Goal: Task Accomplishment & Management: Manage account settings

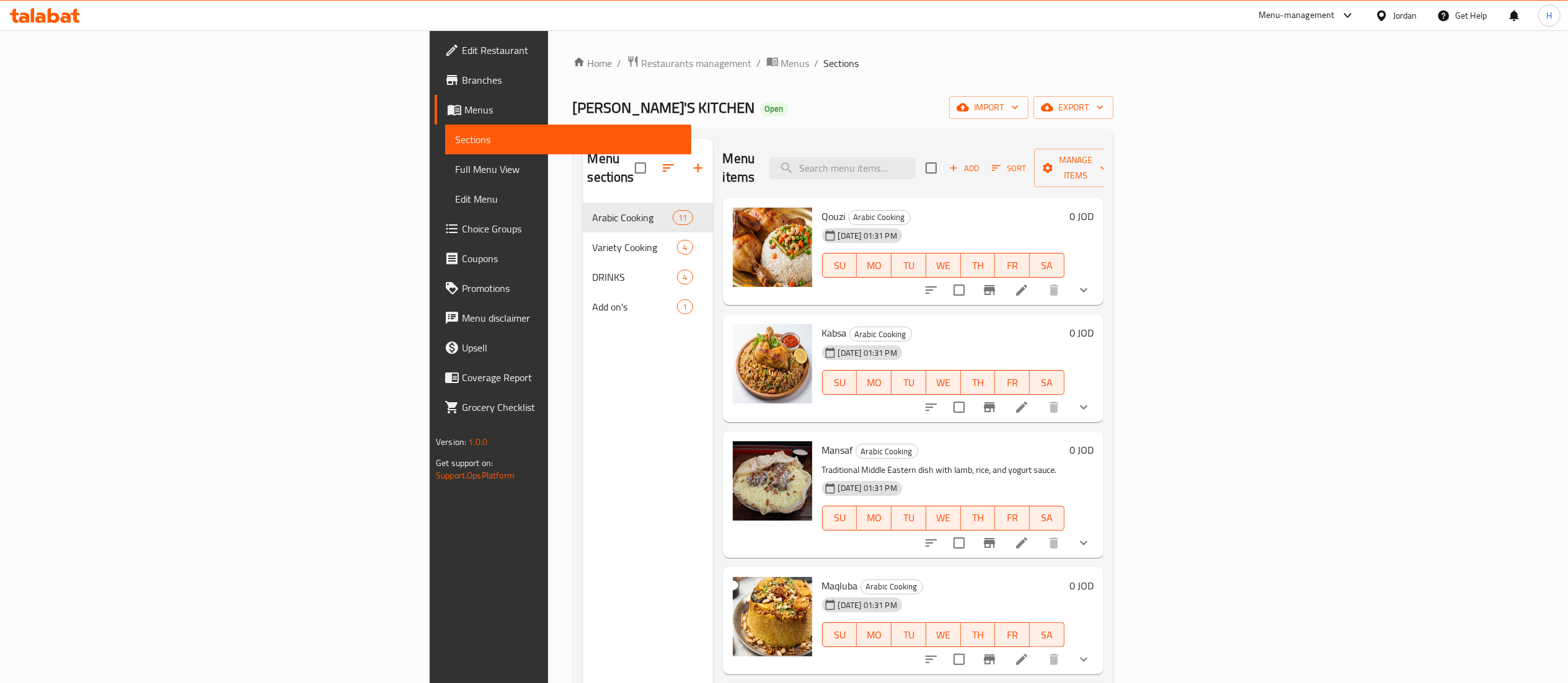
scroll to position [354, 0]
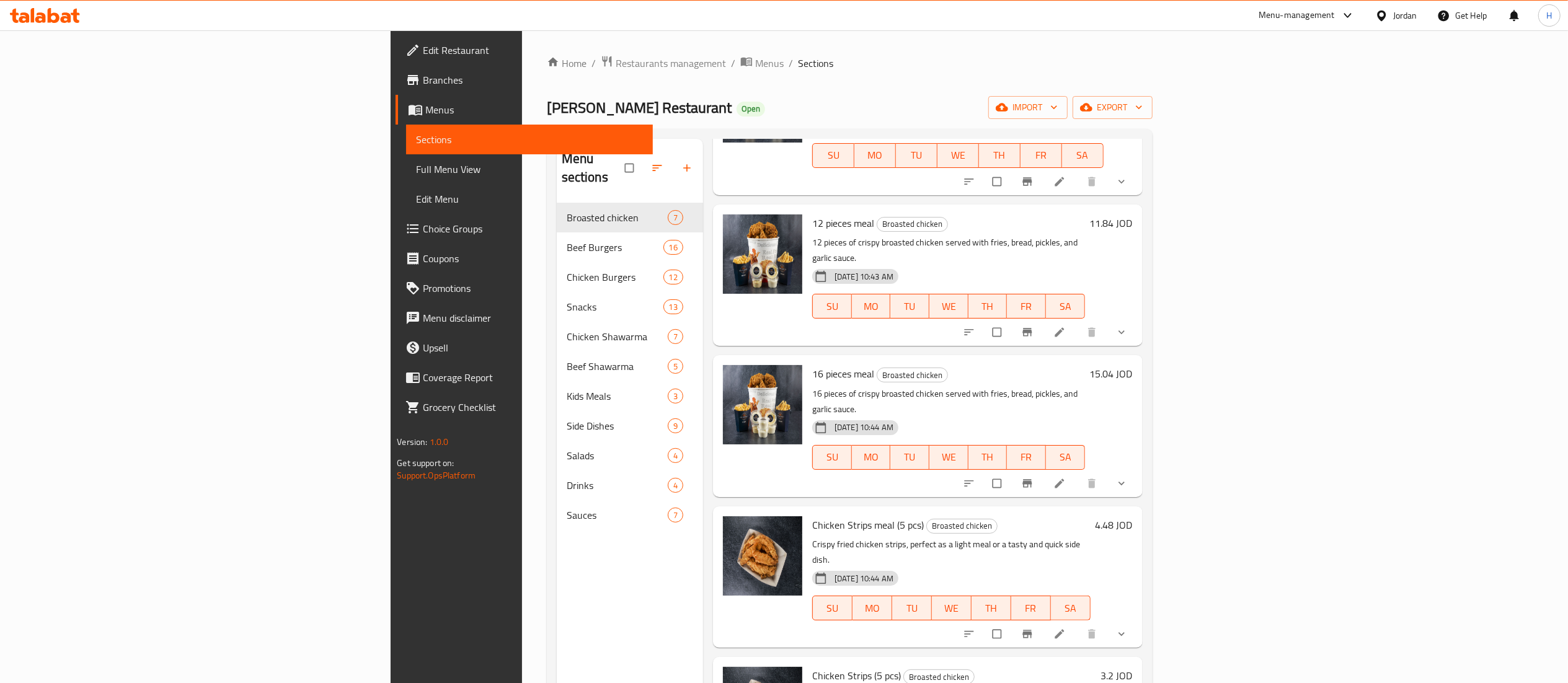
click at [46, 10] on icon at bounding box center [45, 15] width 70 height 15
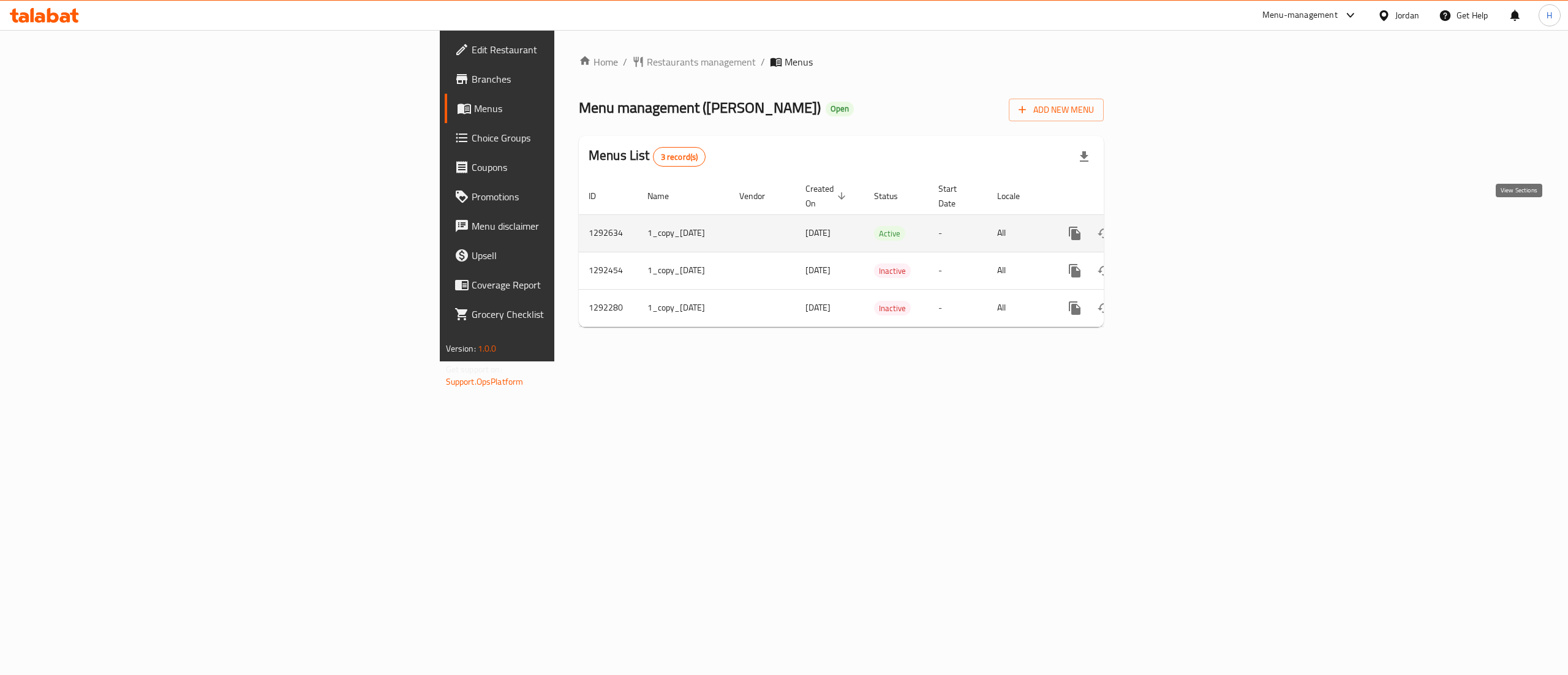
click at [1169, 228] on icon "enhanced table" at bounding box center [1163, 233] width 11 height 11
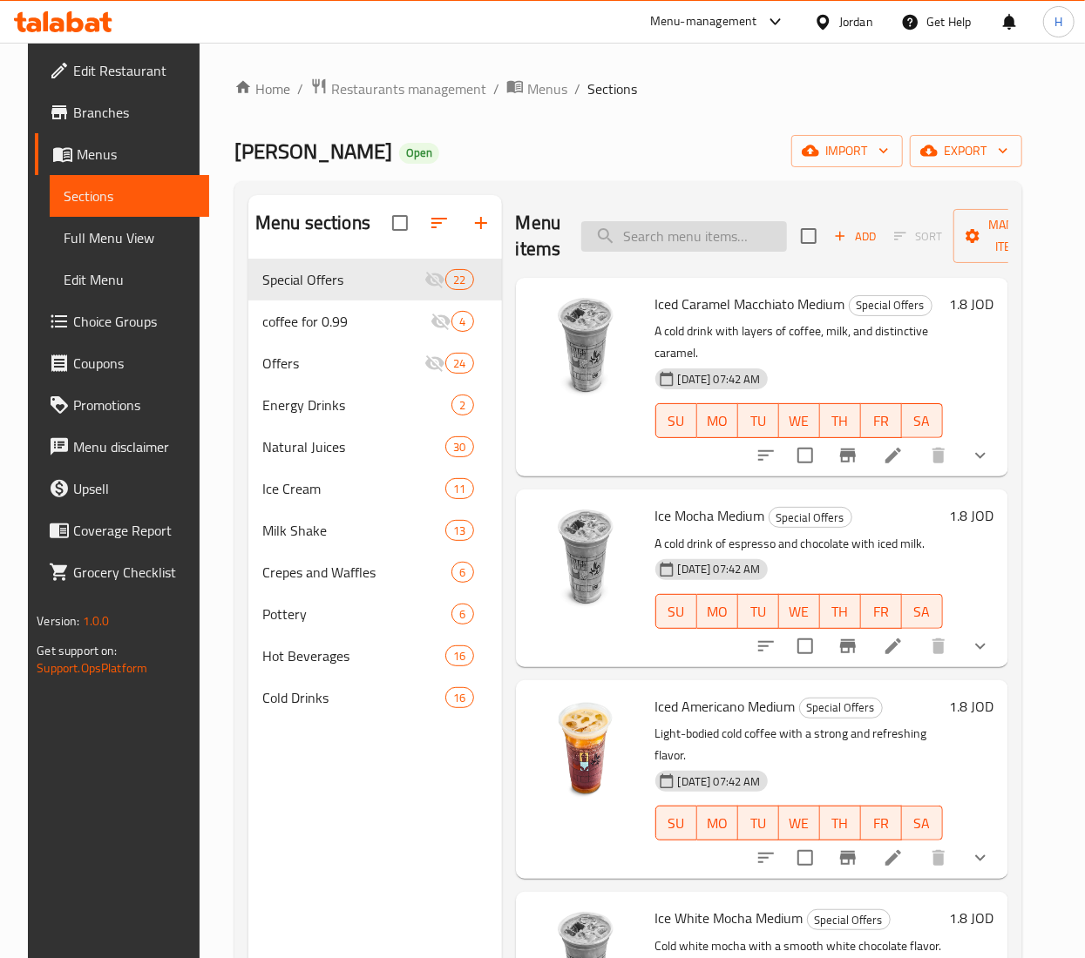
click at [664, 242] on input "search" at bounding box center [684, 236] width 206 height 30
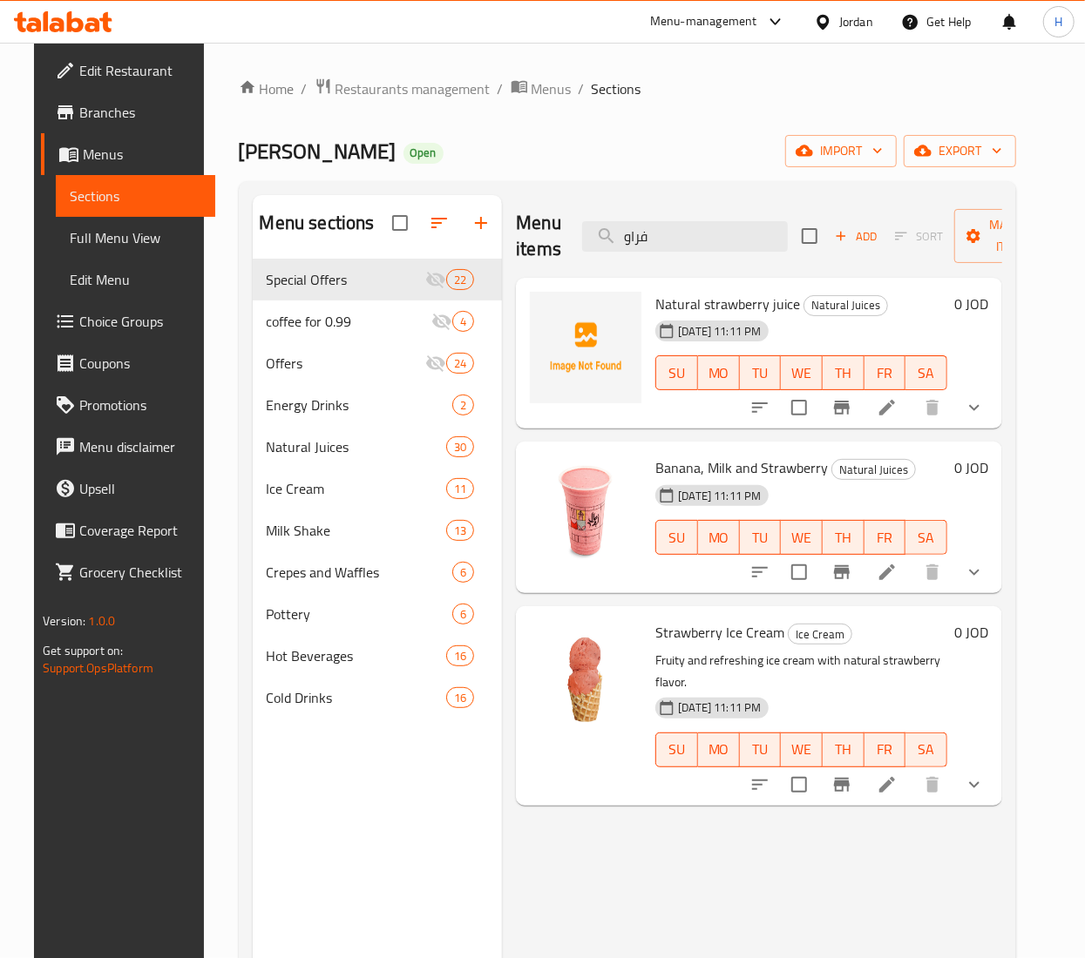
type input "فراو"
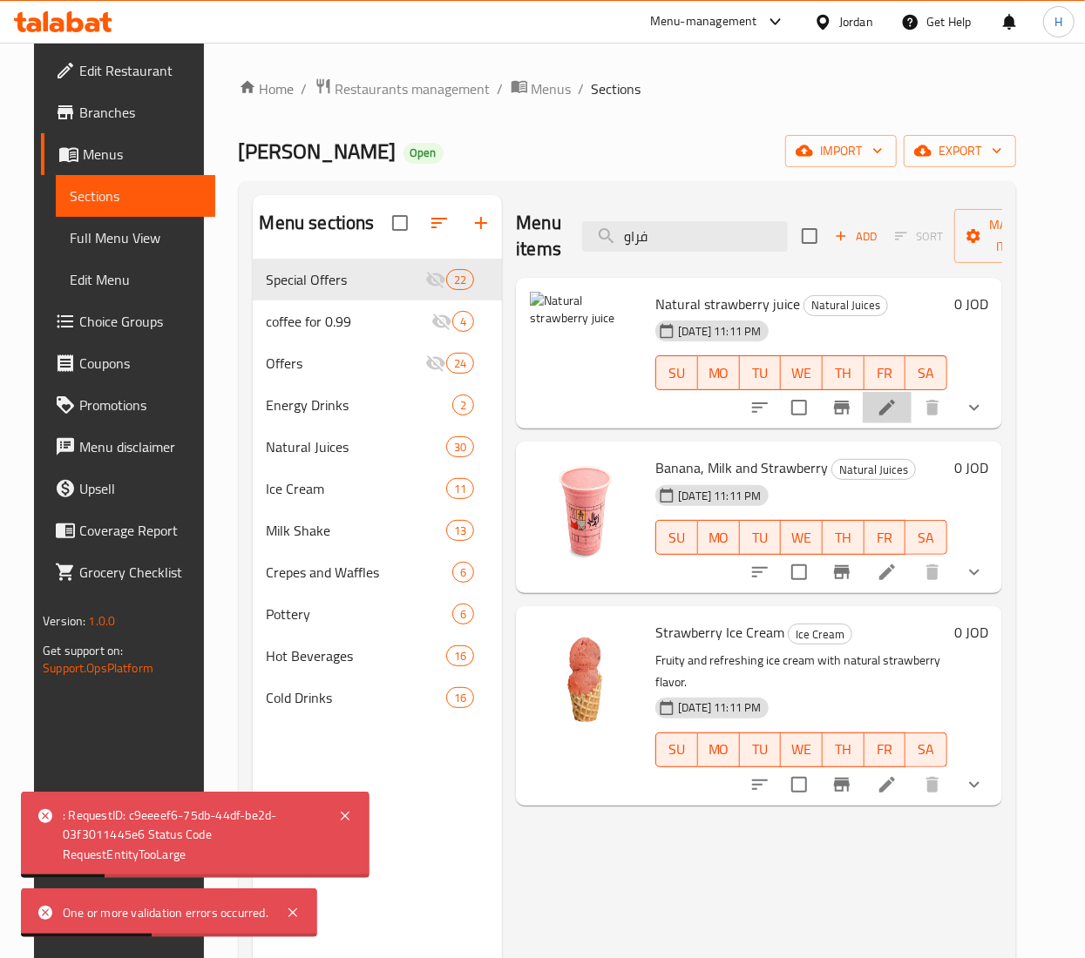
click at [897, 408] on icon at bounding box center [886, 407] width 21 height 21
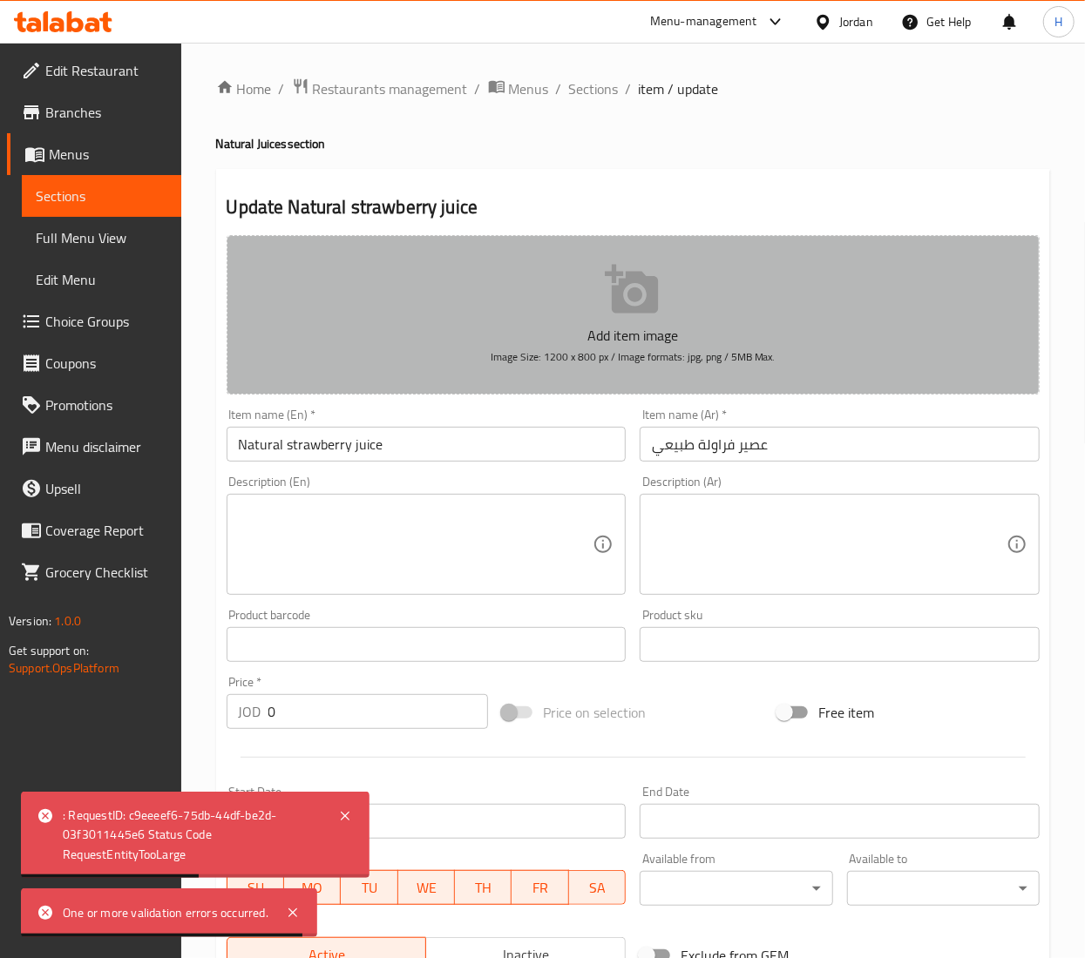
click at [559, 329] on p "Add item image" at bounding box center [632, 335] width 759 height 21
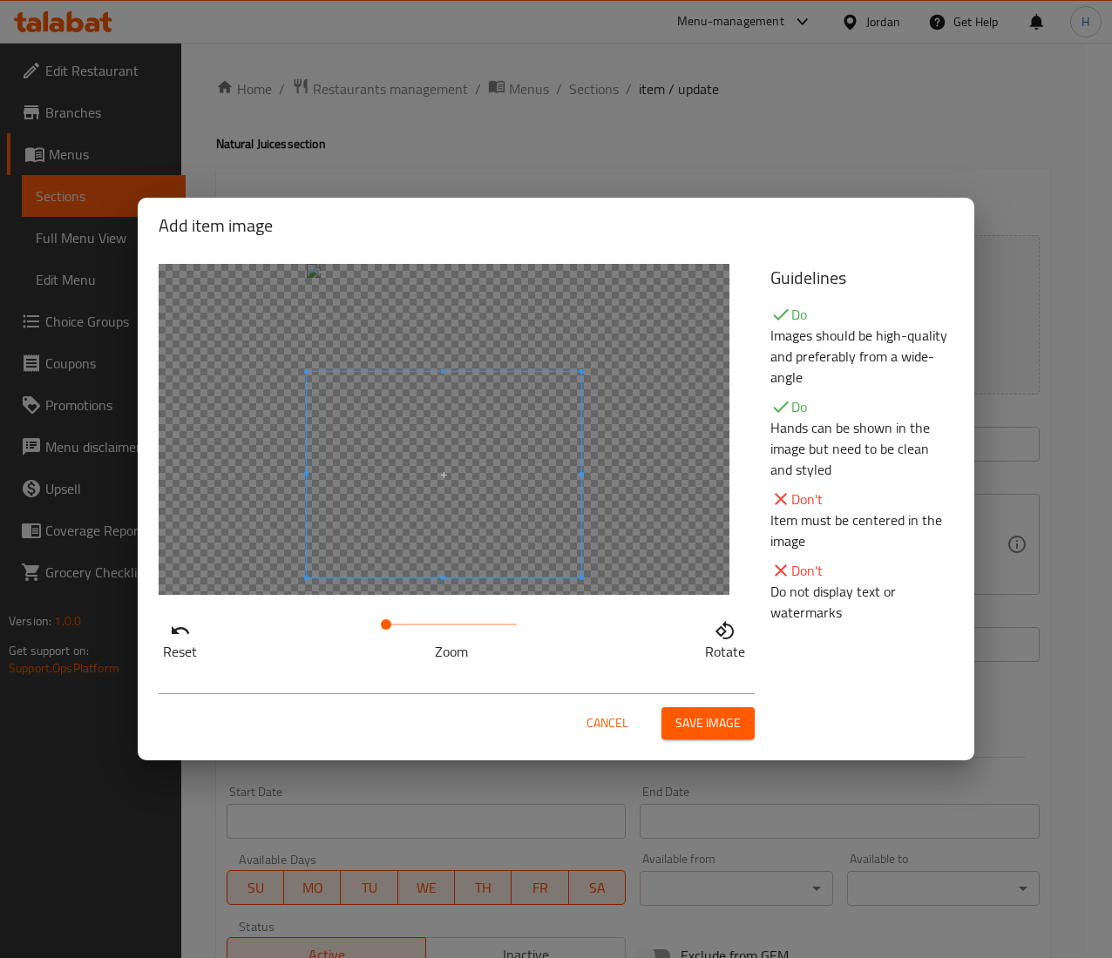
click at [490, 536] on span at bounding box center [444, 475] width 274 height 206
drag, startPoint x: 380, startPoint y: 615, endPoint x: 395, endPoint y: 626, distance: 19.3
click at [395, 626] on span at bounding box center [395, 624] width 10 height 10
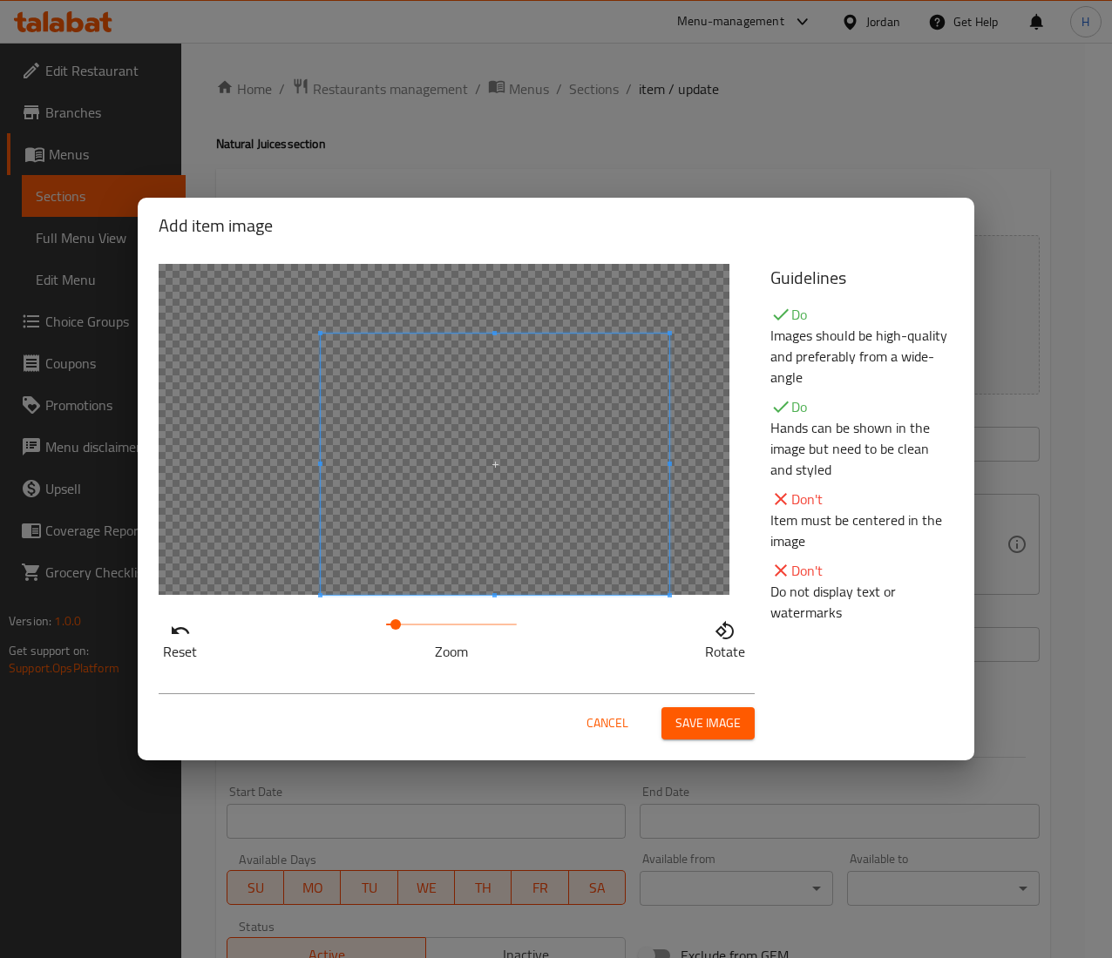
click at [451, 564] on span at bounding box center [495, 464] width 348 height 261
click at [484, 573] on span at bounding box center [455, 464] width 348 height 261
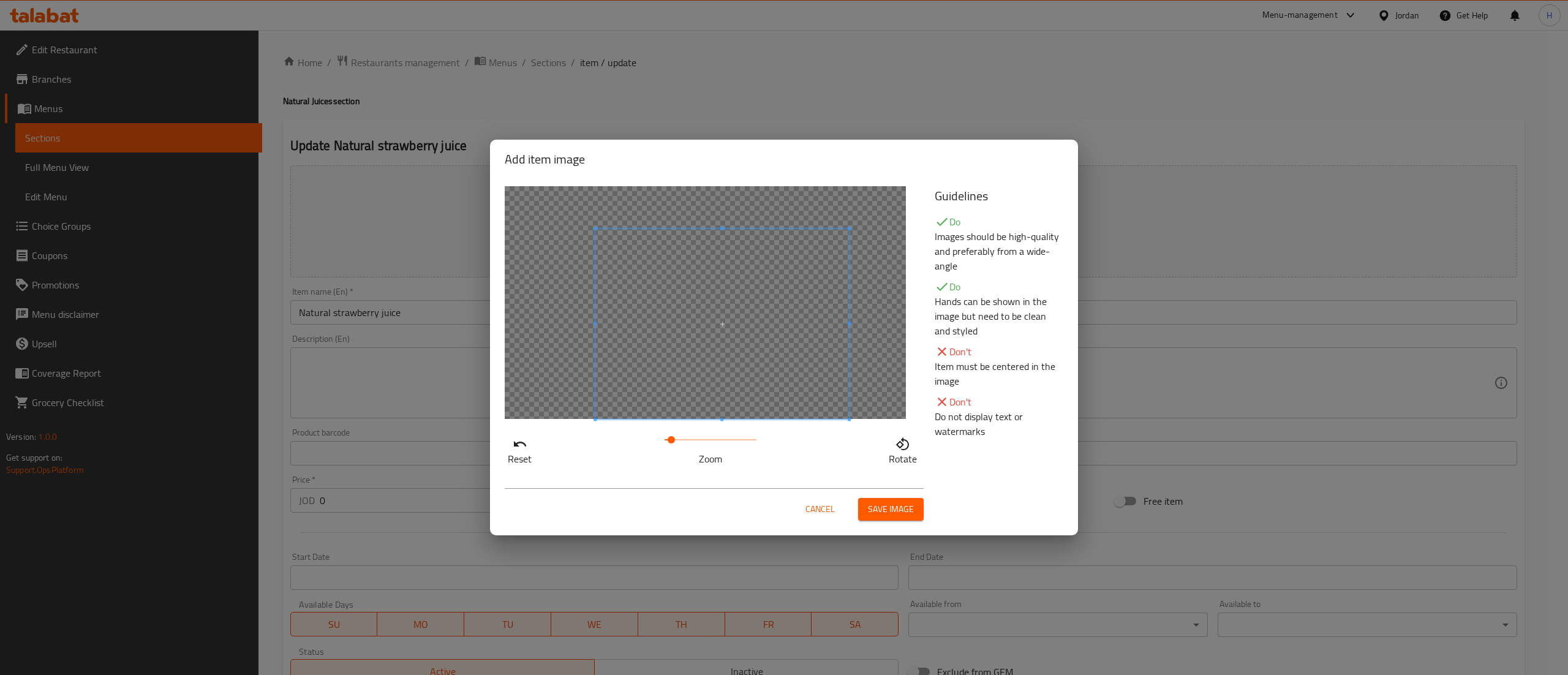
click at [784, 357] on span at bounding box center [722, 323] width 254 height 191
click at [822, 511] on span "Cancel" at bounding box center [821, 509] width 30 height 15
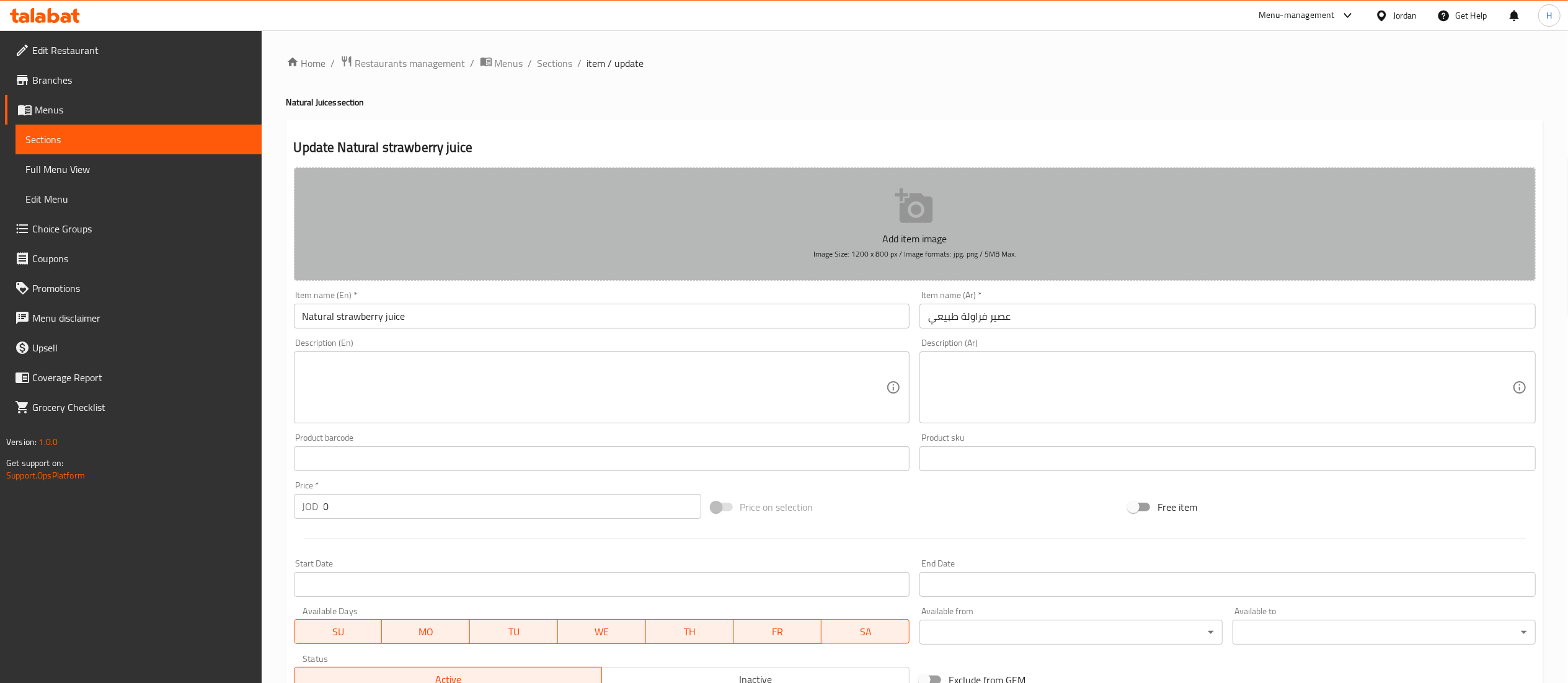
click at [816, 225] on button "Add item image Image Size: 1200 x 800 px / Image formats: jpg, png / 5MB Max." at bounding box center [915, 223] width 1242 height 113
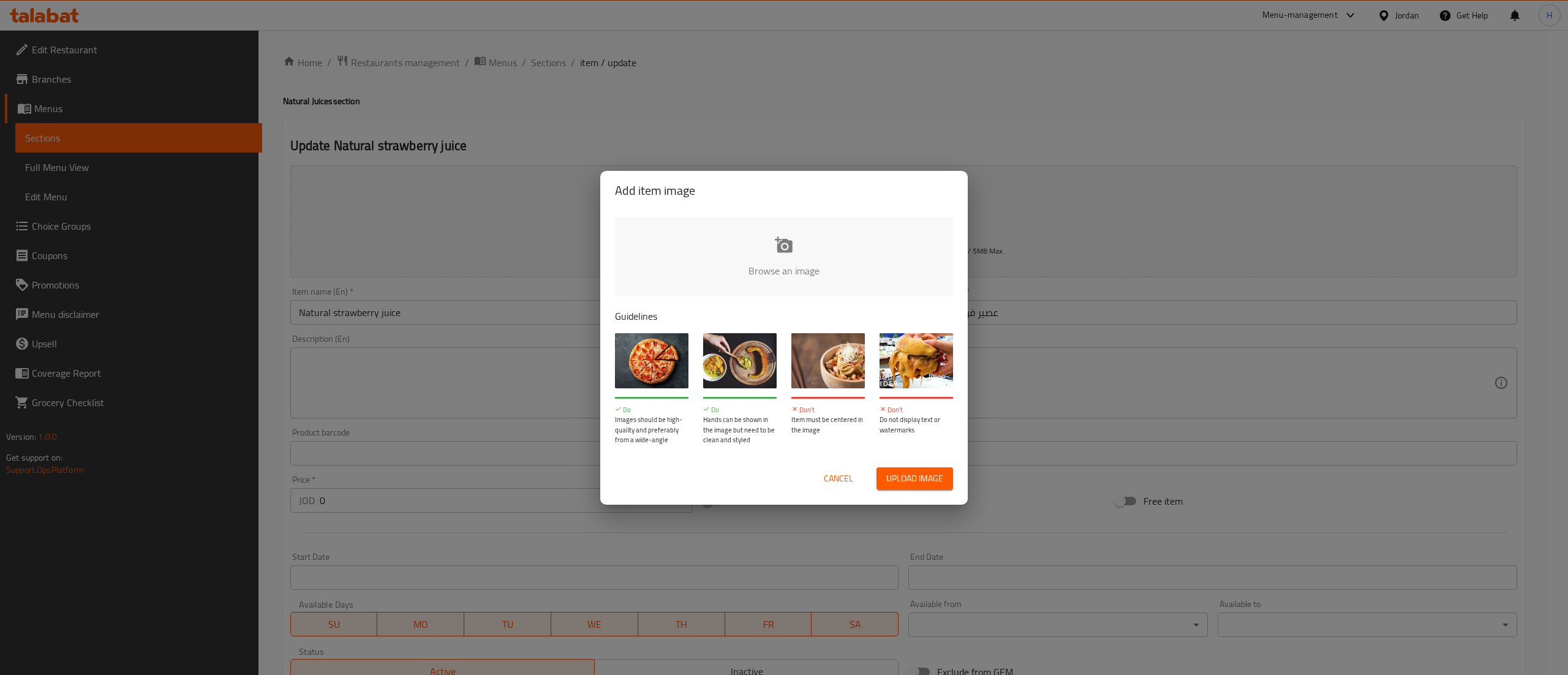
click at [728, 255] on input "file" at bounding box center [1198, 274] width 1167 height 115
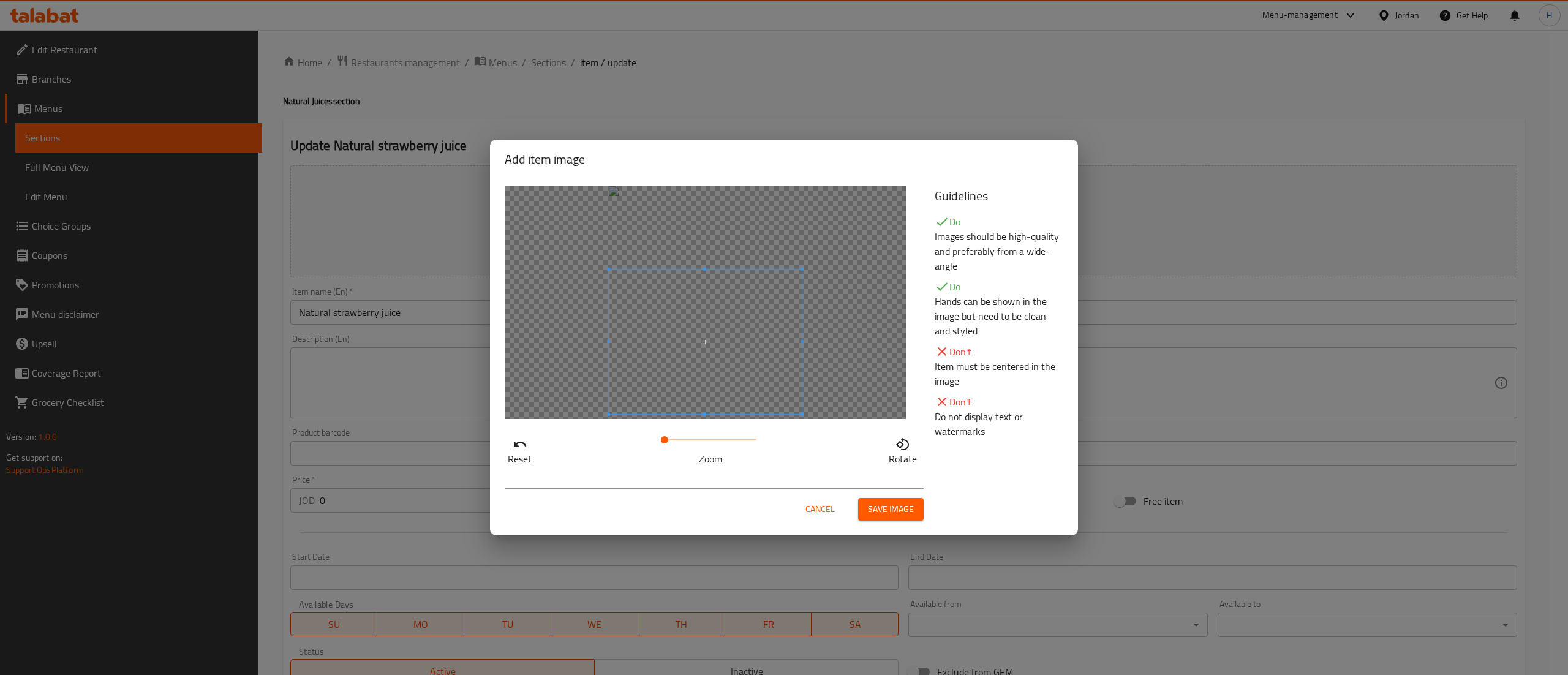
click at [724, 375] on span at bounding box center [705, 342] width 193 height 145
click at [667, 441] on span at bounding box center [667, 439] width 7 height 7
click at [734, 402] on span at bounding box center [705, 310] width 245 height 184
click at [780, 298] on span at bounding box center [705, 327] width 245 height 184
click at [878, 506] on span "Save image" at bounding box center [890, 509] width 46 height 15
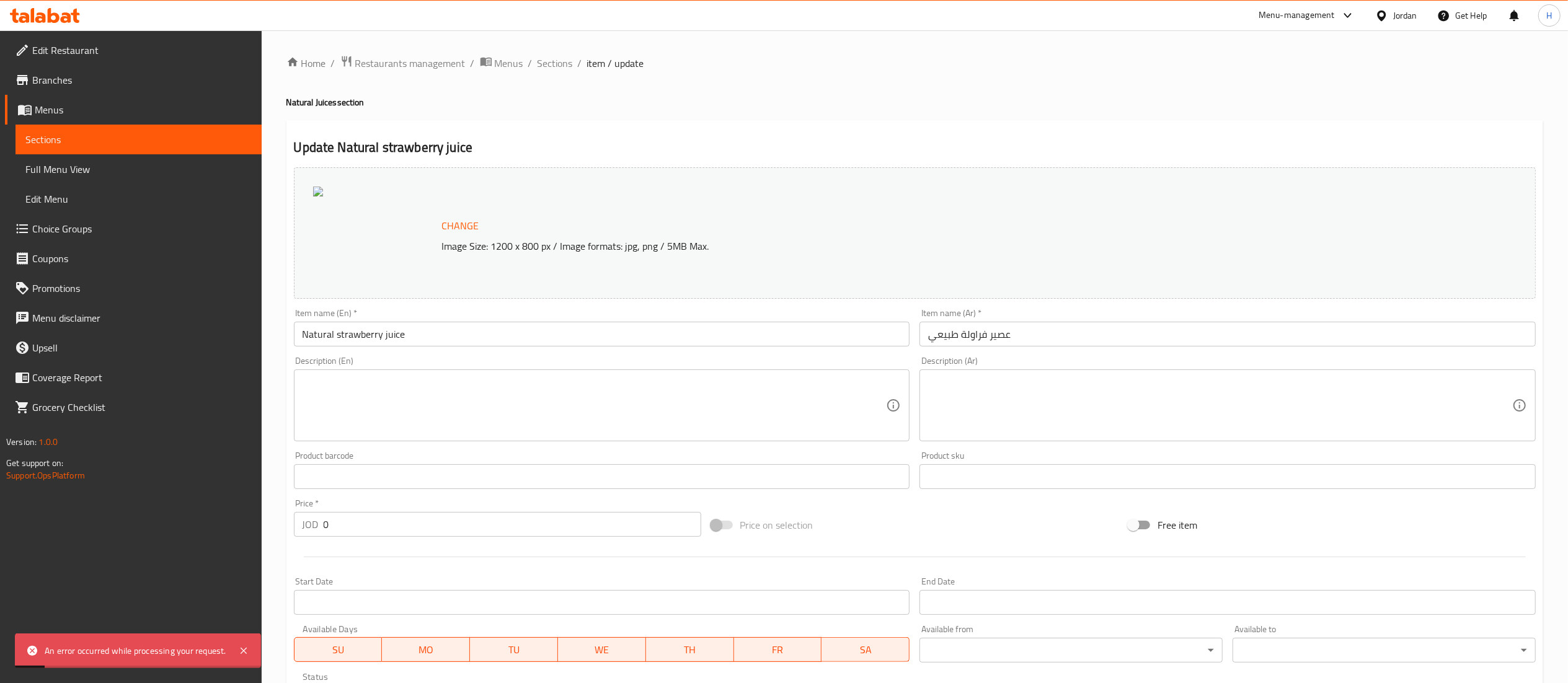
click at [396, 232] on div at bounding box center [375, 233] width 124 height 93
click at [471, 227] on span "Change" at bounding box center [461, 226] width 37 height 18
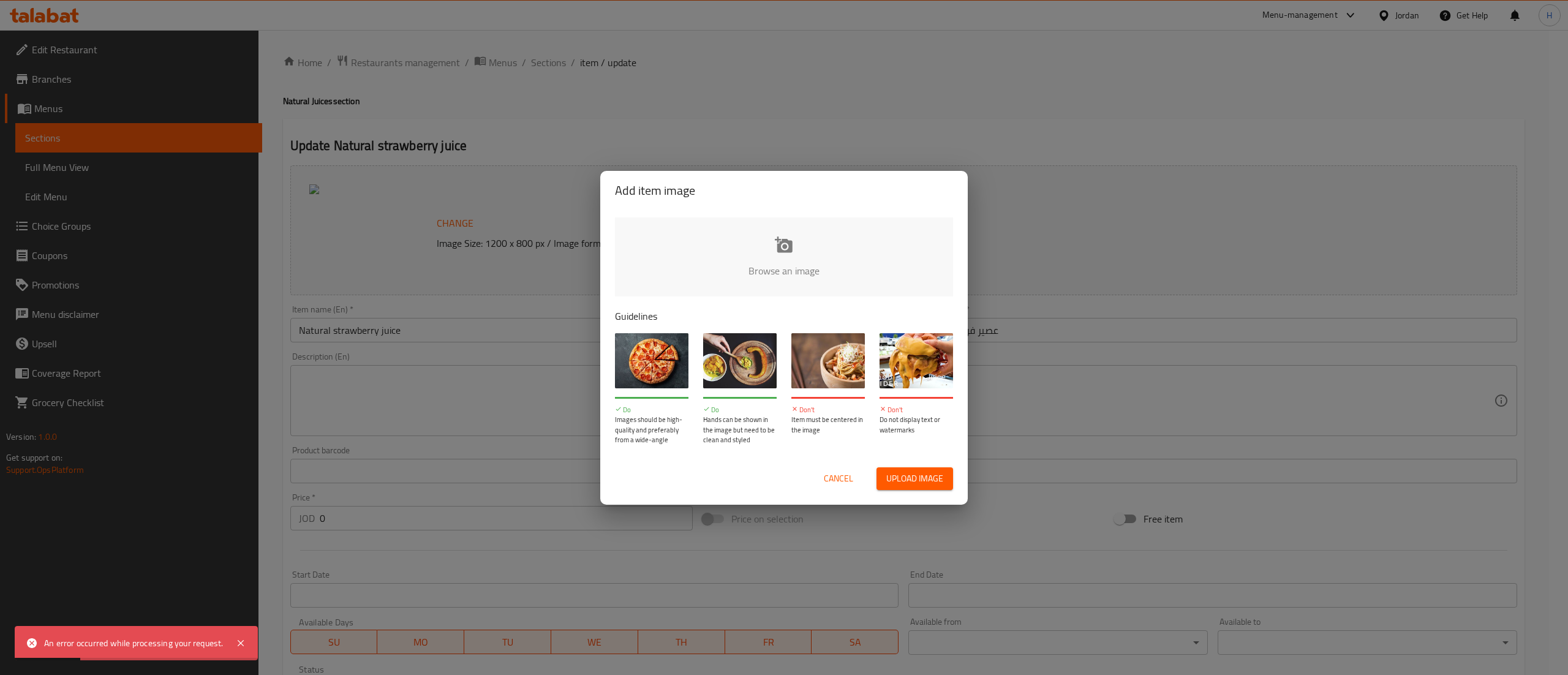
click at [780, 237] on input "file" at bounding box center [1198, 274] width 1167 height 115
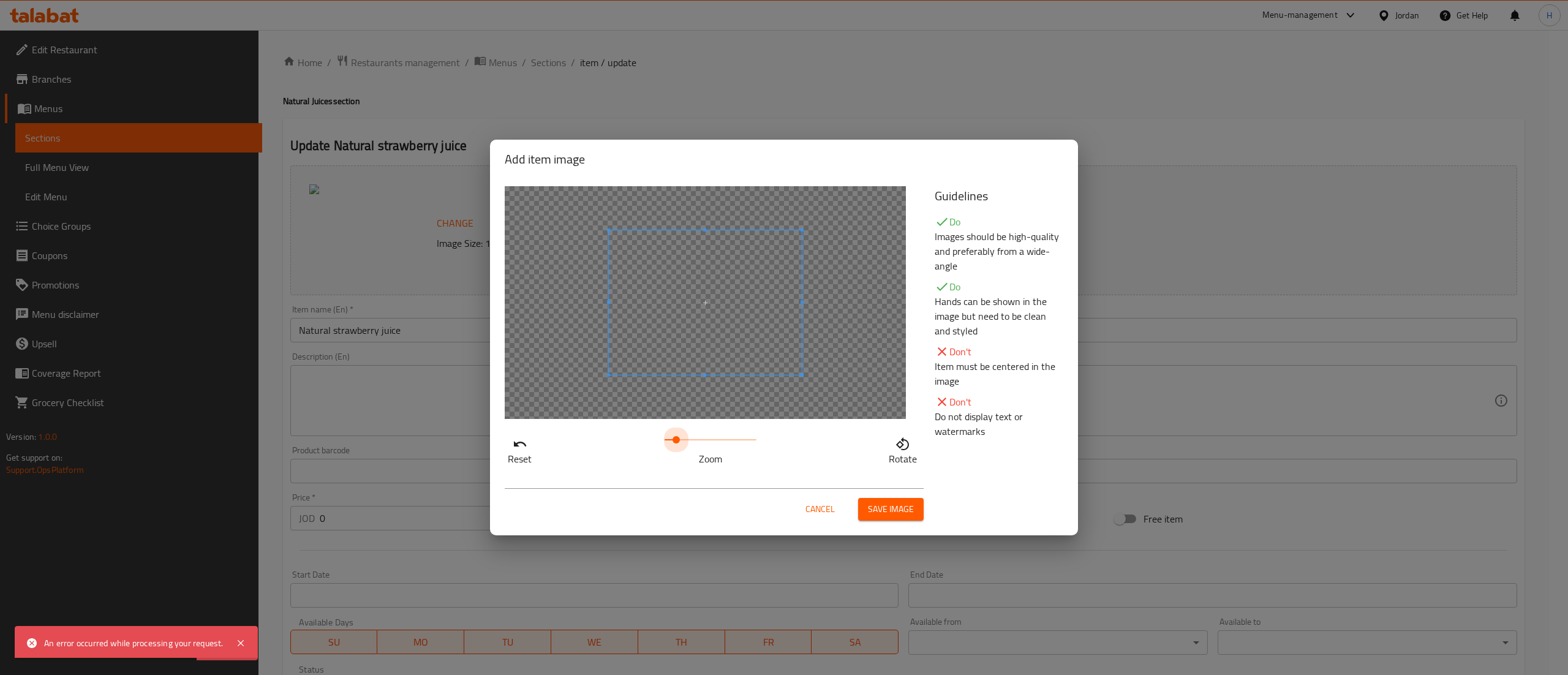
click at [676, 439] on span at bounding box center [676, 439] width 7 height 7
click at [745, 372] on span at bounding box center [740, 327] width 245 height 184
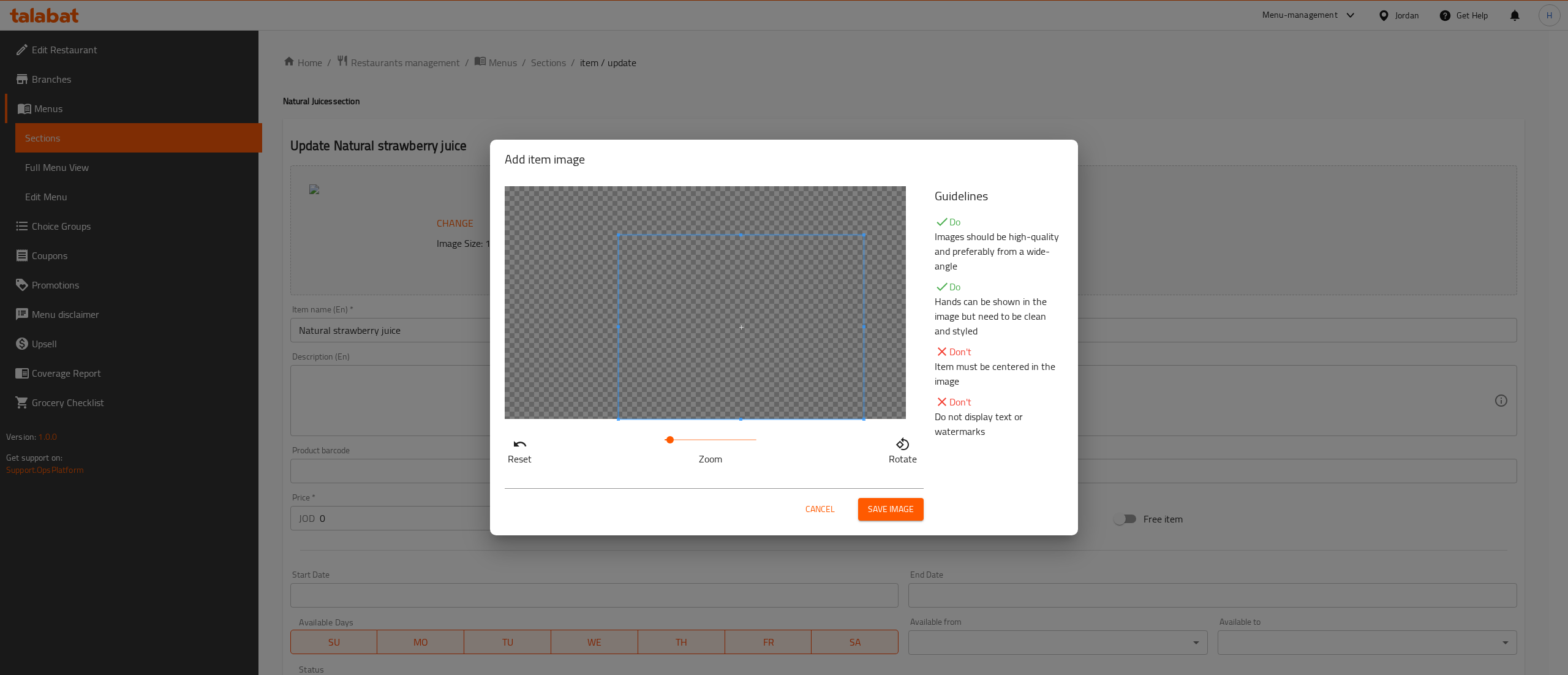
click at [670, 439] on span at bounding box center [670, 439] width 7 height 7
click at [896, 514] on span "Save image" at bounding box center [890, 509] width 46 height 15
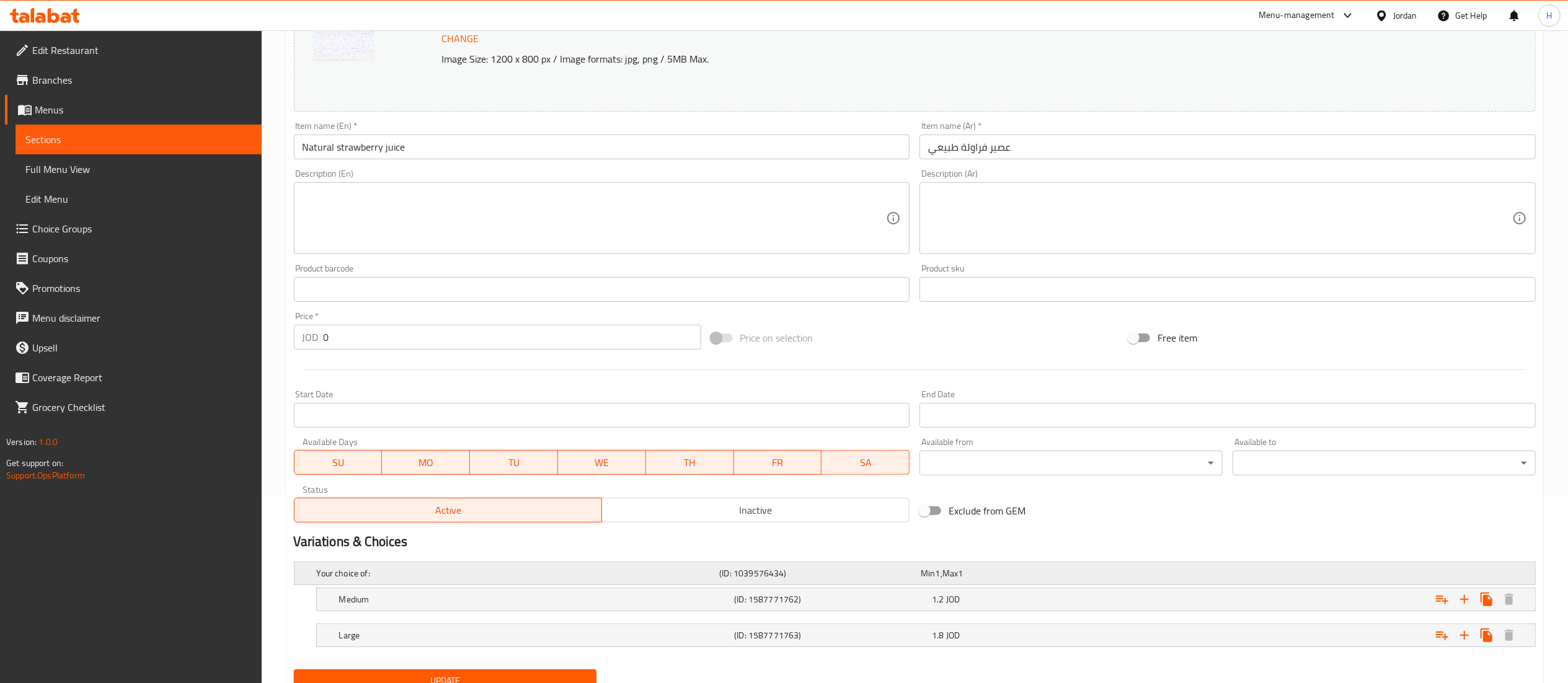
scroll to position [239, 0]
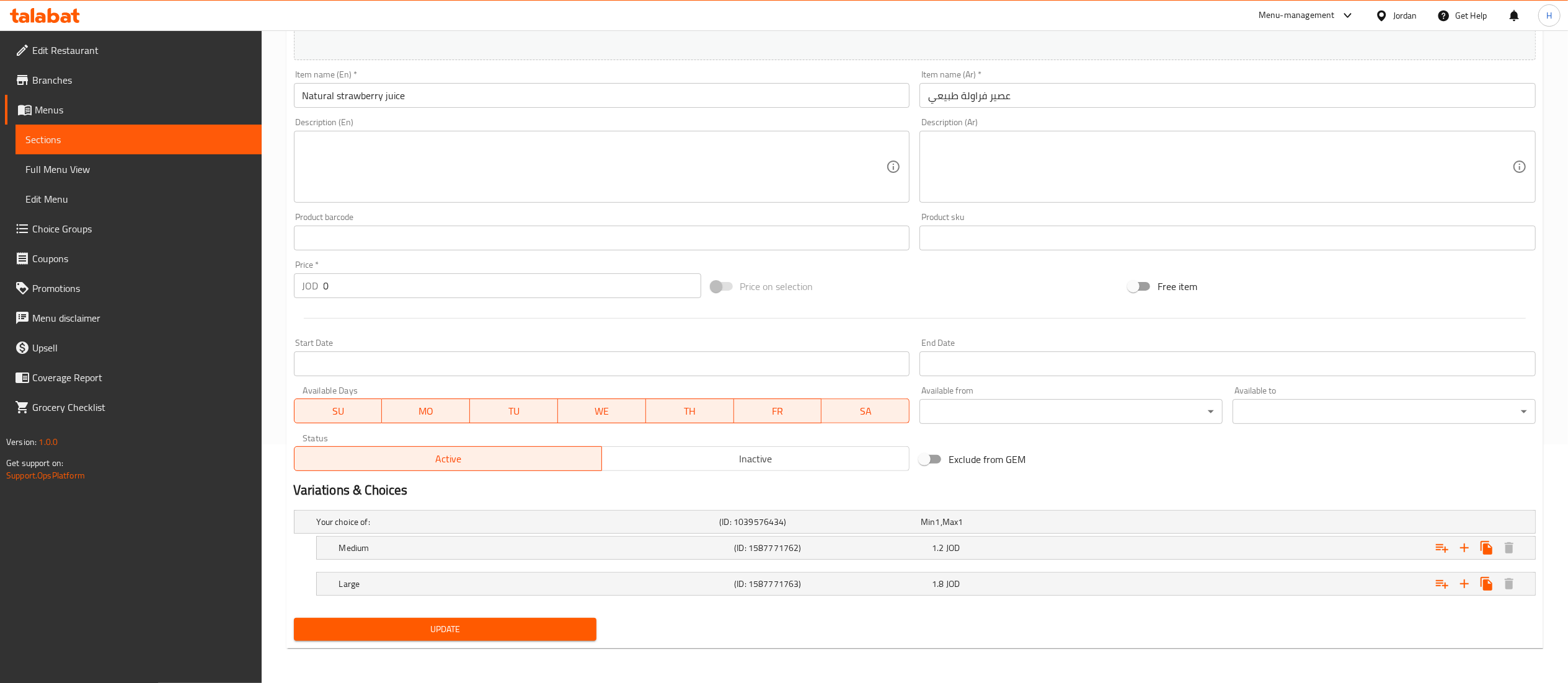
click at [489, 628] on span "Update" at bounding box center [446, 630] width 283 height 16
click at [503, 636] on span "Update" at bounding box center [446, 630] width 283 height 16
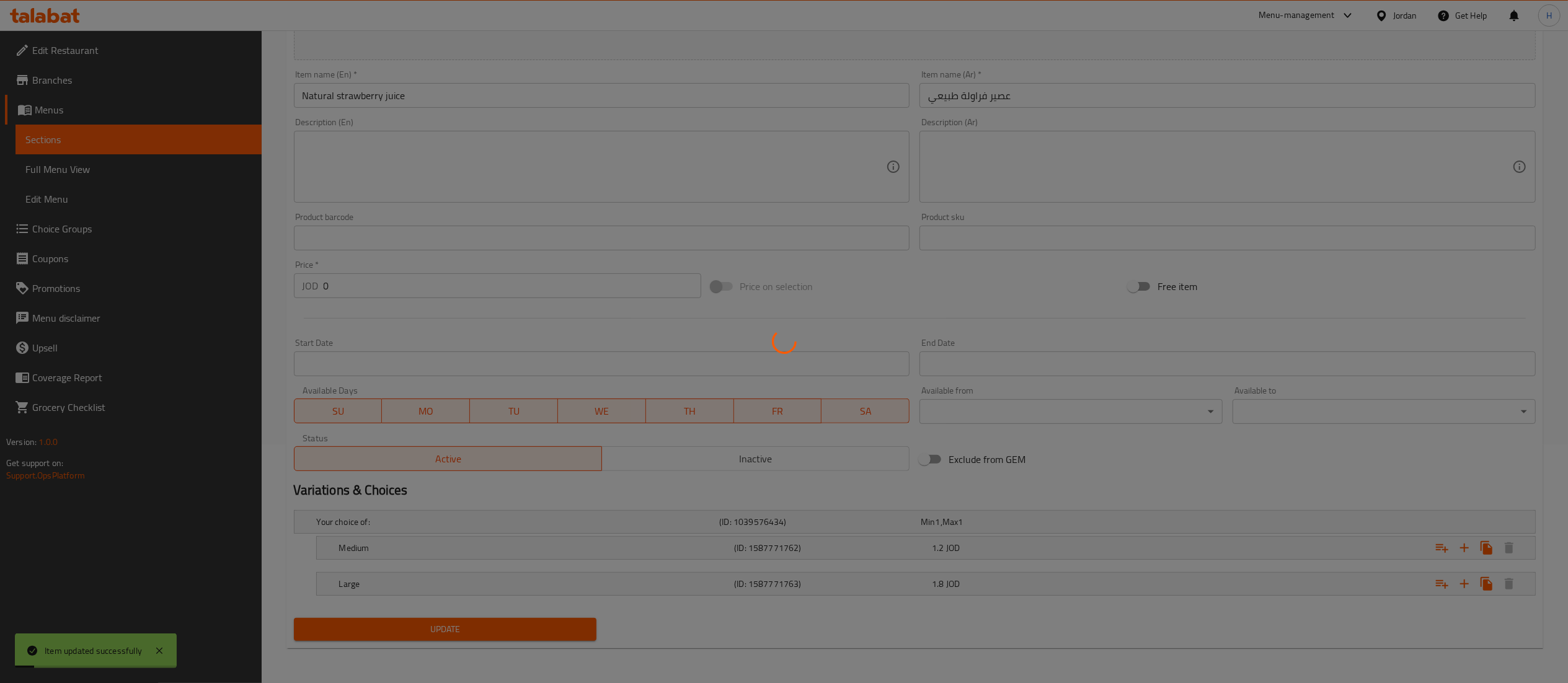
scroll to position [0, 0]
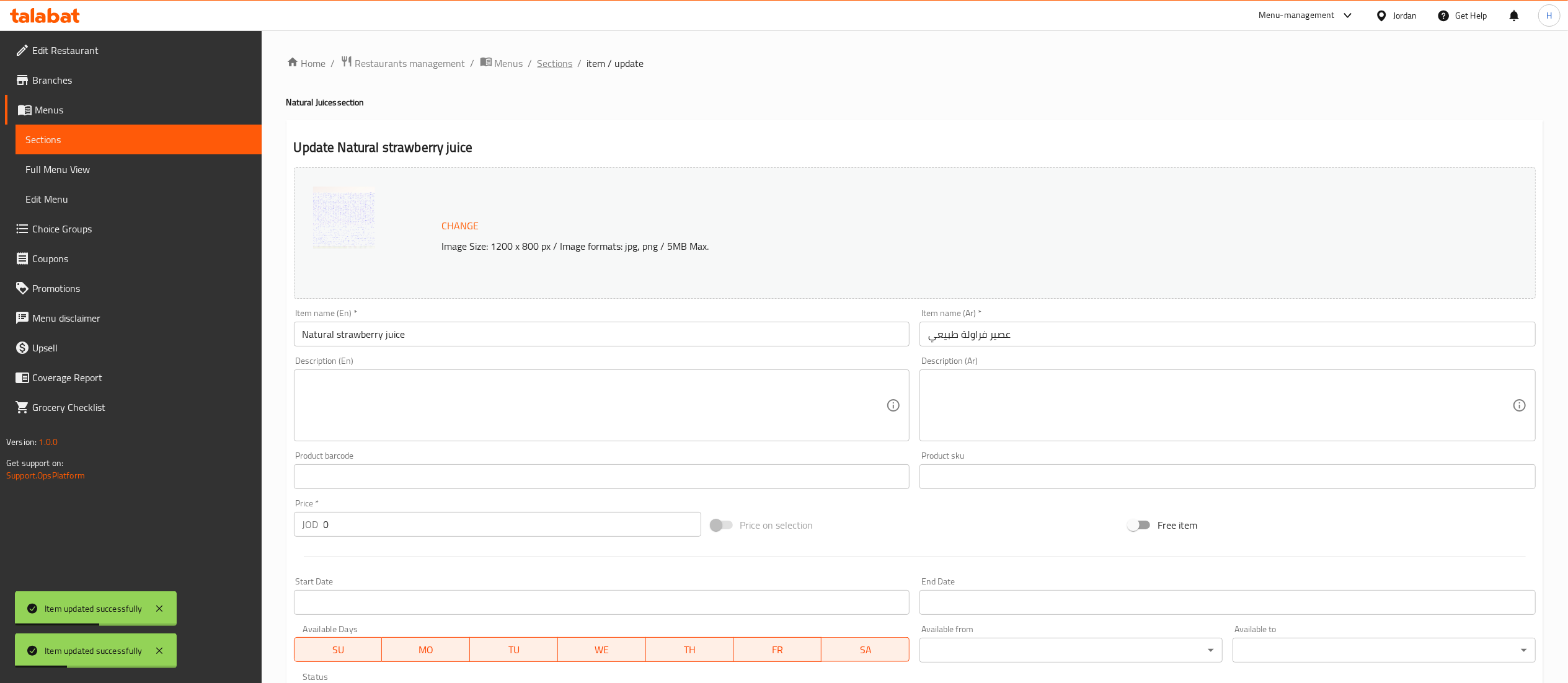
click at [559, 58] on span "Sections" at bounding box center [555, 63] width 36 height 15
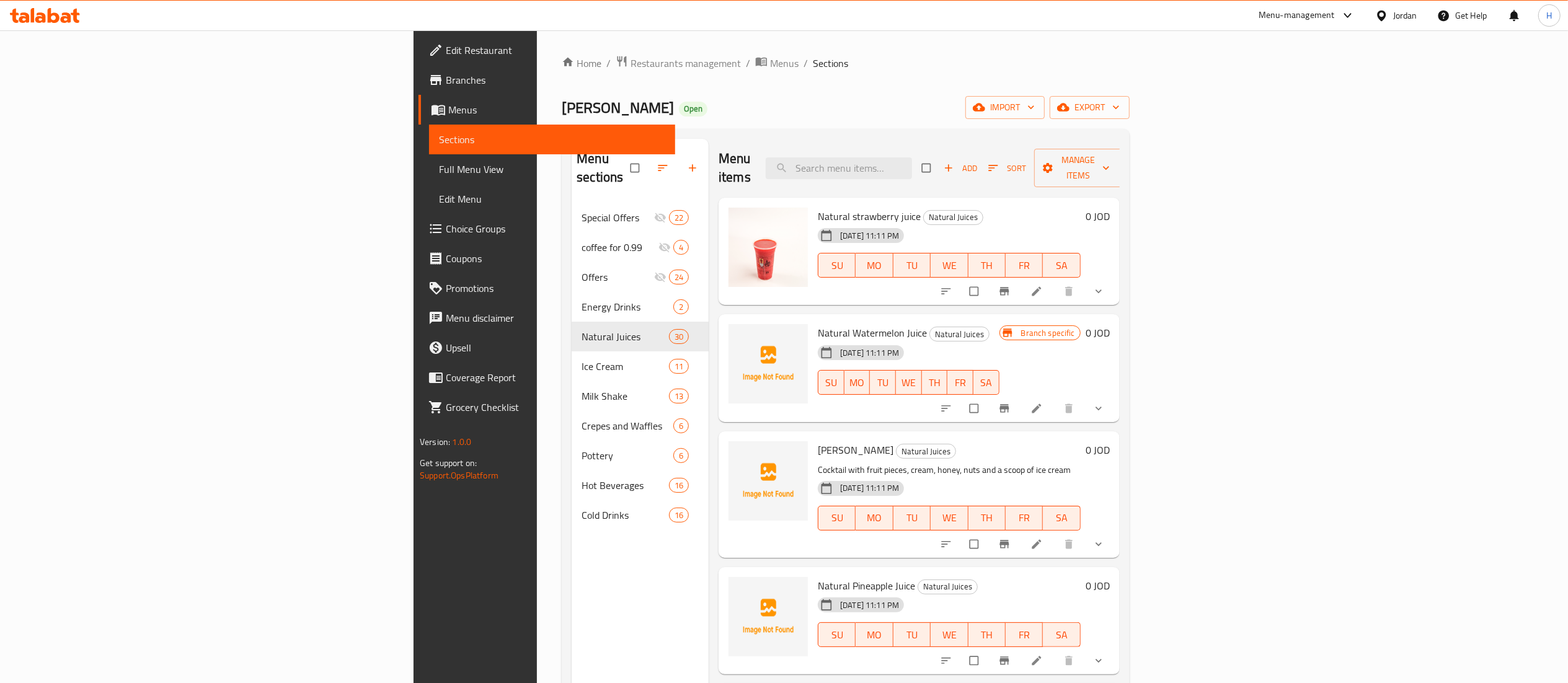
click at [1115, 395] on button "show more" at bounding box center [1100, 408] width 30 height 27
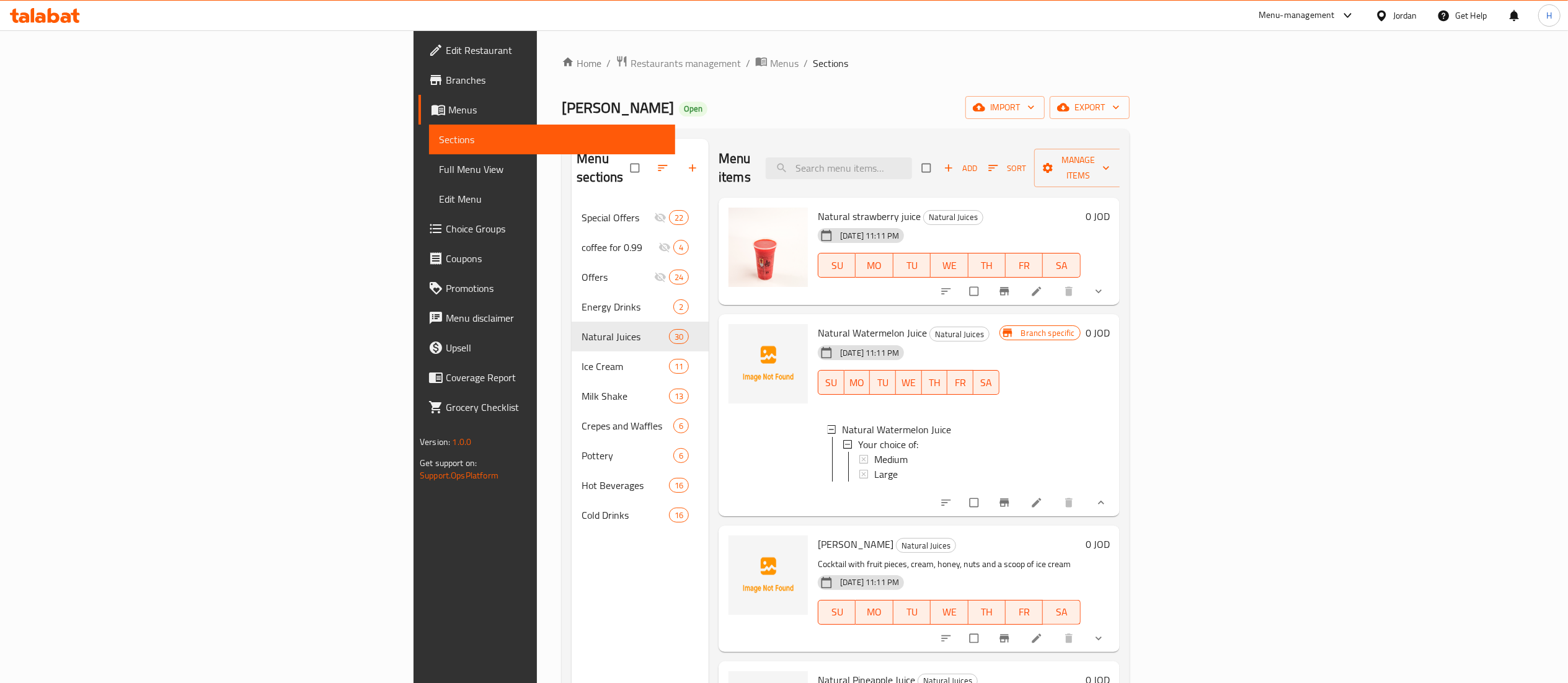
drag, startPoint x: 727, startPoint y: 133, endPoint x: 872, endPoint y: 161, distance: 147.7
click at [727, 132] on div "Menu sections Special Offers 22 coffee for 0.99 4 Offers 24 Energy Drinks 2 Nat…" at bounding box center [846, 480] width 568 height 703
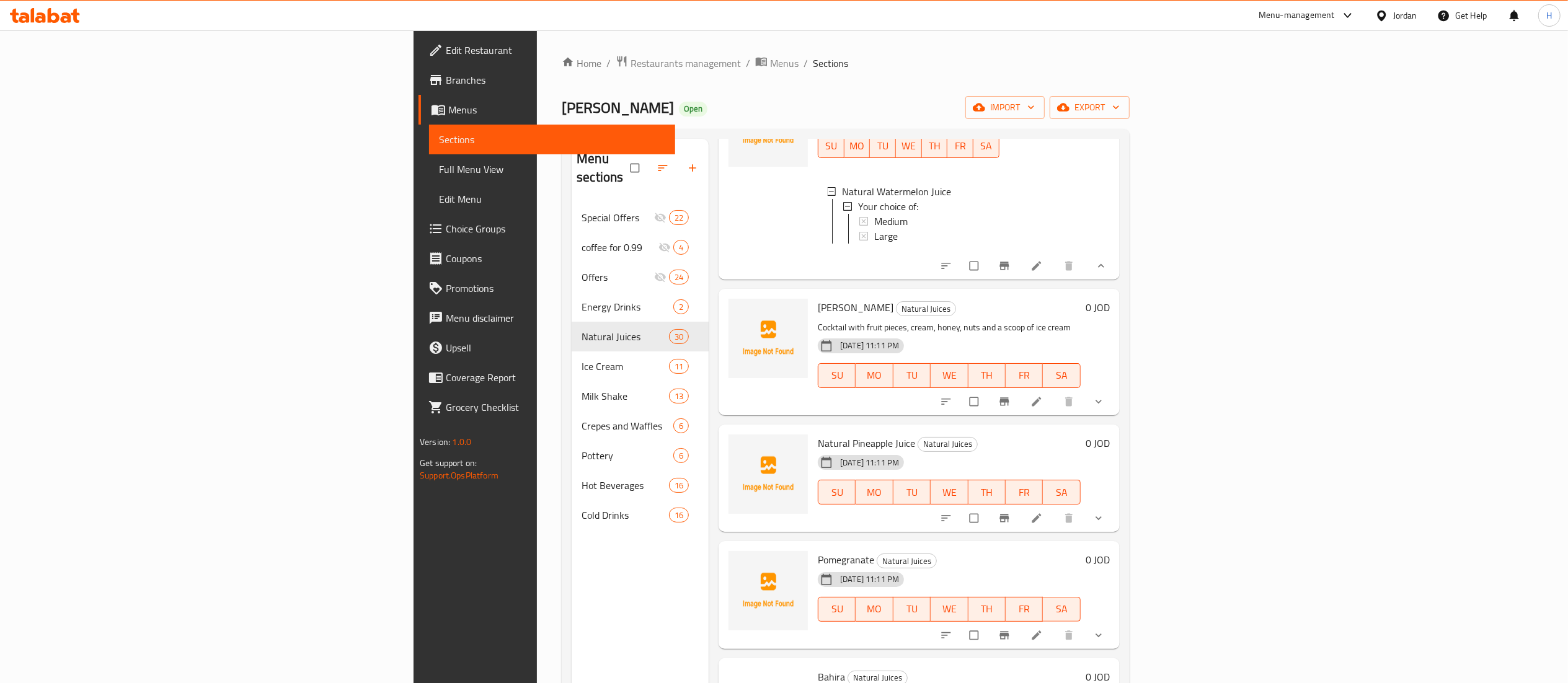
scroll to position [248, 0]
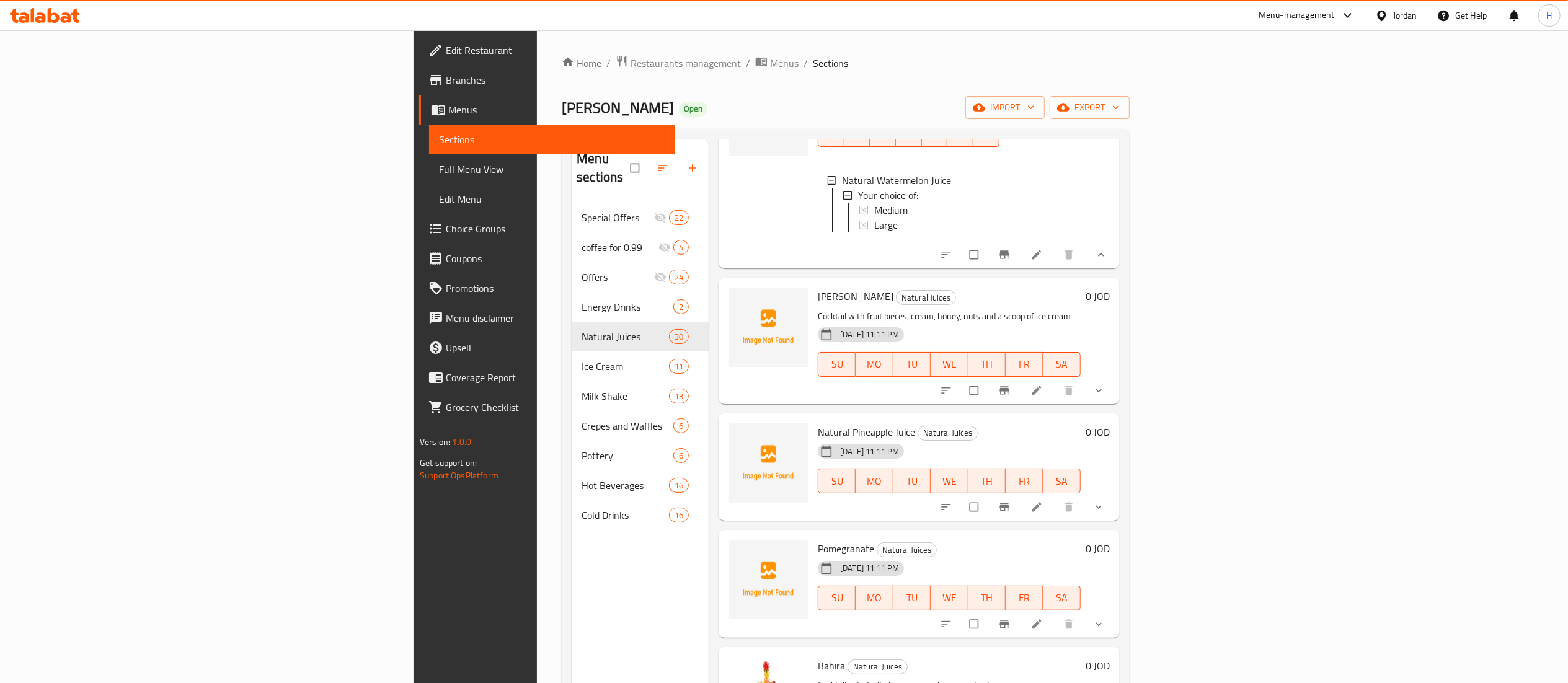
click at [1043, 510] on icon at bounding box center [1036, 507] width 12 height 12
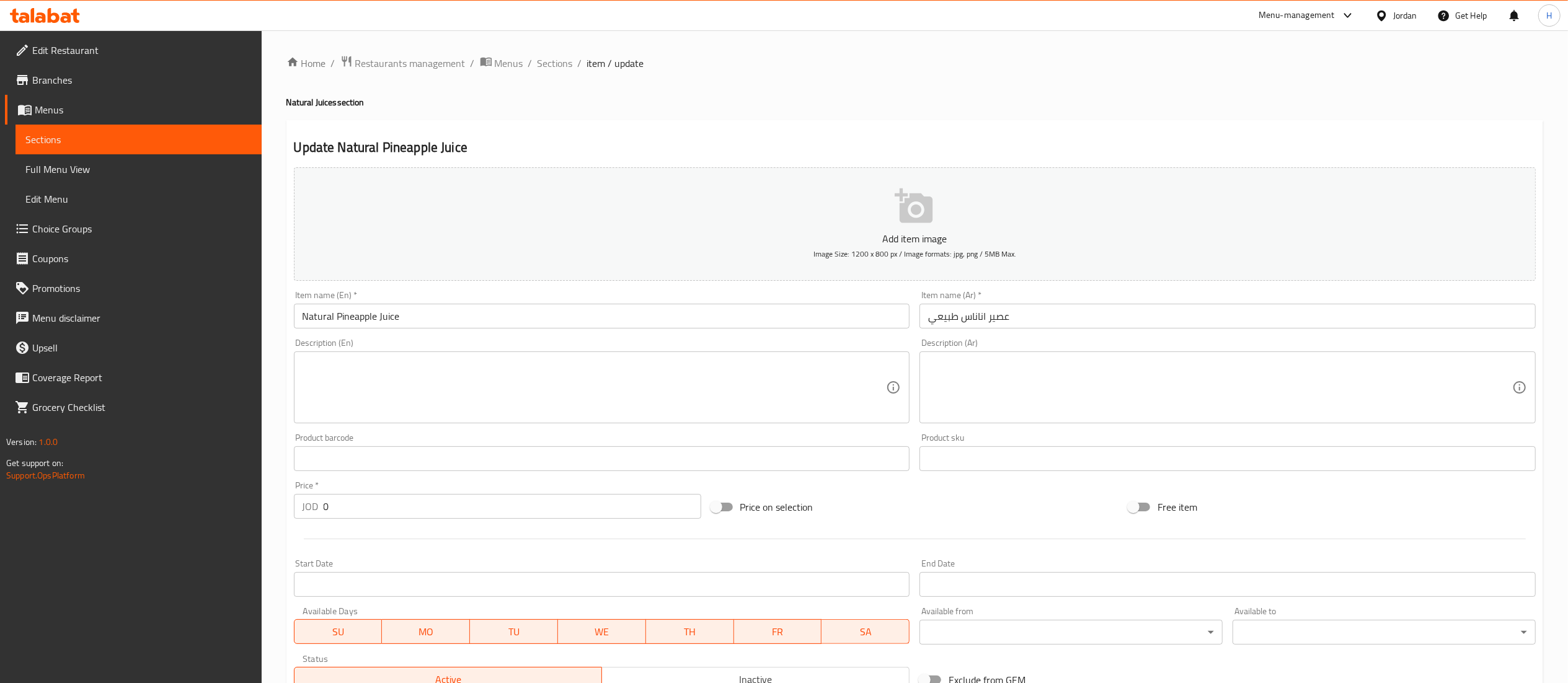
click at [777, 208] on button "Add item image Image Size: 1200 x 800 px / Image formats: jpg, png / 5MB Max." at bounding box center [915, 223] width 1242 height 113
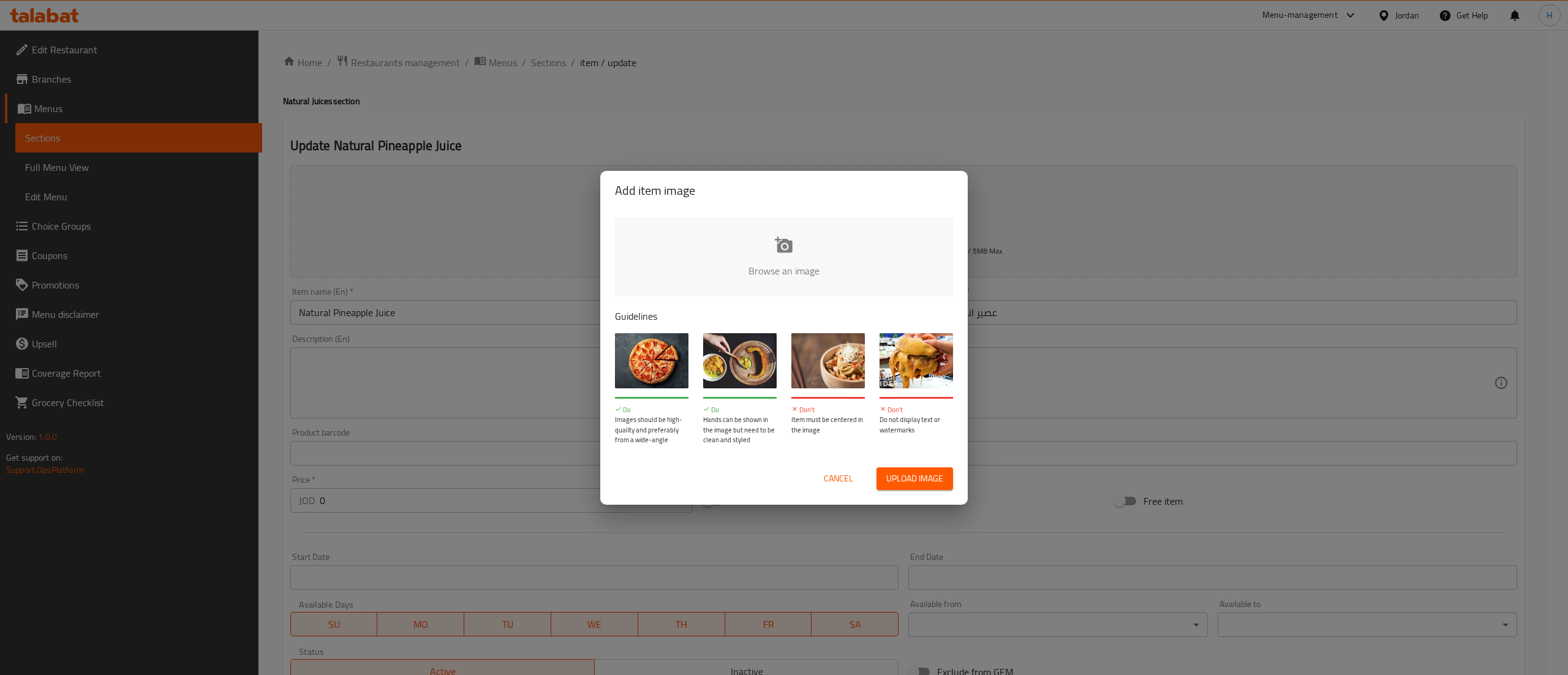
click at [701, 240] on input "file" at bounding box center [1198, 274] width 1167 height 115
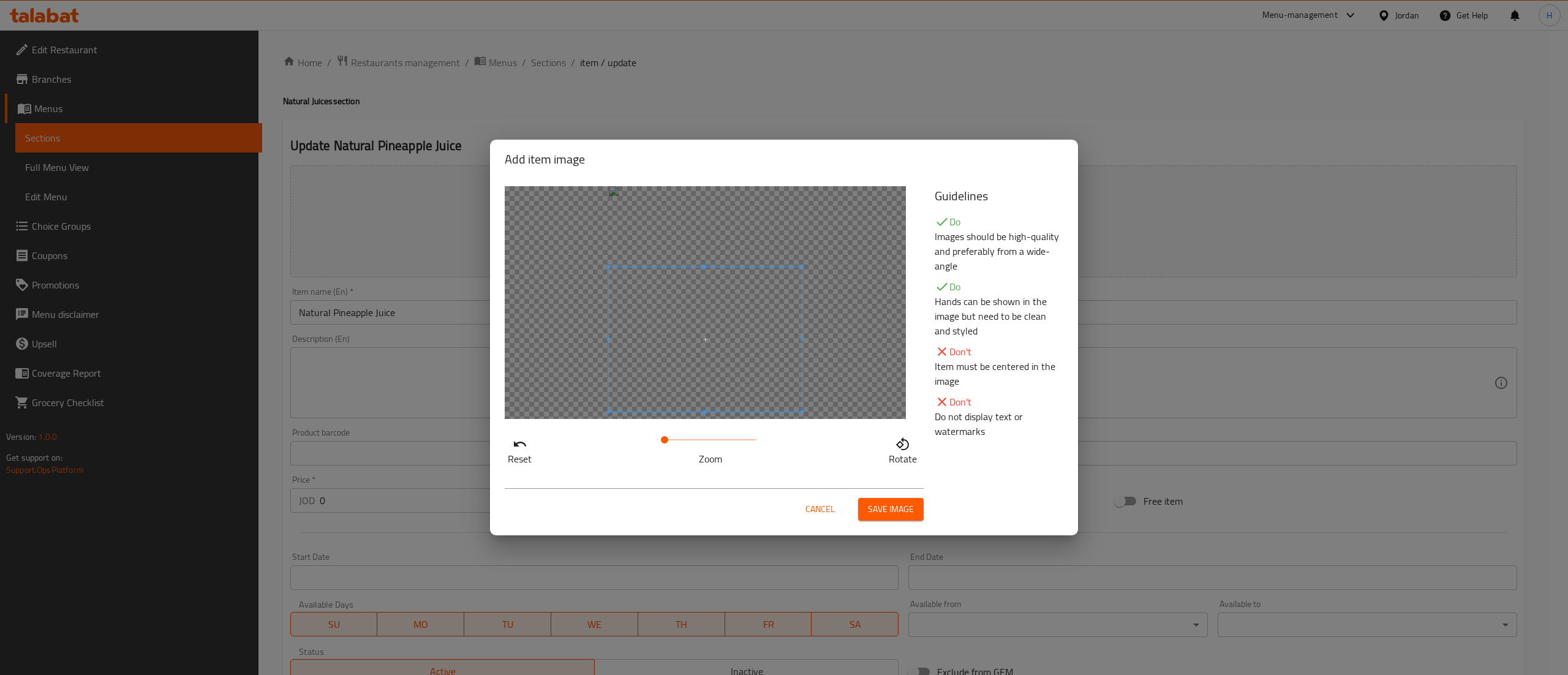
click at [725, 386] on span at bounding box center [705, 340] width 193 height 145
click at [668, 443] on span at bounding box center [667, 439] width 7 height 7
click at [883, 501] on span "Save image" at bounding box center [890, 509] width 46 height 15
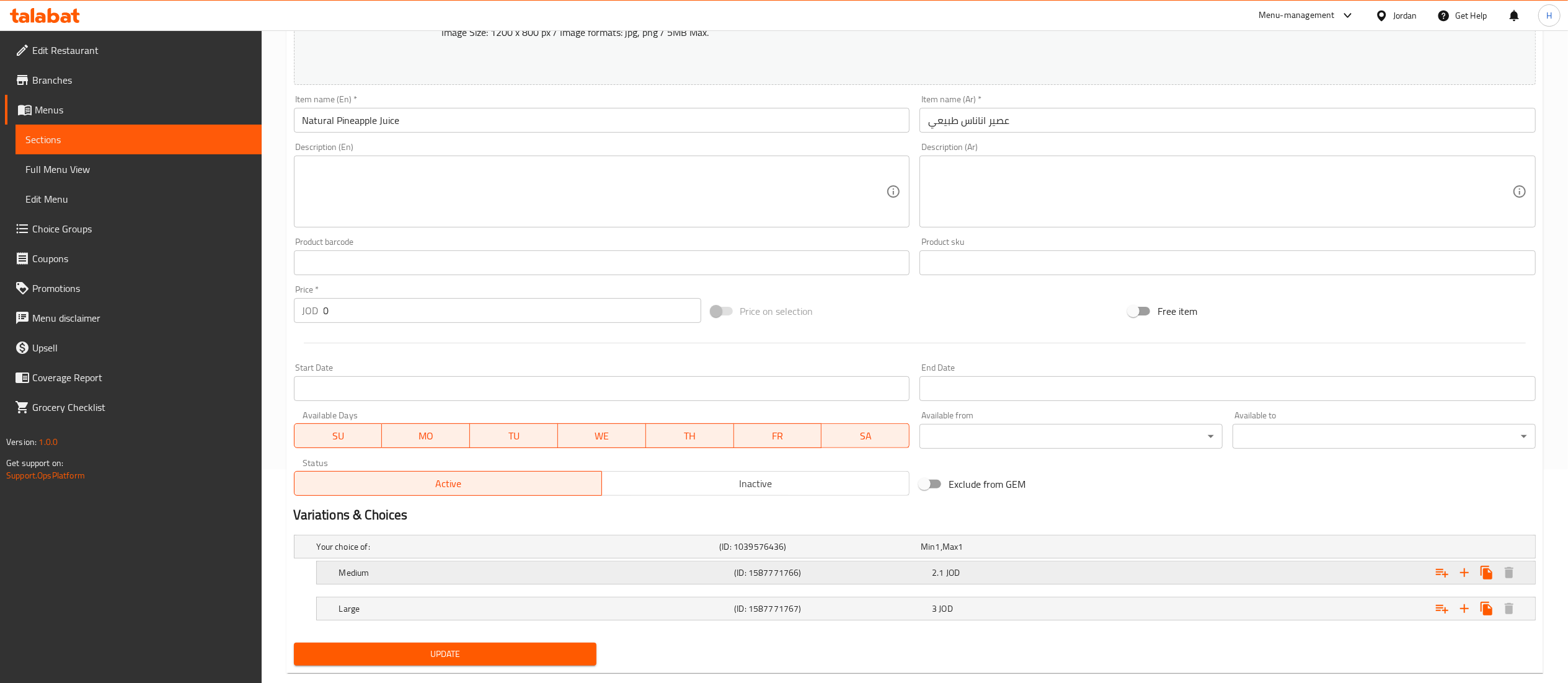
scroll to position [239, 0]
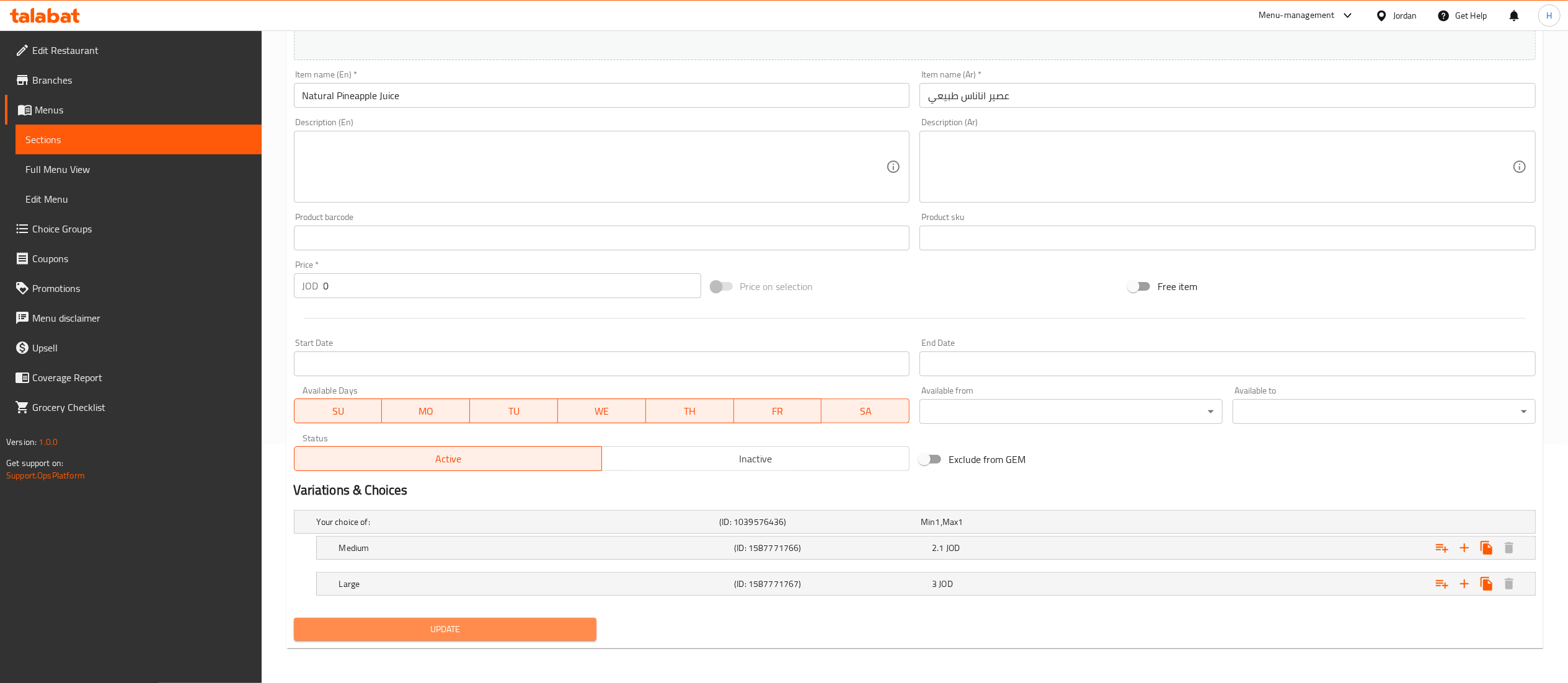
click at [389, 632] on span "Update" at bounding box center [446, 630] width 283 height 16
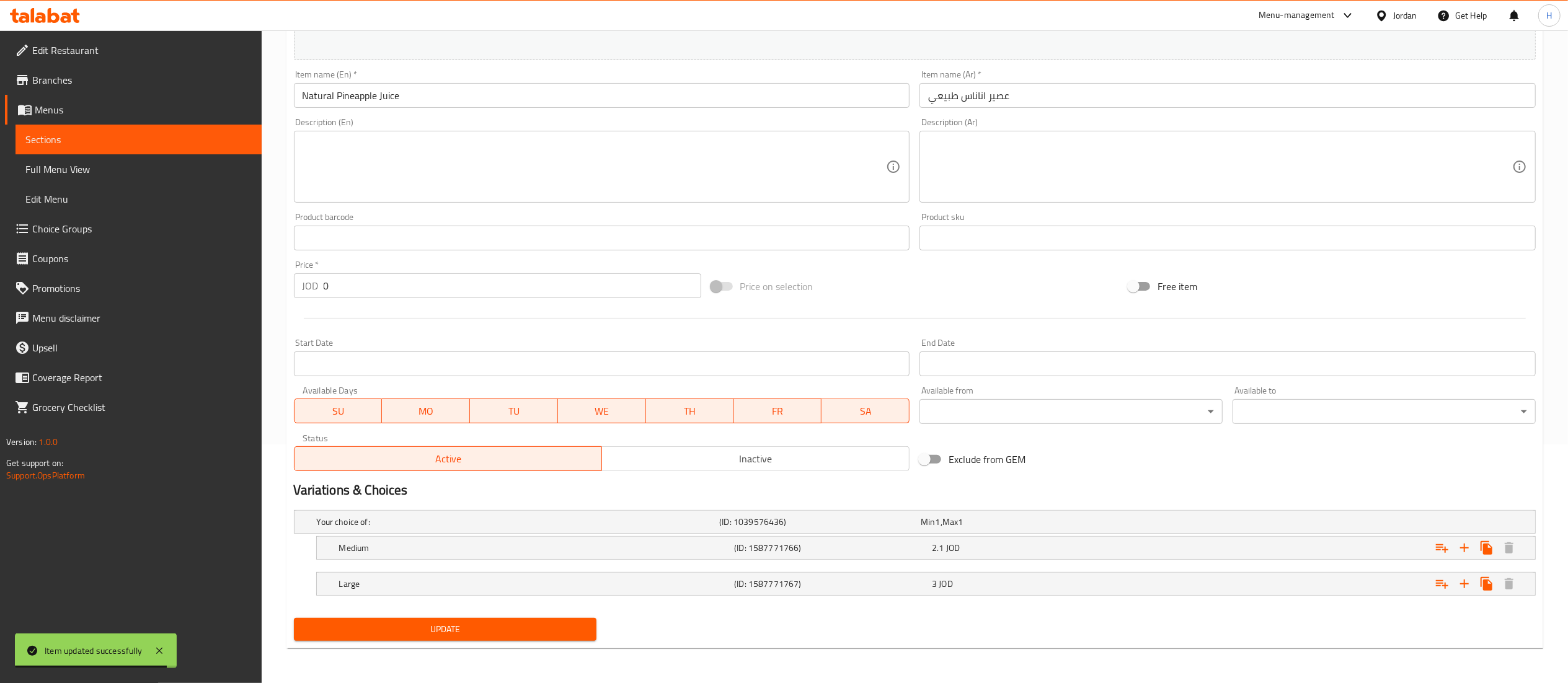
click at [490, 623] on span "Update" at bounding box center [446, 630] width 283 height 16
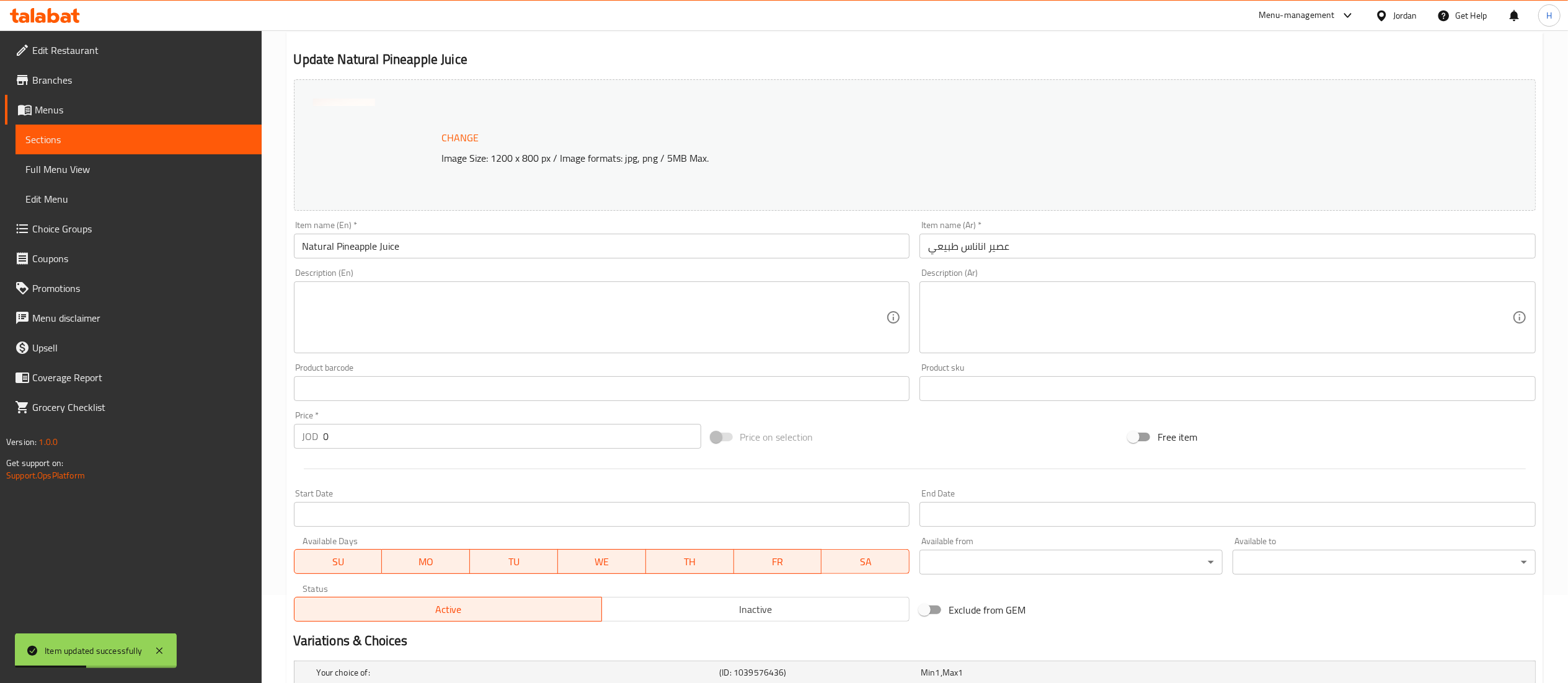
scroll to position [0, 0]
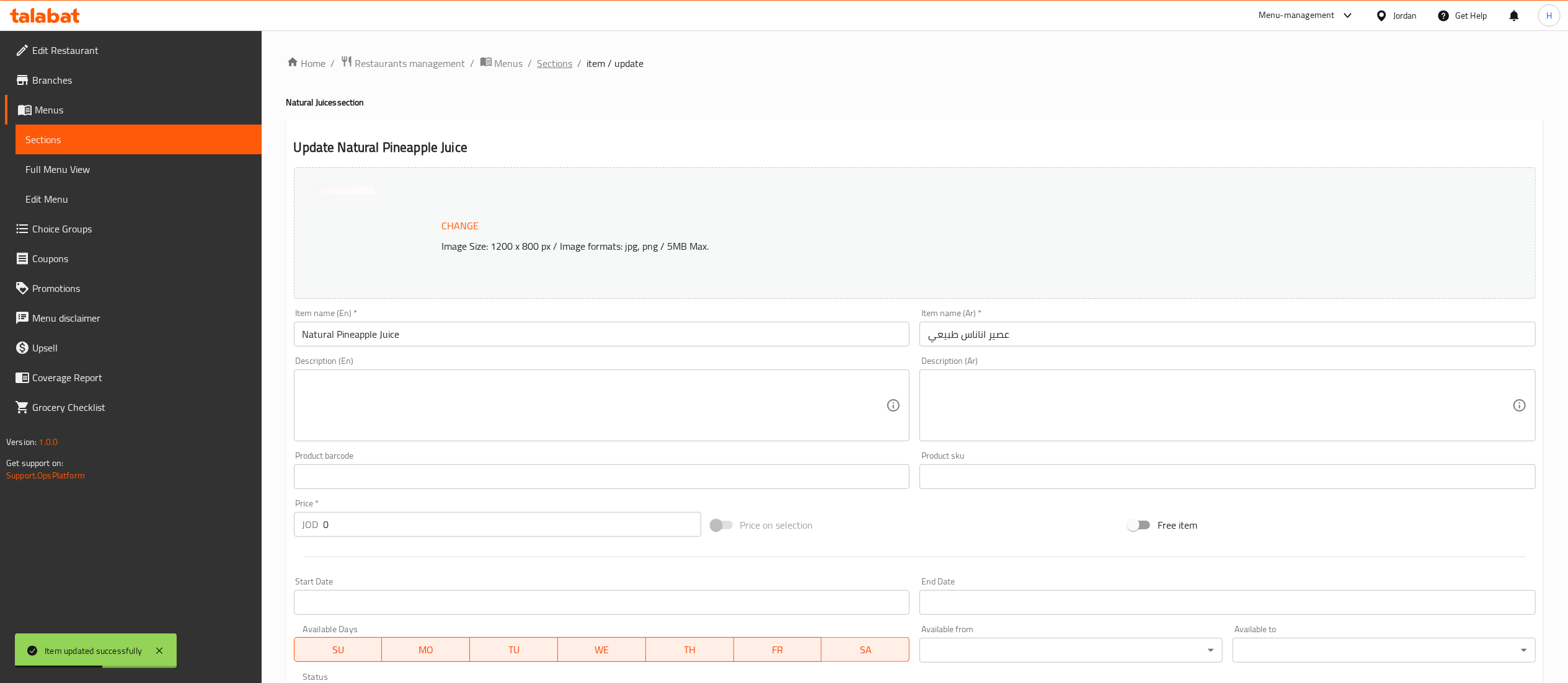
click at [541, 61] on span "Sections" at bounding box center [555, 63] width 36 height 15
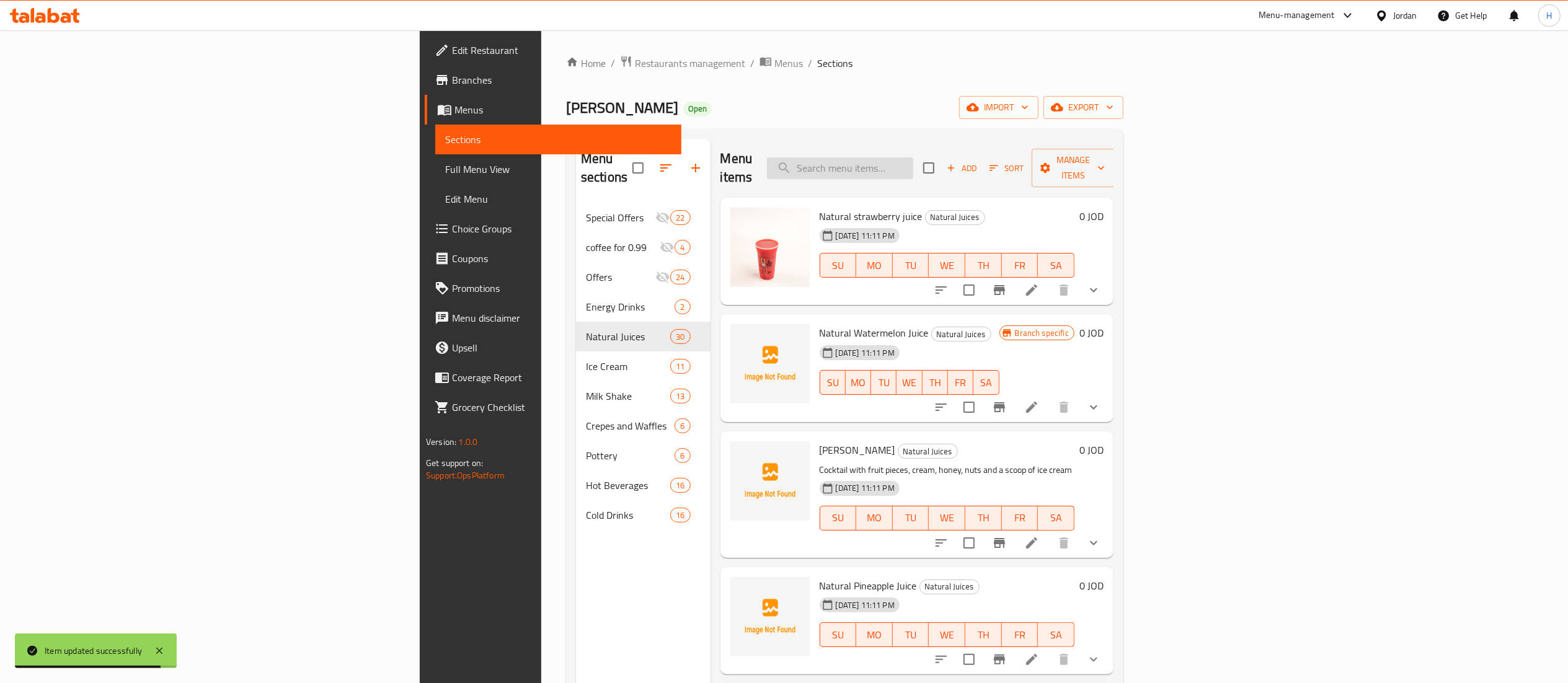
click at [913, 157] on input "search" at bounding box center [841, 168] width 147 height 21
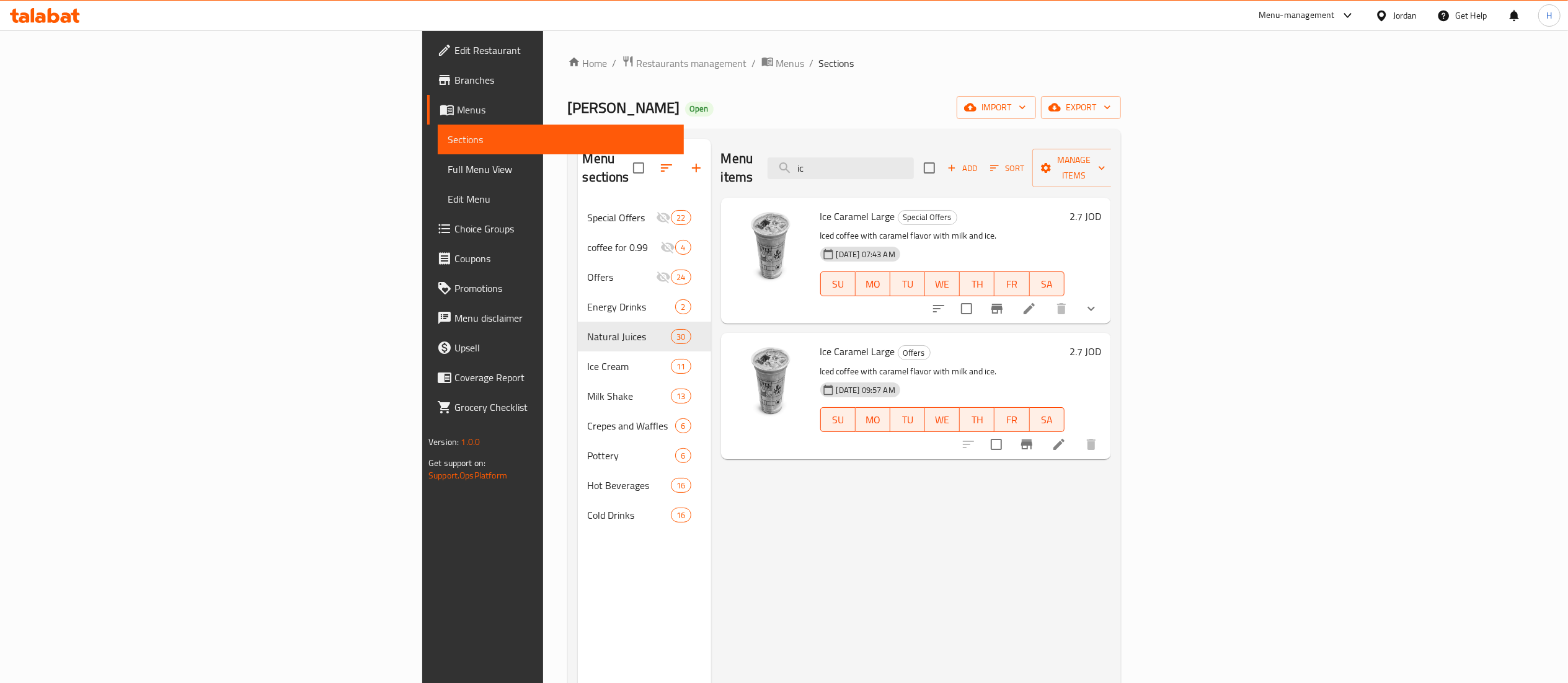
type input "i"
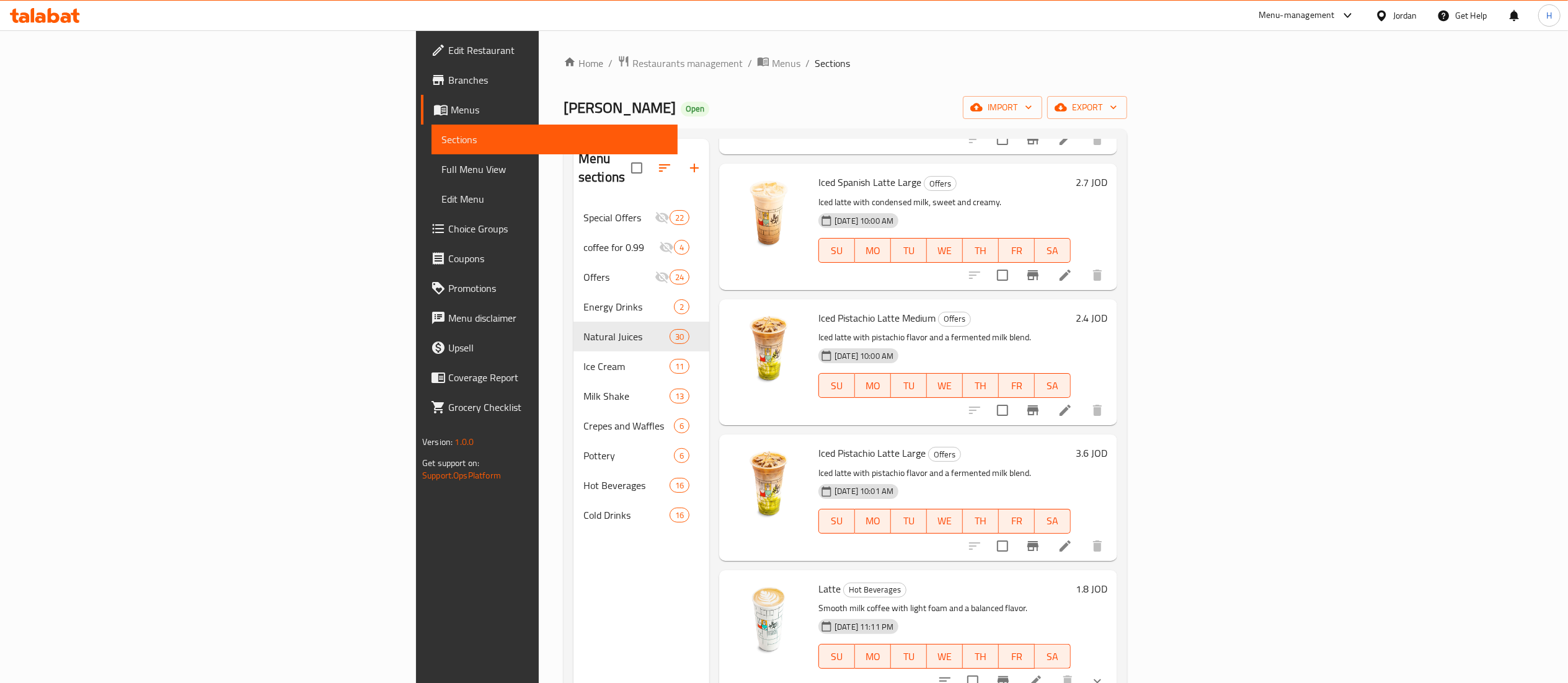
scroll to position [1239, 0]
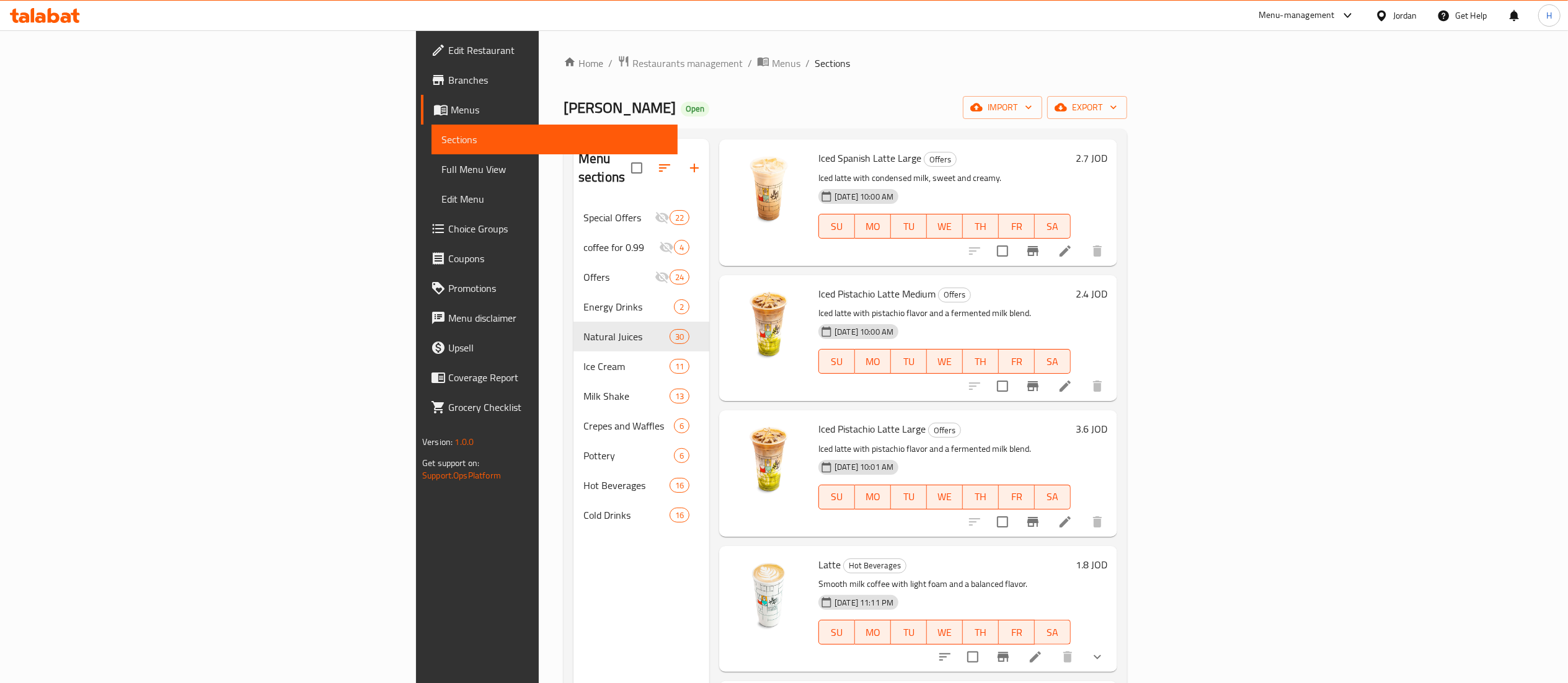
click at [574, 600] on div "Menu sections Special Offers 22 coffee for 0.99 4 Offers 24 Energy Drinks 2 Nat…" at bounding box center [641, 480] width 136 height 683
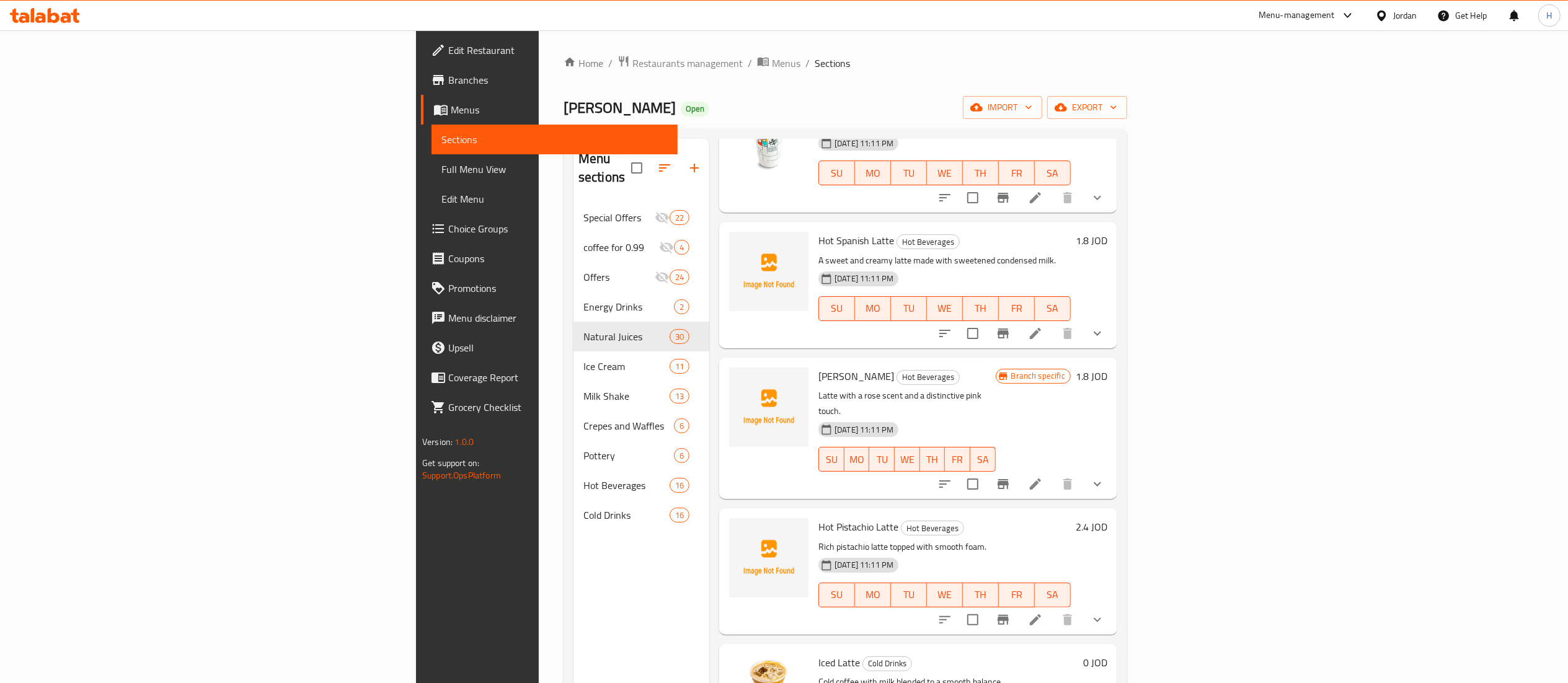
scroll to position [1511, 0]
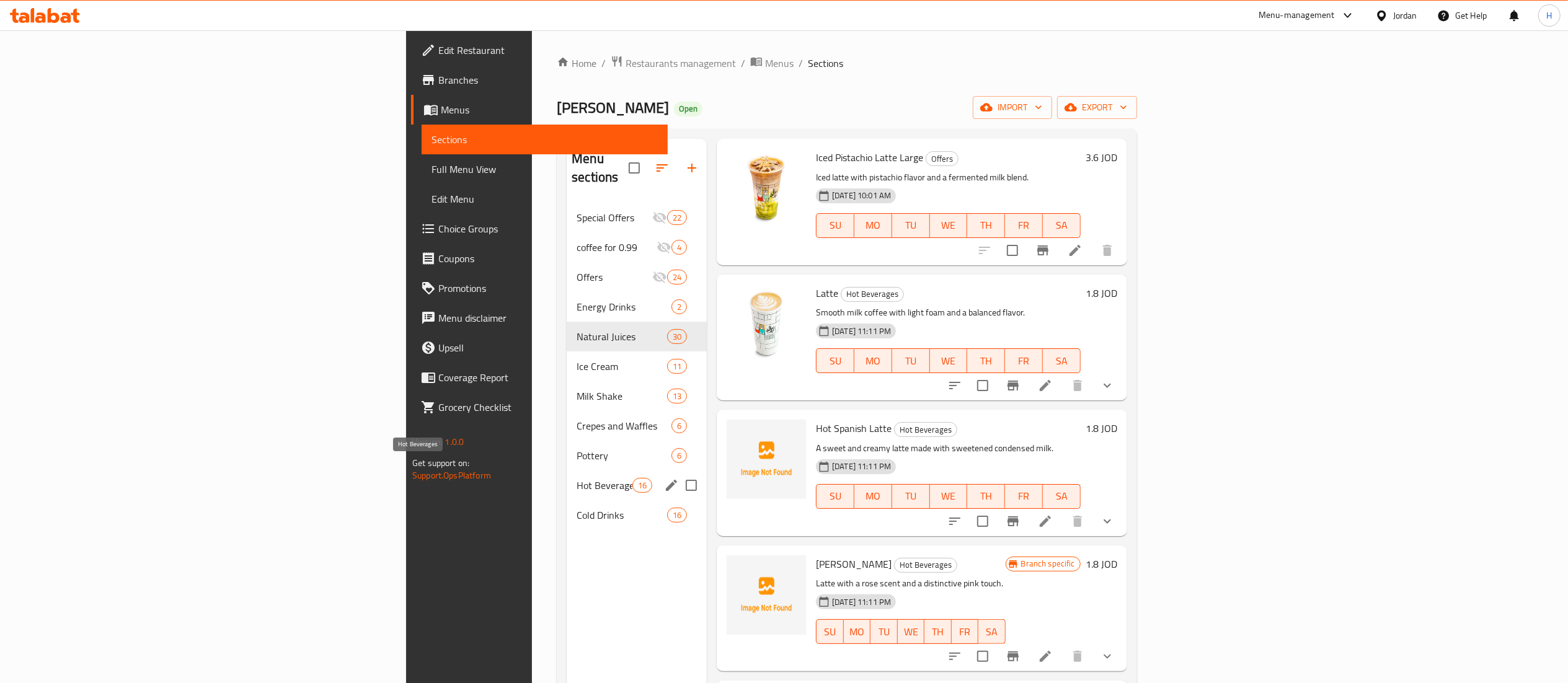
click at [577, 478] on span "Hot Beverages" at bounding box center [604, 485] width 56 height 15
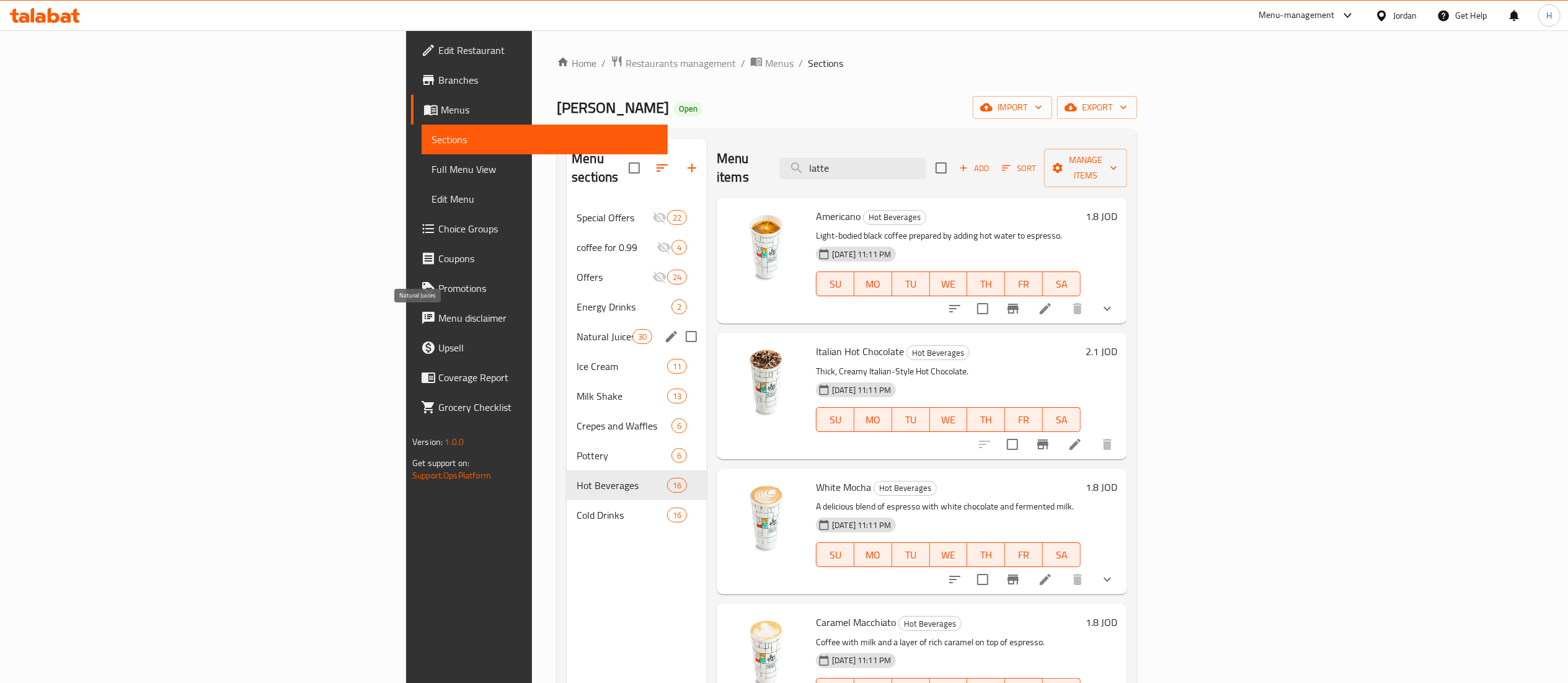
click at [577, 329] on span "Natural Juices" at bounding box center [604, 337] width 56 height 15
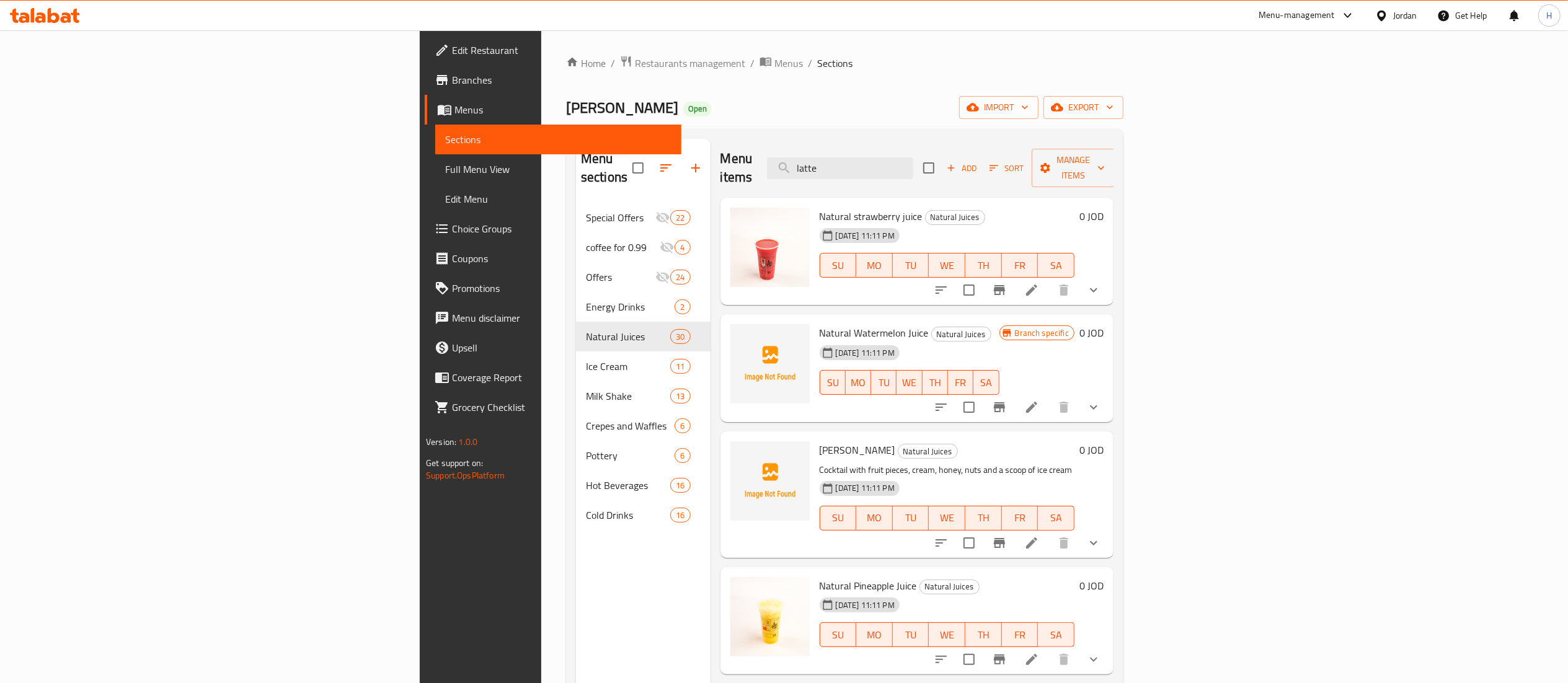
drag, startPoint x: 985, startPoint y: 161, endPoint x: 802, endPoint y: 149, distance: 183.4
click at [802, 149] on div "Menu items latte Add Sort Manage items" at bounding box center [917, 168] width 393 height 59
paste input "كوتون كاندي"
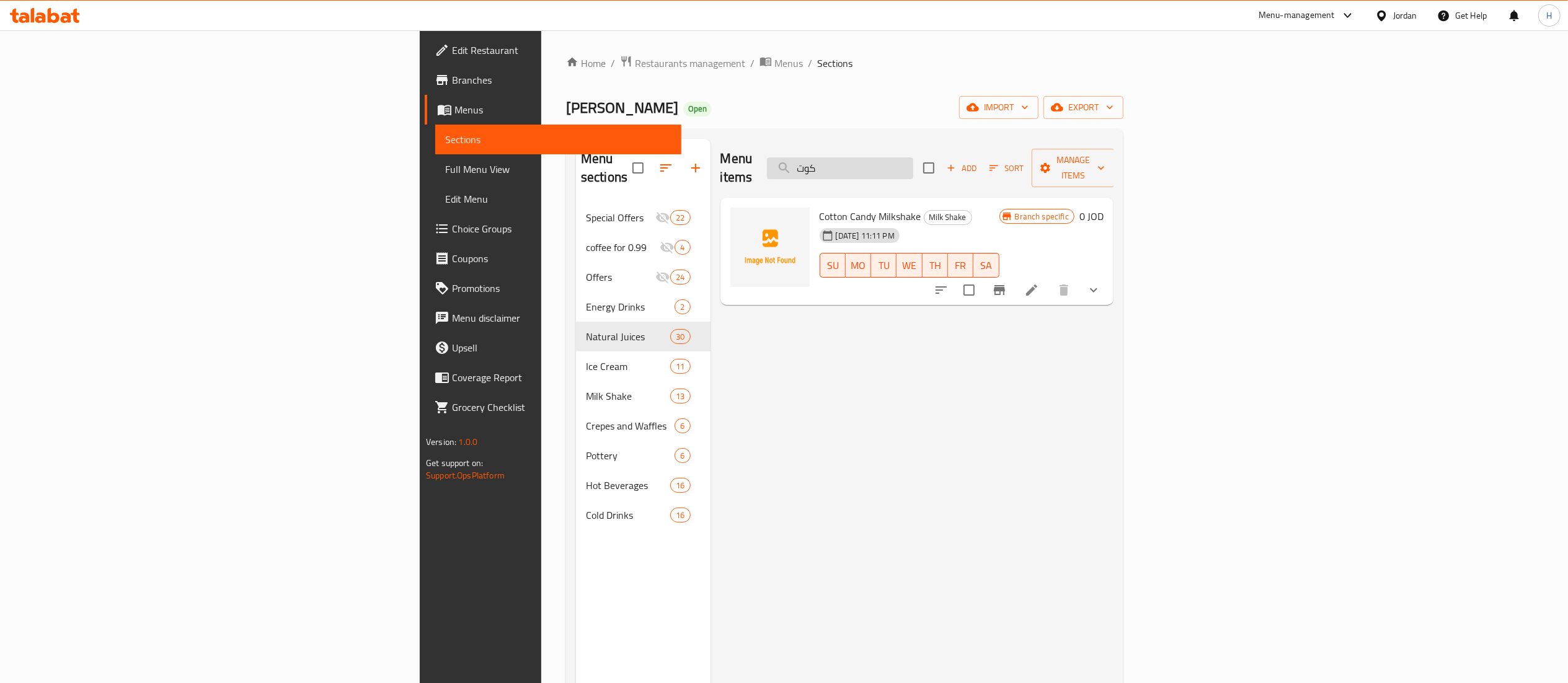
type input "كوت"
click at [735, 373] on div "Menu items كوت Add Sort Manage items Cotton Candy Milkshake Milk Shake 07-06-20…" at bounding box center [912, 480] width 403 height 683
click at [710, 307] on div "Menu items كوت Add Sort Manage items Cotton Candy Milkshake Milk Shake 07-06-20…" at bounding box center [912, 480] width 403 height 683
click at [1039, 282] on icon at bounding box center [1031, 290] width 15 height 15
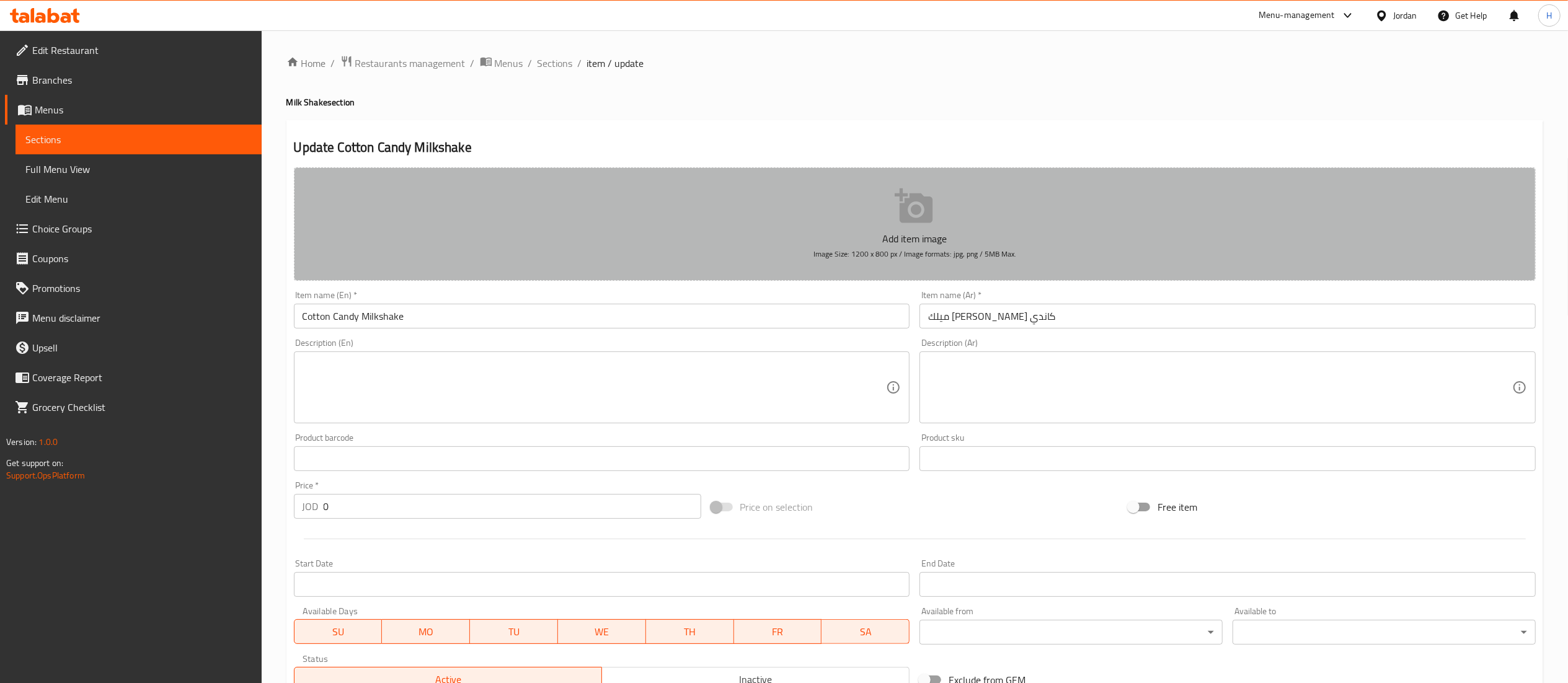
click at [754, 245] on p "Add item image" at bounding box center [915, 238] width 1204 height 15
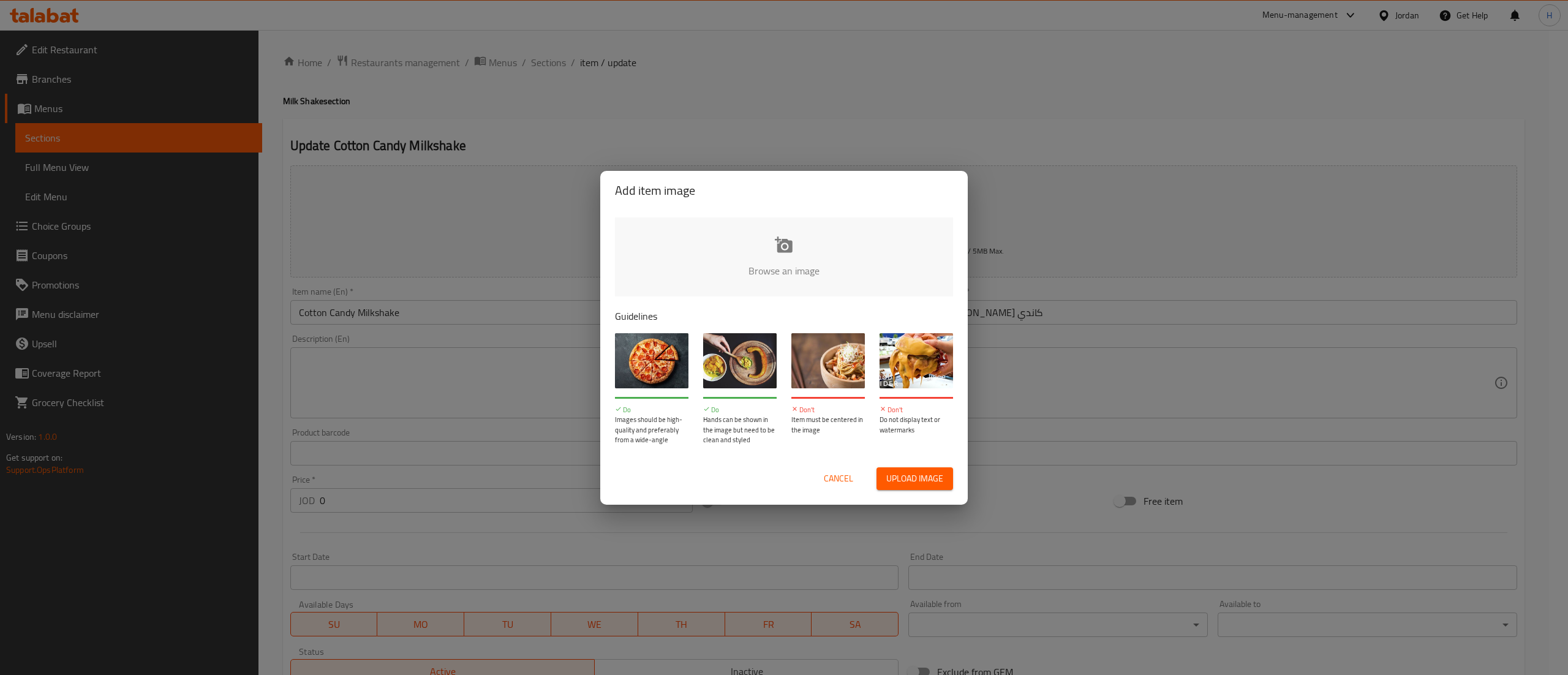
click at [744, 250] on input "file" at bounding box center [1198, 274] width 1167 height 115
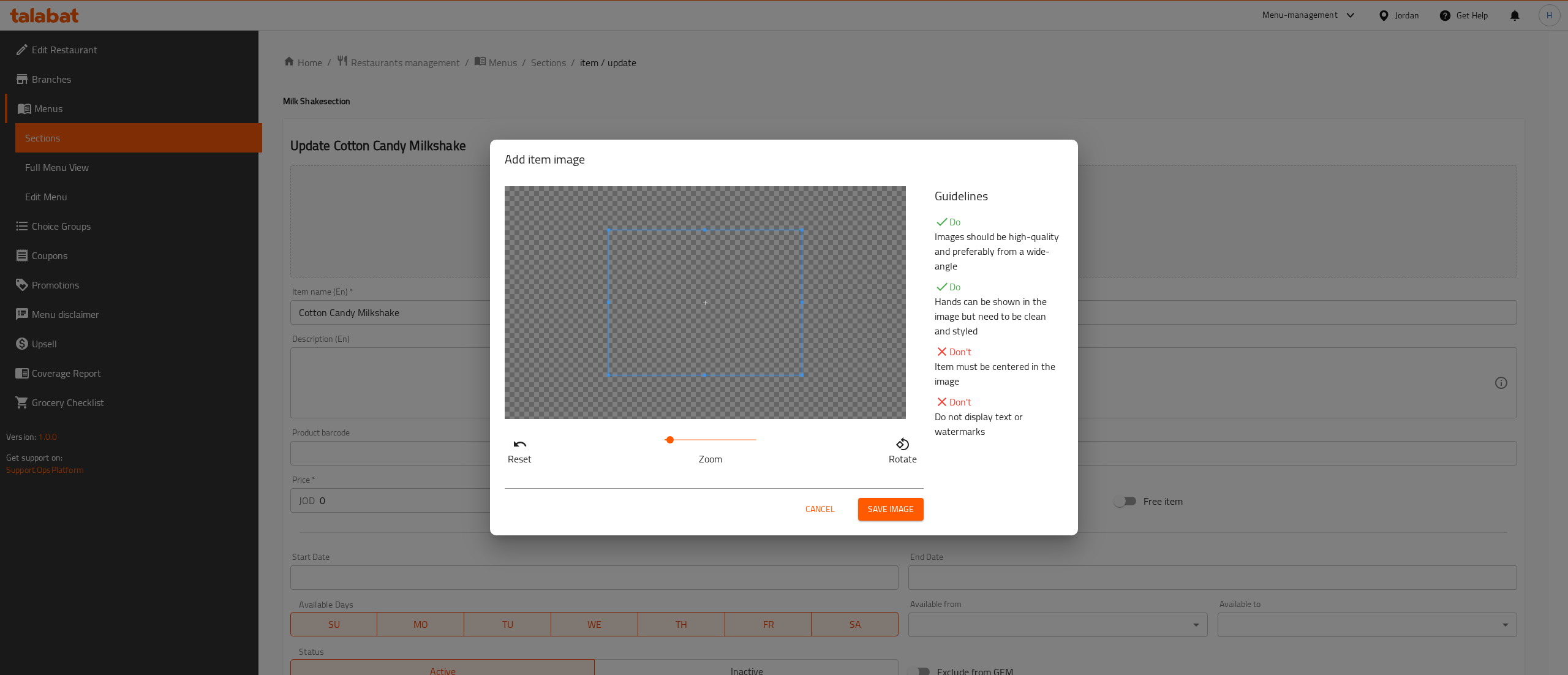
click at [670, 443] on span at bounding box center [670, 439] width 7 height 7
click at [726, 396] on span at bounding box center [724, 326] width 245 height 184
click at [878, 503] on span "Save image" at bounding box center [890, 509] width 46 height 15
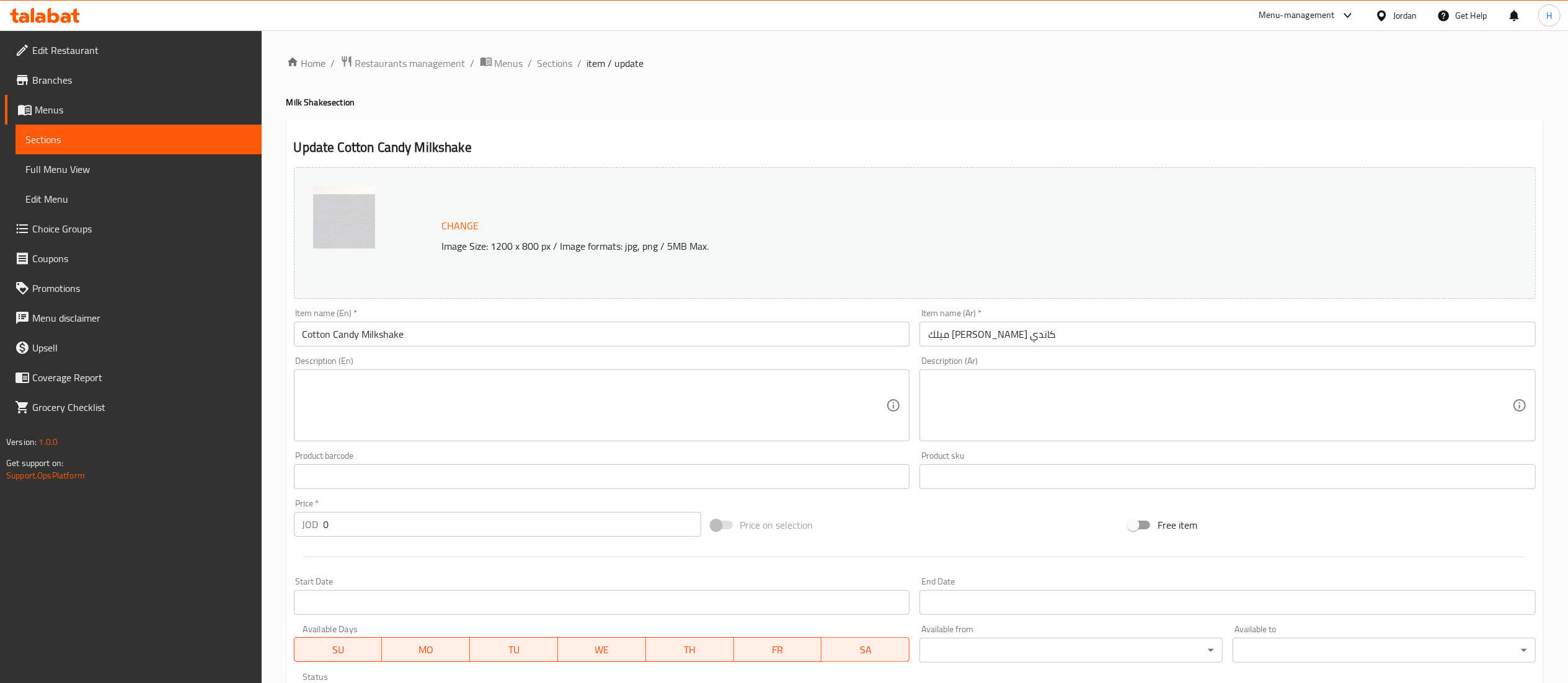
scroll to position [239, 0]
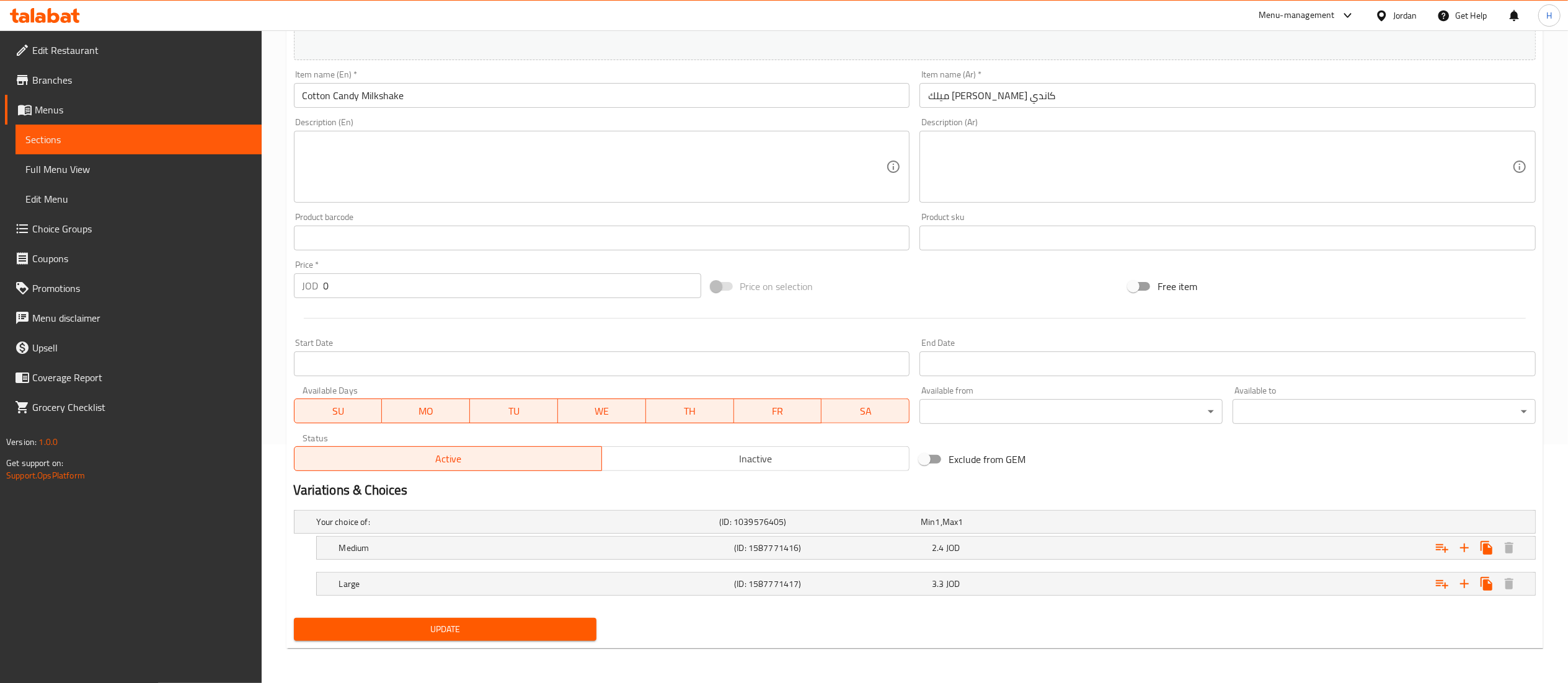
click at [551, 640] on button "Update" at bounding box center [446, 630] width 303 height 23
click at [526, 636] on span "Update" at bounding box center [446, 630] width 283 height 16
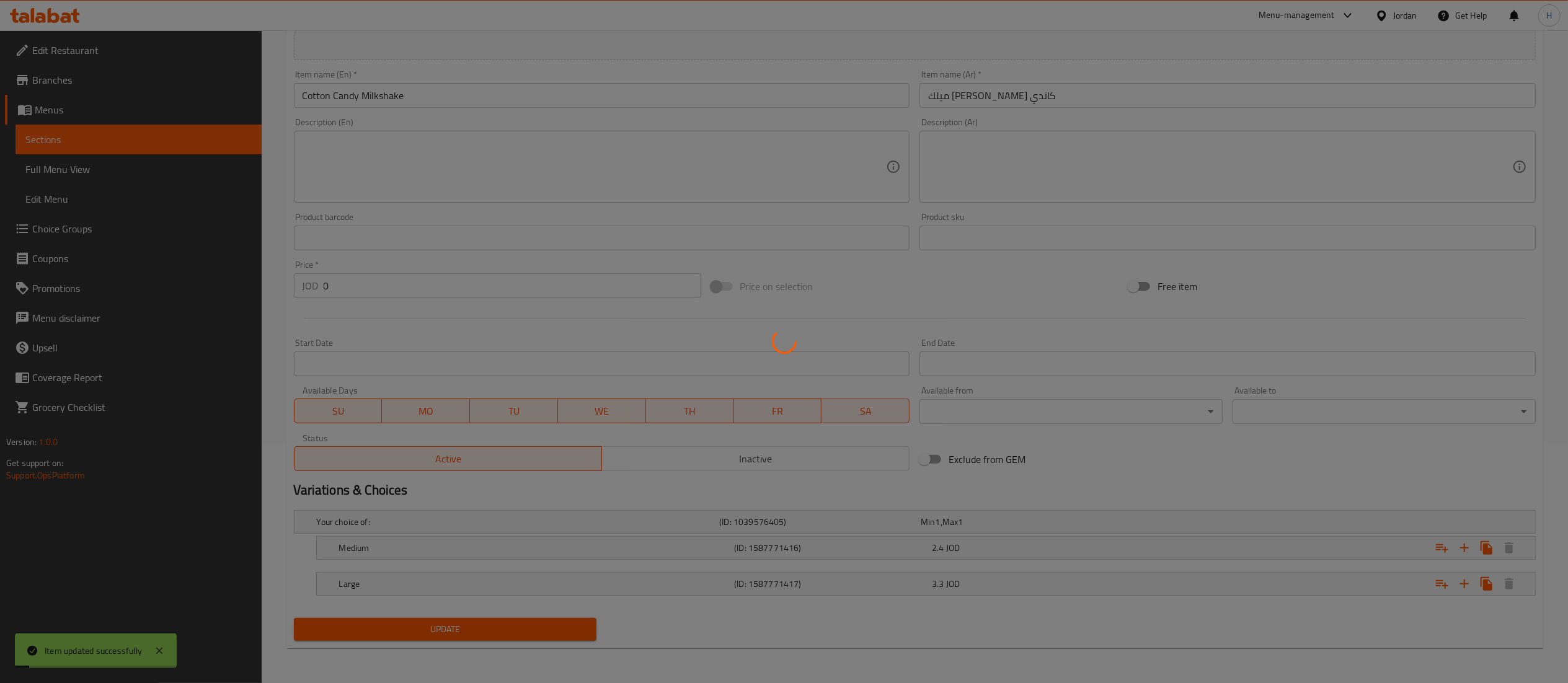
scroll to position [0, 0]
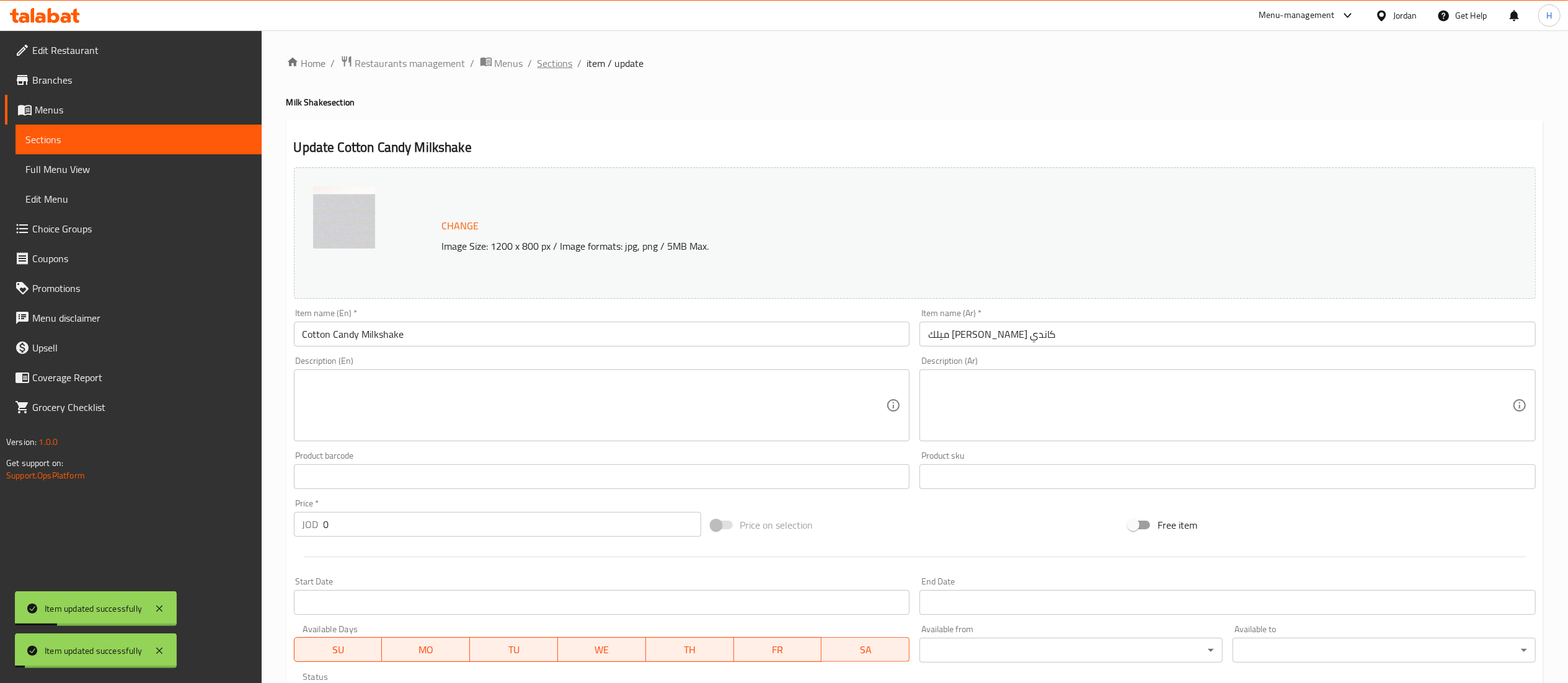
click at [549, 65] on span "Sections" at bounding box center [555, 63] width 36 height 15
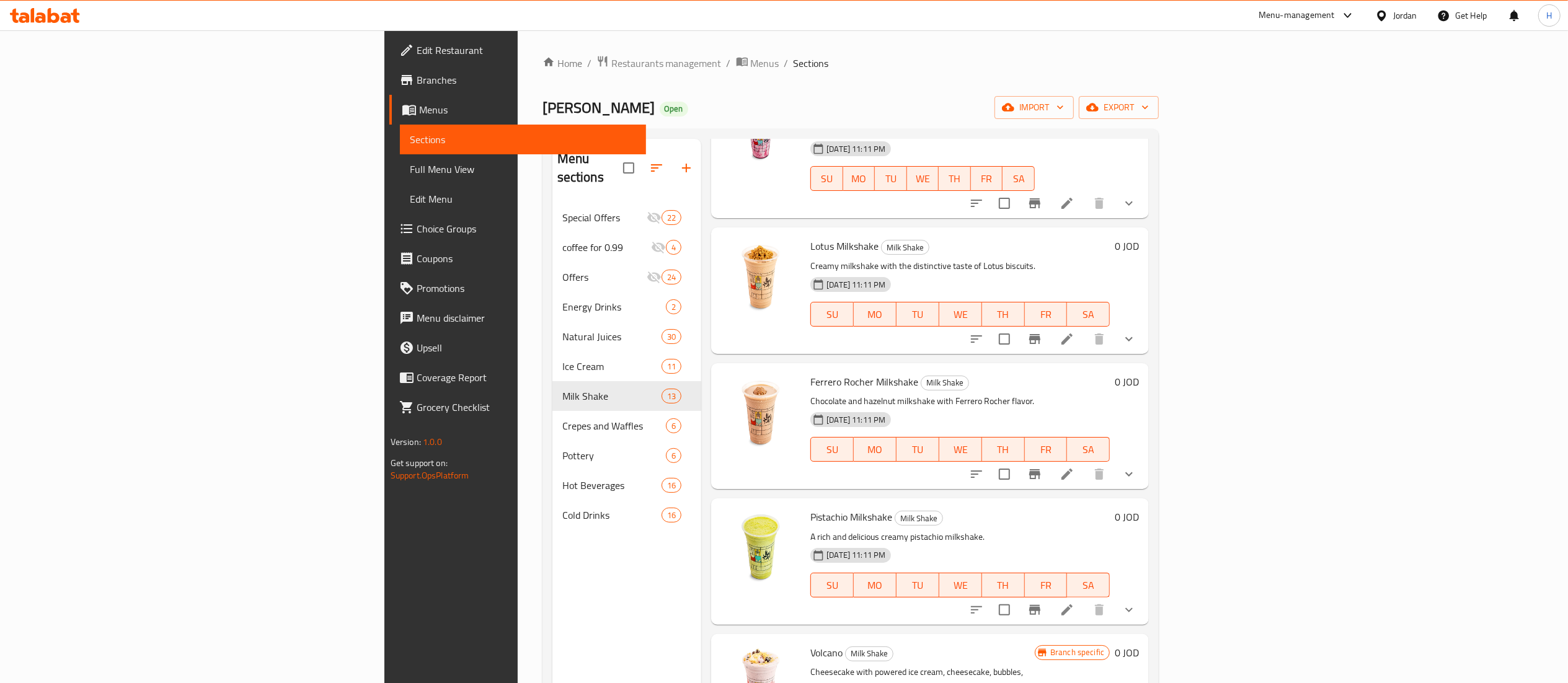
scroll to position [372, 0]
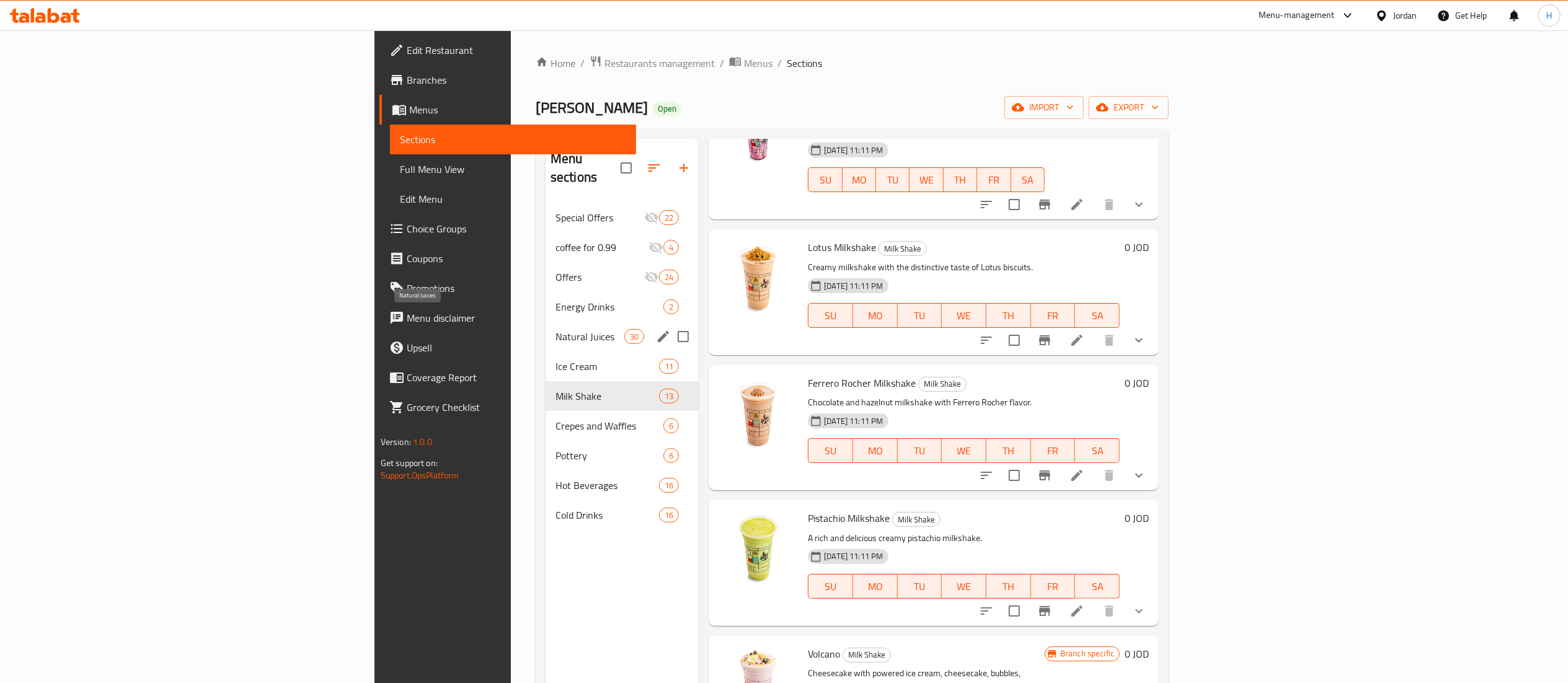
click at [556, 329] on span "Natural Juices" at bounding box center [590, 337] width 69 height 15
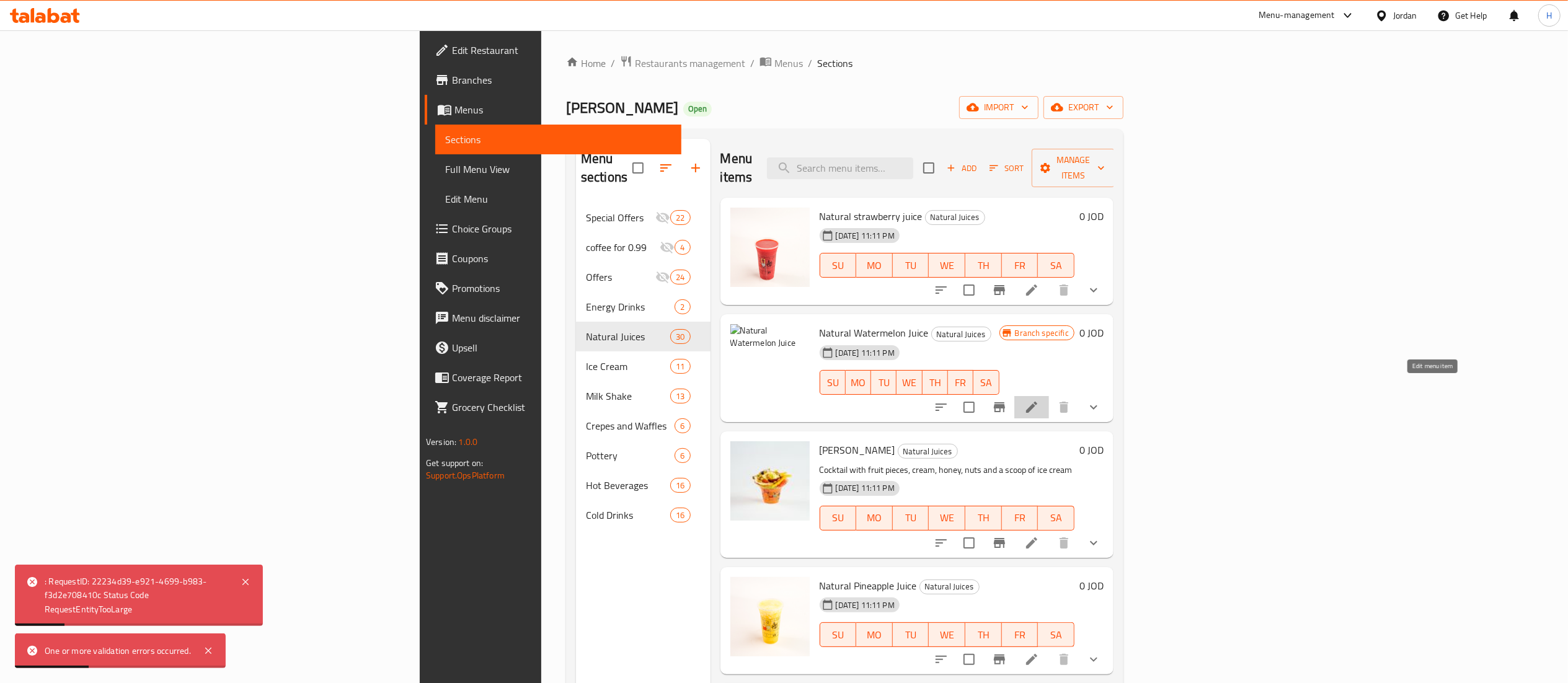
click at [1039, 400] on icon at bounding box center [1031, 407] width 15 height 15
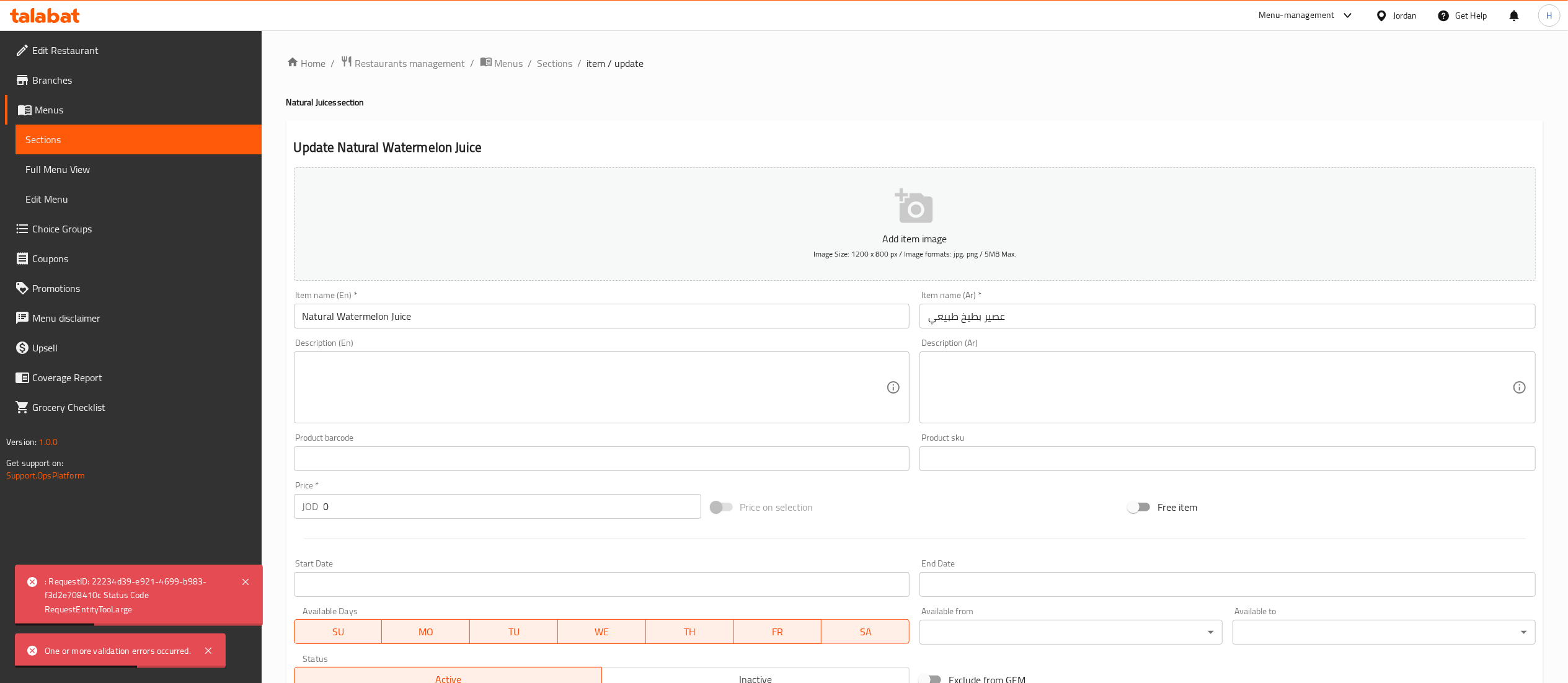
click at [801, 243] on p "Add item image" at bounding box center [915, 238] width 1204 height 15
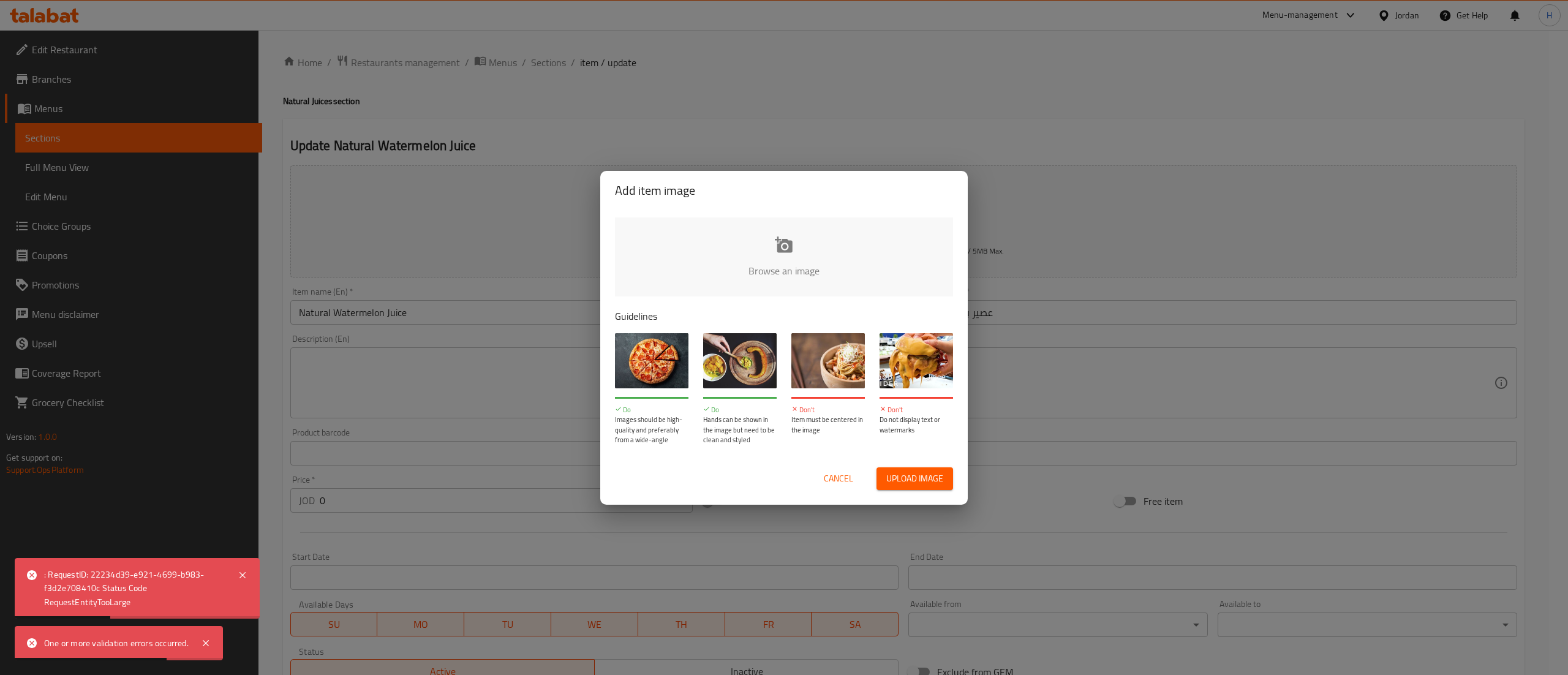
click at [792, 264] on input "file" at bounding box center [1198, 274] width 1167 height 115
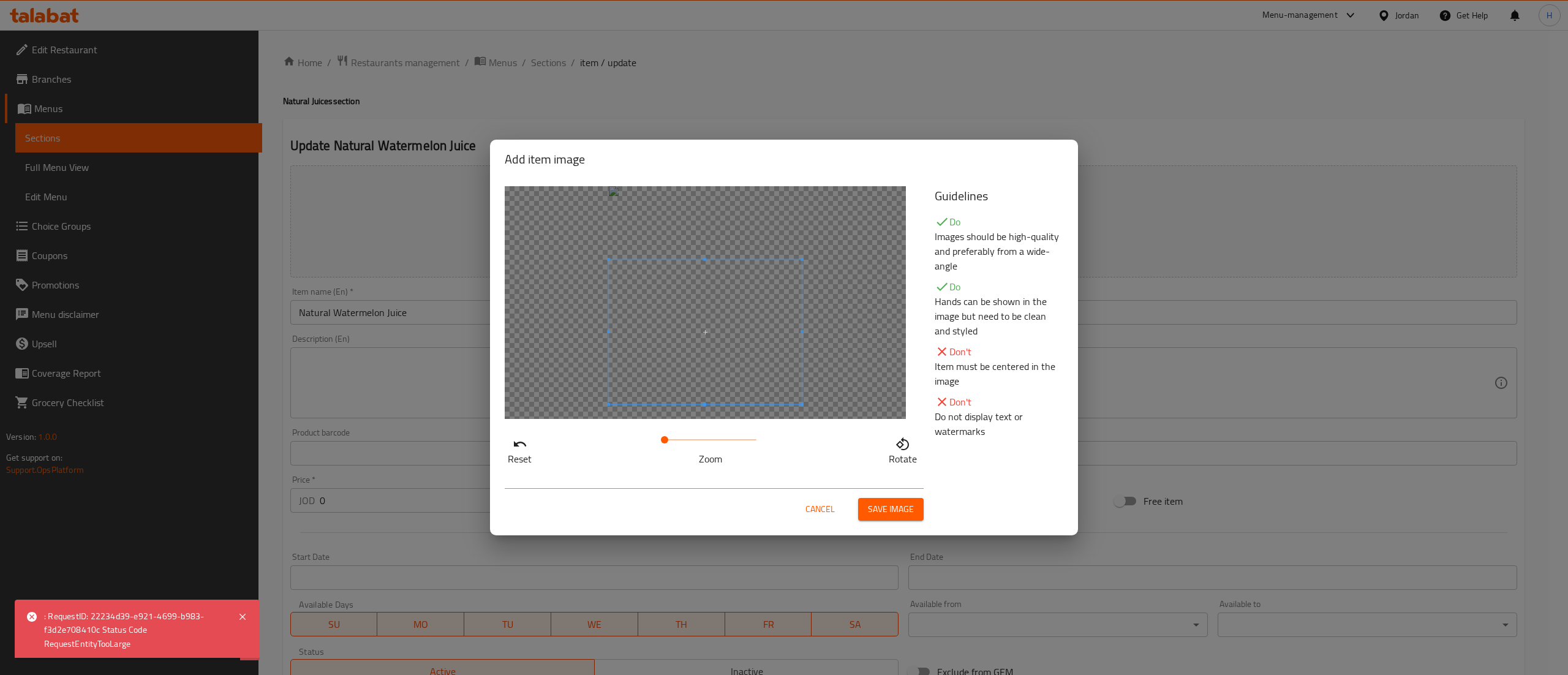
click at [750, 377] on span at bounding box center [705, 332] width 193 height 145
click at [887, 512] on span "Save image" at bounding box center [890, 509] width 46 height 15
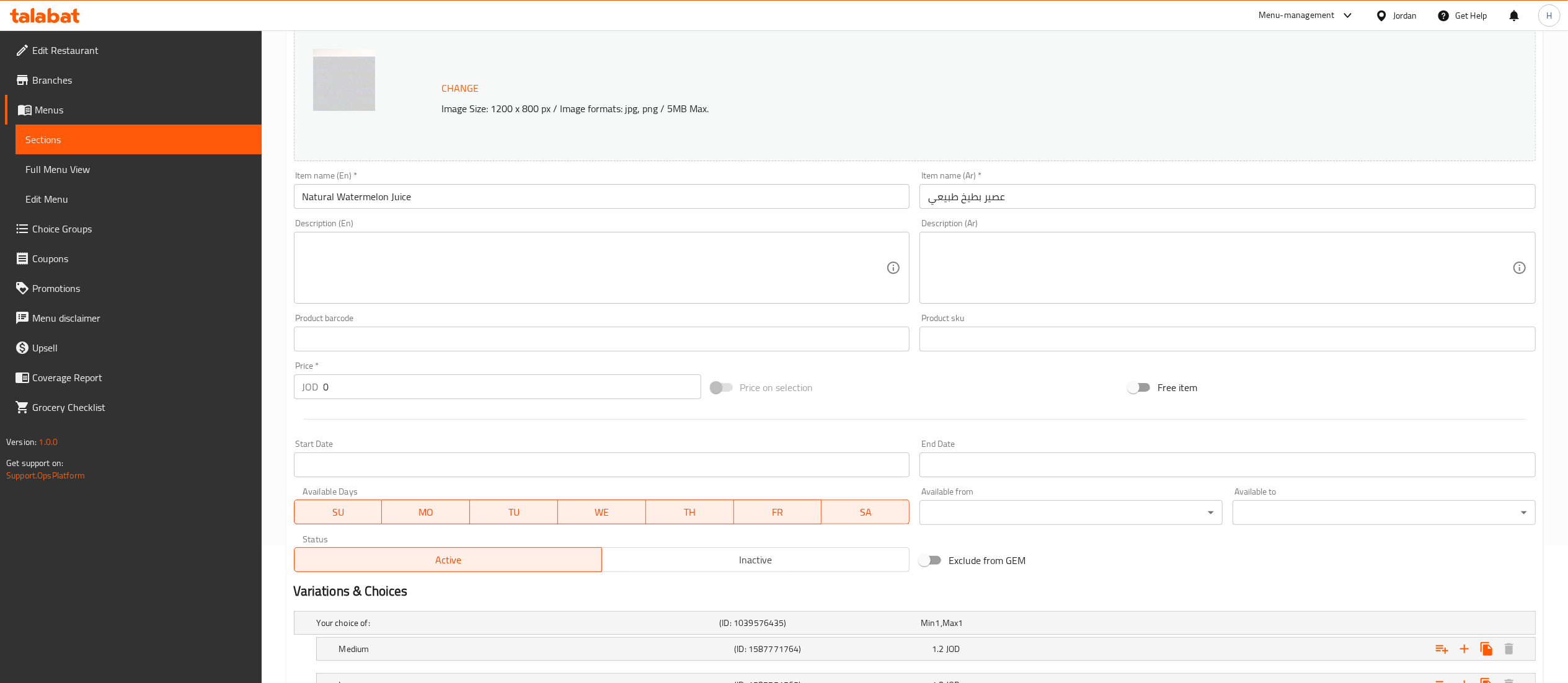
scroll to position [239, 0]
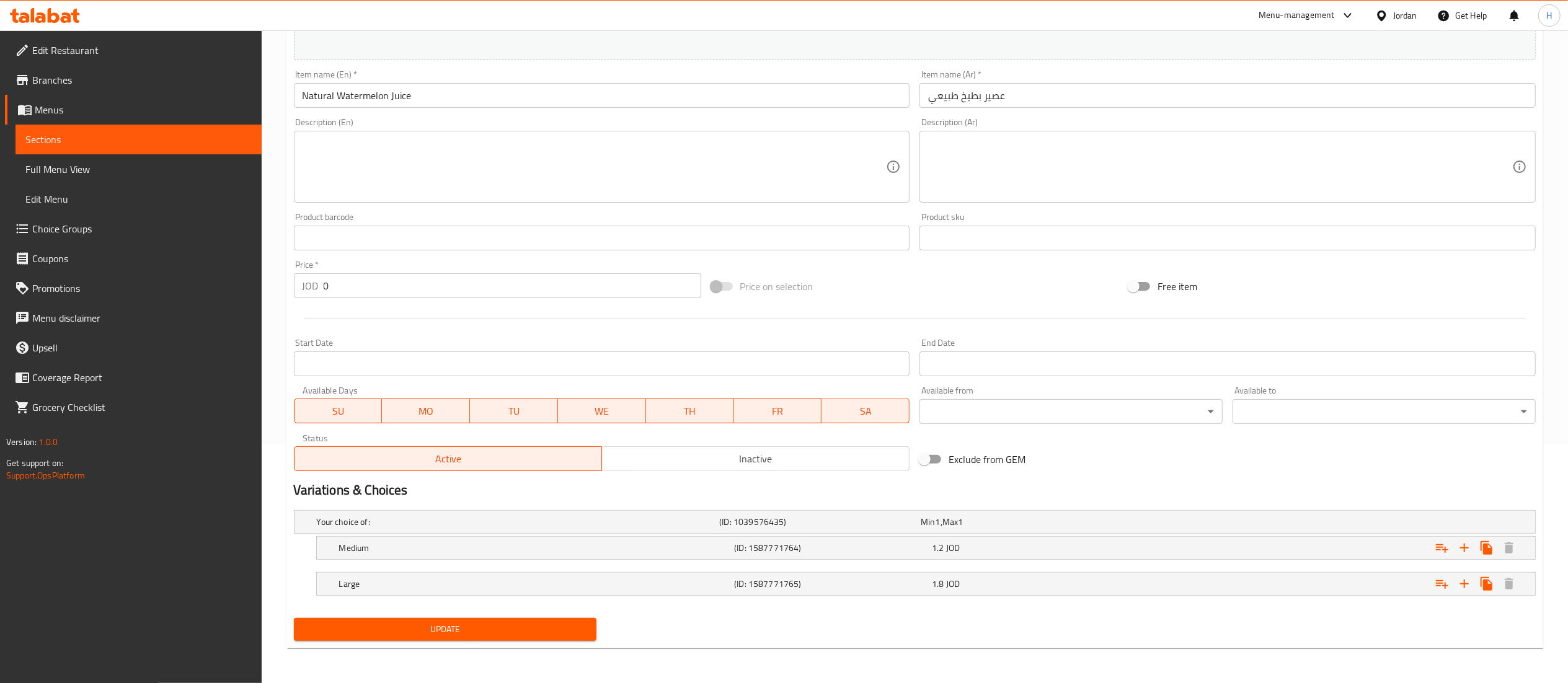
click at [426, 629] on span "Update" at bounding box center [446, 630] width 283 height 16
click at [459, 625] on span "Update" at bounding box center [446, 630] width 283 height 16
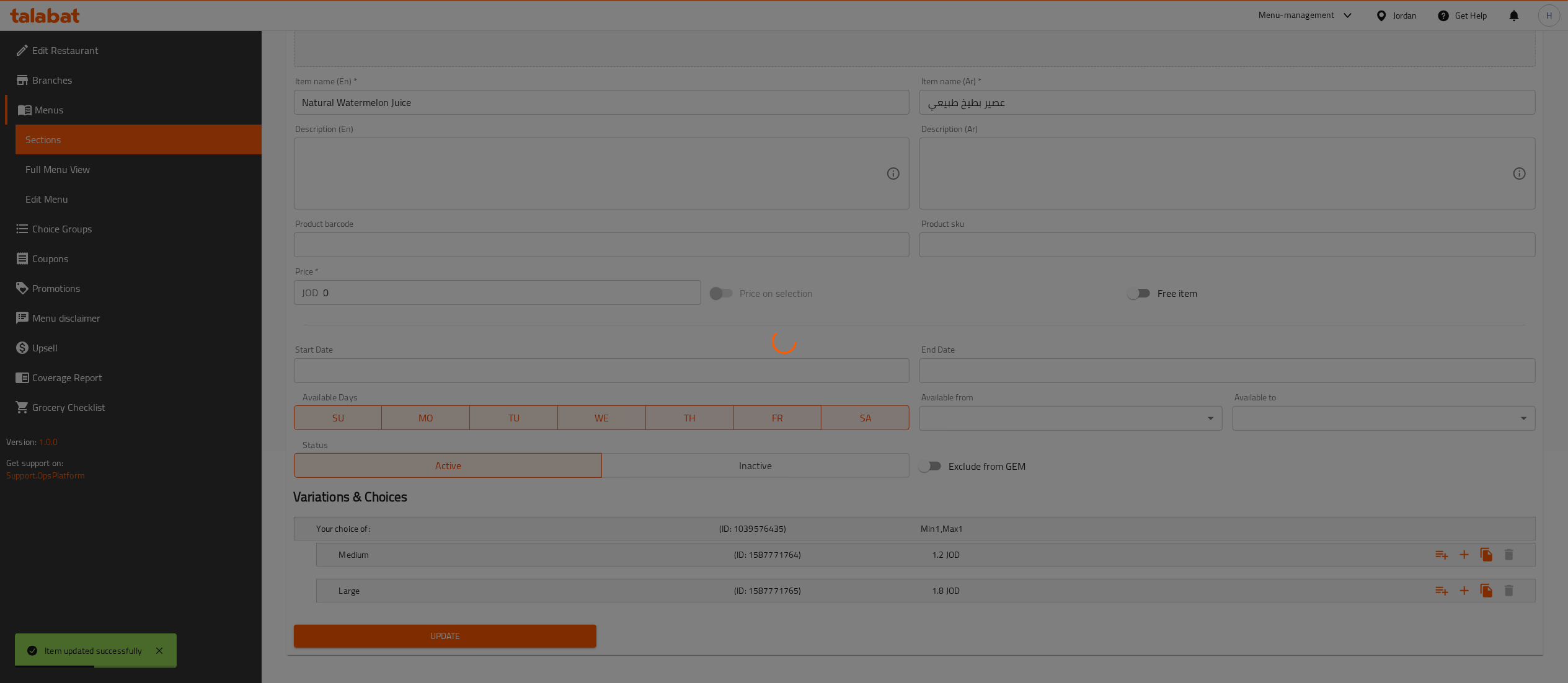
scroll to position [0, 0]
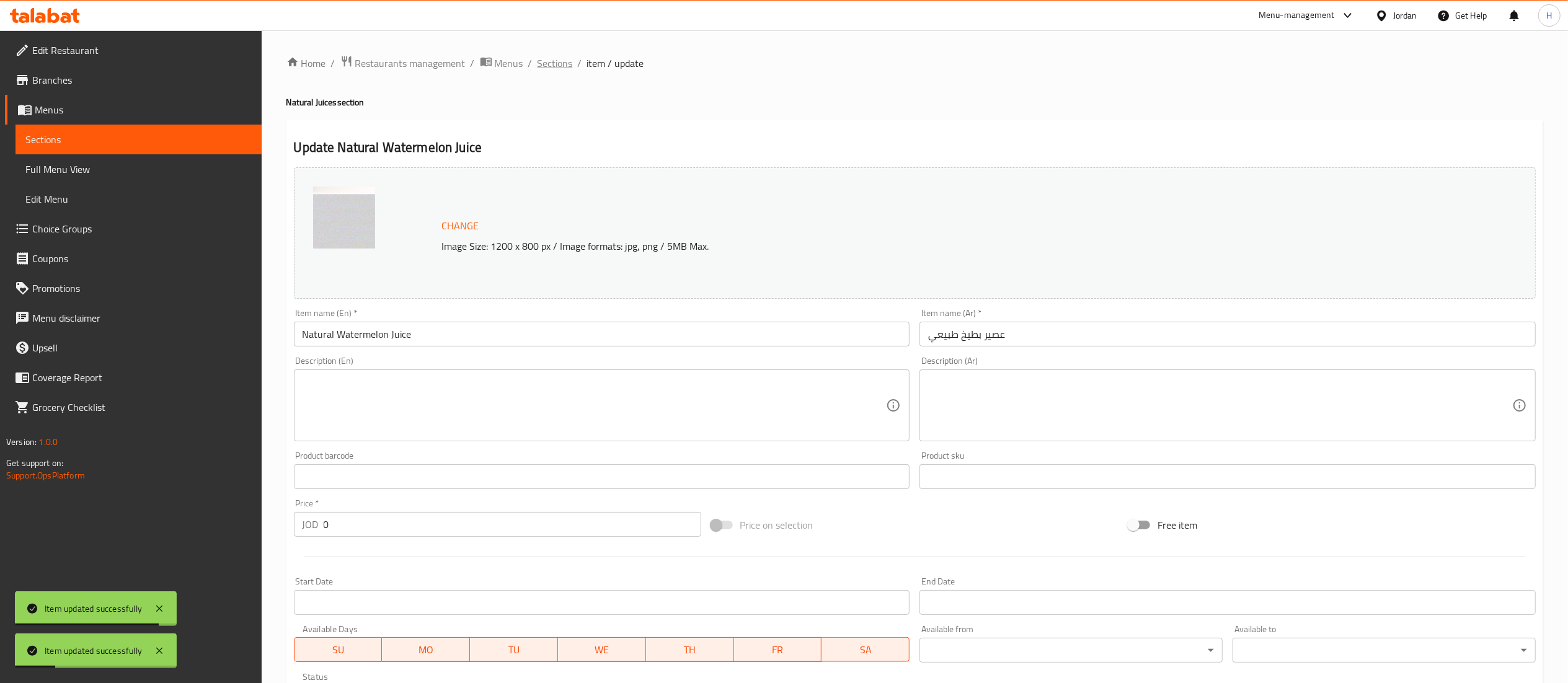
click at [556, 66] on span "Sections" at bounding box center [555, 63] width 36 height 15
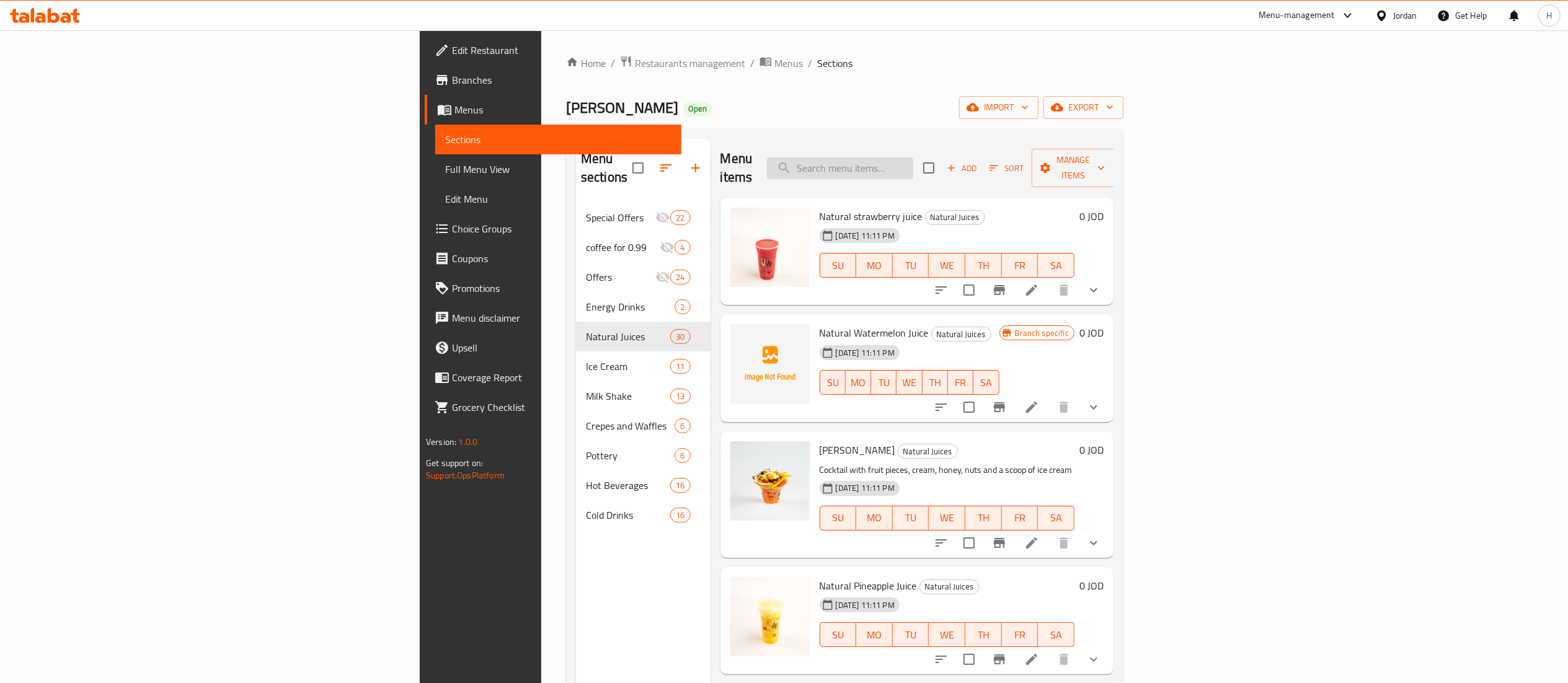
click at [913, 169] on input "search" at bounding box center [841, 168] width 147 height 21
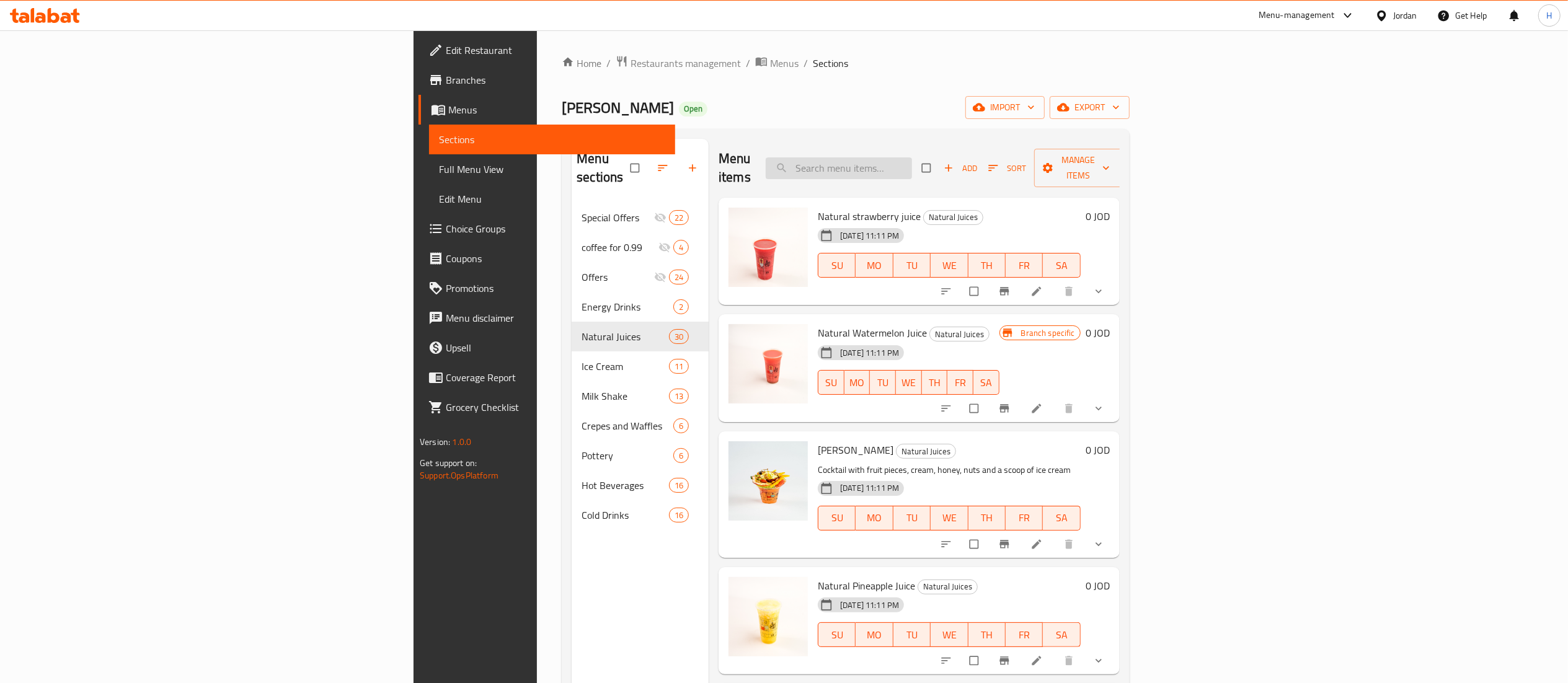
click at [912, 157] on input "search" at bounding box center [839, 168] width 147 height 21
type input "ؤ"
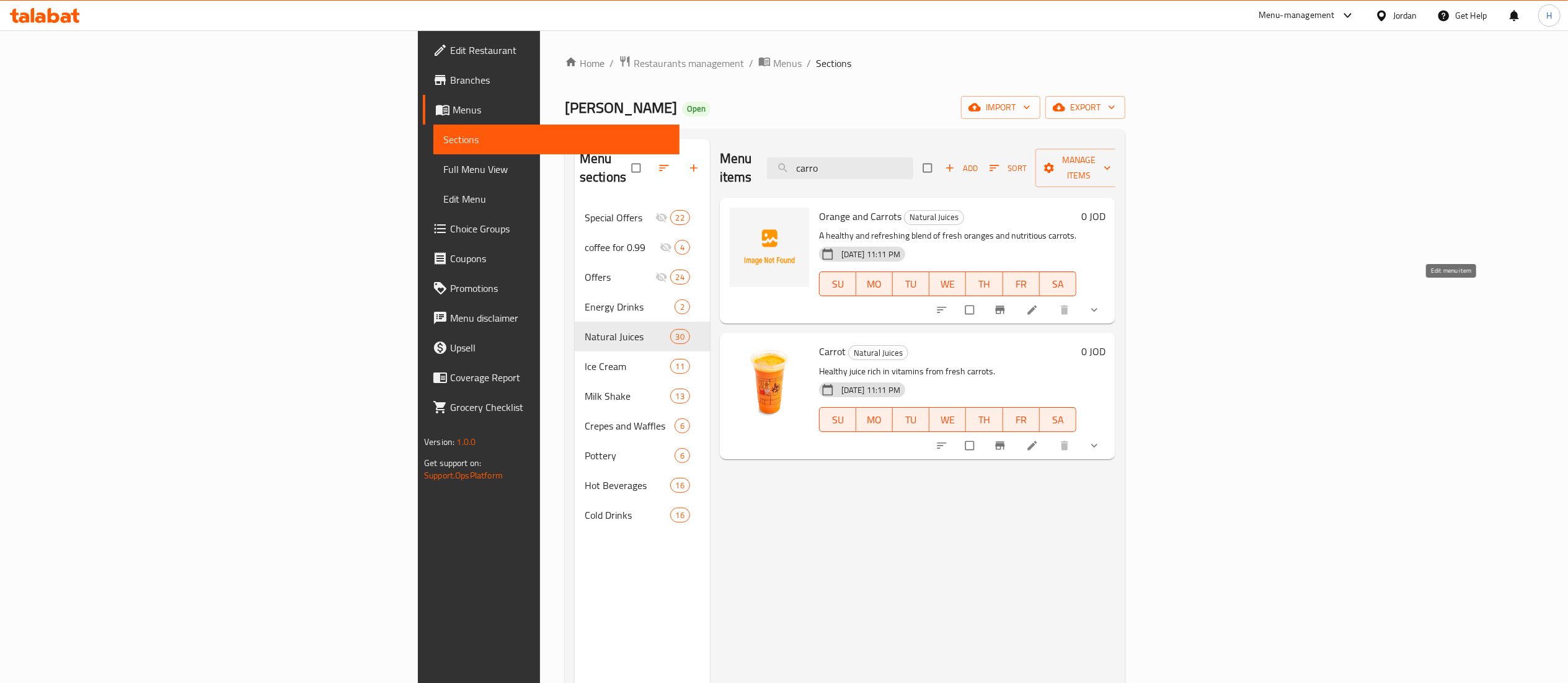
type input "carro"
click at [1038, 304] on icon at bounding box center [1032, 309] width 12 height 12
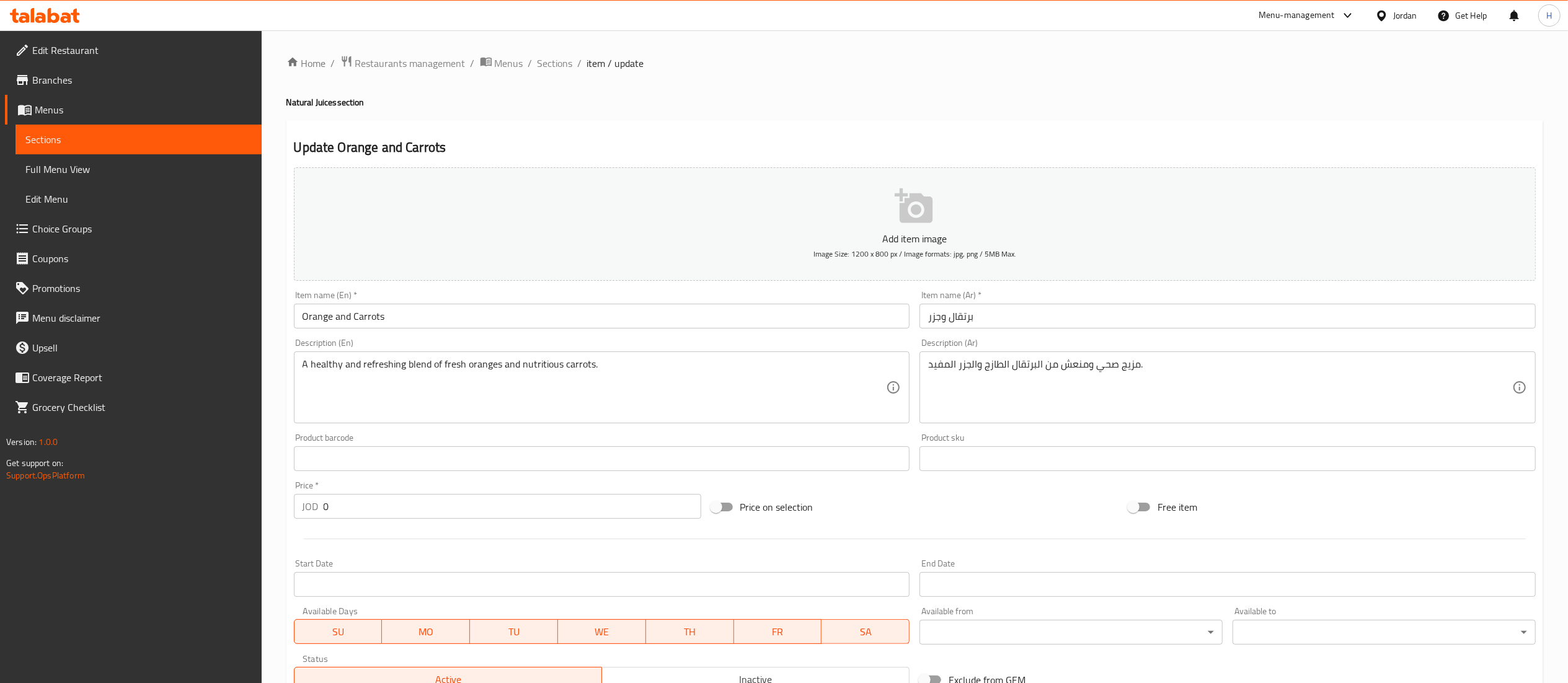
click at [918, 197] on icon "button" at bounding box center [913, 206] width 38 height 35
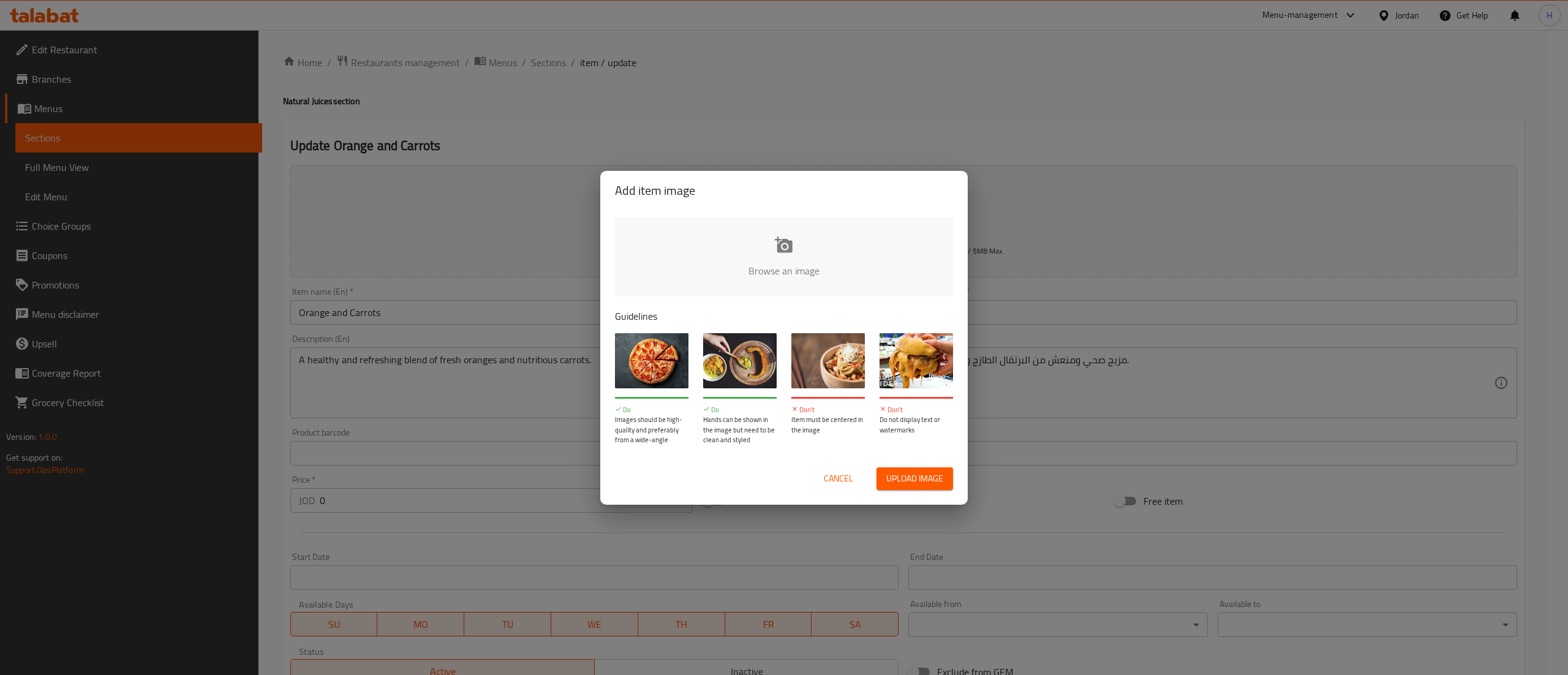
click at [801, 247] on input "file" at bounding box center [1198, 274] width 1167 height 115
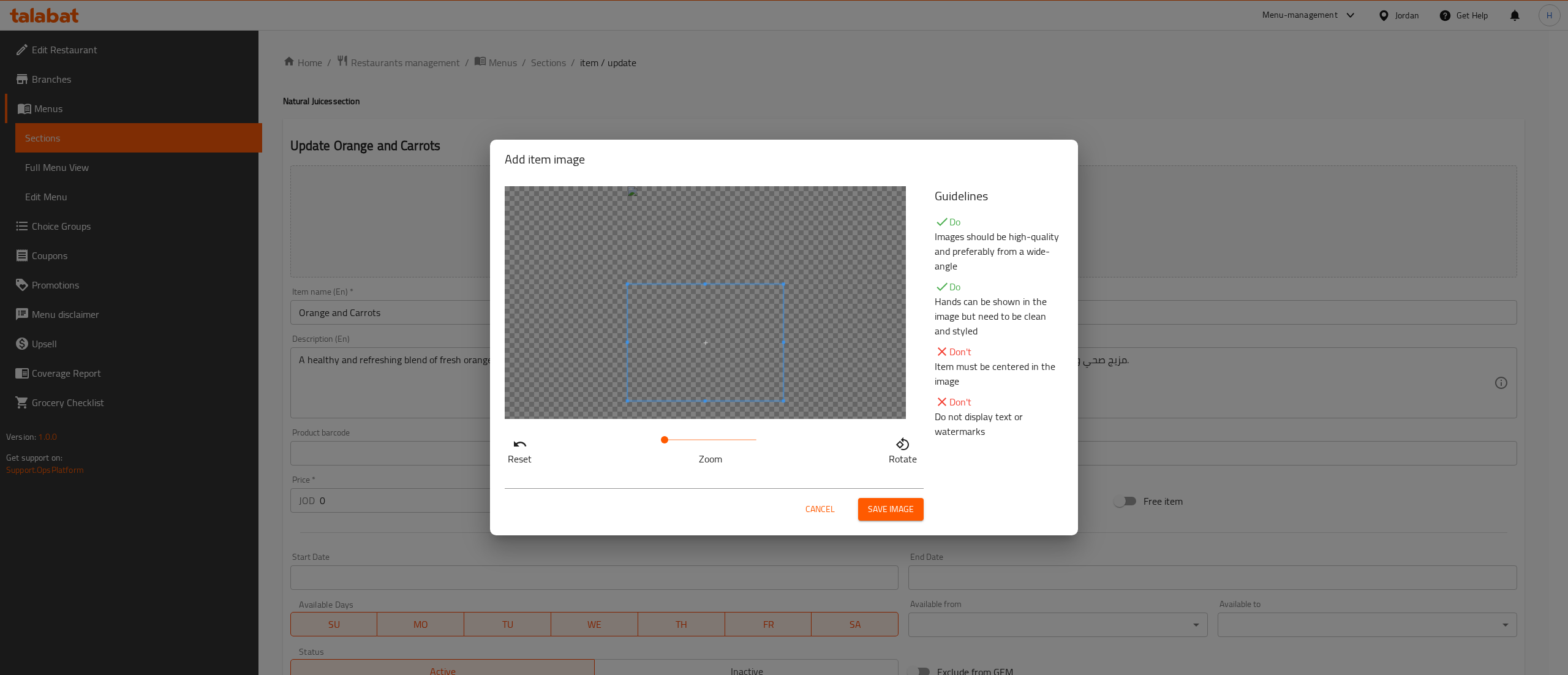
click at [740, 369] on span at bounding box center [705, 342] width 155 height 117
click at [870, 499] on button "Save image" at bounding box center [890, 509] width 65 height 22
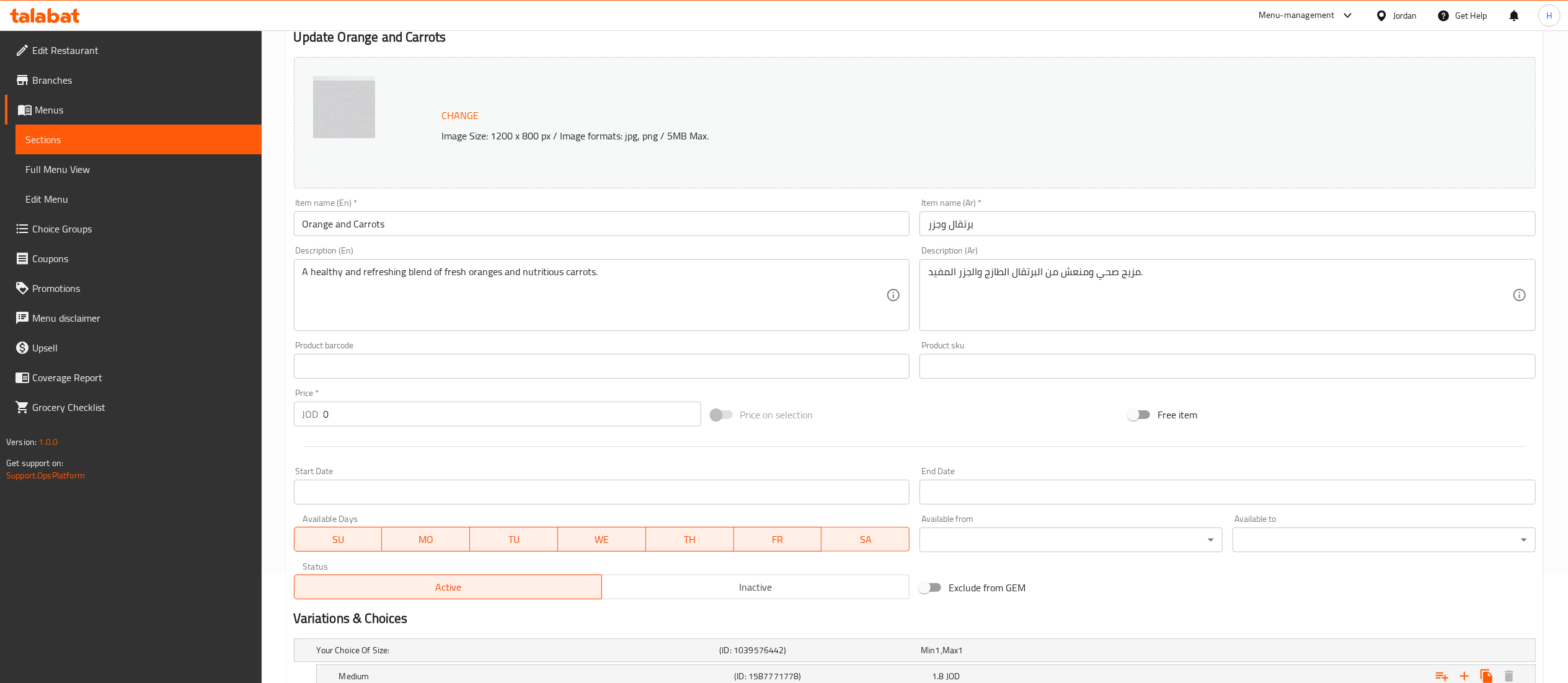
scroll to position [239, 0]
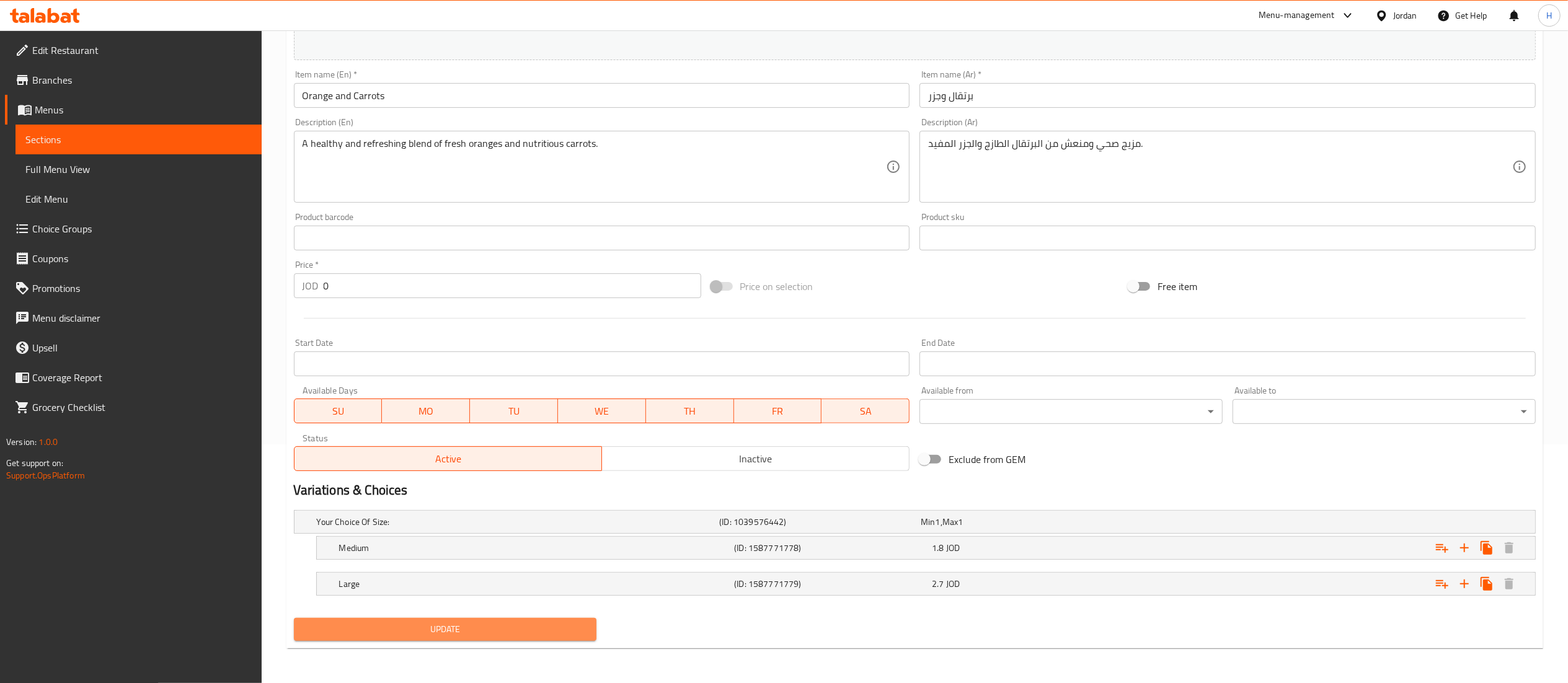
click at [496, 628] on span "Update" at bounding box center [446, 630] width 283 height 16
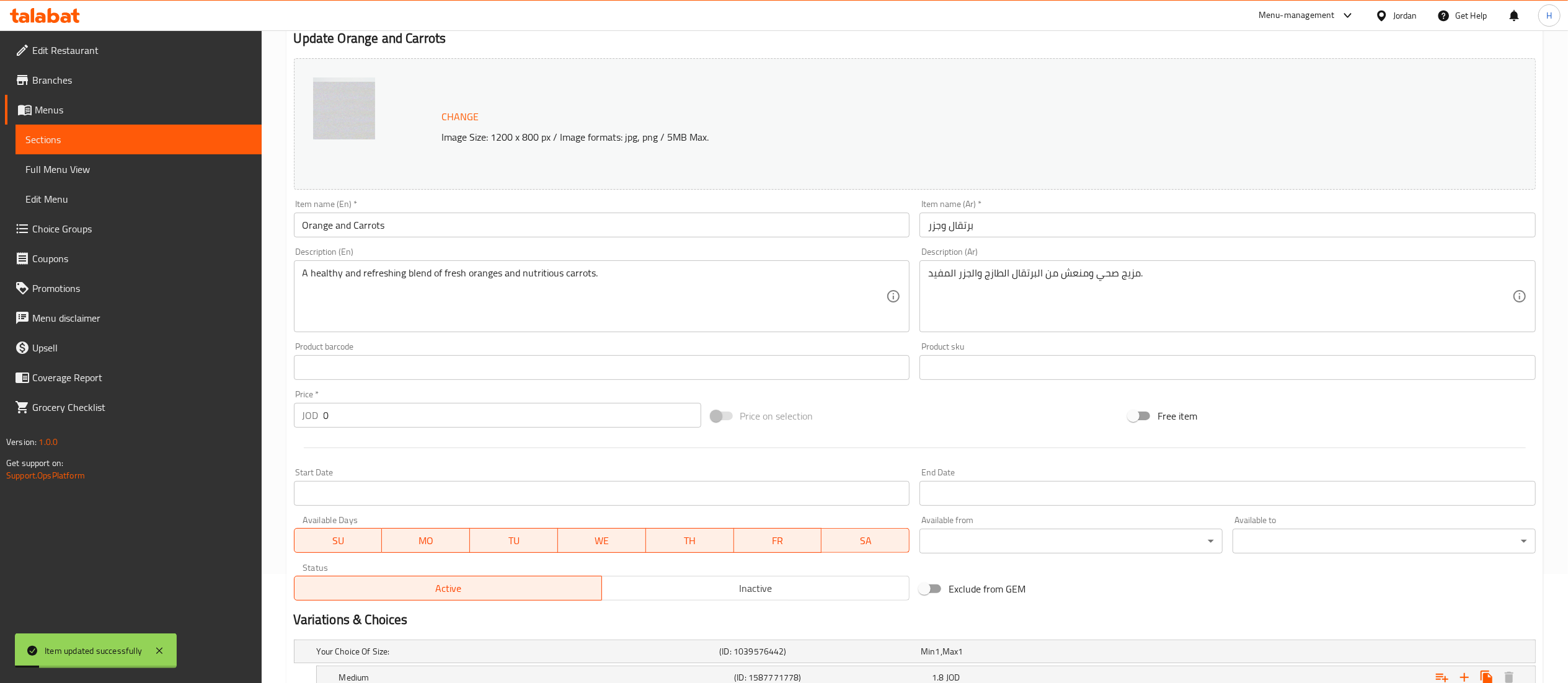
scroll to position [0, 0]
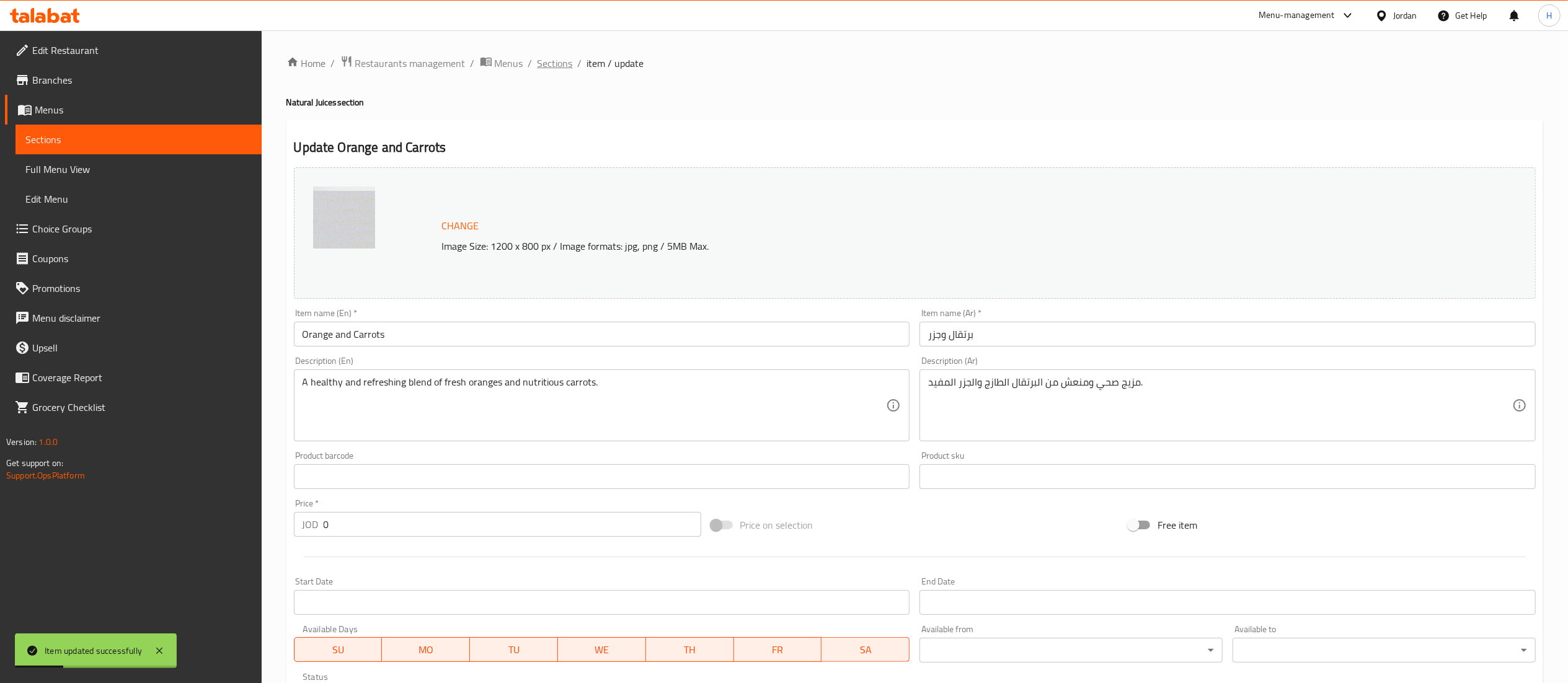
click at [558, 70] on span "Sections" at bounding box center [555, 63] width 36 height 15
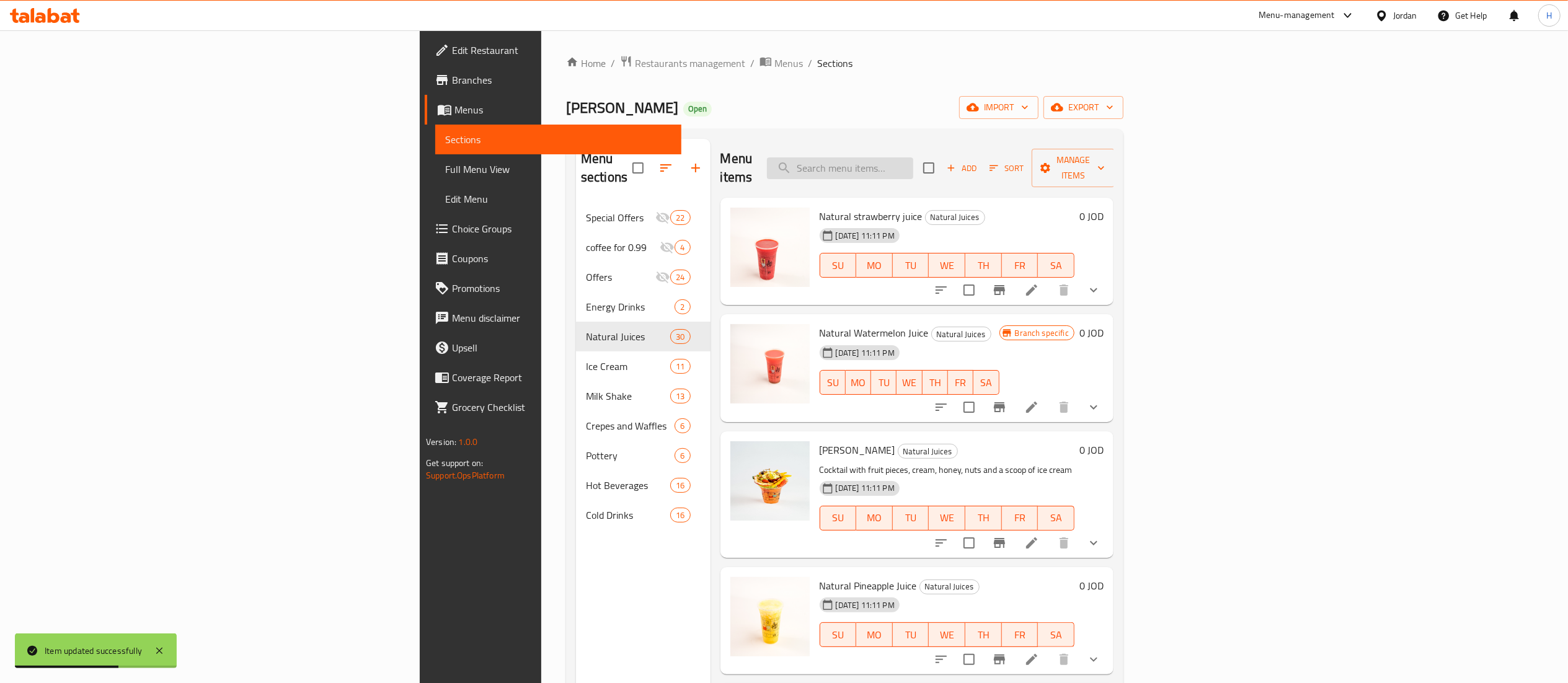
click at [913, 162] on input "search" at bounding box center [841, 168] width 147 height 21
type input "carrot"
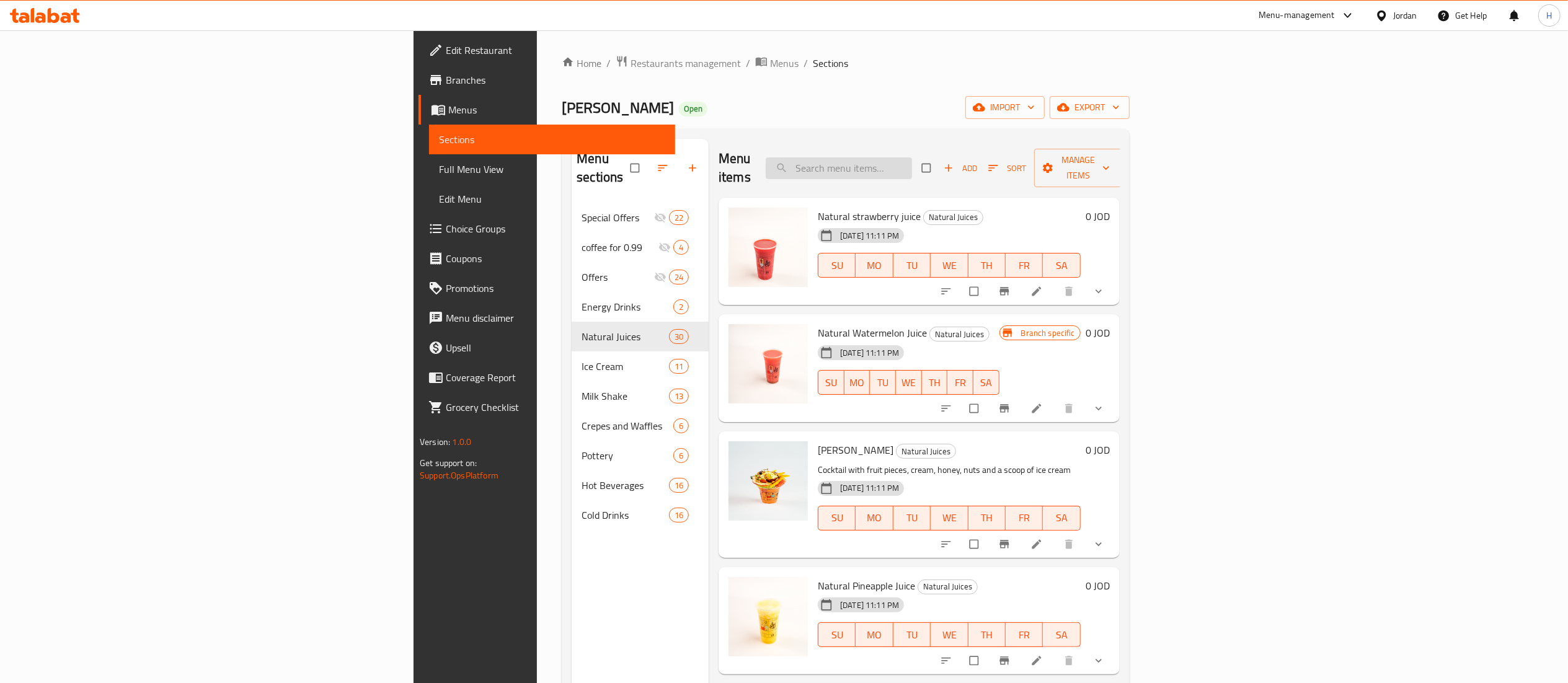
click at [912, 157] on input "search" at bounding box center [839, 168] width 147 height 21
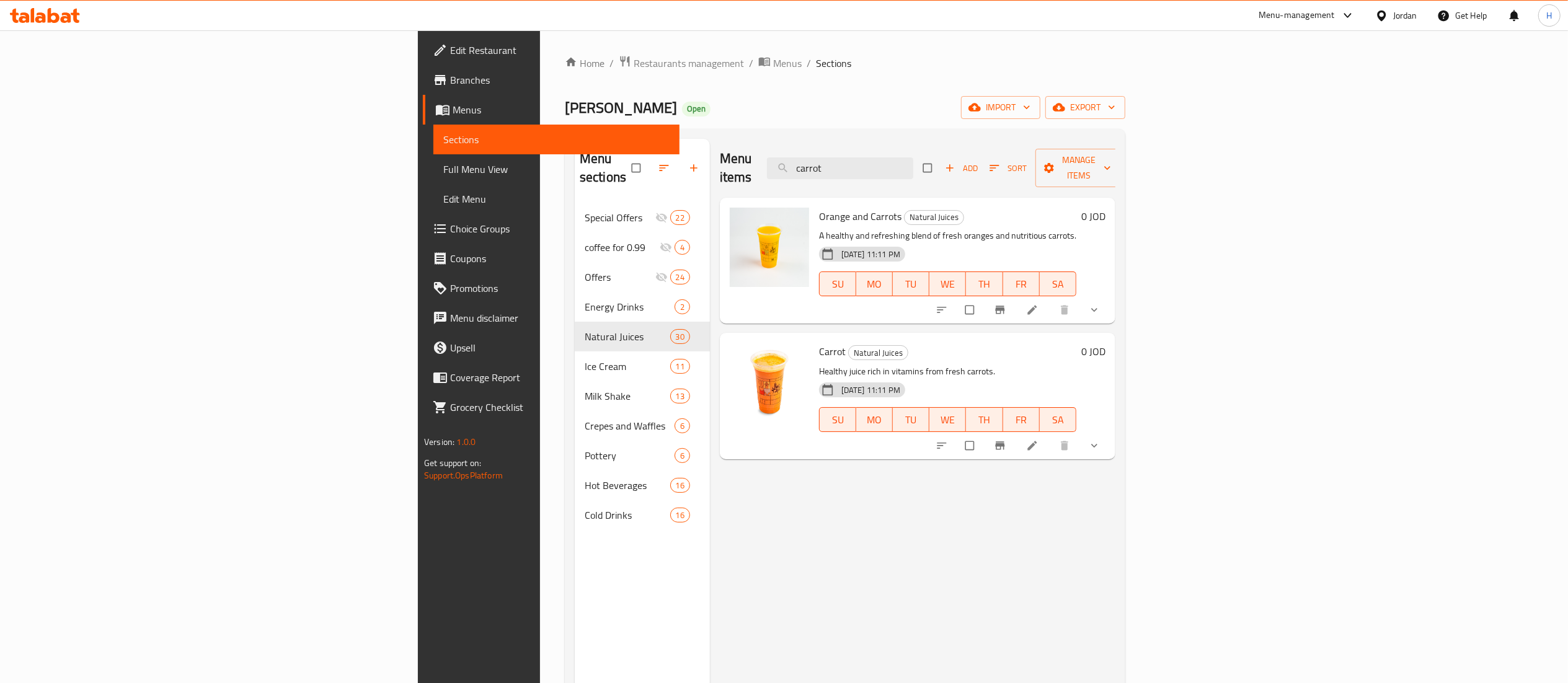
click at [710, 603] on div "Menu items carrot Add Sort Manage items Orange and Carrots Natural Juices A hea…" at bounding box center [912, 480] width 406 height 683
drag, startPoint x: 1005, startPoint y: 168, endPoint x: 887, endPoint y: 168, distance: 118.0
click at [887, 168] on div "Menu items carrot Add Sort Manage items" at bounding box center [917, 168] width 396 height 59
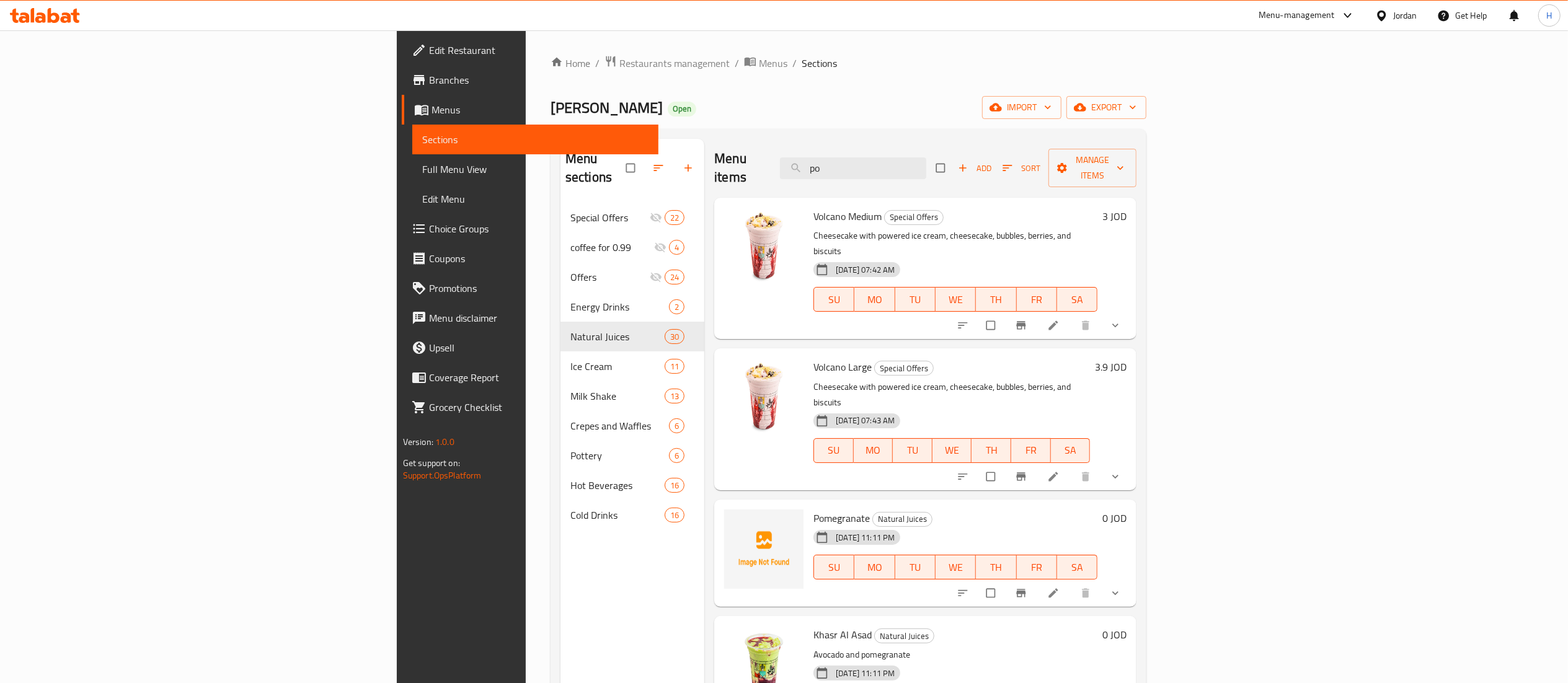
type input "po"
click at [1062, 587] on link at bounding box center [1054, 593] width 15 height 12
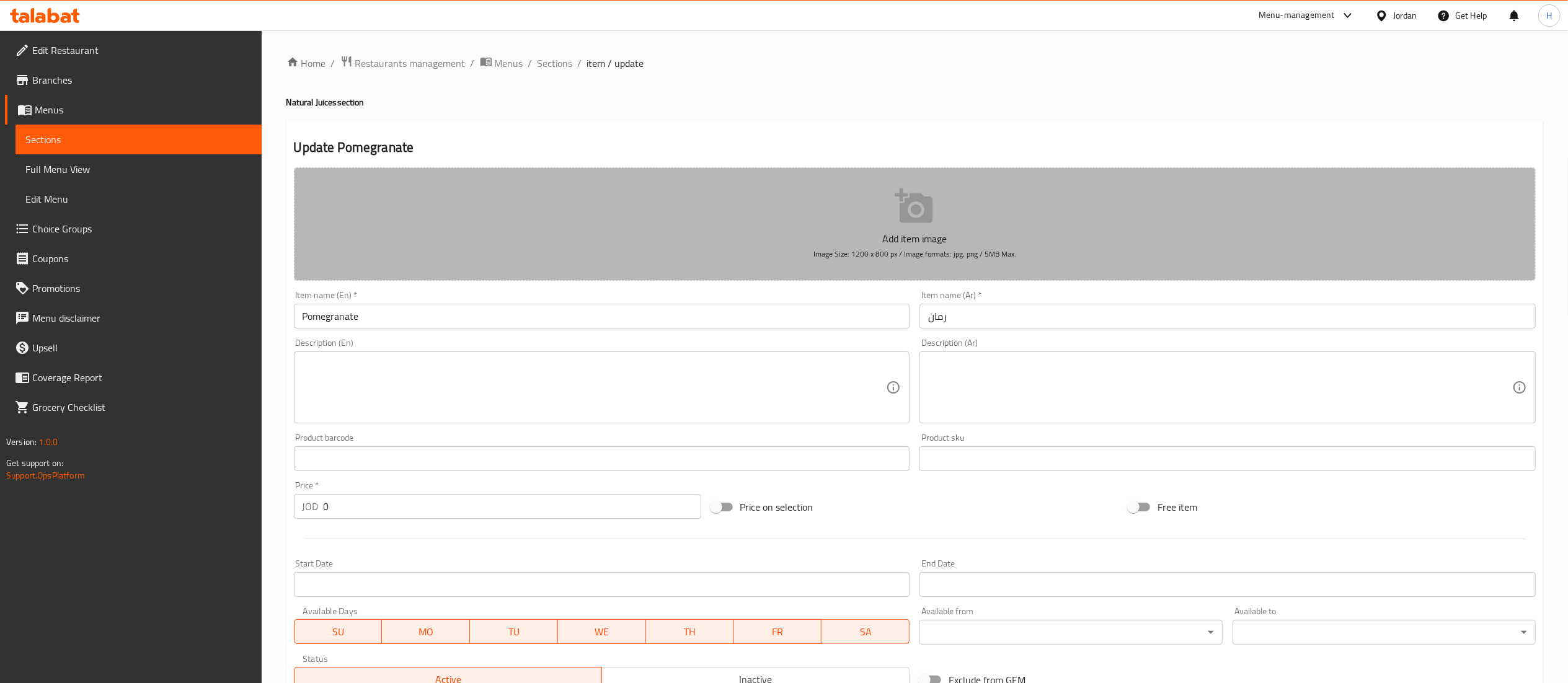
click at [854, 223] on button "Add item image Image Size: 1200 x 800 px / Image formats: jpg, png / 5MB Max." at bounding box center [915, 223] width 1242 height 113
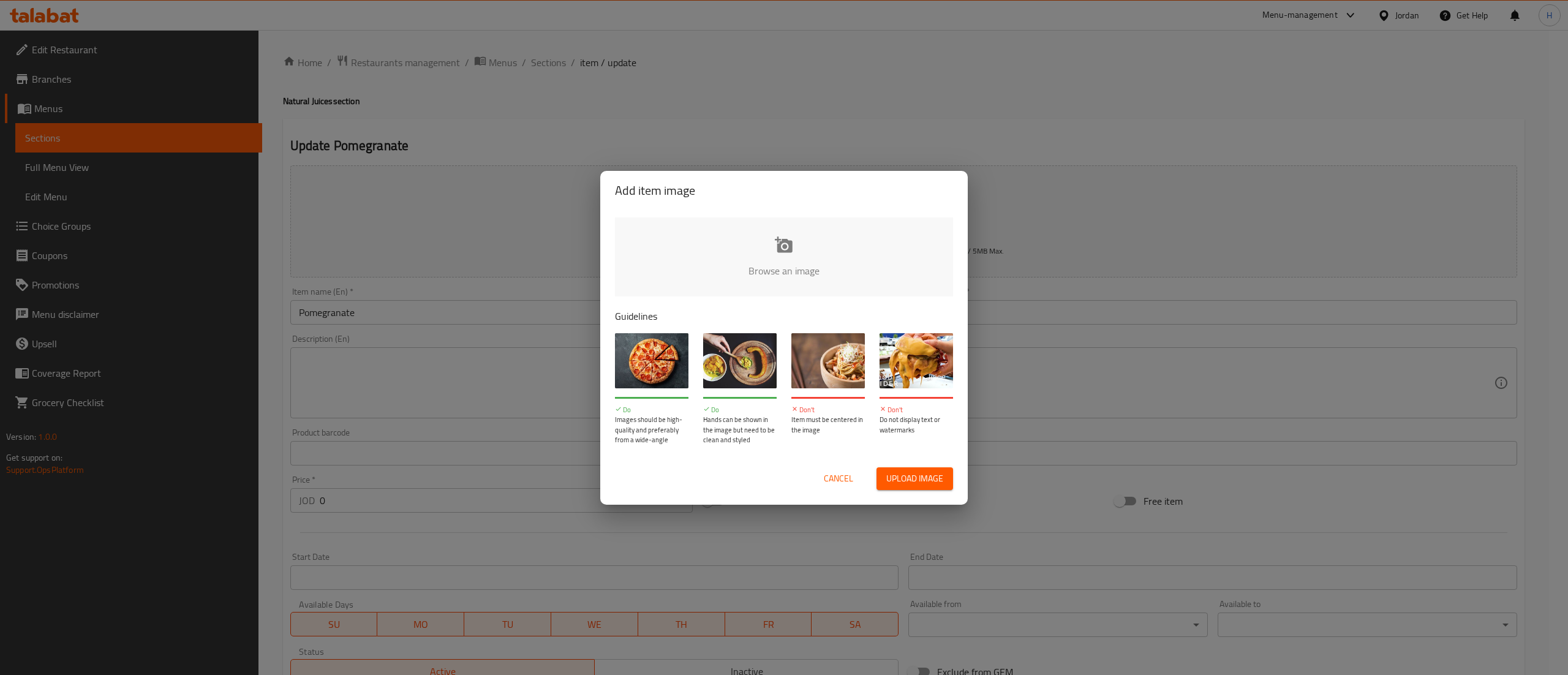
click at [713, 250] on input "file" at bounding box center [1198, 274] width 1167 height 115
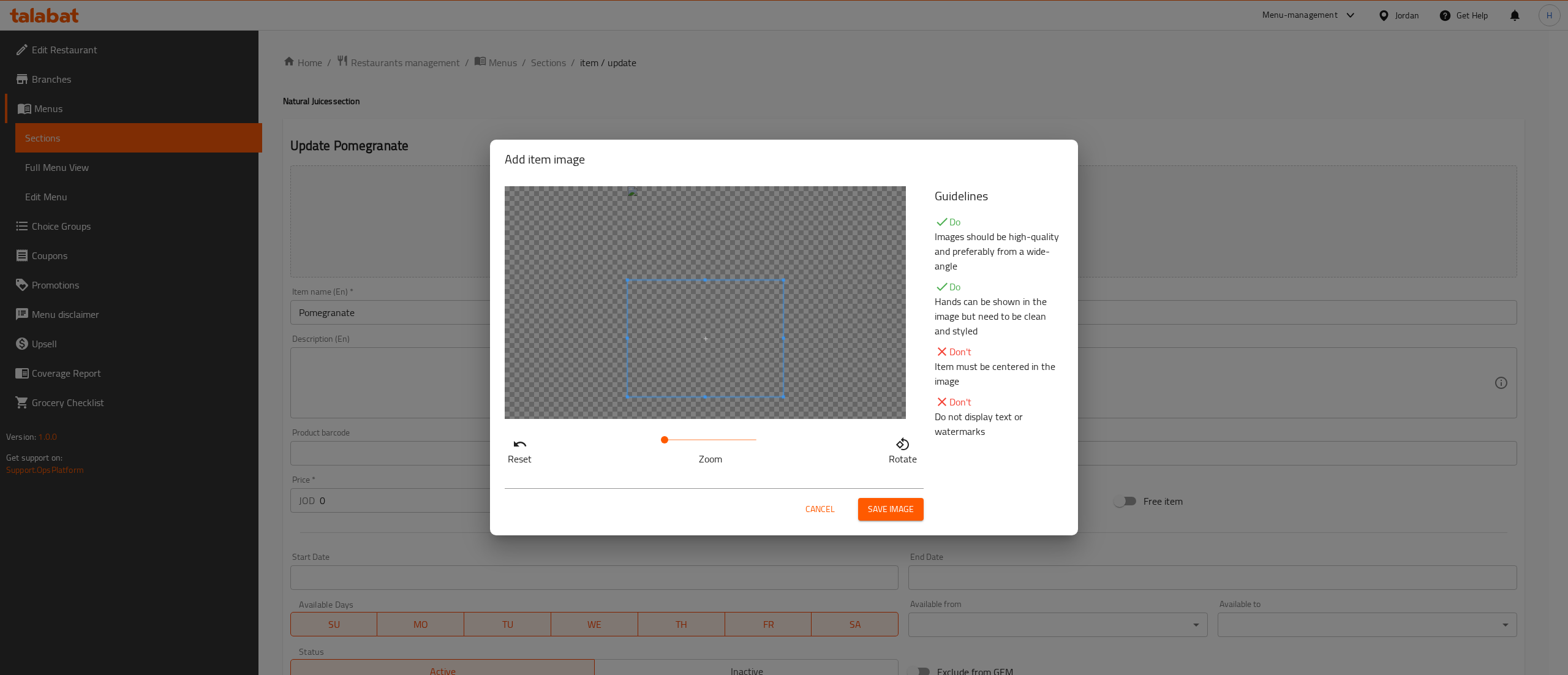
click at [738, 368] on span at bounding box center [705, 339] width 155 height 117
click at [886, 512] on span "Save image" at bounding box center [890, 509] width 46 height 15
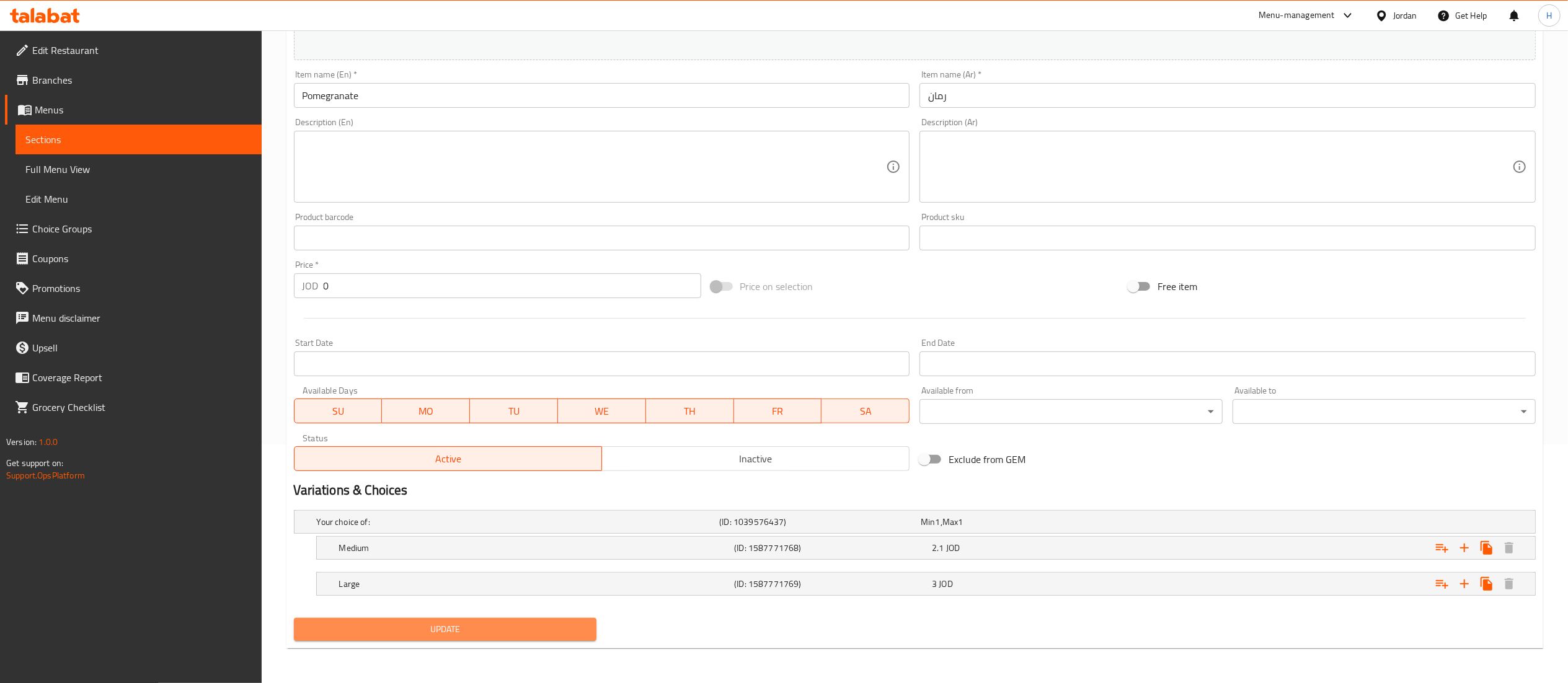
click at [438, 627] on span "Update" at bounding box center [446, 630] width 283 height 16
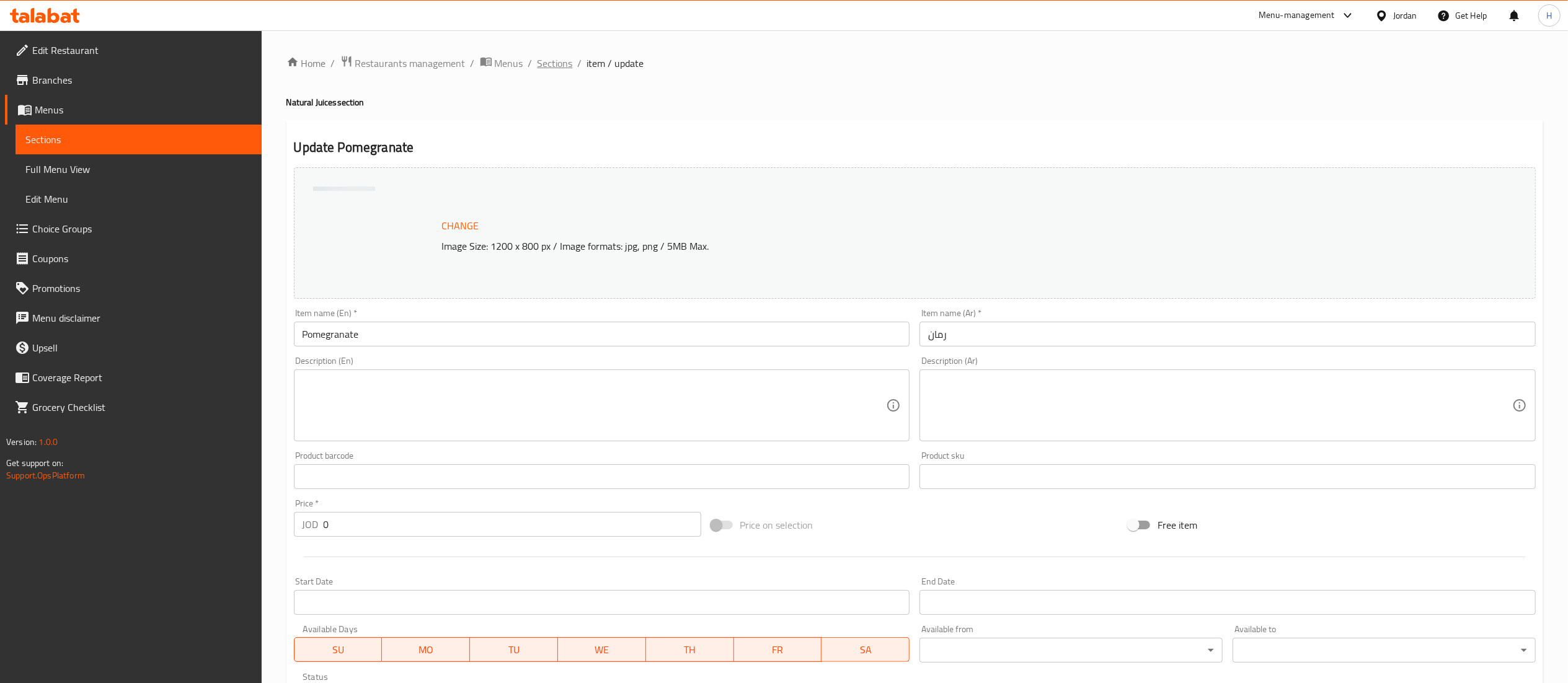
click at [551, 62] on span "Sections" at bounding box center [555, 63] width 36 height 15
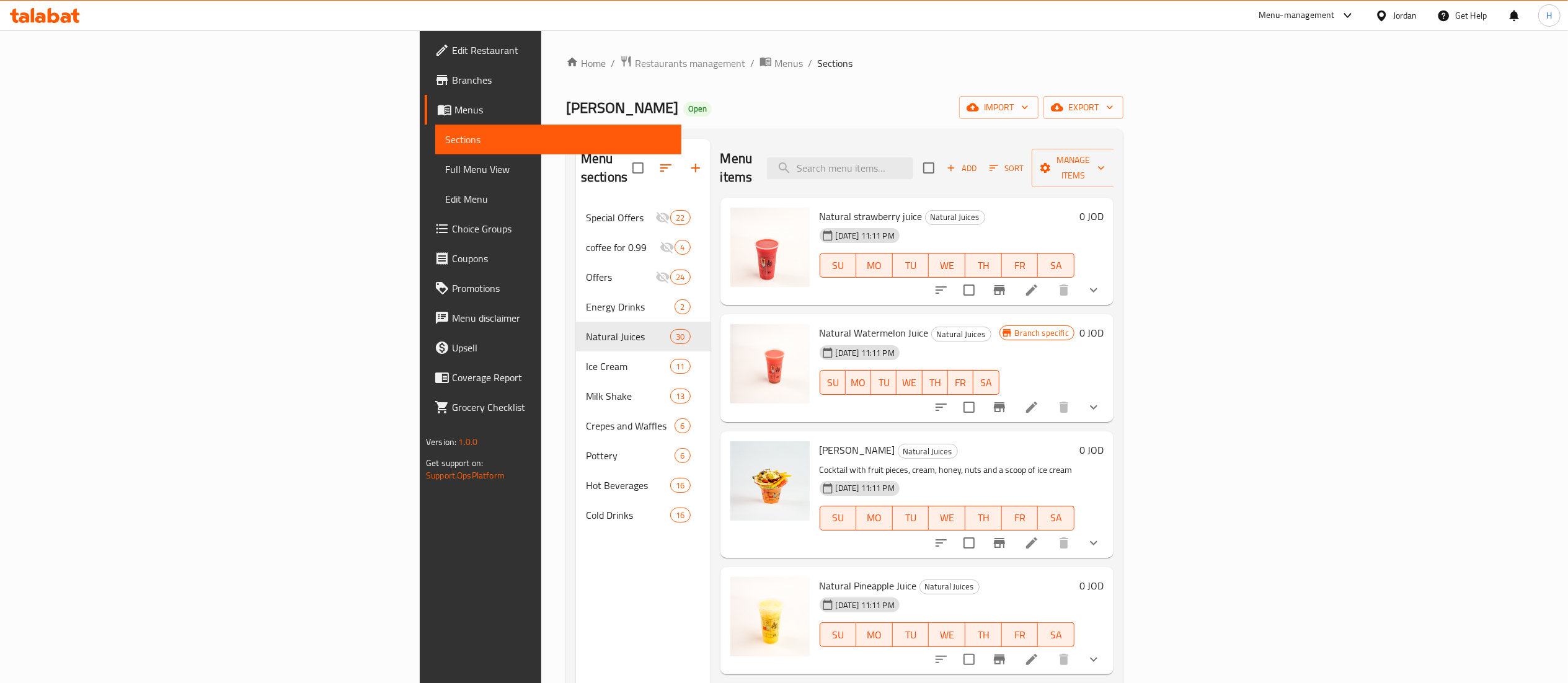
click at [995, 171] on div "Menu items Add Sort Manage items" at bounding box center [917, 168] width 393 height 59
click at [913, 163] on input "search" at bounding box center [841, 168] width 147 height 21
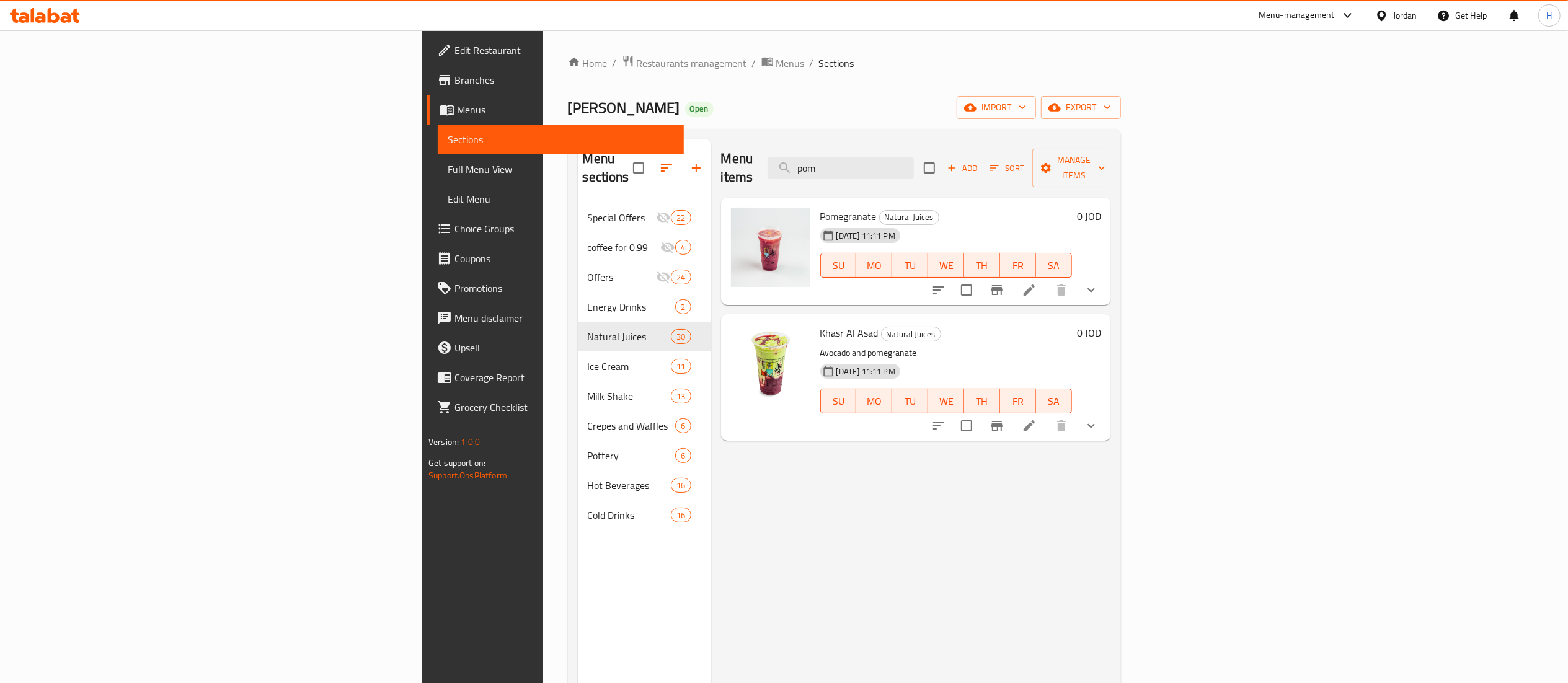
click at [712, 492] on div "Menu items pom Add Sort Manage items Pomegranate Natural Juices [DATE] 11:11 PM…" at bounding box center [911, 480] width 400 height 683
drag, startPoint x: 1003, startPoint y: 151, endPoint x: 859, endPoint y: 157, distance: 144.1
click at [859, 157] on div "Menu items pom Add Sort Manage items" at bounding box center [916, 168] width 390 height 59
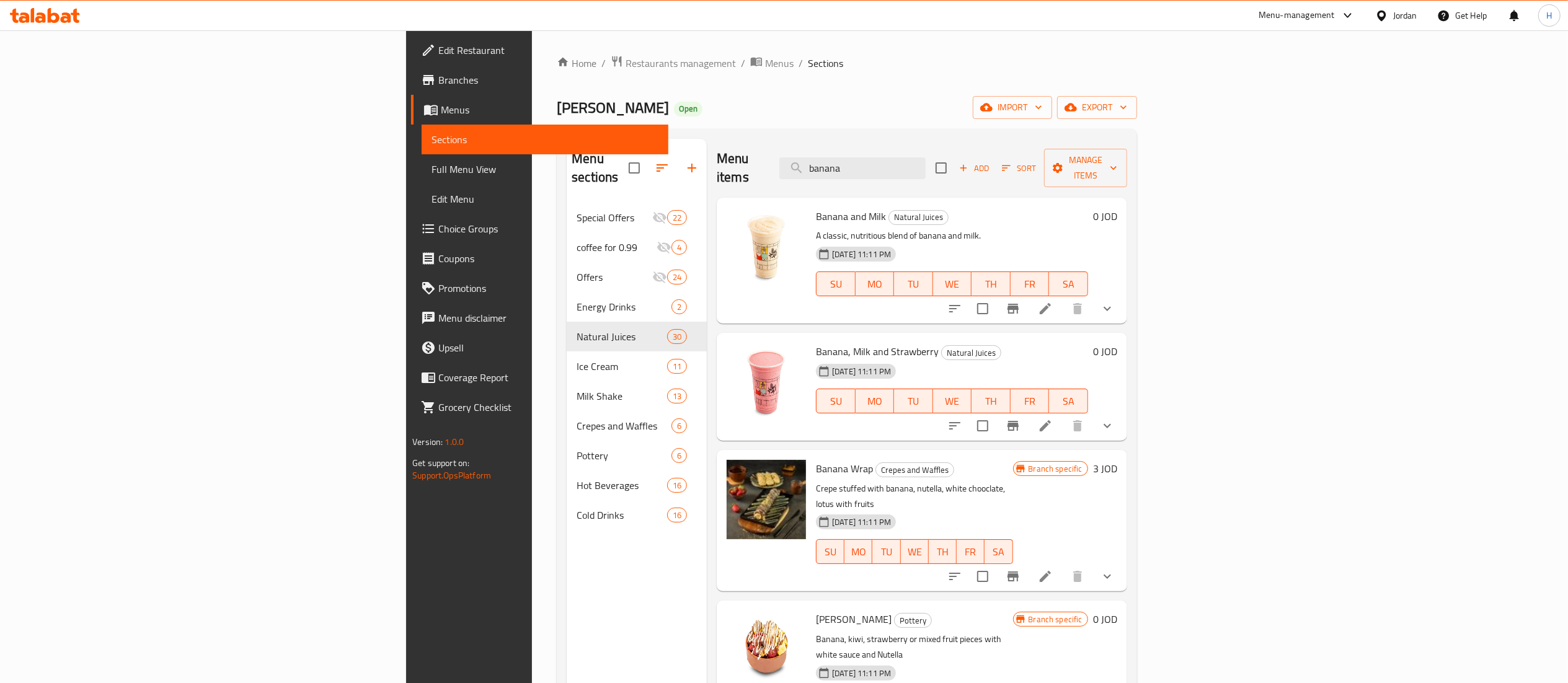
drag, startPoint x: 750, startPoint y: 109, endPoint x: 770, endPoint y: 107, distance: 20.1
click at [750, 109] on div "[PERSON_NAME] Open import export" at bounding box center [846, 107] width 580 height 23
click at [796, 157] on div "Menu items banana Add Sort Manage items" at bounding box center [922, 168] width 411 height 59
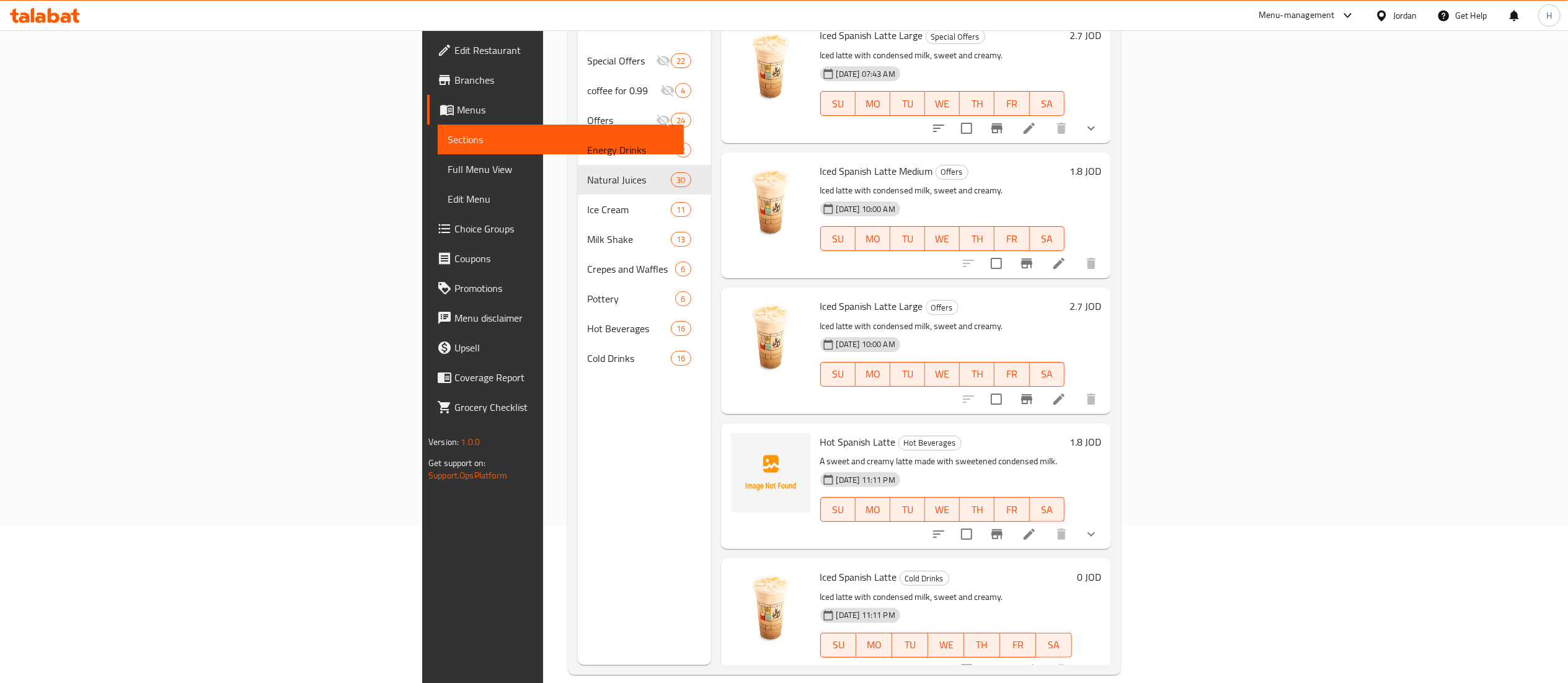
scroll to position [174, 0]
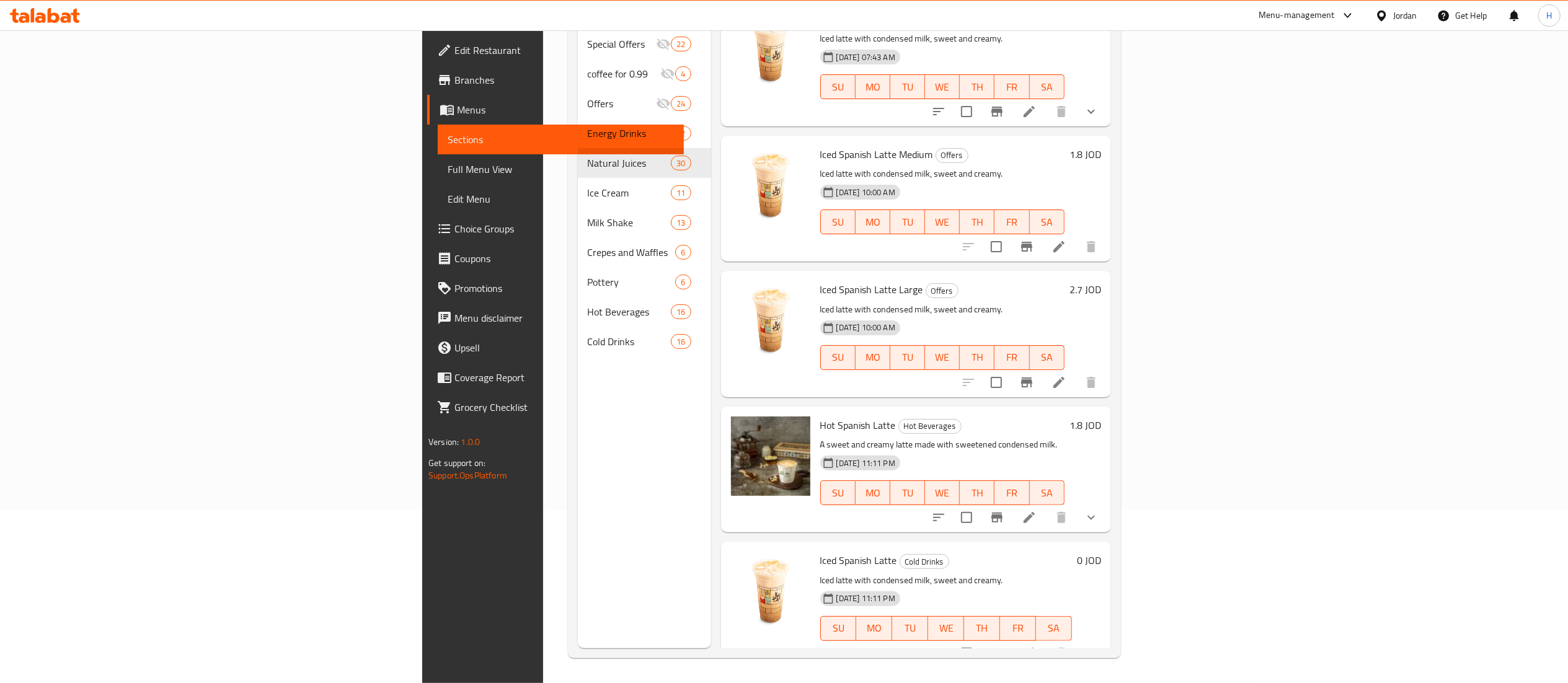
click at [578, 445] on div "Menu sections Special Offers 22 coffee for 0.99 4 Offers 24 Energy Drinks 2 Nat…" at bounding box center [644, 307] width 133 height 683
drag, startPoint x: 466, startPoint y: 580, endPoint x: 490, endPoint y: 584, distance: 24.3
click at [578, 584] on div "Menu sections Special Offers 22 coffee for 0.99 4 Offers 24 Energy Drinks 2 Nat…" at bounding box center [644, 307] width 133 height 683
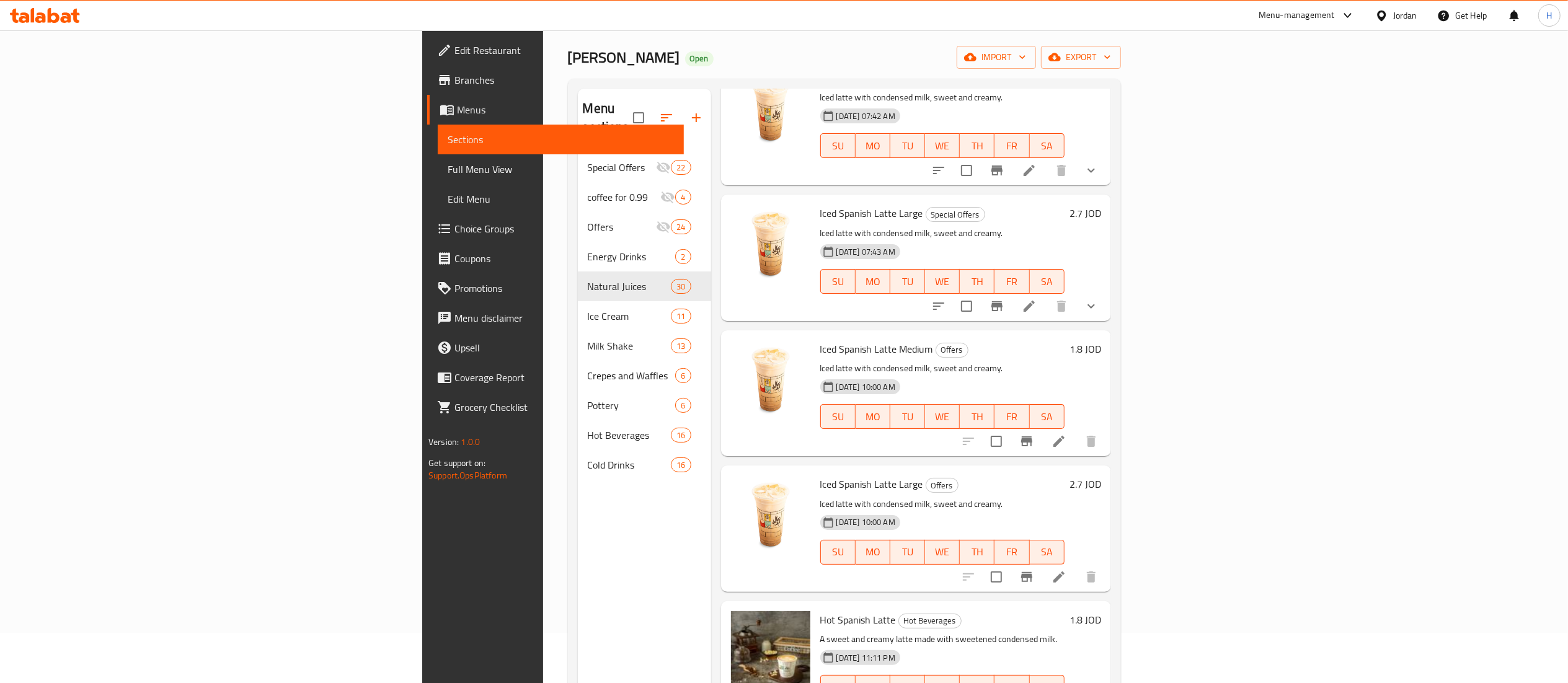
scroll to position [159, 0]
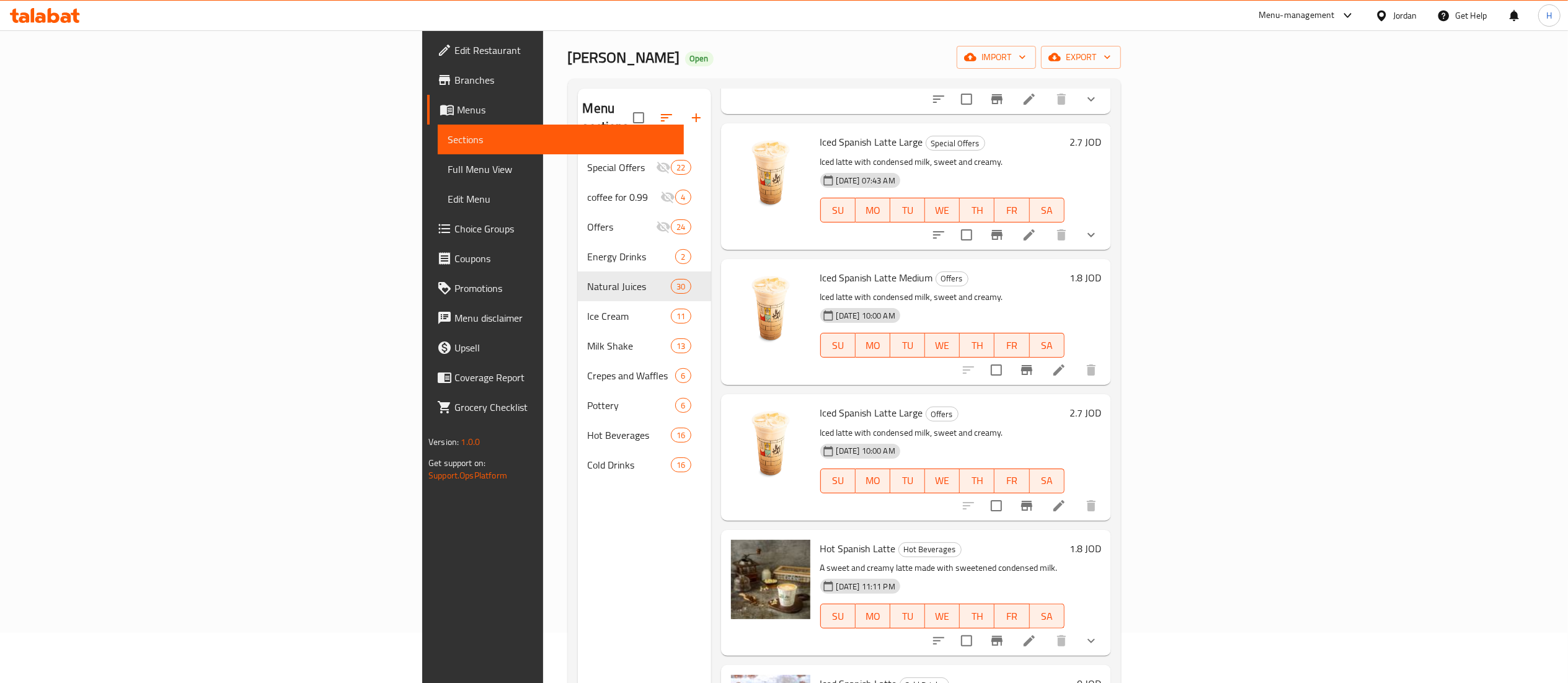
drag, startPoint x: 496, startPoint y: 511, endPoint x: 512, endPoint y: 460, distance: 53.5
click at [578, 511] on div "Menu sections Special Offers 22 coffee for 0.99 4 Offers 24 Energy Drinks 2 Nat…" at bounding box center [644, 430] width 133 height 683
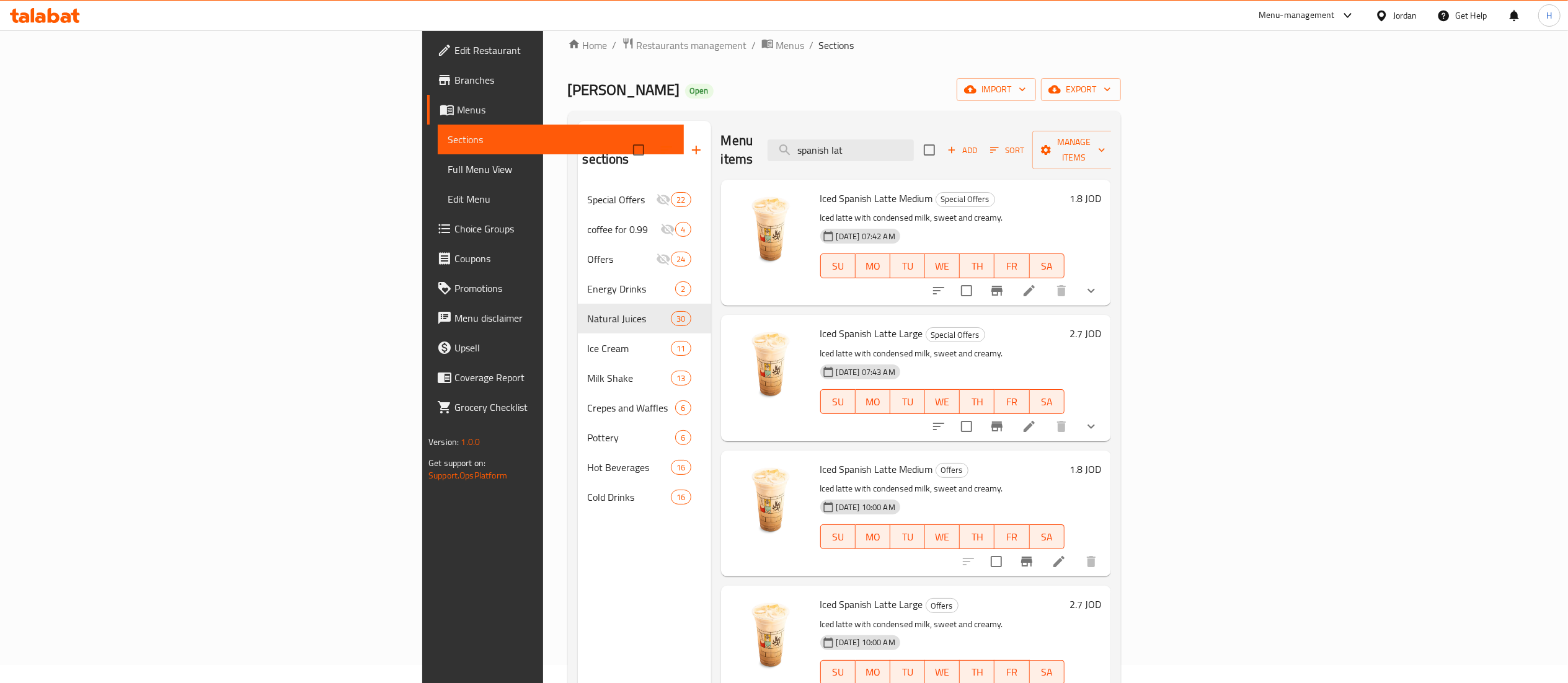
scroll to position [0, 0]
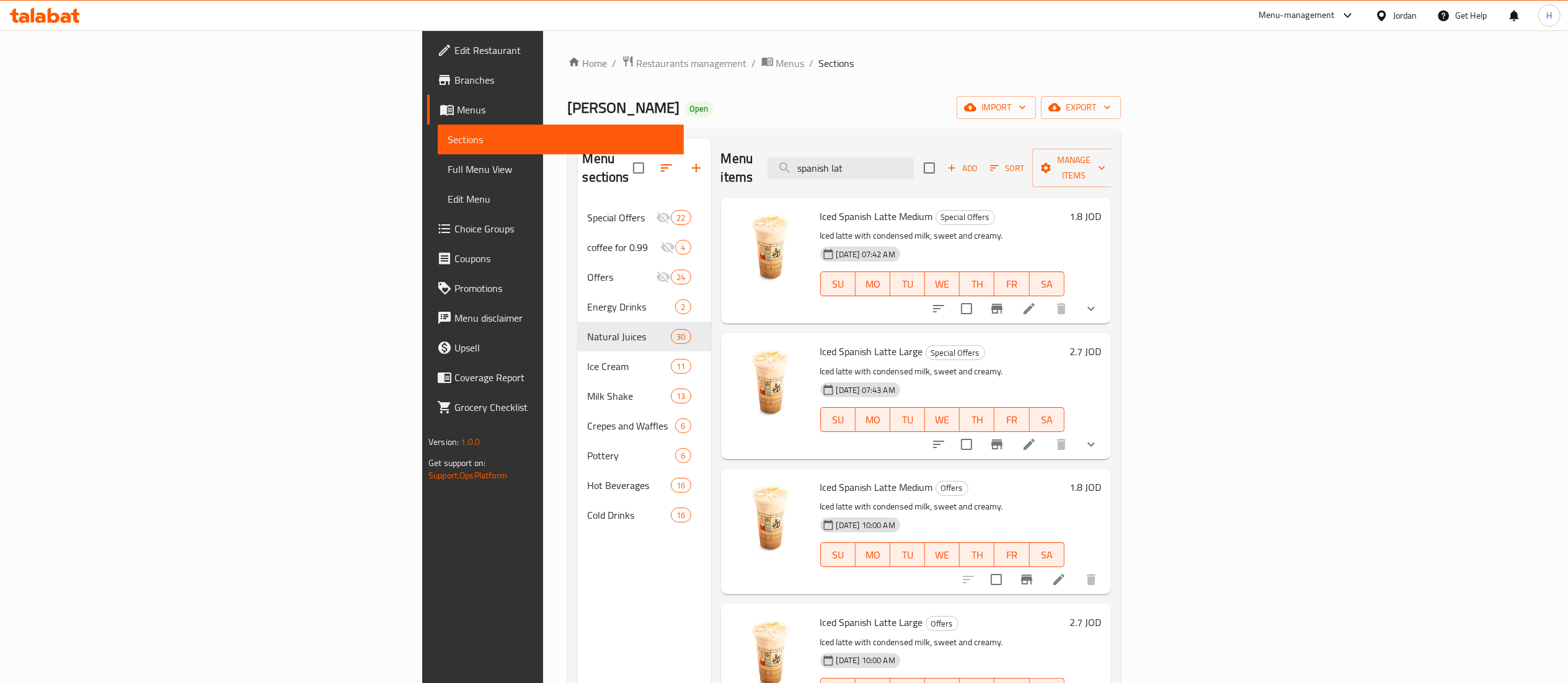
drag, startPoint x: 963, startPoint y: 165, endPoint x: 474, endPoint y: 152, distance: 489.2
click at [578, 157] on div "Menu sections Special Offers 22 coffee for 0.99 4 Offers 24 Energy Drinks 2 Nat…" at bounding box center [844, 480] width 533 height 683
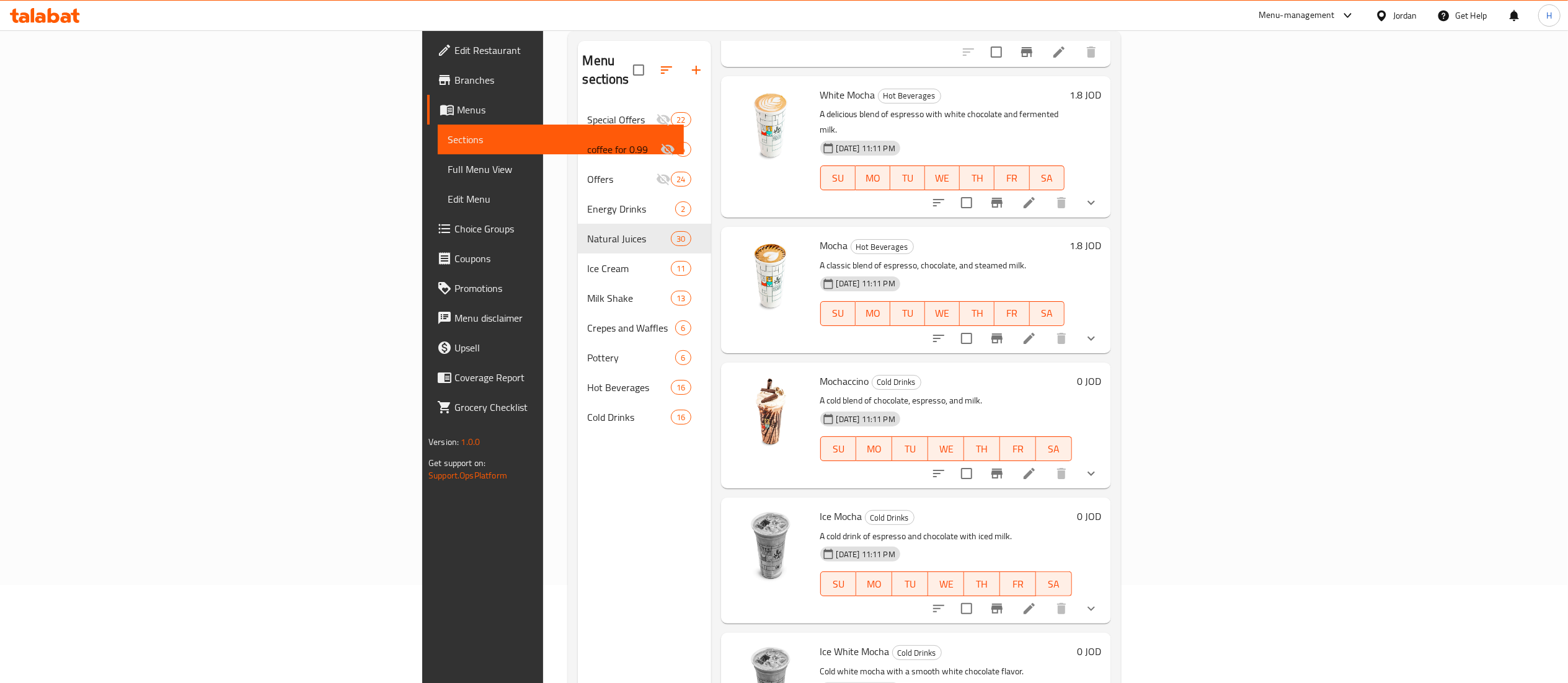
scroll to position [174, 0]
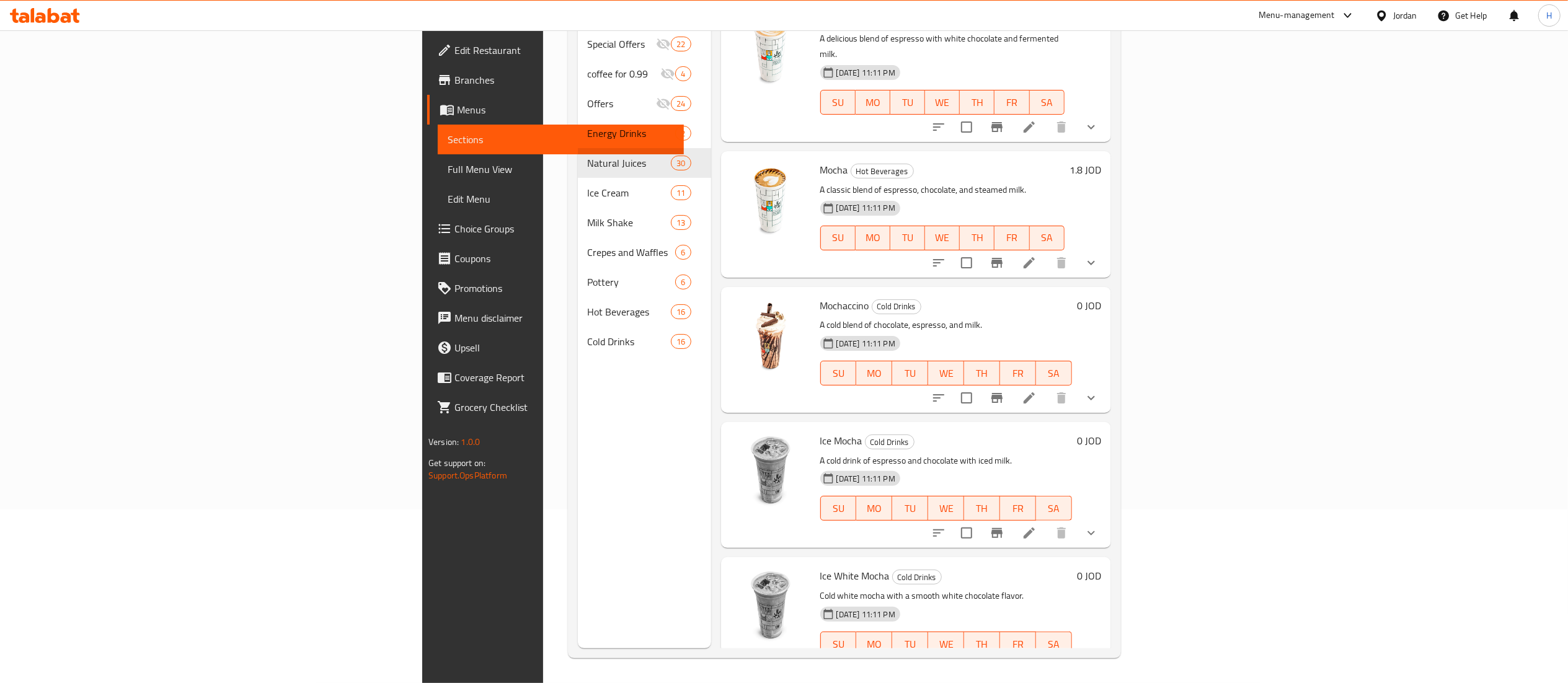
type input "mocha"
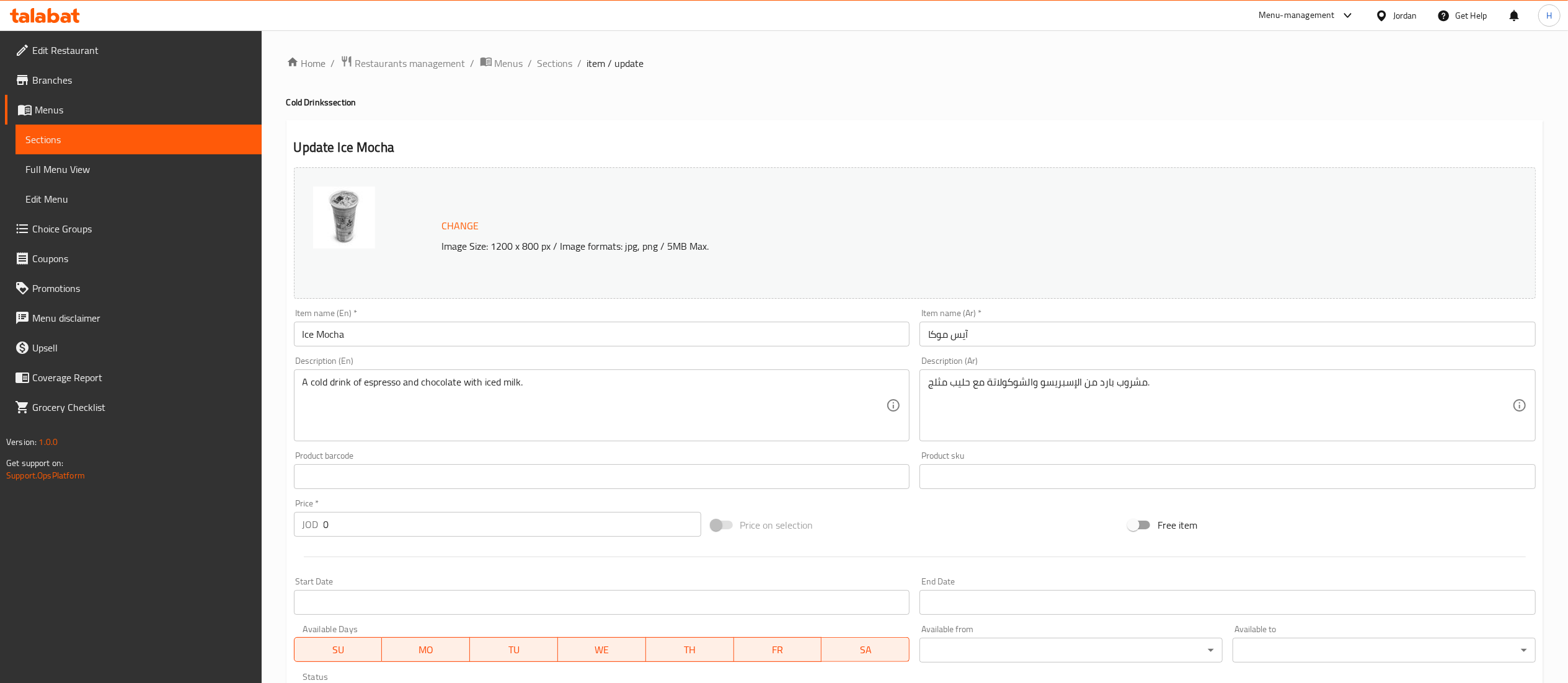
drag, startPoint x: 365, startPoint y: 229, endPoint x: 382, endPoint y: 229, distance: 17.0
click at [365, 229] on img at bounding box center [344, 217] width 62 height 62
click at [454, 220] on span "Change" at bounding box center [461, 226] width 37 height 18
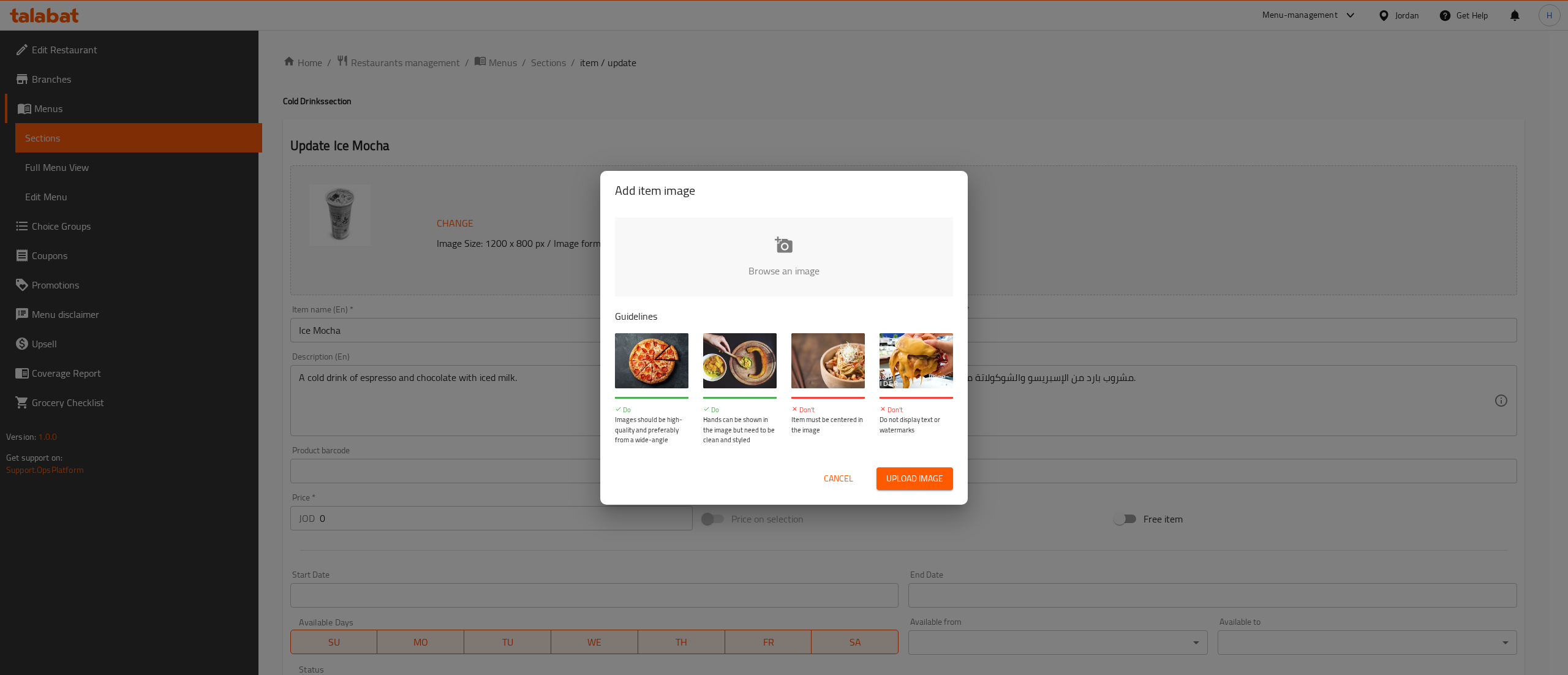
click at [812, 276] on input "file" at bounding box center [1198, 274] width 1167 height 115
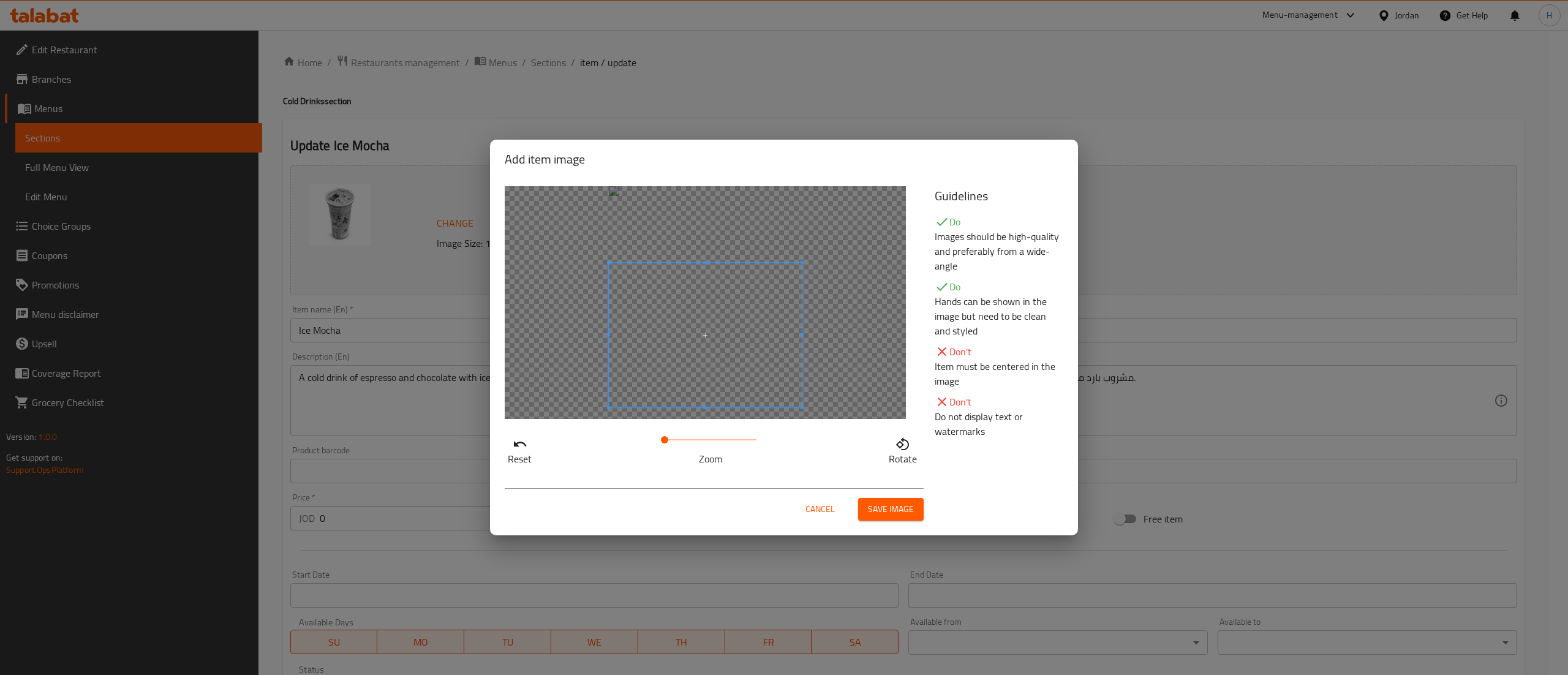
click at [744, 373] on span at bounding box center [705, 335] width 193 height 145
click at [672, 440] on span at bounding box center [671, 439] width 7 height 7
click at [728, 397] on span at bounding box center [727, 327] width 245 height 184
click at [671, 441] on span at bounding box center [671, 439] width 7 height 7
click at [892, 505] on span "Save image" at bounding box center [890, 509] width 46 height 15
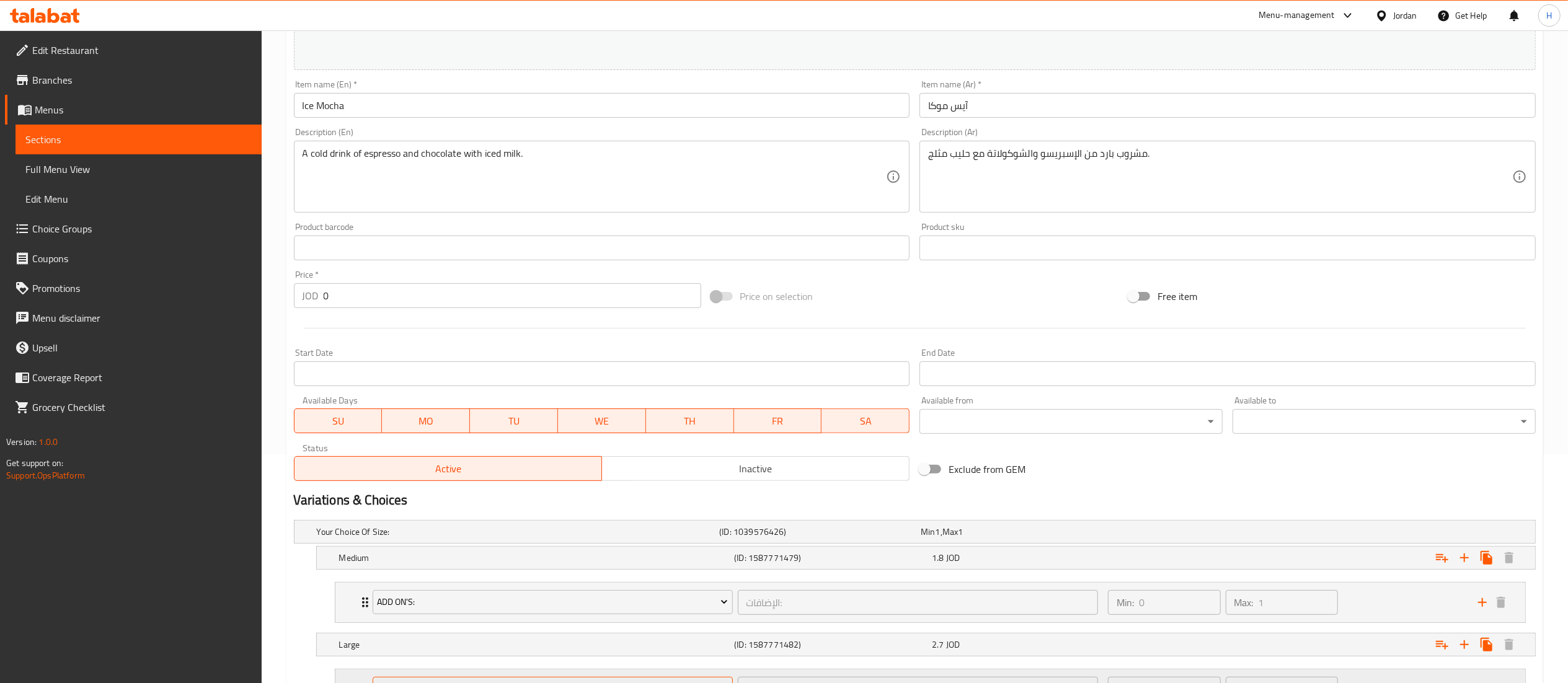
scroll to position [343, 0]
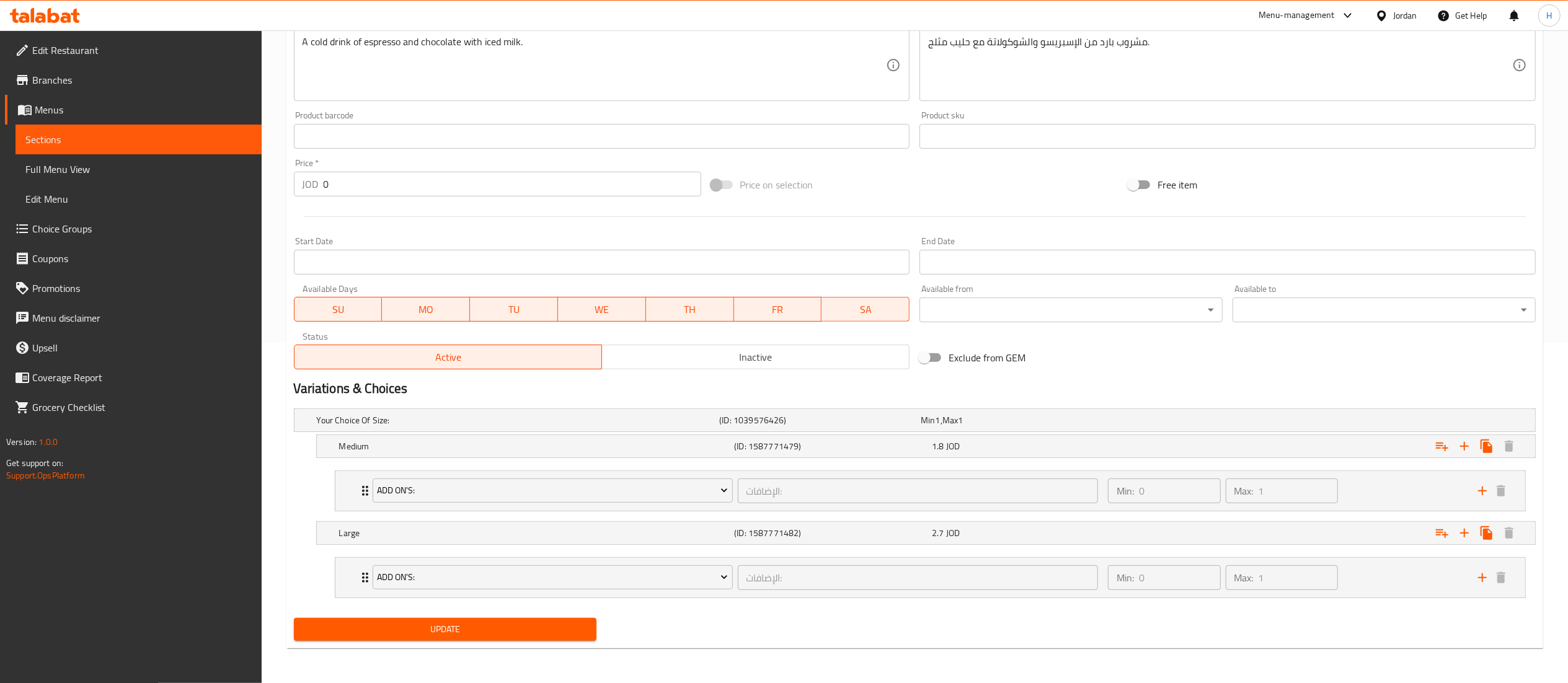
click at [406, 635] on span "Update" at bounding box center [446, 630] width 283 height 16
click at [383, 634] on span "Update" at bounding box center [446, 630] width 283 height 16
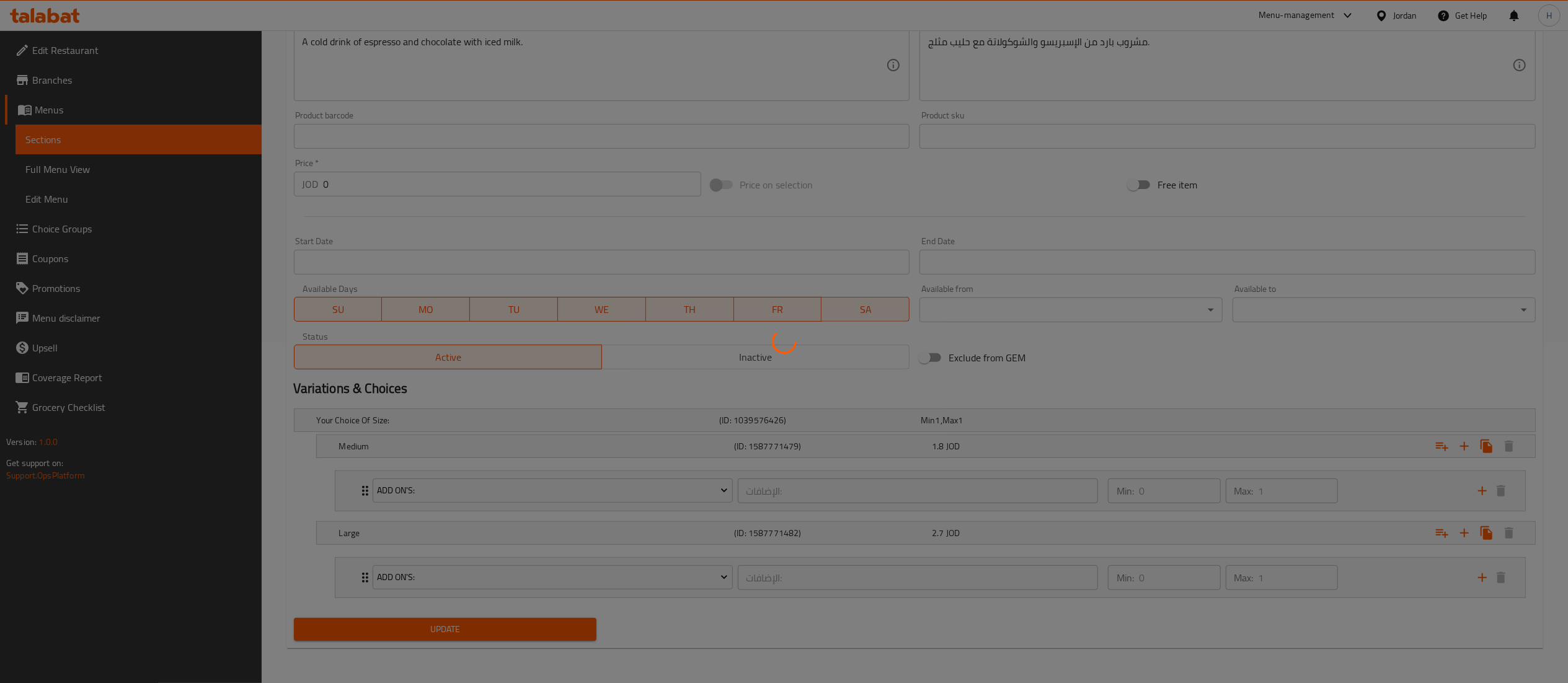
scroll to position [0, 0]
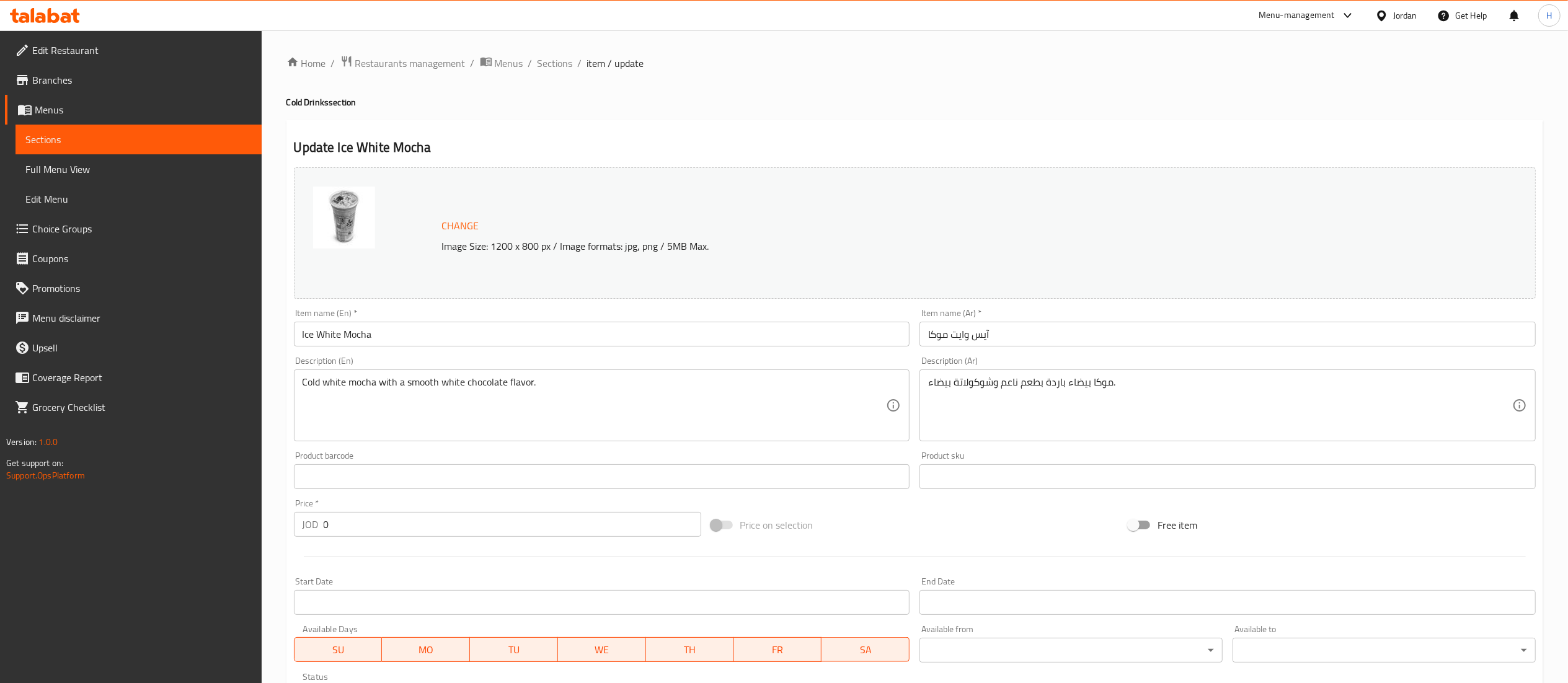
click at [453, 232] on span "Change" at bounding box center [461, 226] width 37 height 18
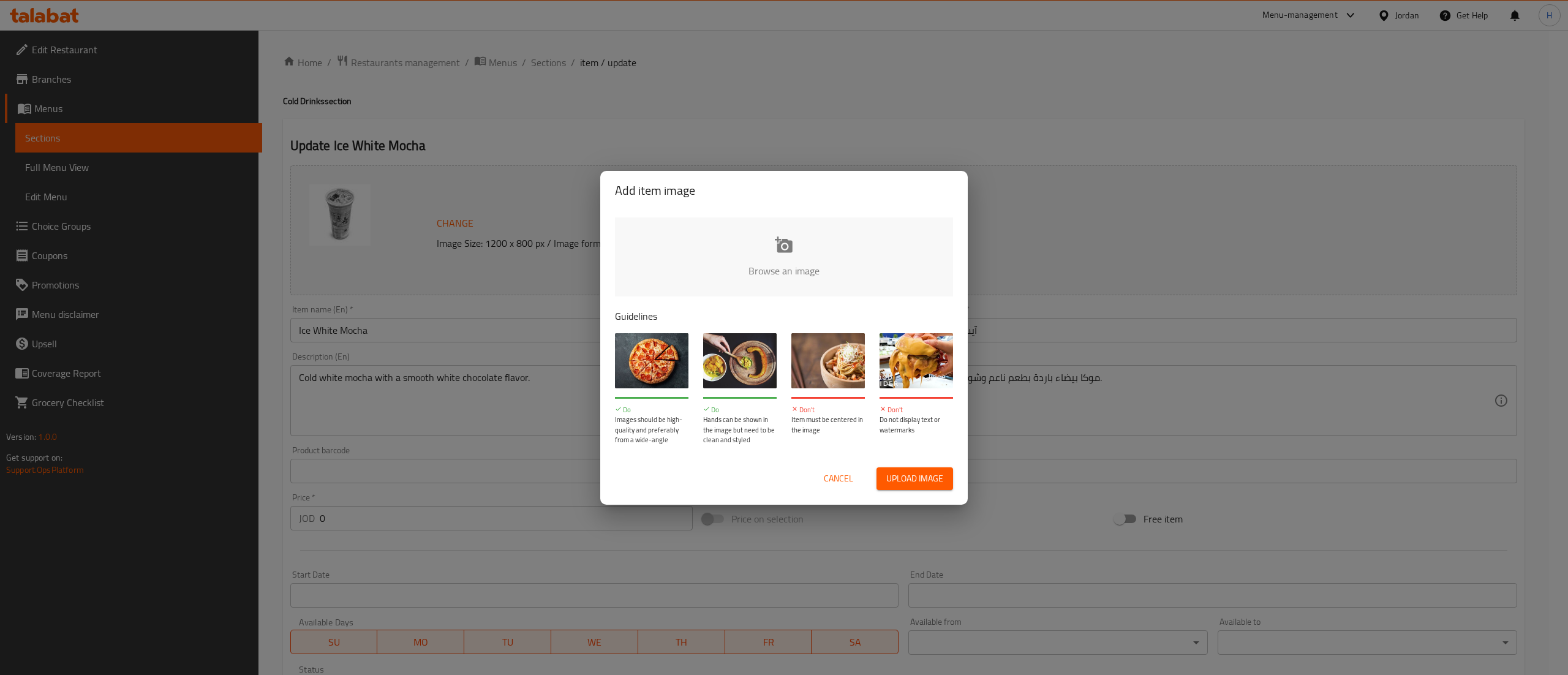
click at [712, 292] on input "file" at bounding box center [1198, 274] width 1167 height 115
type input "C:\fakepath\أيس وايت موكا.png"
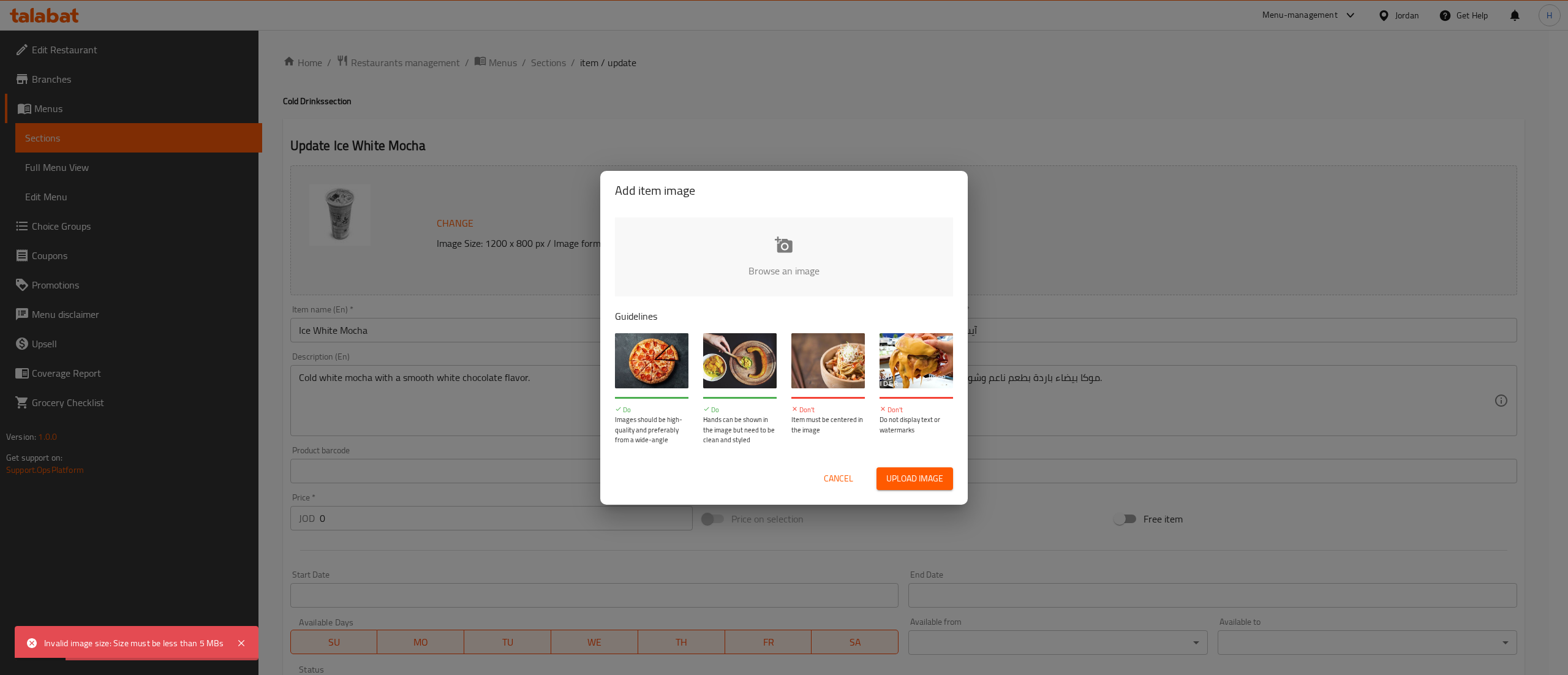
click at [828, 482] on span "Cancel" at bounding box center [839, 479] width 30 height 15
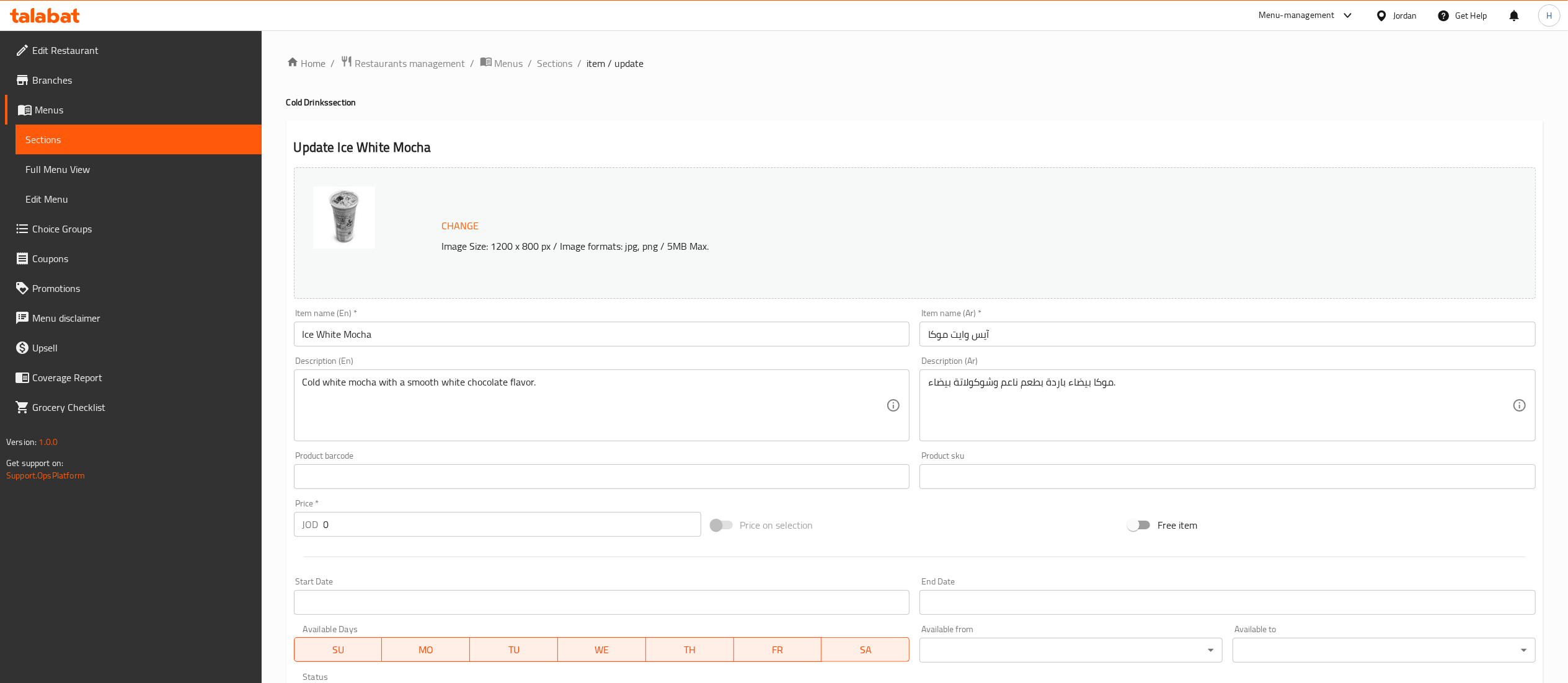
click at [470, 224] on span "Change" at bounding box center [461, 226] width 37 height 18
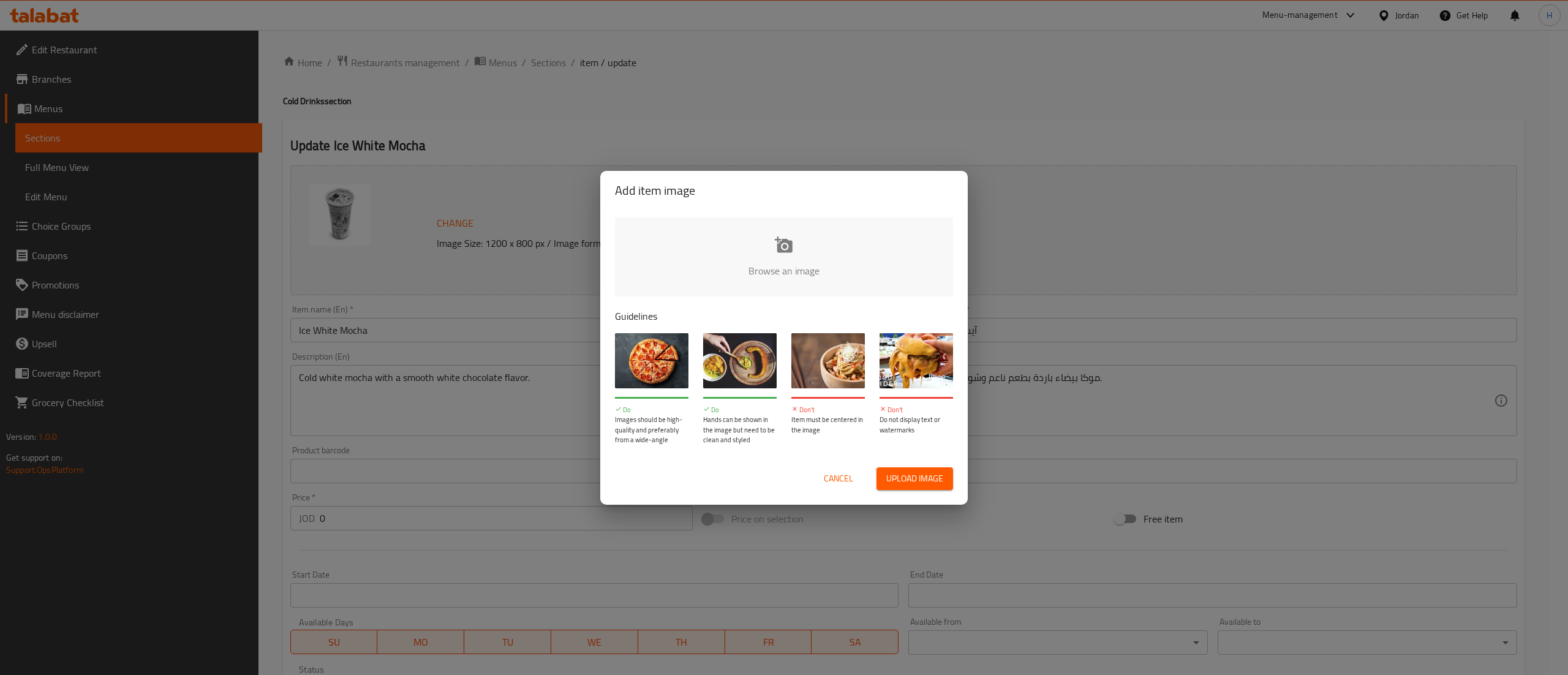
click at [759, 264] on input "file" at bounding box center [1198, 274] width 1167 height 115
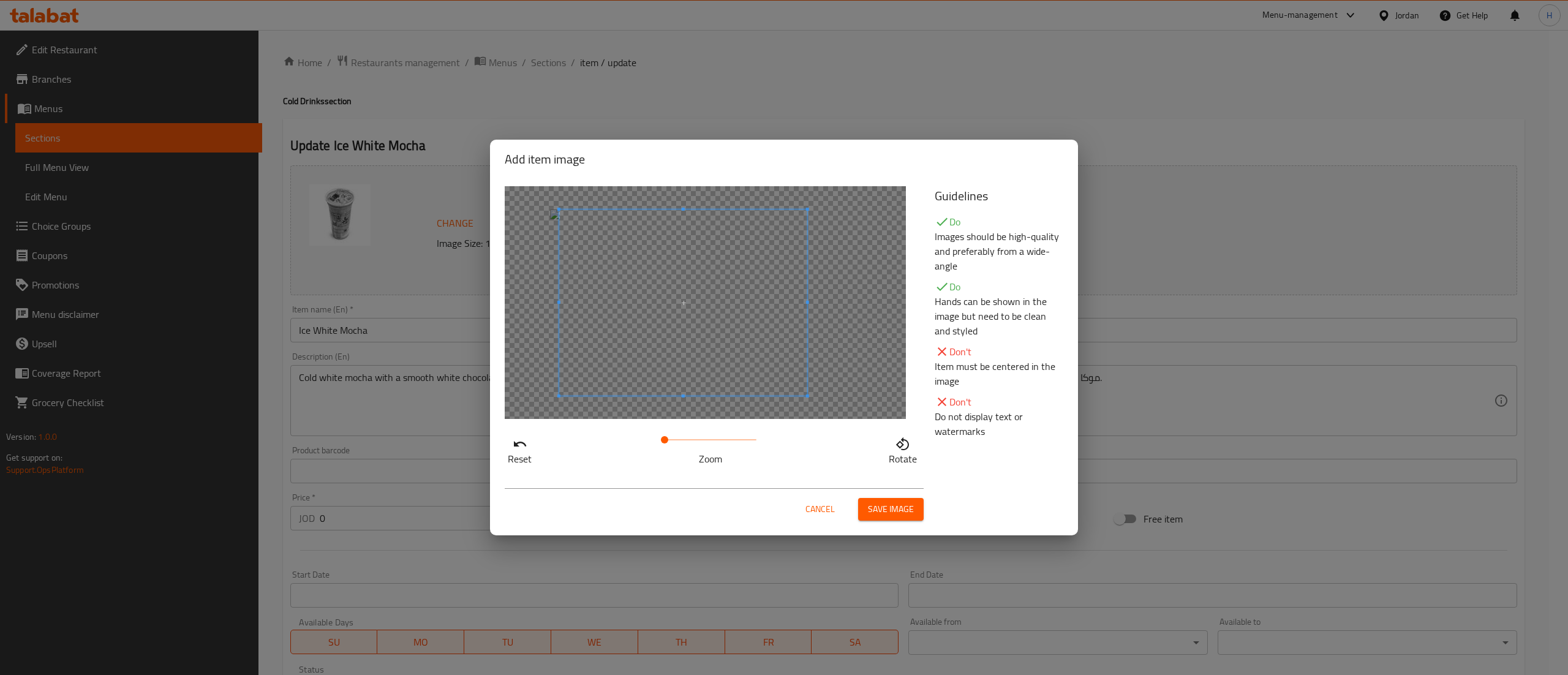
click at [711, 313] on span at bounding box center [683, 302] width 248 height 186
click at [897, 510] on span "Save image" at bounding box center [890, 509] width 46 height 15
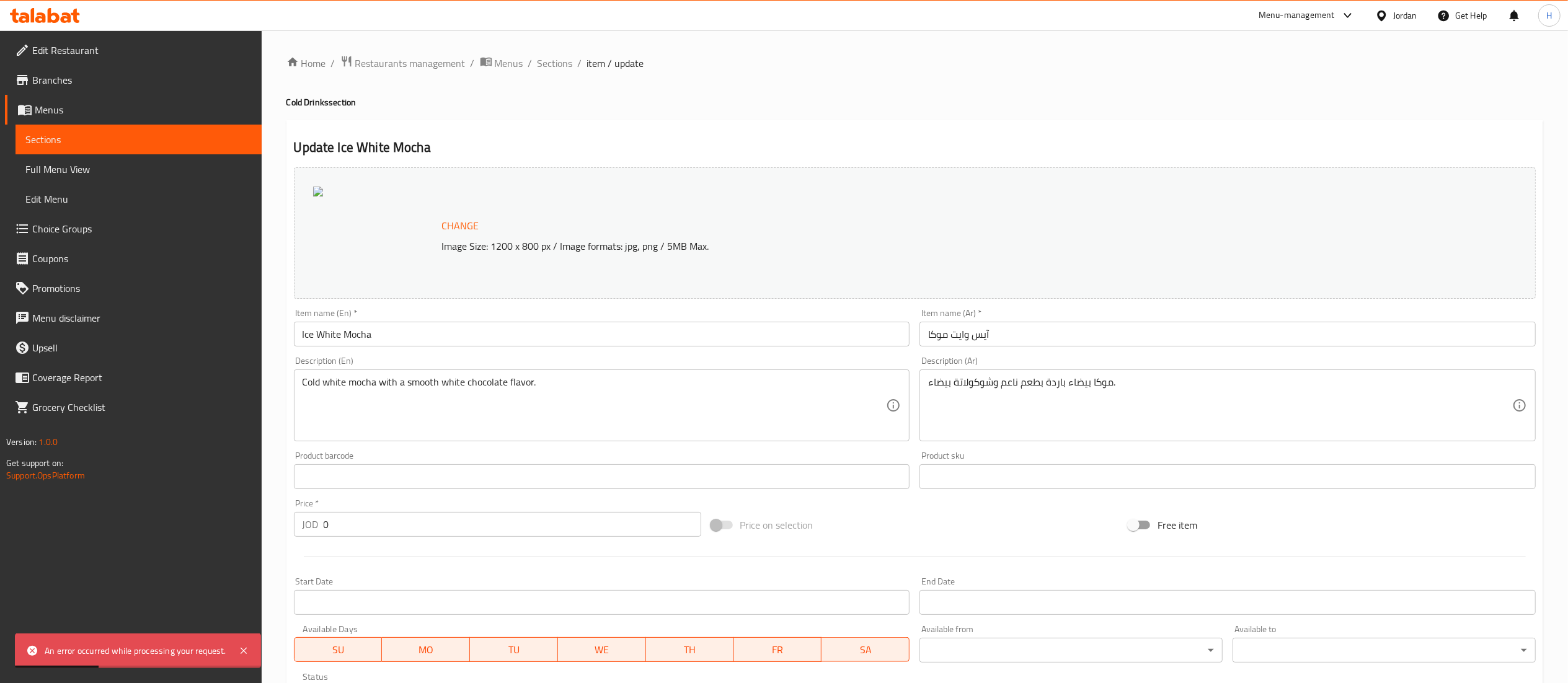
click at [452, 222] on span "Change" at bounding box center [461, 226] width 37 height 18
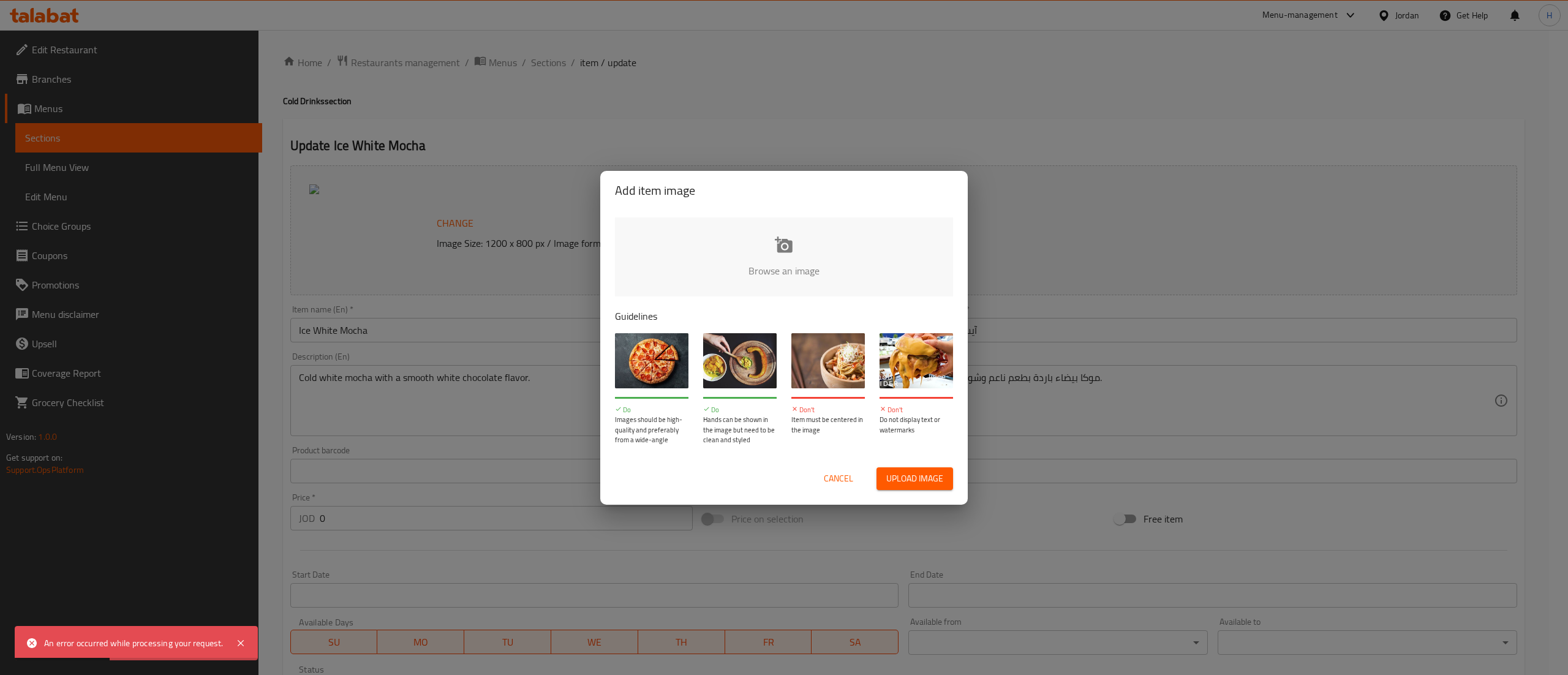
click at [753, 291] on input "file" at bounding box center [1198, 274] width 1167 height 115
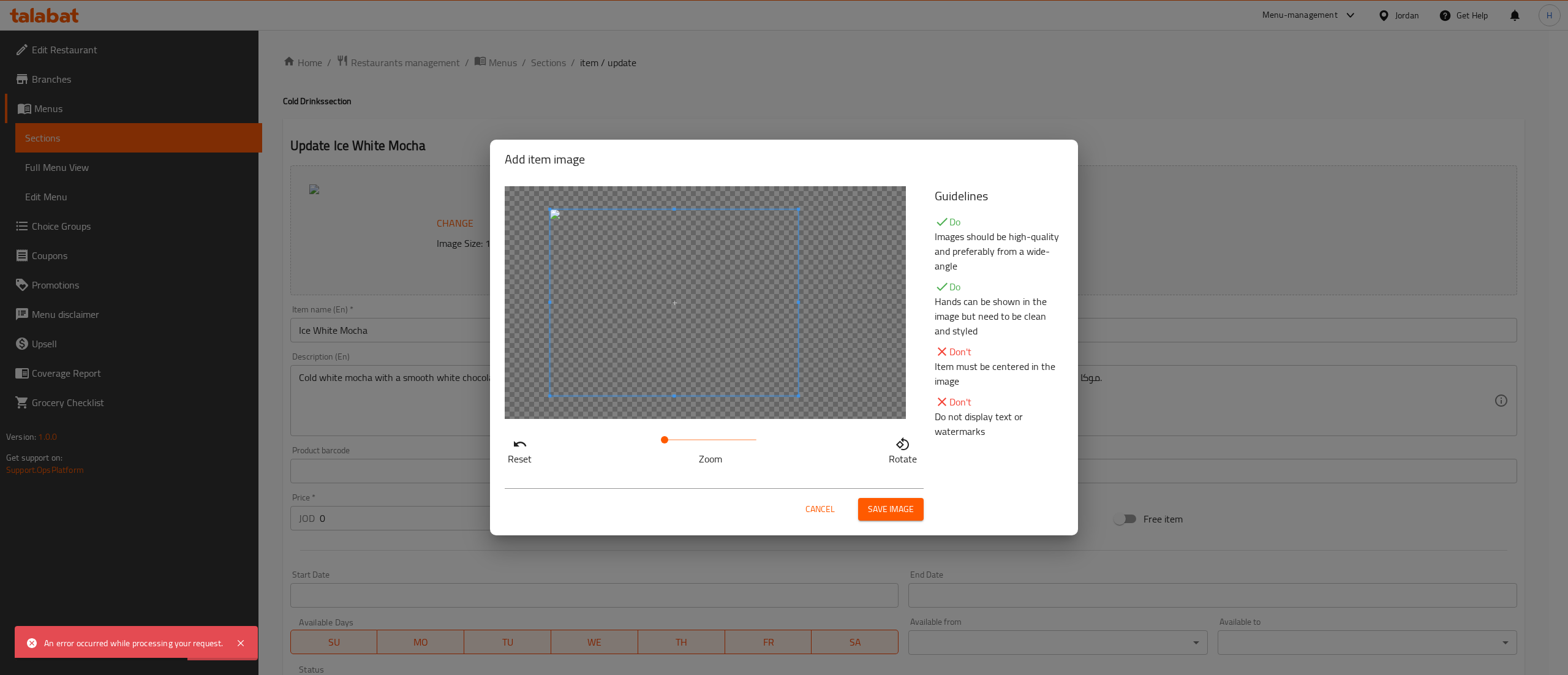
click at [674, 372] on span at bounding box center [674, 302] width 248 height 186
click at [674, 439] on span at bounding box center [674, 439] width 7 height 7
click at [894, 502] on span "Save image" at bounding box center [890, 509] width 46 height 15
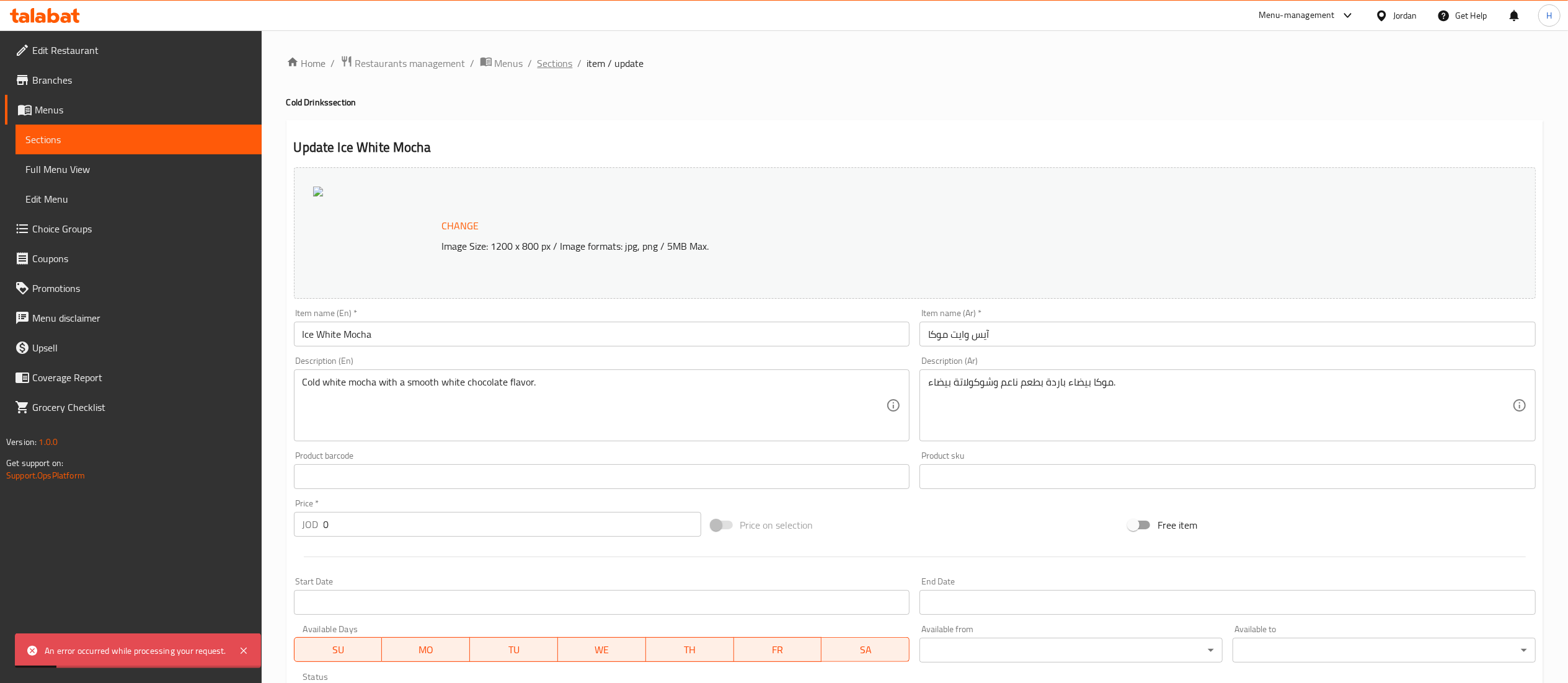
click at [552, 62] on span "Sections" at bounding box center [555, 63] width 36 height 15
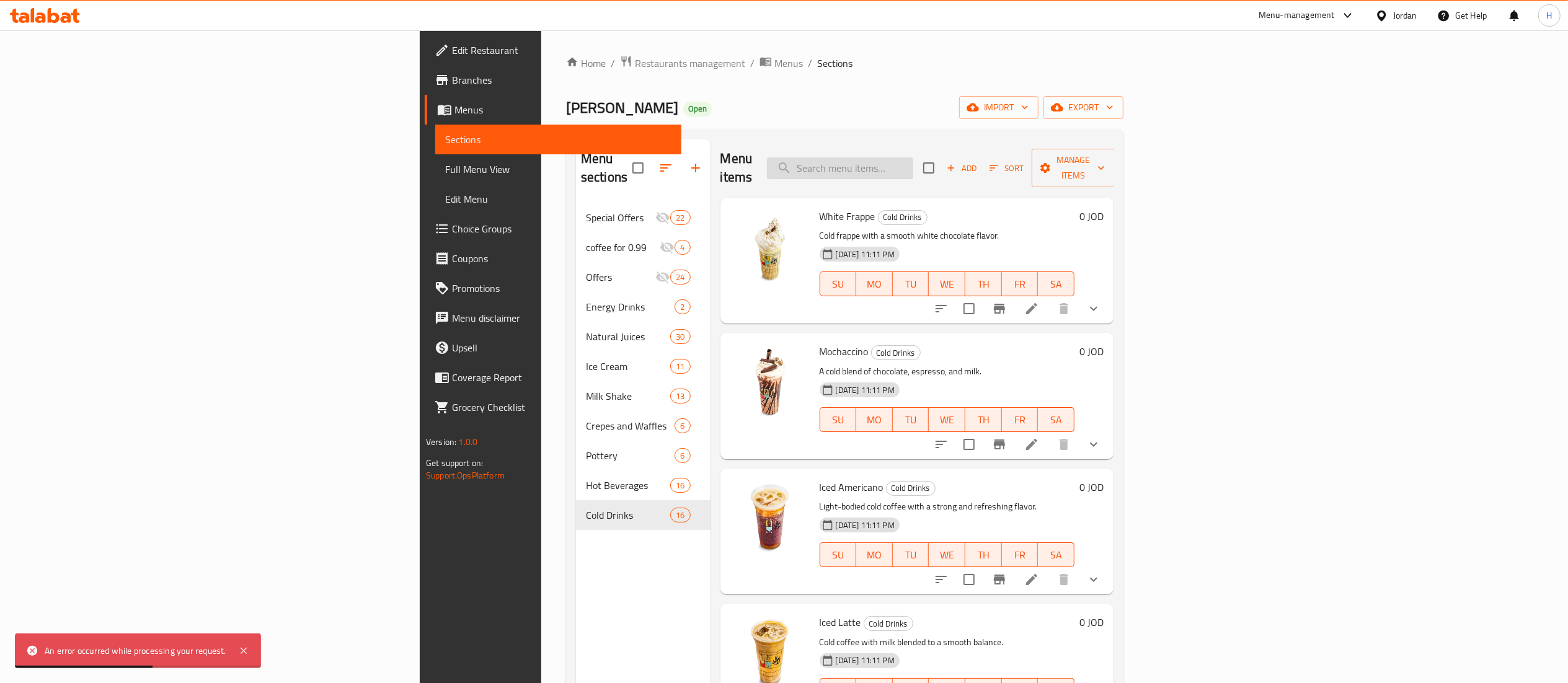
click at [913, 165] on input "search" at bounding box center [841, 168] width 147 height 21
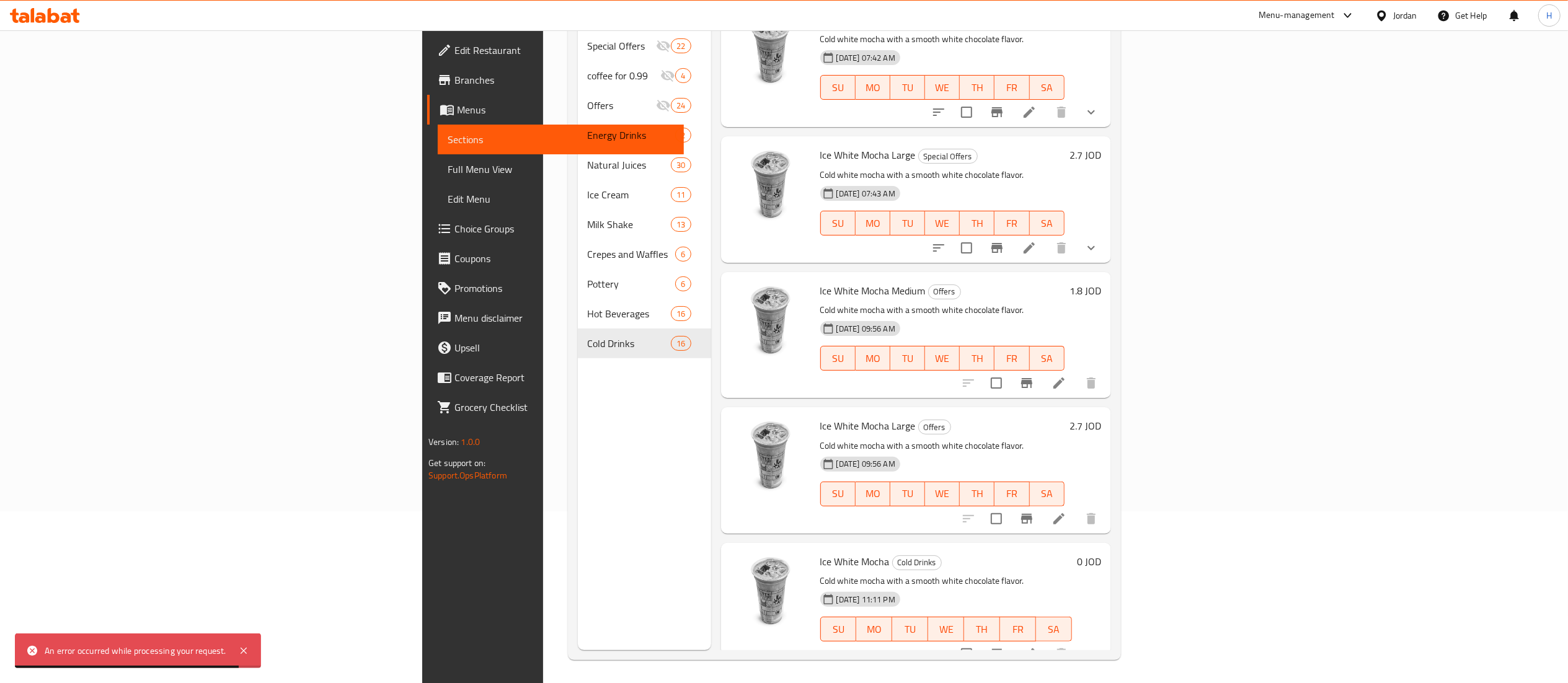
scroll to position [174, 0]
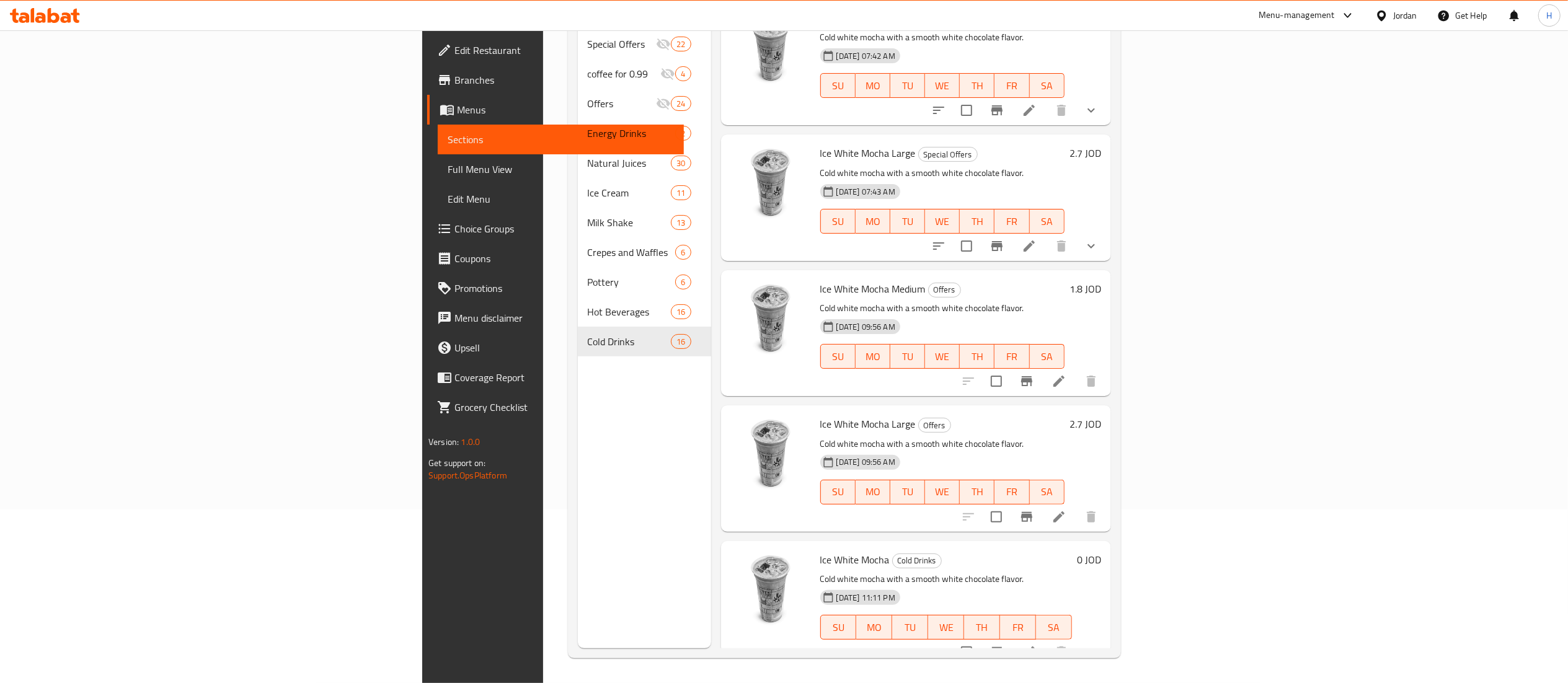
type input "ice white"
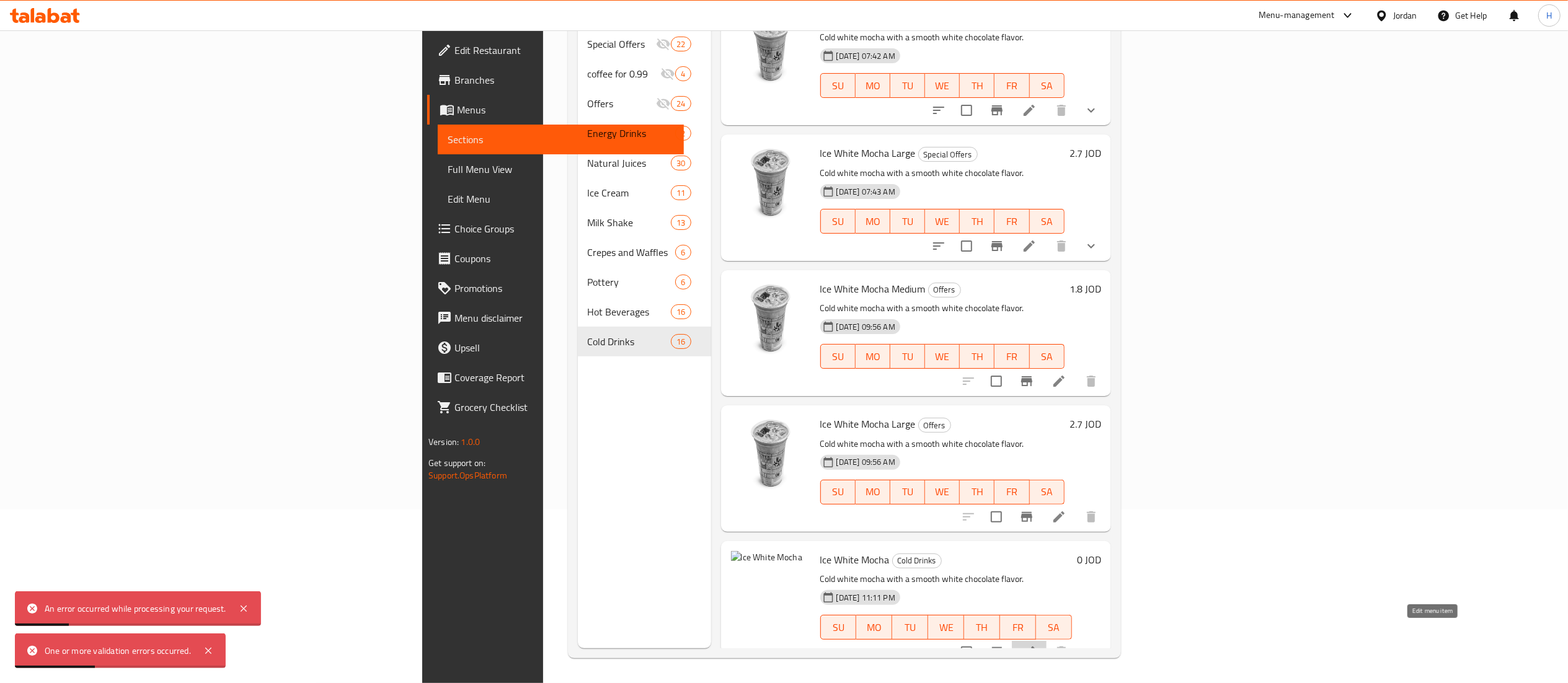
click at [1037, 645] on icon at bounding box center [1029, 652] width 15 height 15
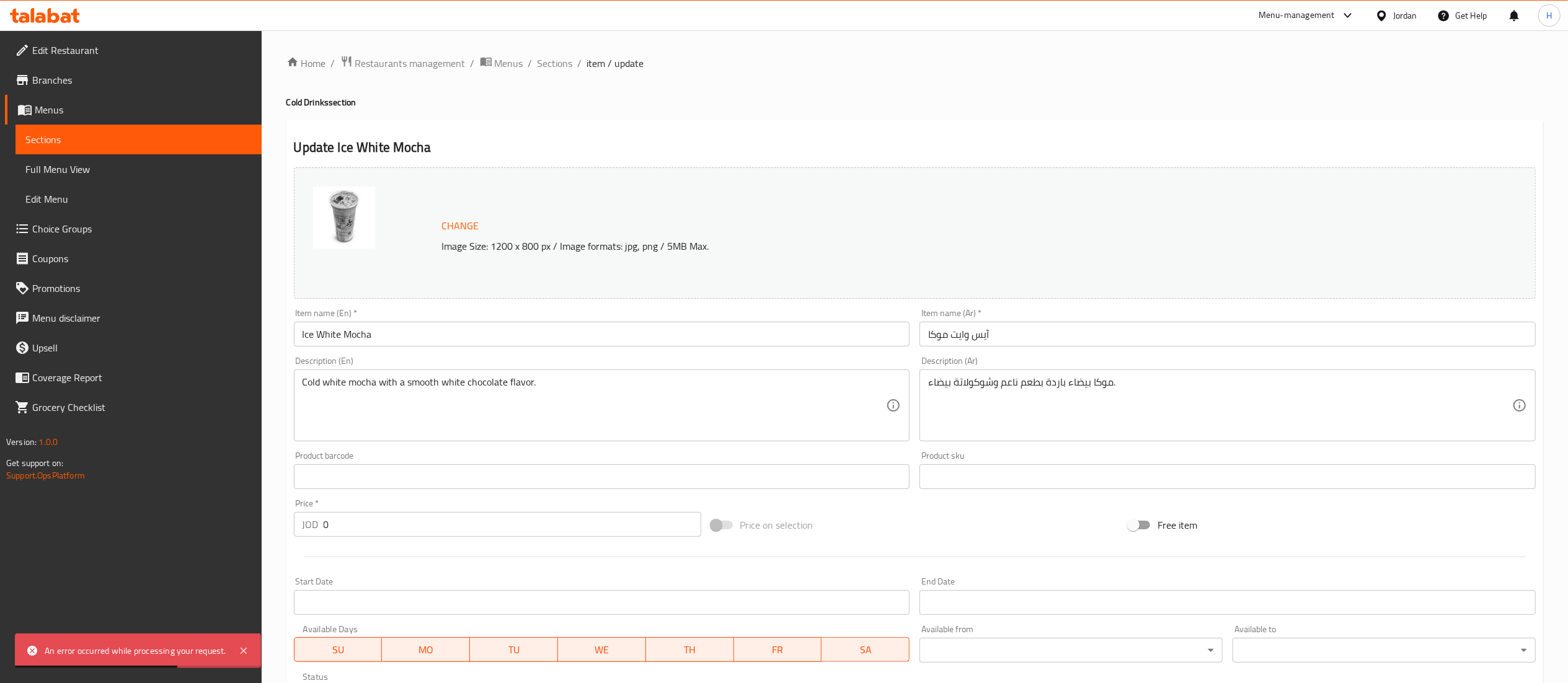
click at [455, 221] on span "Change" at bounding box center [461, 226] width 37 height 18
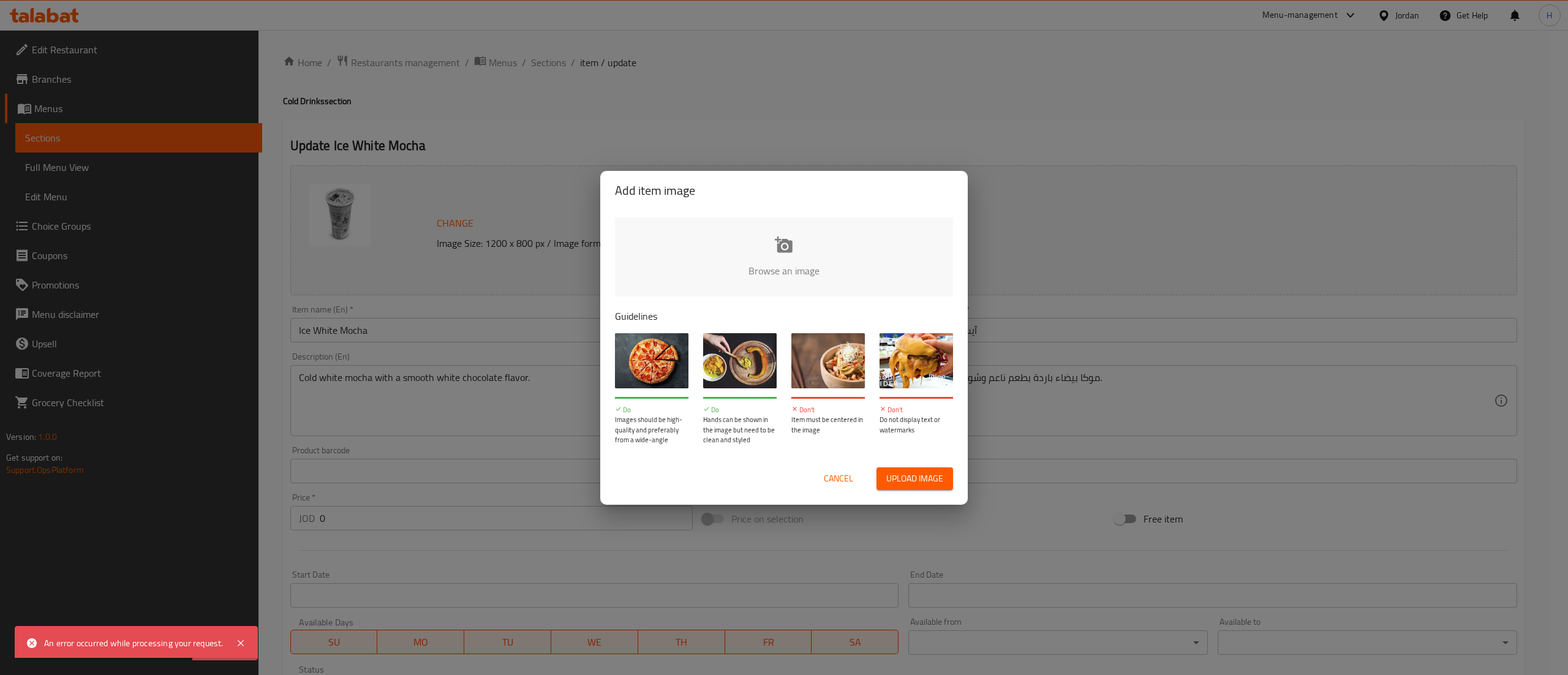
click at [754, 231] on input "file" at bounding box center [1198, 274] width 1167 height 115
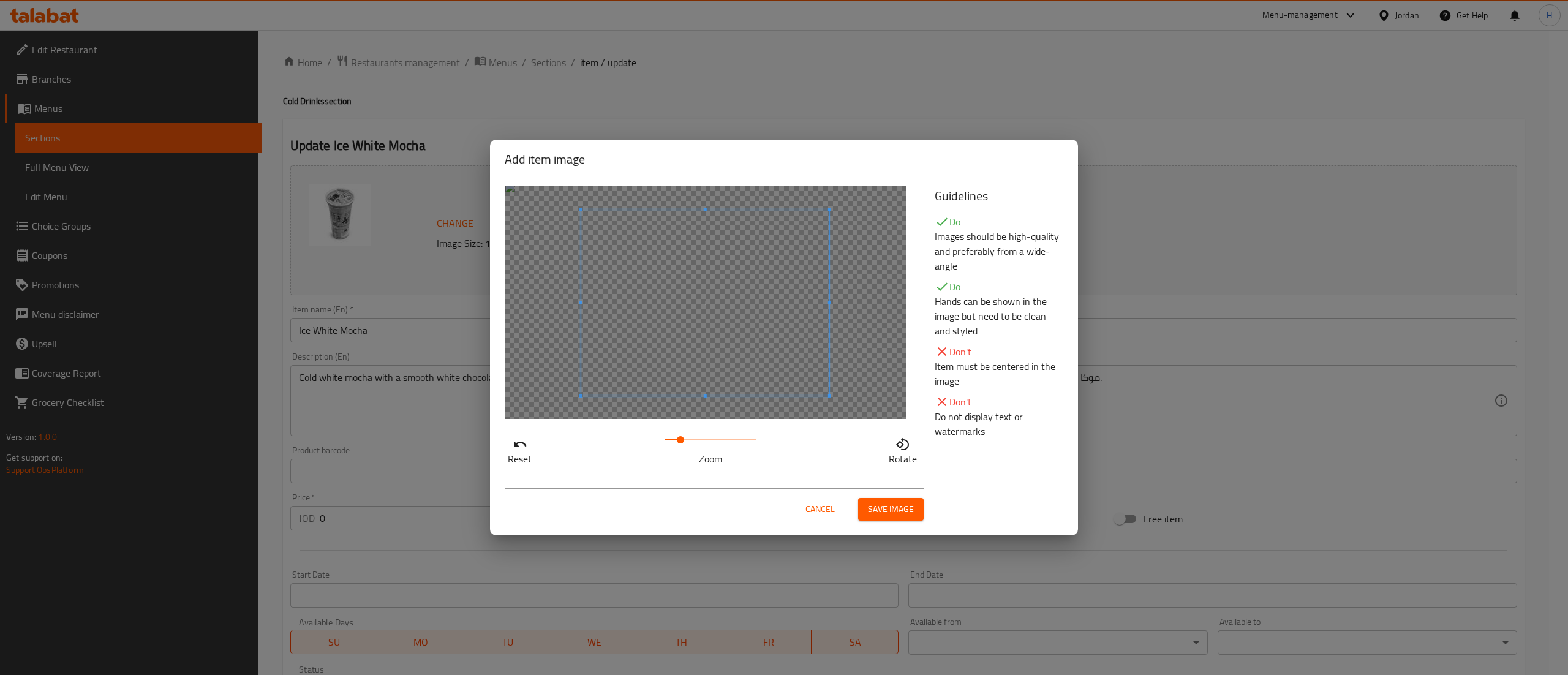
drag, startPoint x: 665, startPoint y: 440, endPoint x: 679, endPoint y: 435, distance: 14.9
click at [679, 436] on span at bounding box center [681, 439] width 7 height 7
click at [700, 352] on span at bounding box center [674, 308] width 248 height 186
click at [880, 500] on button "Save image" at bounding box center [890, 509] width 65 height 22
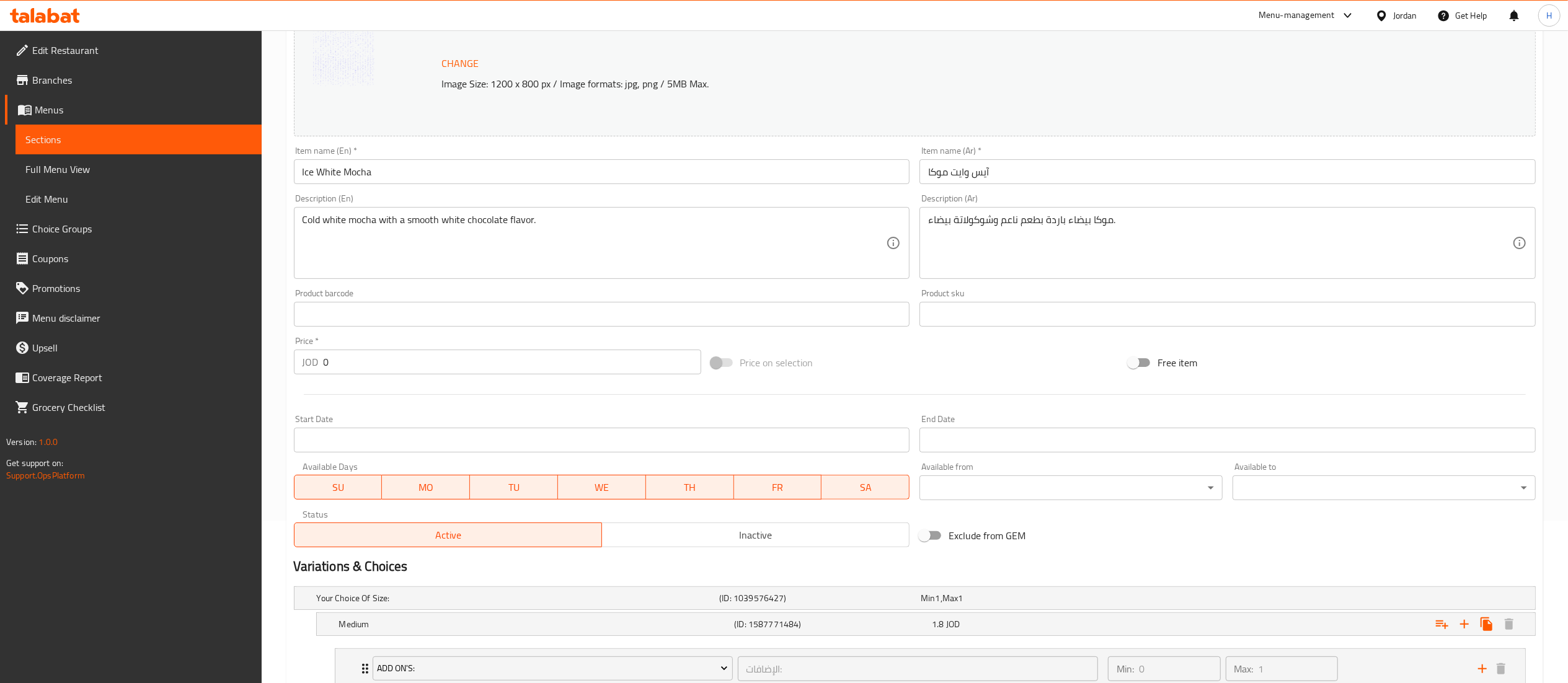
scroll to position [343, 0]
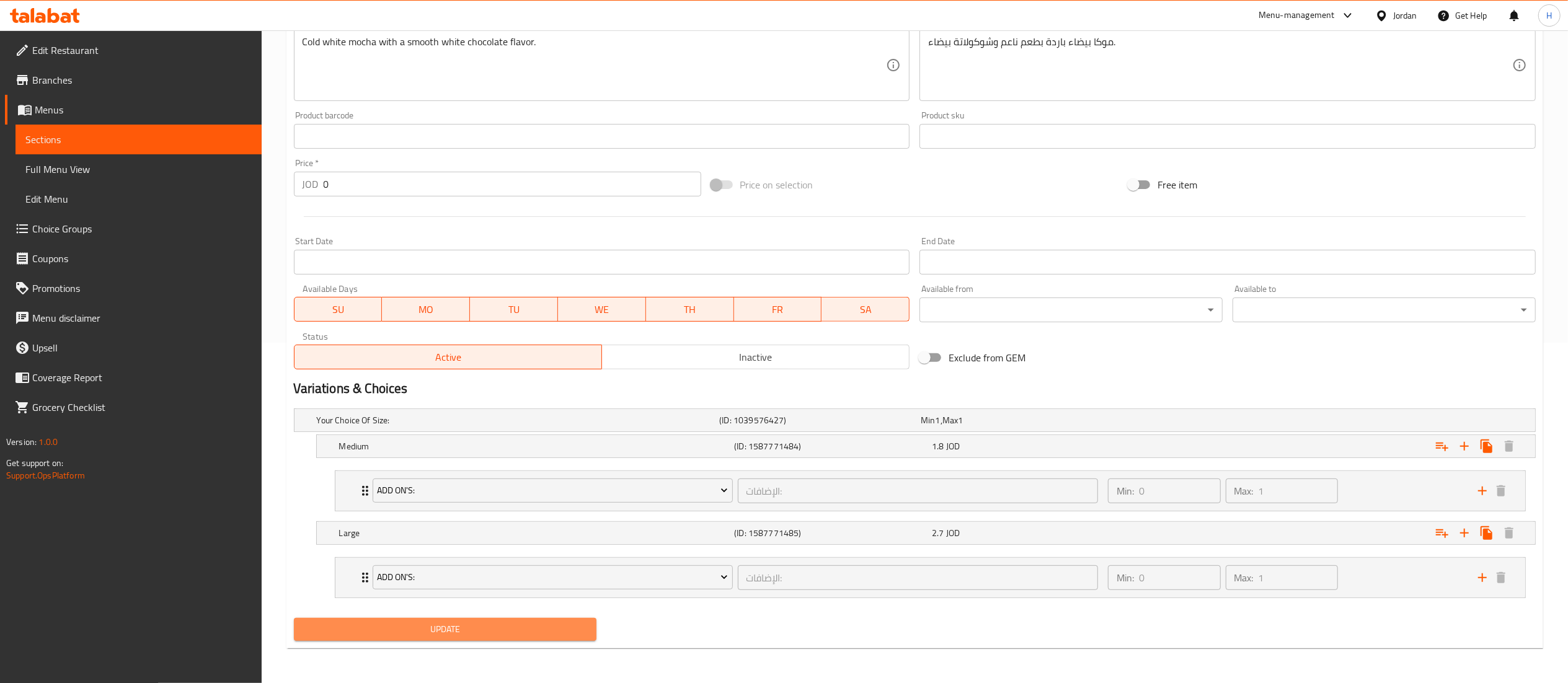
click at [499, 625] on span "Update" at bounding box center [446, 630] width 283 height 16
click at [504, 633] on span "Update" at bounding box center [446, 630] width 283 height 16
click at [525, 632] on span "Update" at bounding box center [446, 630] width 283 height 16
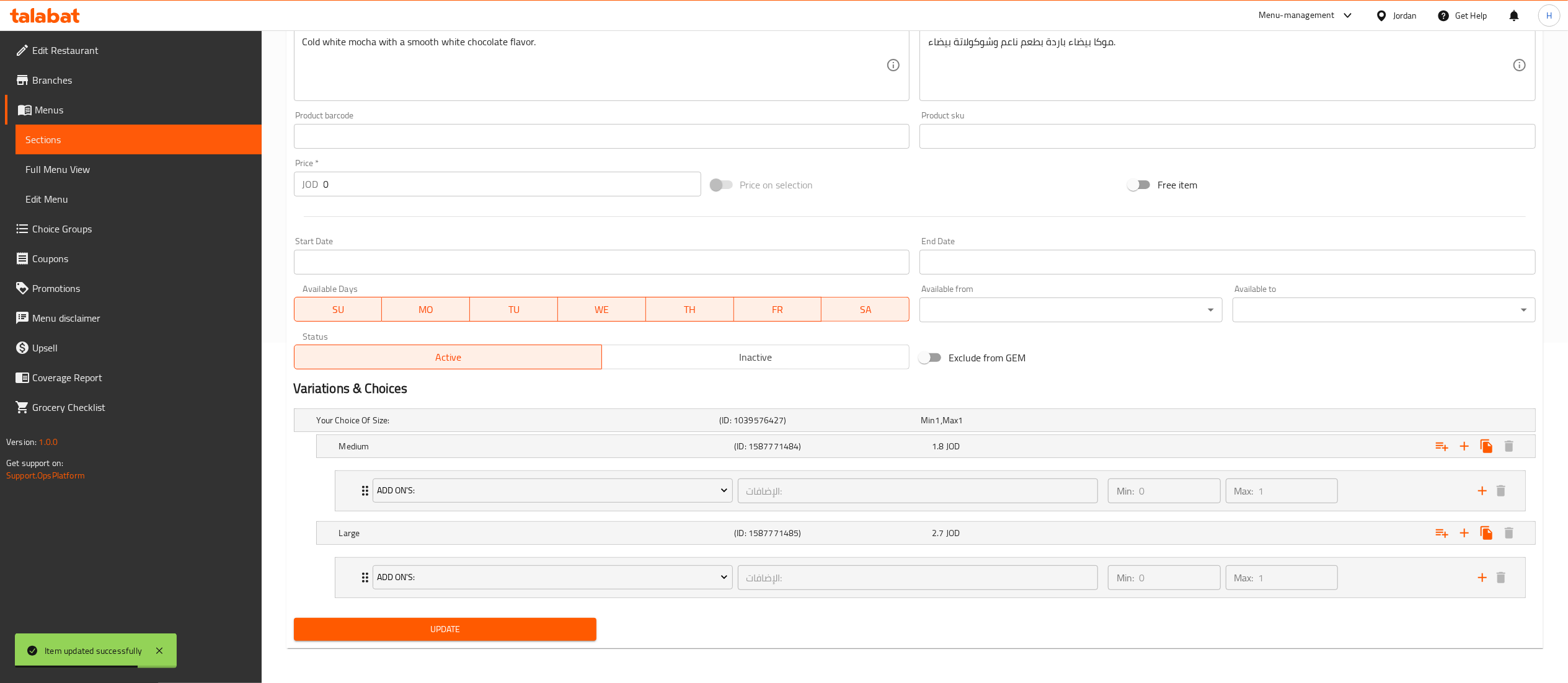
click at [503, 632] on span "Update" at bounding box center [446, 630] width 283 height 16
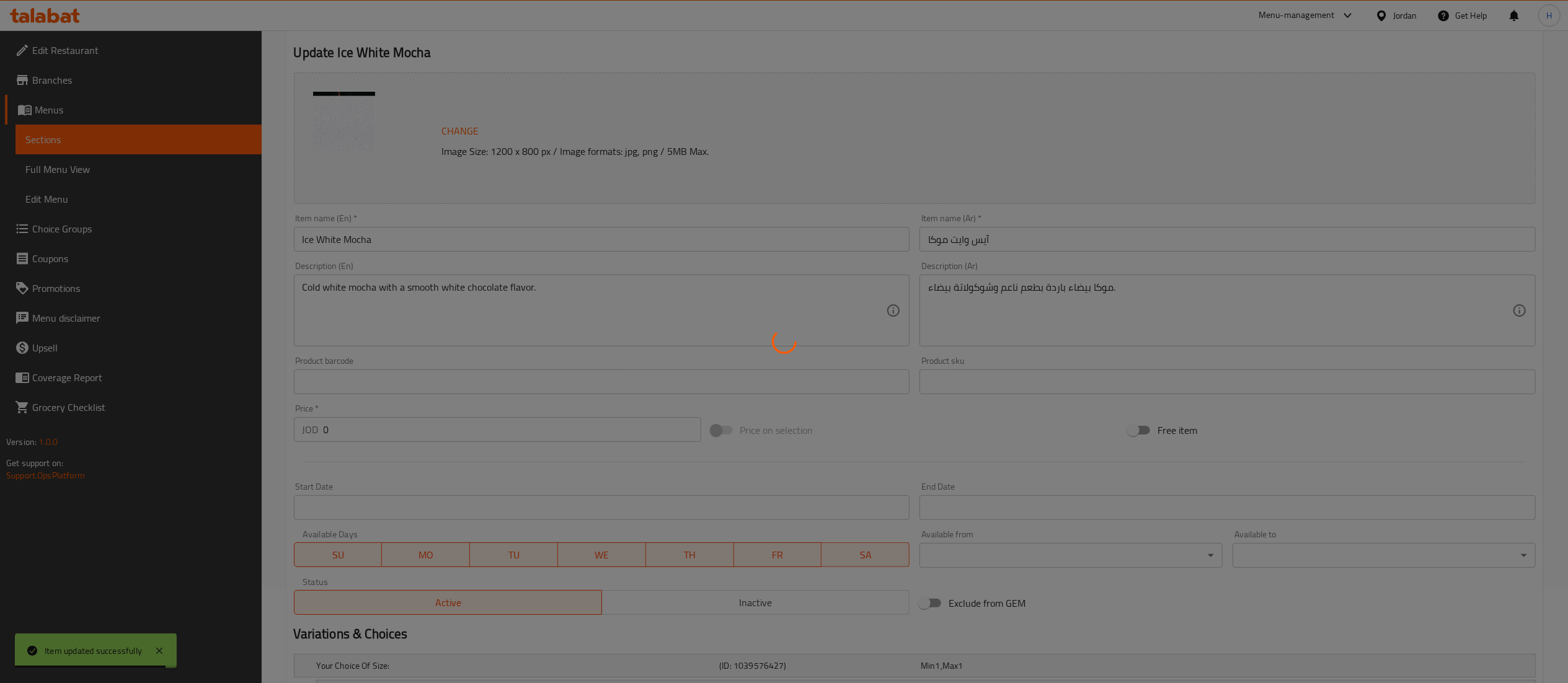
scroll to position [0, 0]
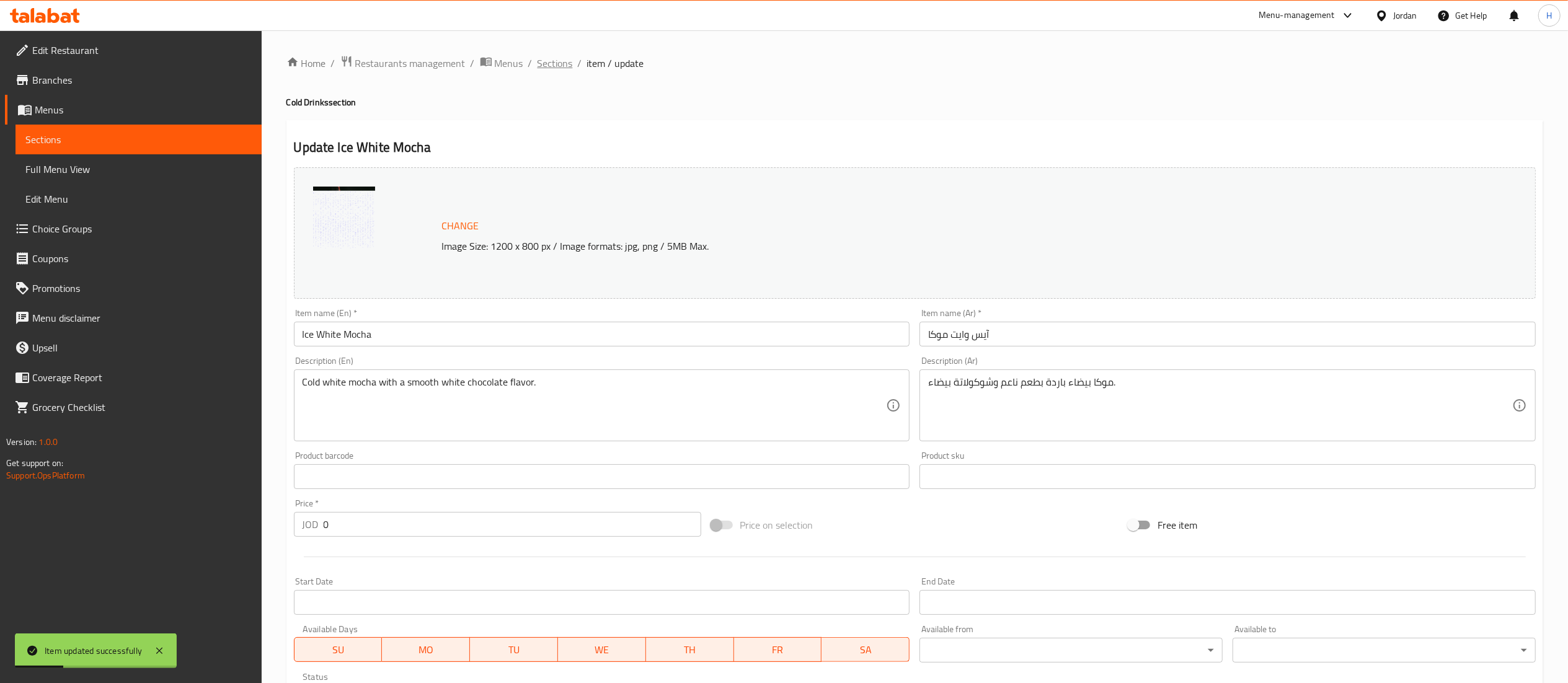
click at [549, 57] on span "Sections" at bounding box center [555, 63] width 36 height 15
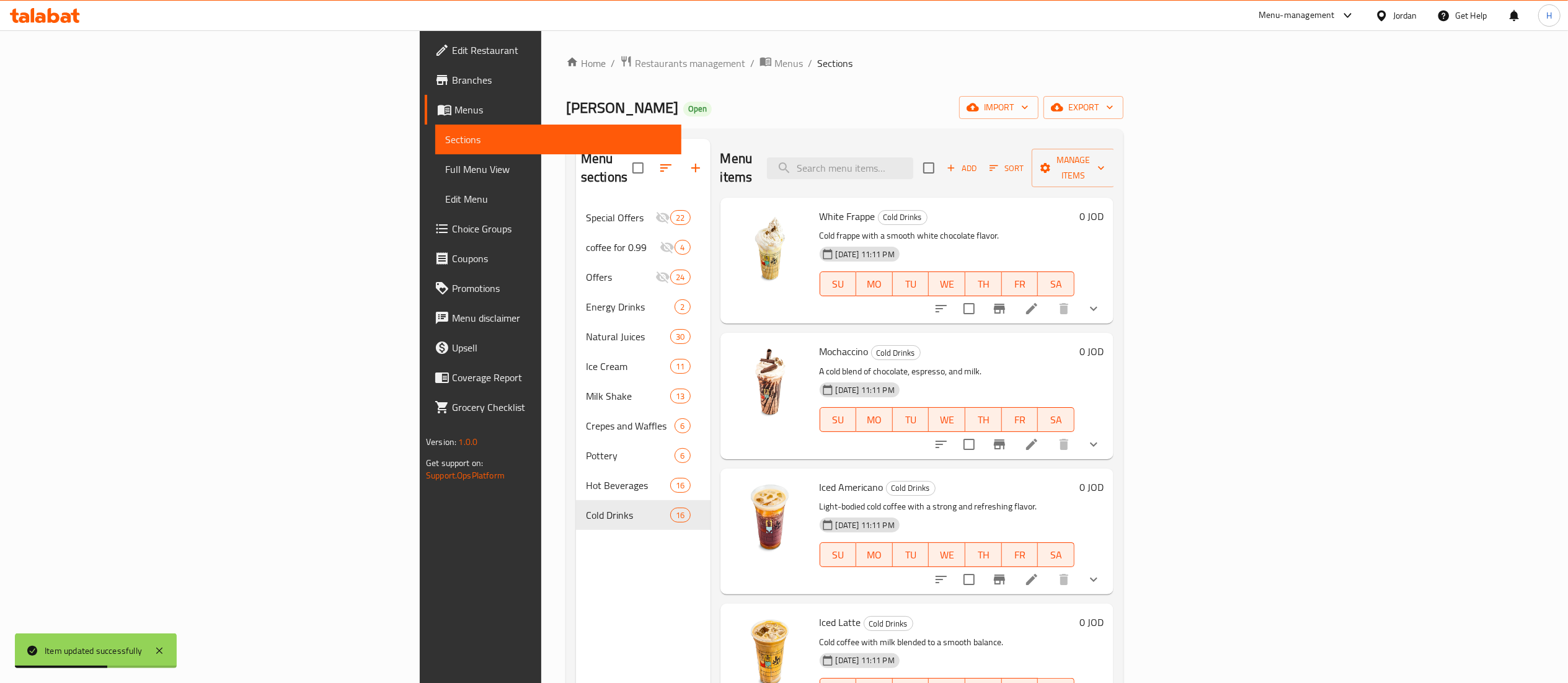
click at [68, 15] on icon at bounding box center [65, 17] width 11 height 11
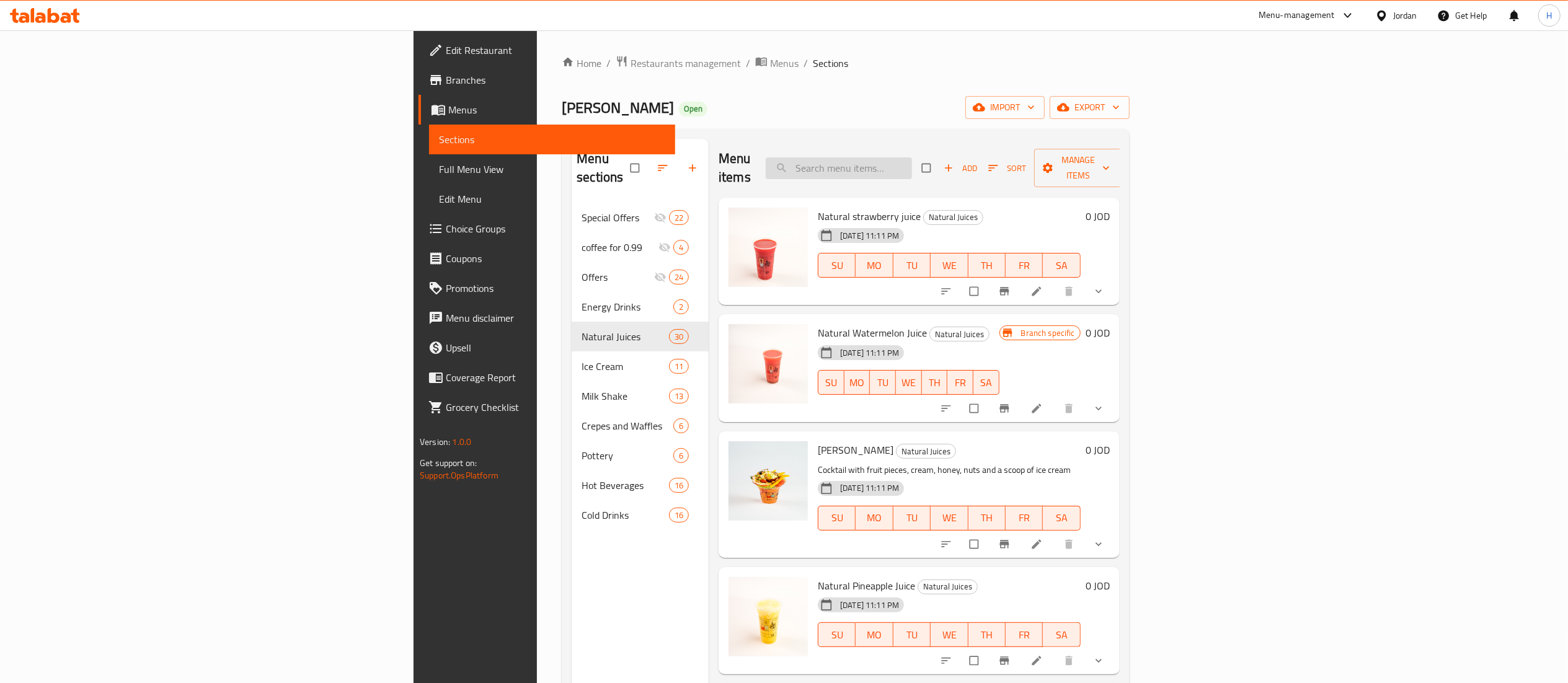
click at [912, 157] on input "search" at bounding box center [839, 168] width 147 height 21
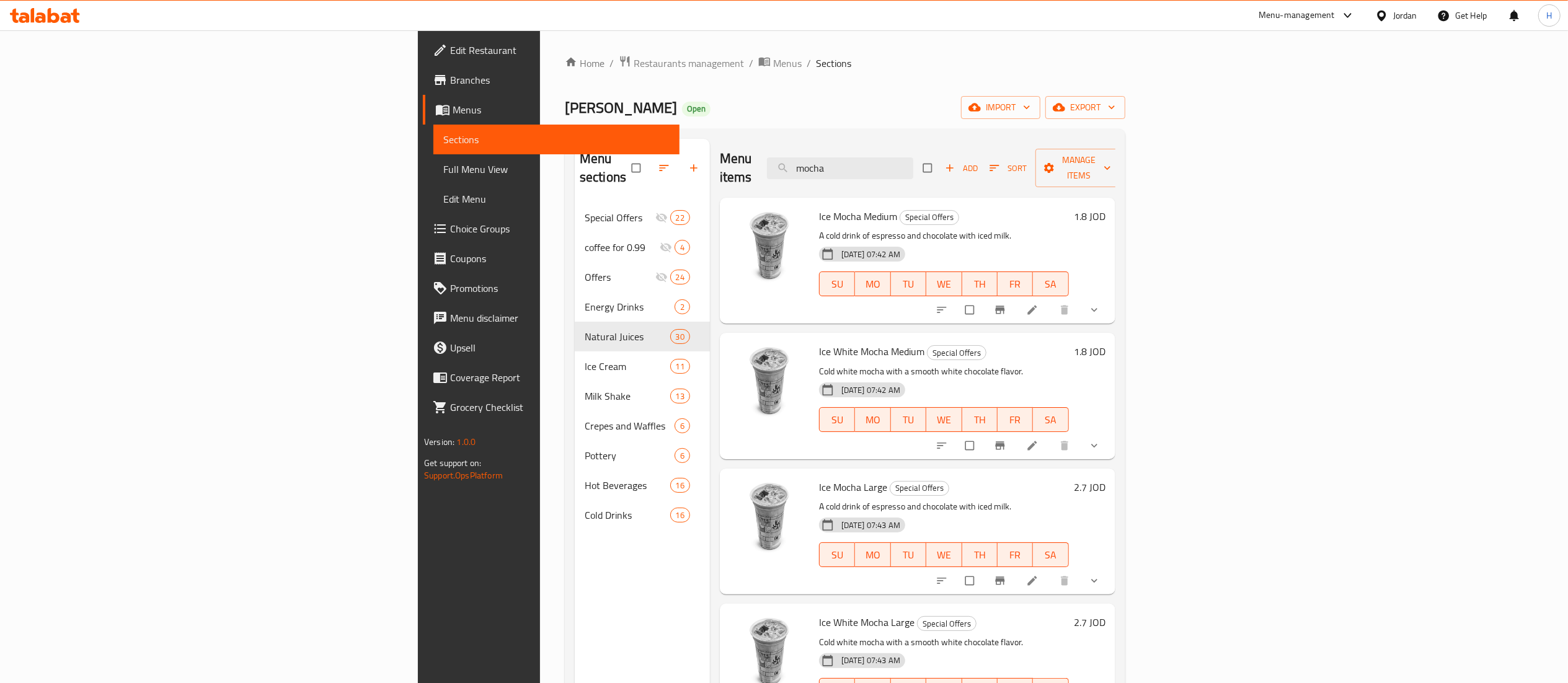
click at [869, 161] on div "Menu items mocha Add Sort Manage items" at bounding box center [917, 168] width 396 height 59
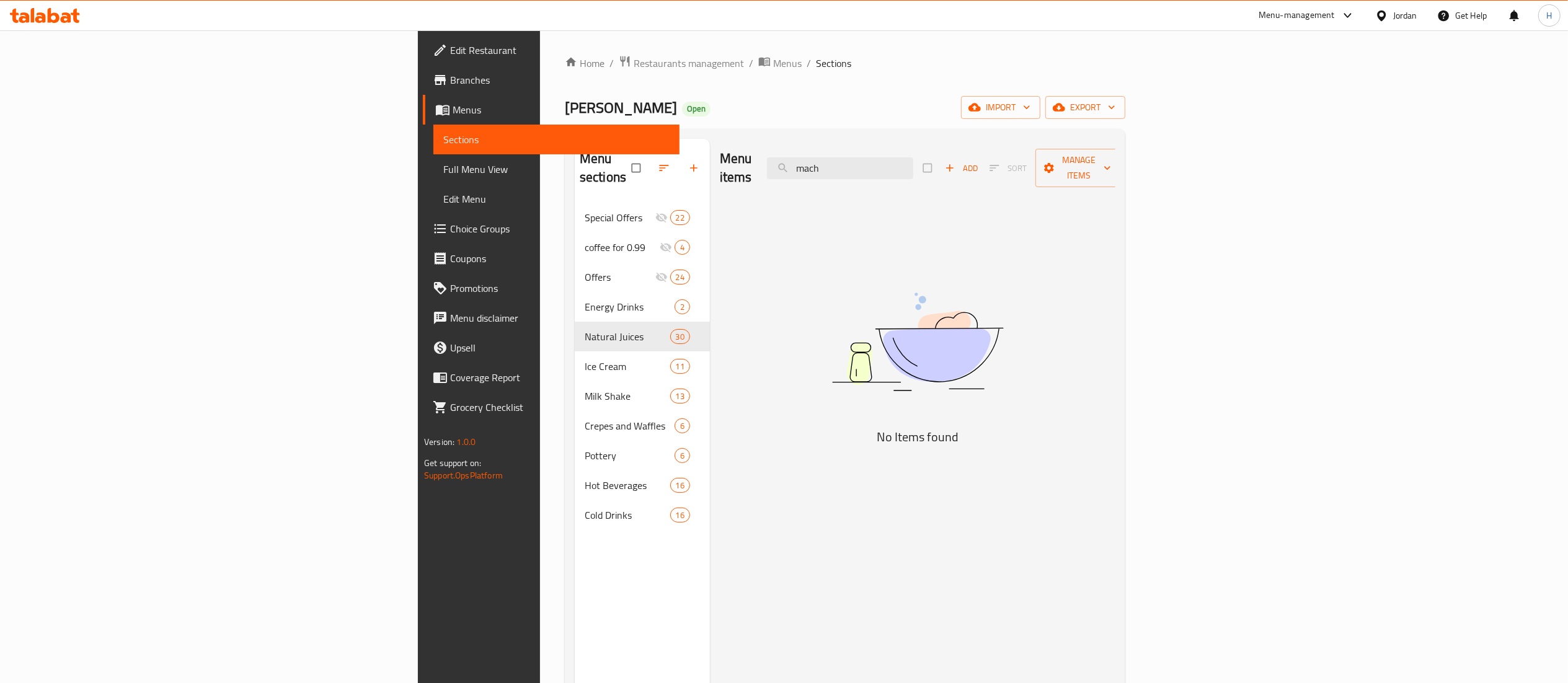
click at [710, 418] on div "Menu items mach Add Sort Manage items No Items found" at bounding box center [912, 480] width 406 height 683
drag, startPoint x: 947, startPoint y: 161, endPoint x: 758, endPoint y: 165, distance: 189.0
click at [758, 165] on div "Menu items mach Add Sort Manage items" at bounding box center [917, 168] width 396 height 59
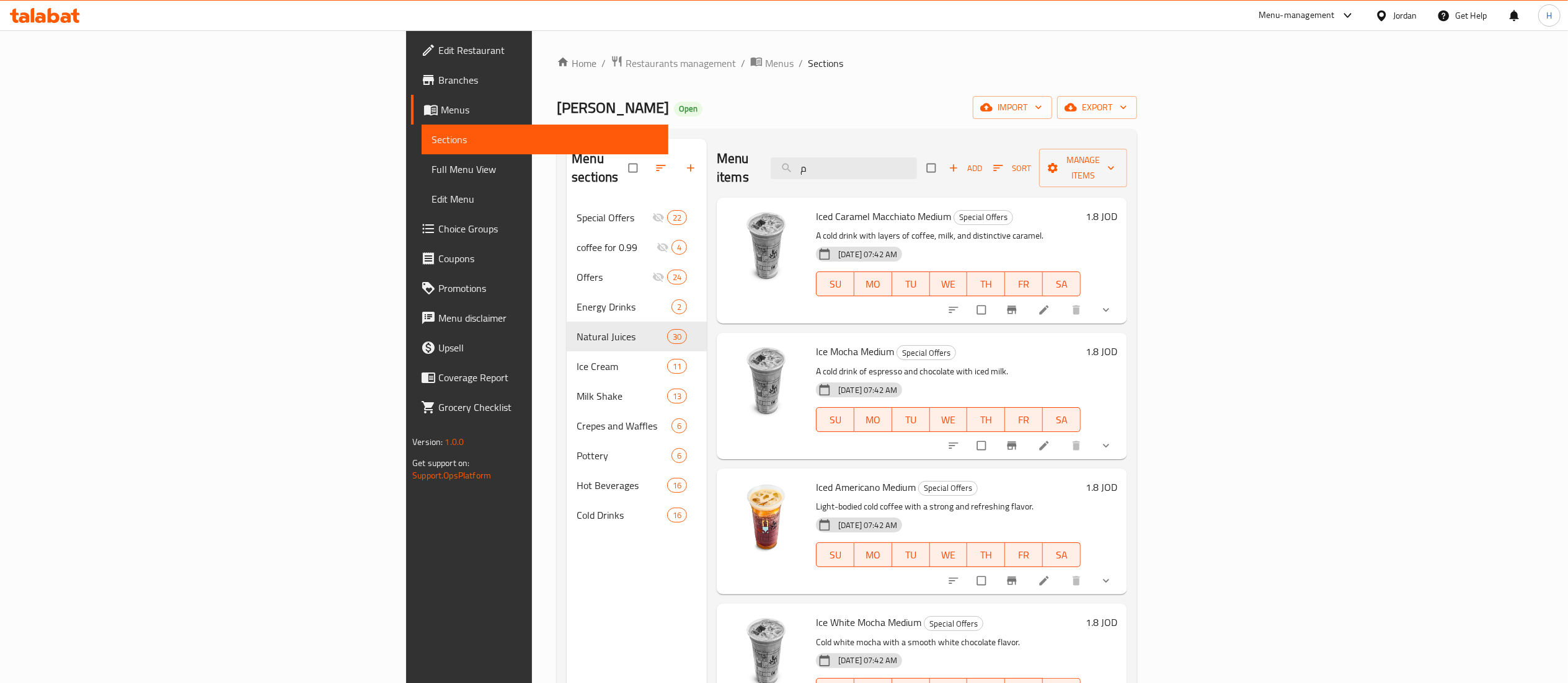
drag, startPoint x: 964, startPoint y: 163, endPoint x: 836, endPoint y: 147, distance: 129.0
click at [836, 147] on div "Menu items م Add Sort Manage items" at bounding box center [922, 168] width 411 height 59
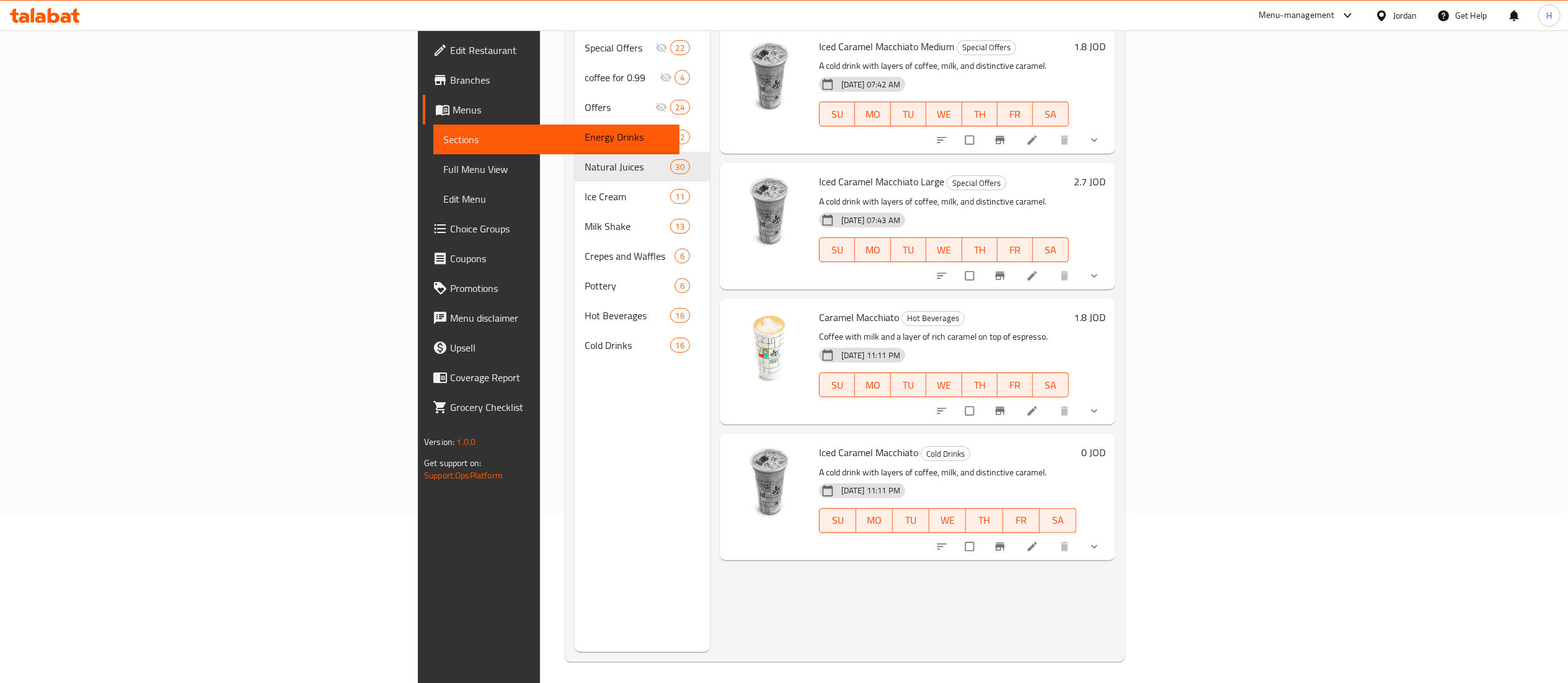
scroll to position [174, 0]
type input "Macc"
click at [575, 530] on div "Menu sections Special Offers 22 coffee for 0.99 4 Offers 24 Energy Drinks 2 Nat…" at bounding box center [643, 307] width 135 height 683
click at [575, 567] on div "Menu sections Special Offers 22 coffee for 0.99 4 Offers 24 Energy Drinks 2 Nat…" at bounding box center [643, 307] width 135 height 683
click at [1037, 538] on icon at bounding box center [1031, 542] width 9 height 9
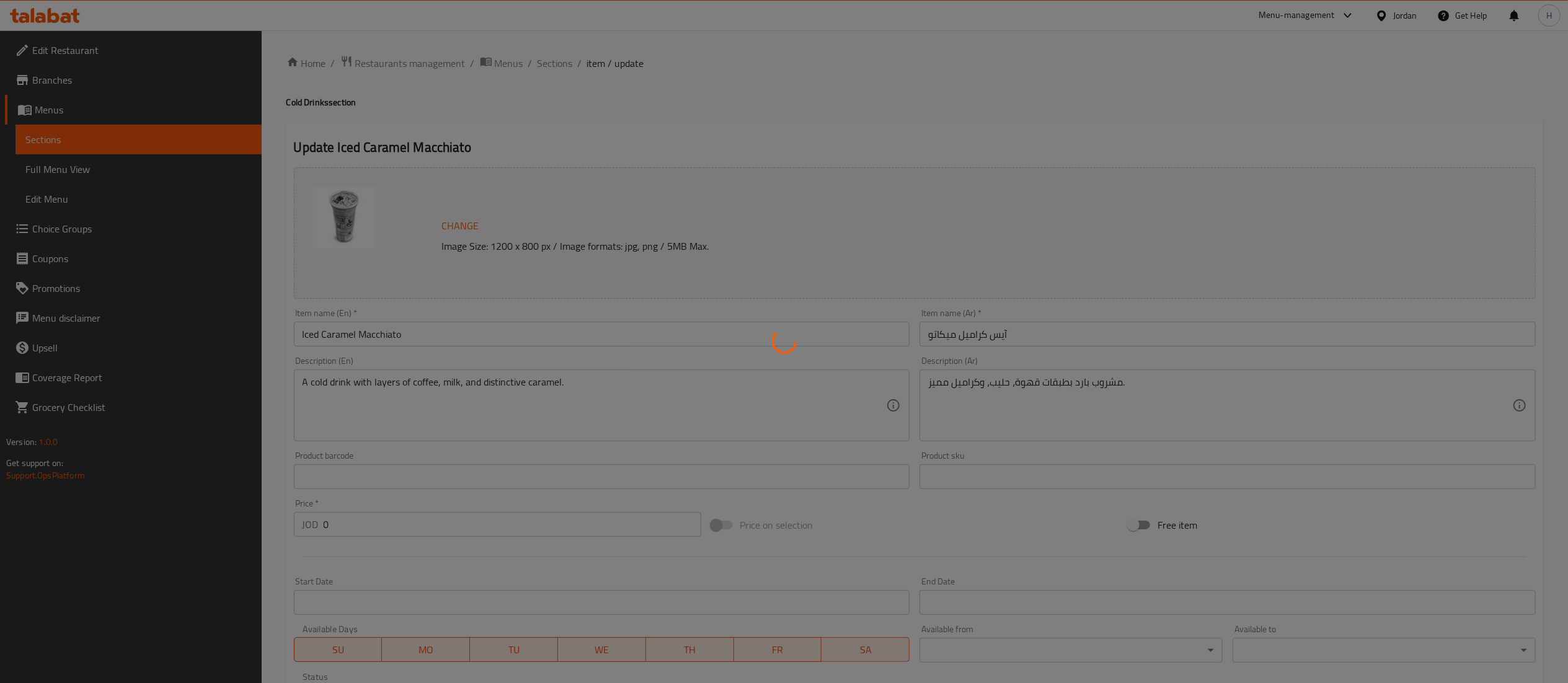
type input "الإضافات:"
type input "0"
type input "1"
type input "الإضافات:"
type input "0"
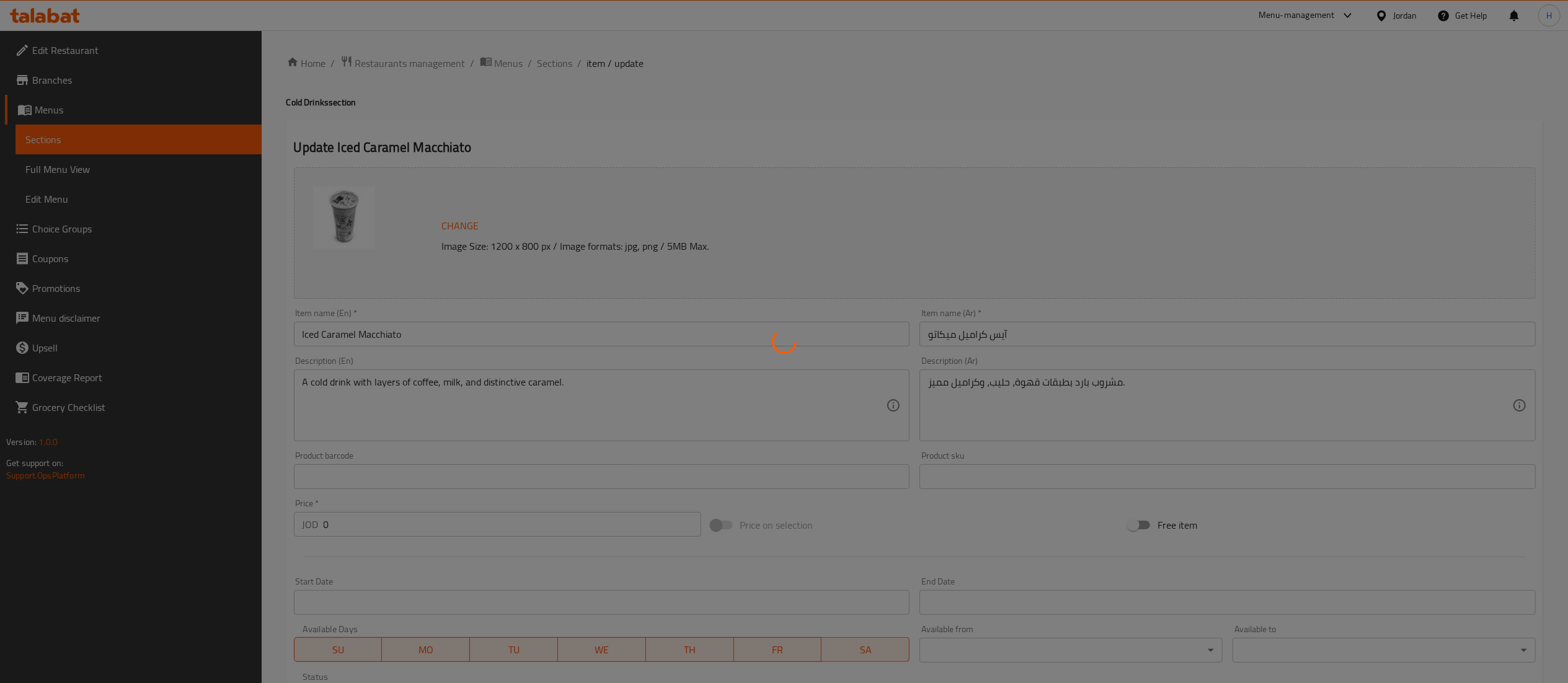
type input "1"
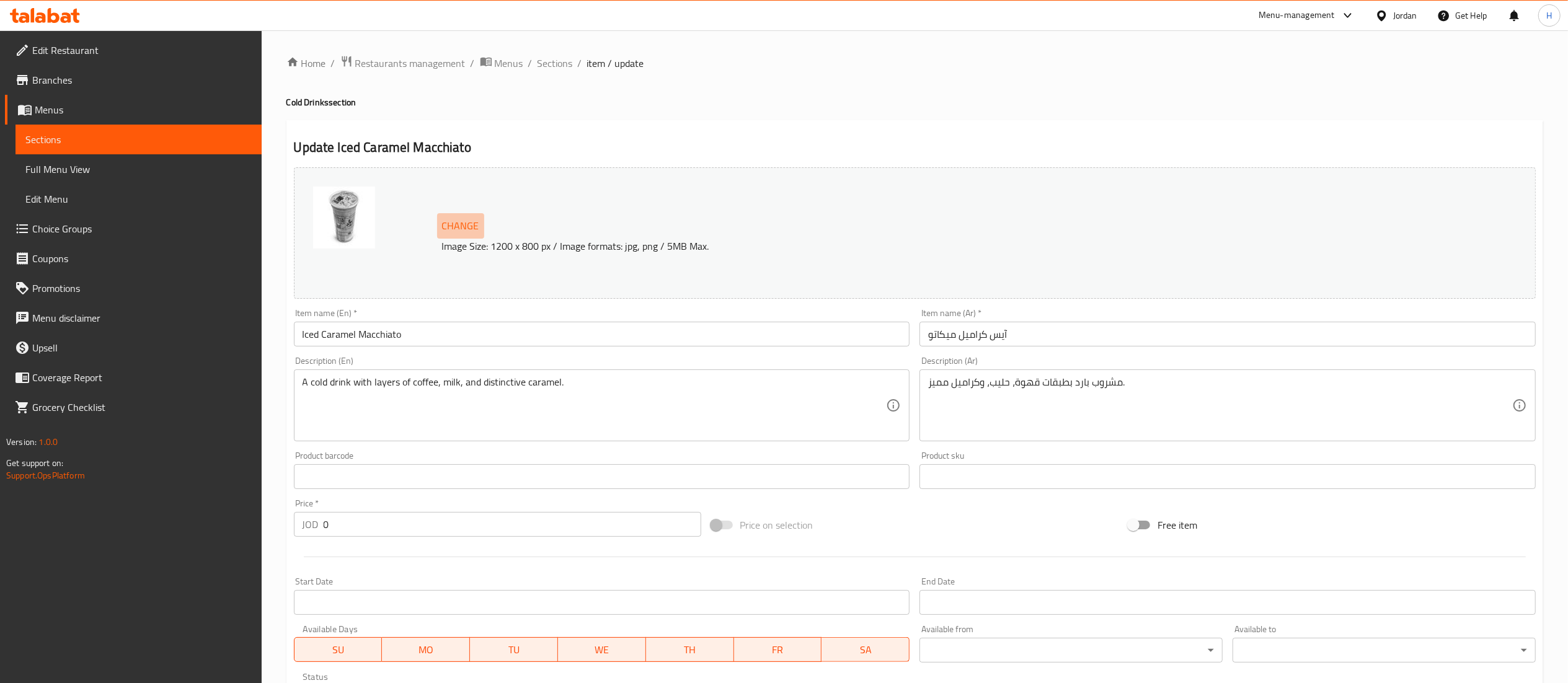
click at [470, 222] on span "Change" at bounding box center [461, 226] width 37 height 18
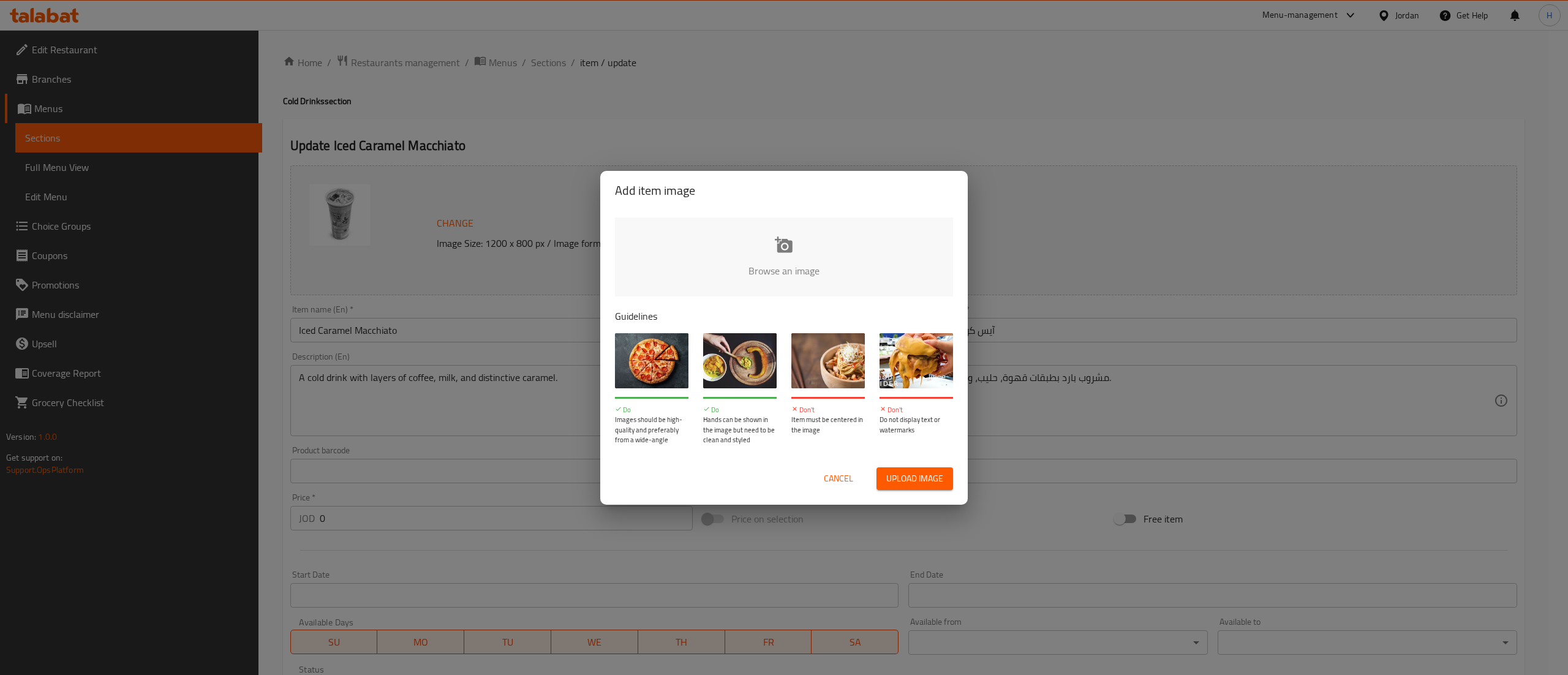
click at [863, 261] on input "file" at bounding box center [1198, 274] width 1167 height 115
click at [809, 261] on input "file" at bounding box center [1198, 274] width 1167 height 115
type input "C:\fakepath\أيس كراميل مكياتو.jpg"
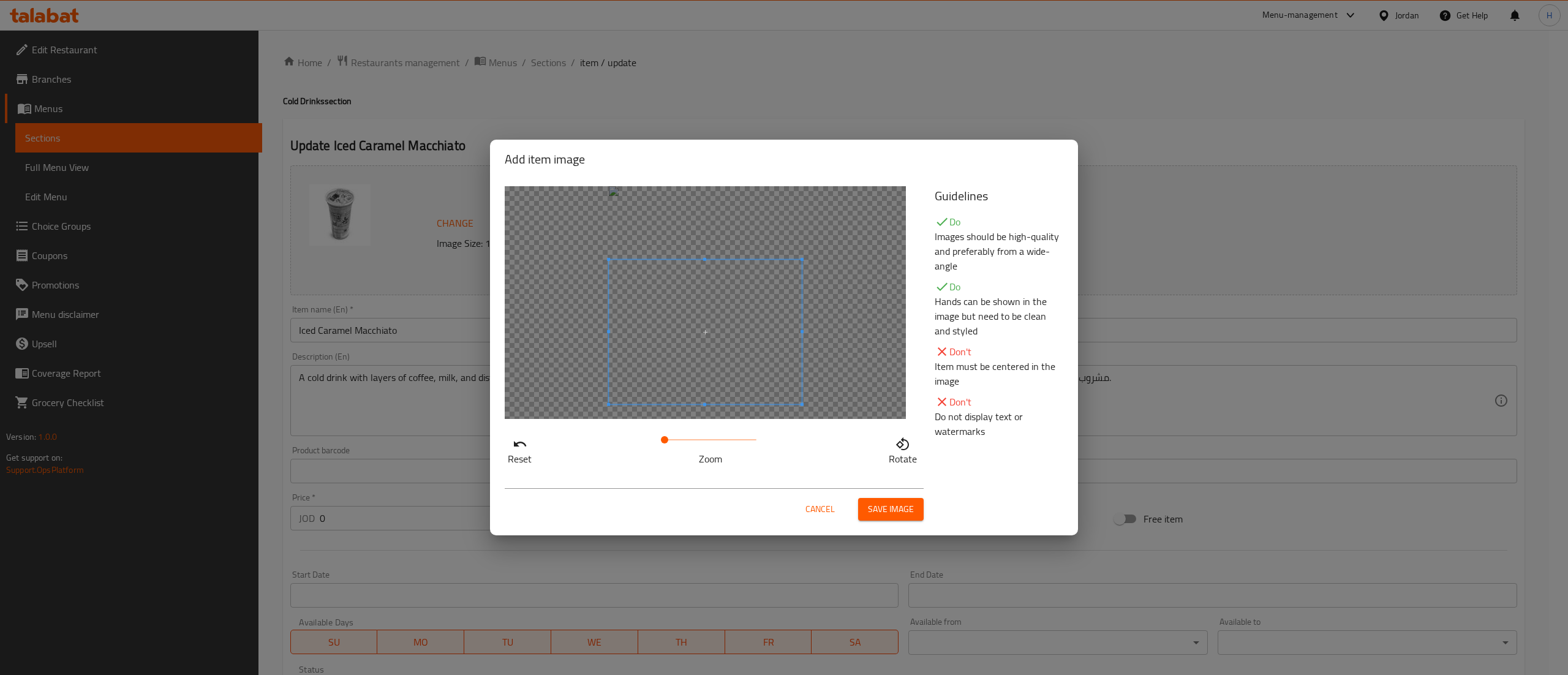
click at [728, 385] on span at bounding box center [705, 332] width 193 height 145
click at [878, 515] on span "Save image" at bounding box center [890, 509] width 46 height 15
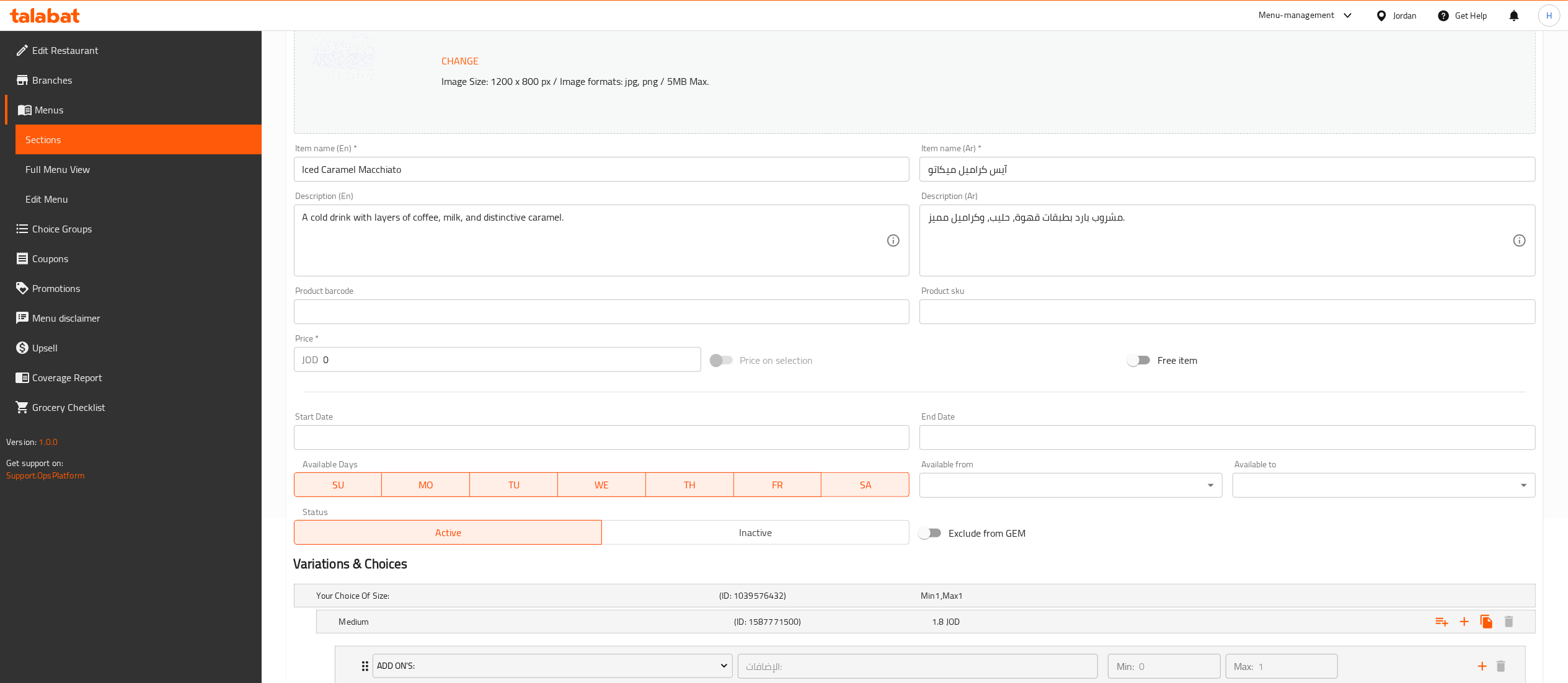
scroll to position [343, 0]
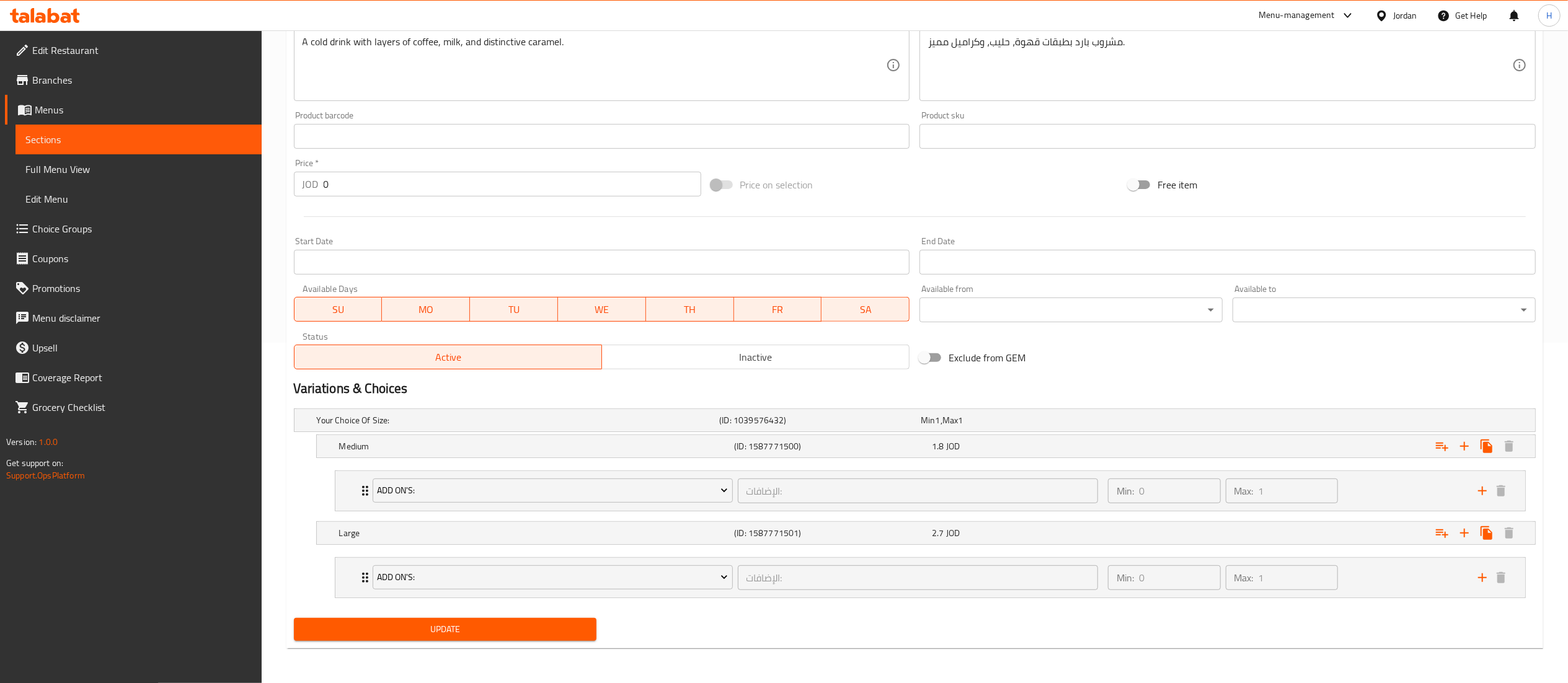
click at [470, 627] on span "Update" at bounding box center [446, 630] width 283 height 16
click at [482, 639] on button "Update" at bounding box center [446, 630] width 303 height 23
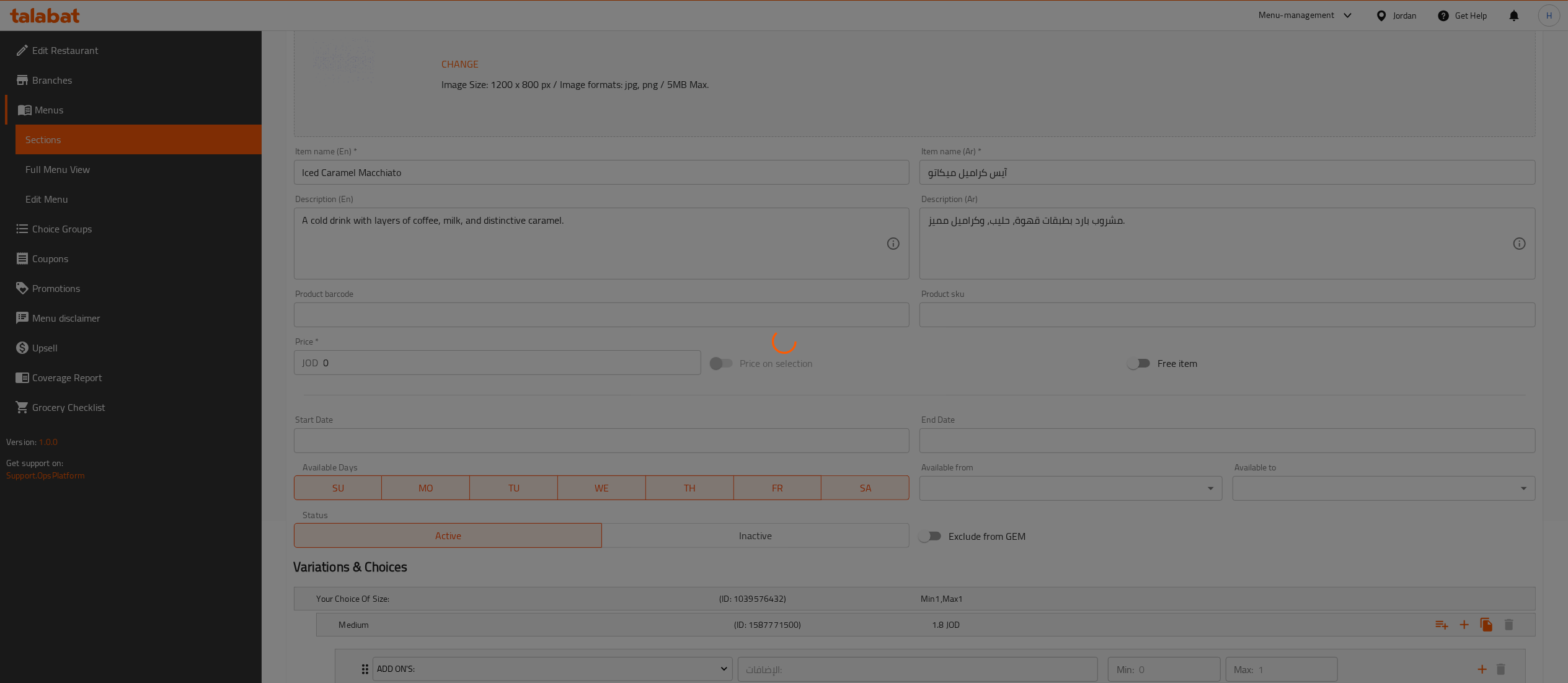
scroll to position [0, 0]
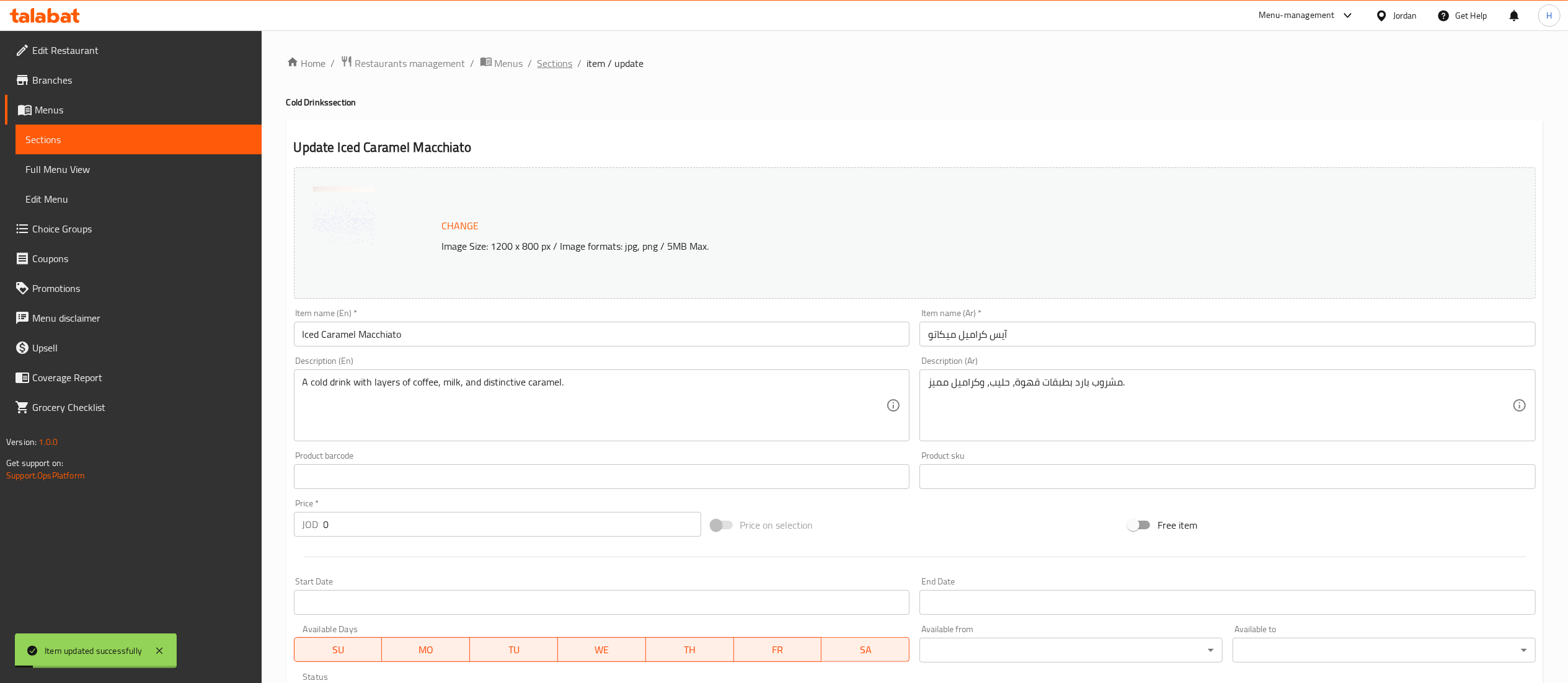
click at [565, 67] on span "Sections" at bounding box center [555, 63] width 36 height 15
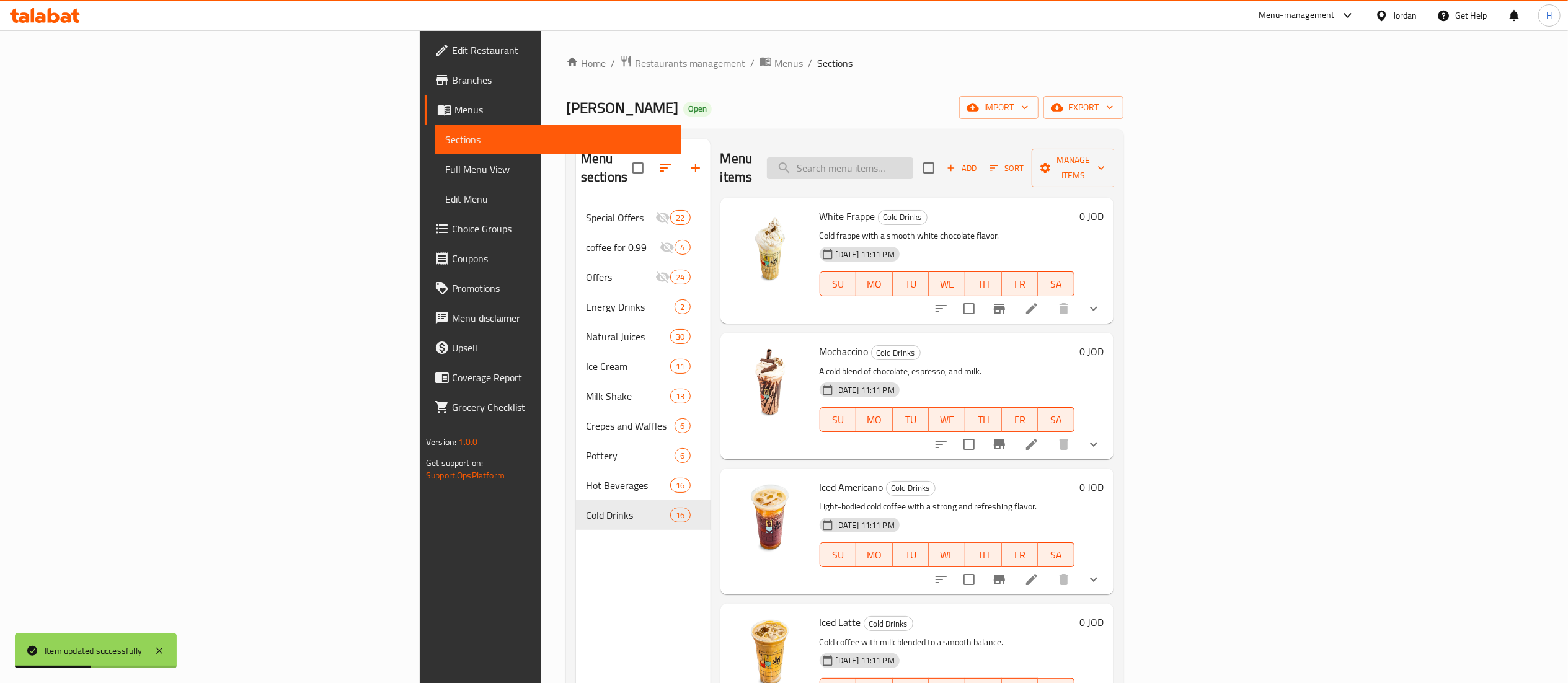
click at [913, 166] on input "search" at bounding box center [841, 168] width 147 height 21
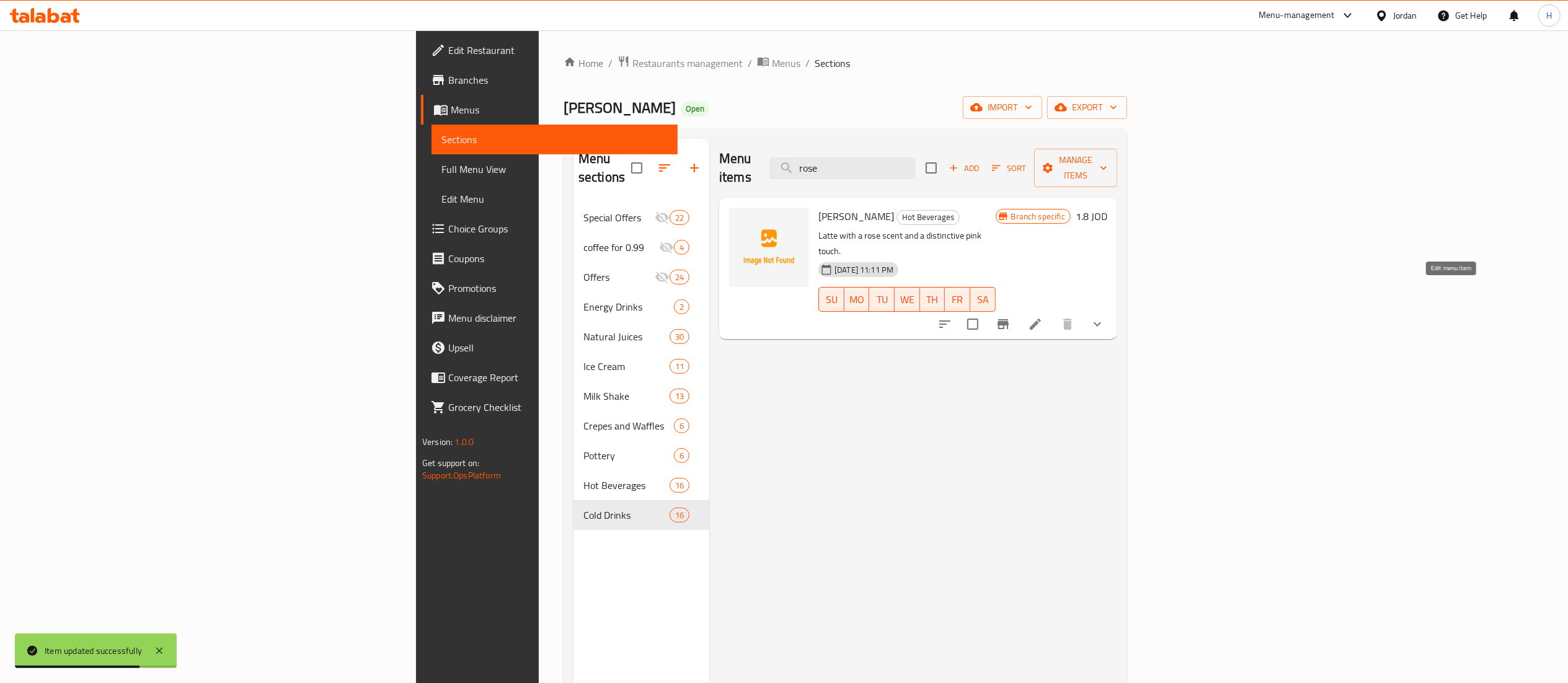
type input "rose"
click at [1043, 317] on icon at bounding box center [1035, 324] width 15 height 15
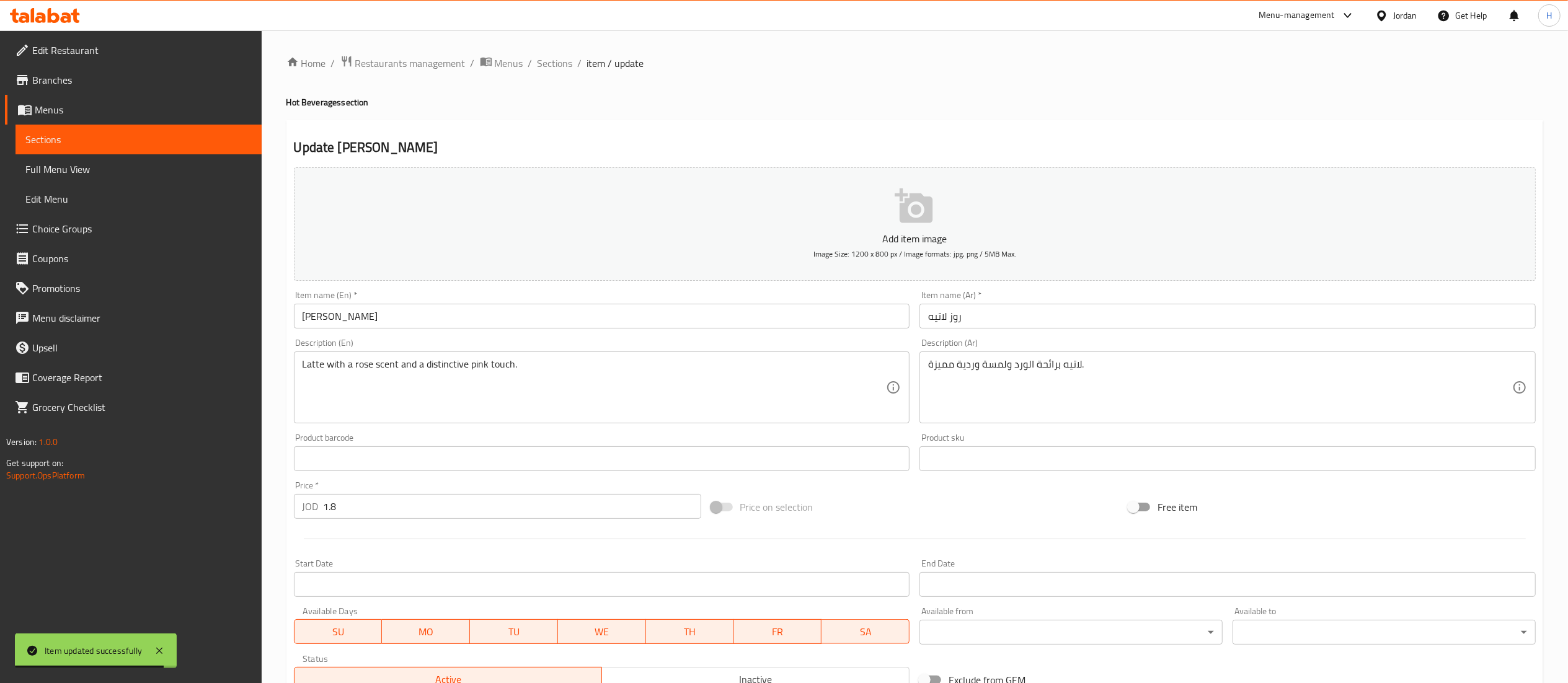
click at [797, 216] on button "Add item image Image Size: 1200 x 800 px / Image formats: jpg, png / 5MB Max." at bounding box center [915, 223] width 1242 height 113
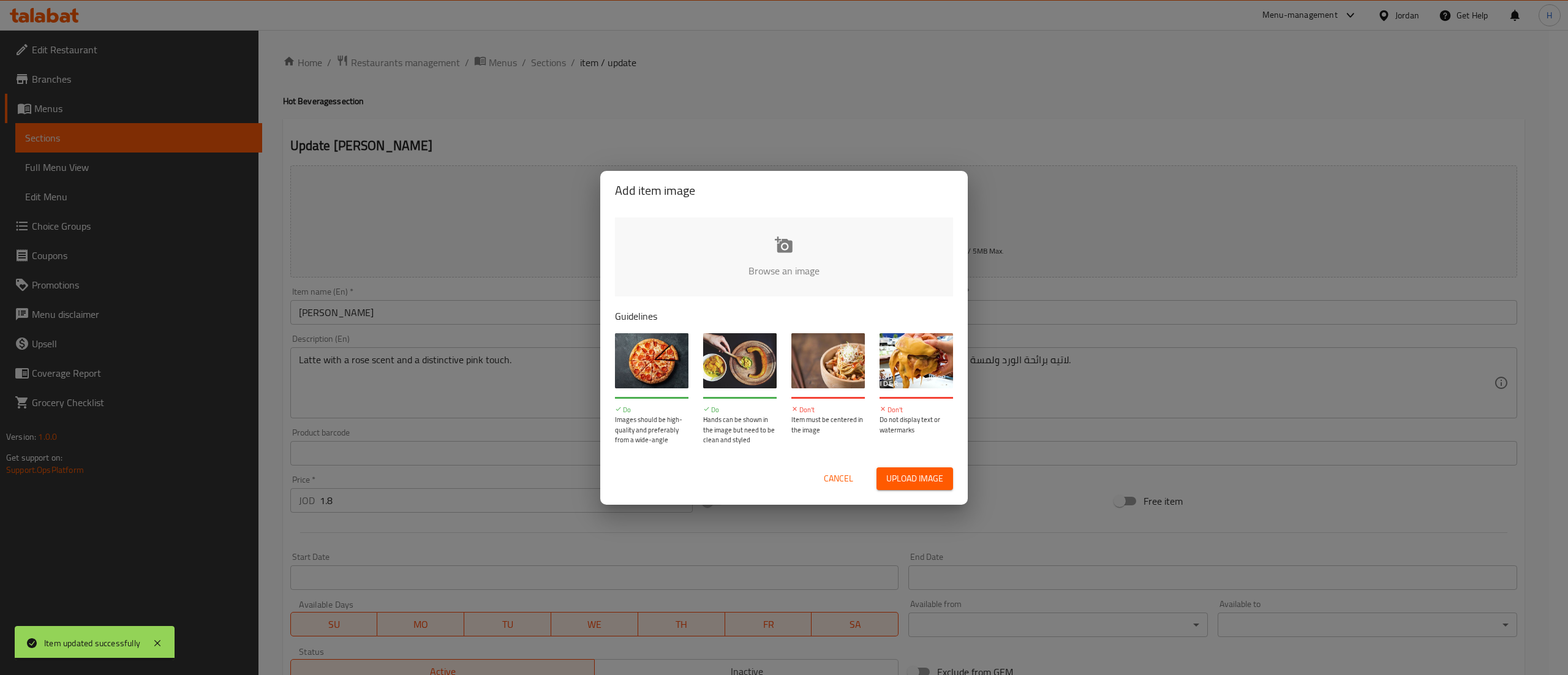
click at [762, 266] on input "file" at bounding box center [1198, 274] width 1167 height 115
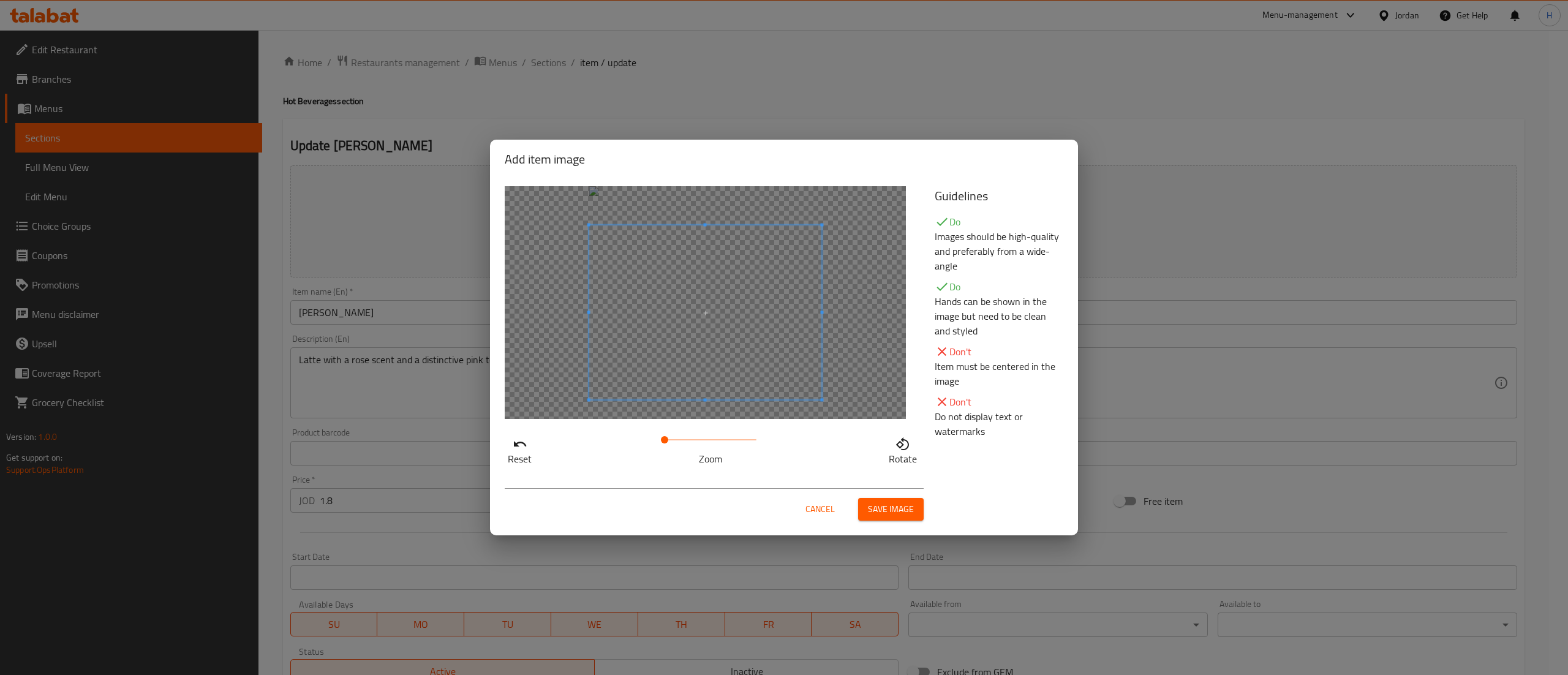
click at [761, 317] on span at bounding box center [705, 313] width 233 height 174
click at [887, 506] on span "Save image" at bounding box center [890, 509] width 46 height 15
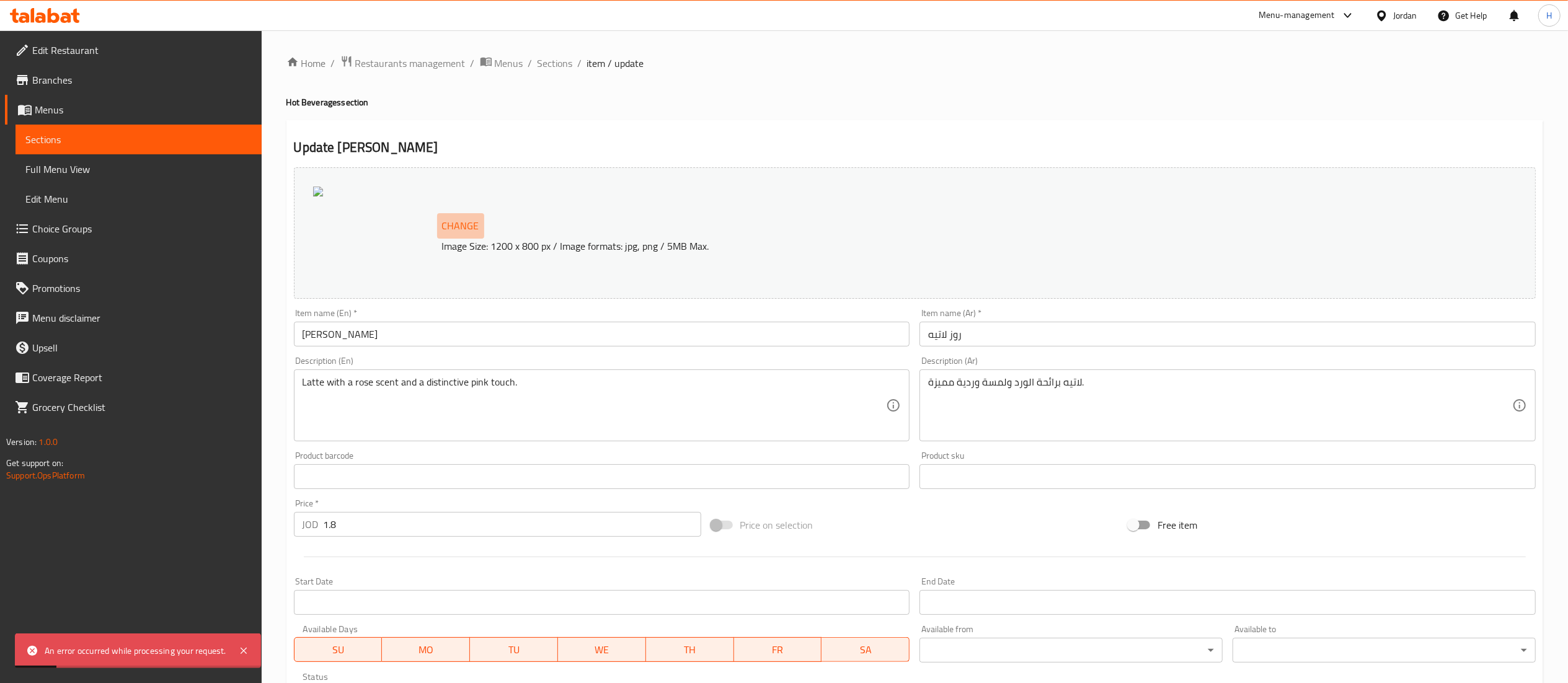
click at [475, 227] on span "Change" at bounding box center [461, 226] width 37 height 18
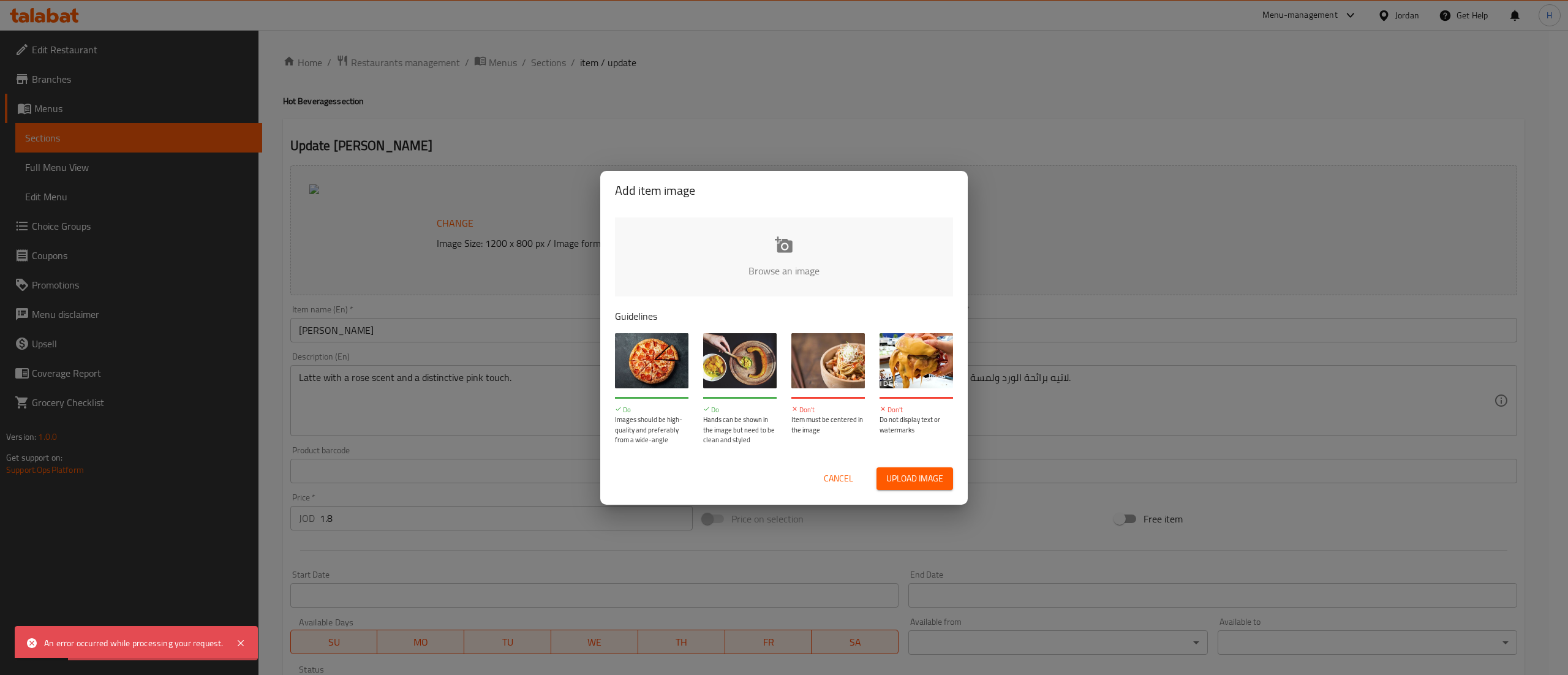
click at [809, 266] on input "file" at bounding box center [1198, 274] width 1167 height 115
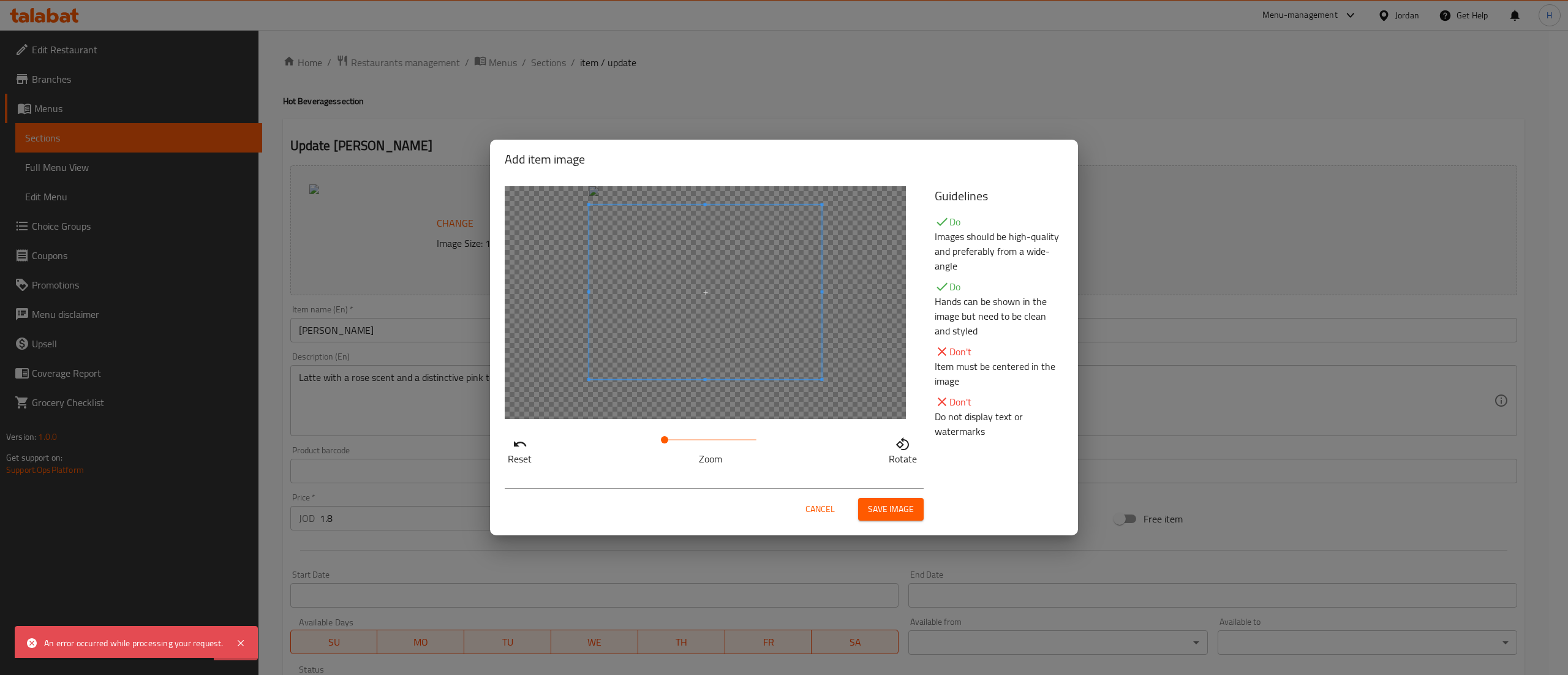
click at [746, 348] on span at bounding box center [705, 292] width 233 height 174
click at [887, 501] on span "Save image" at bounding box center [890, 509] width 46 height 15
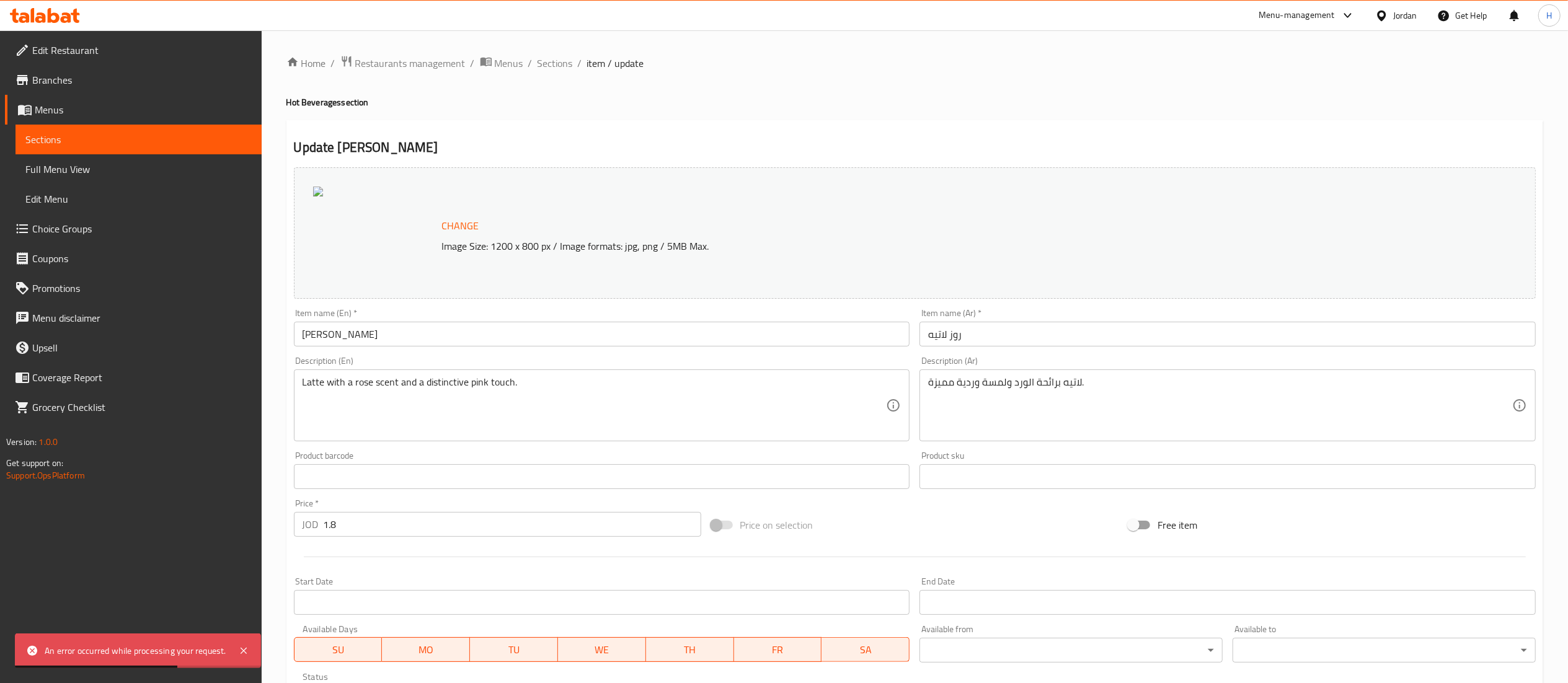
click at [455, 238] on button "Change" at bounding box center [461, 226] width 47 height 26
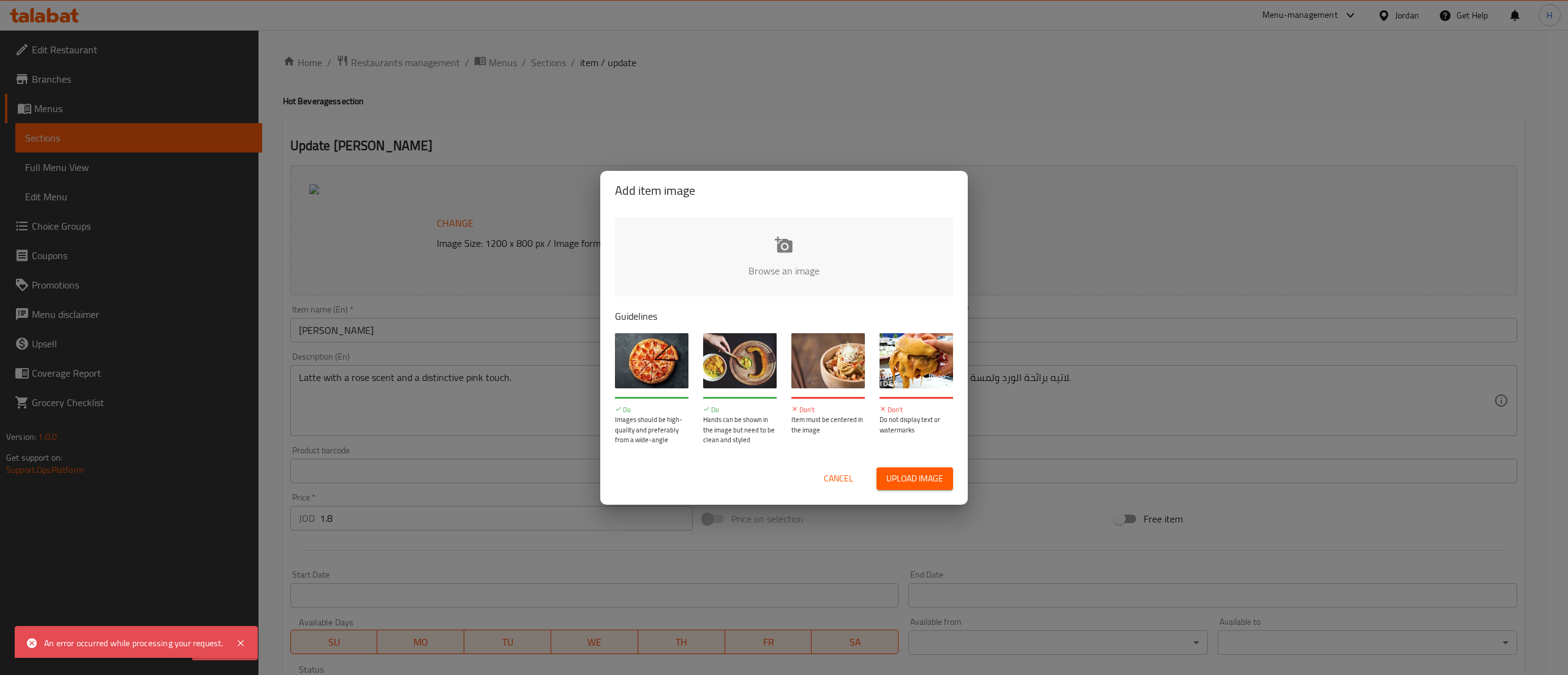
click at [768, 264] on input "file" at bounding box center [1198, 274] width 1167 height 115
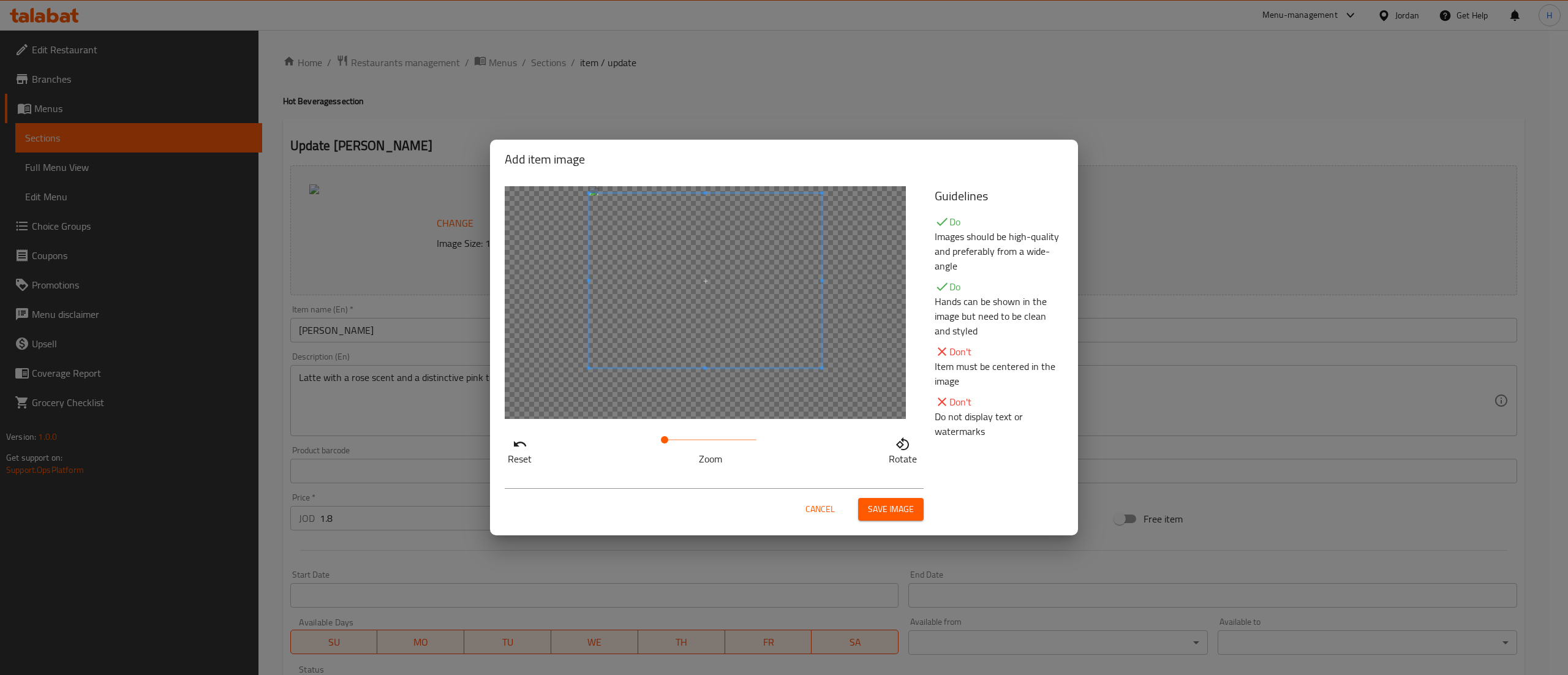
click at [736, 323] on span at bounding box center [705, 281] width 233 height 174
click at [880, 512] on span "Save image" at bounding box center [890, 509] width 46 height 15
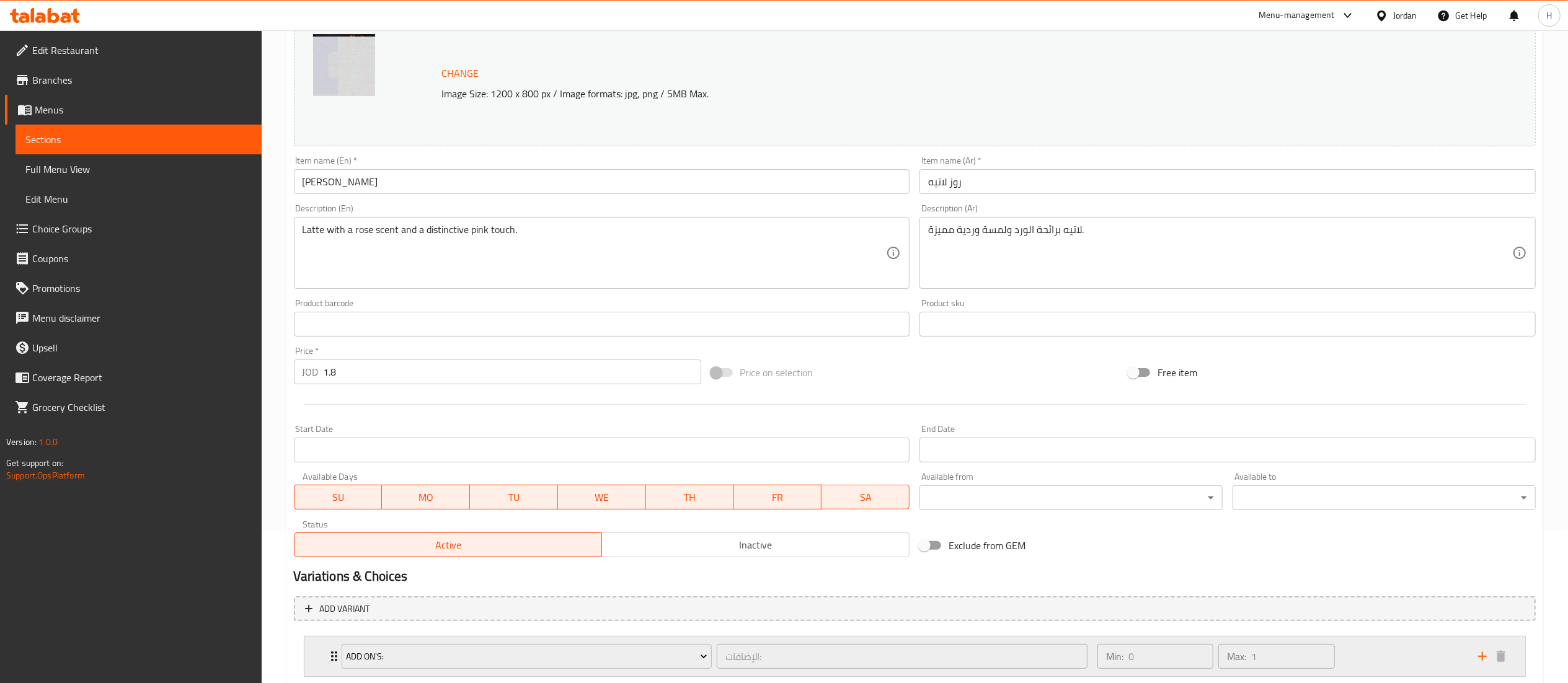
scroll to position [231, 0]
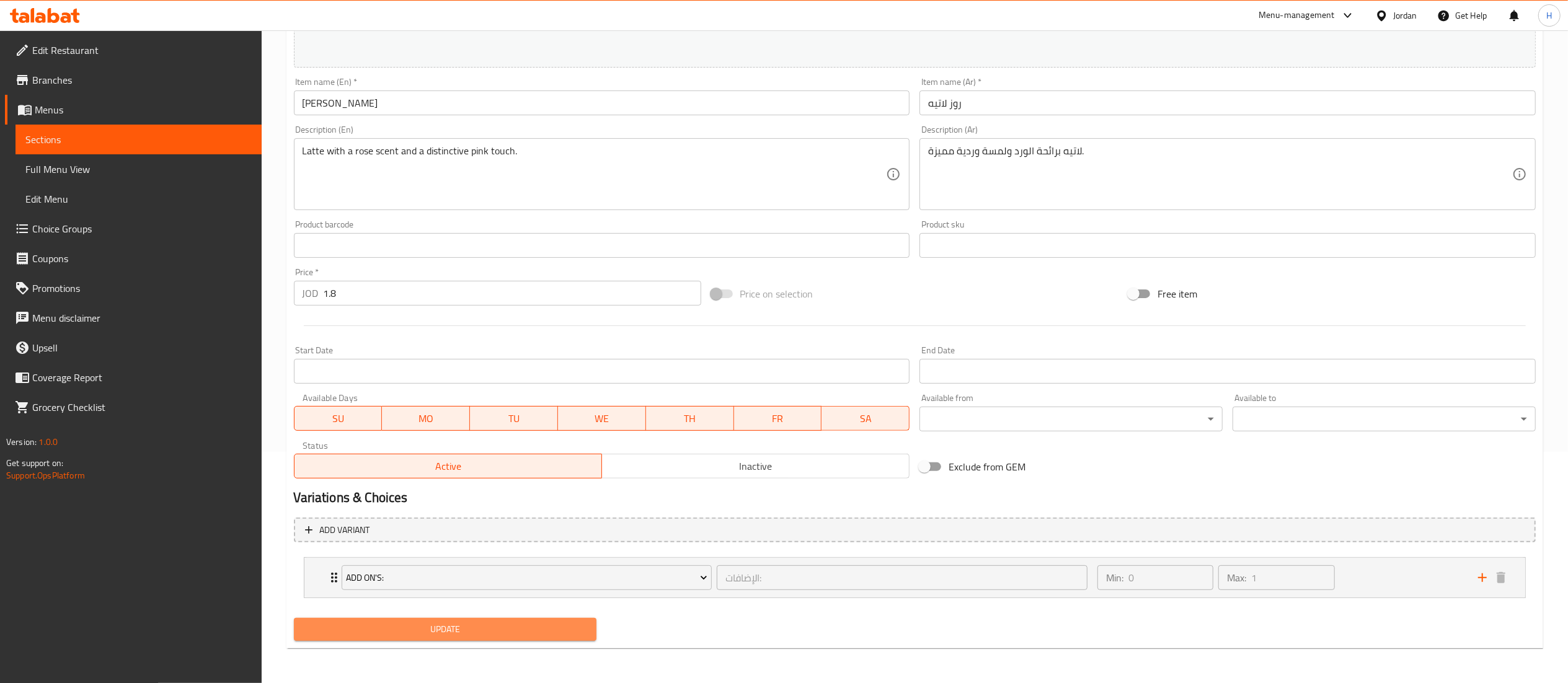
click at [449, 624] on span "Update" at bounding box center [446, 630] width 283 height 16
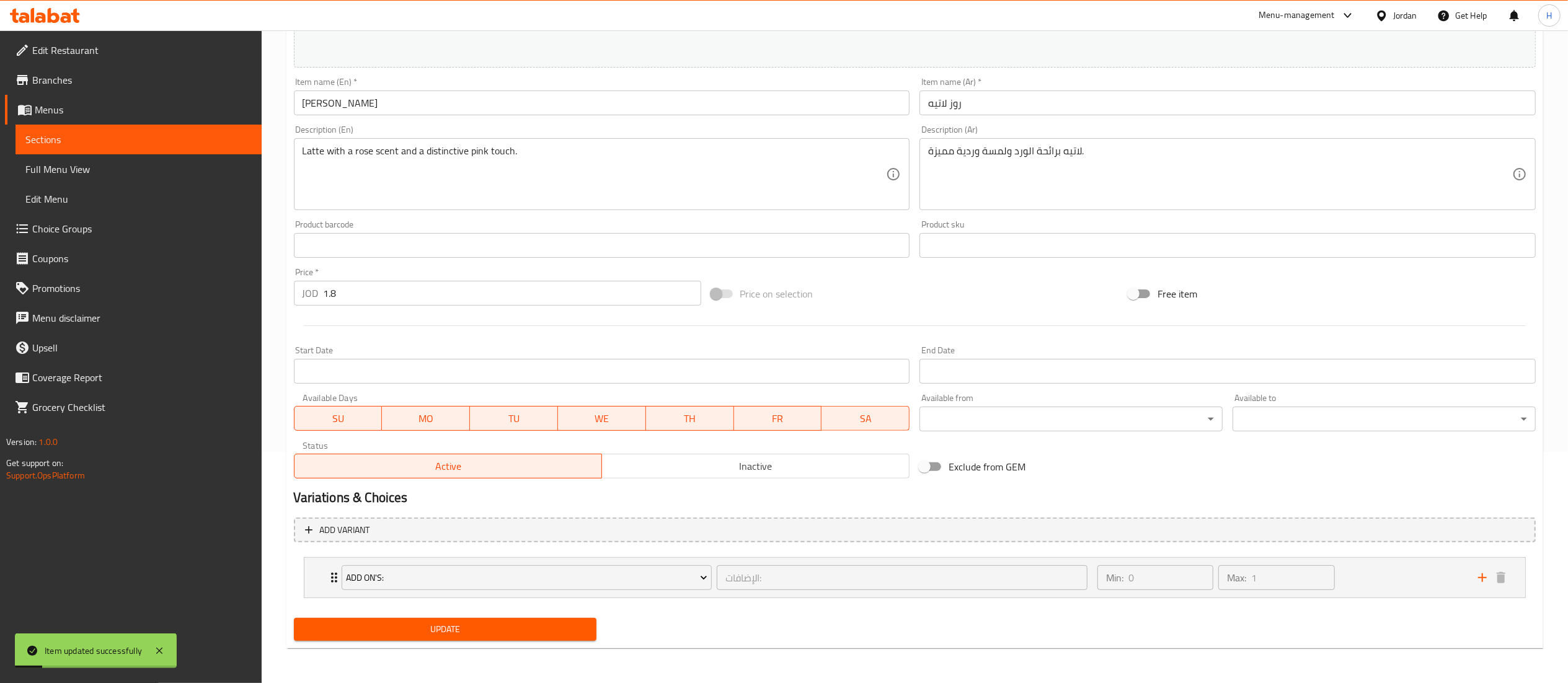
click at [454, 657] on div "Home / Restaurants management / Menus / Sections / item / update Hot Beverages …" at bounding box center [915, 241] width 1257 height 835
click at [477, 604] on nav "Add On's: الإضافات: ​ Min: 0 ​ Max: 1 ​ Extra espresso Shot (ID: 1544638795) 0.…" at bounding box center [915, 577] width 1242 height 60
click at [471, 624] on span "Update" at bounding box center [446, 630] width 283 height 16
click at [542, 636] on span "Update" at bounding box center [446, 630] width 283 height 16
click at [336, 628] on span "Update" at bounding box center [446, 630] width 283 height 16
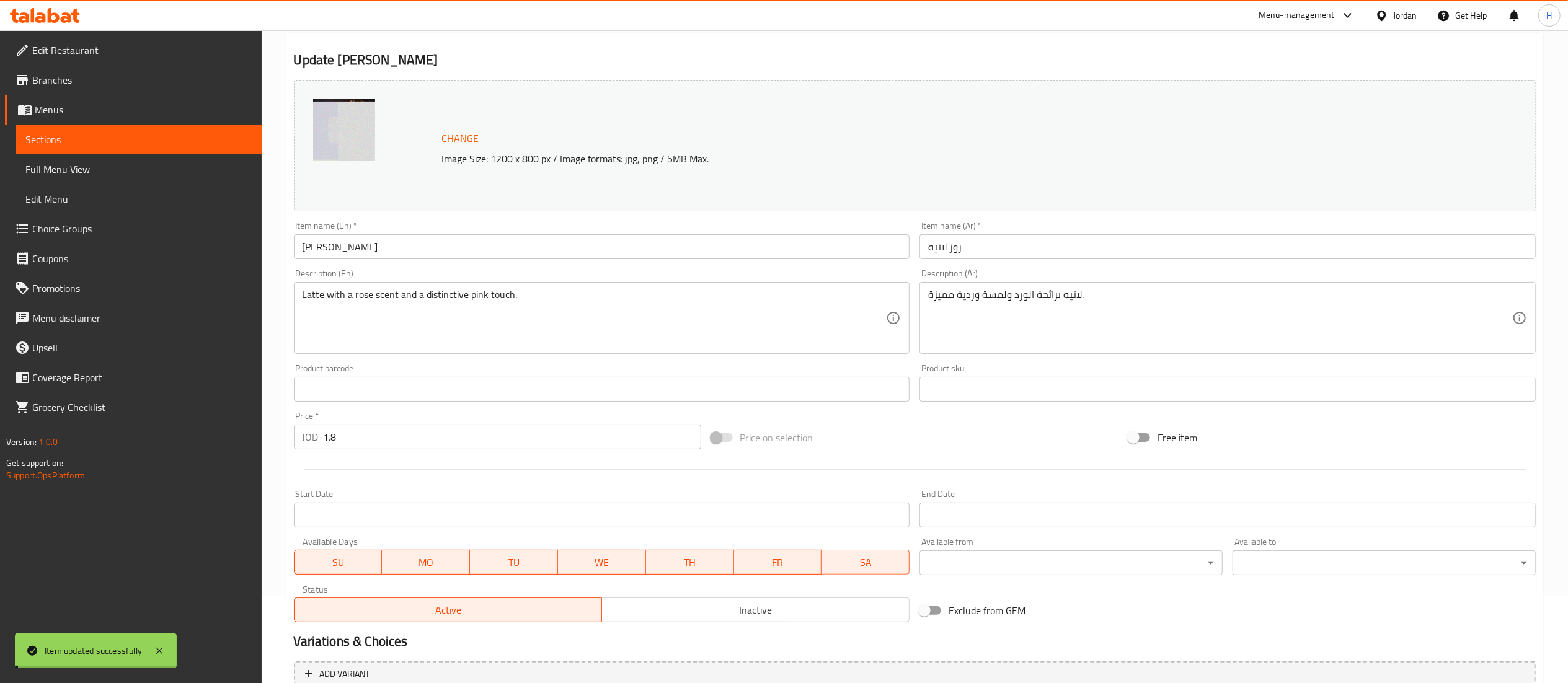
scroll to position [0, 0]
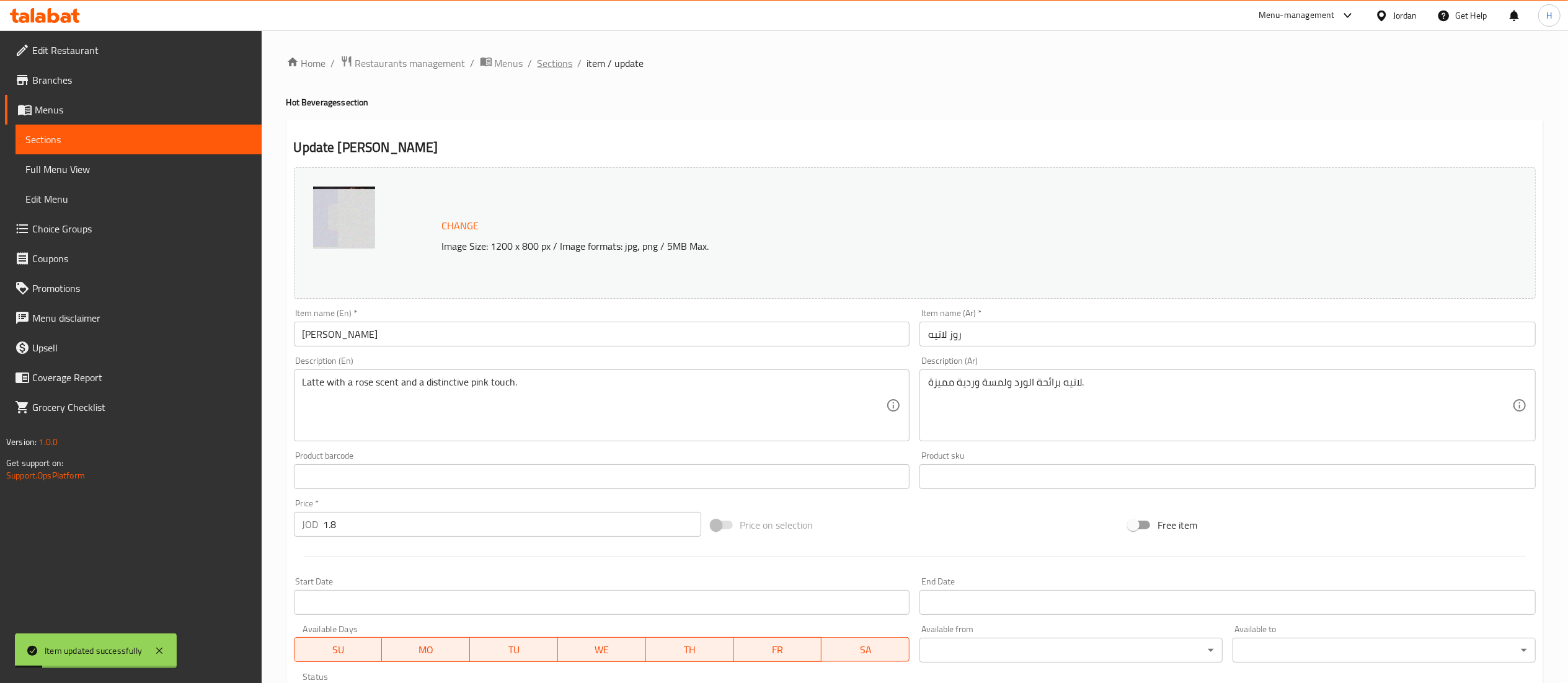
click at [564, 68] on span "Sections" at bounding box center [555, 63] width 36 height 15
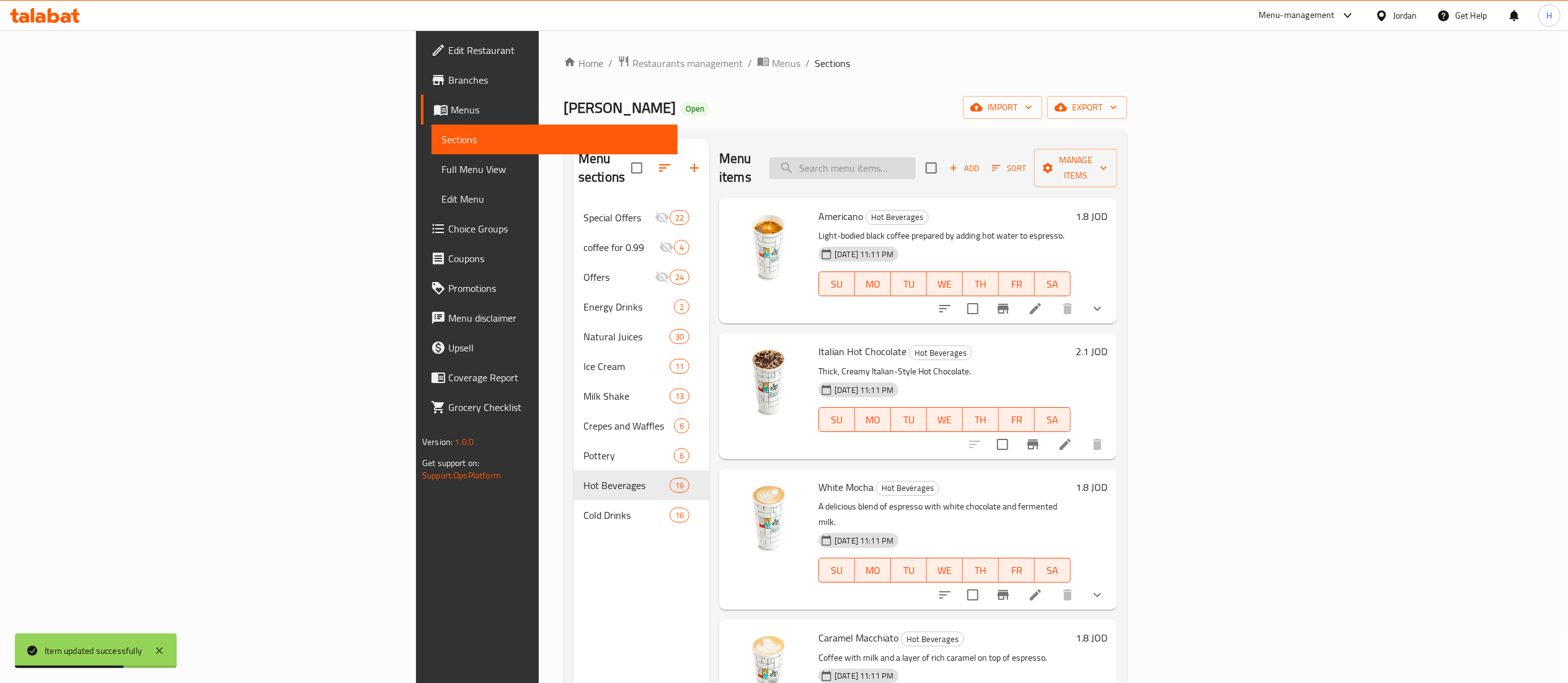
click at [916, 166] on input "search" at bounding box center [843, 168] width 147 height 21
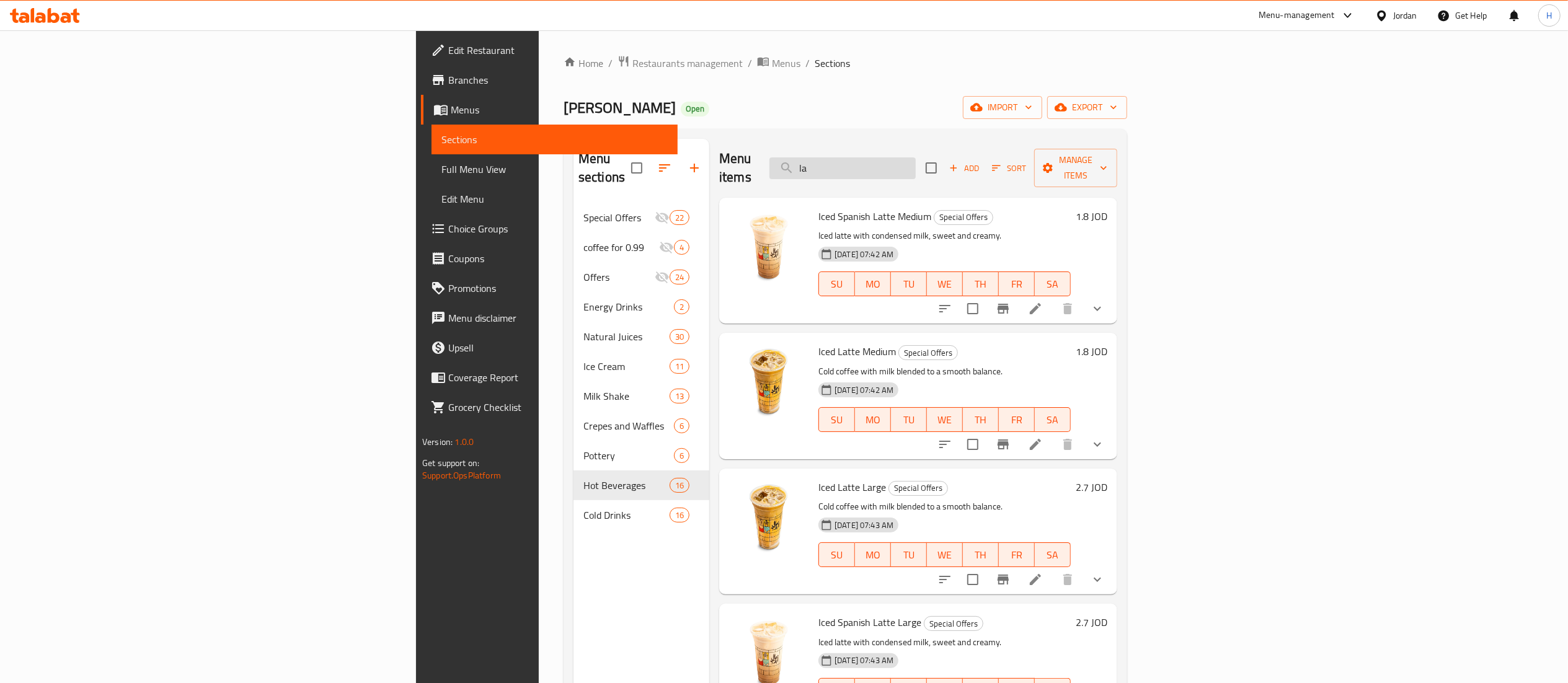
type input "l"
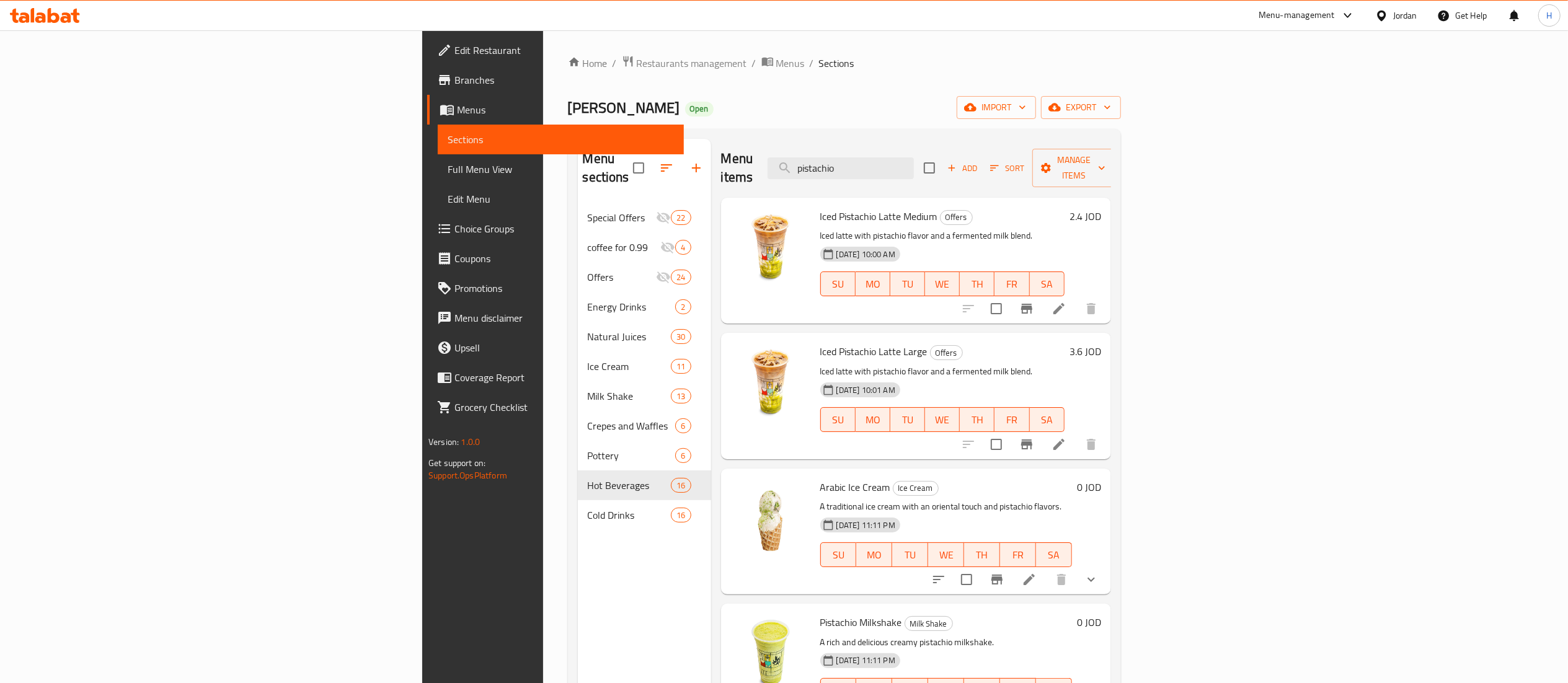
type input "pistachio"
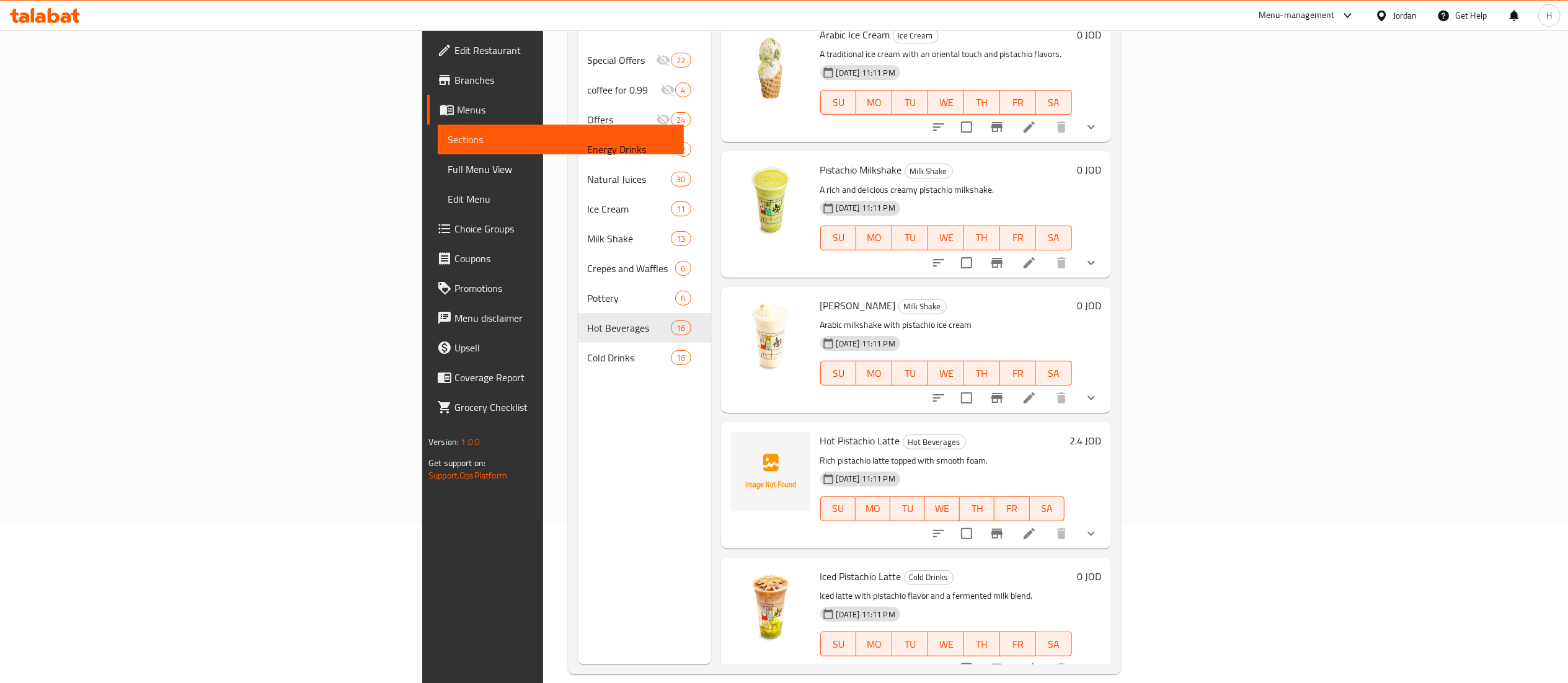
scroll to position [174, 0]
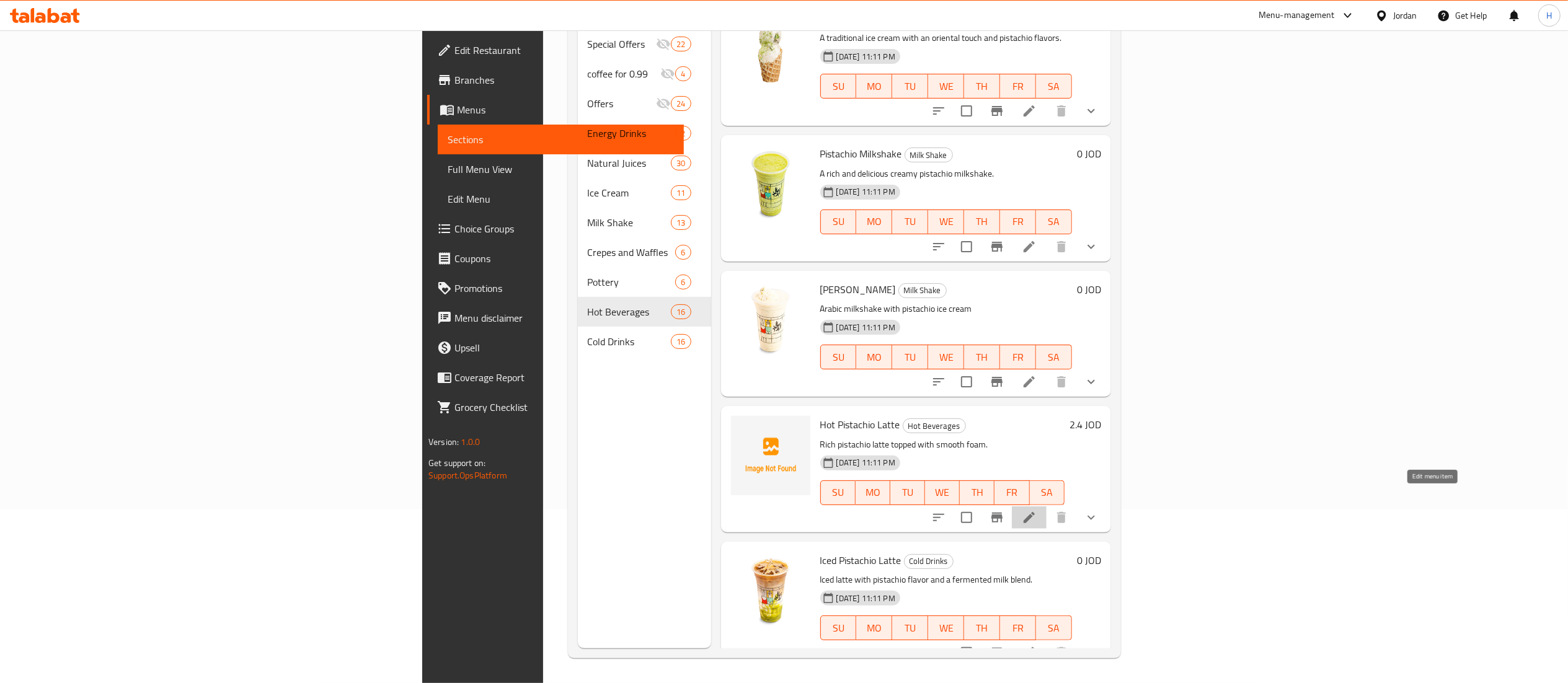
click at [1035, 512] on icon at bounding box center [1029, 518] width 11 height 11
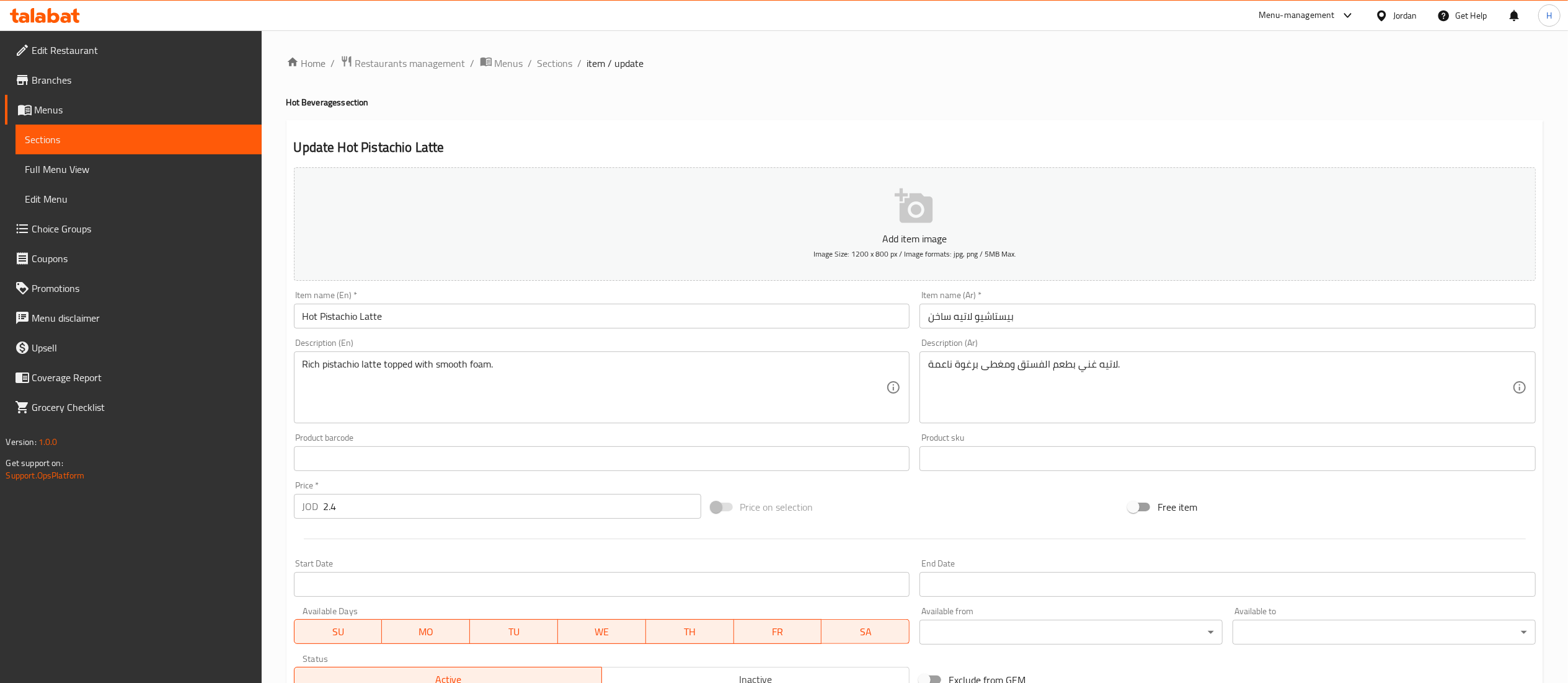
click at [715, 248] on button "Add item image Image Size: 1200 x 800 px / Image formats: jpg, png / 5MB Max." at bounding box center [915, 223] width 1242 height 113
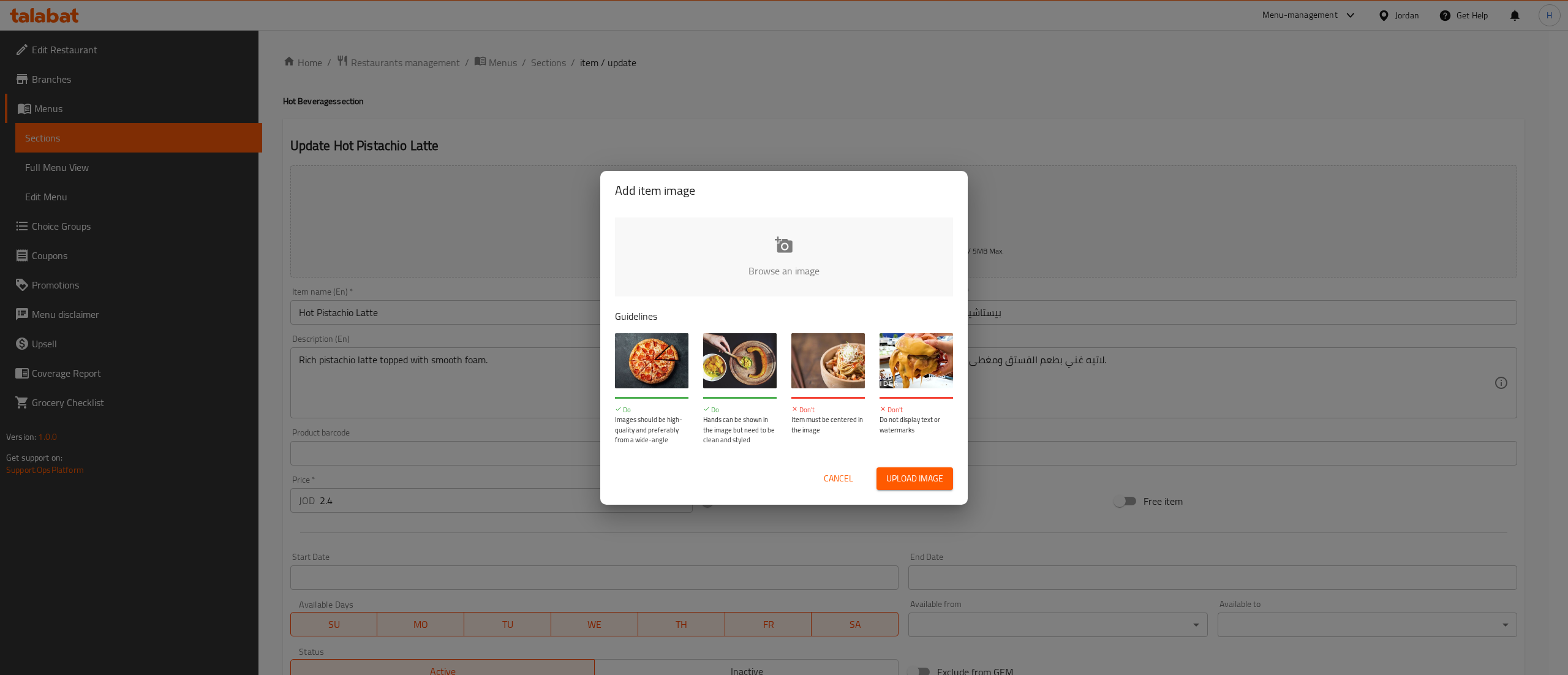
click at [738, 254] on input "file" at bounding box center [1198, 274] width 1167 height 115
click at [1188, 406] on div "Add item image Browse an image Guidelines Do Images should be high-quality and …" at bounding box center [784, 338] width 1568 height 675
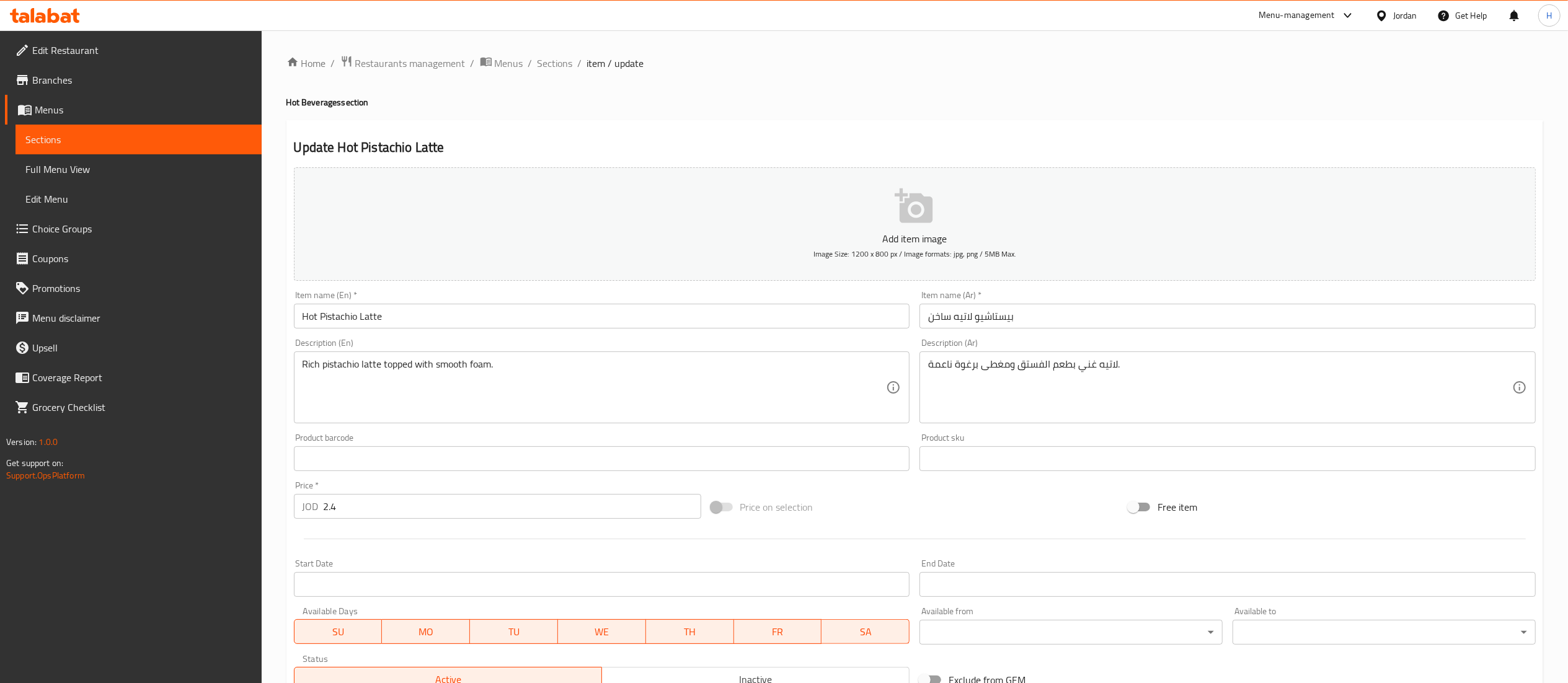
drag, startPoint x: 57, startPoint y: 583, endPoint x: 380, endPoint y: 470, distance: 342.2
click at [57, 583] on div "Edit Restaurant Branches Menus Sections Full Menu View Edit Menu Choice Groups …" at bounding box center [131, 372] width 262 height 683
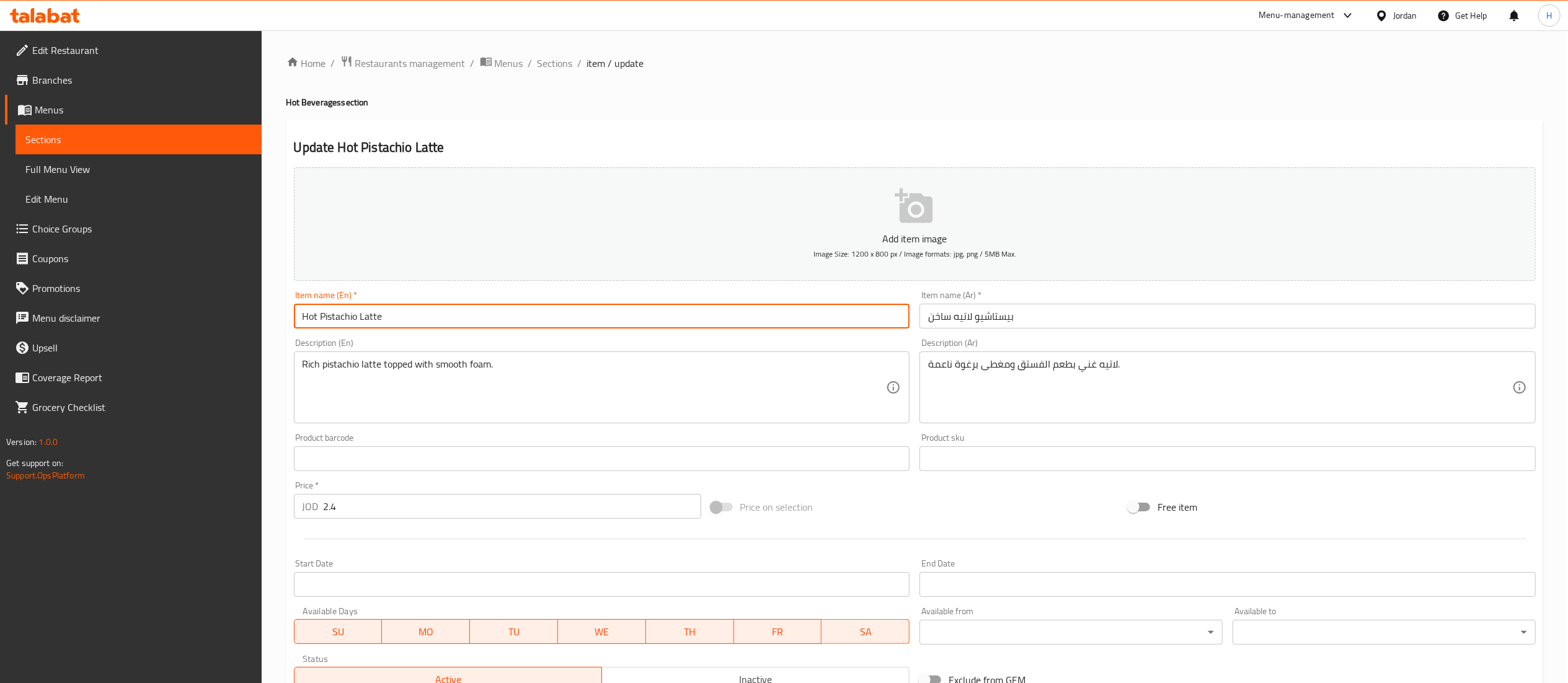
drag, startPoint x: 438, startPoint y: 319, endPoint x: 154, endPoint y: 324, distance: 284.0
click at [157, 324] on div "Edit Restaurant Branches Menus Sections Full Menu View Edit Menu Choice Groups …" at bounding box center [784, 463] width 1568 height 866
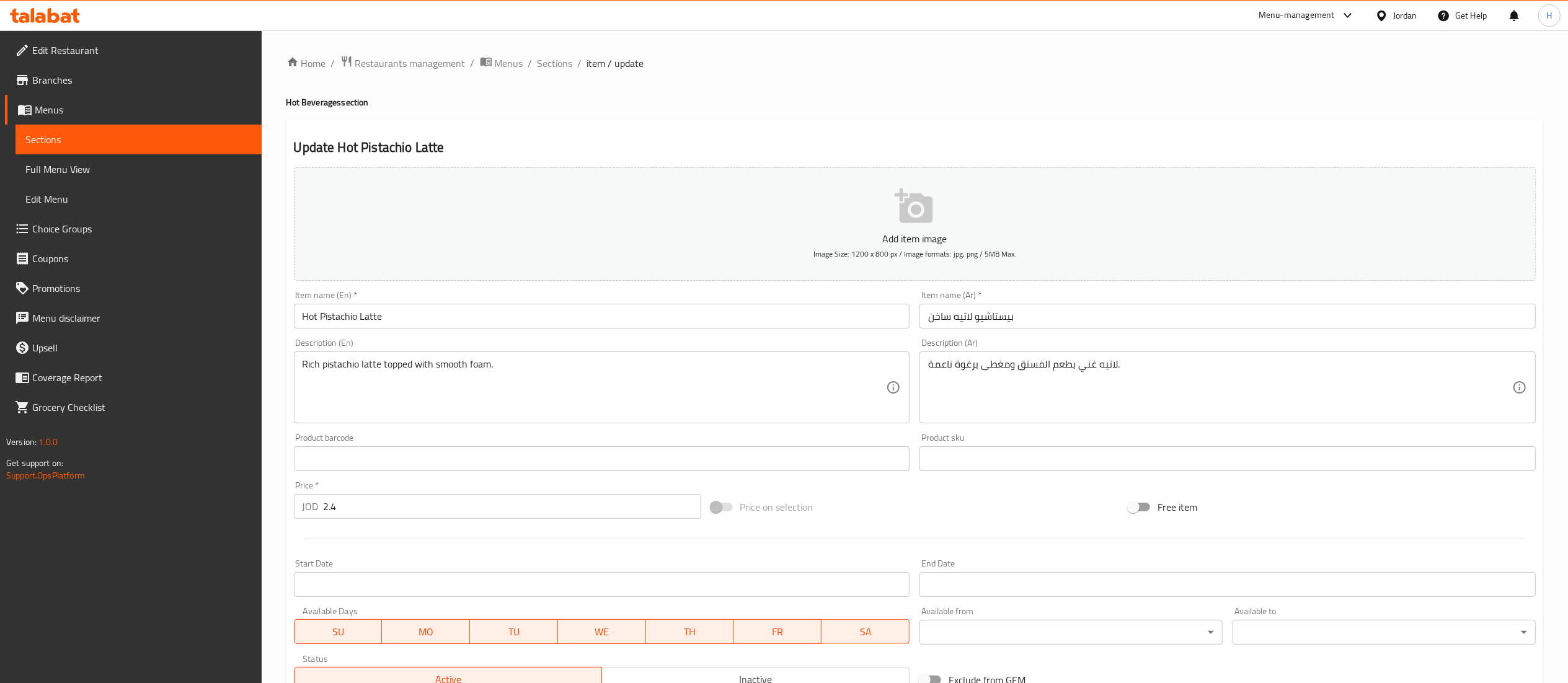
click at [190, 555] on div "Edit Restaurant Branches Menus Sections Full Menu View Edit Menu Choice Groups …" at bounding box center [131, 372] width 262 height 683
click at [549, 55] on span "Sections" at bounding box center [555, 63] width 36 height 15
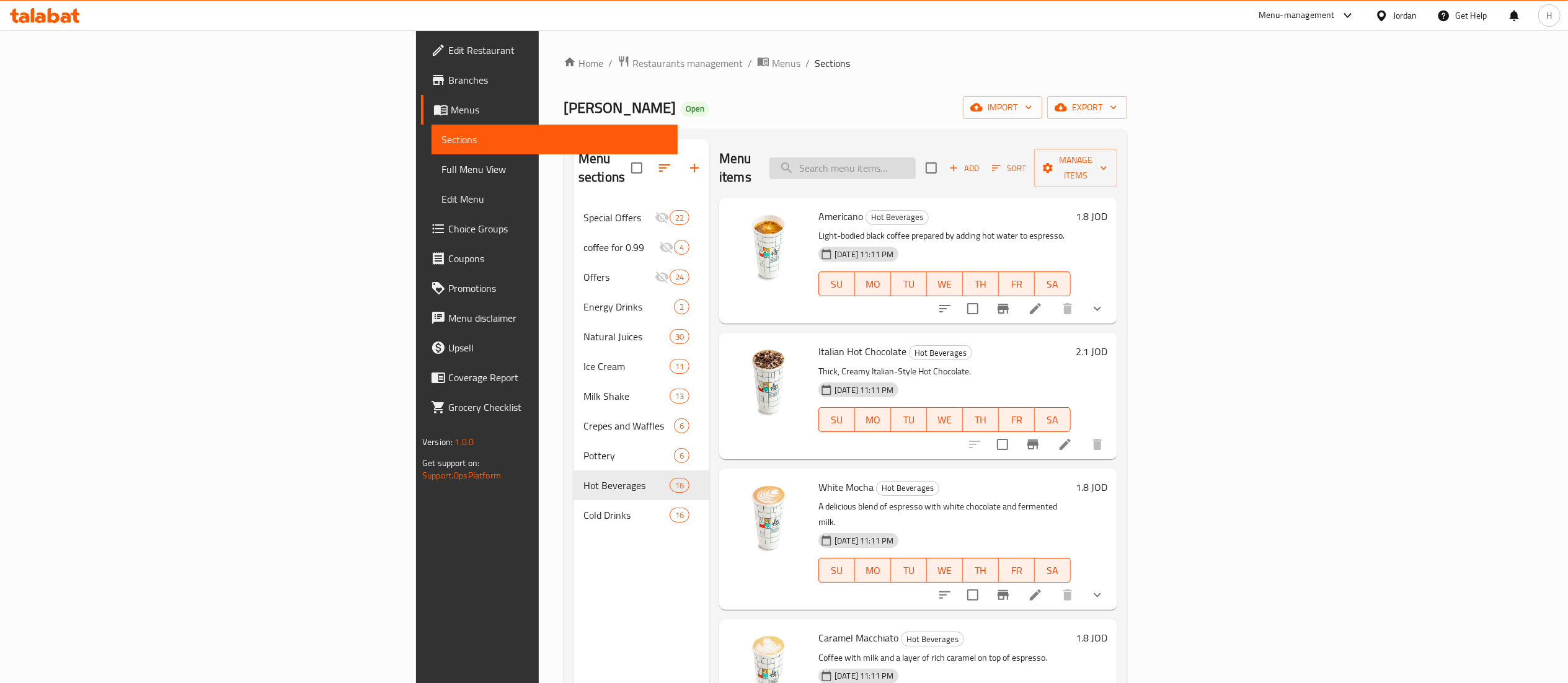
click at [916, 161] on input "search" at bounding box center [843, 168] width 147 height 21
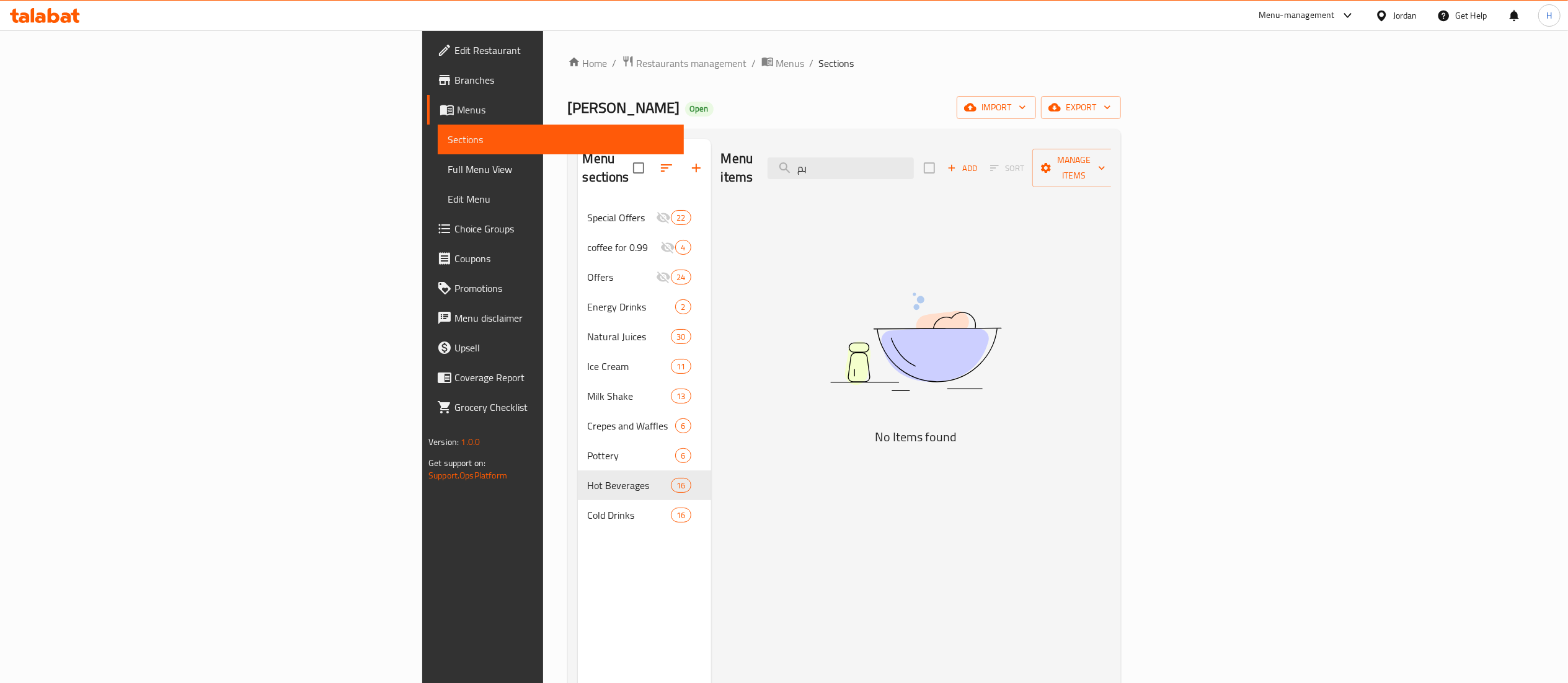
type input "ب"
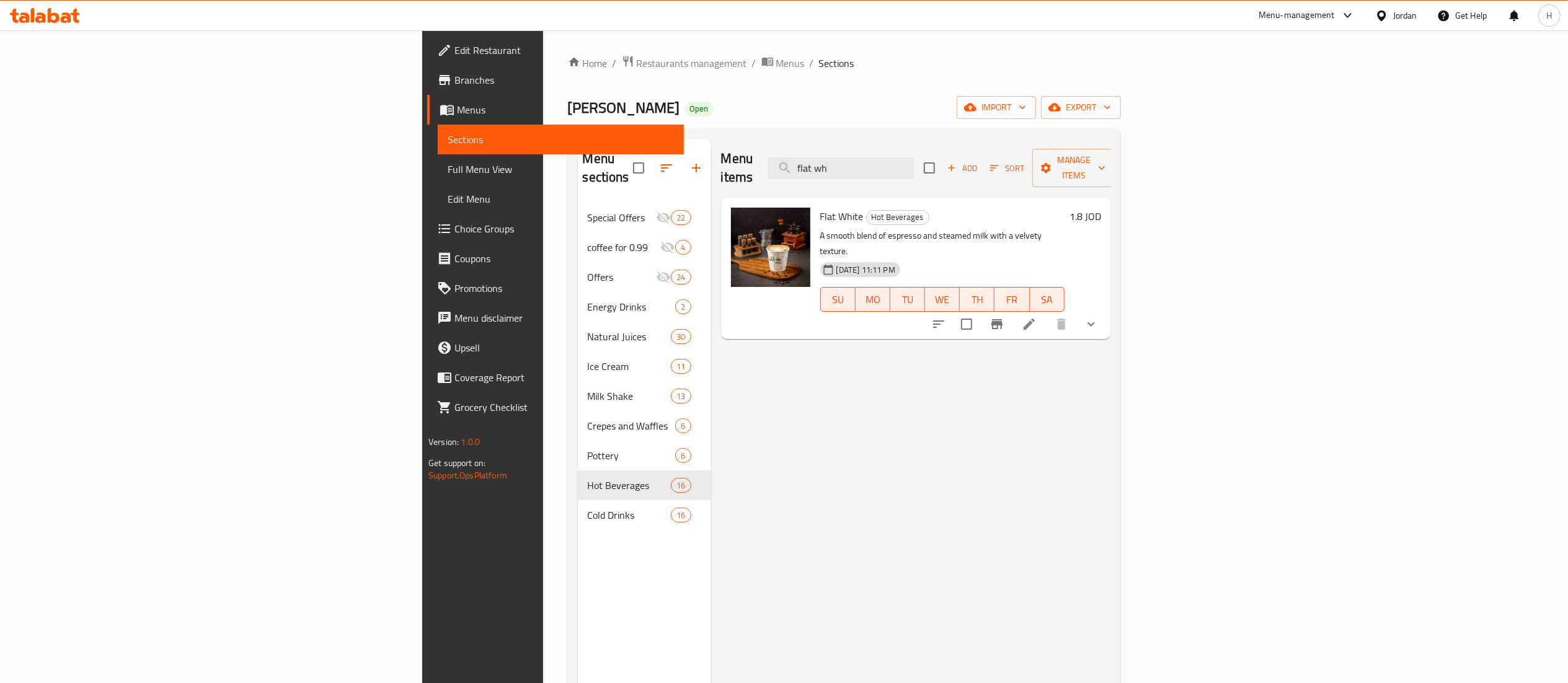
drag, startPoint x: 885, startPoint y: 149, endPoint x: 682, endPoint y: 107, distance: 207.3
click at [762, 126] on div "Home / Restaurants management / Menus / Sections Abu Saleh Open import export M…" at bounding box center [844, 444] width 553 height 777
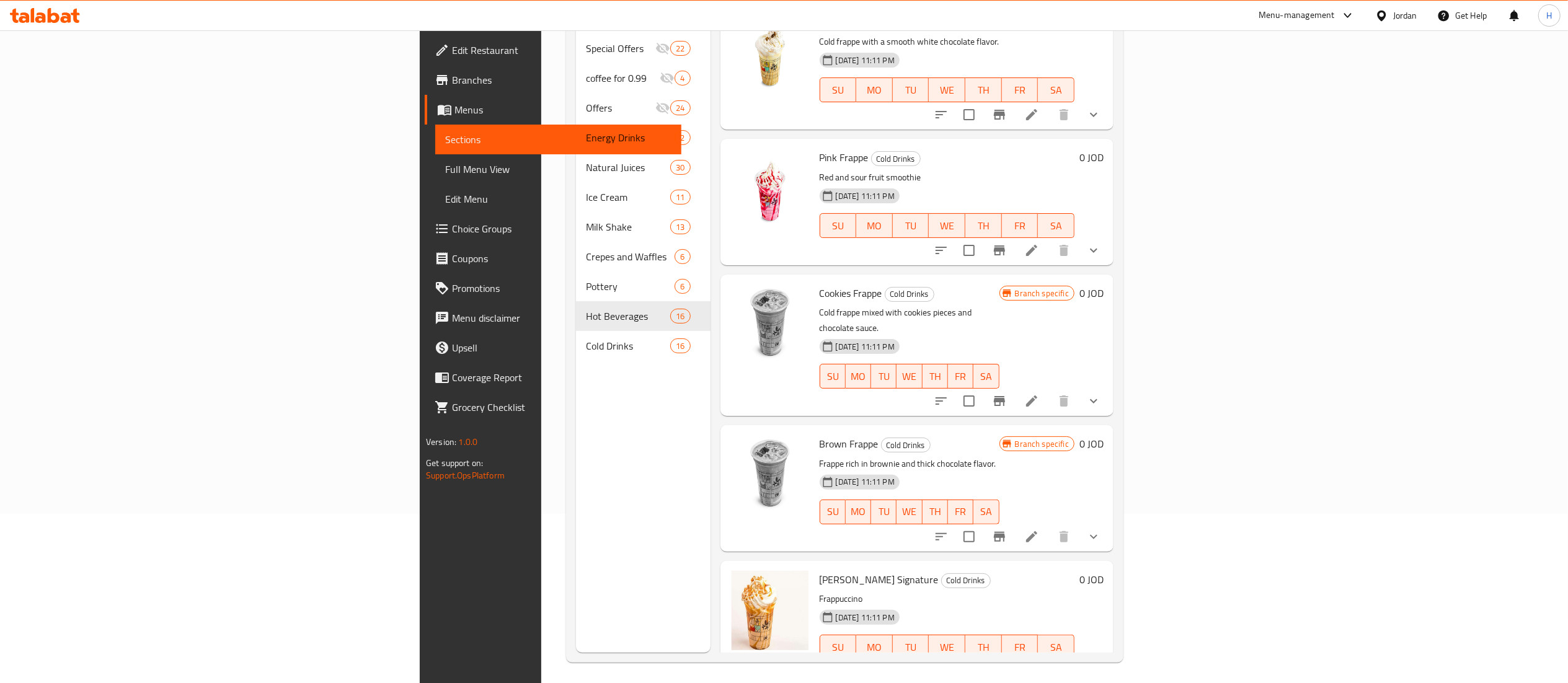
scroll to position [174, 0]
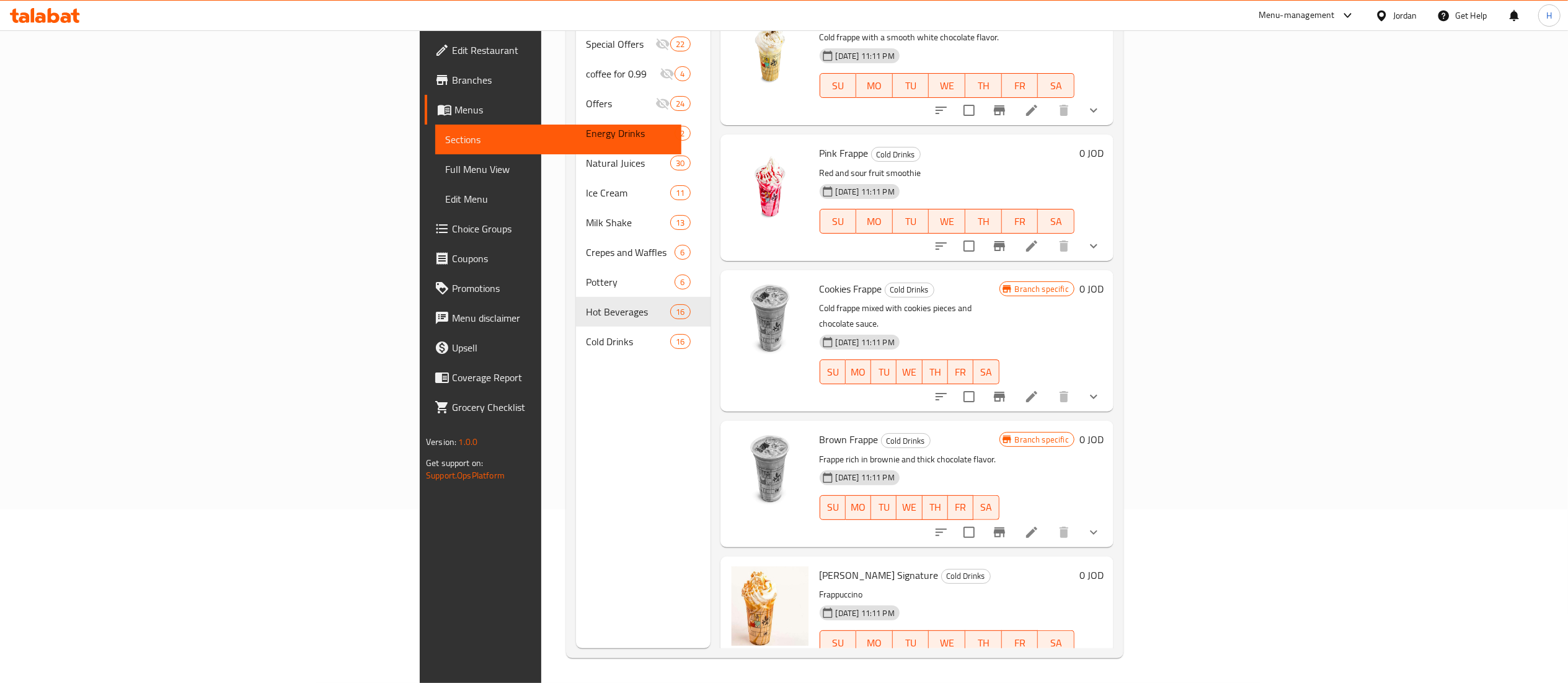
type input "frapp"
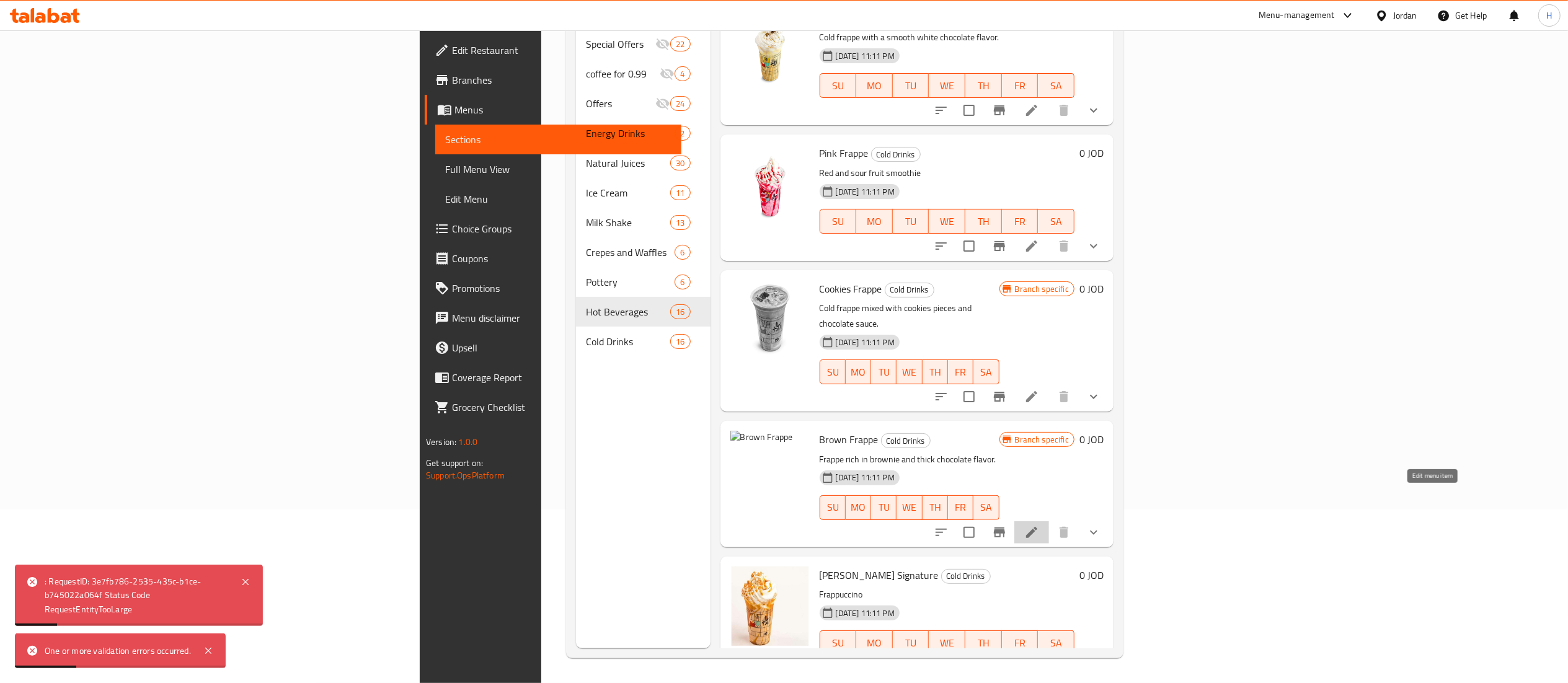
click at [1037, 526] on icon at bounding box center [1032, 532] width 11 height 11
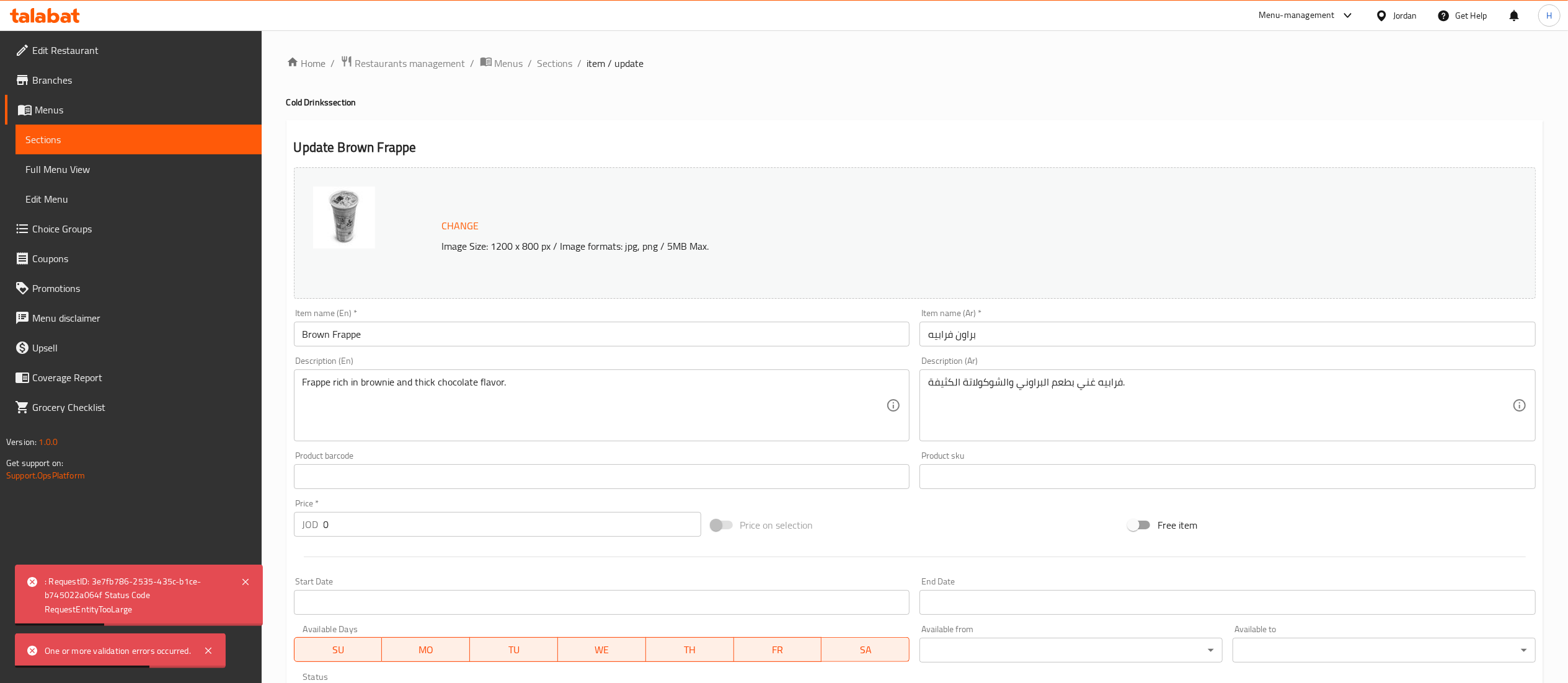
click at [461, 215] on button "Change" at bounding box center [461, 226] width 47 height 26
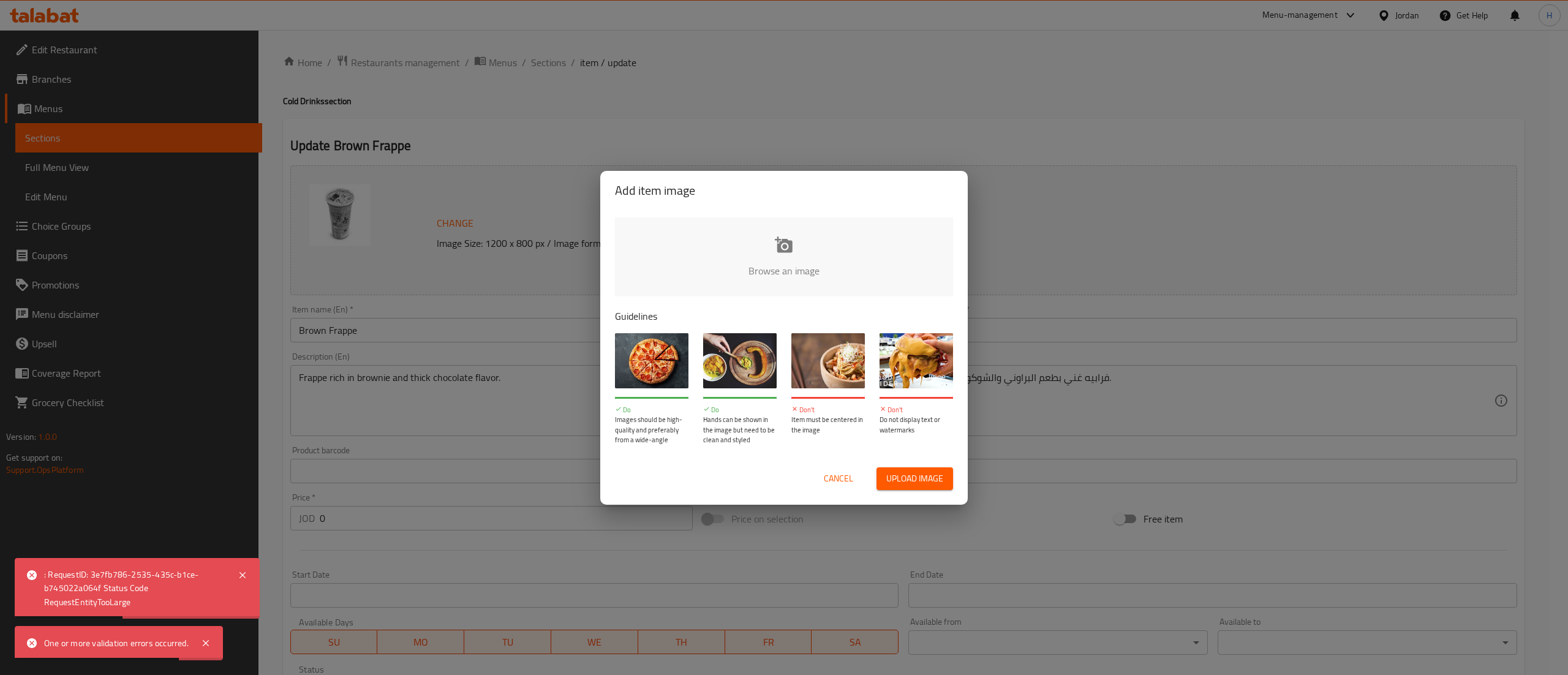
click at [792, 274] on input "file" at bounding box center [1198, 274] width 1167 height 115
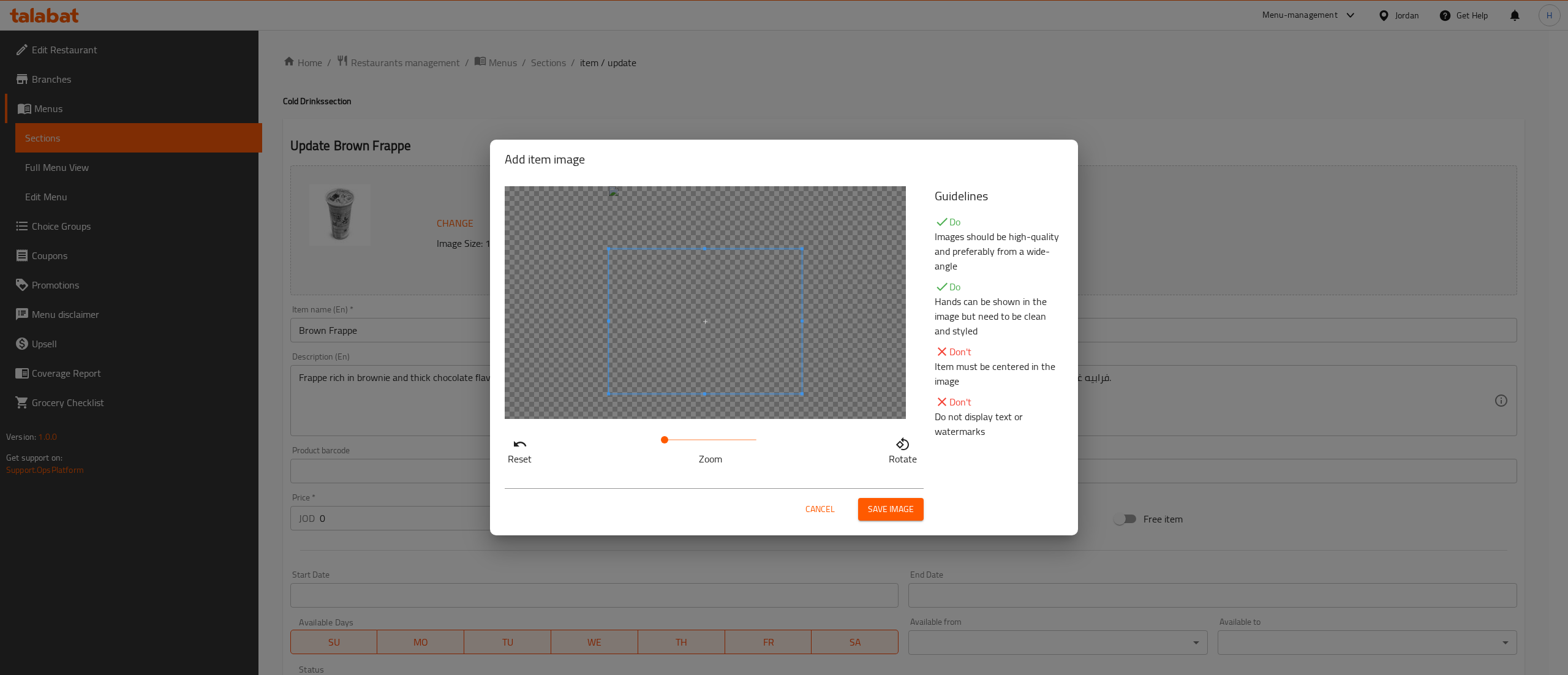
click at [719, 353] on span at bounding box center [705, 322] width 193 height 145
click at [868, 512] on span "Save image" at bounding box center [890, 509] width 46 height 15
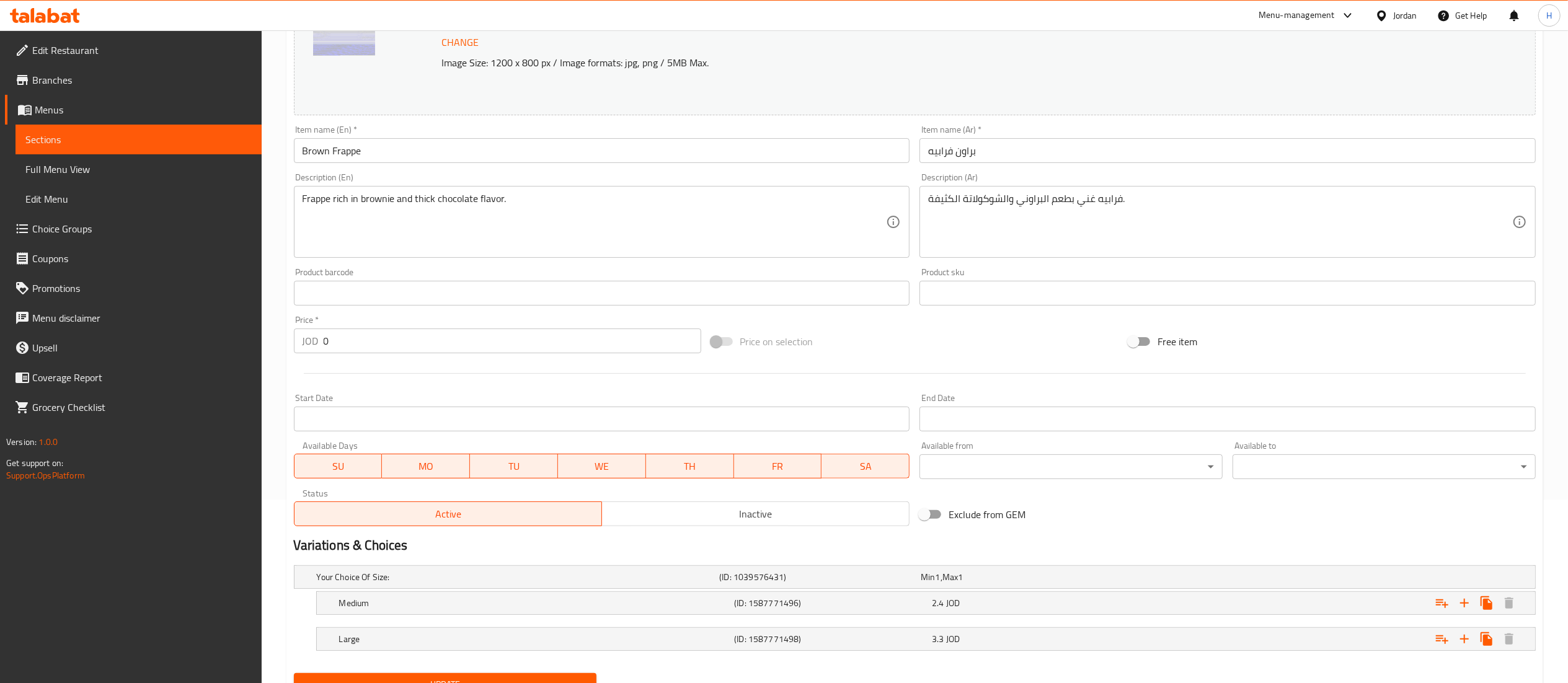
scroll to position [239, 0]
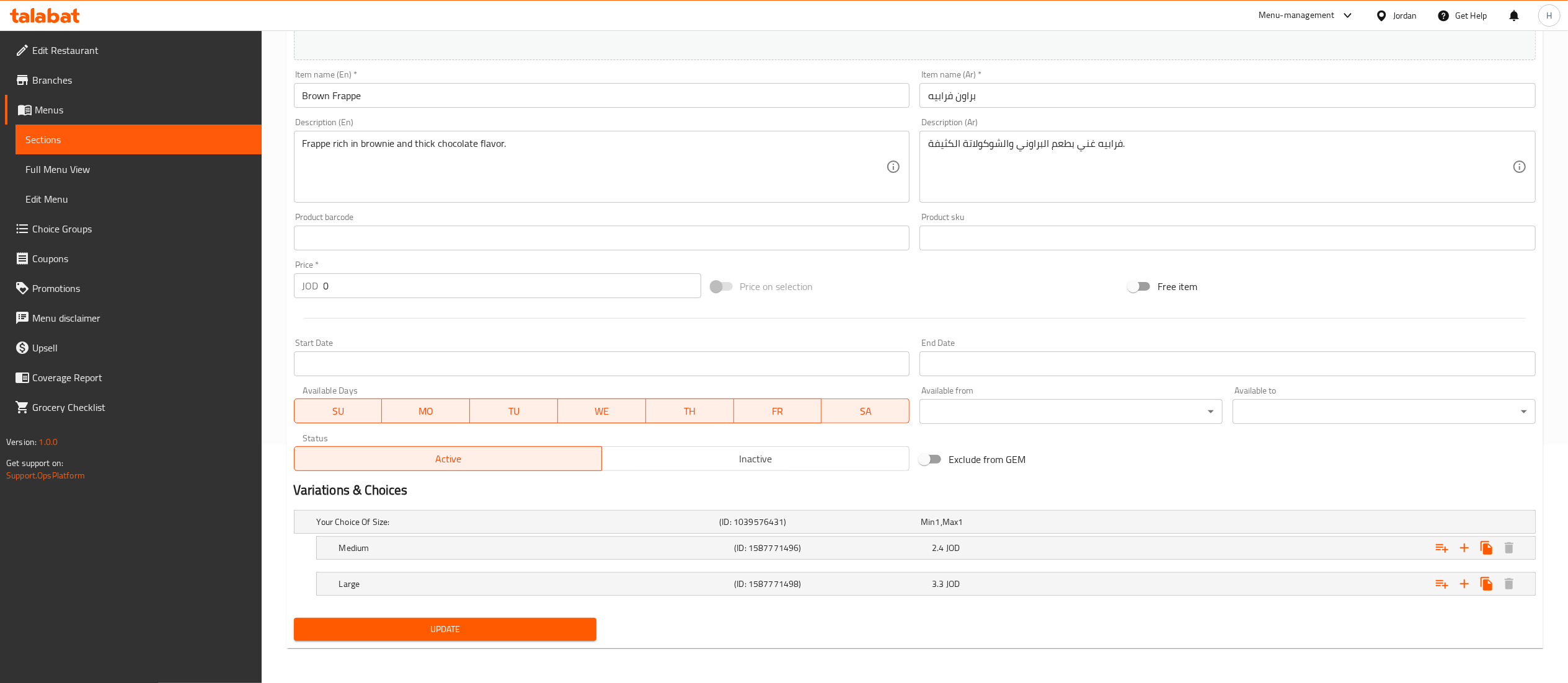
click at [452, 626] on span "Update" at bounding box center [446, 630] width 283 height 16
click at [443, 622] on span "Update" at bounding box center [446, 630] width 283 height 16
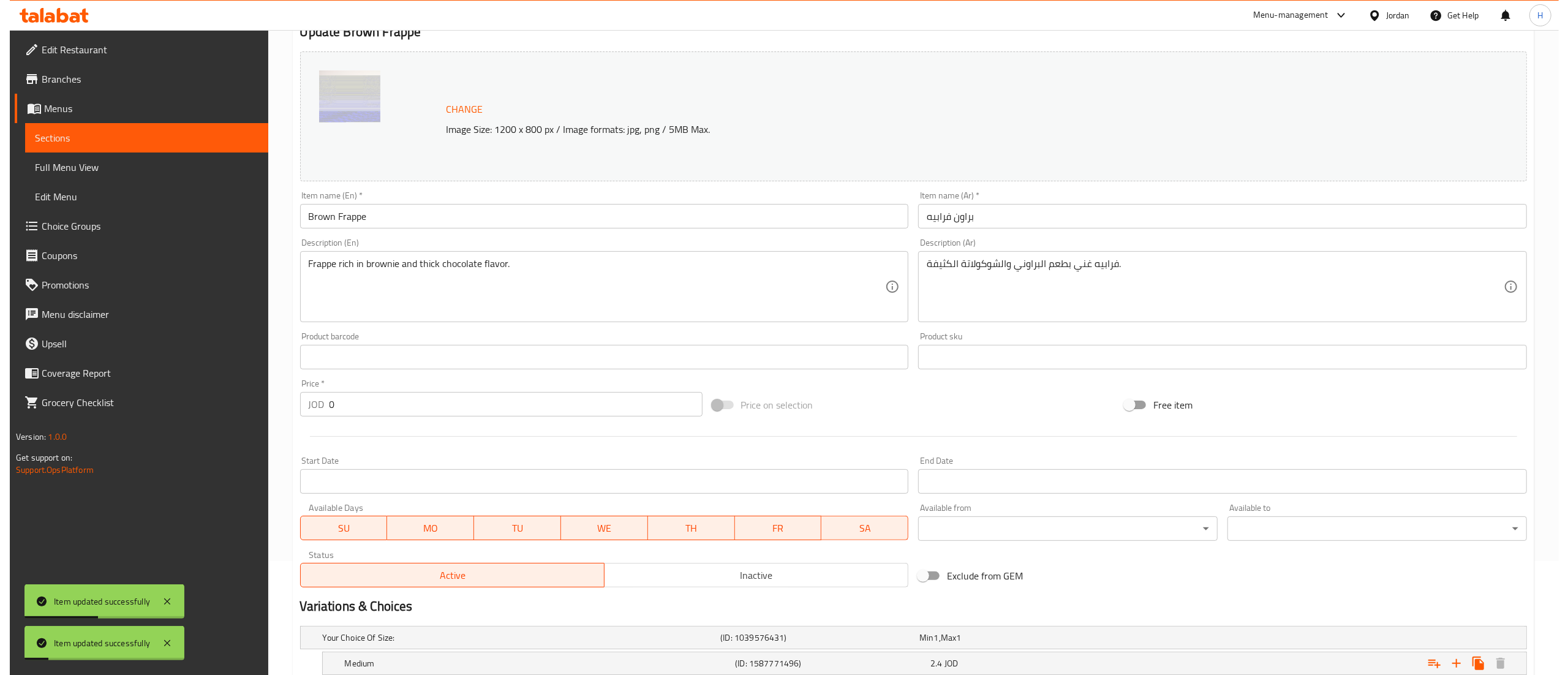
scroll to position [0, 0]
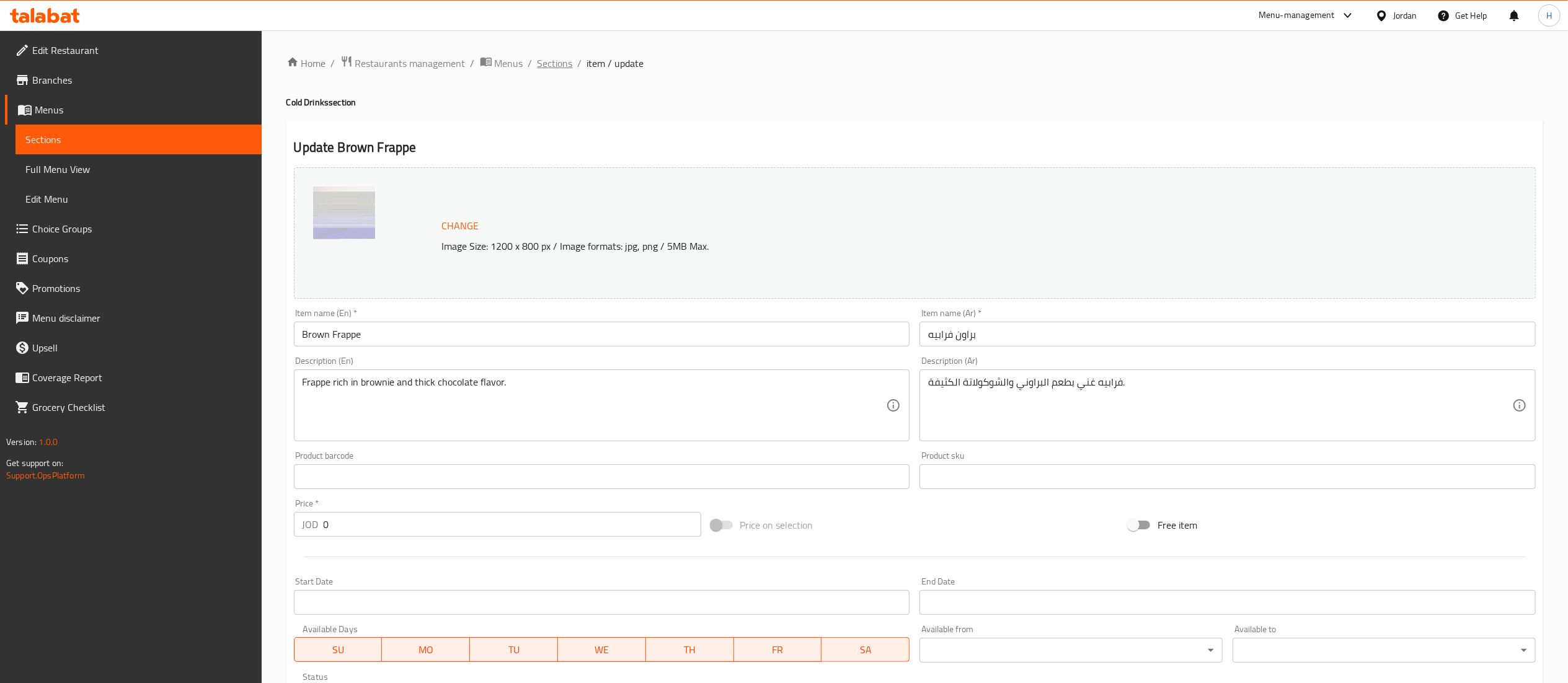
click at [546, 67] on span "Sections" at bounding box center [555, 63] width 36 height 15
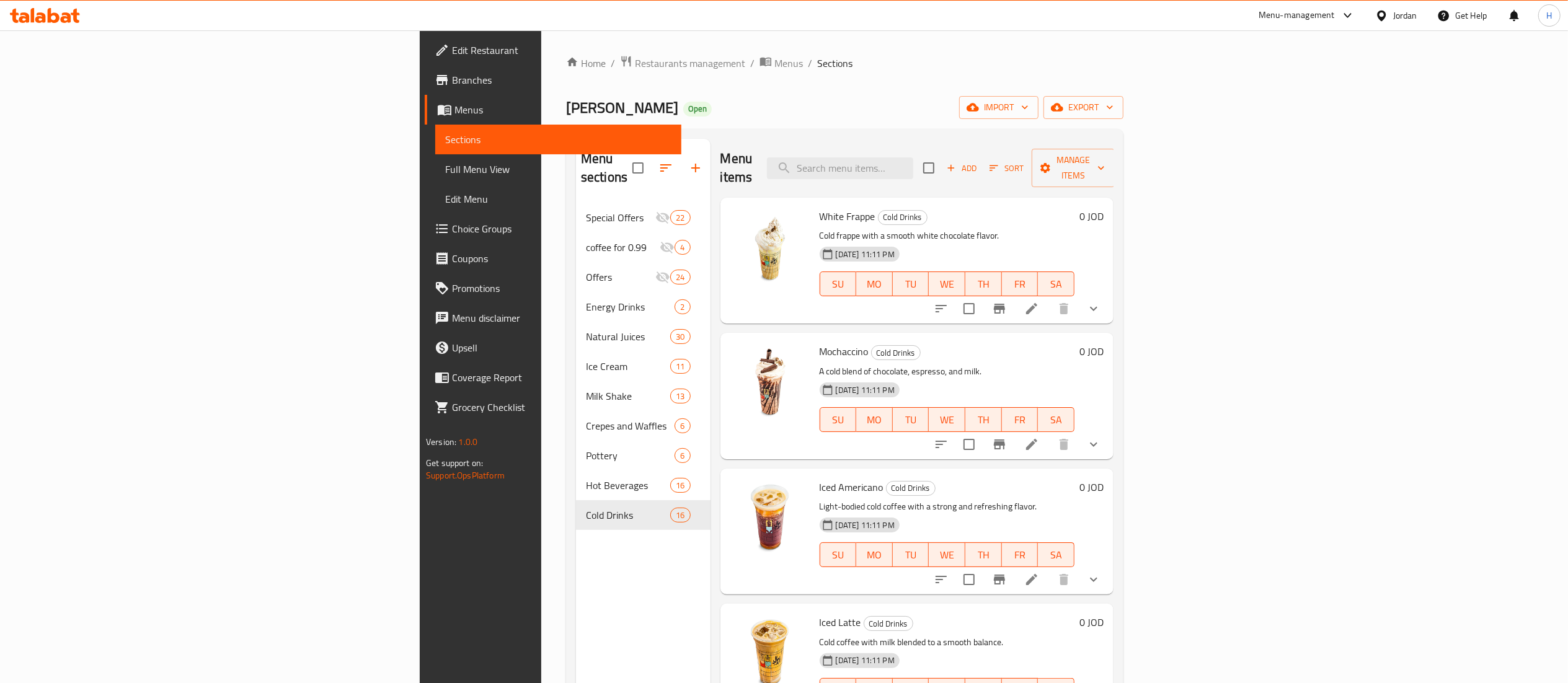
click at [455, 104] on span "Menus" at bounding box center [563, 110] width 217 height 15
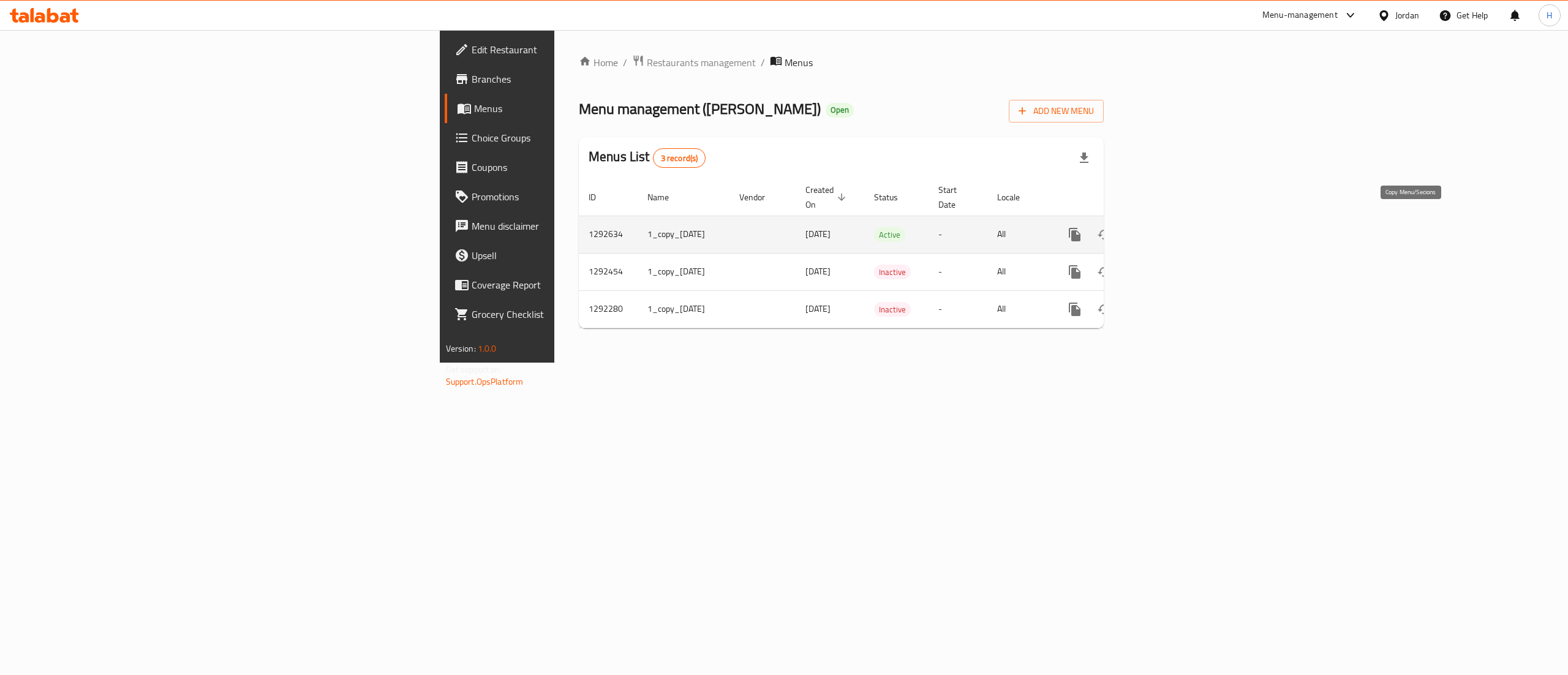
click at [1081, 228] on icon "more" at bounding box center [1074, 234] width 12 height 13
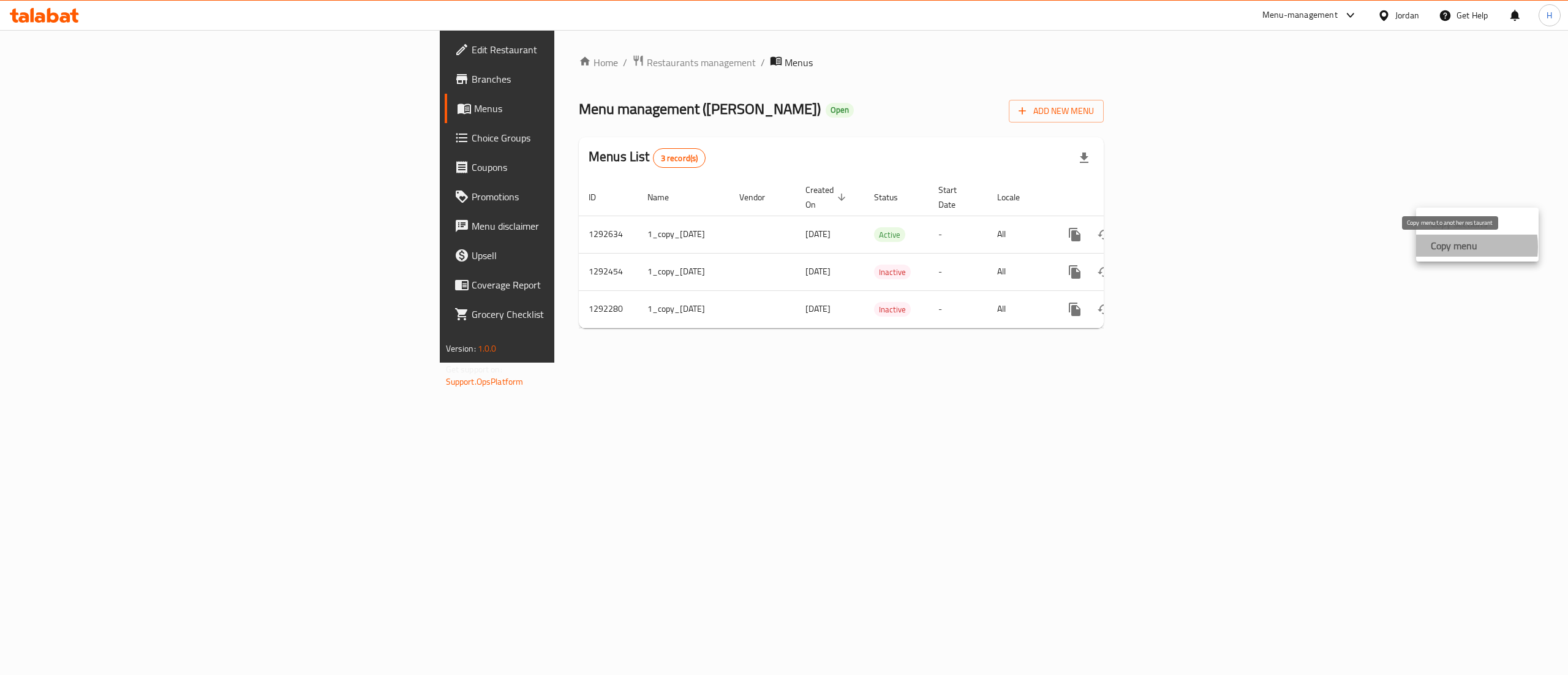
click at [1453, 247] on strong "Copy menu" at bounding box center [1454, 245] width 46 height 15
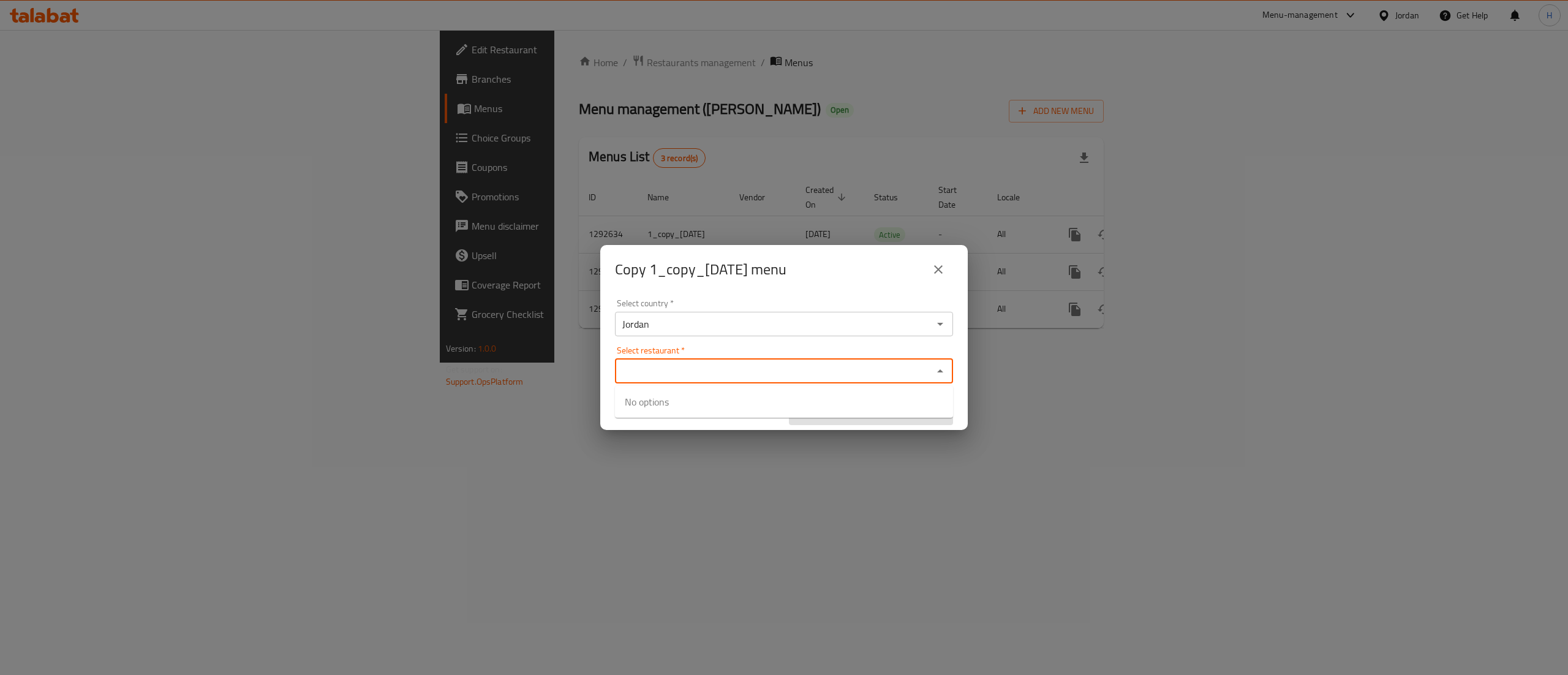
click at [844, 373] on input "Select restaurant   *" at bounding box center [774, 371] width 311 height 17
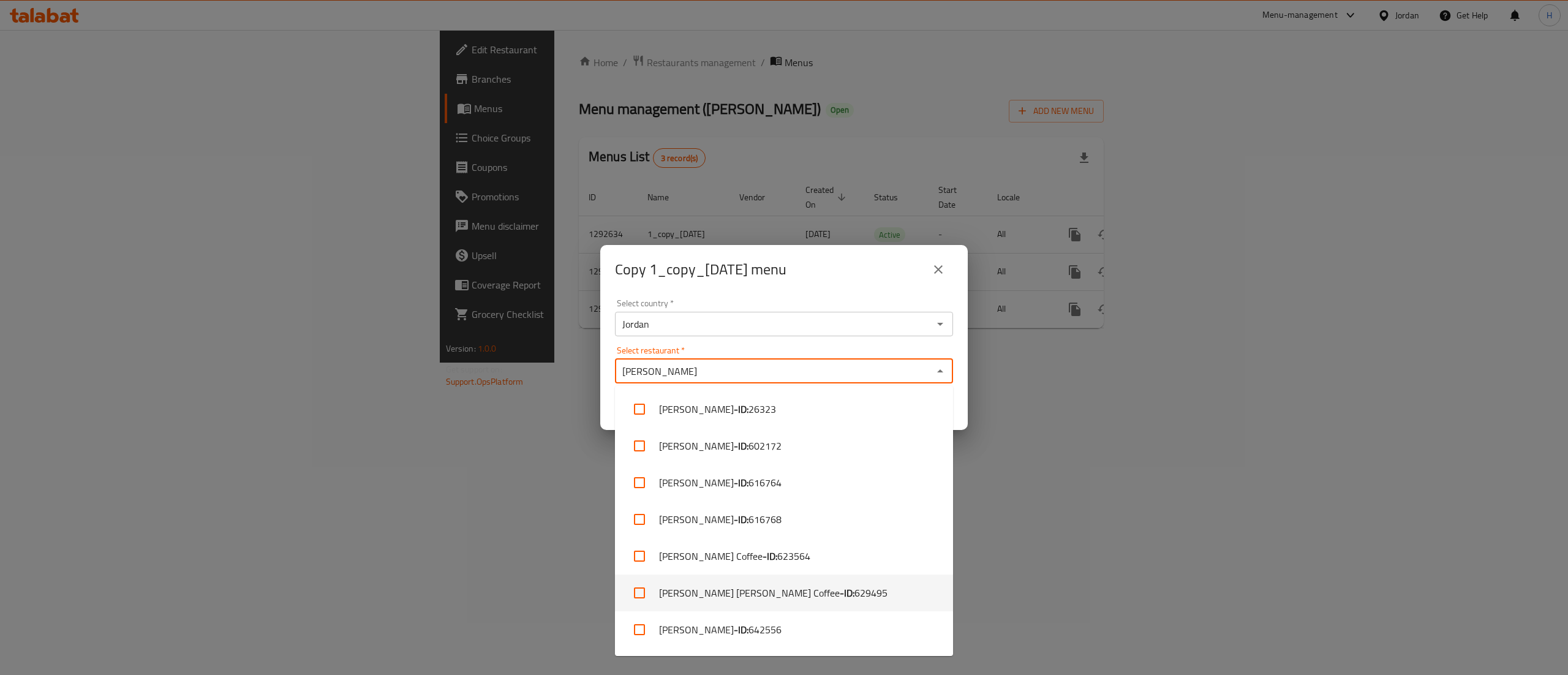
type input "[PERSON_NAME]"
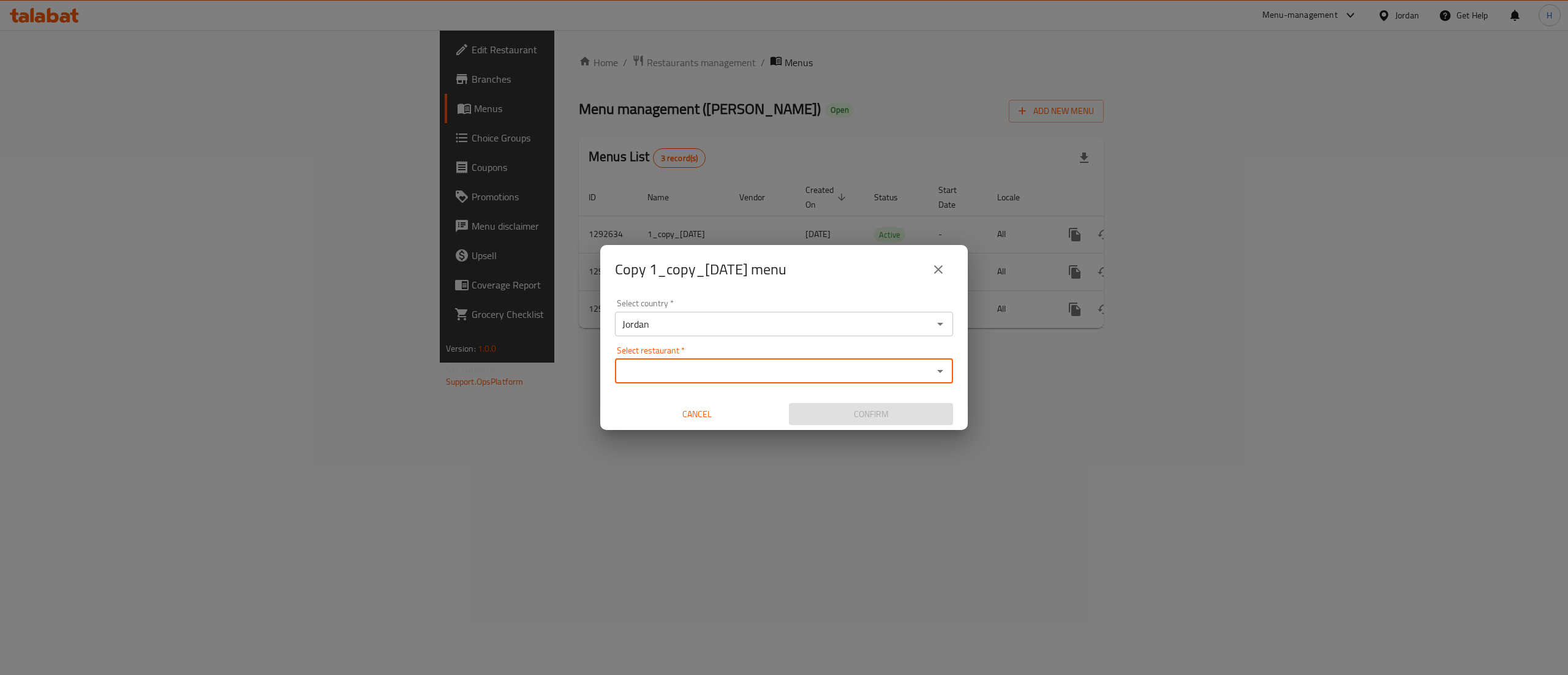
click at [697, 368] on input "Select restaurant   *" at bounding box center [774, 371] width 311 height 17
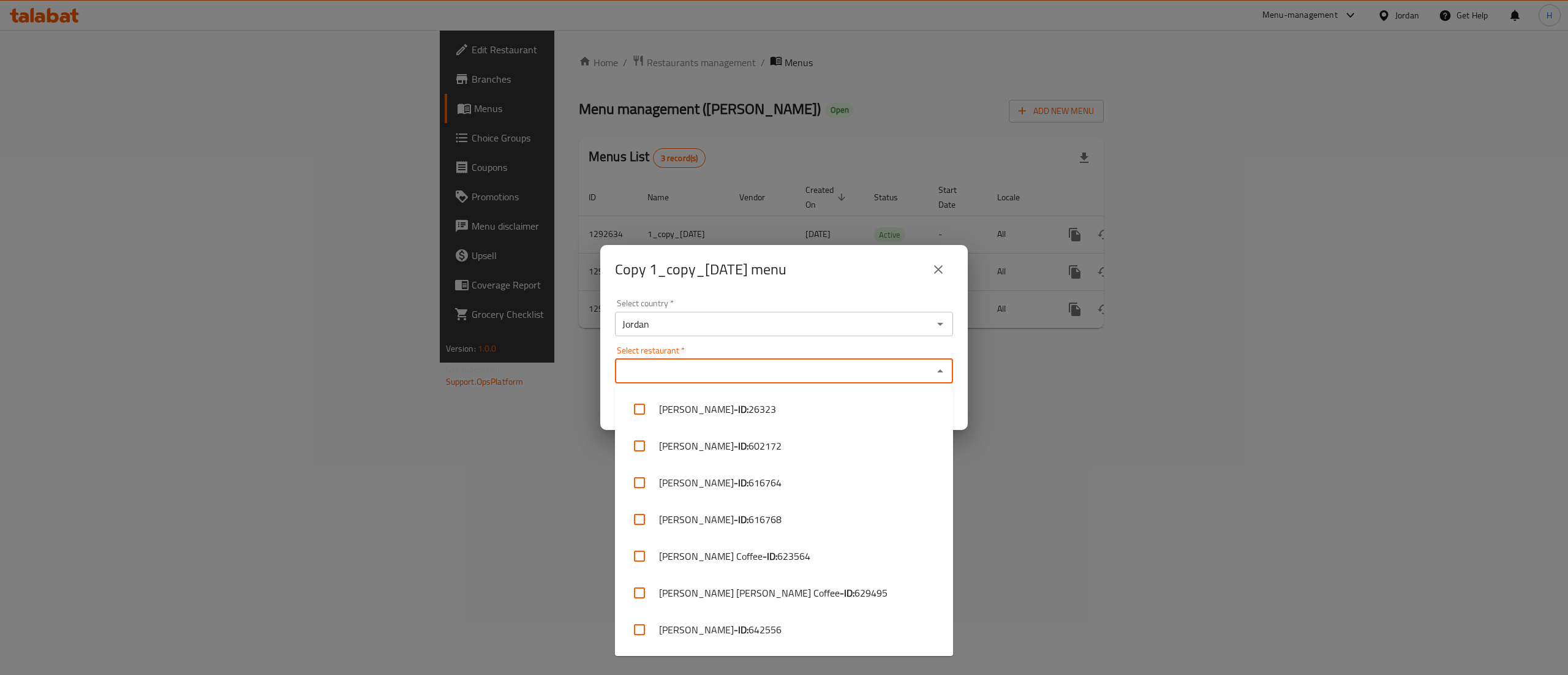
paste input "Abo Saleh, tabarbour"
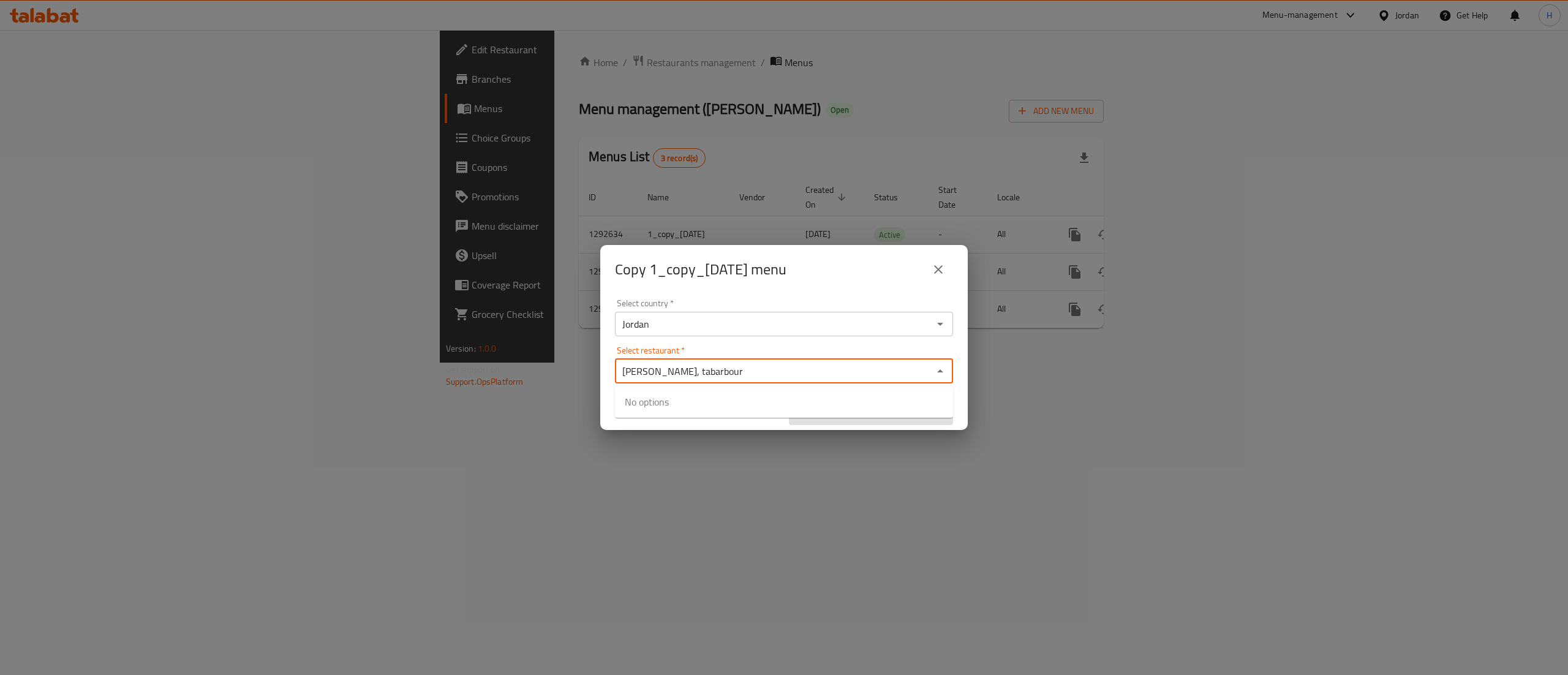
click at [758, 372] on input "Abo Saleh, tabarbour" at bounding box center [774, 371] width 311 height 17
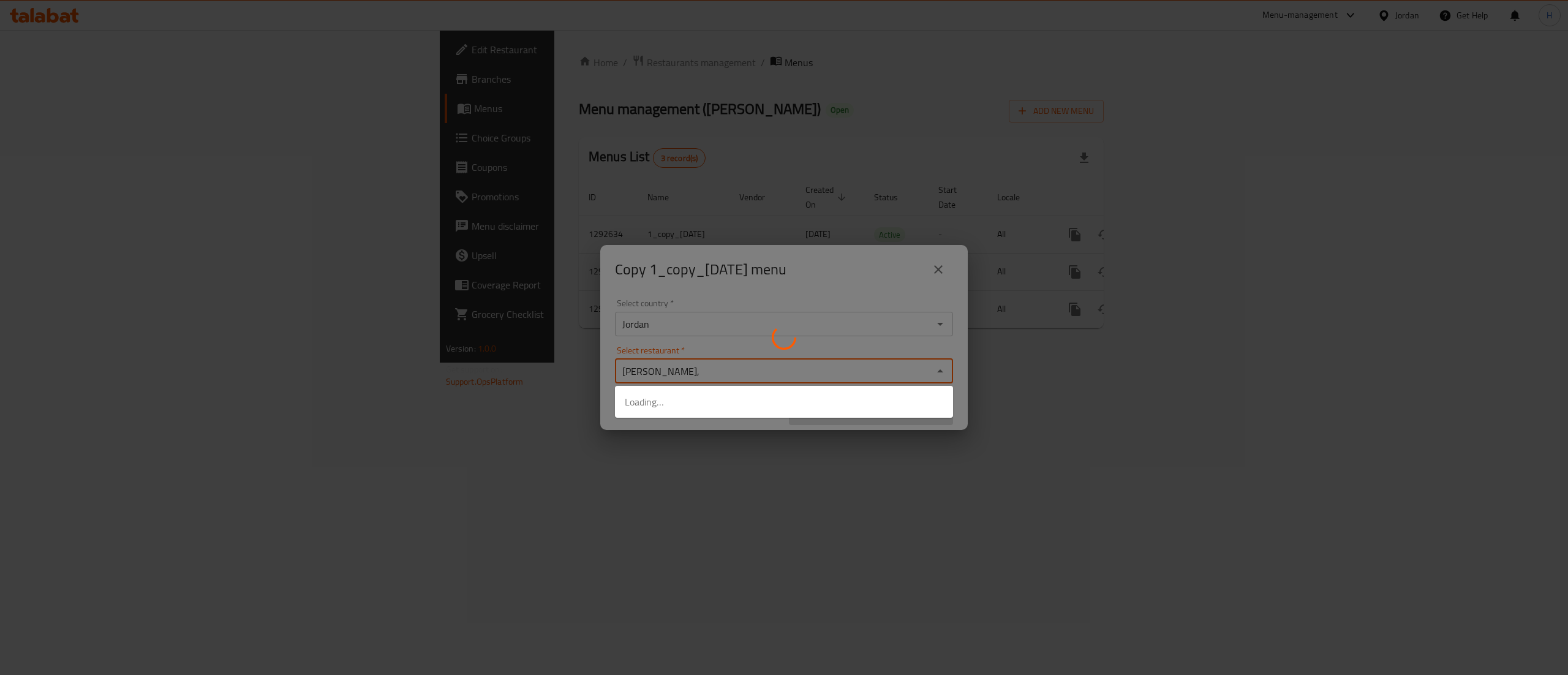
type input "Abo Saleh"
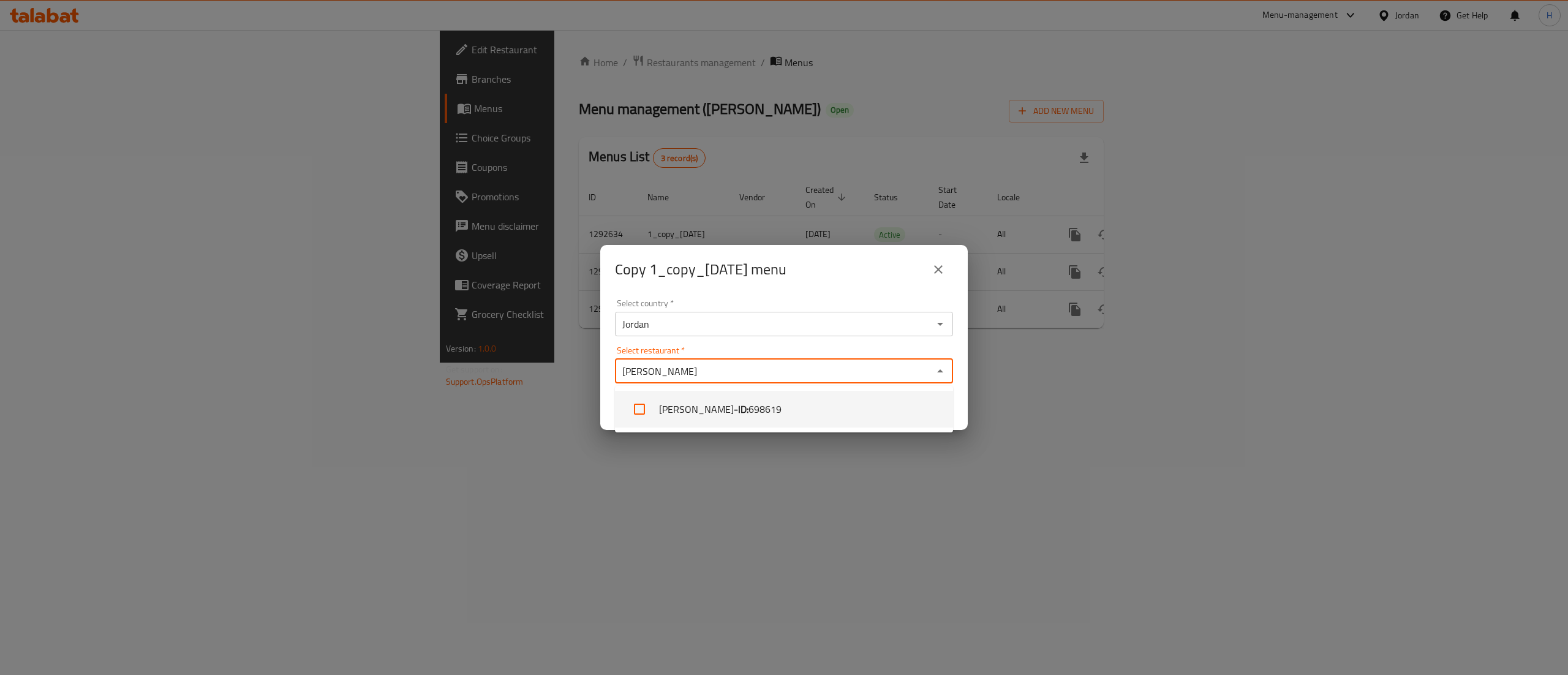
click at [749, 408] on span "698619" at bounding box center [765, 409] width 33 height 15
checkbox input "true"
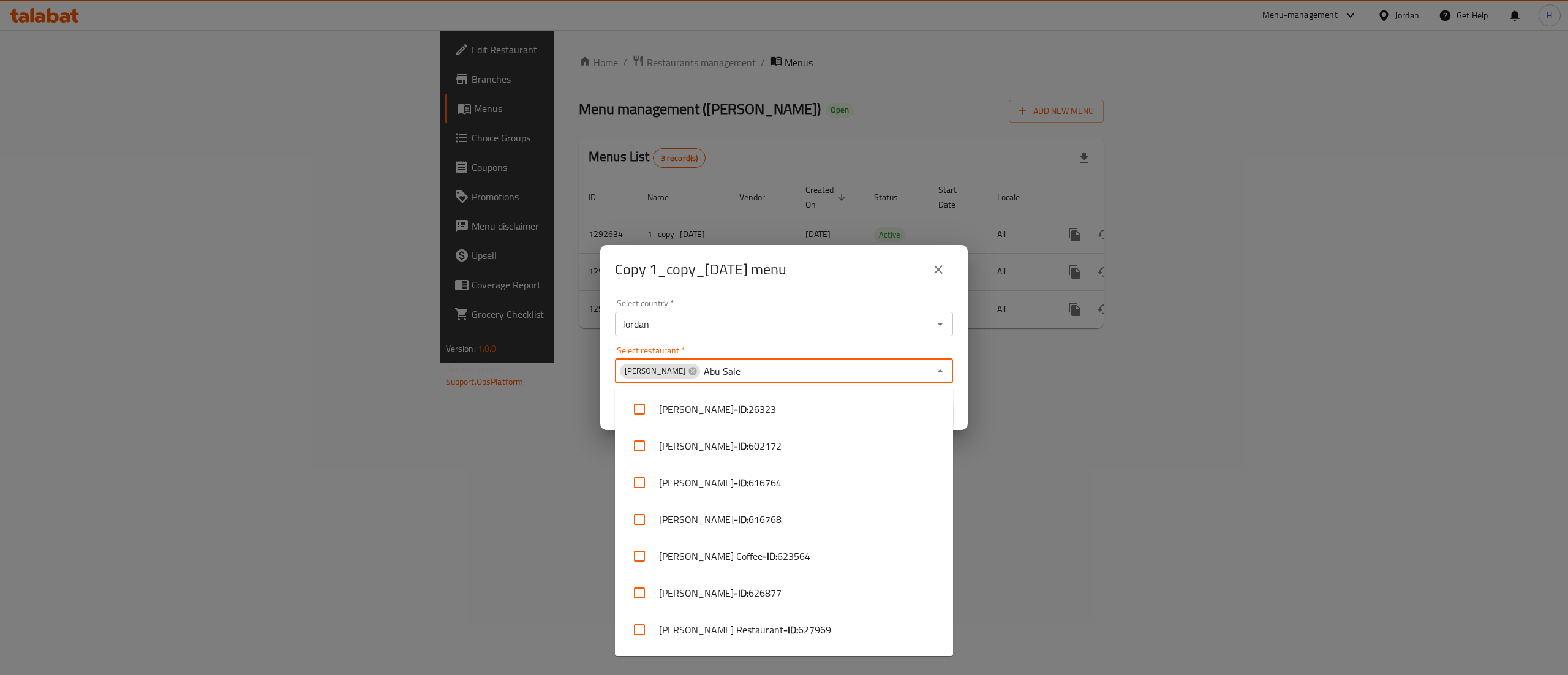
type input "[PERSON_NAME]"
click at [635, 393] on li "Abu Saleh - ID: 26323" at bounding box center [784, 409] width 338 height 37
checkbox input "true"
click at [644, 442] on input "checkbox" at bounding box center [640, 446] width 30 height 30
checkbox input "true"
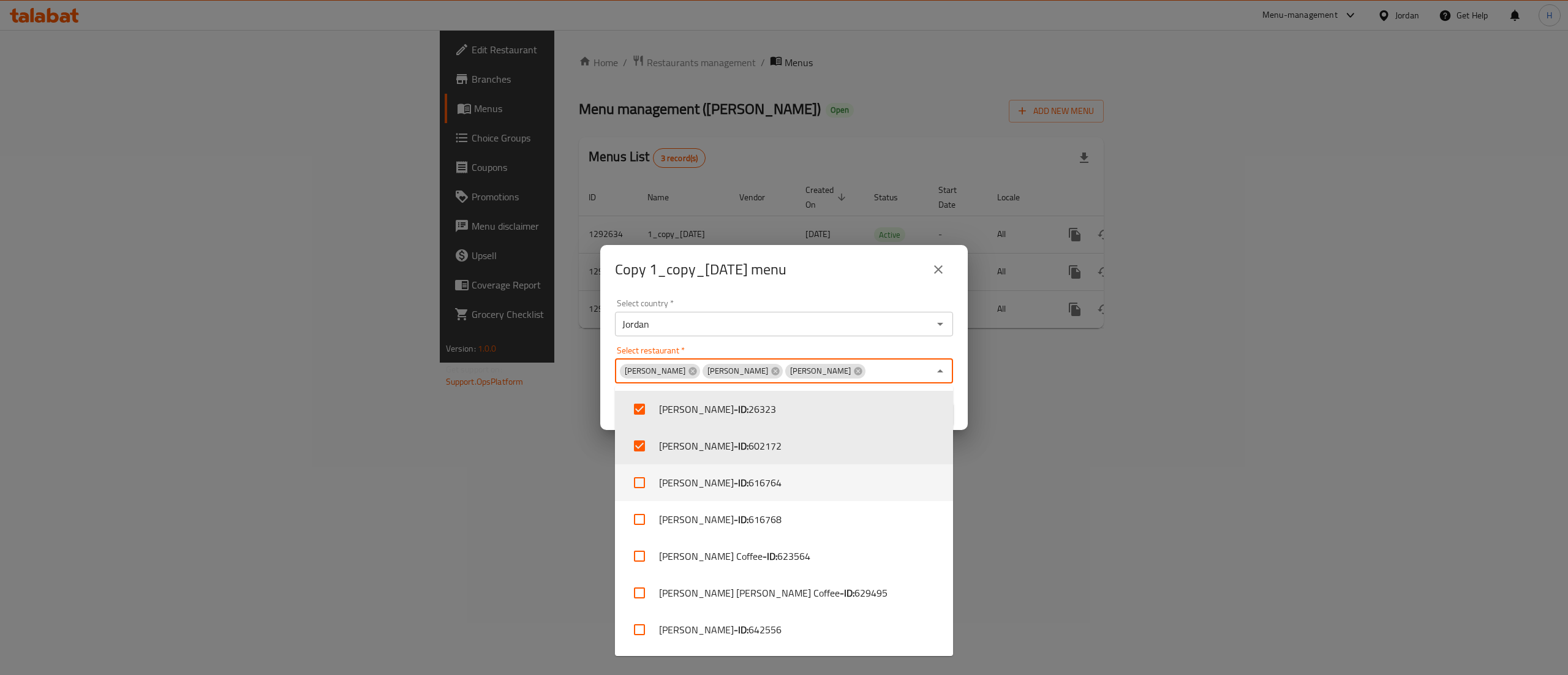
click at [650, 485] on input "checkbox" at bounding box center [640, 483] width 30 height 30
checkbox input "true"
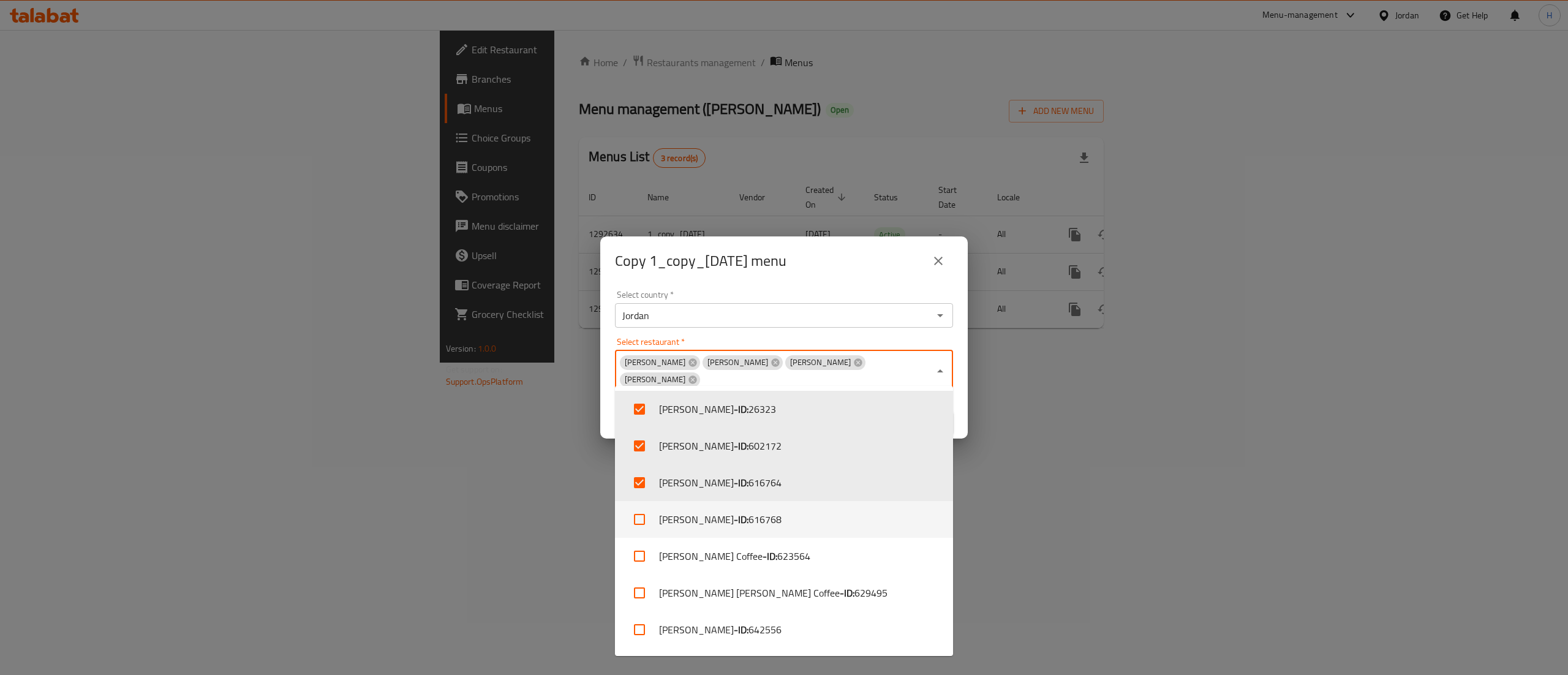
click at [654, 518] on li "Abu Saleh - ID: 616768" at bounding box center [784, 520] width 338 height 37
checkbox input "true"
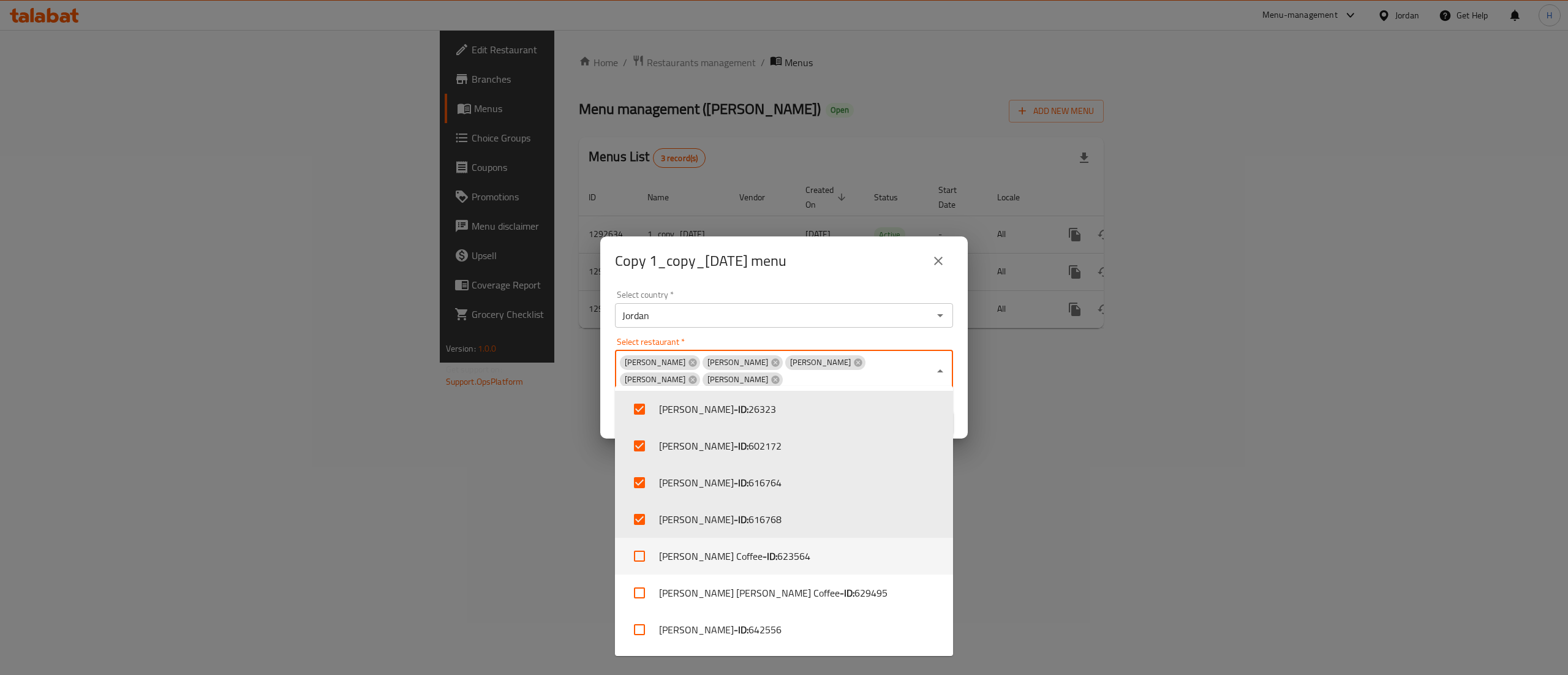
click at [648, 555] on input "checkbox" at bounding box center [640, 556] width 30 height 30
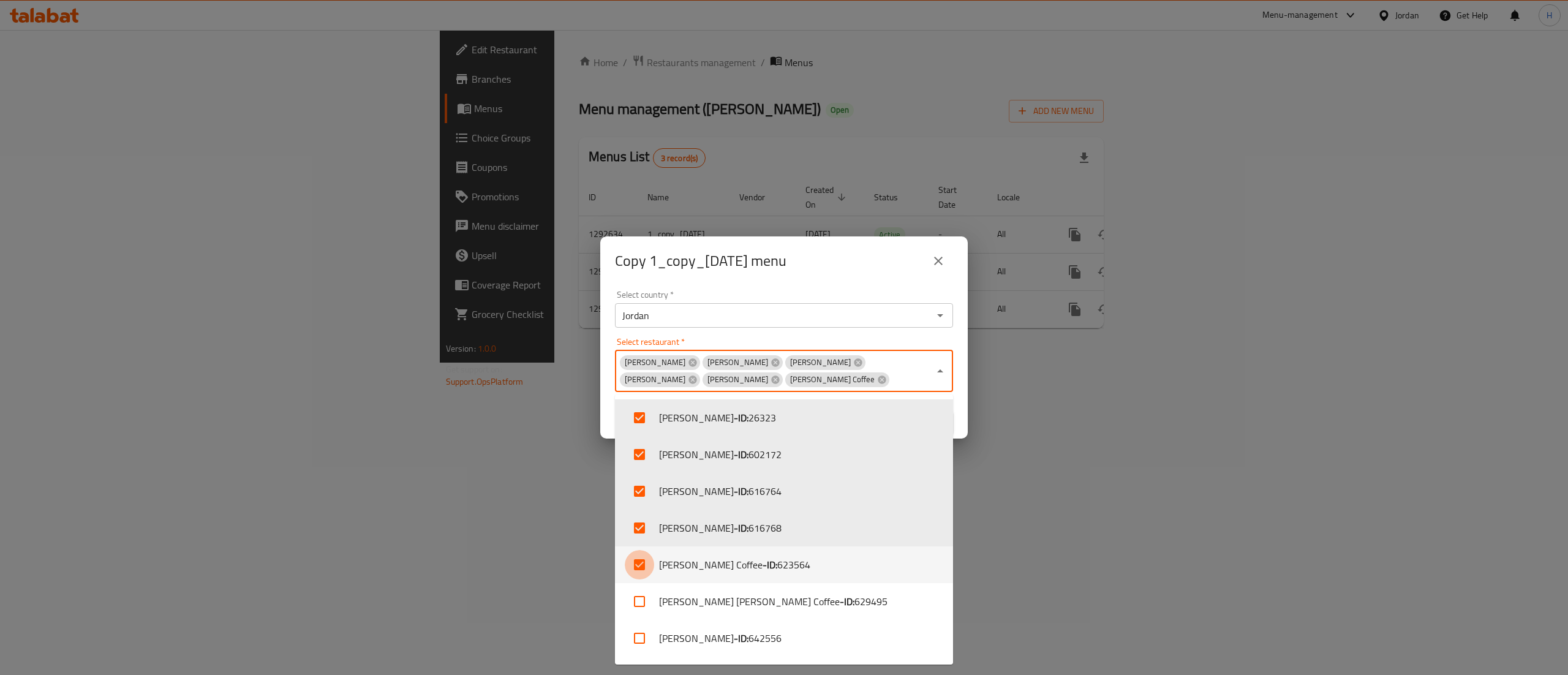
click at [647, 553] on input "checkbox" at bounding box center [640, 565] width 30 height 30
checkbox input "false"
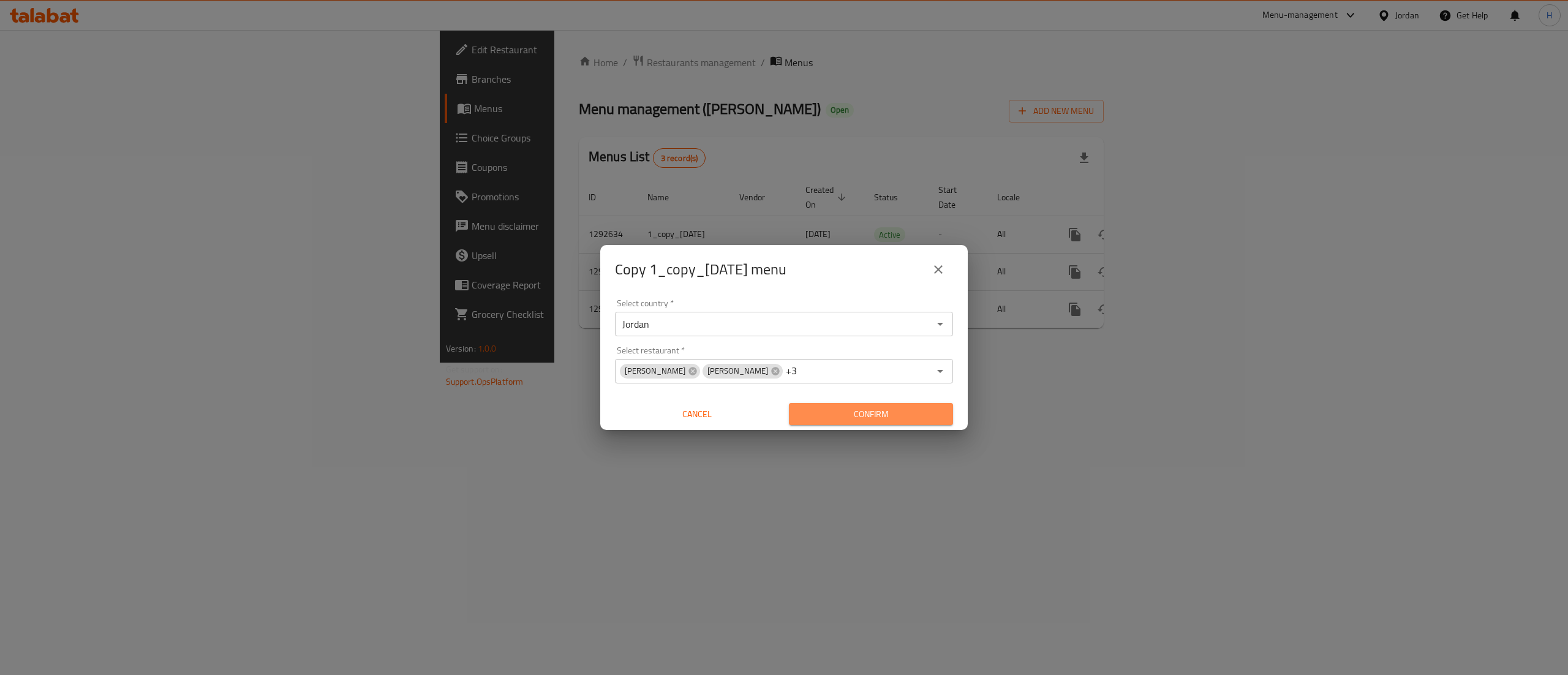
click at [913, 409] on span "Confirm" at bounding box center [871, 414] width 145 height 15
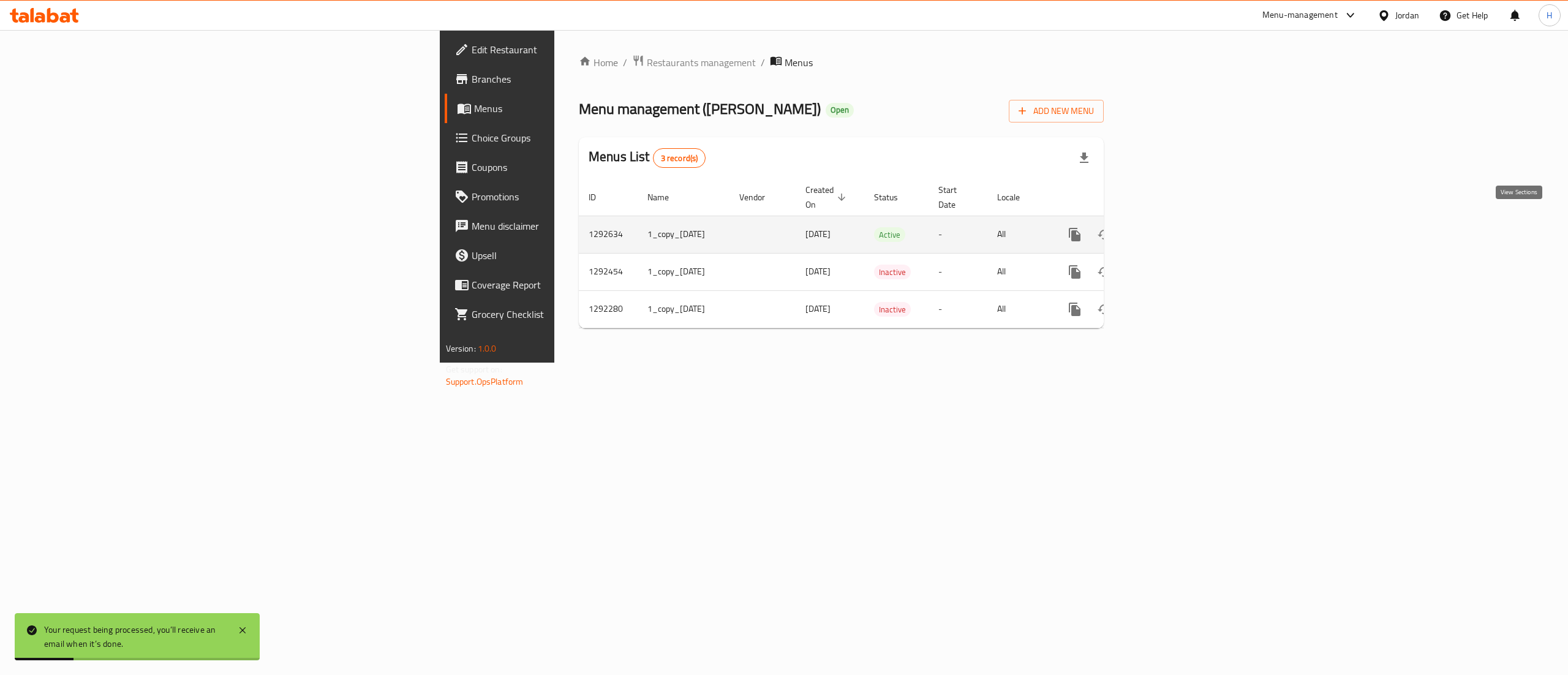
click at [1171, 227] on icon "enhanced table" at bounding box center [1163, 234] width 15 height 15
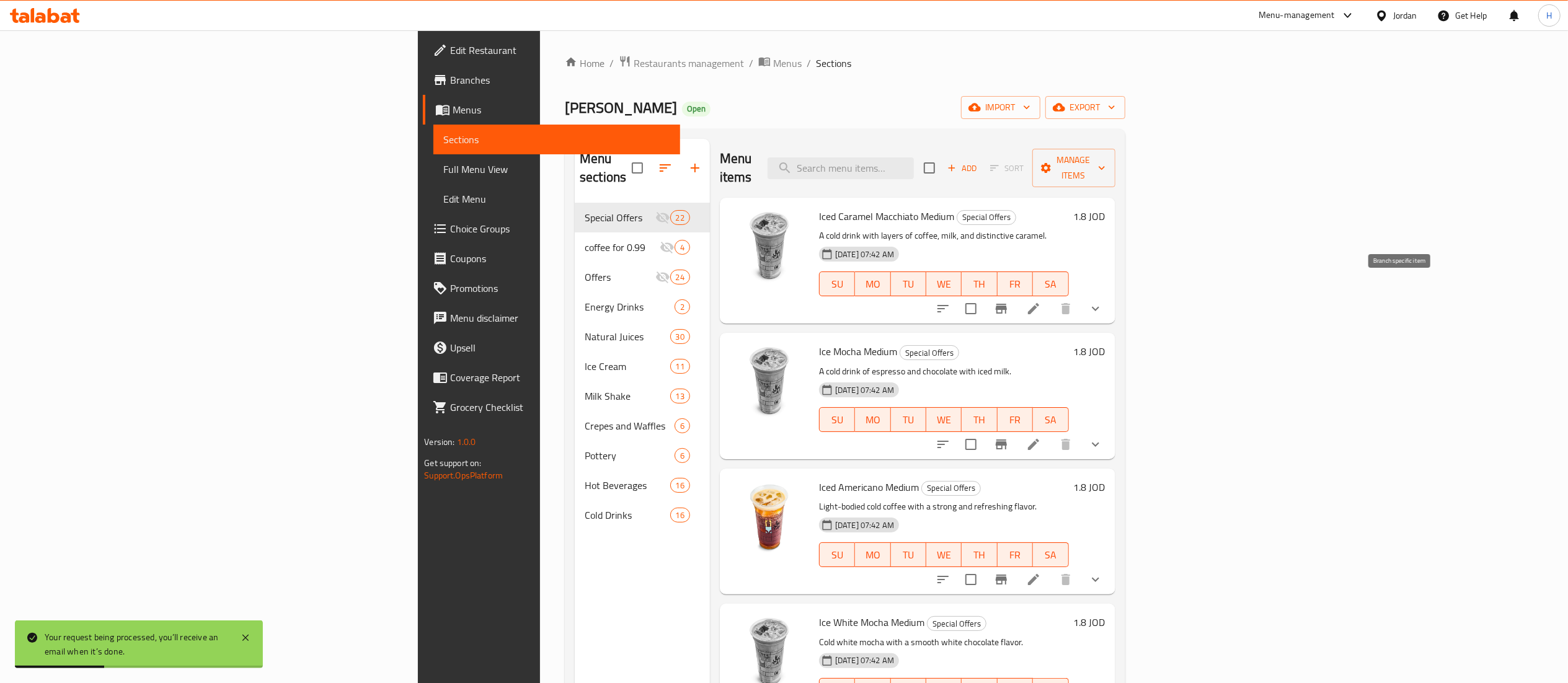
click at [1007, 304] on icon "Branch-specific-item" at bounding box center [1001, 309] width 11 height 10
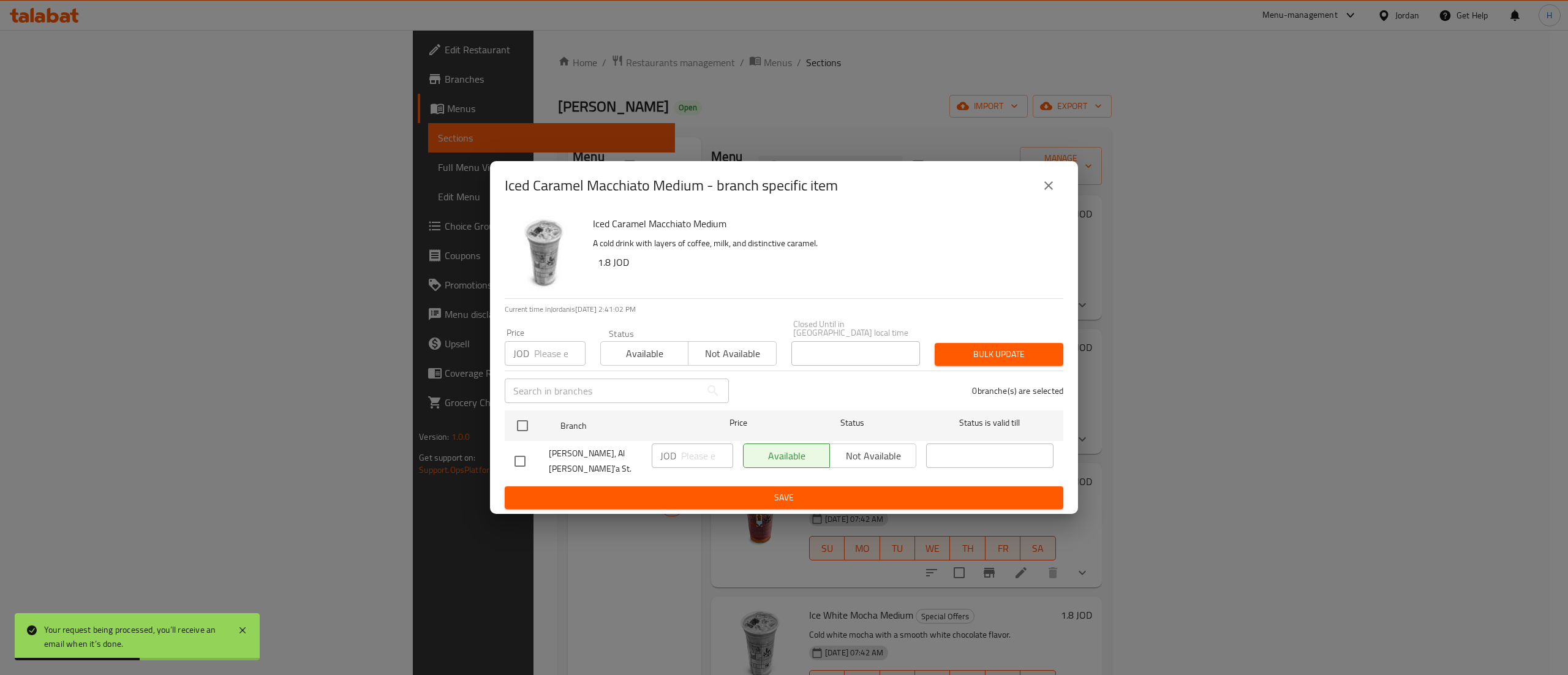
click at [1053, 191] on icon "close" at bounding box center [1048, 185] width 15 height 15
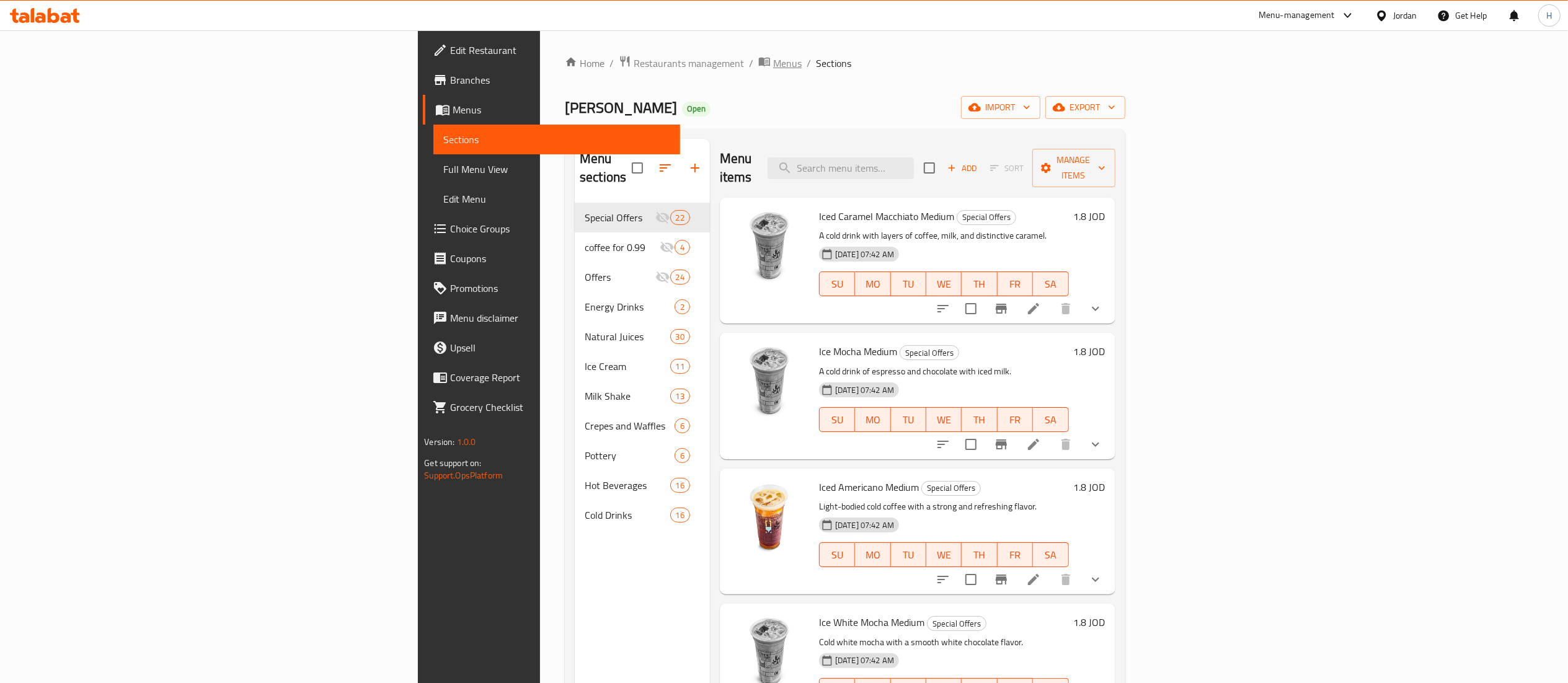
click at [773, 66] on span "Menus" at bounding box center [787, 63] width 28 height 15
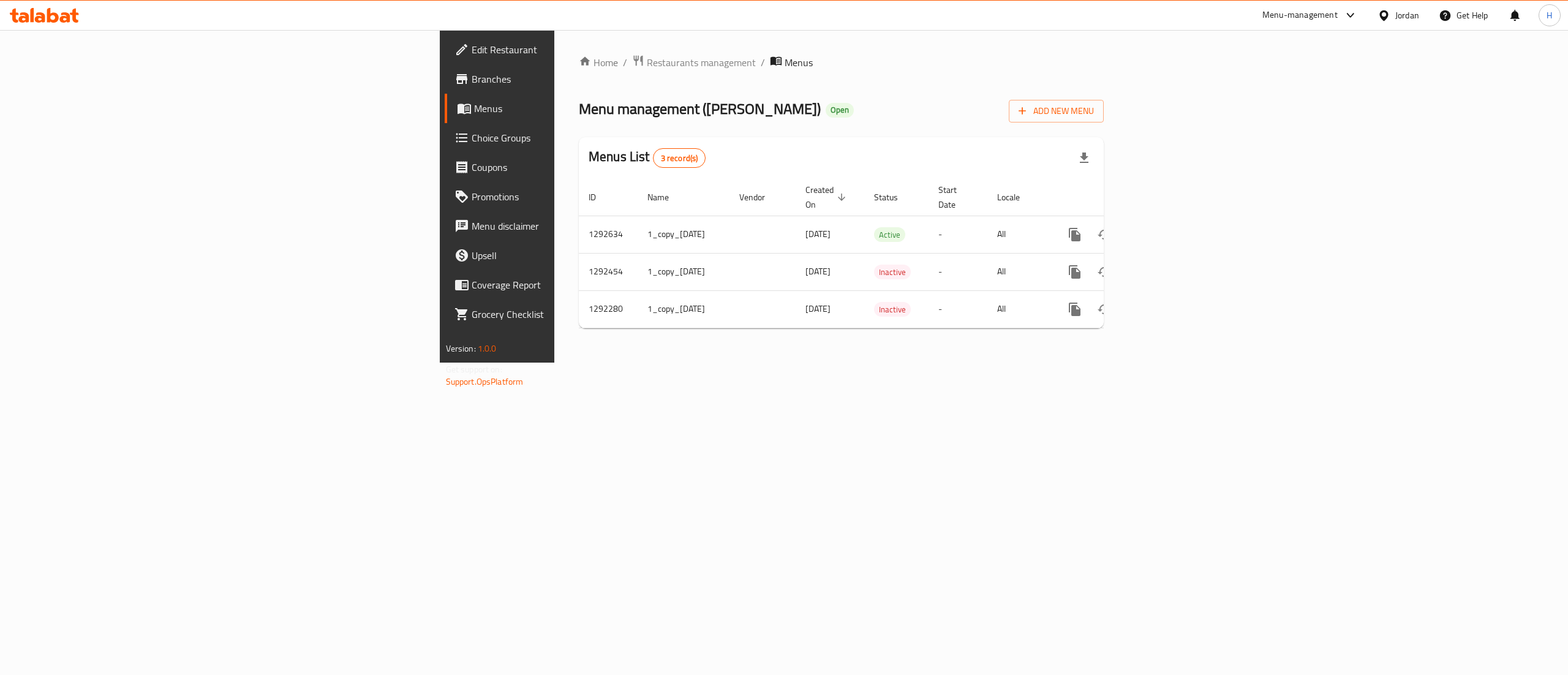
click at [472, 73] on span "Branches" at bounding box center [582, 79] width 221 height 15
click at [1169, 228] on icon "enhanced table" at bounding box center [1163, 233] width 11 height 11
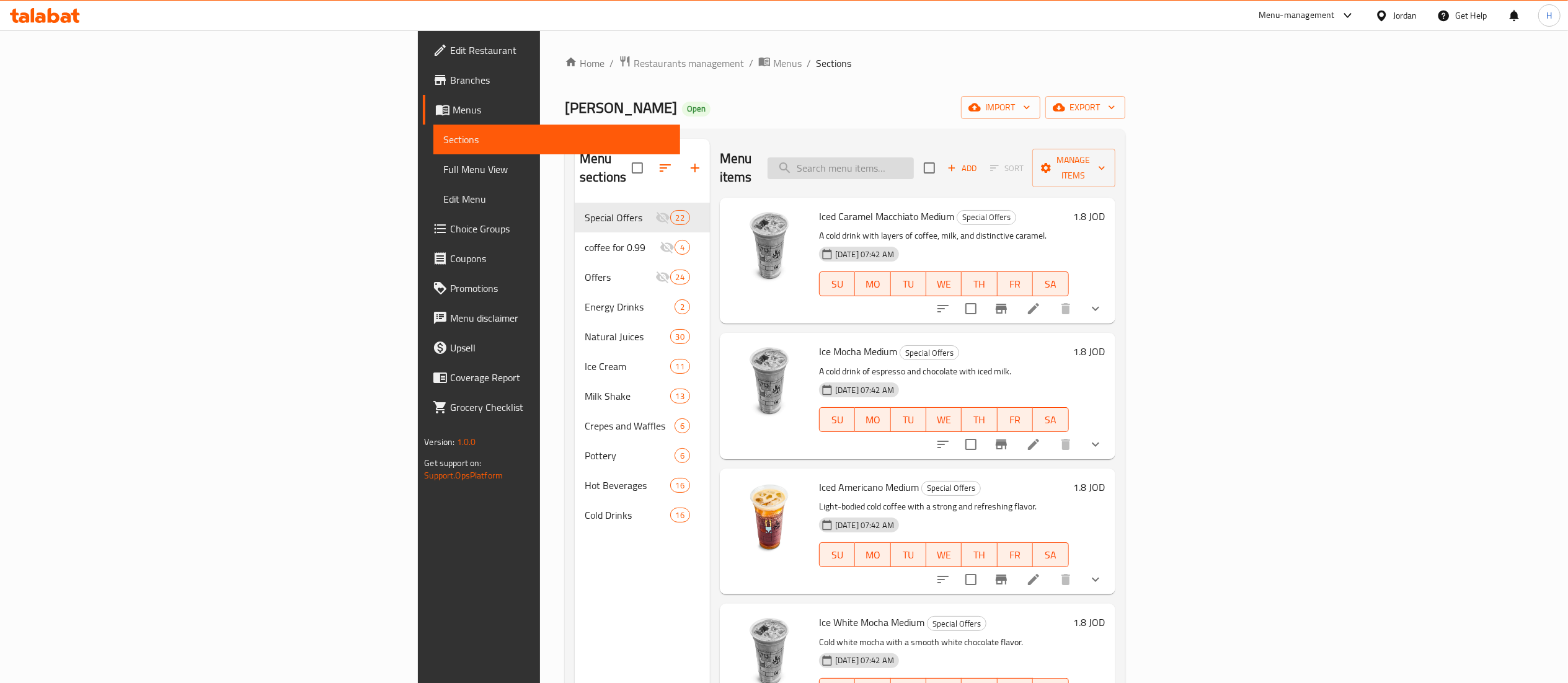
click at [914, 157] on input "search" at bounding box center [841, 168] width 147 height 21
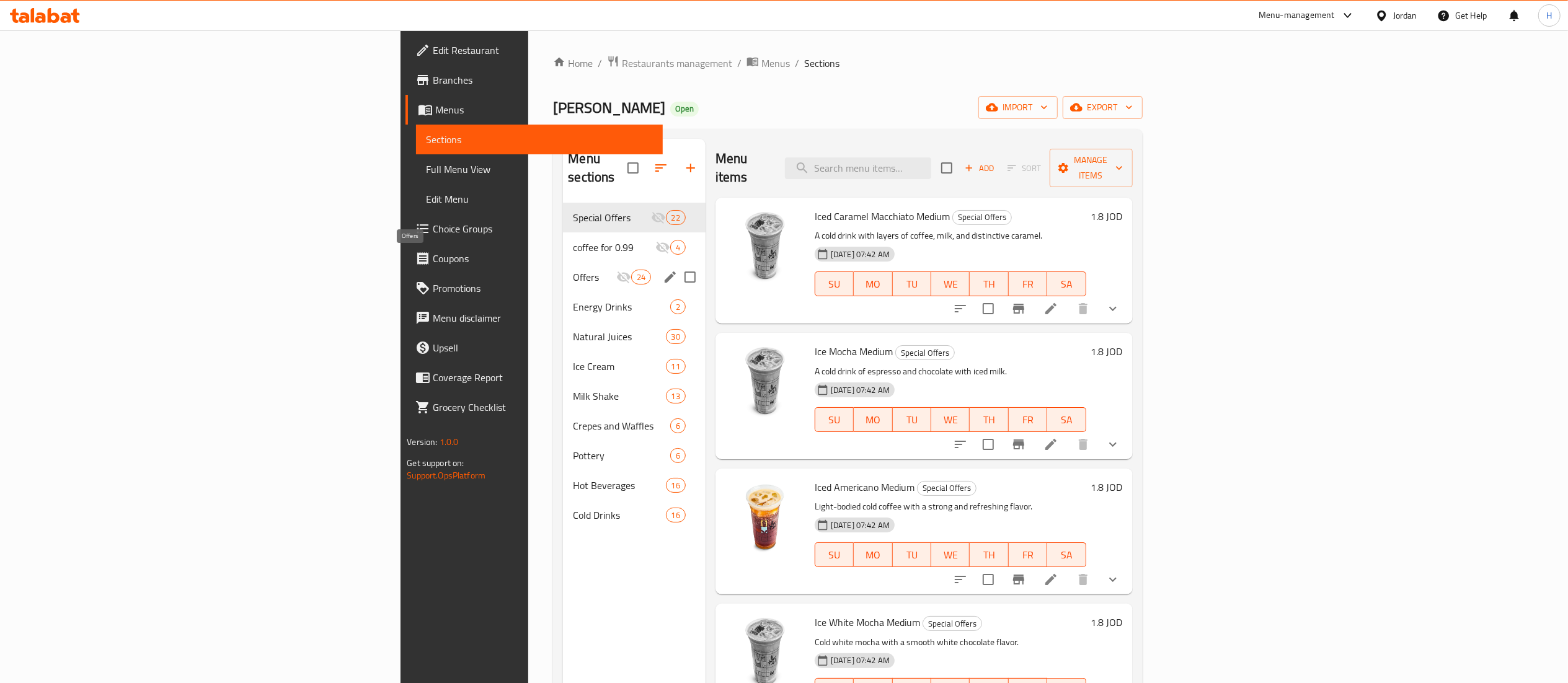
click at [573, 270] on span "Offers" at bounding box center [594, 277] width 43 height 15
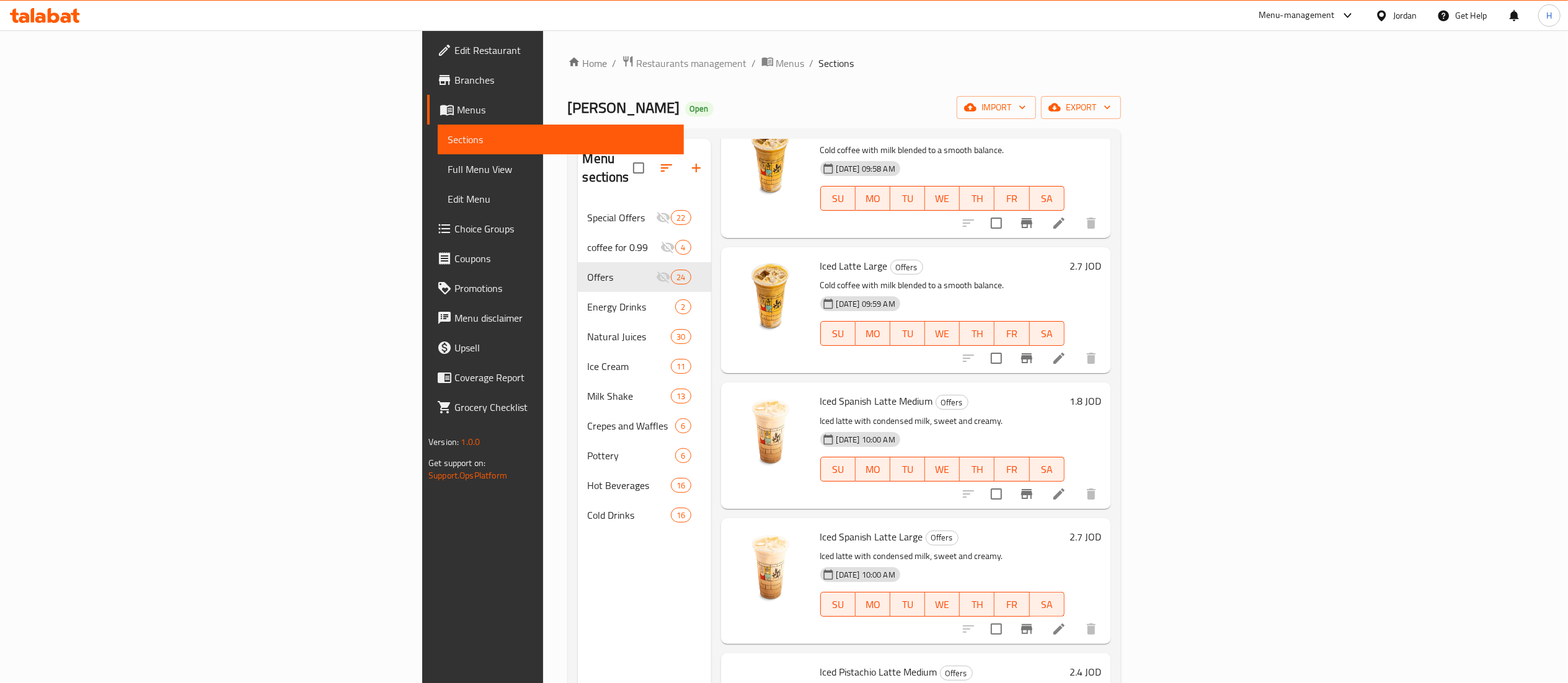
scroll to position [2107, 0]
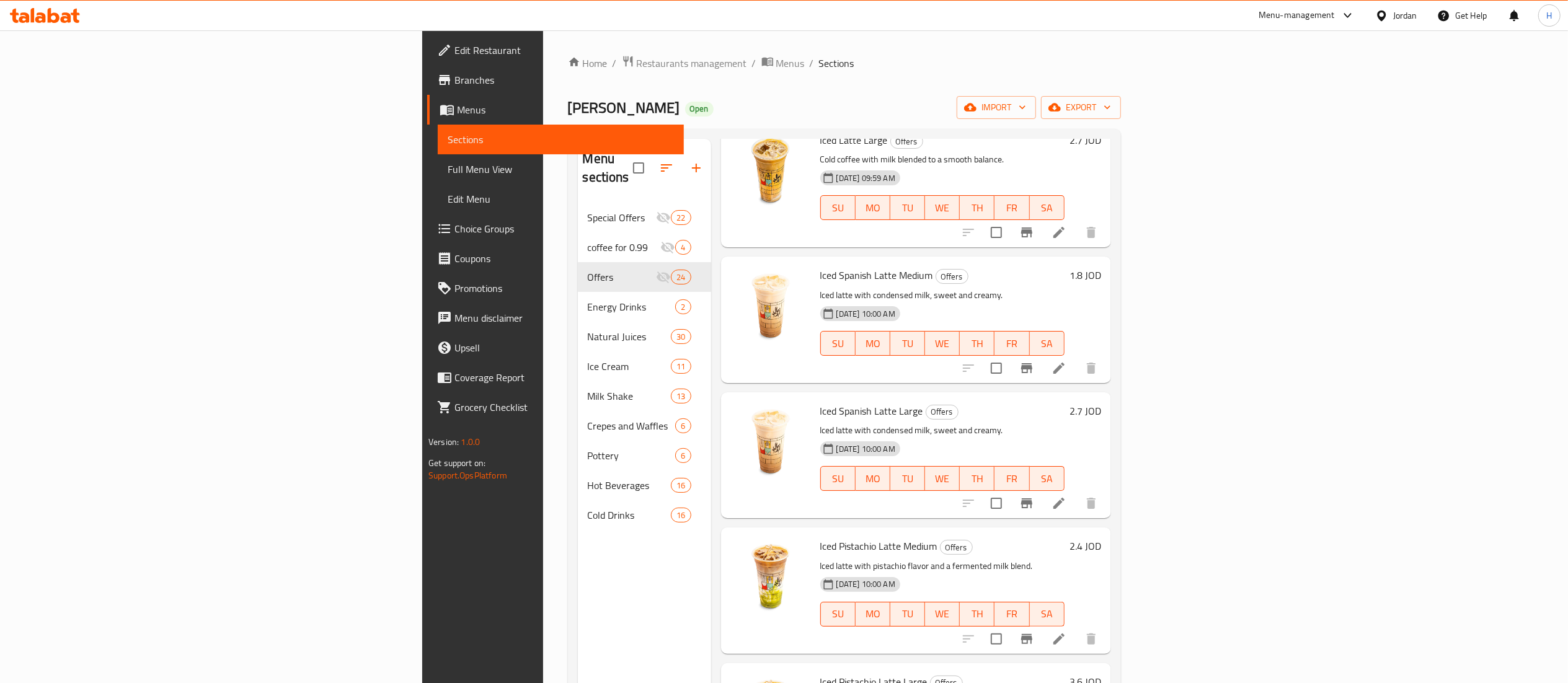
click at [578, 552] on div "Menu sections Special Offers 22 coffee for 0.99 4 Offers 24 Energy Drinks 2 Nat…" at bounding box center [644, 480] width 133 height 683
click at [681, 169] on button "button" at bounding box center [696, 168] width 30 height 30
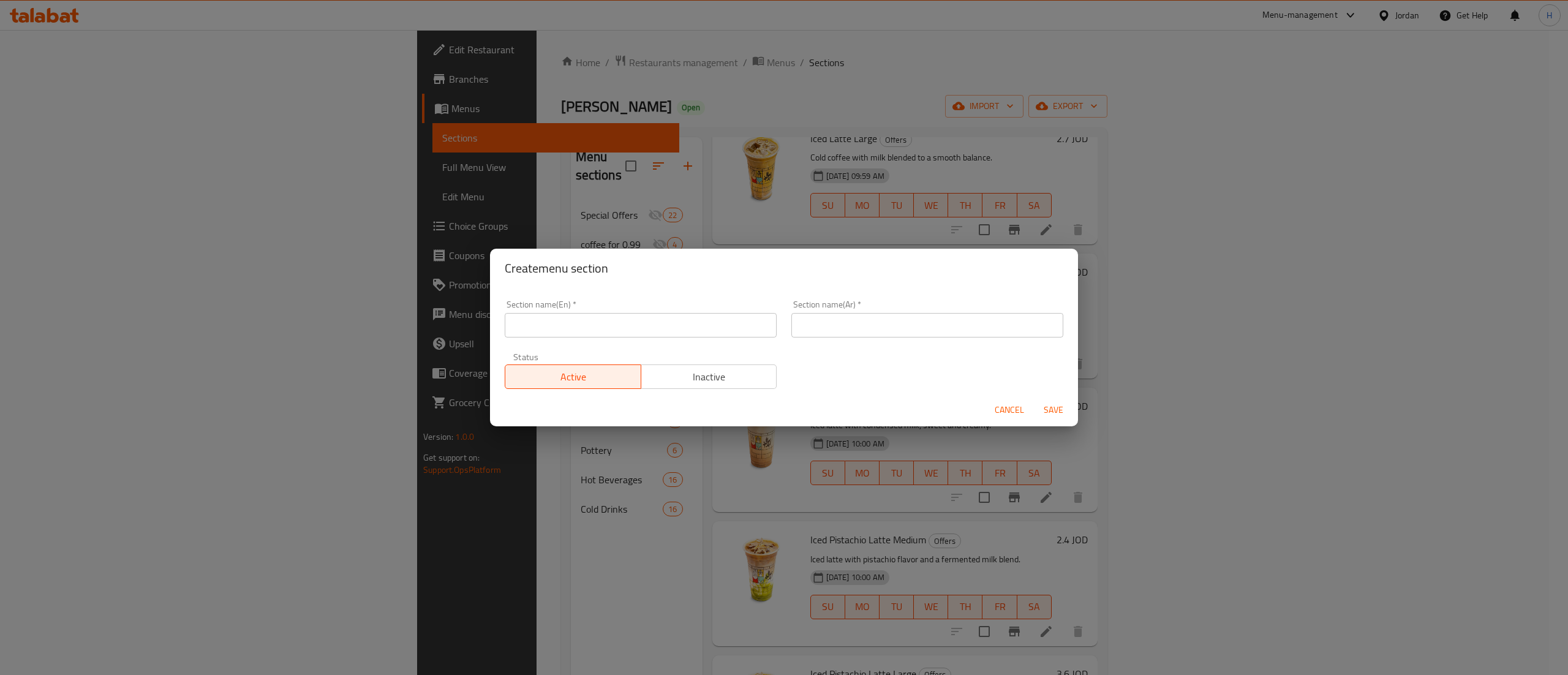
click at [593, 340] on div "Section name(En)   * Section name(En) *" at bounding box center [641, 319] width 287 height 52
click at [623, 338] on div "Section name(En)   * Section name(En) *" at bounding box center [641, 319] width 287 height 52
click at [615, 326] on input "text" at bounding box center [641, 325] width 272 height 25
type input "Offers"
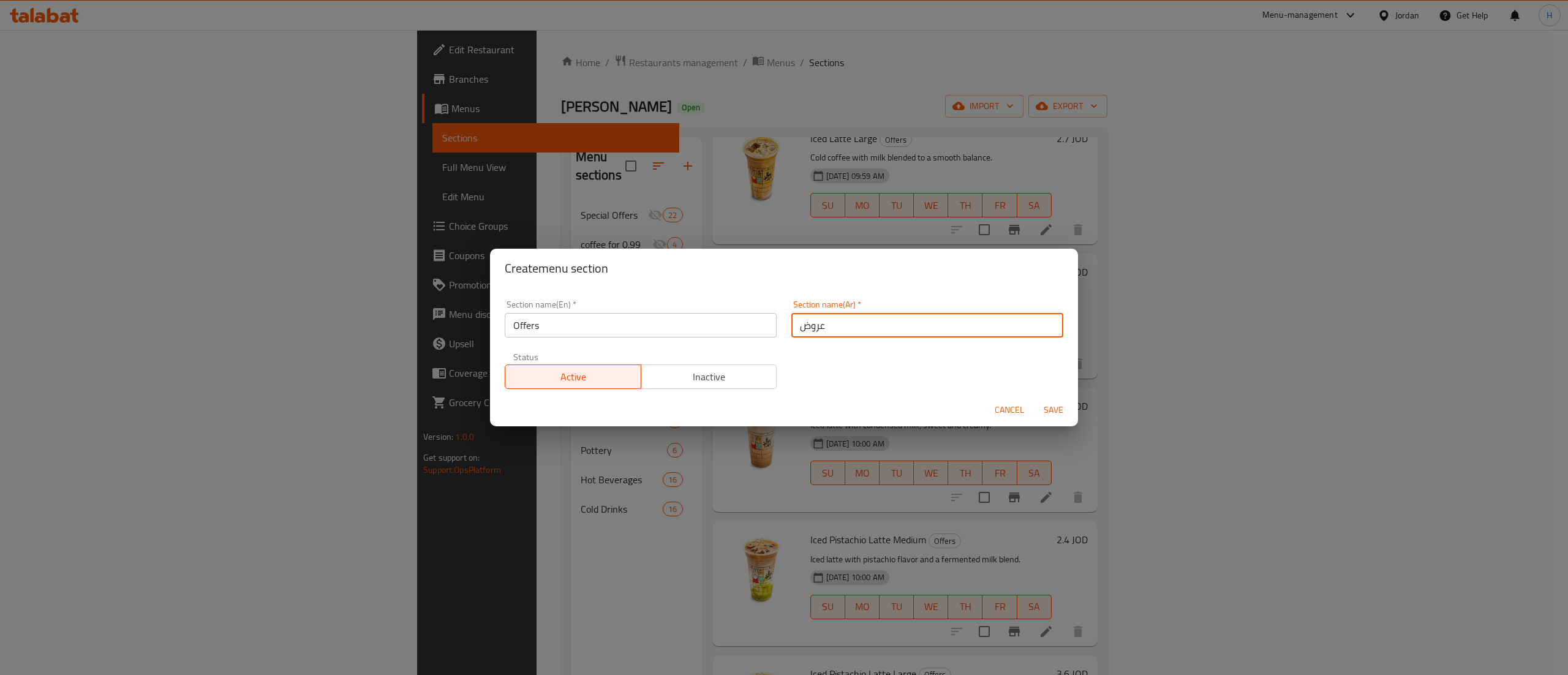
type input "عروض"
drag, startPoint x: 830, startPoint y: 357, endPoint x: 837, endPoint y: 364, distance: 9.9
click at [830, 357] on div "Section name(En)   * Offers Section name(En) * Section name(Ar)   * عروض Sectio…" at bounding box center [783, 344] width 573 height 103
click at [724, 368] on span "Inactive" at bounding box center [709, 377] width 126 height 18
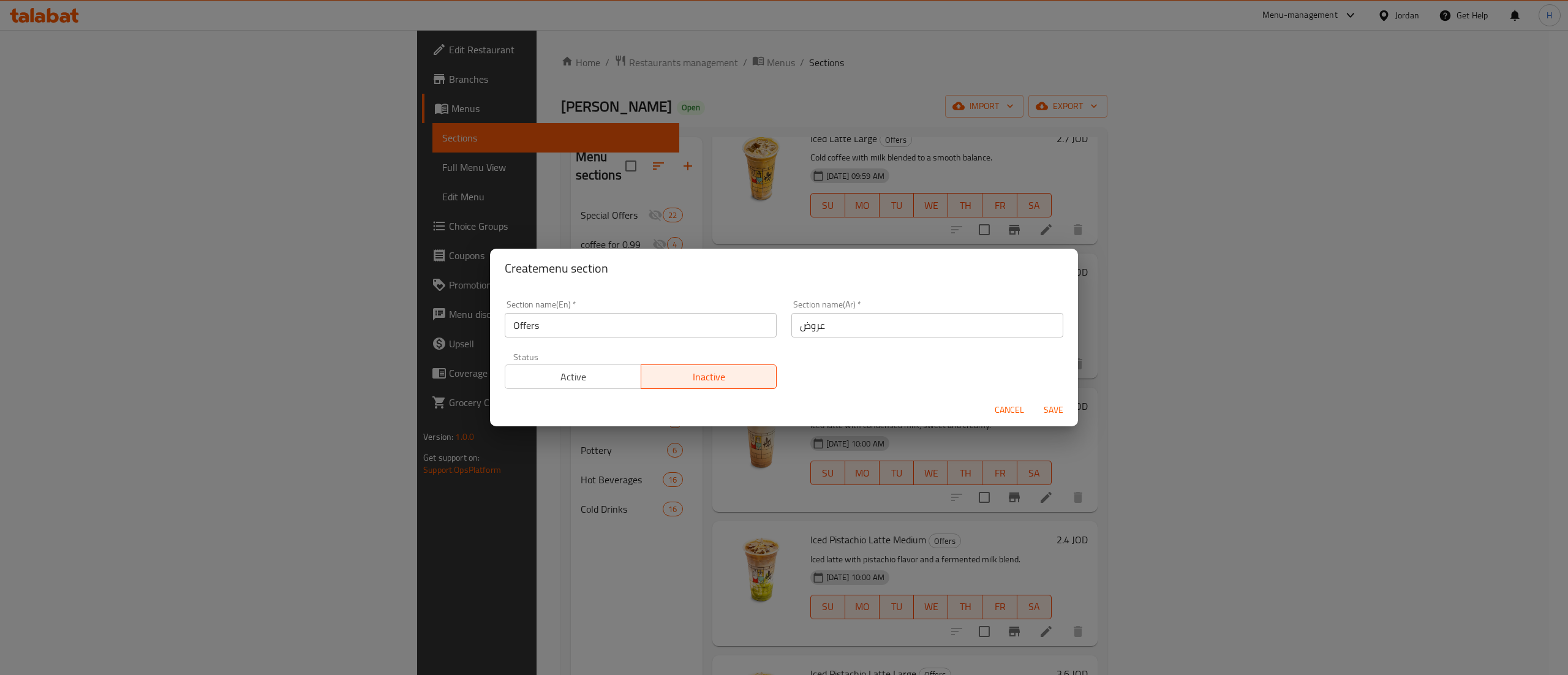
click at [1053, 416] on span "Save" at bounding box center [1053, 410] width 30 height 15
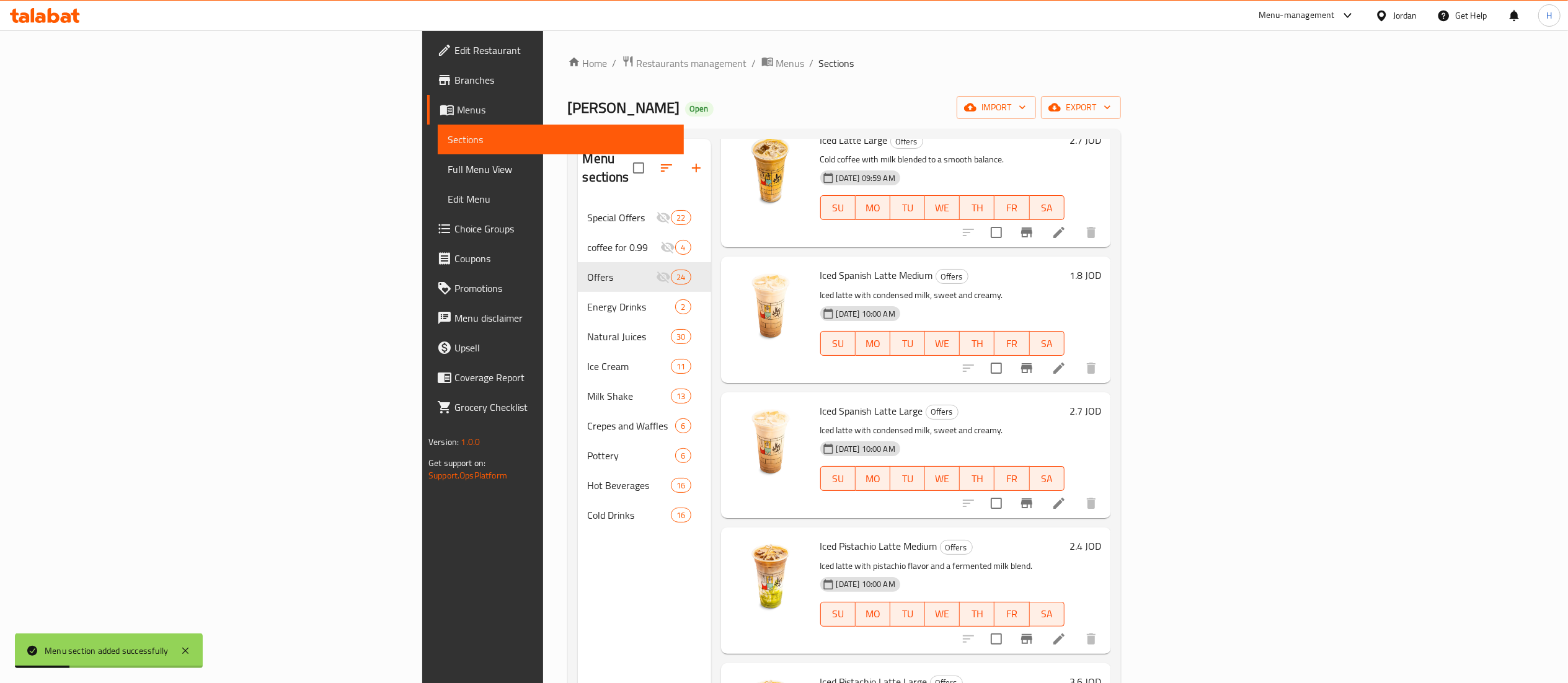
click at [578, 625] on div "Menu sections Special Offers 22 coffee for 0.99 4 Offers 24 Energy Drinks 2 Nat…" at bounding box center [644, 480] width 133 height 683
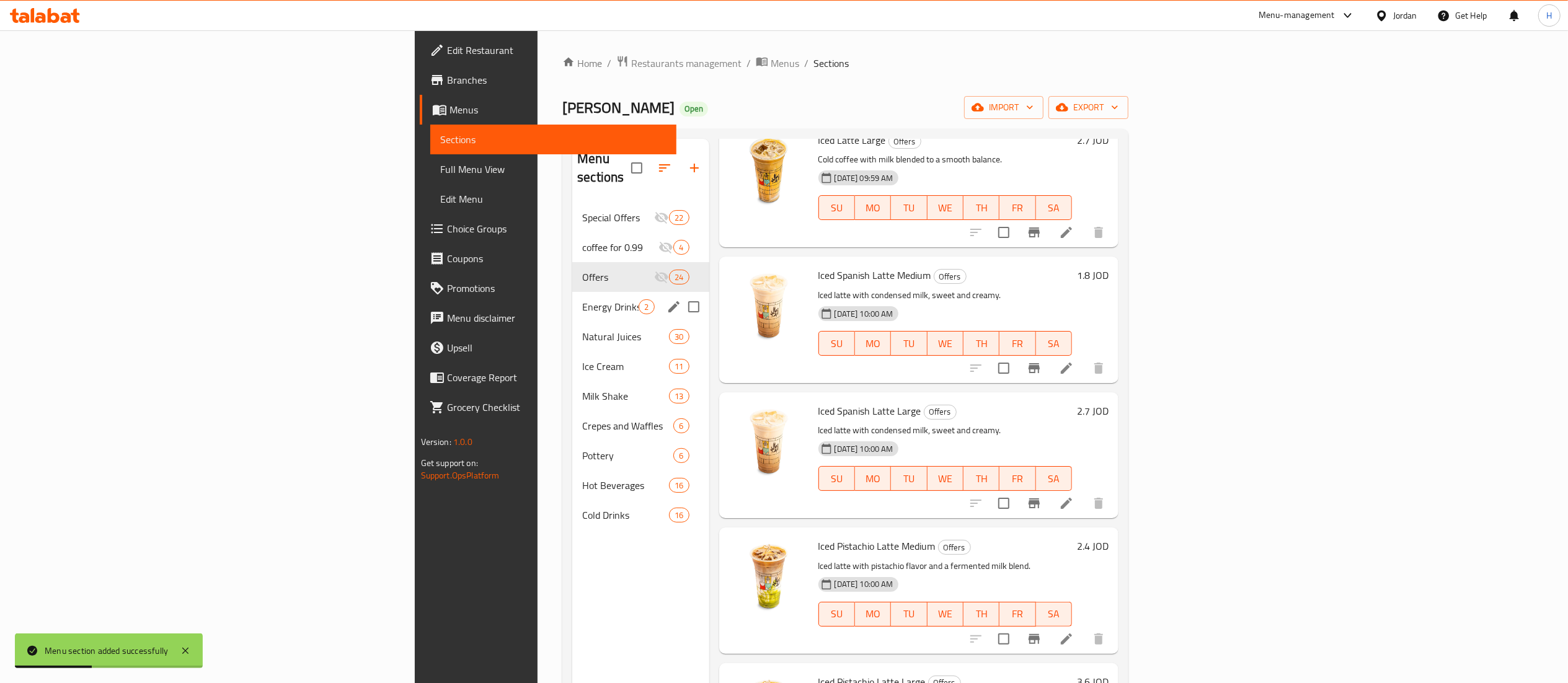
click at [572, 302] on div "Energy Drinks 2" at bounding box center [641, 307] width 137 height 30
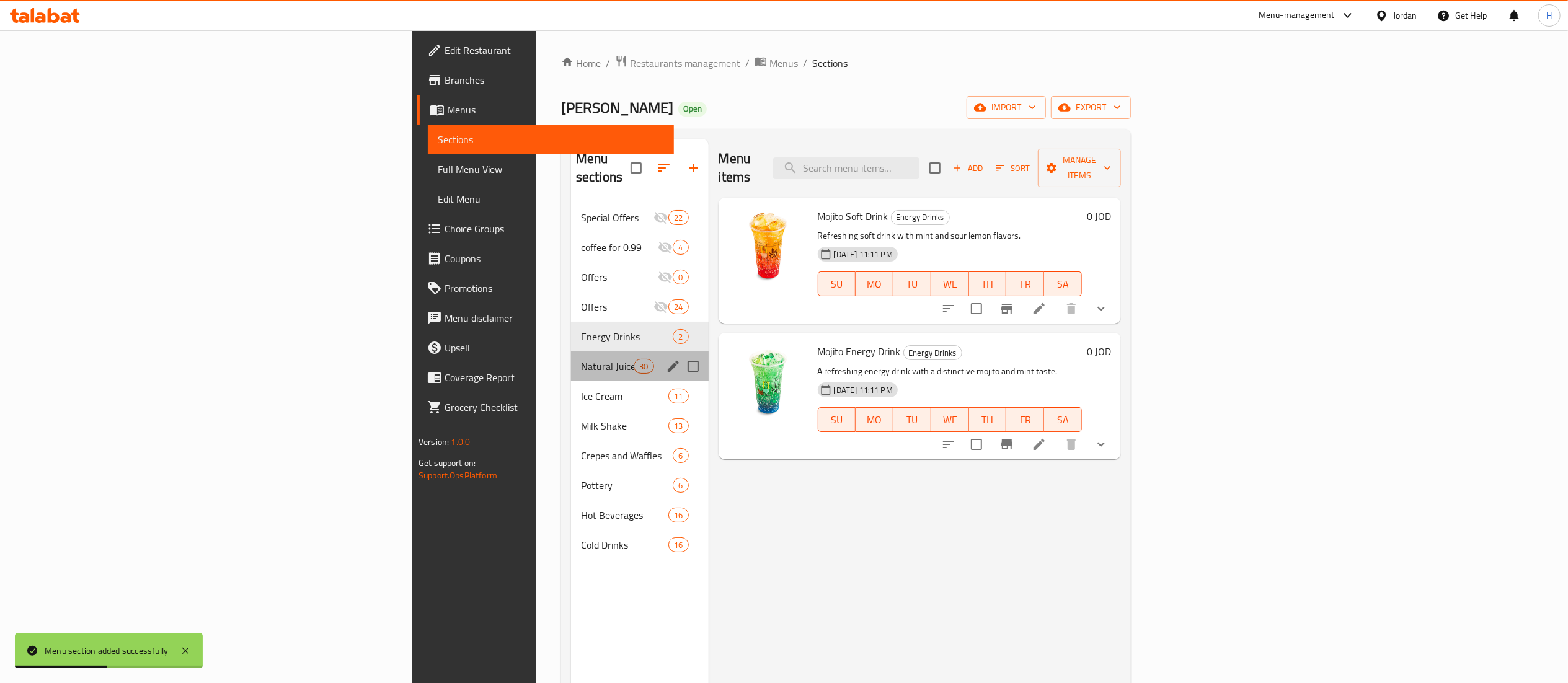
click at [571, 351] on div "Natural Juices 30" at bounding box center [639, 366] width 137 height 30
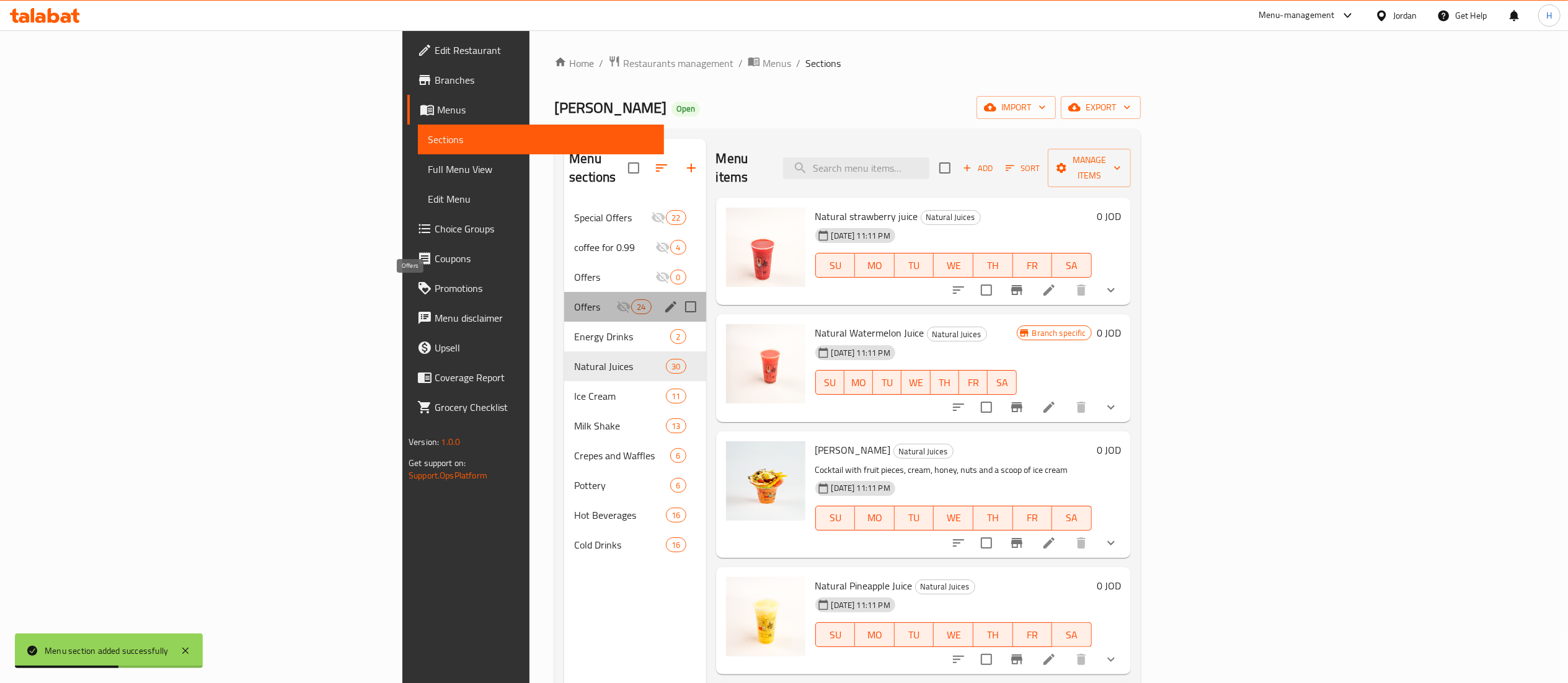
click at [574, 300] on span "Offers" at bounding box center [595, 307] width 42 height 15
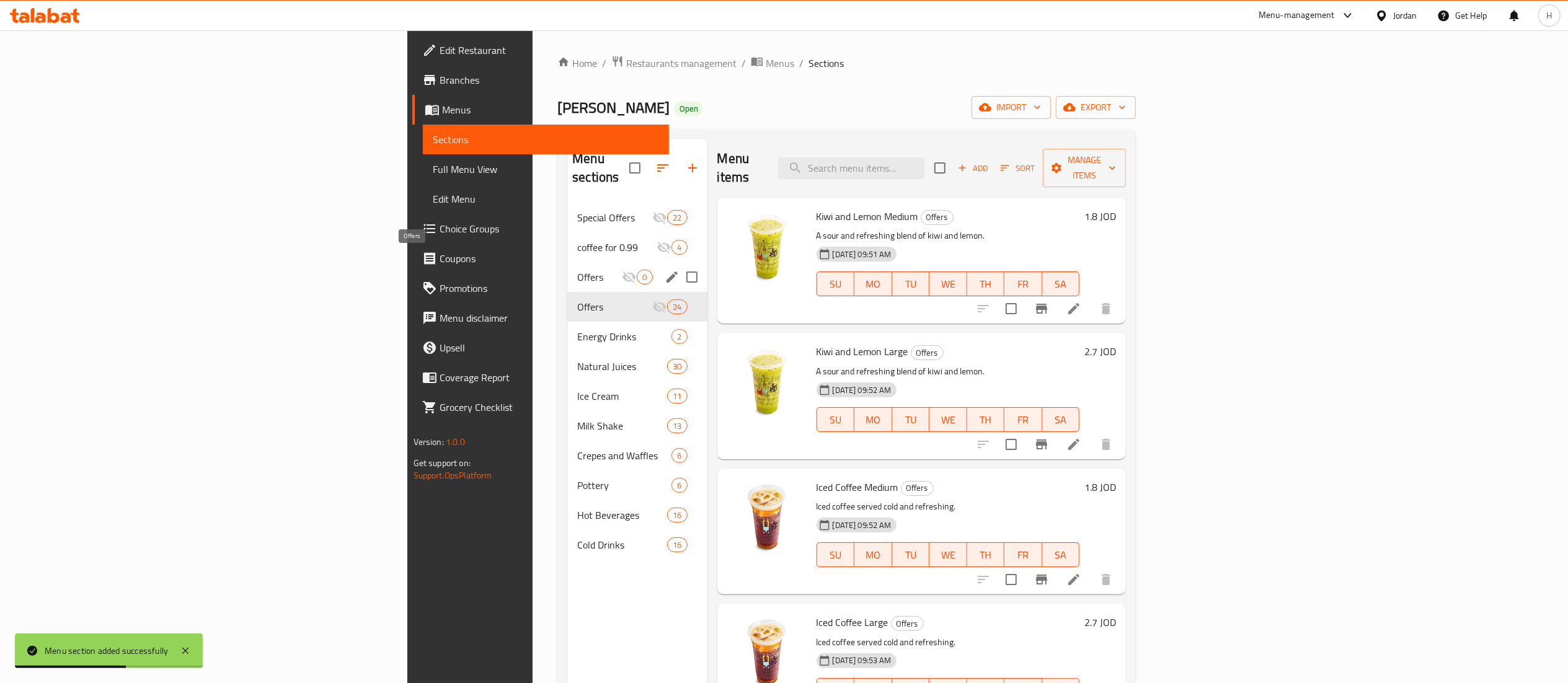
click at [577, 270] on span "Offers" at bounding box center [599, 277] width 45 height 15
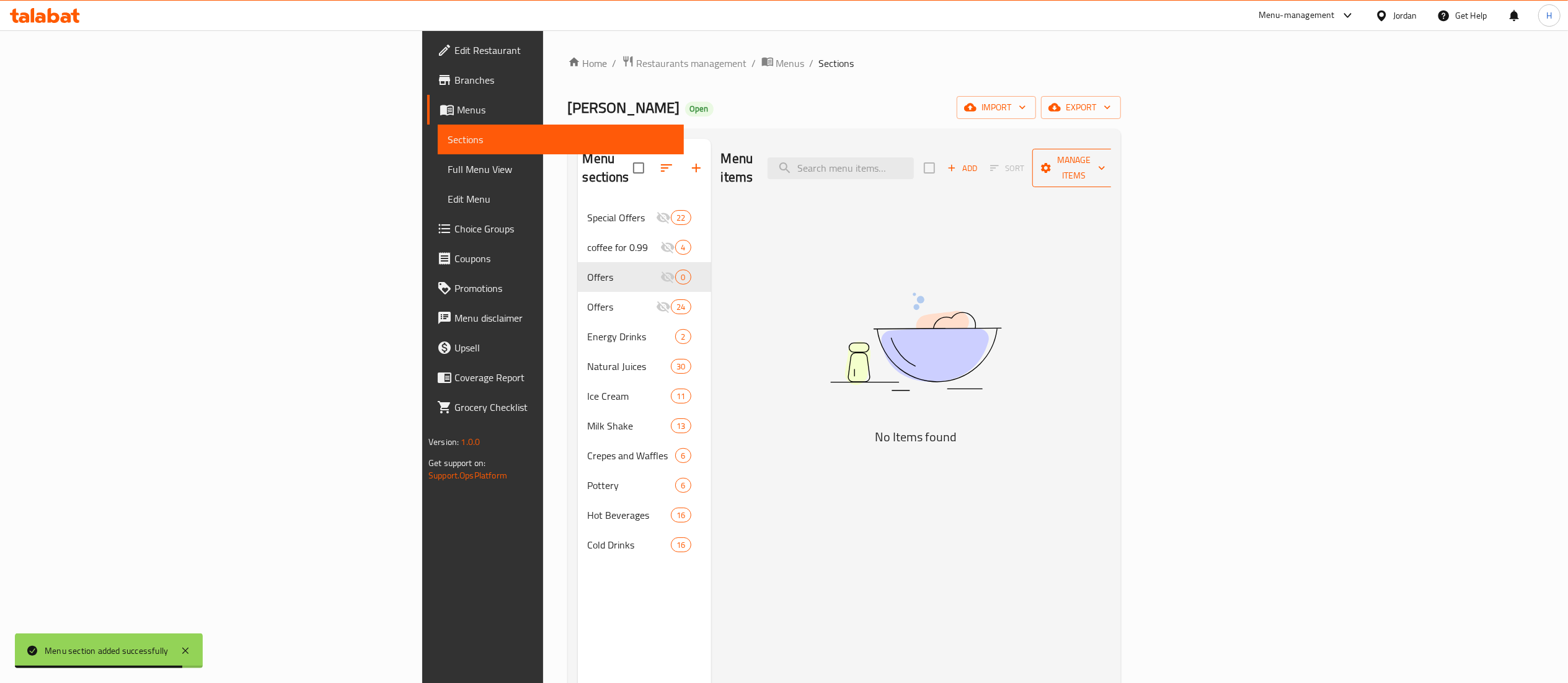
click at [1105, 156] on span "Manage items" at bounding box center [1073, 168] width 63 height 31
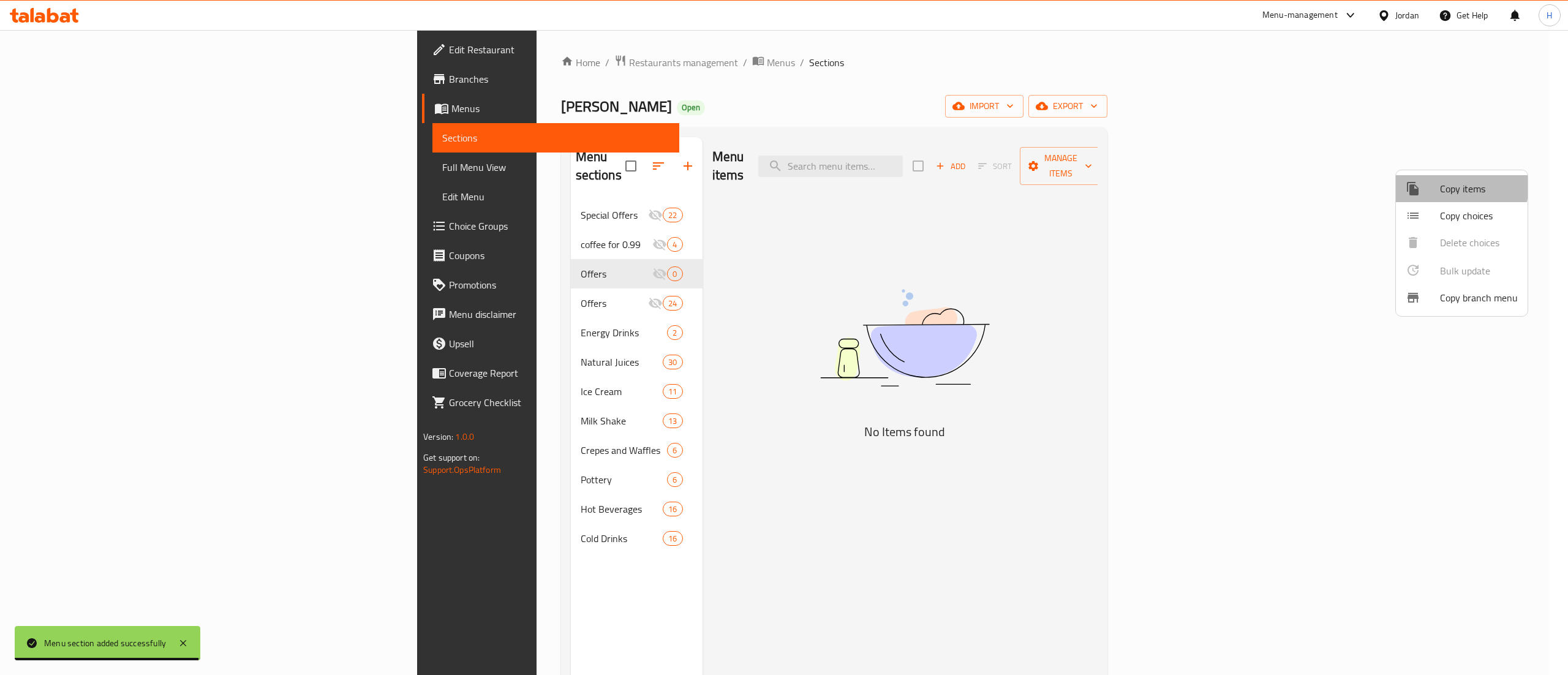
click at [1432, 183] on div at bounding box center [1422, 188] width 34 height 15
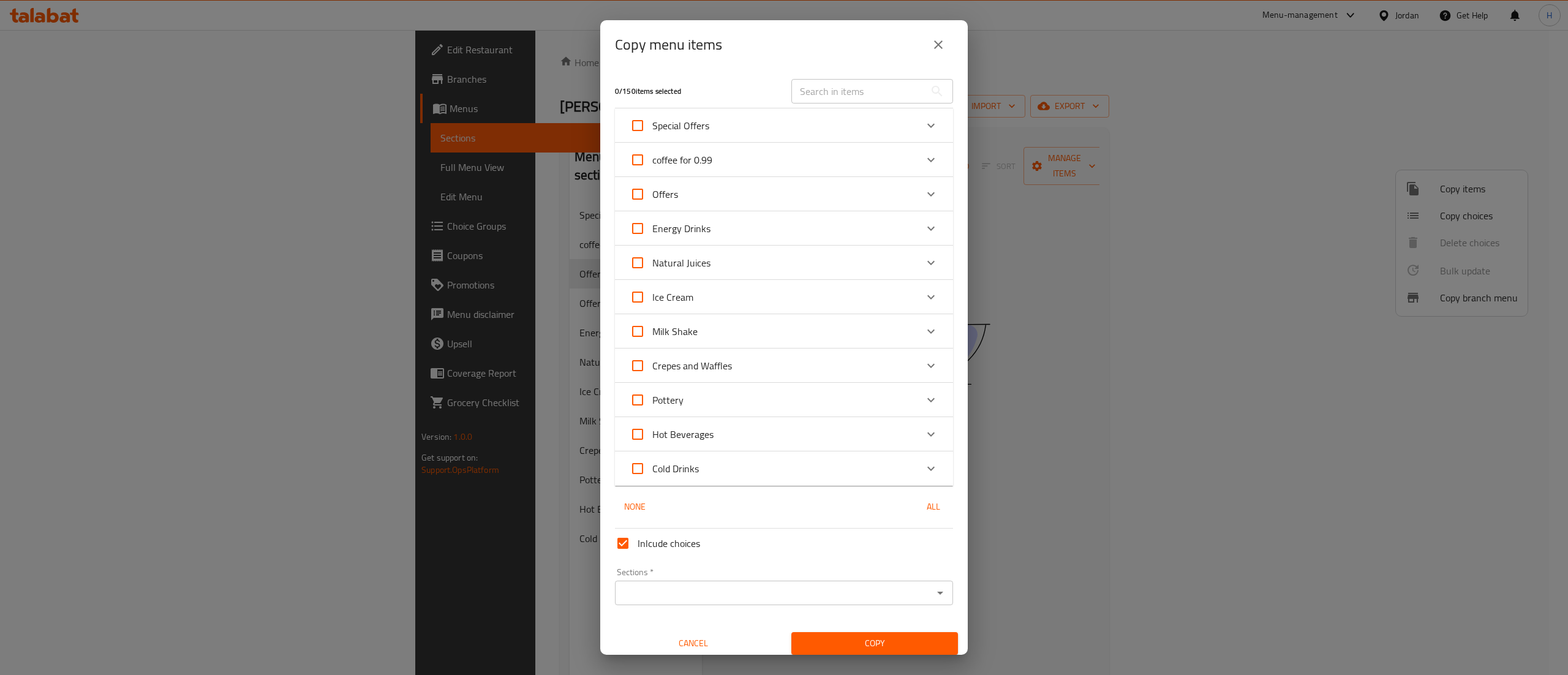
click at [831, 96] on input "text" at bounding box center [858, 91] width 134 height 25
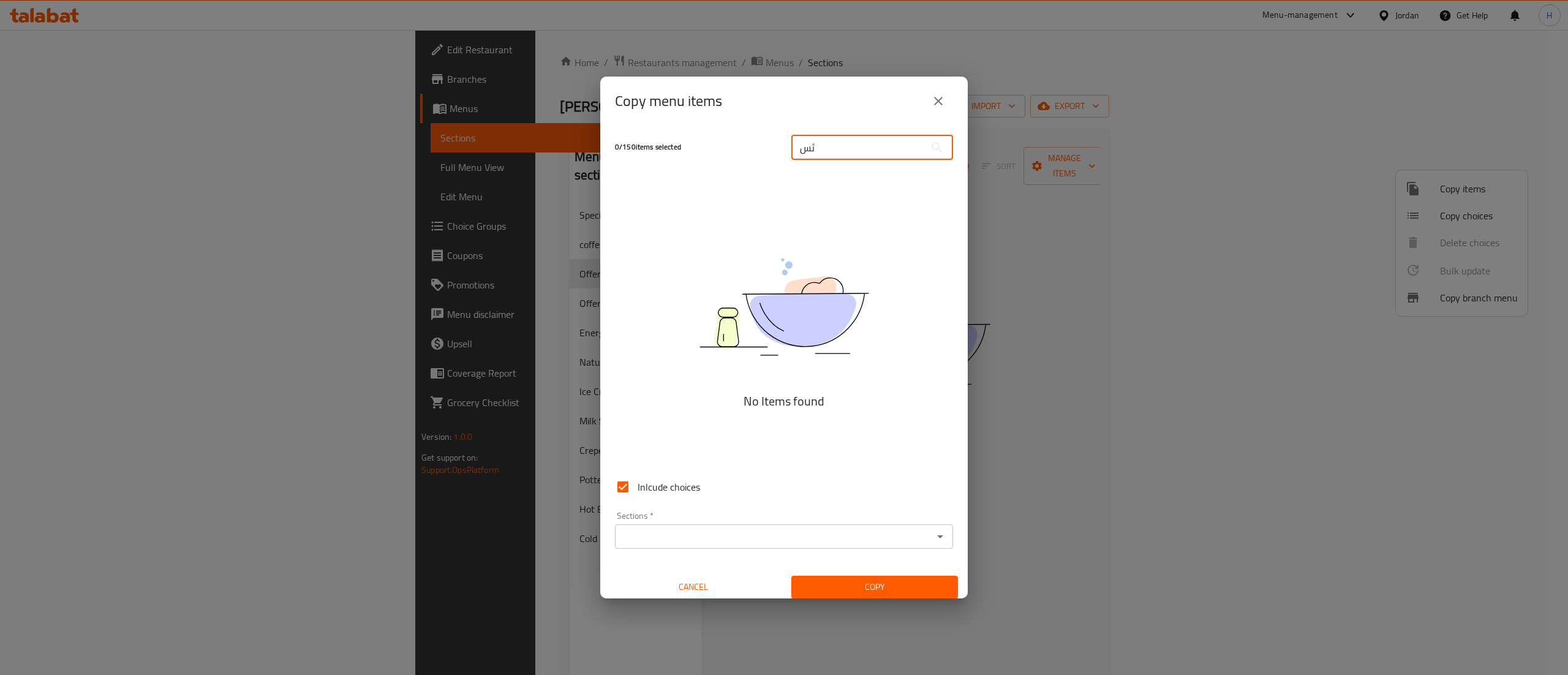
type input "ث"
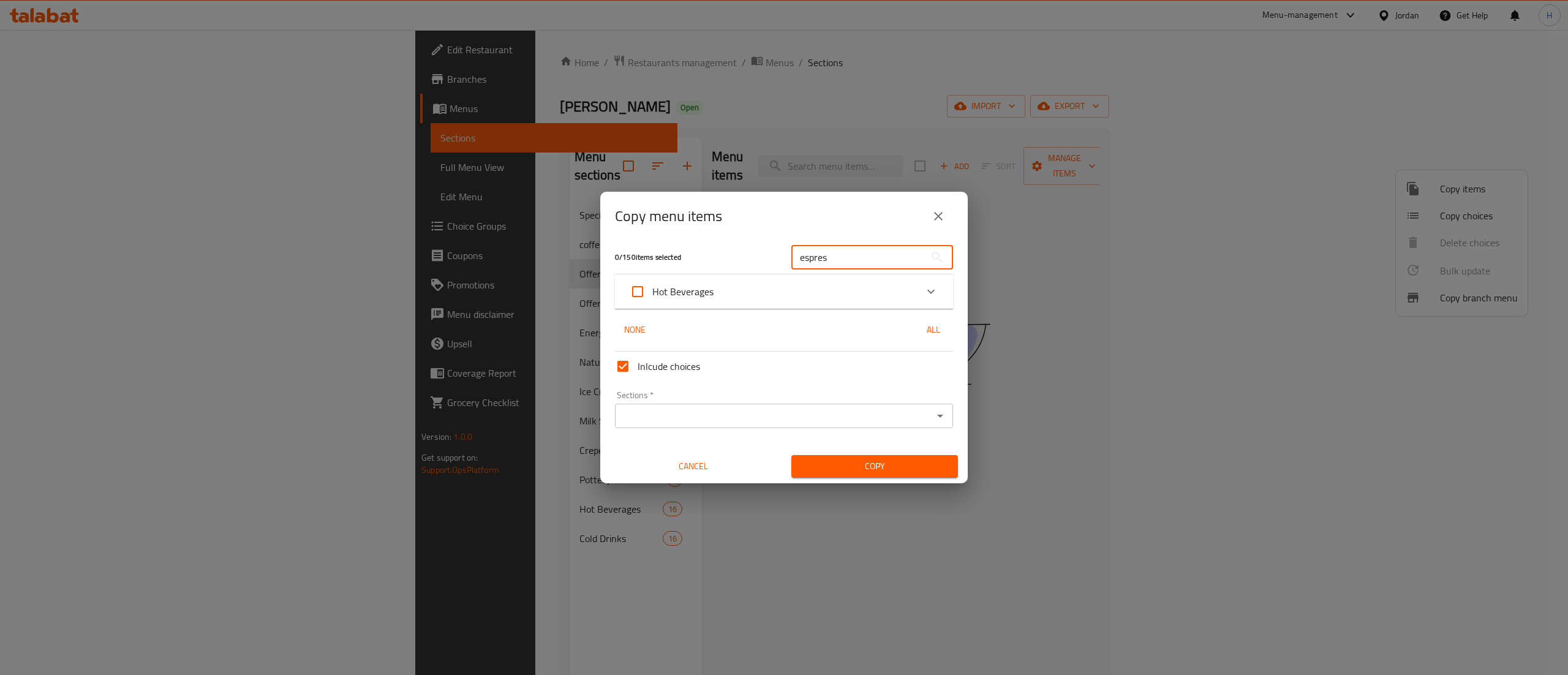
scroll to position [7, 0]
type input "espres"
click at [924, 291] on icon "Expand" at bounding box center [931, 290] width 15 height 15
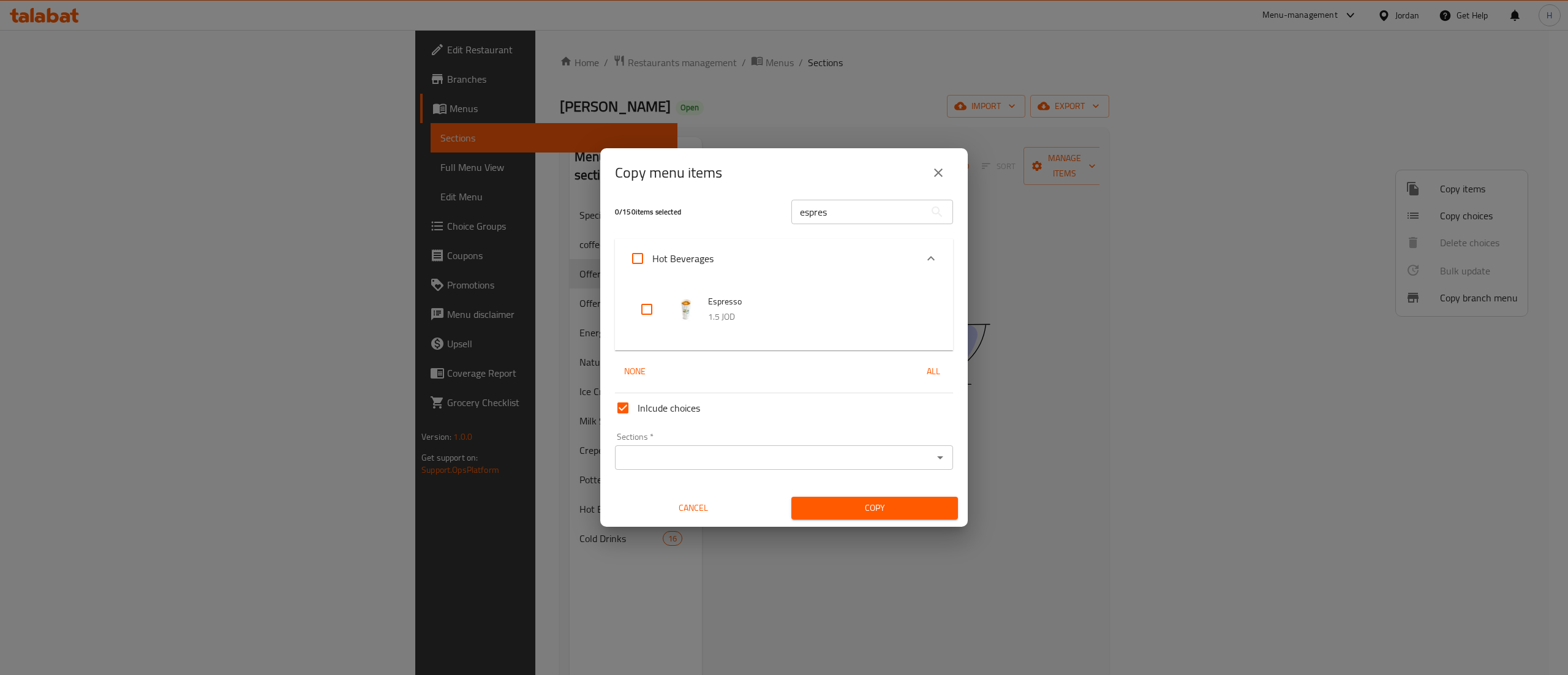
click at [652, 306] on input "checkbox" at bounding box center [647, 309] width 30 height 30
checkbox input "true"
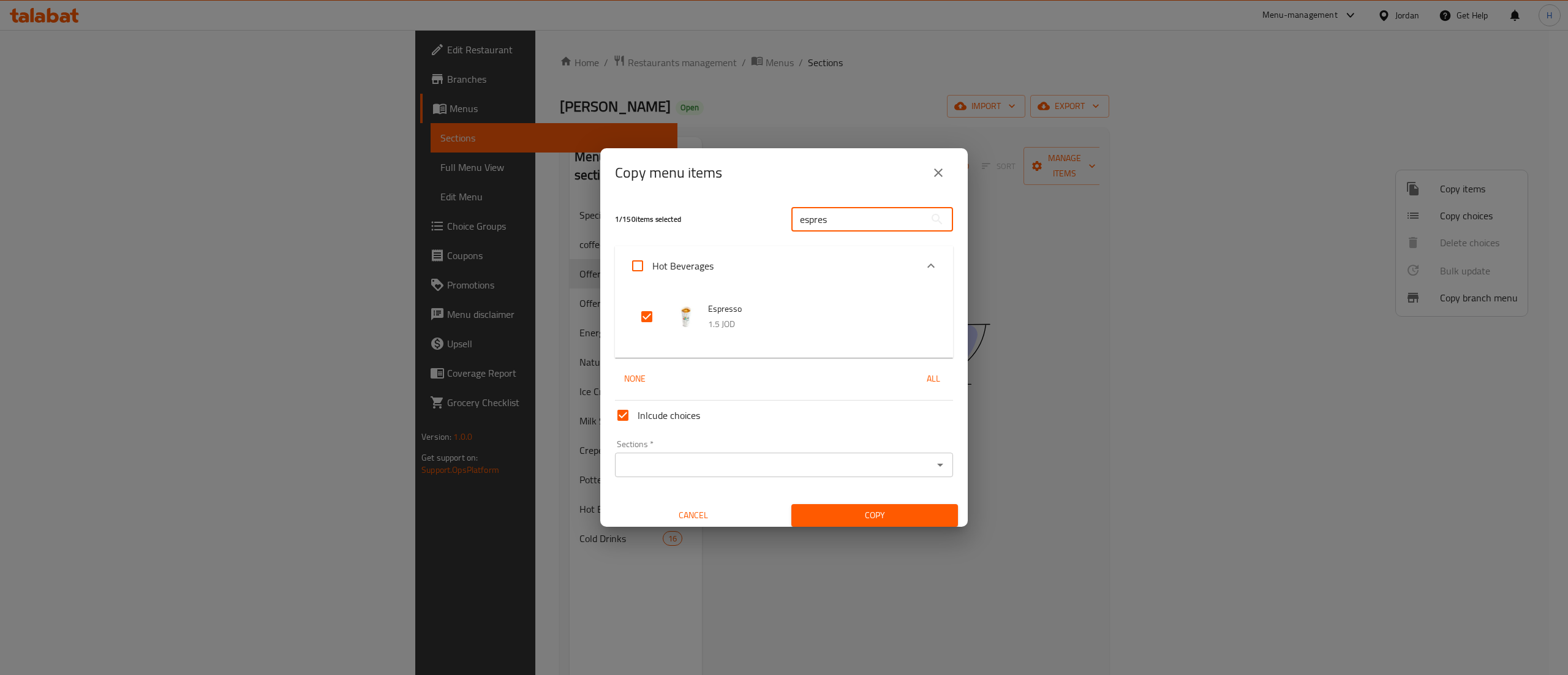
drag, startPoint x: 823, startPoint y: 214, endPoint x: 754, endPoint y: 193, distance: 72.1
click at [754, 193] on div "Copy menu items 1 / 150 items selected espres ​ Hot Beverages Espresso 1.5 JOD …" at bounding box center [784, 337] width 368 height 378
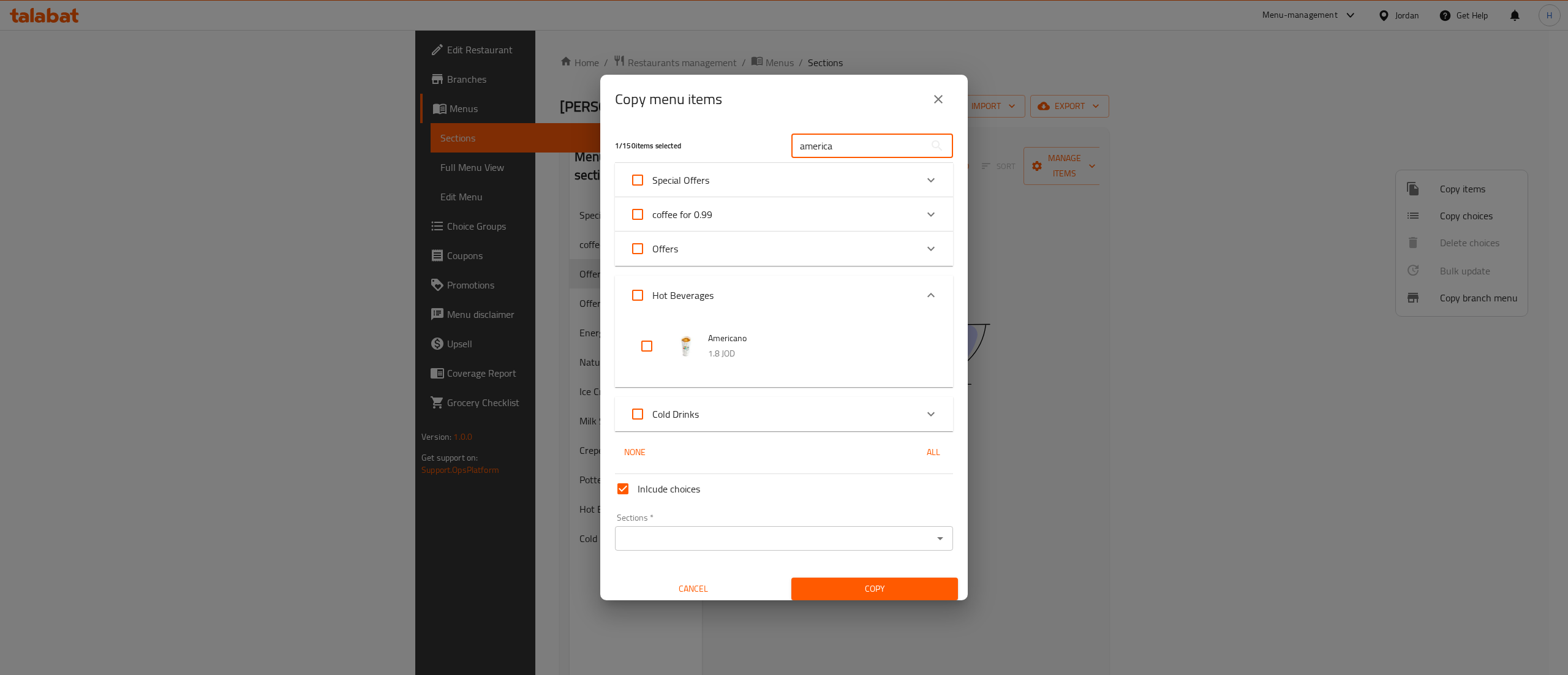
type input "america"
click at [642, 345] on input "checkbox" at bounding box center [647, 346] width 30 height 30
checkbox input "true"
click at [849, 146] on input "america" at bounding box center [858, 146] width 134 height 25
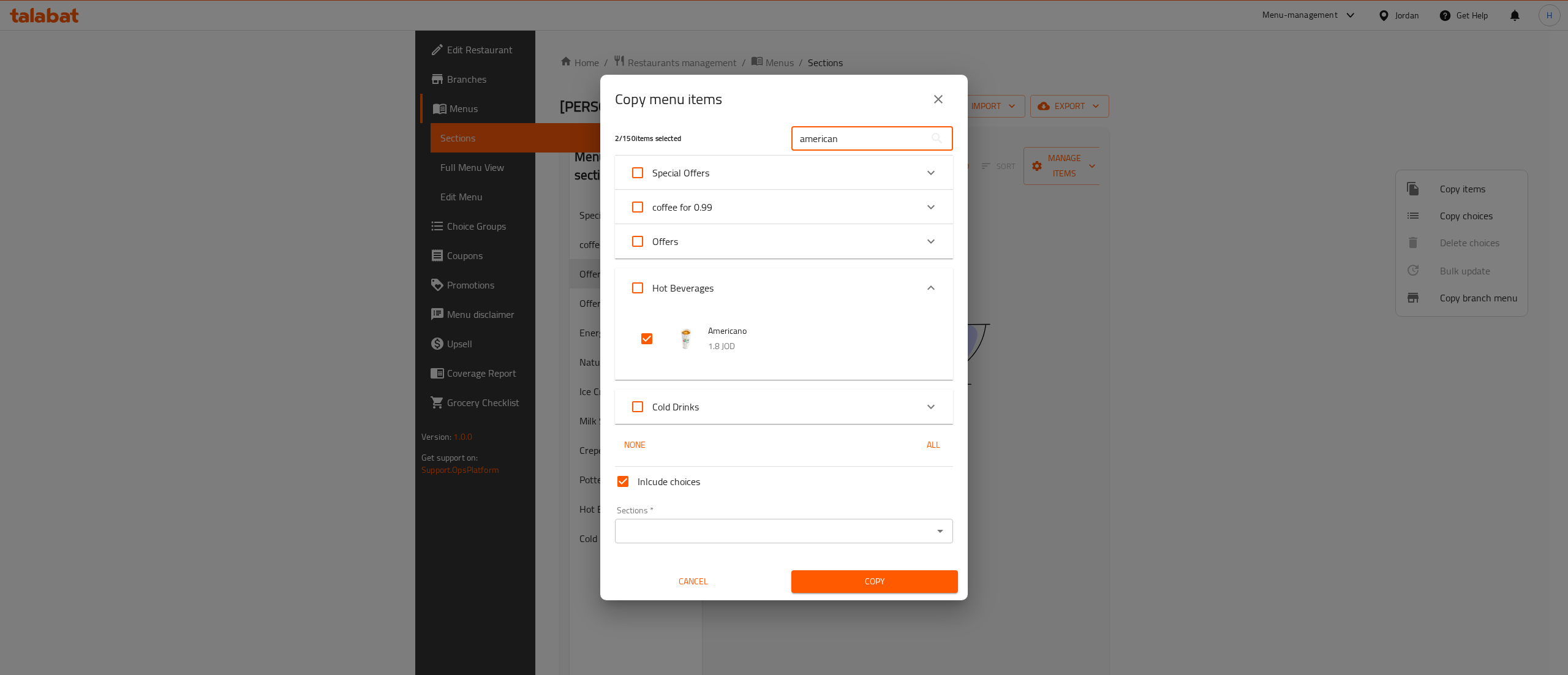
type input "american"
click at [623, 492] on input "Inlcude choices" at bounding box center [623, 482] width 30 height 30
checkbox input "false"
click at [924, 281] on icon "Expand" at bounding box center [931, 288] width 15 height 15
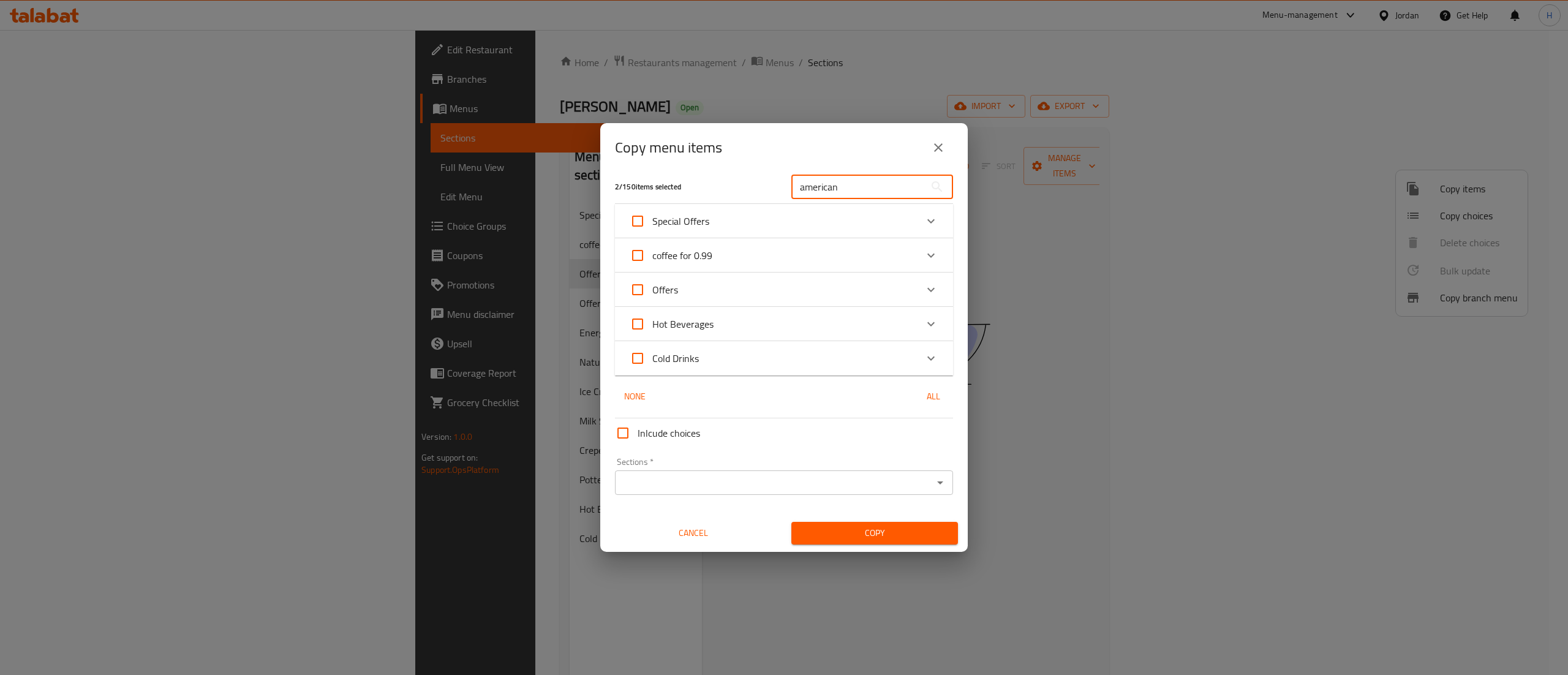
scroll to position [0, 0]
drag, startPoint x: 868, startPoint y: 184, endPoint x: 570, endPoint y: 173, distance: 298.2
click at [570, 173] on div "Copy menu items 2 / 150 items selected american ​ Special Offers Iced Americano…" at bounding box center [784, 338] width 1568 height 675
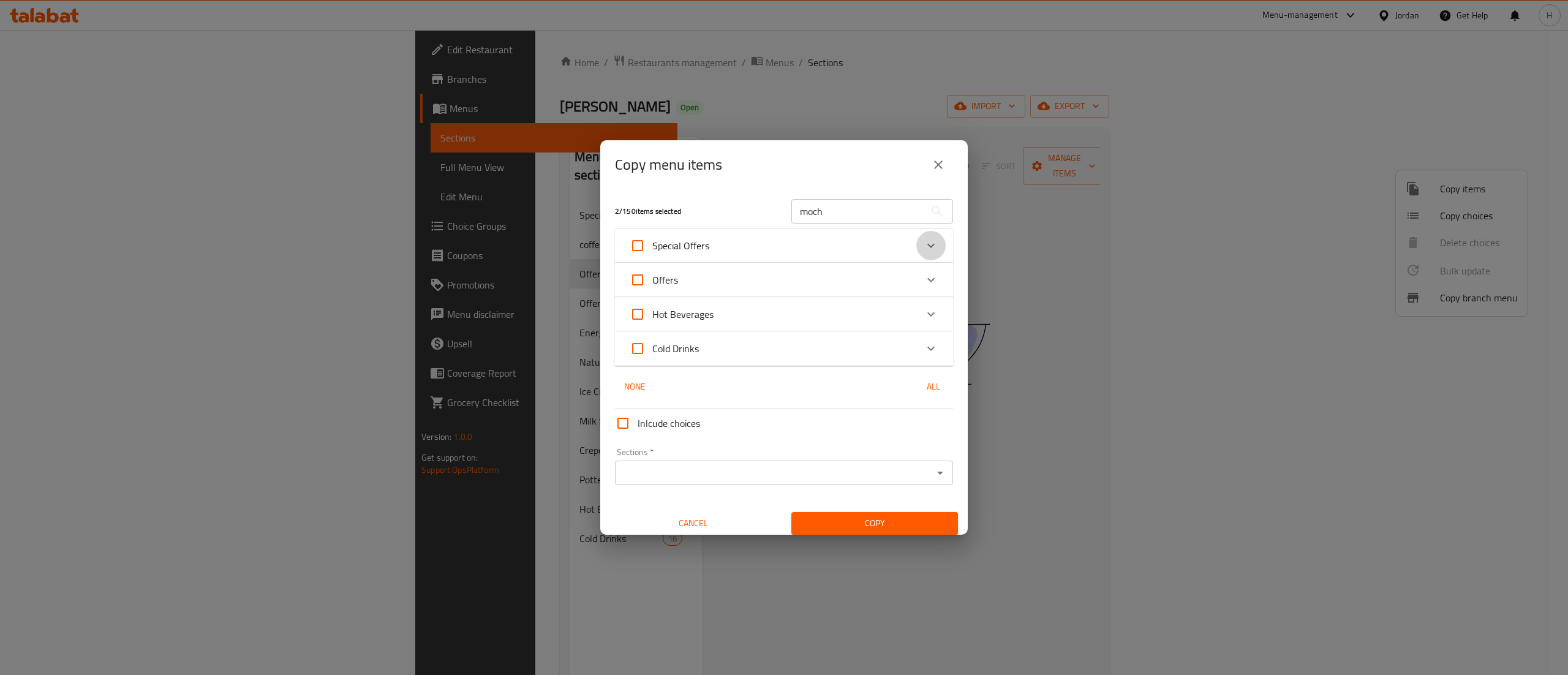
click at [924, 241] on icon "Expand" at bounding box center [931, 245] width 15 height 15
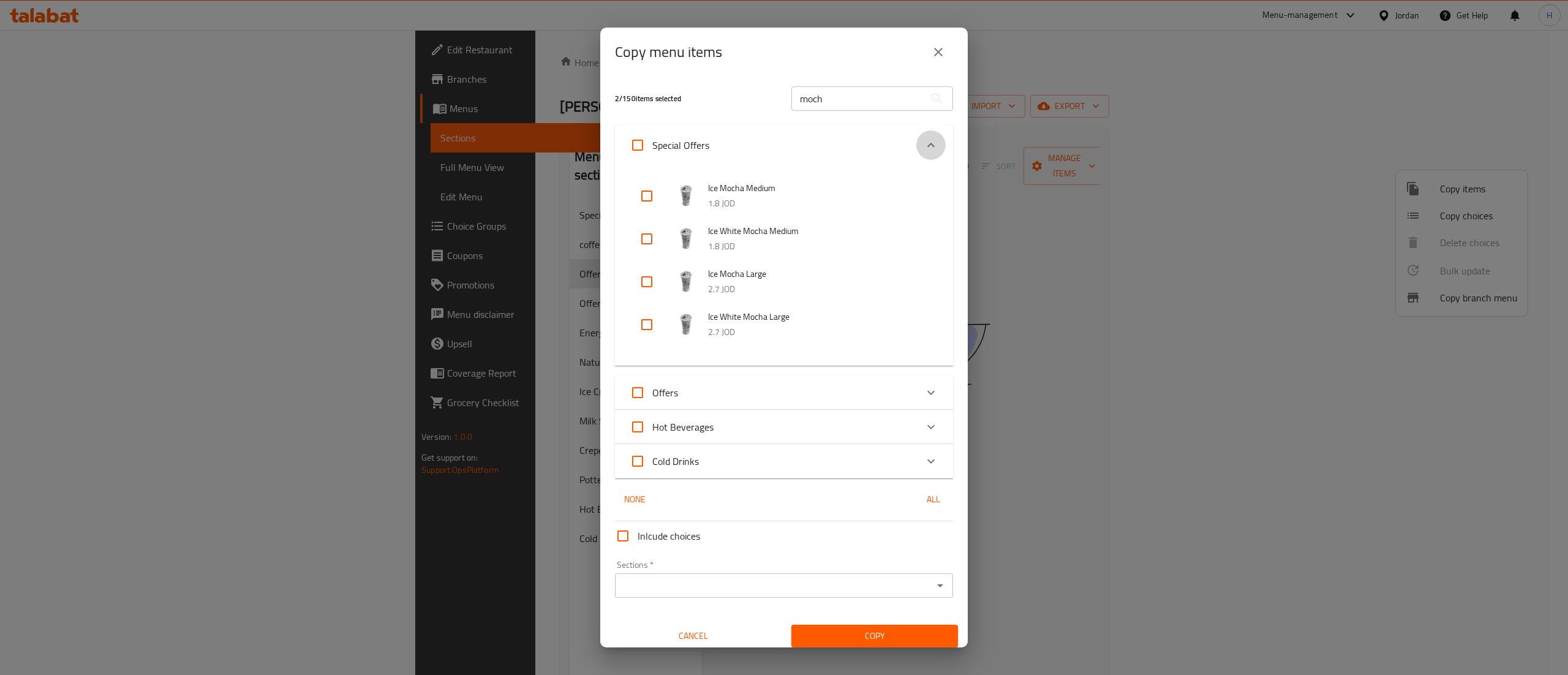
click at [927, 145] on icon "Expand" at bounding box center [931, 145] width 7 height 4
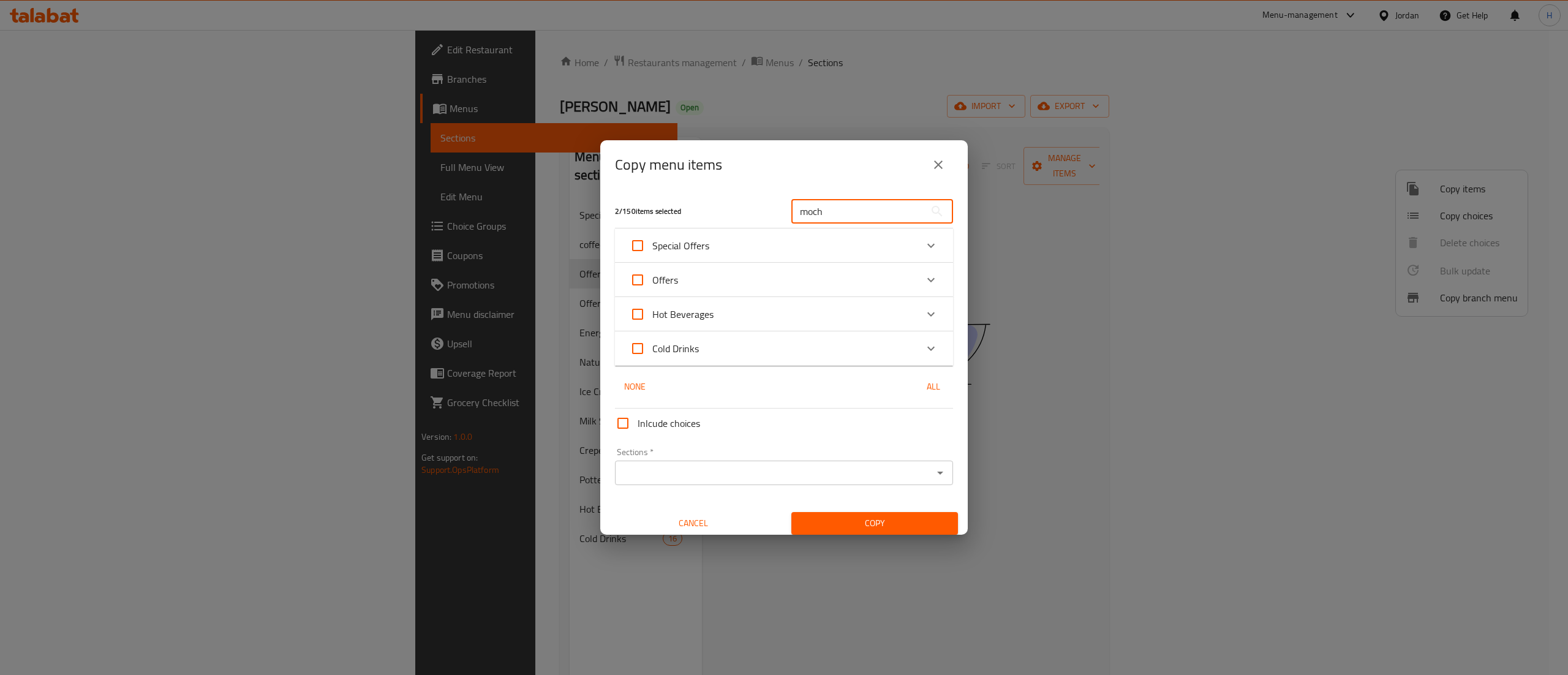
drag, startPoint x: 840, startPoint y: 206, endPoint x: 672, endPoint y: 217, distance: 168.4
click at [672, 217] on div "2 / 150 items selected moch ​" at bounding box center [784, 211] width 353 height 49
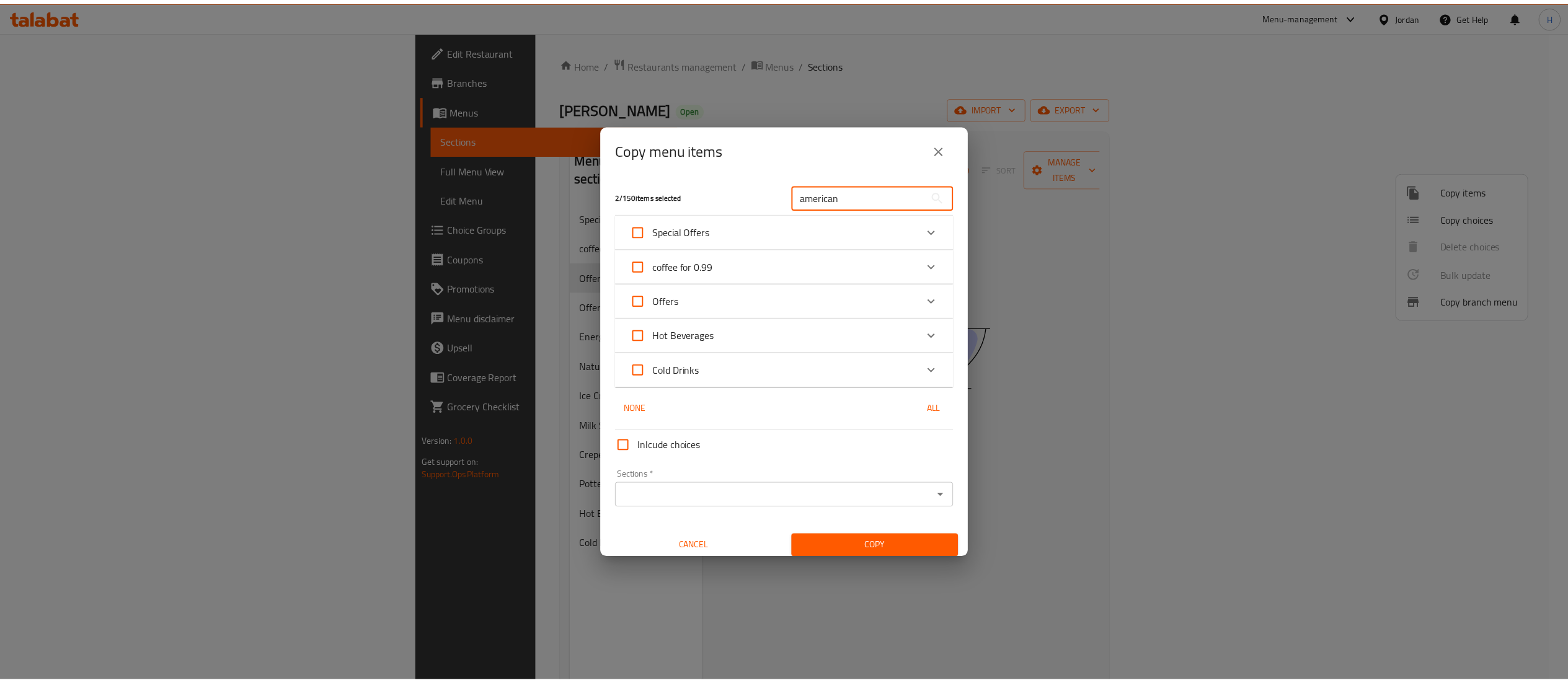
scroll to position [7, 0]
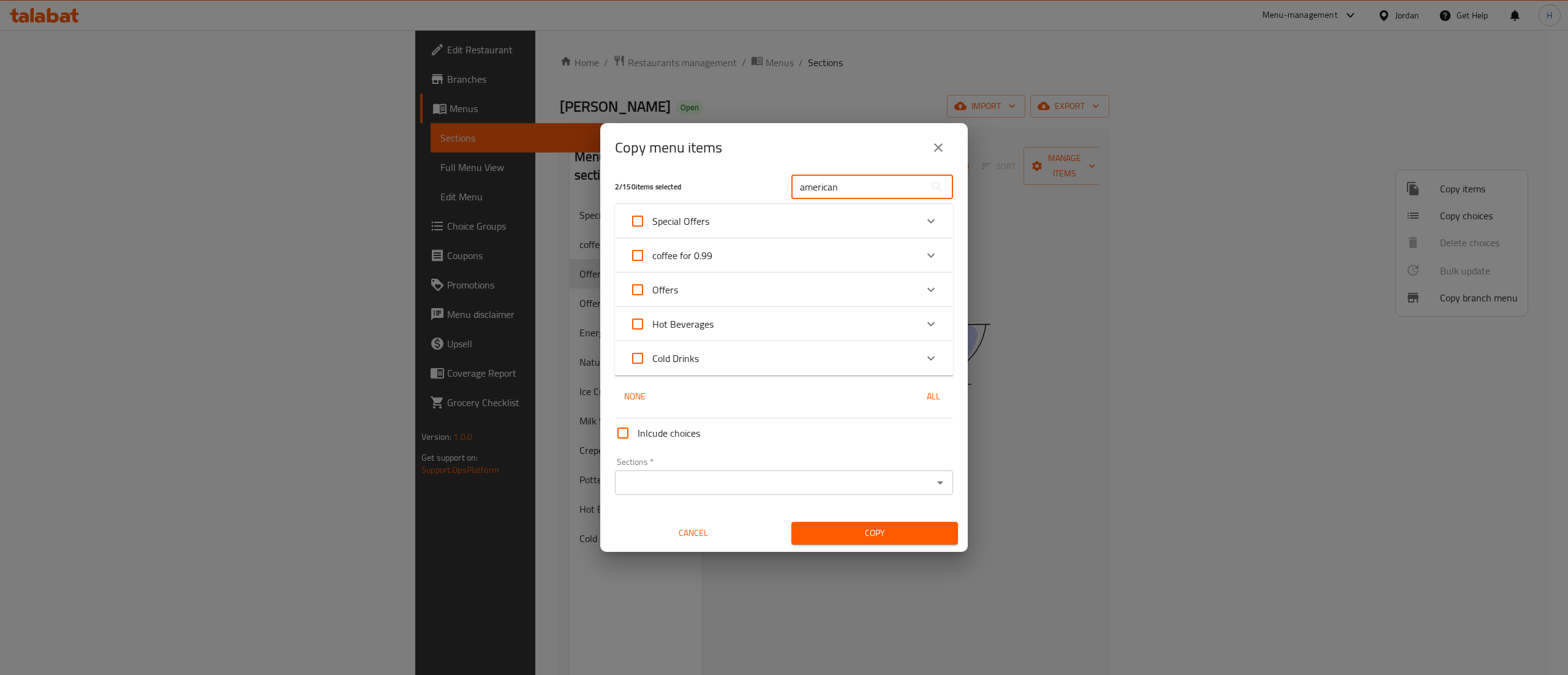
type input "american"
click at [916, 332] on div "Expand" at bounding box center [931, 324] width 30 height 30
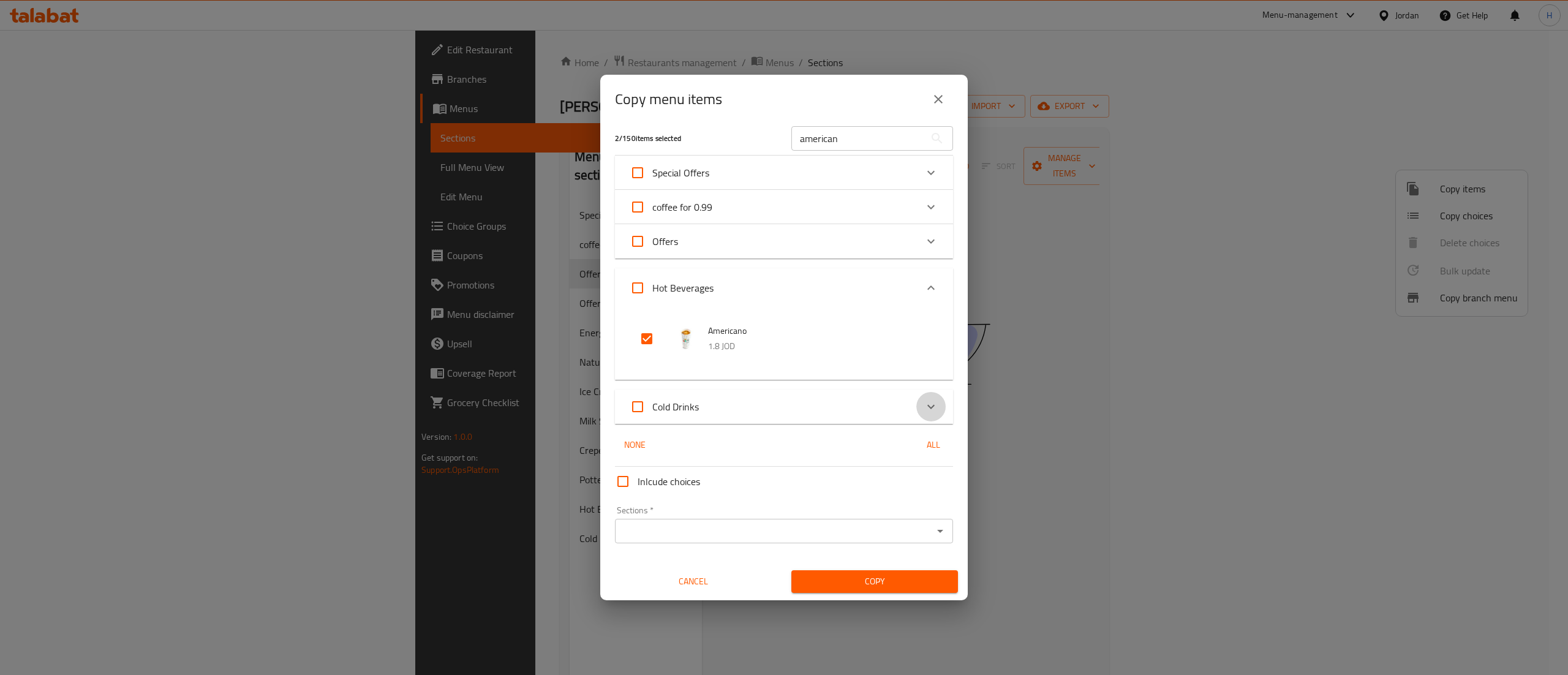
click at [920, 408] on div "Expand" at bounding box center [931, 407] width 30 height 30
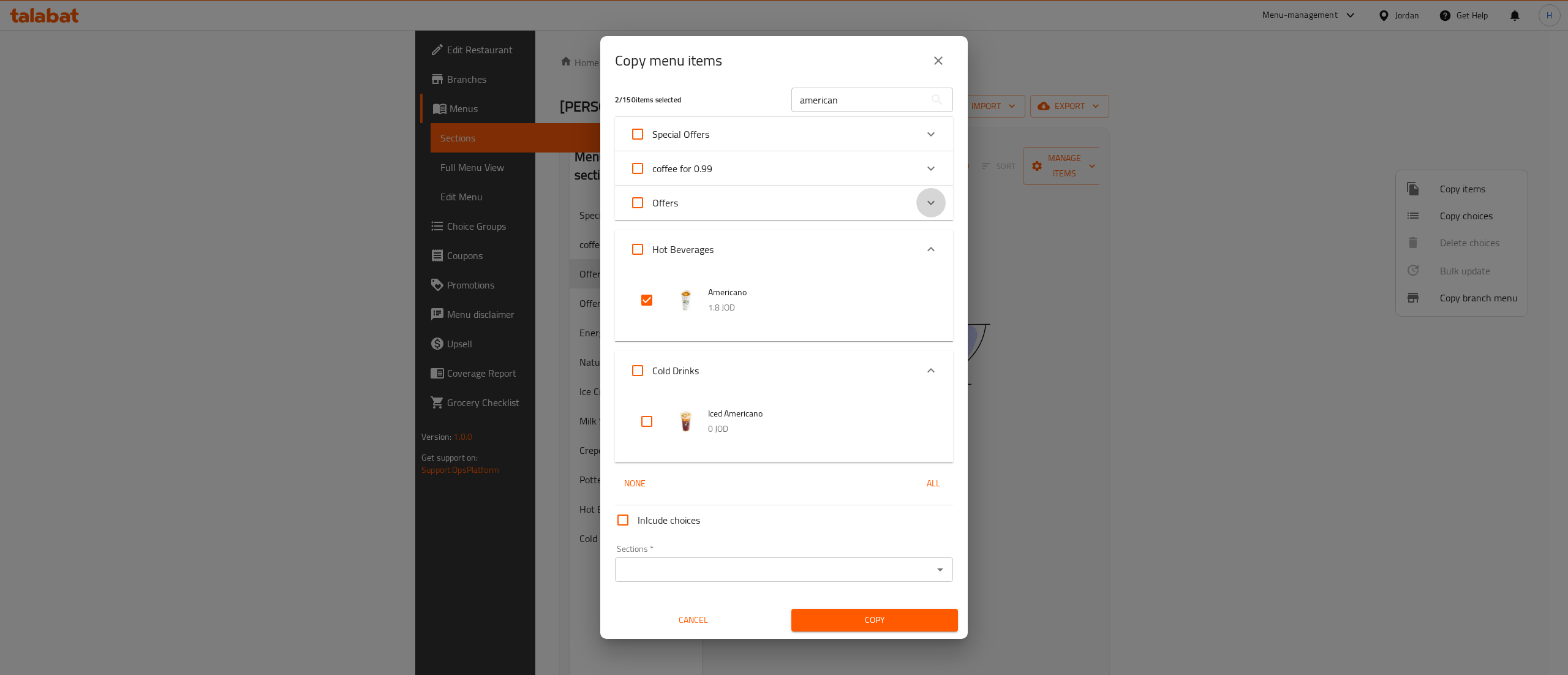
click at [924, 200] on icon "Expand" at bounding box center [931, 202] width 15 height 15
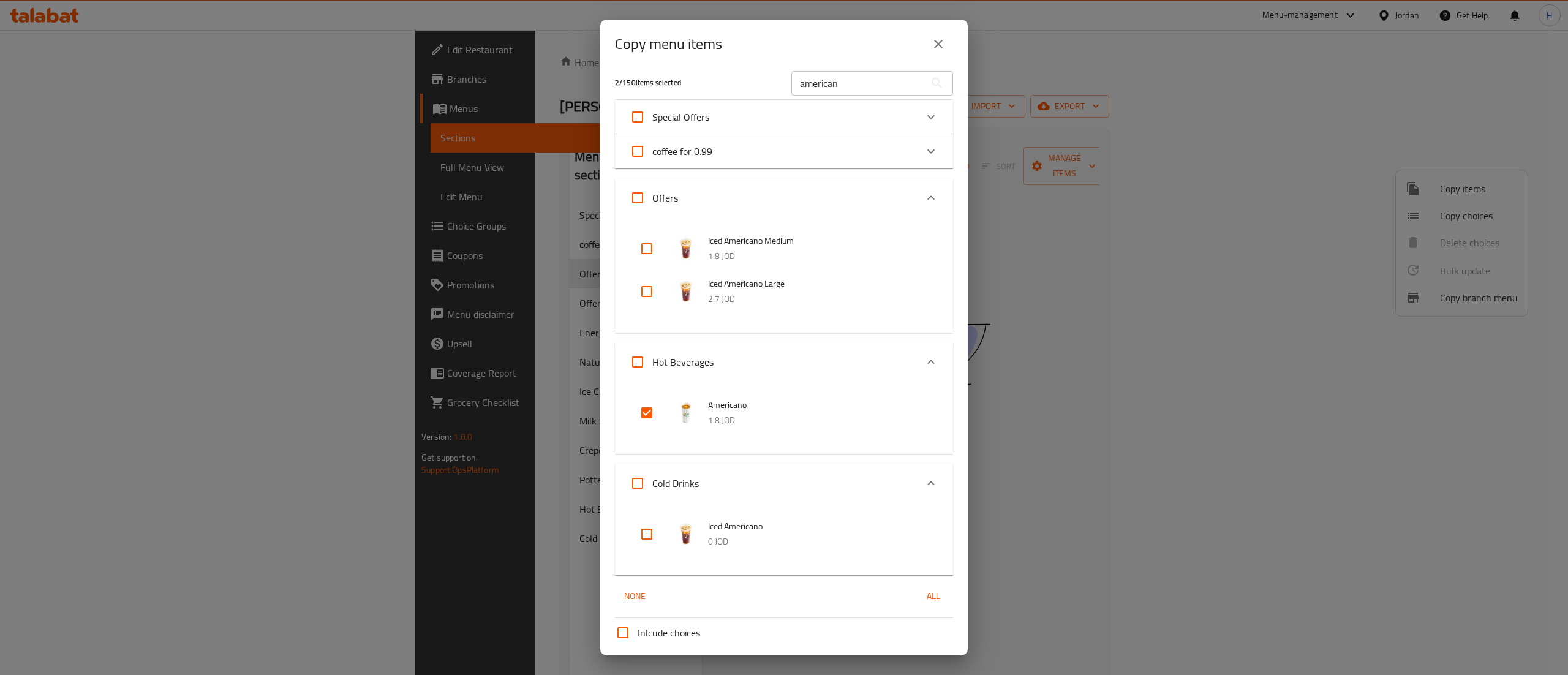
click at [1361, 266] on div "Copy menu items 2 / 150 items selected american ​ Special Offers Iced Americano…" at bounding box center [784, 338] width 1568 height 675
click at [939, 50] on icon "close" at bounding box center [938, 44] width 15 height 15
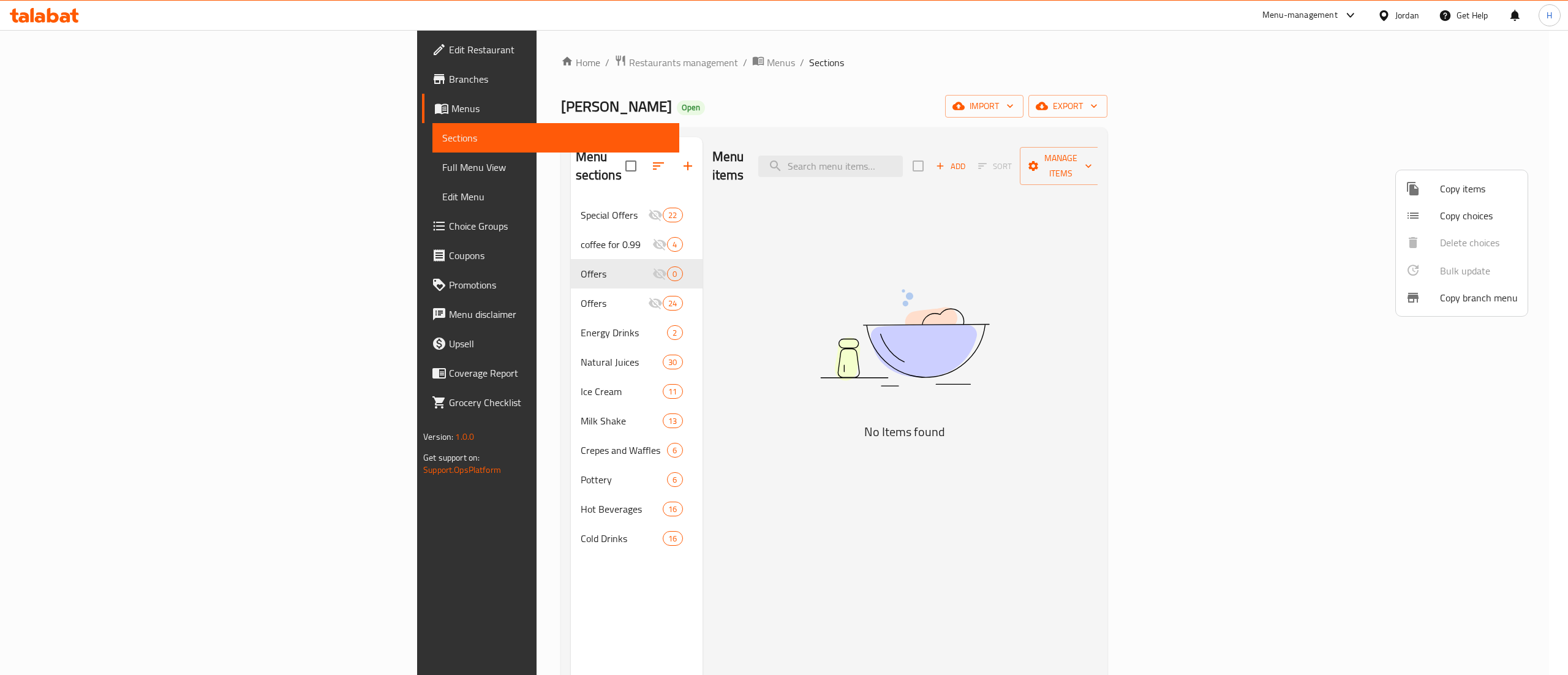
click at [972, 144] on div at bounding box center [784, 338] width 1568 height 675
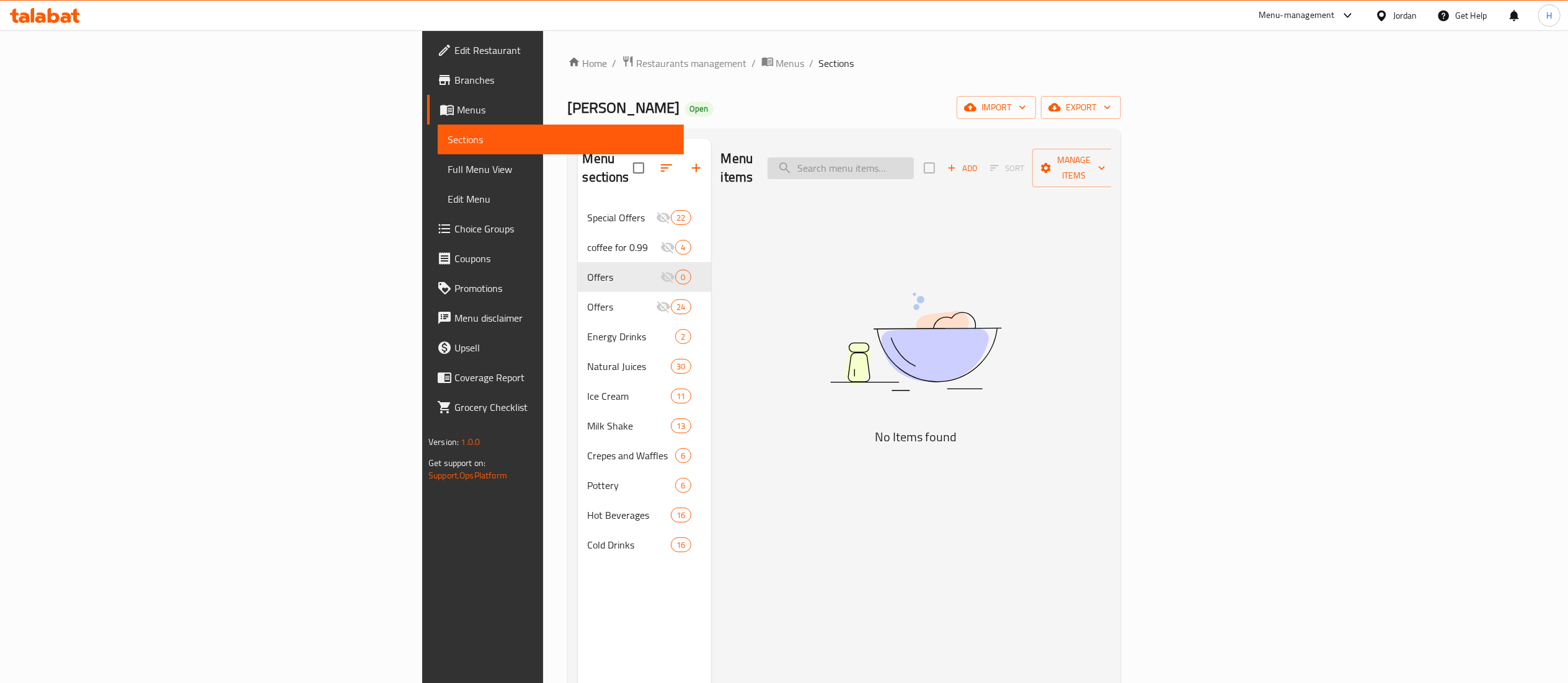
click at [914, 160] on input "search" at bounding box center [841, 168] width 147 height 21
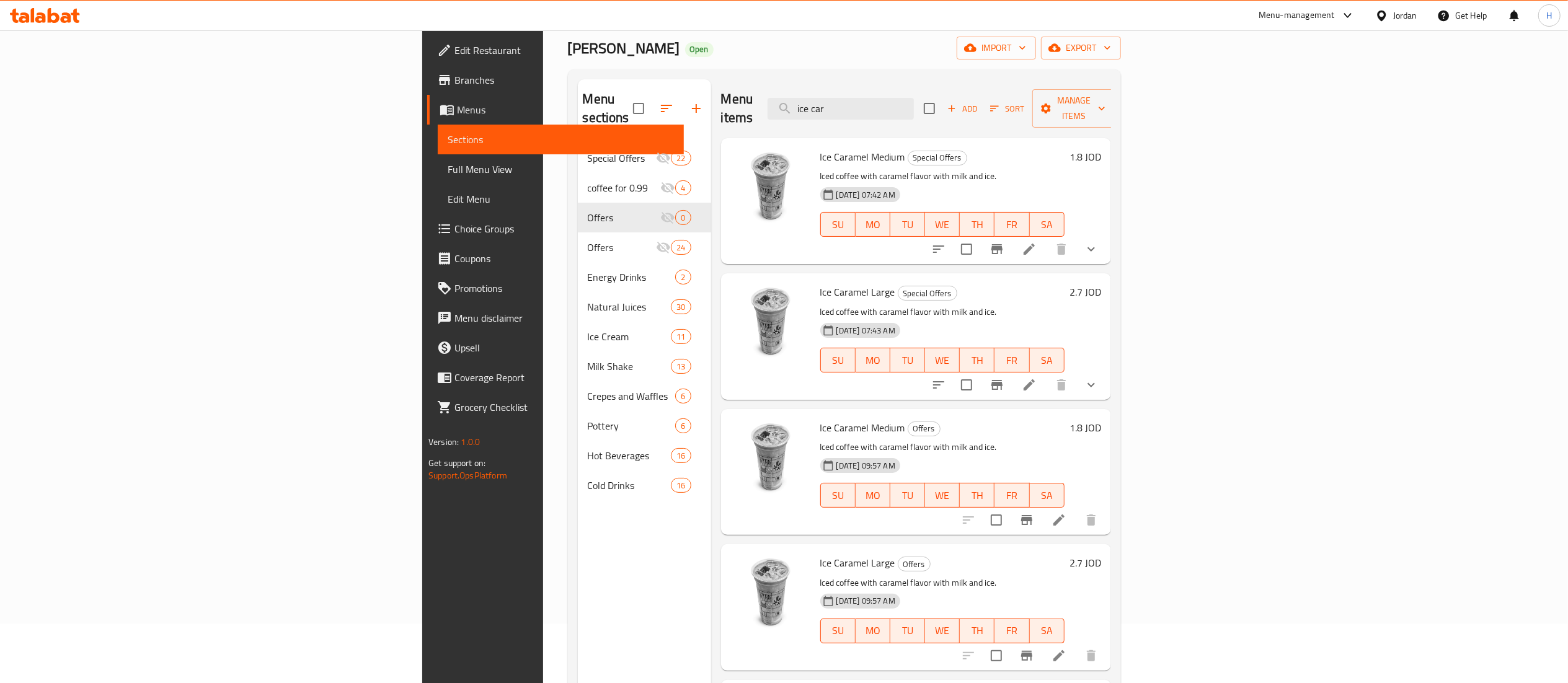
scroll to position [0, 0]
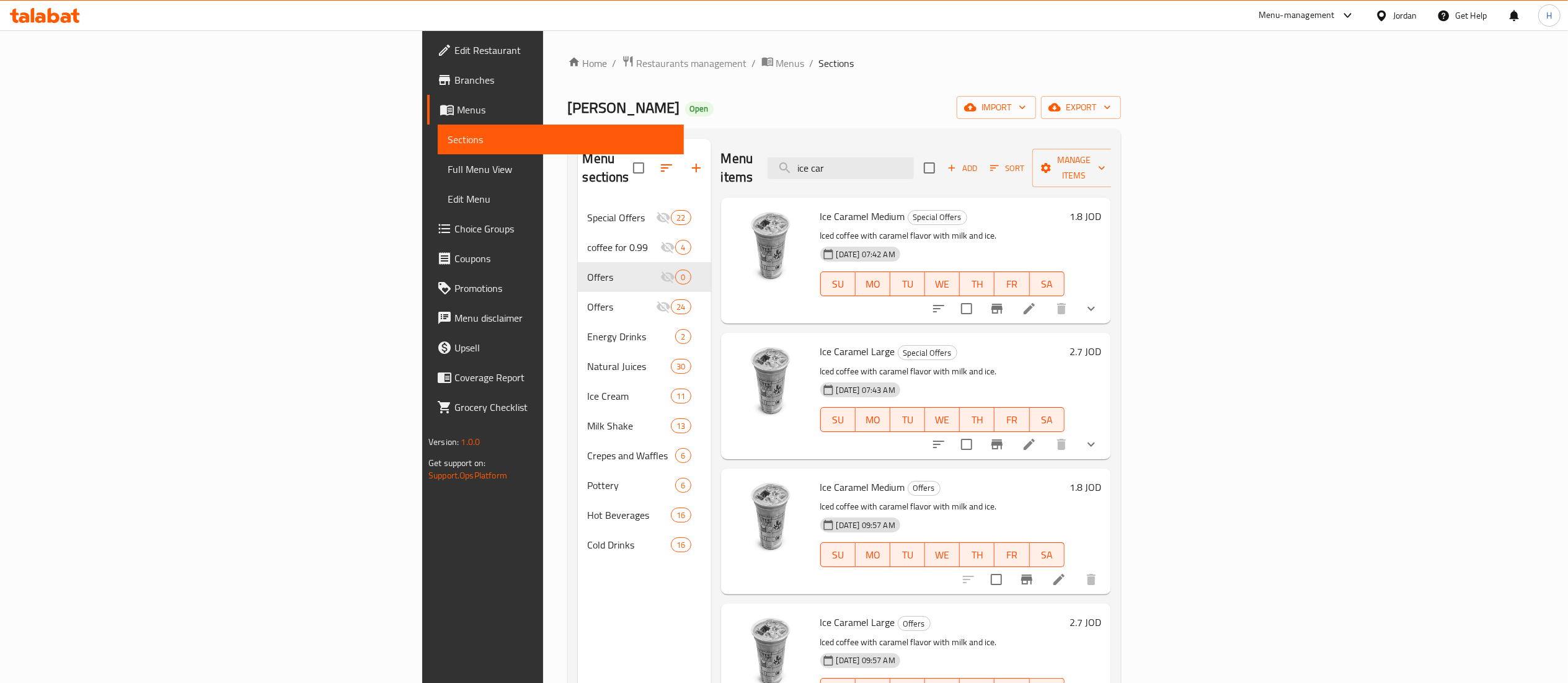
drag, startPoint x: 992, startPoint y: 160, endPoint x: 795, endPoint y: 147, distance: 197.4
click at [795, 147] on div "Menu items ice car Add Sort Manage items" at bounding box center [916, 168] width 390 height 59
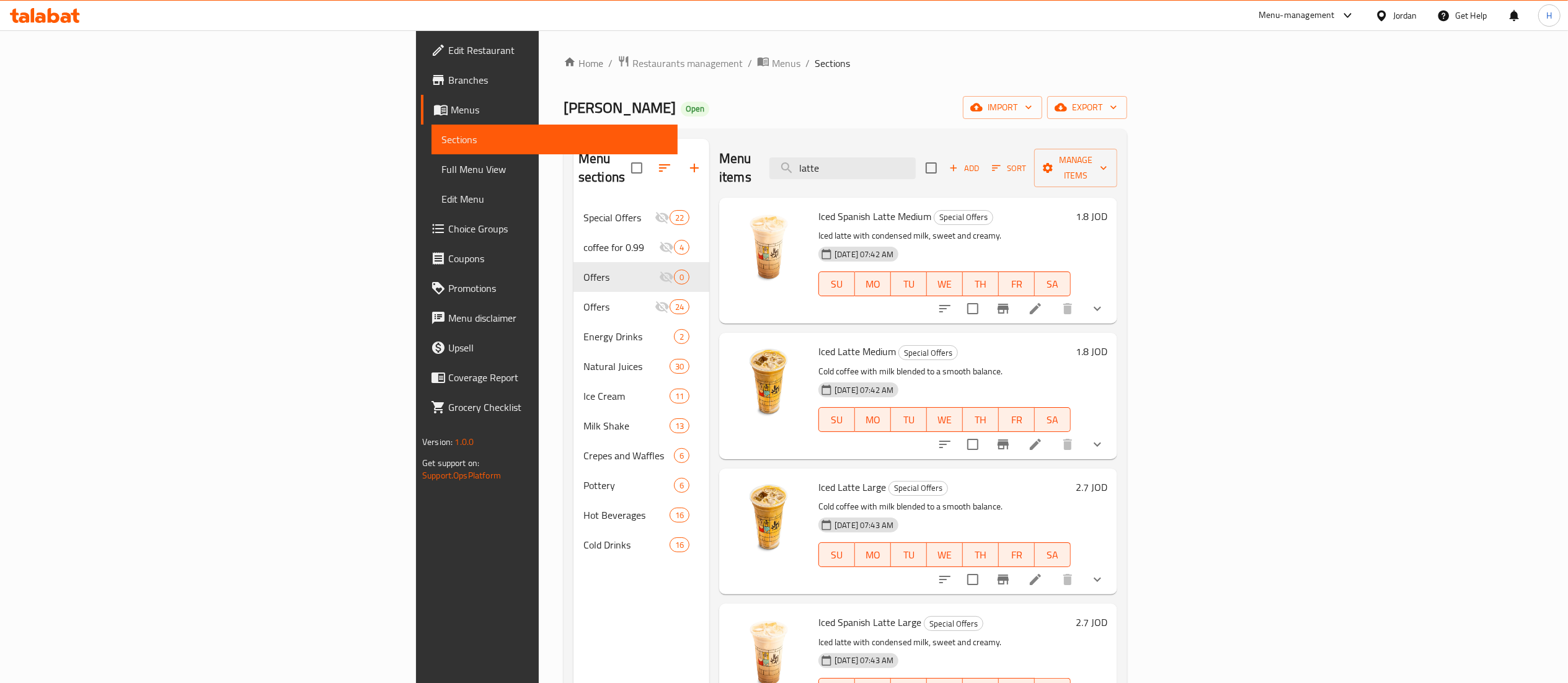
drag, startPoint x: 1002, startPoint y: 163, endPoint x: 801, endPoint y: 165, distance: 201.0
click at [801, 165] on div "Menu items latte Add Sort Manage items" at bounding box center [918, 168] width 398 height 59
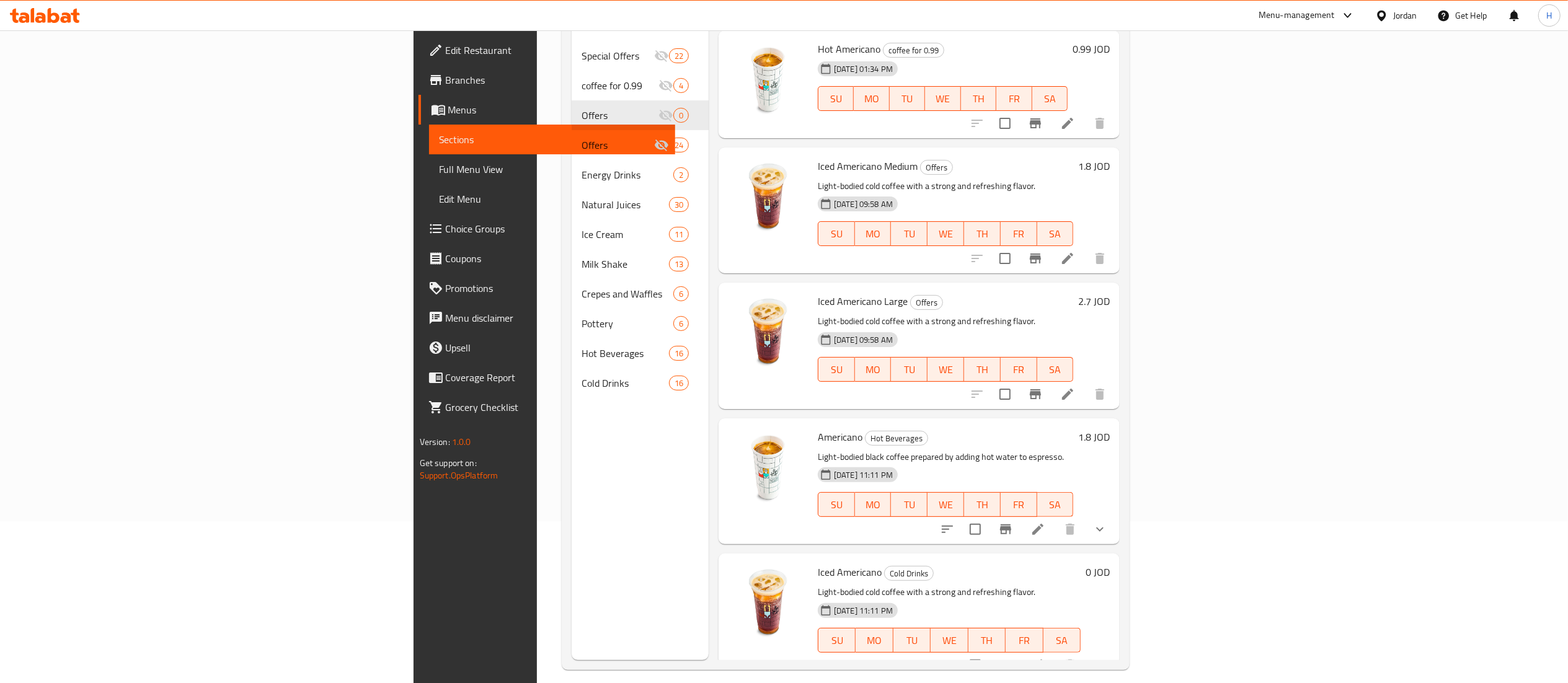
scroll to position [174, 0]
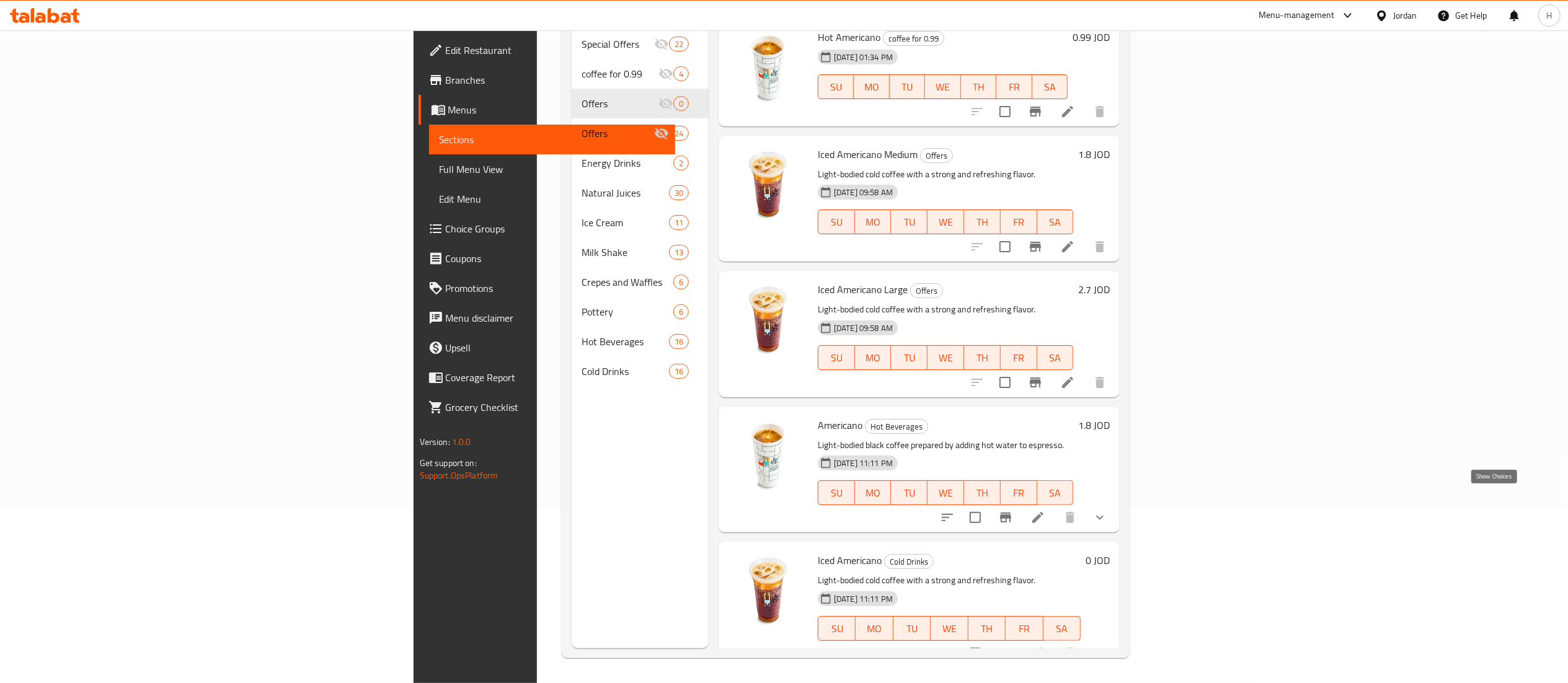
click at [1107, 510] on icon "show more" at bounding box center [1100, 517] width 15 height 15
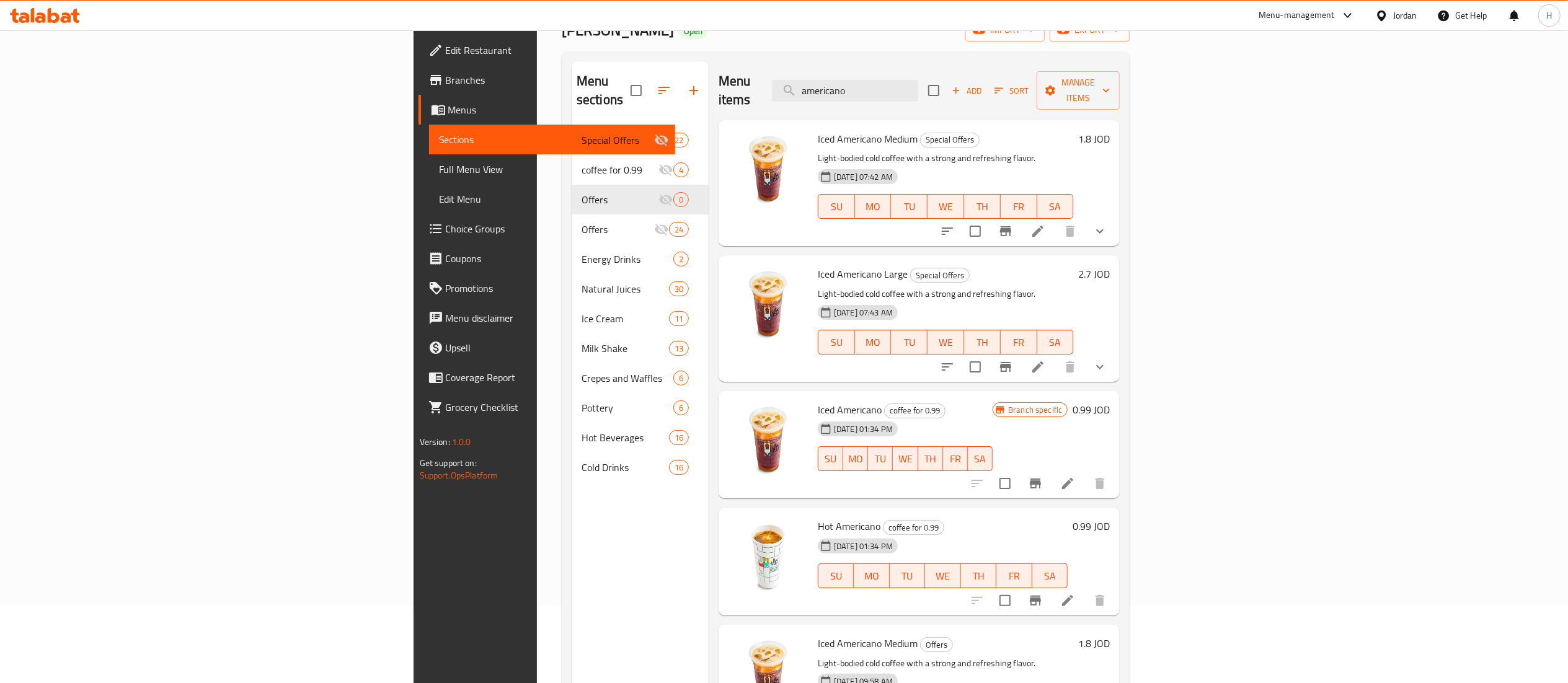
scroll to position [0, 0]
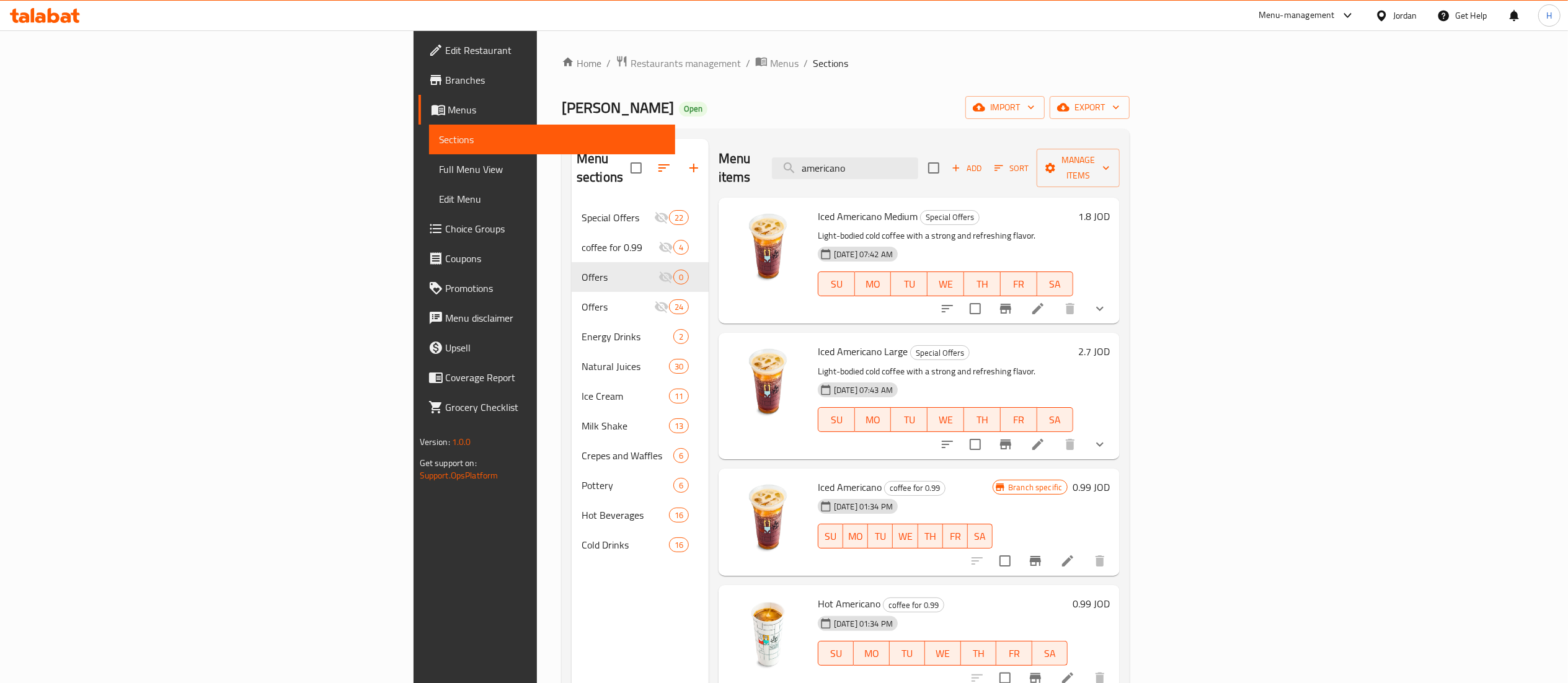
drag, startPoint x: 991, startPoint y: 162, endPoint x: 747, endPoint y: 153, distance: 244.2
click at [747, 153] on div "Menu items americano Add Sort Manage items" at bounding box center [920, 168] width 401 height 59
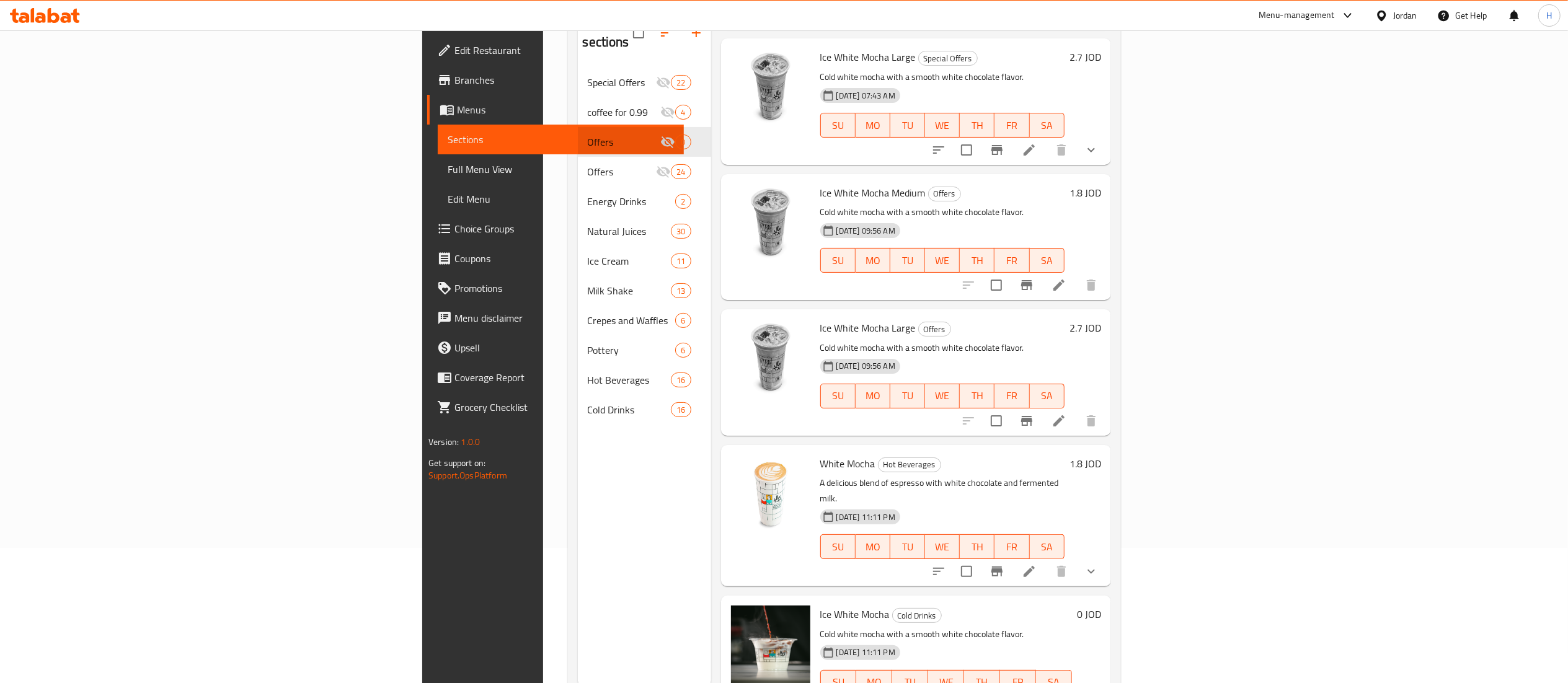
scroll to position [174, 0]
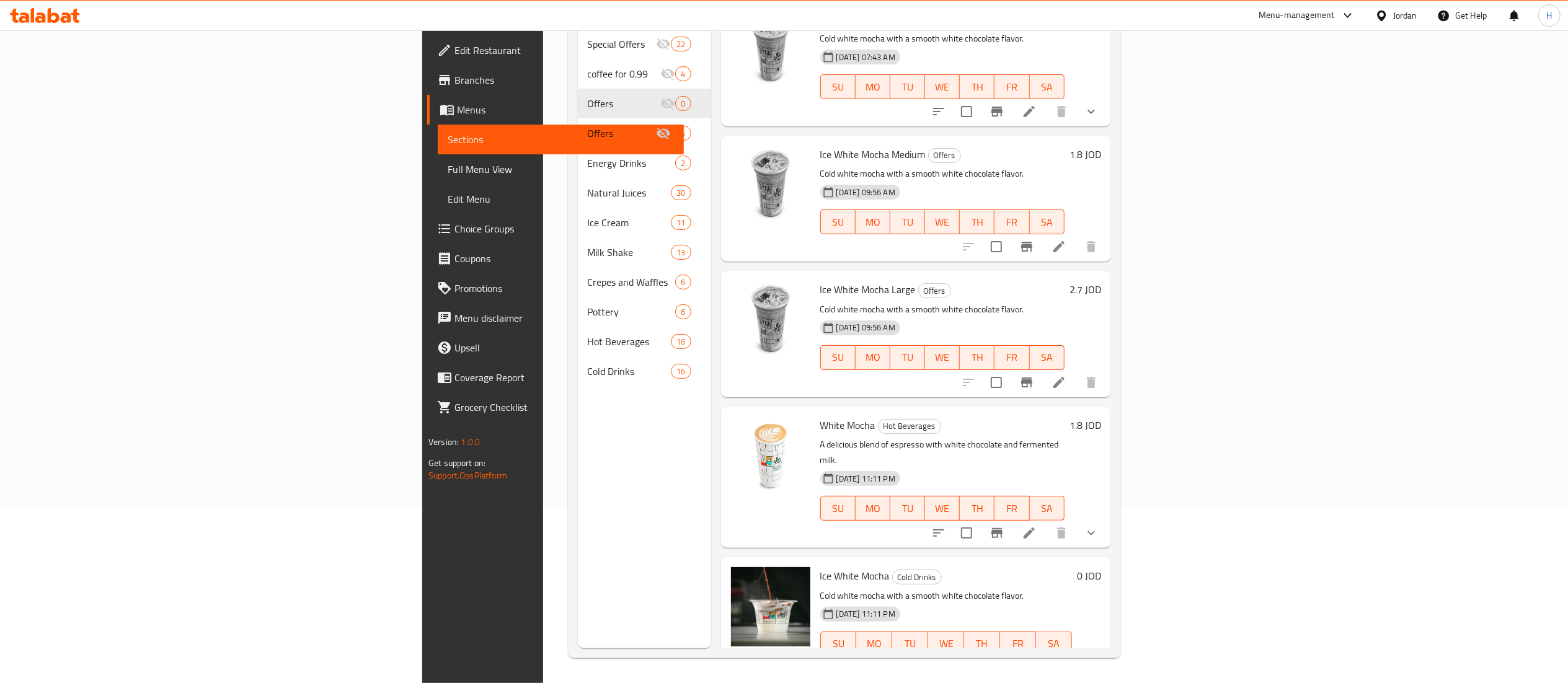
click at [1099, 526] on icon "show more" at bounding box center [1091, 533] width 15 height 15
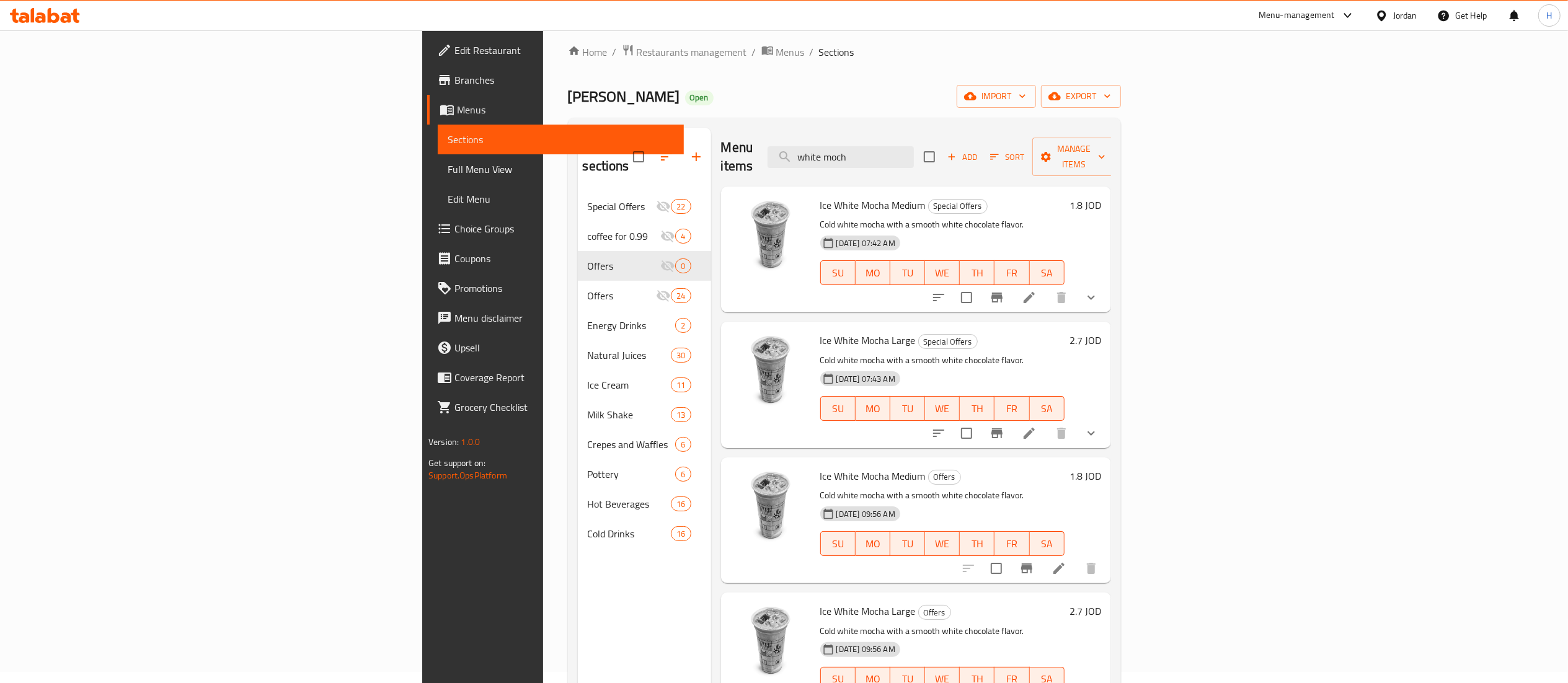
scroll to position [0, 0]
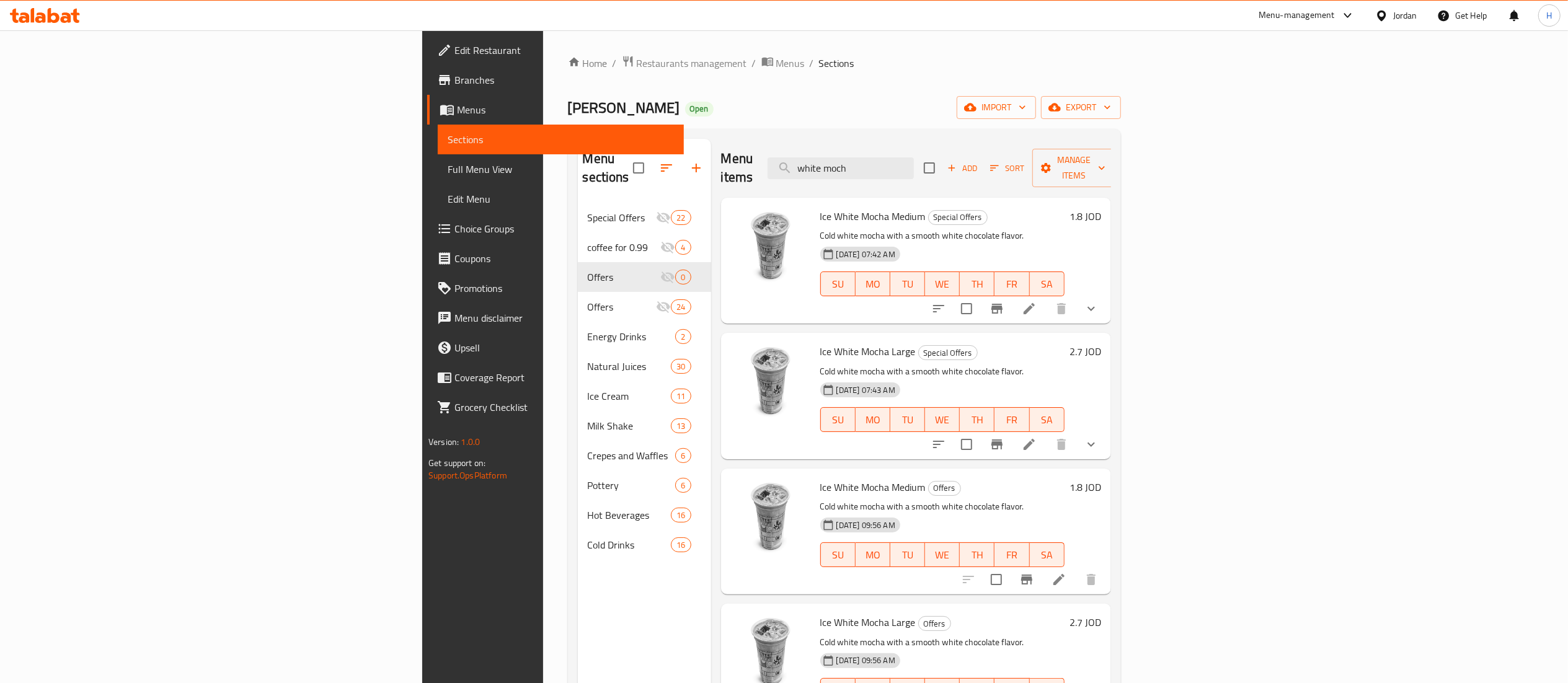
drag, startPoint x: 1008, startPoint y: 159, endPoint x: 757, endPoint y: 141, distance: 251.6
click at [757, 141] on div "Menu items white moch Add Sort Manage items" at bounding box center [916, 168] width 390 height 59
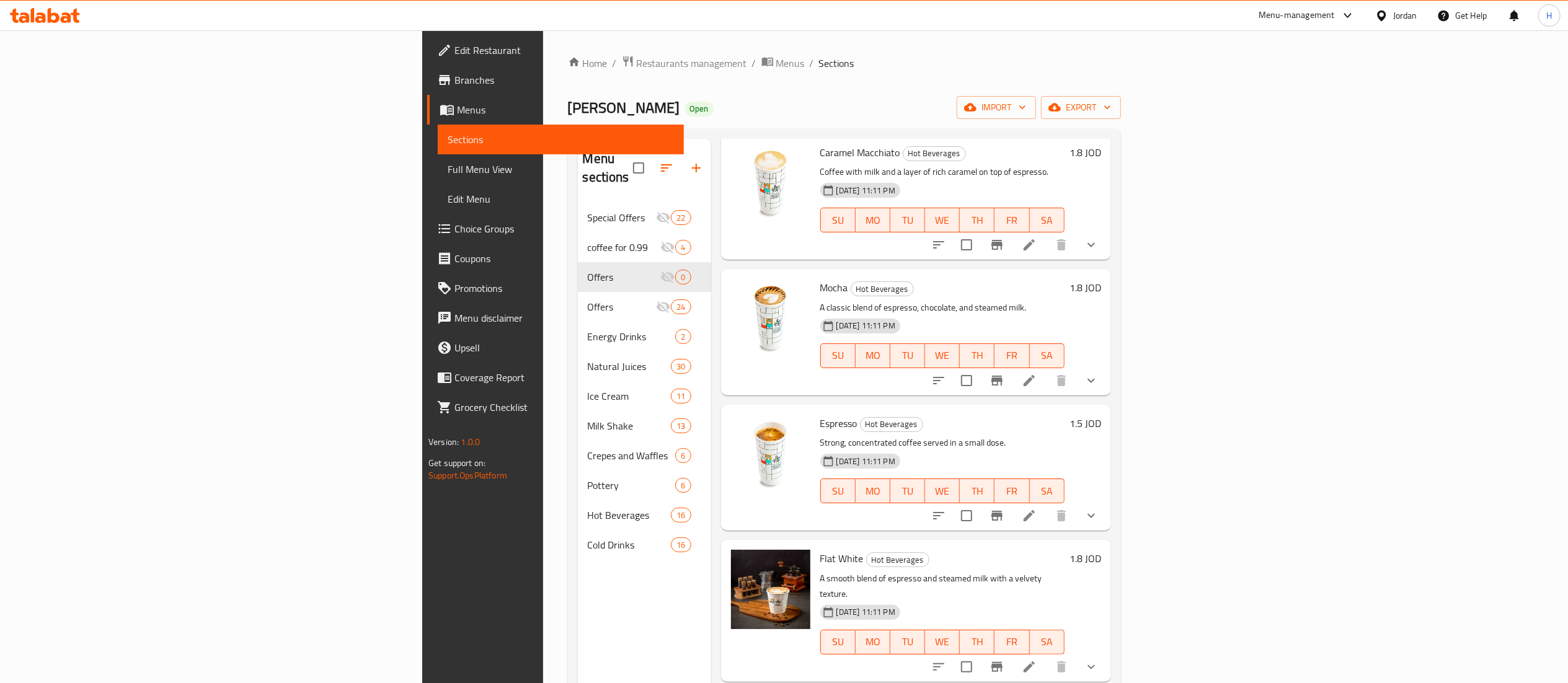
scroll to position [871, 0]
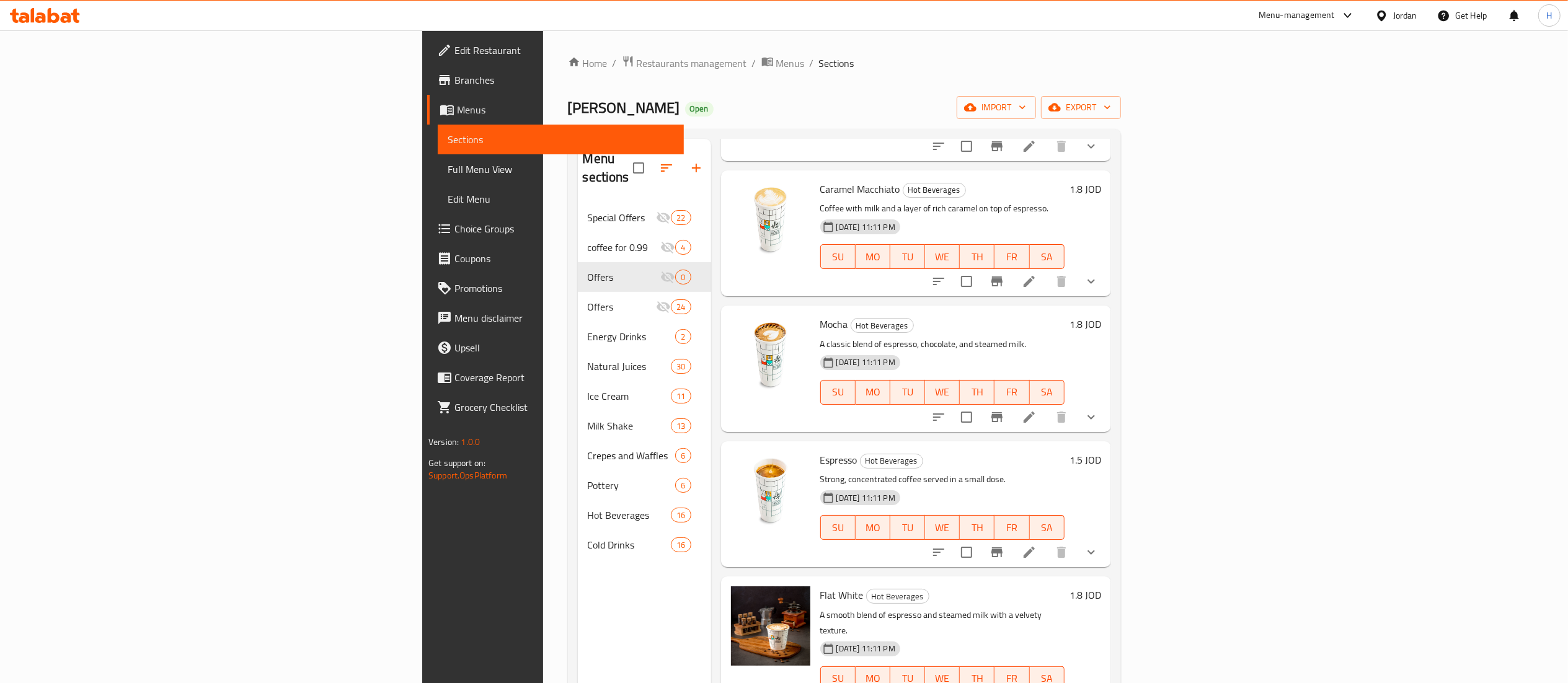
click at [1099, 545] on icon "show more" at bounding box center [1091, 552] width 15 height 15
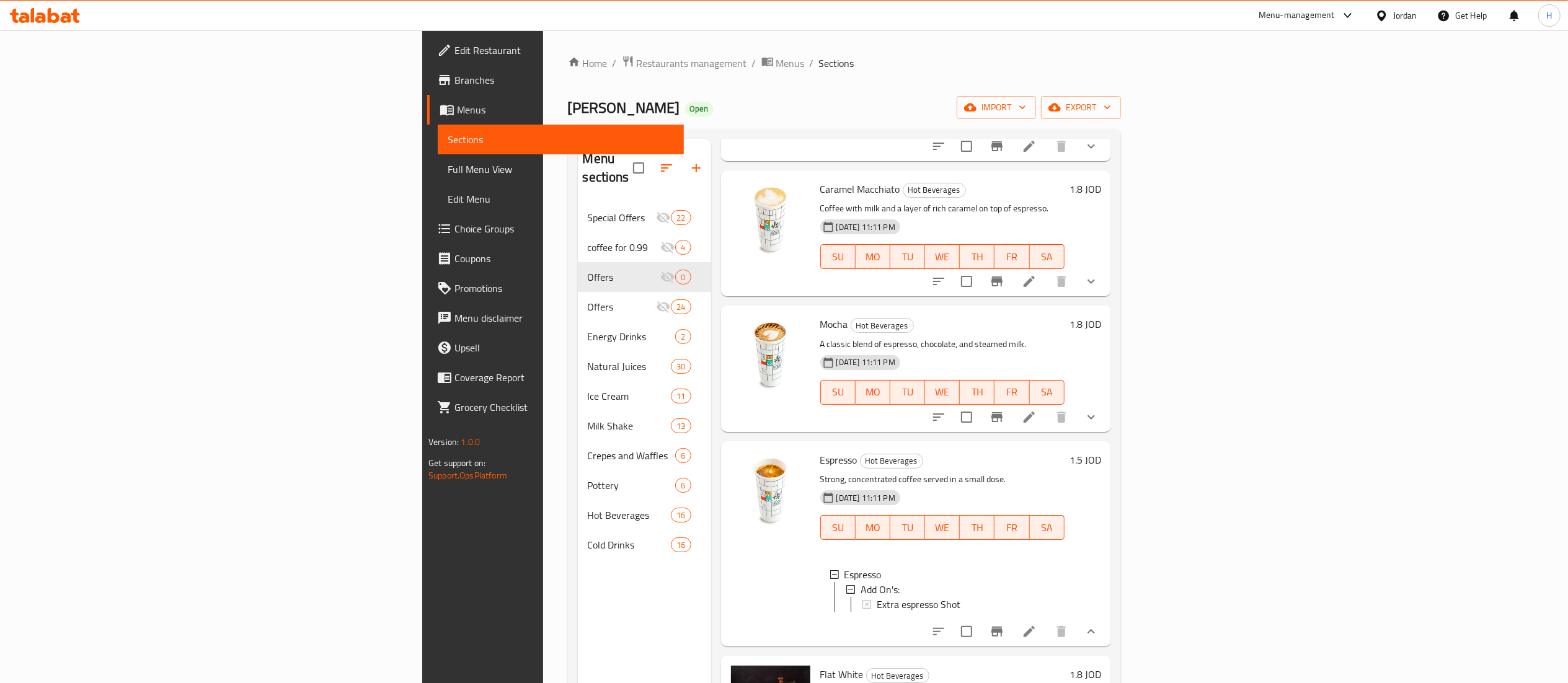
click at [1095, 415] on icon "show more" at bounding box center [1091, 417] width 7 height 4
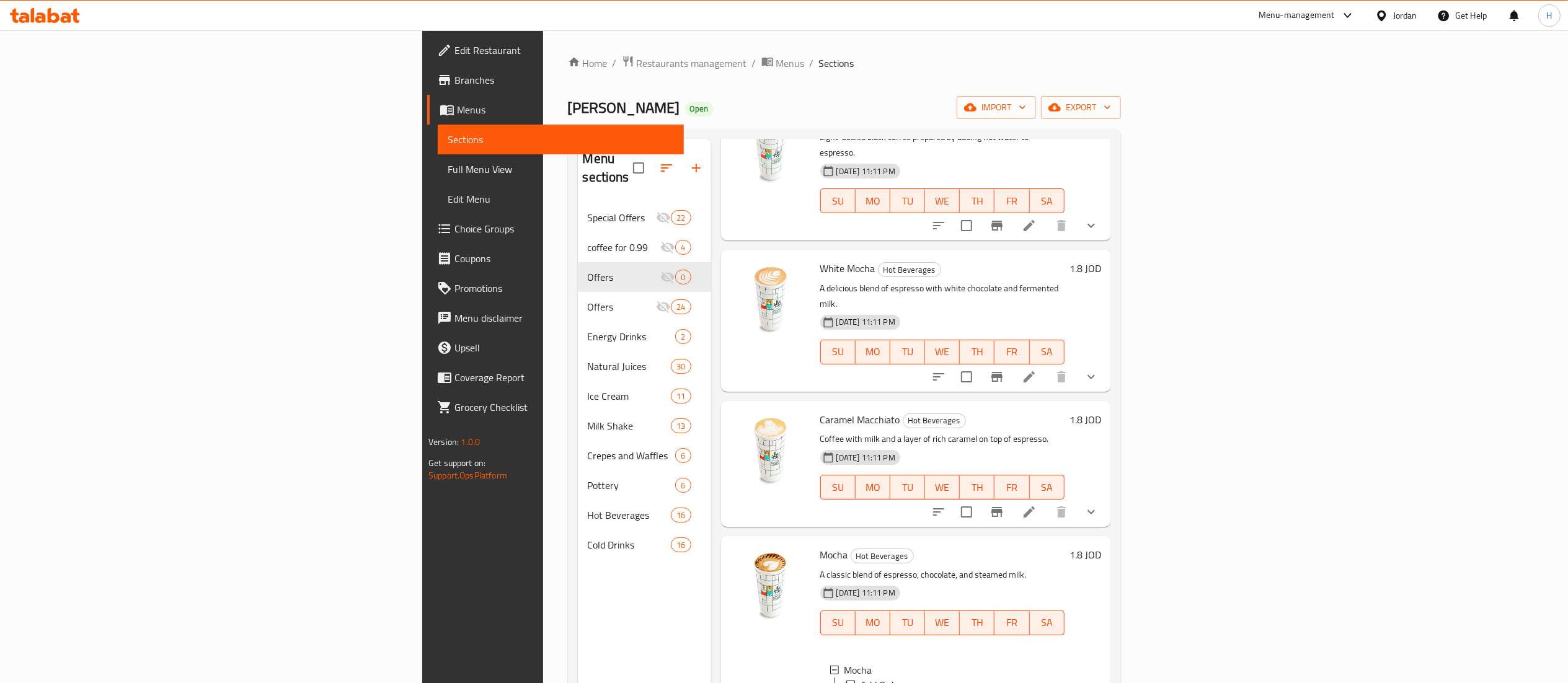
scroll to position [623, 0]
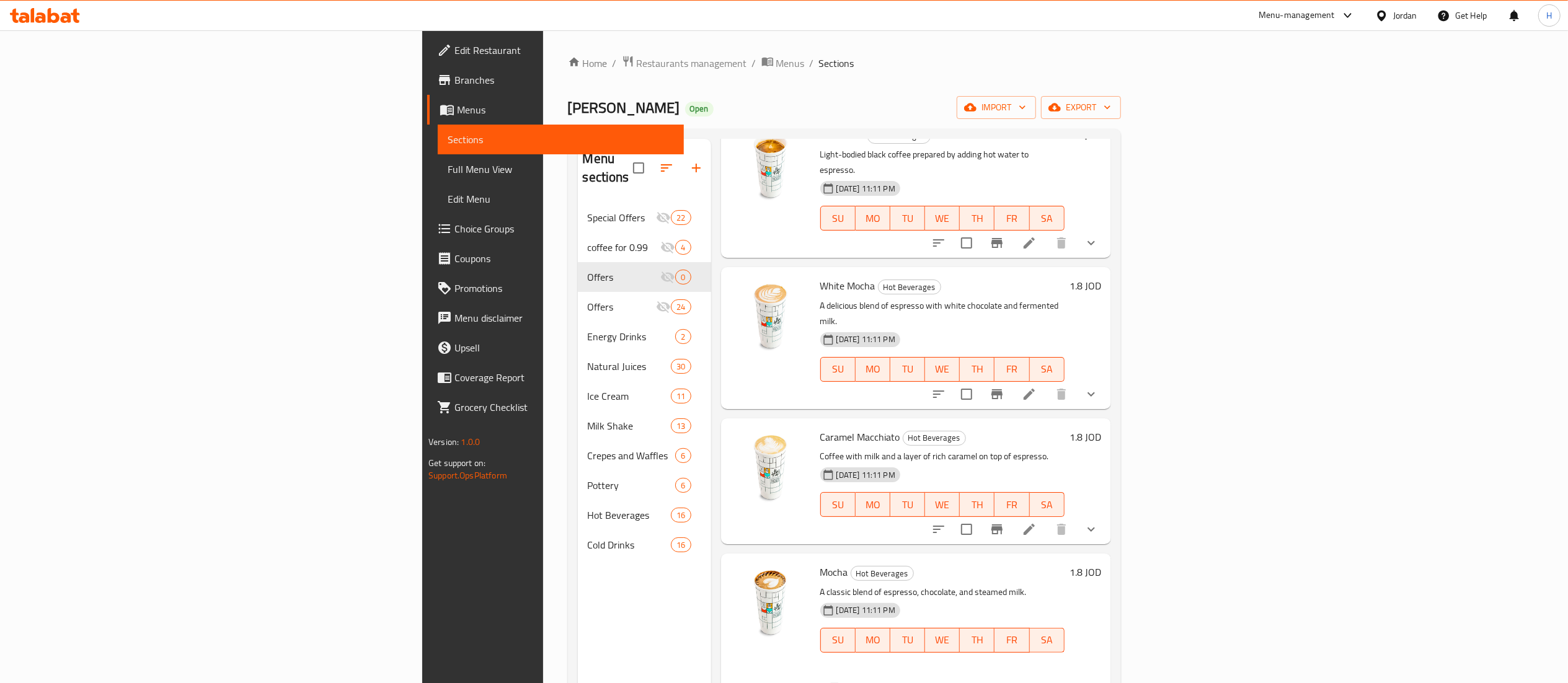
click at [1106, 514] on button "show more" at bounding box center [1091, 529] width 30 height 30
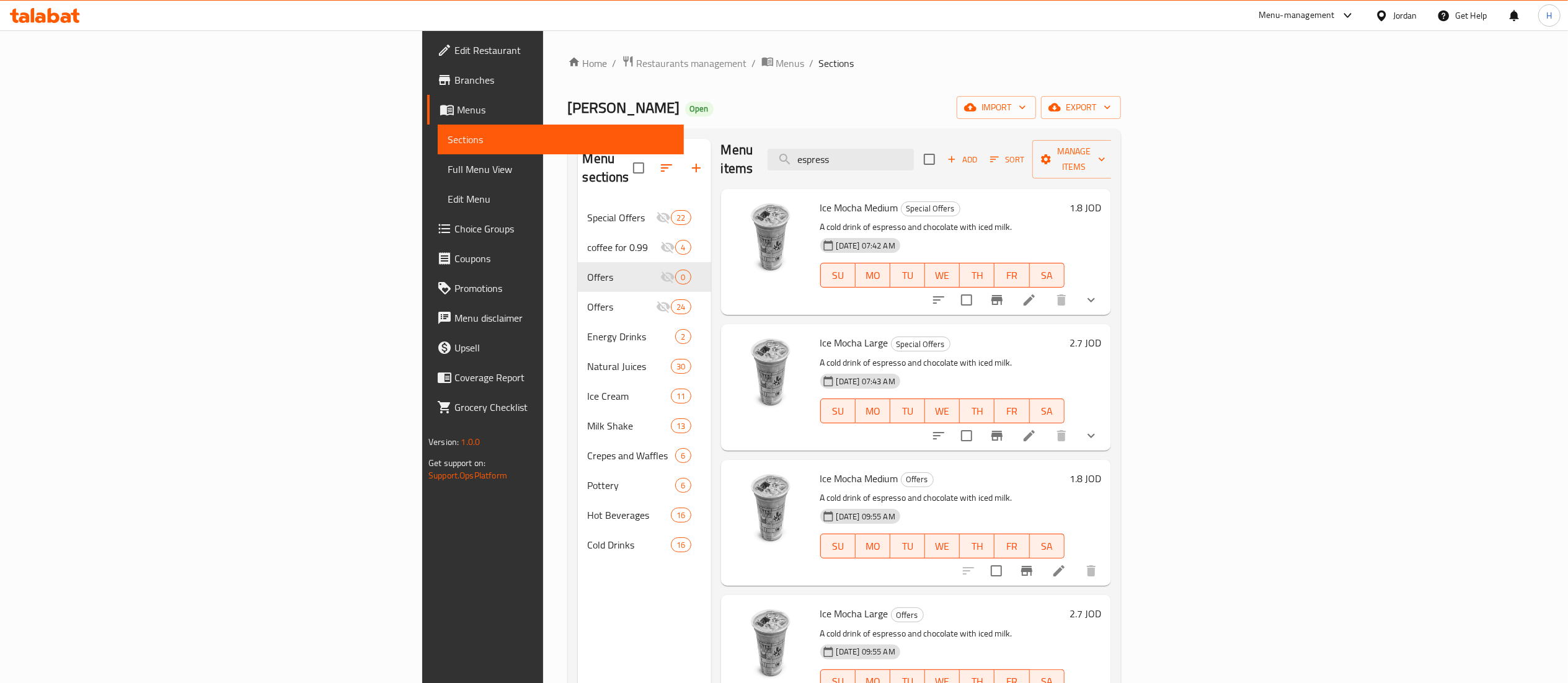
scroll to position [0, 0]
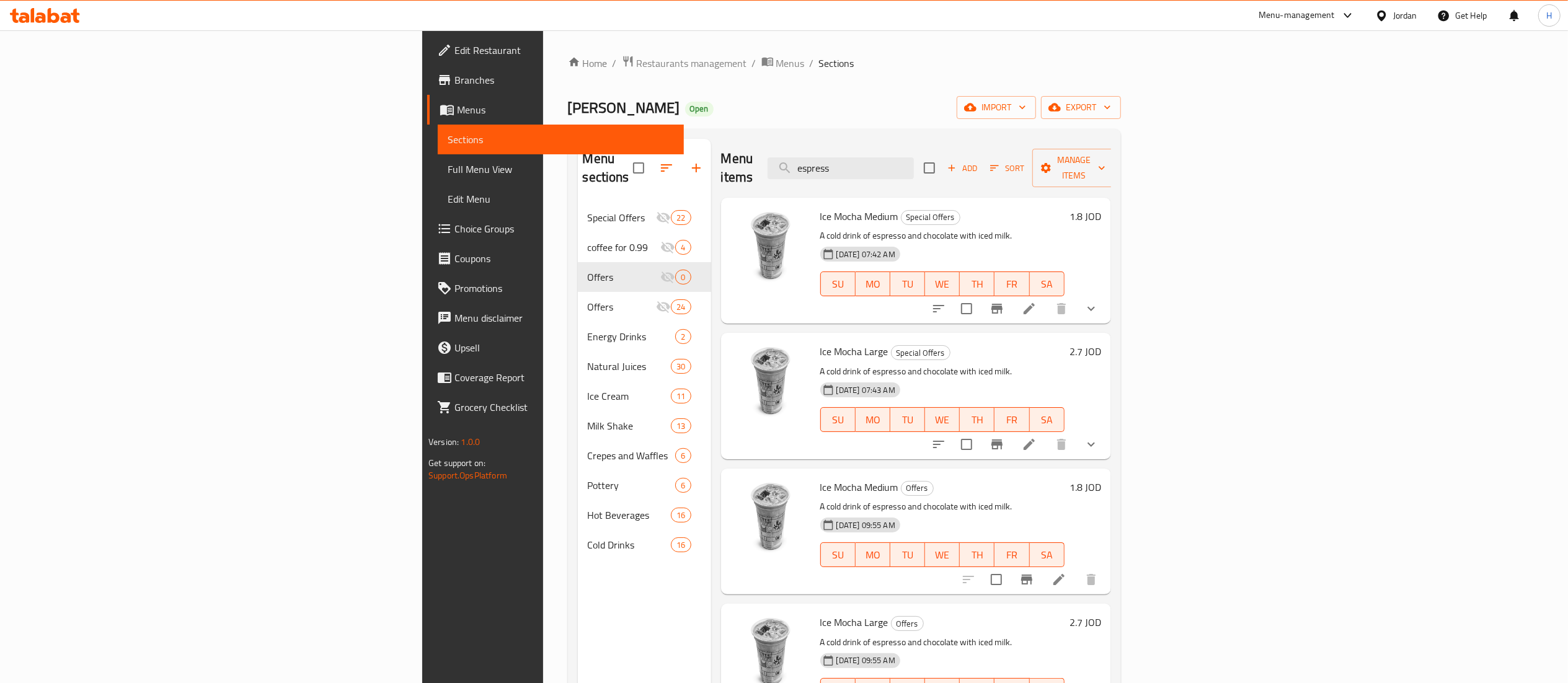
drag, startPoint x: 861, startPoint y: 152, endPoint x: 765, endPoint y: 152, distance: 96.0
click at [767, 152] on div "Menu items espress Add Sort Manage items" at bounding box center [916, 168] width 390 height 59
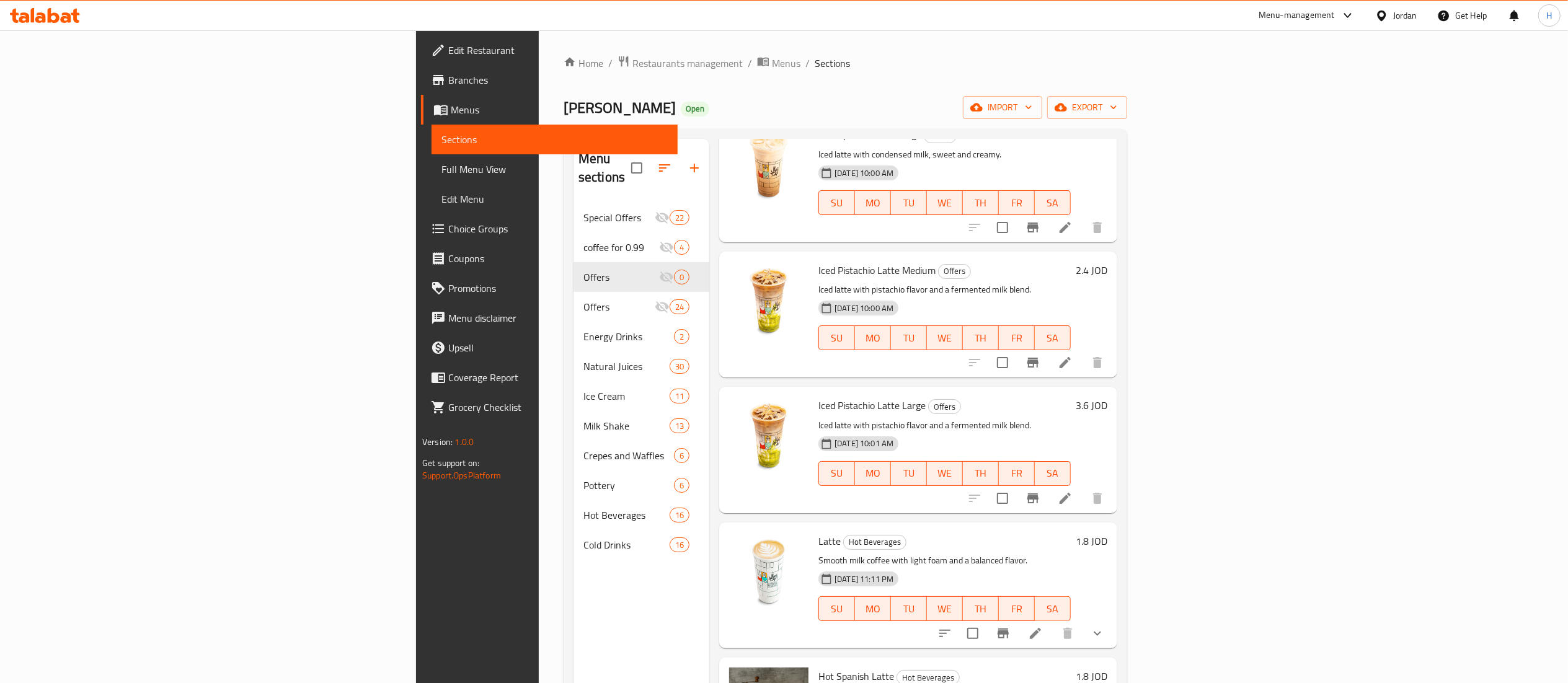
scroll to position [1488, 0]
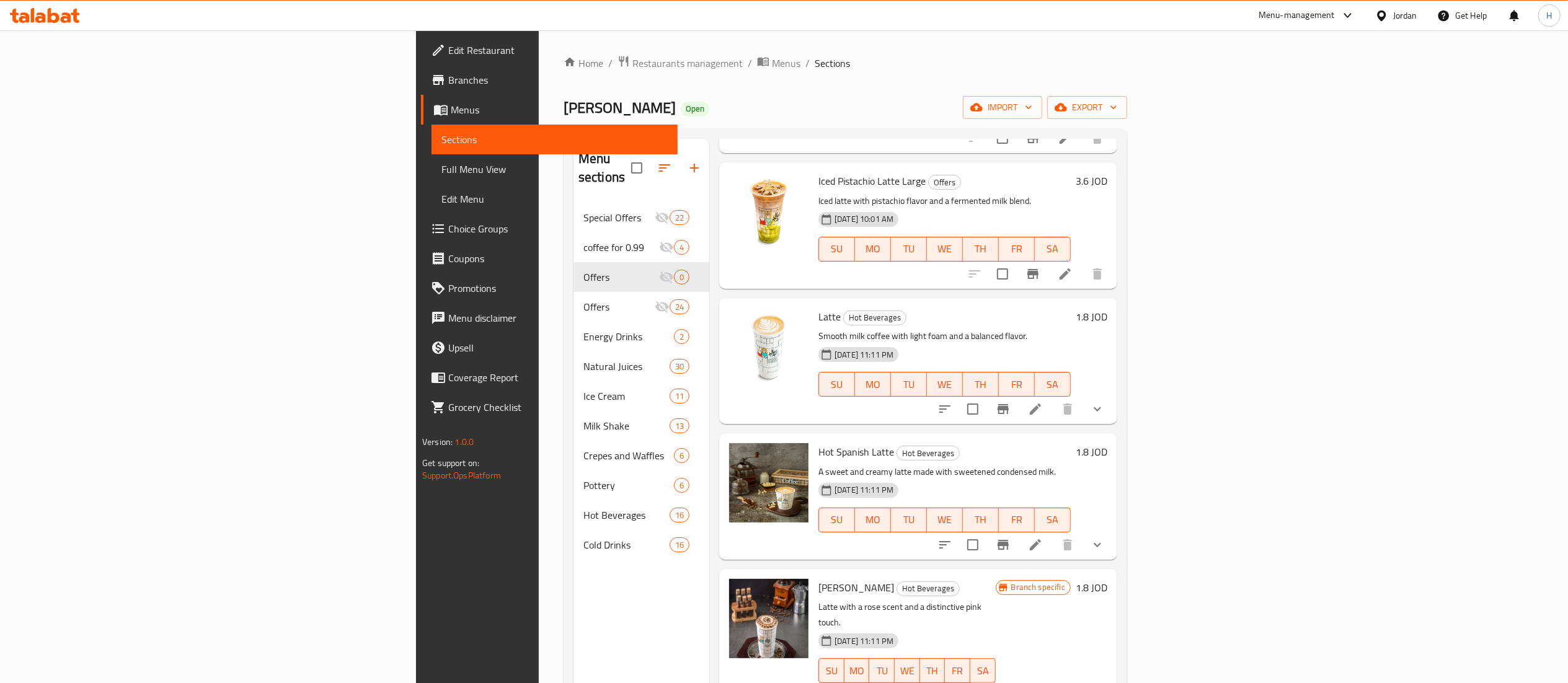
click at [1112, 530] on button "show more" at bounding box center [1098, 545] width 30 height 30
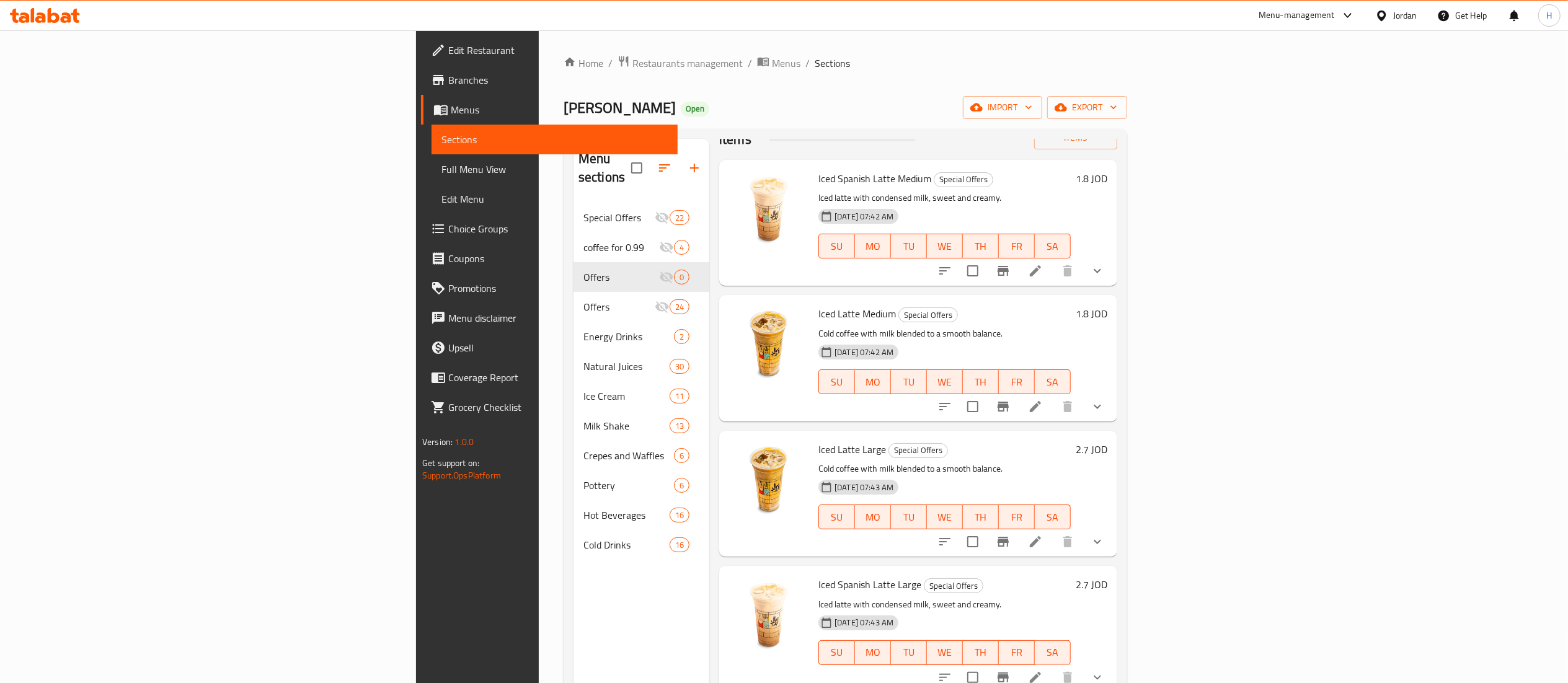
scroll to position [0, 0]
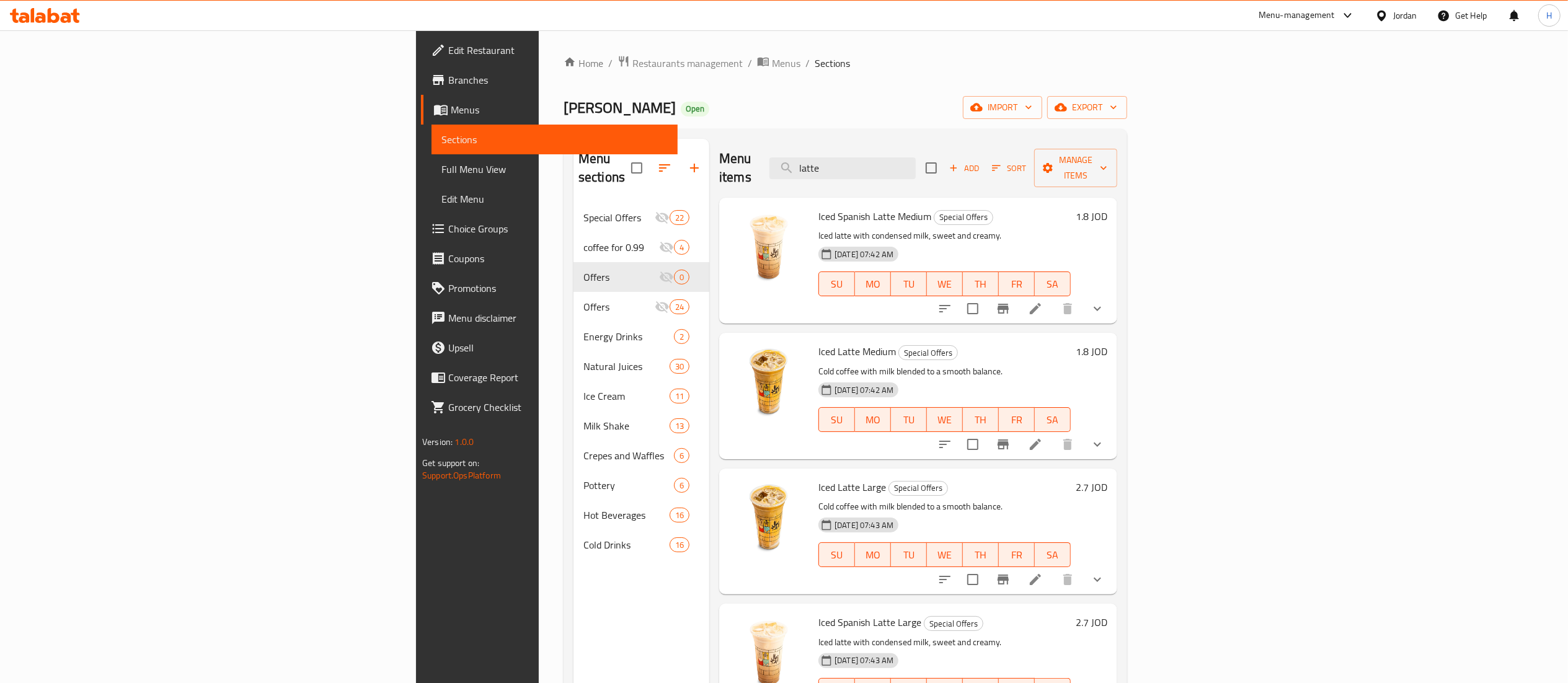
drag, startPoint x: 991, startPoint y: 152, endPoint x: 856, endPoint y: 163, distance: 135.4
click at [858, 163] on div "Menu items latte Add Sort Manage items" at bounding box center [918, 168] width 398 height 59
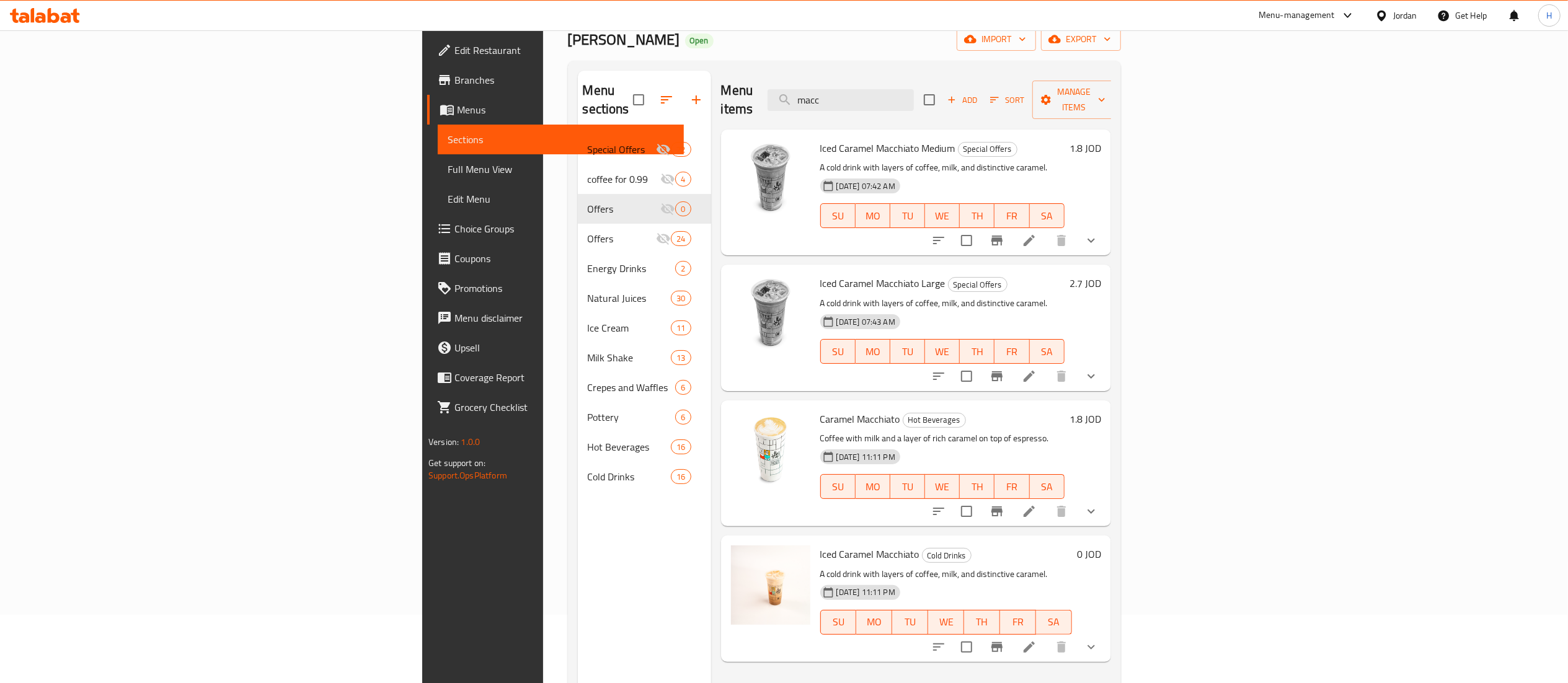
scroll to position [124, 0]
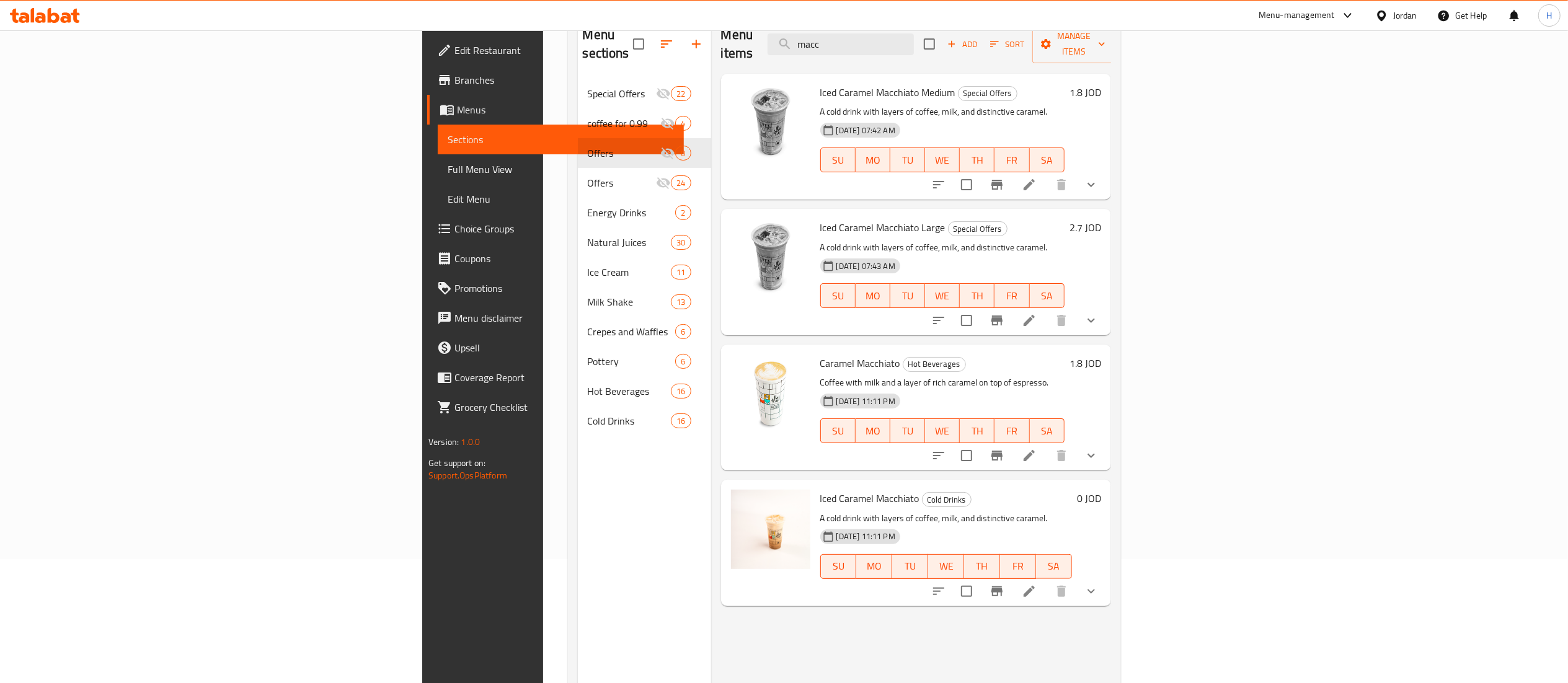
click at [1099, 448] on icon "show more" at bounding box center [1091, 455] width 15 height 15
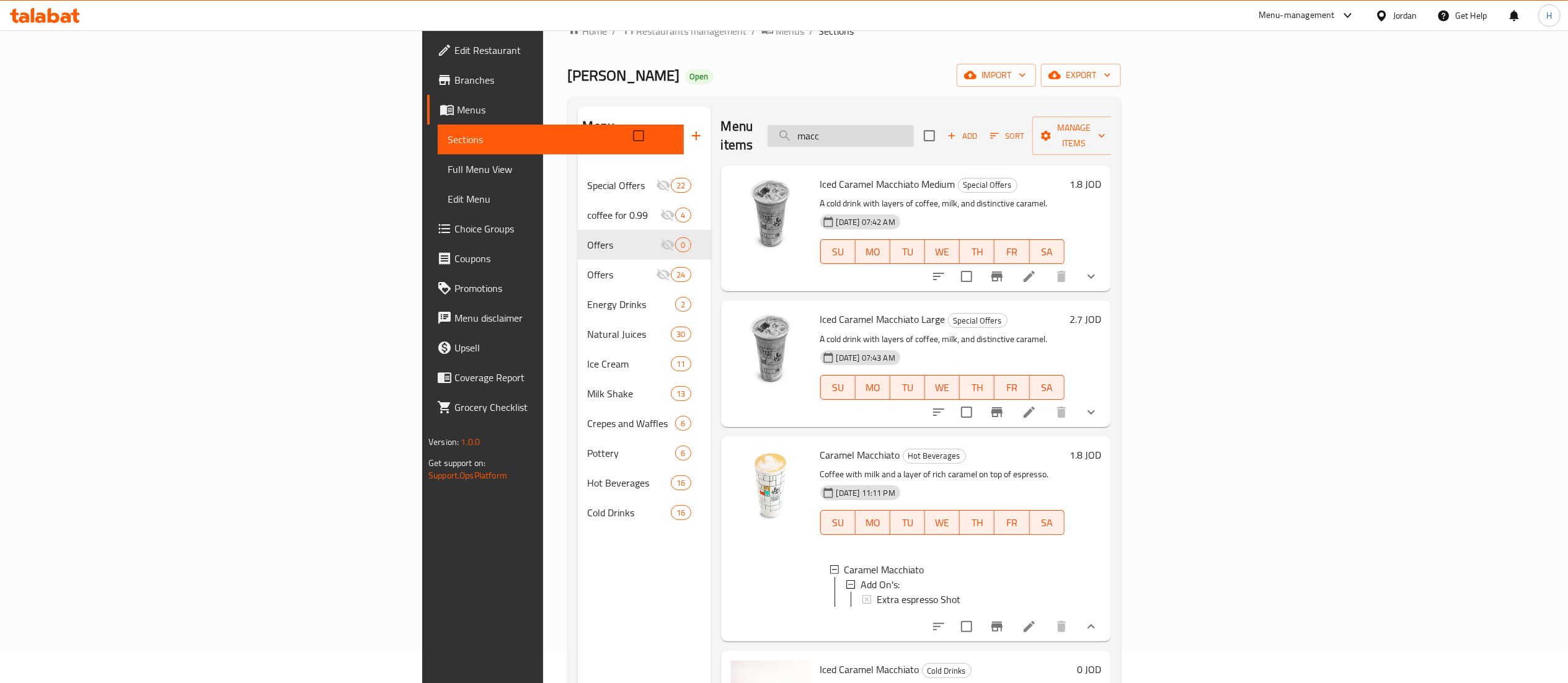
scroll to position [0, 0]
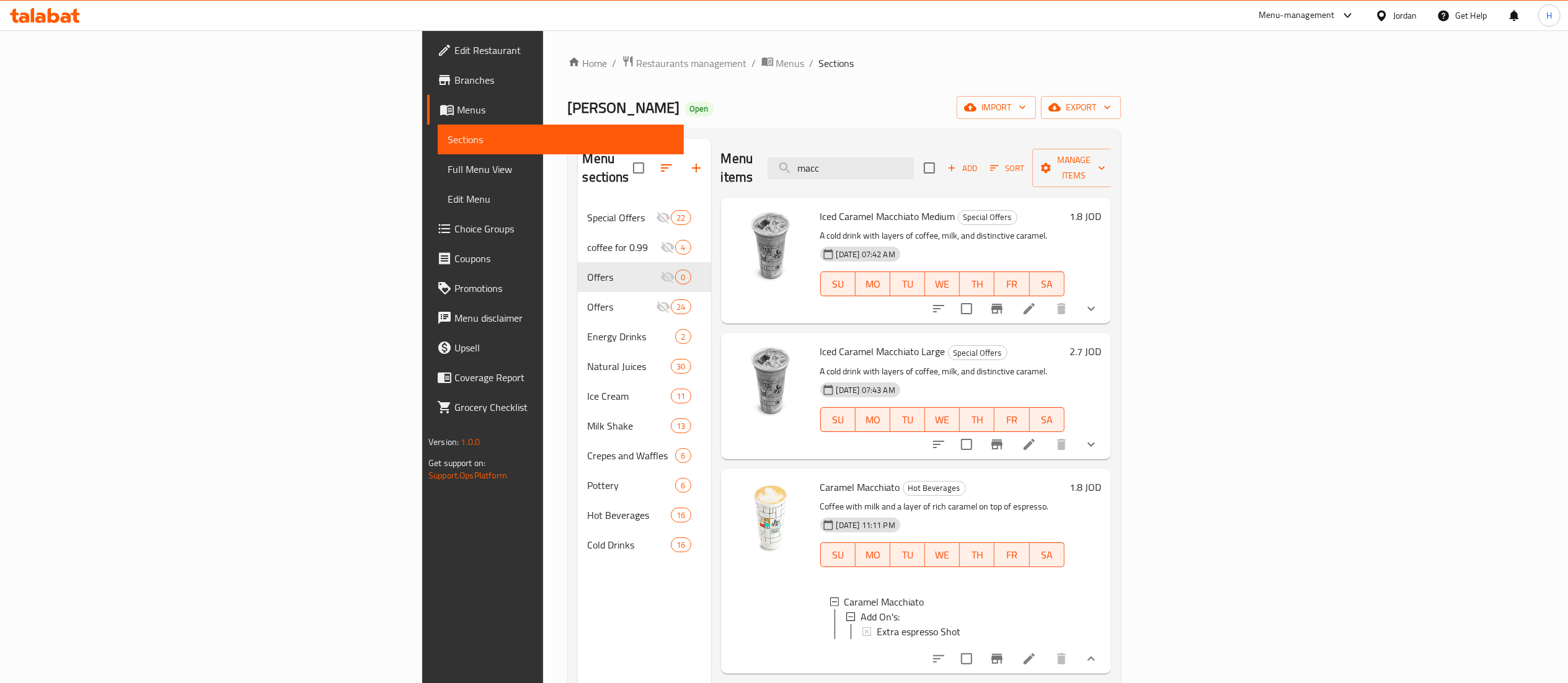
drag, startPoint x: 792, startPoint y: 163, endPoint x: 653, endPoint y: 167, distance: 139.1
click at [721, 163] on div "Menu items macc Add Sort Manage items" at bounding box center [916, 168] width 390 height 59
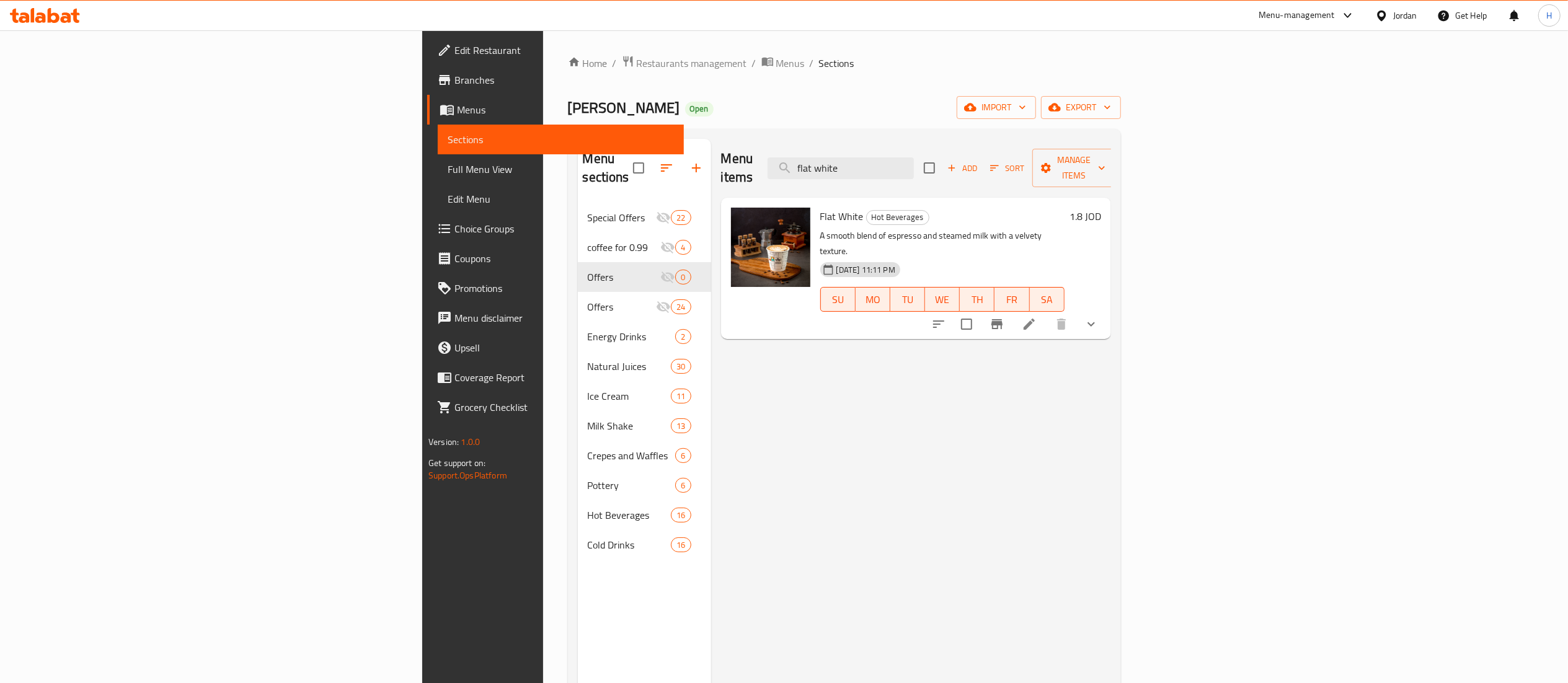
click at [1106, 309] on button "show more" at bounding box center [1091, 324] width 30 height 30
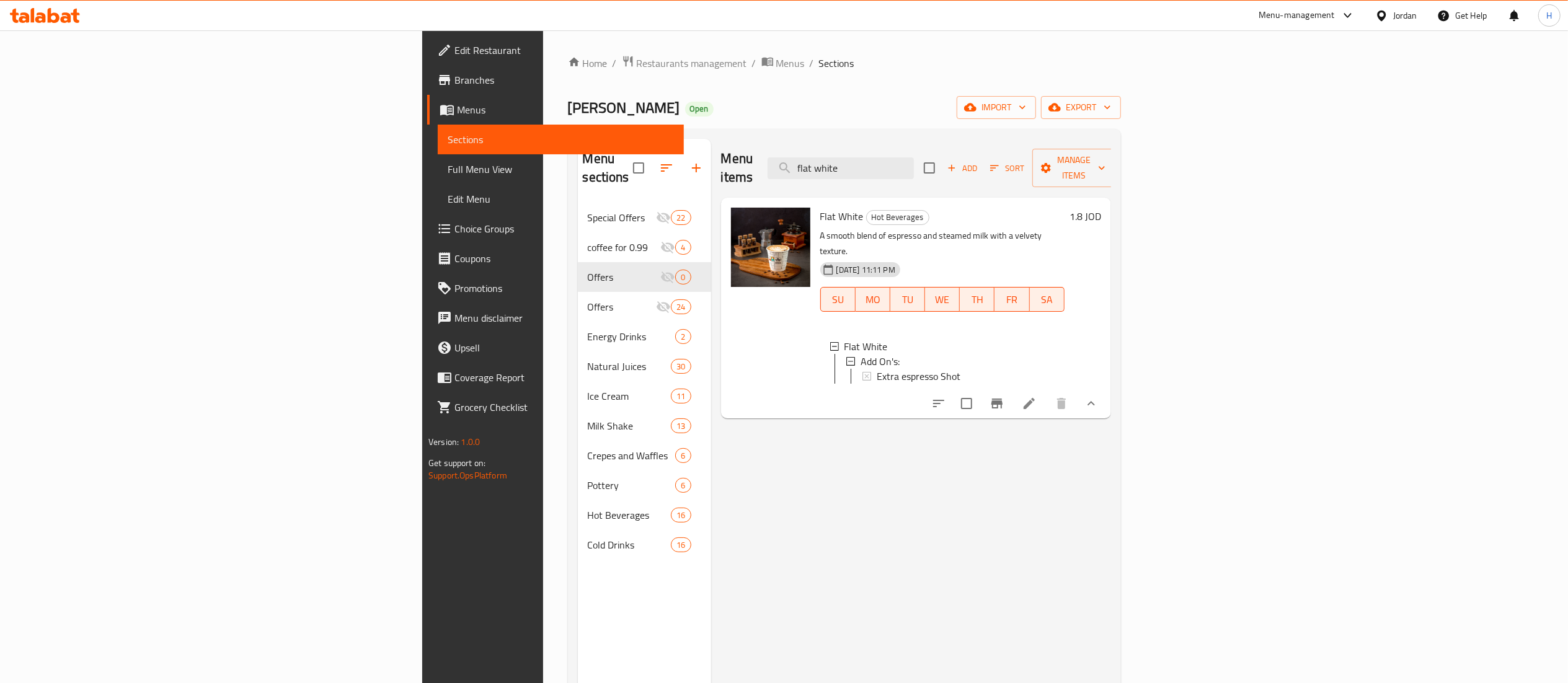
drag, startPoint x: 1006, startPoint y: 152, endPoint x: 867, endPoint y: 153, distance: 139.0
click at [867, 153] on div "Menu items flat white Add Sort Manage items" at bounding box center [916, 168] width 390 height 59
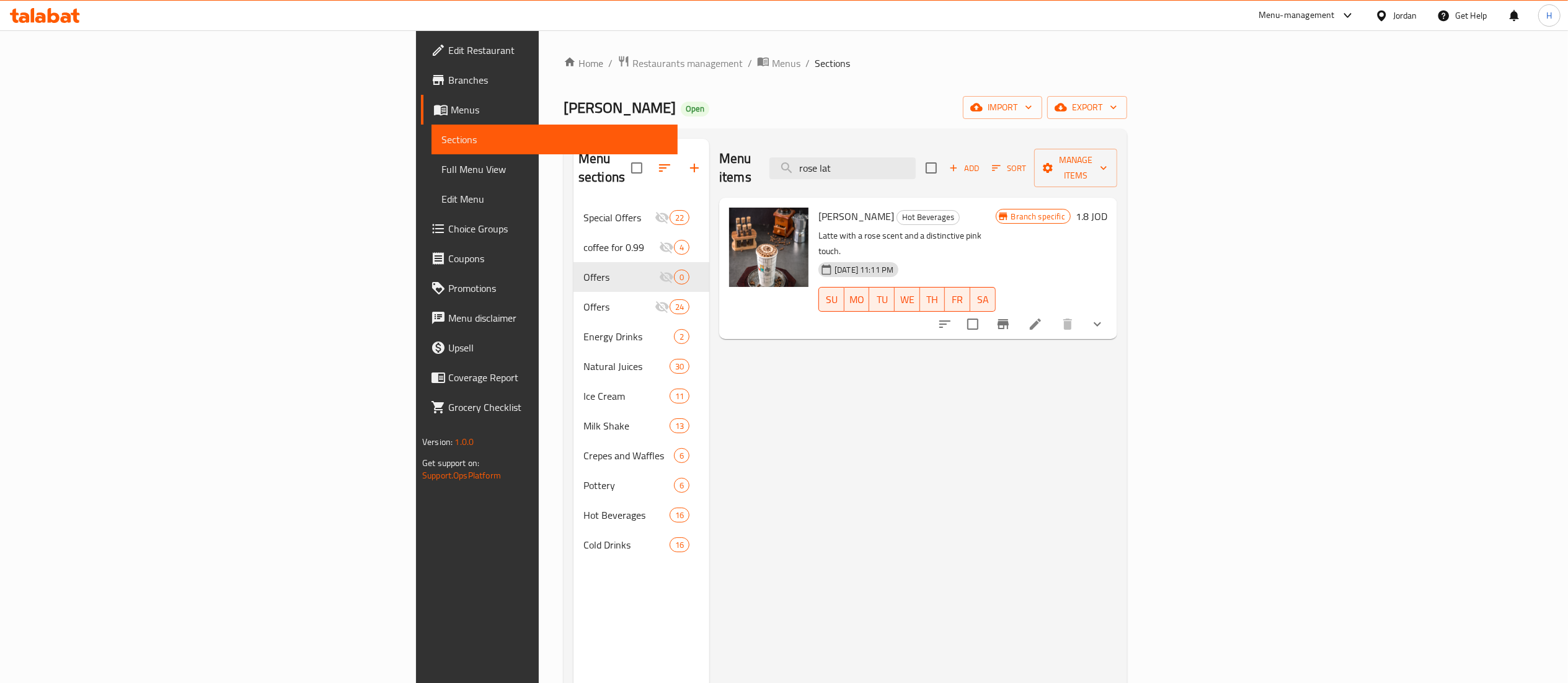
click at [1105, 317] on icon "show more" at bounding box center [1097, 324] width 15 height 15
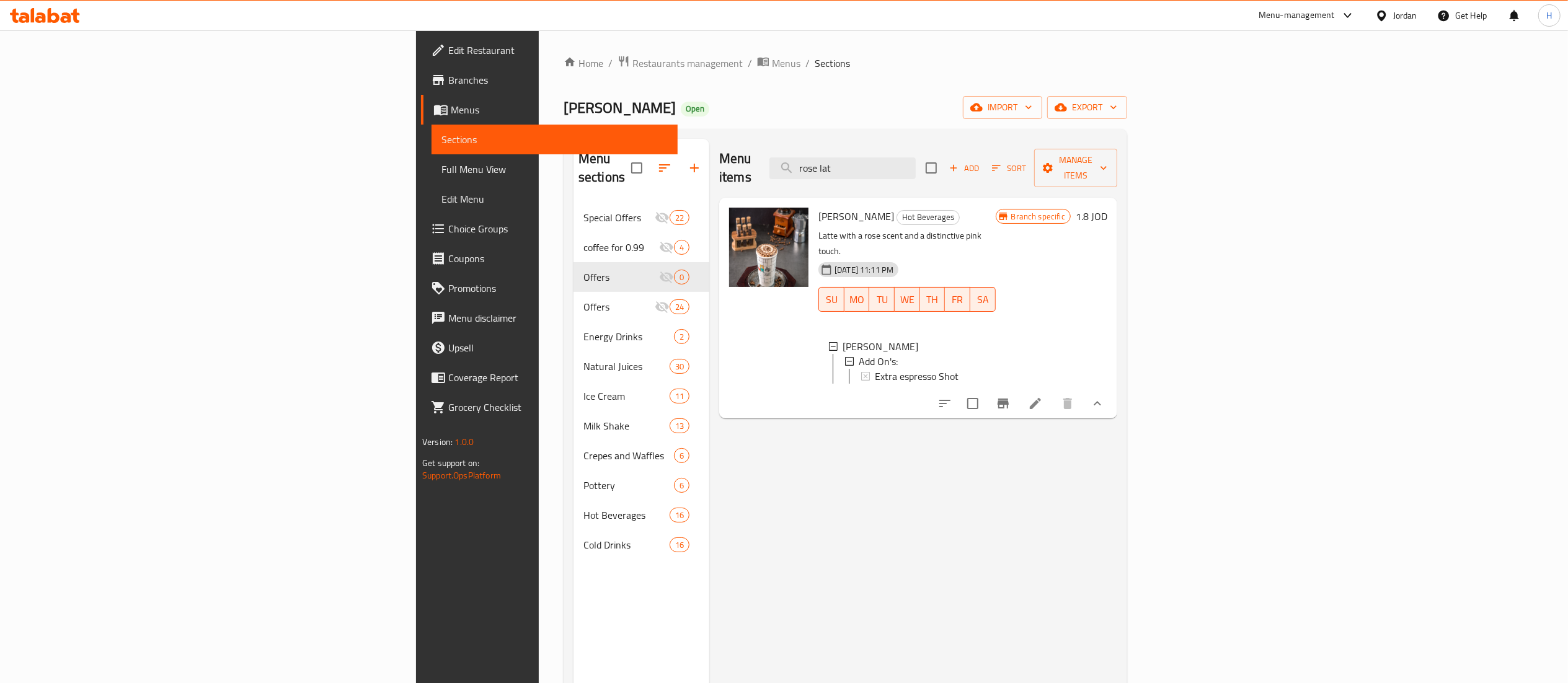
drag, startPoint x: 1000, startPoint y: 151, endPoint x: 723, endPoint y: 158, distance: 277.1
click at [723, 158] on div "Menu items rose lat Add Sort Manage items" at bounding box center [918, 168] width 398 height 59
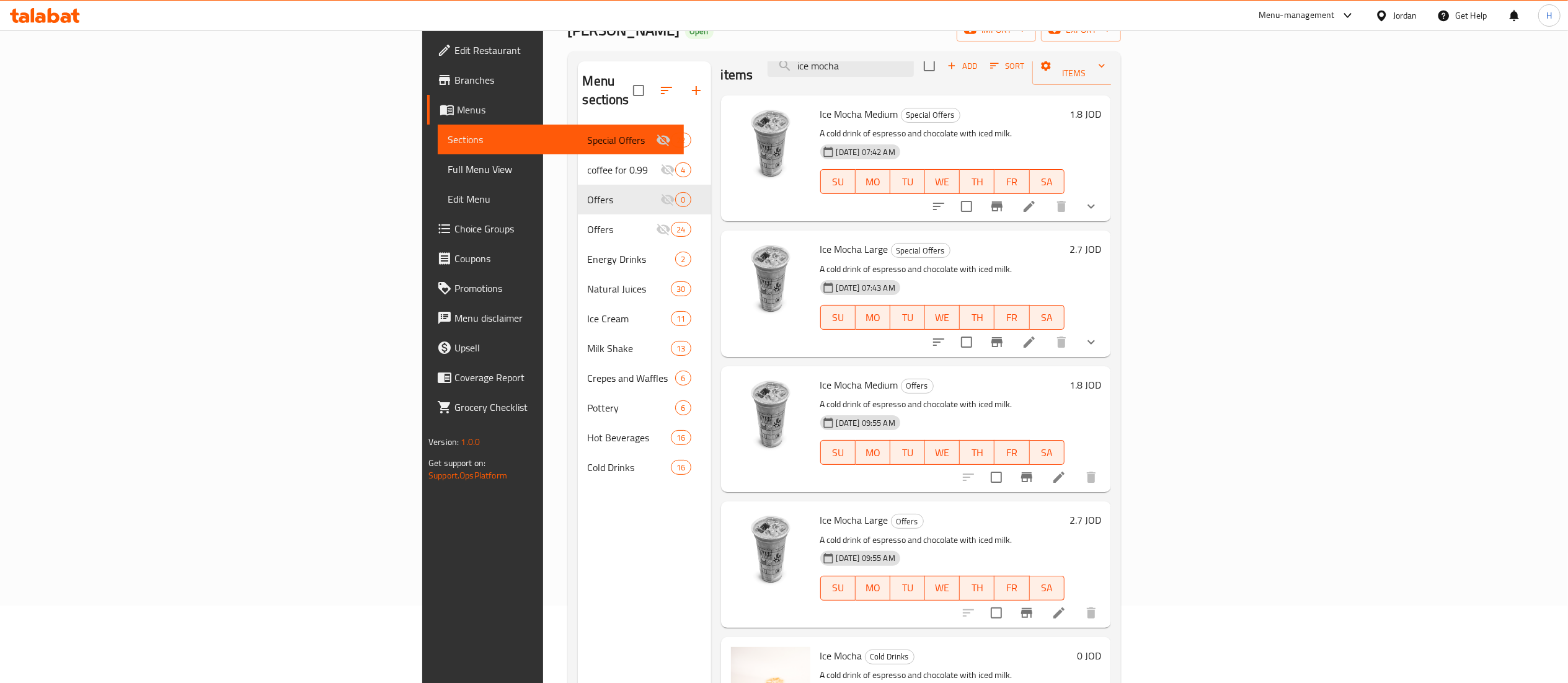
scroll to position [174, 0]
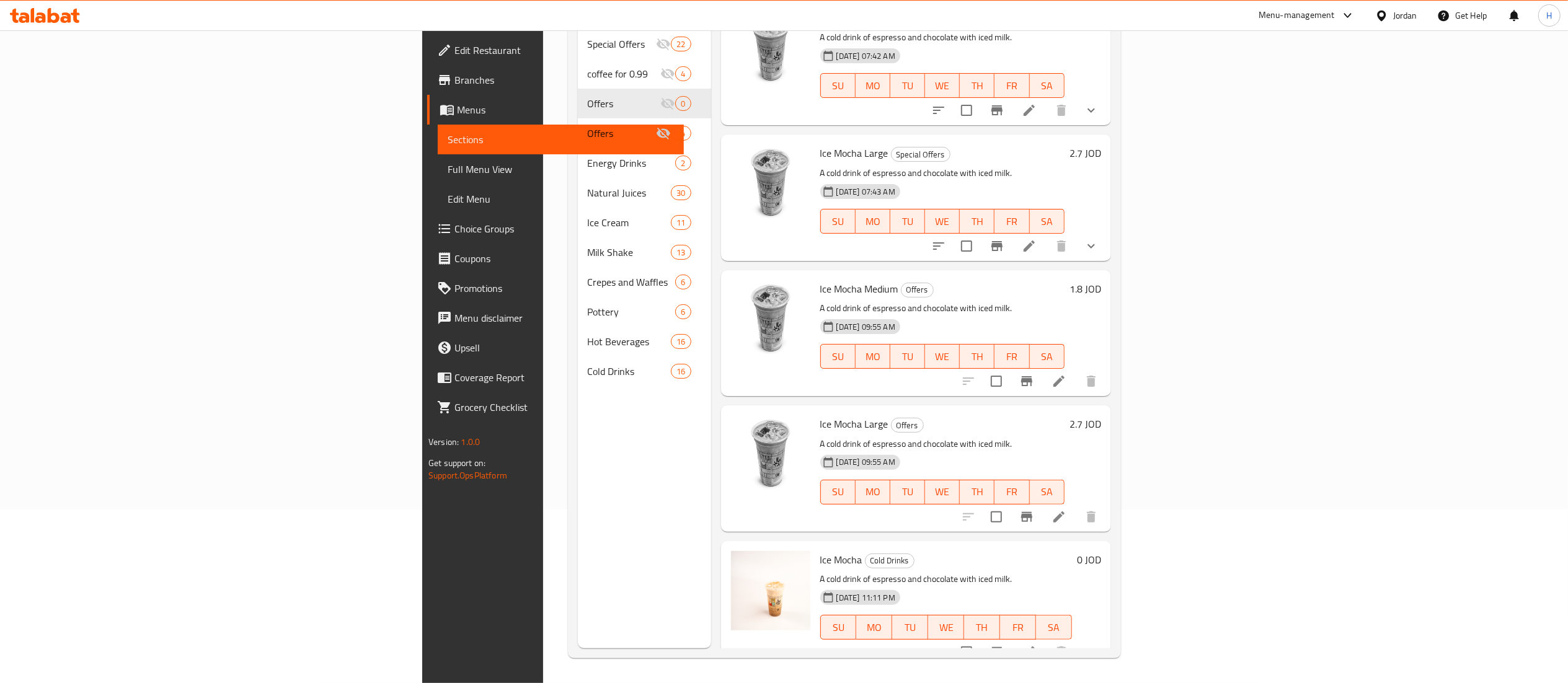
type input "ice mocha"
click at [1099, 645] on icon "show more" at bounding box center [1091, 652] width 15 height 15
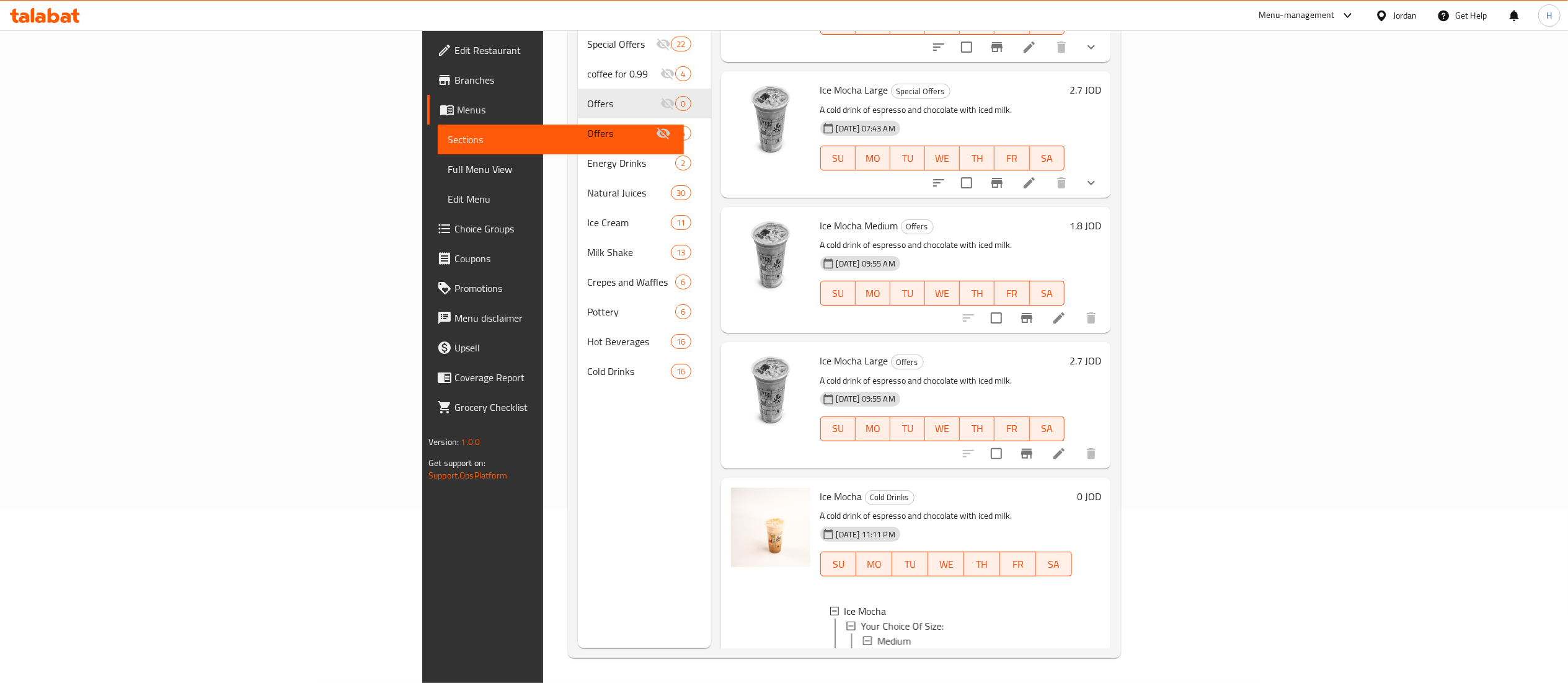
scroll to position [197, 0]
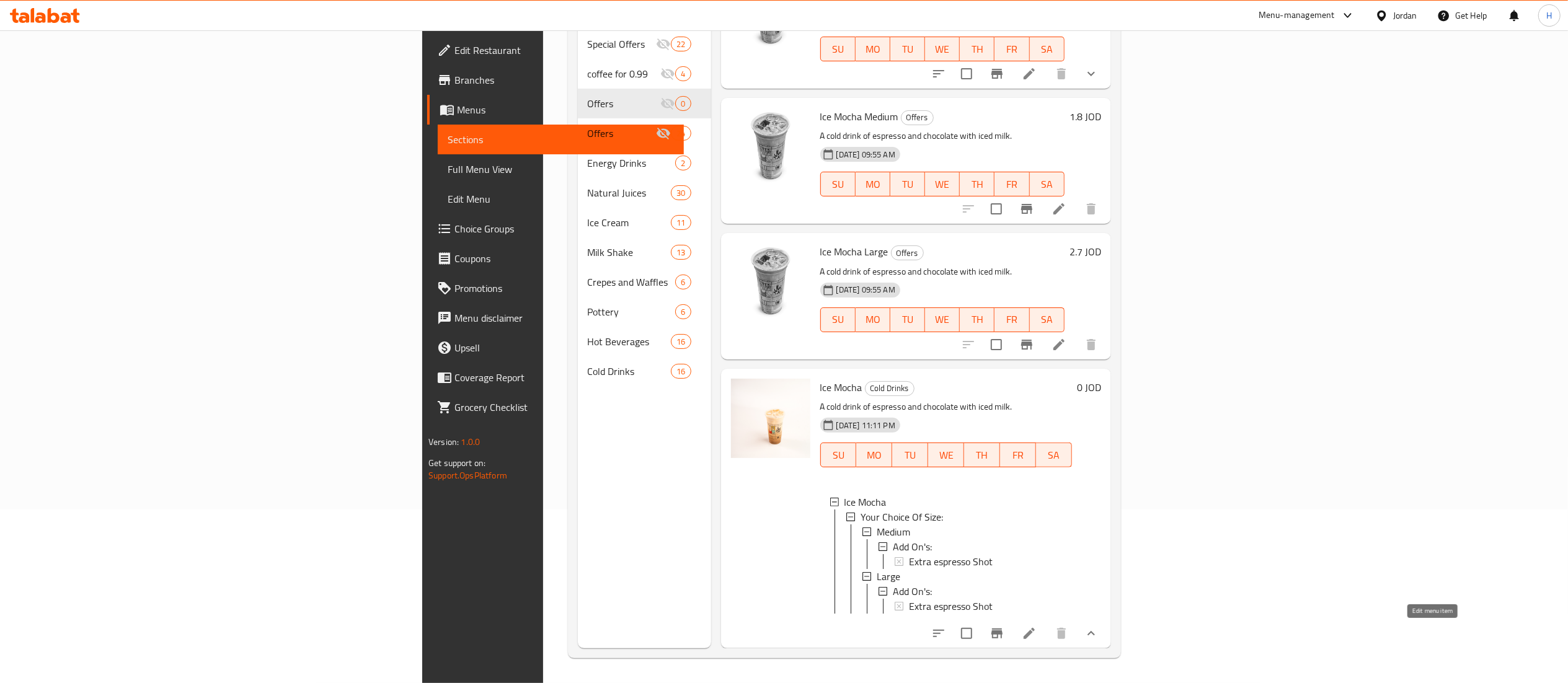
click at [1037, 630] on icon at bounding box center [1029, 633] width 15 height 15
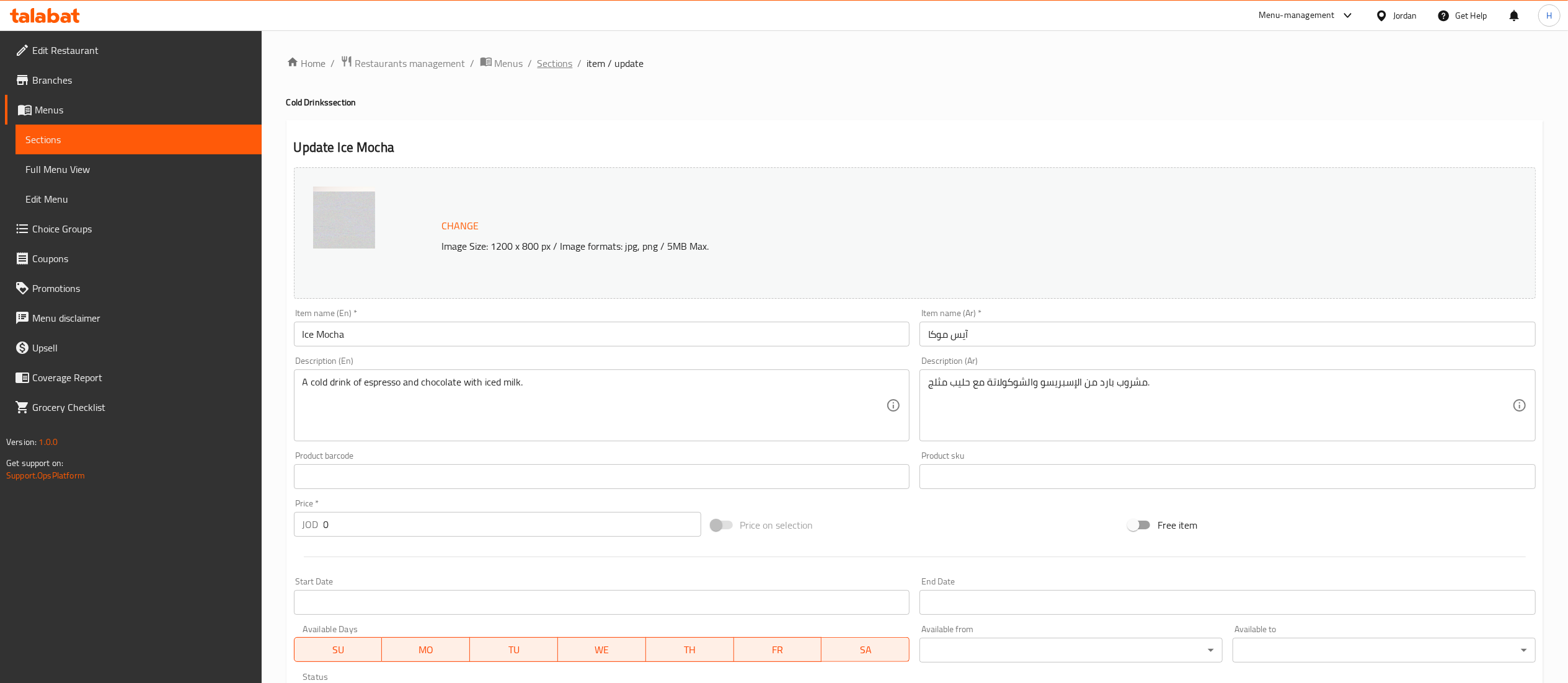
click at [559, 60] on span "Sections" at bounding box center [555, 63] width 36 height 15
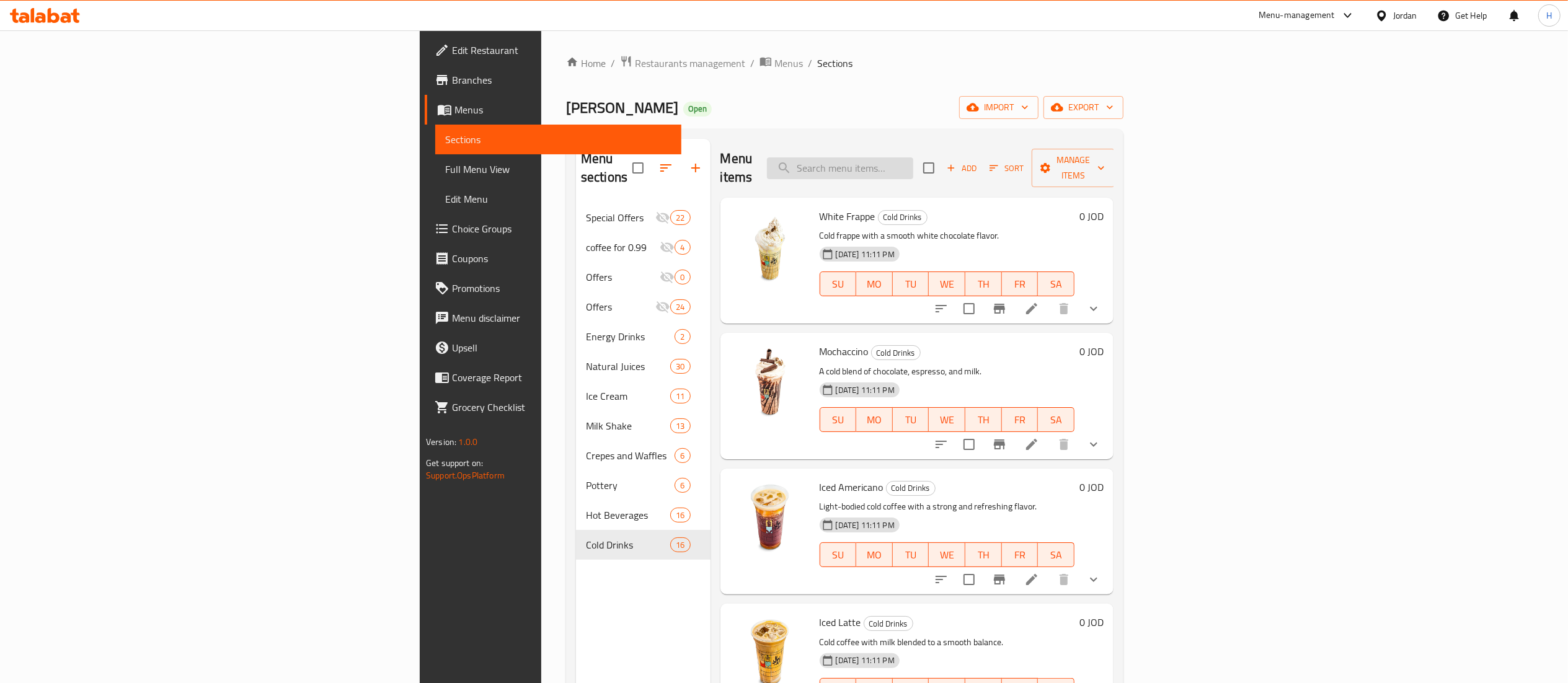
click at [913, 167] on input "search" at bounding box center [841, 168] width 147 height 21
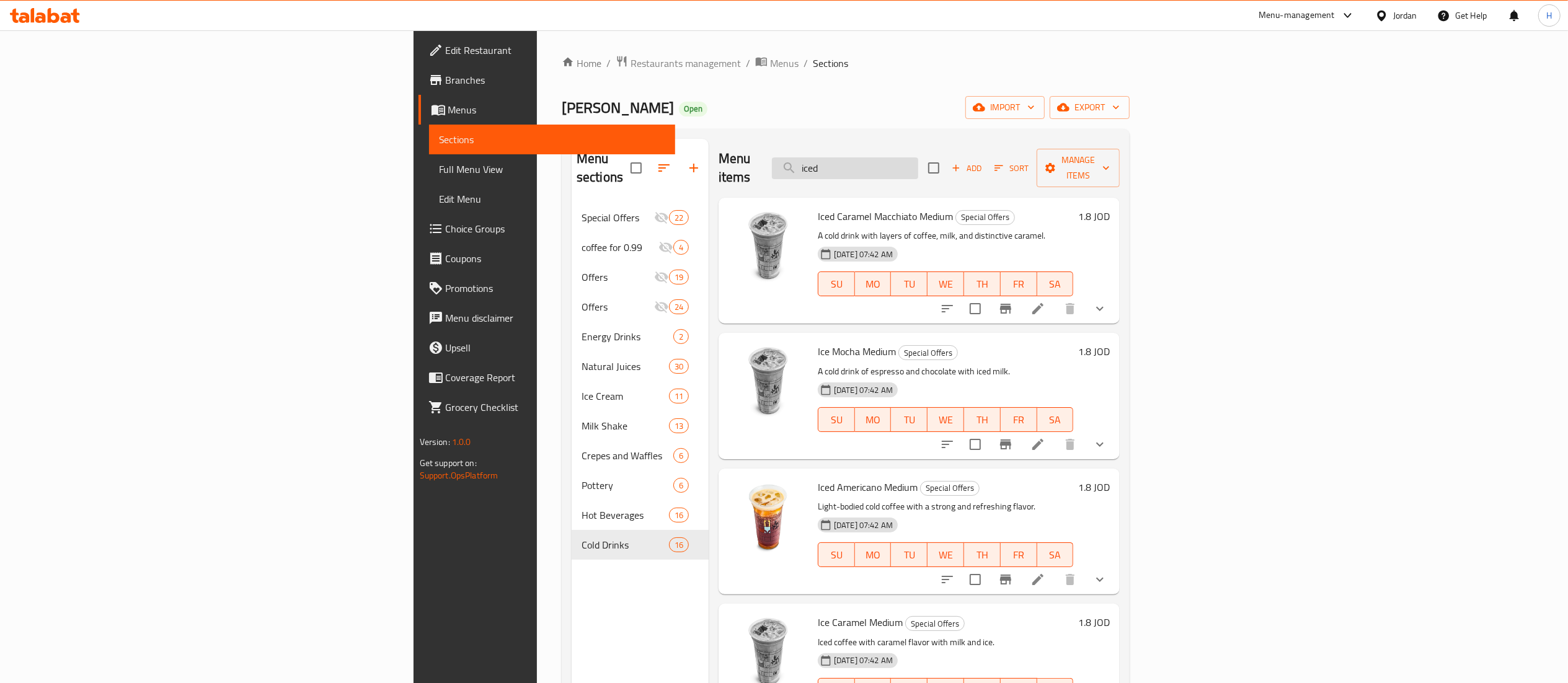
click at [918, 157] on input "iced" at bounding box center [846, 168] width 147 height 21
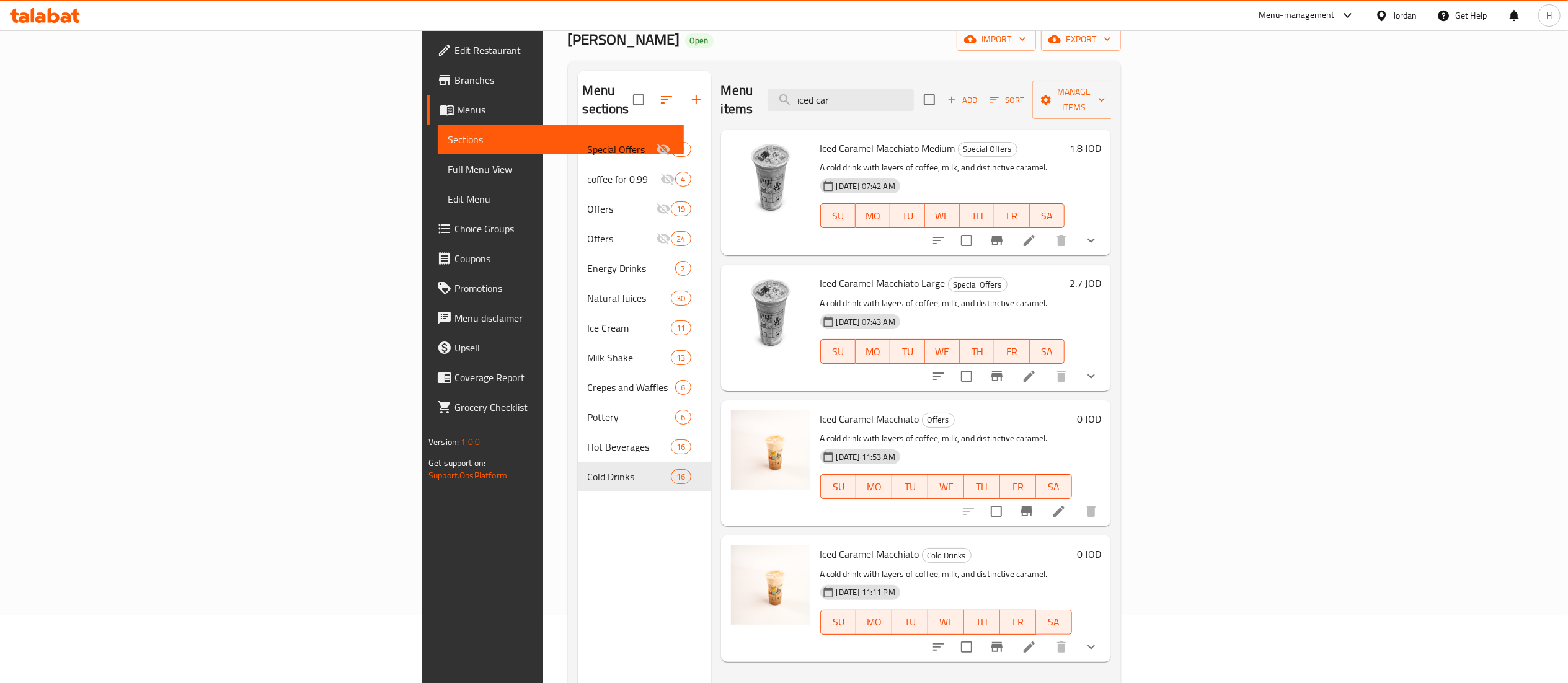
scroll to position [124, 0]
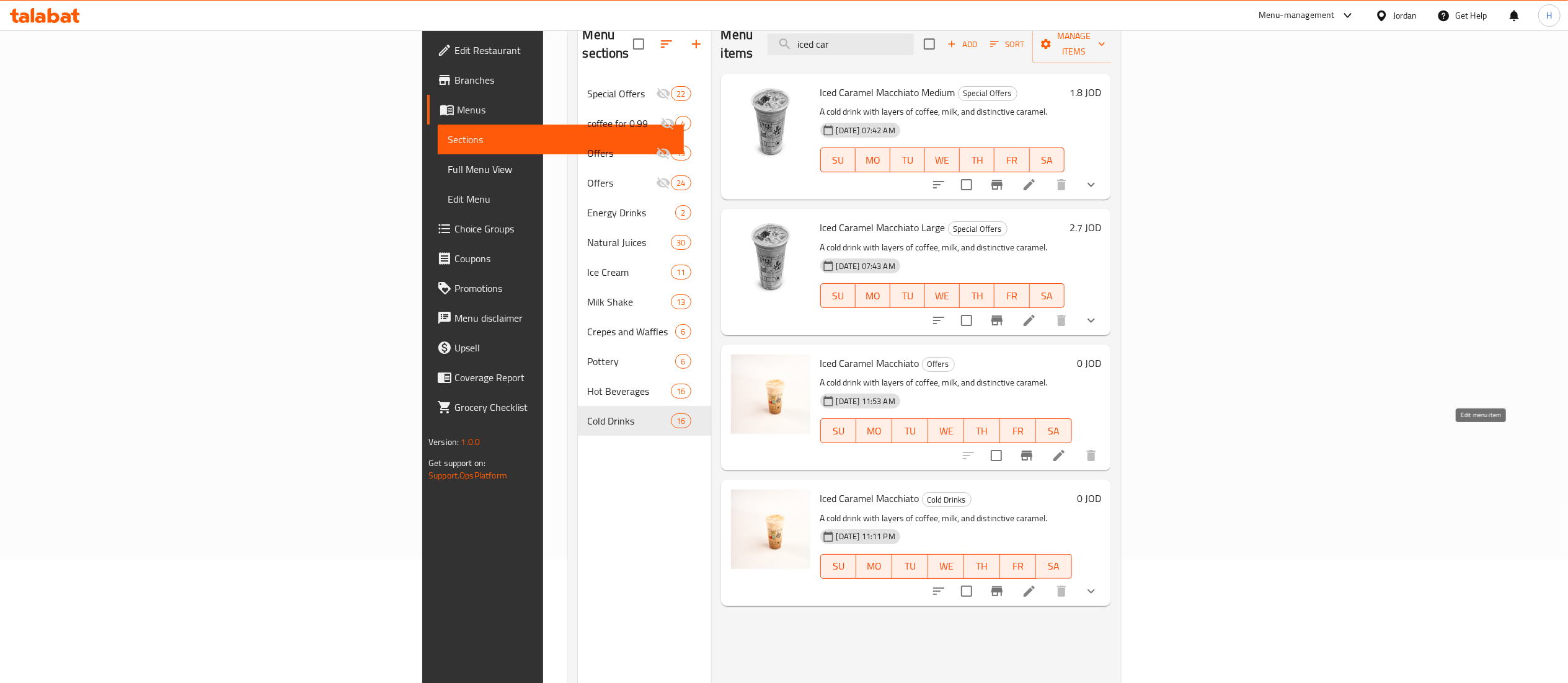
type input "iced car"
click at [1066, 448] on icon at bounding box center [1058, 455] width 15 height 15
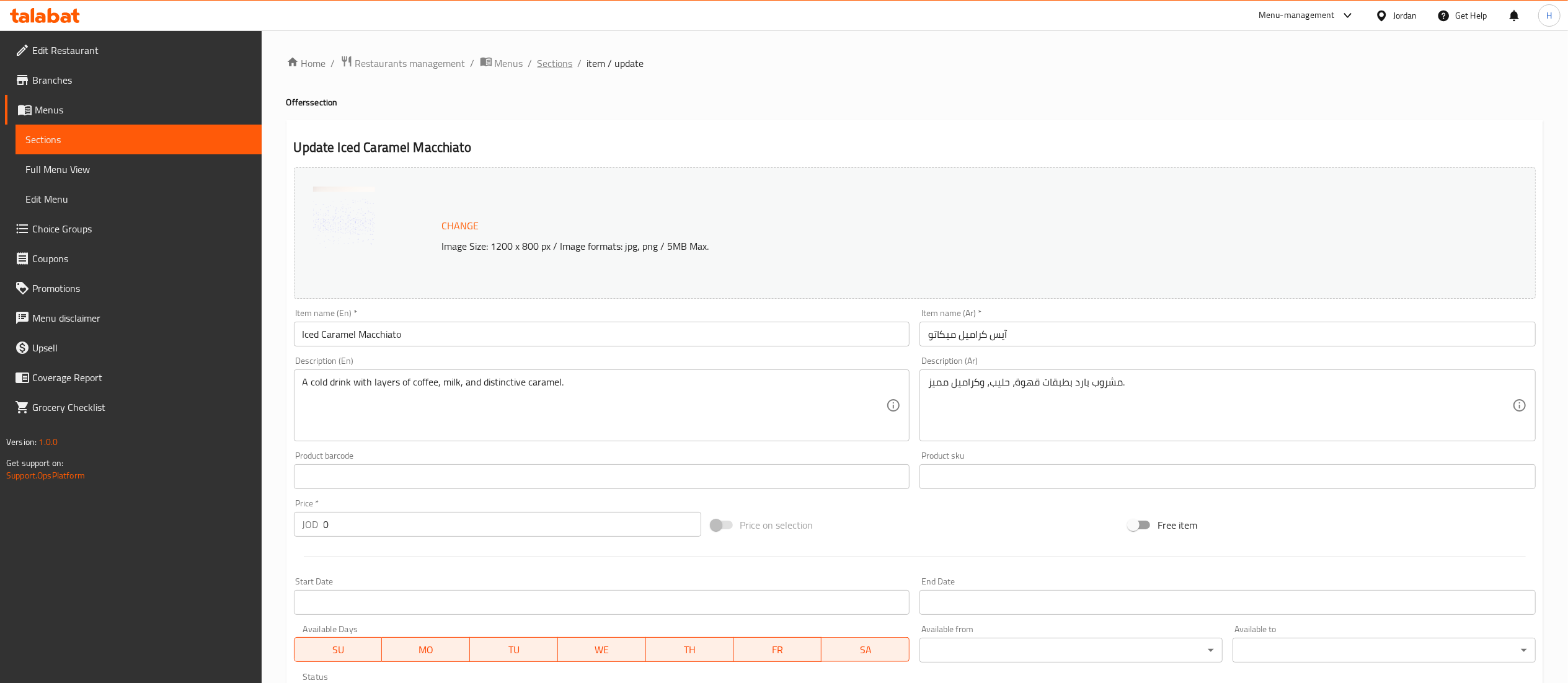
click at [557, 68] on span "Sections" at bounding box center [555, 63] width 36 height 15
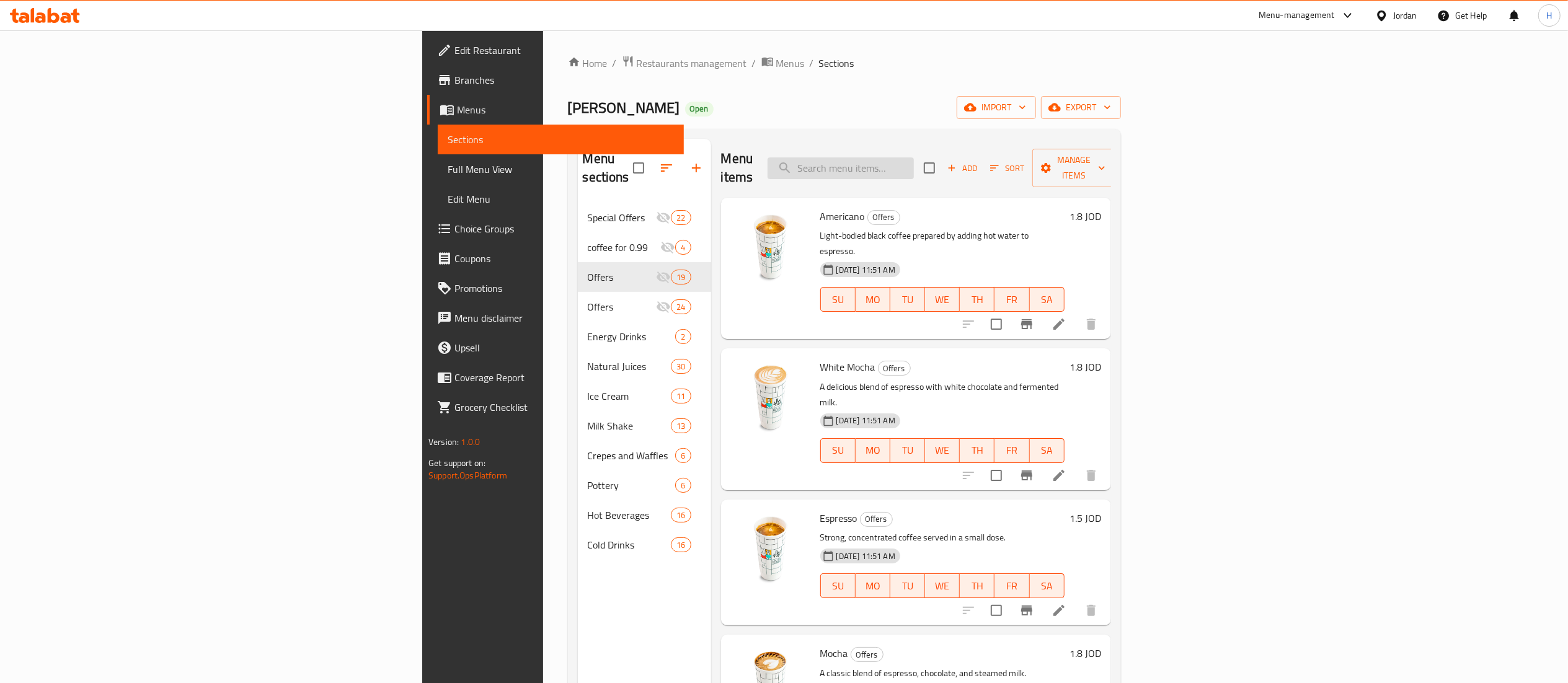
click at [914, 160] on input "search" at bounding box center [841, 168] width 147 height 21
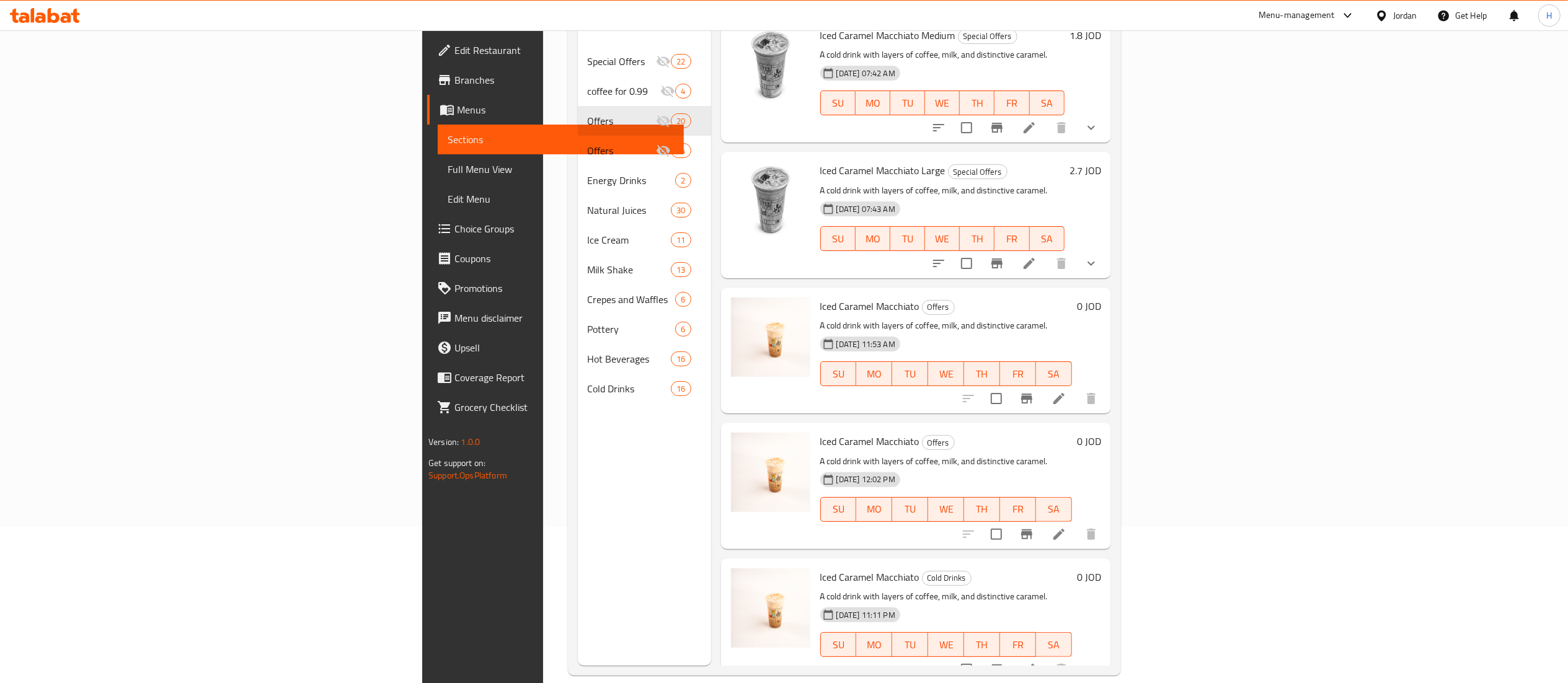
scroll to position [174, 0]
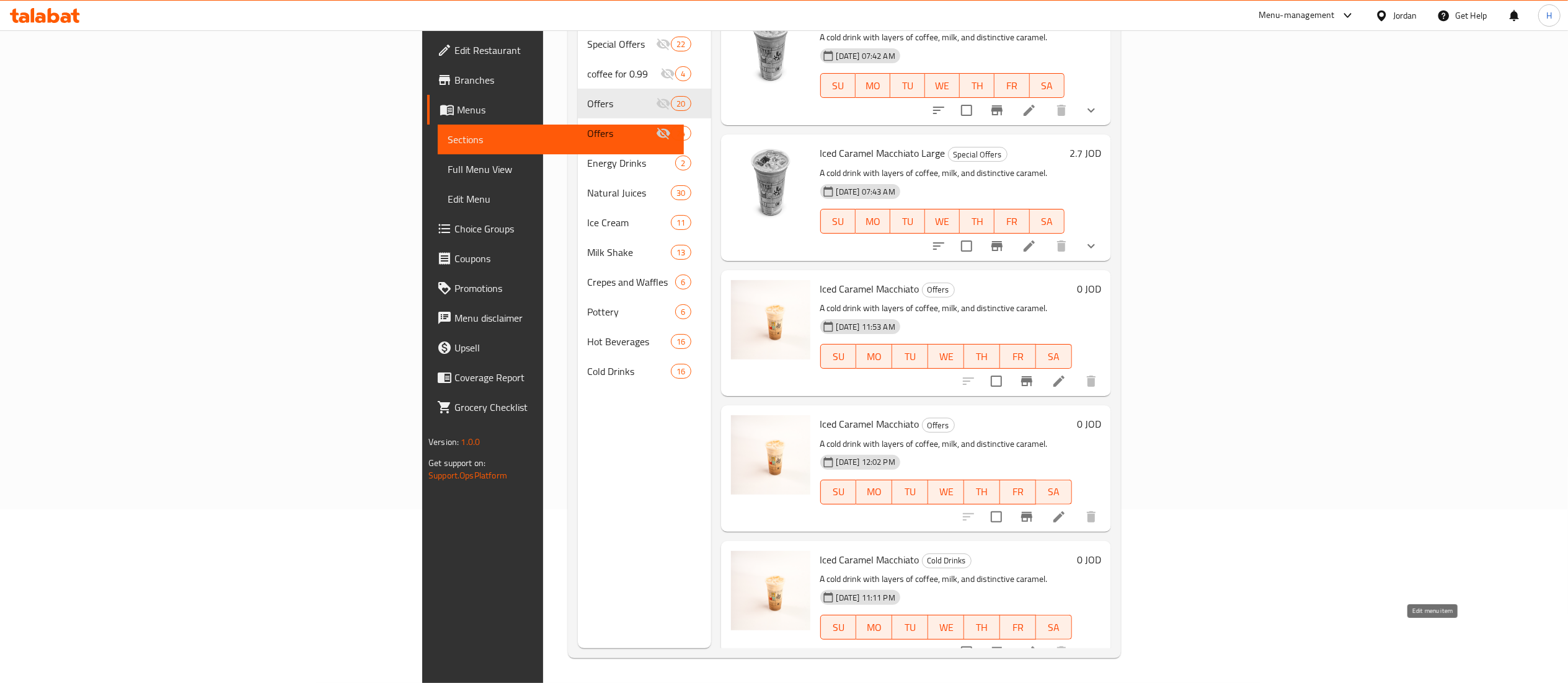
type input "iced car"
click at [1035, 647] on icon at bounding box center [1029, 652] width 11 height 11
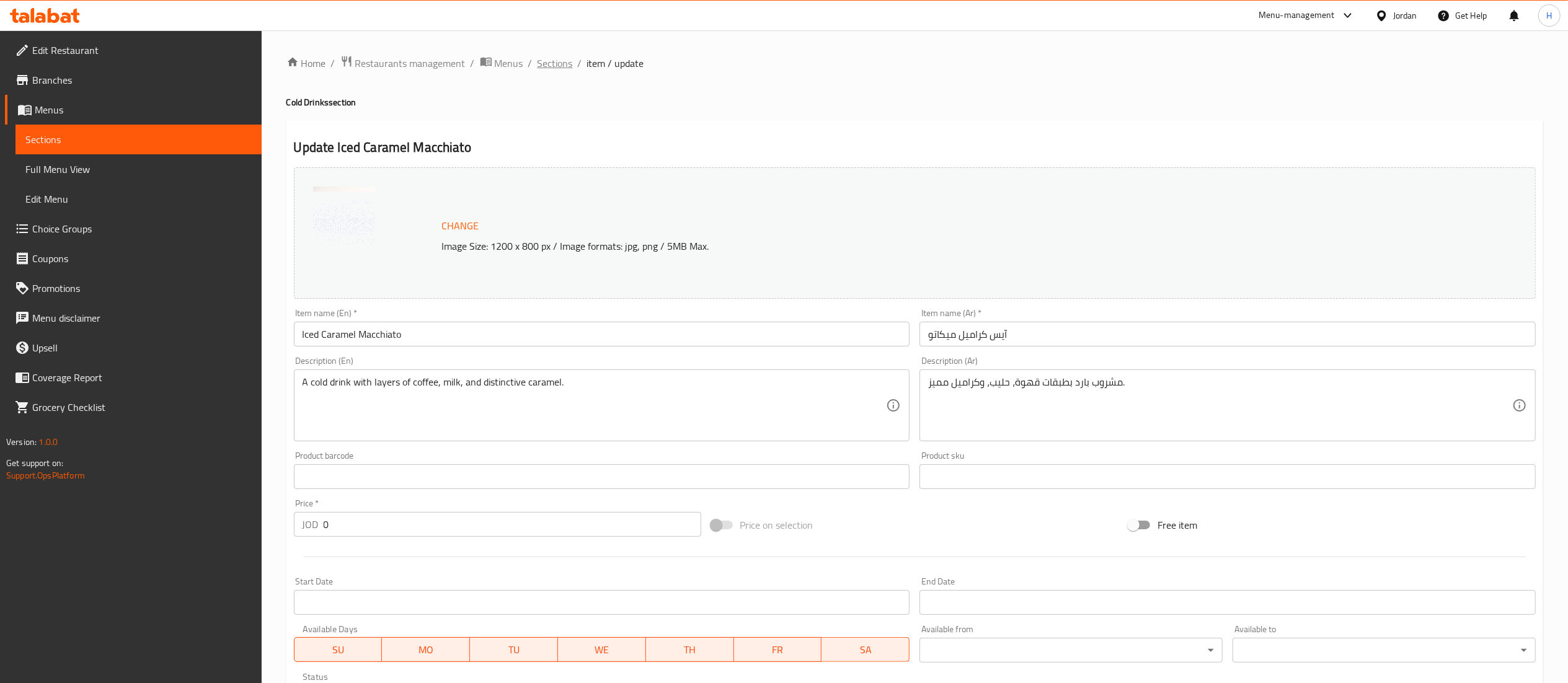
click at [559, 70] on span "Sections" at bounding box center [555, 63] width 36 height 15
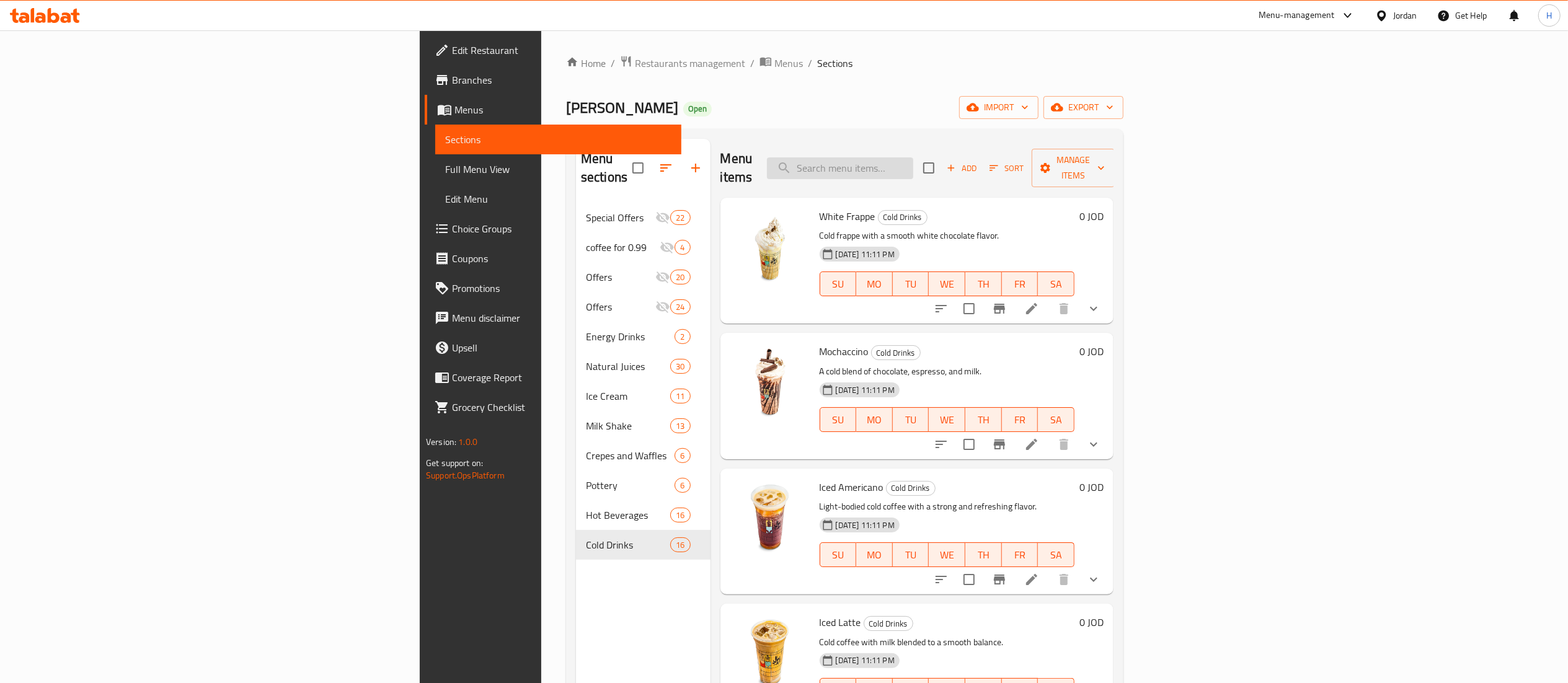
click at [913, 157] on input "search" at bounding box center [841, 168] width 147 height 21
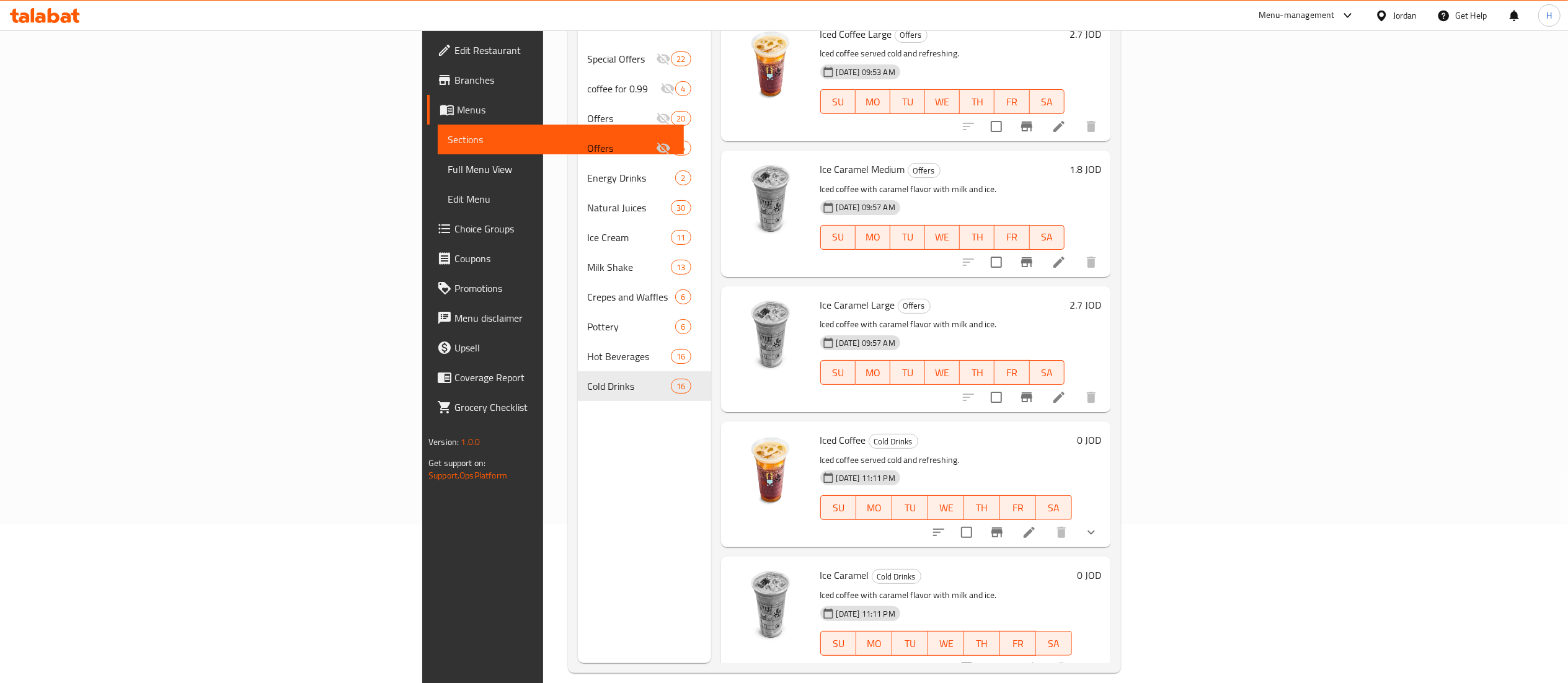
scroll to position [174, 0]
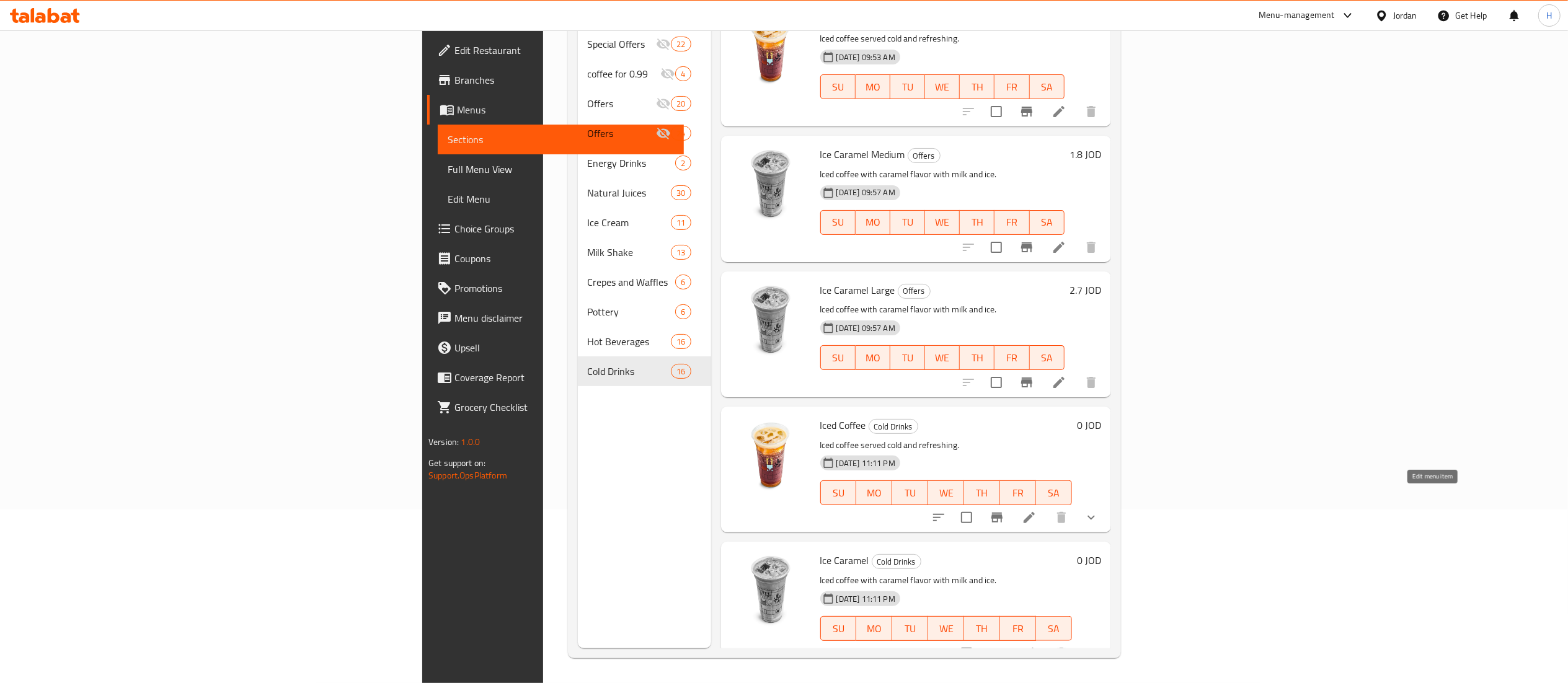
type input "iced coffe"
click at [1037, 510] on icon at bounding box center [1029, 517] width 15 height 15
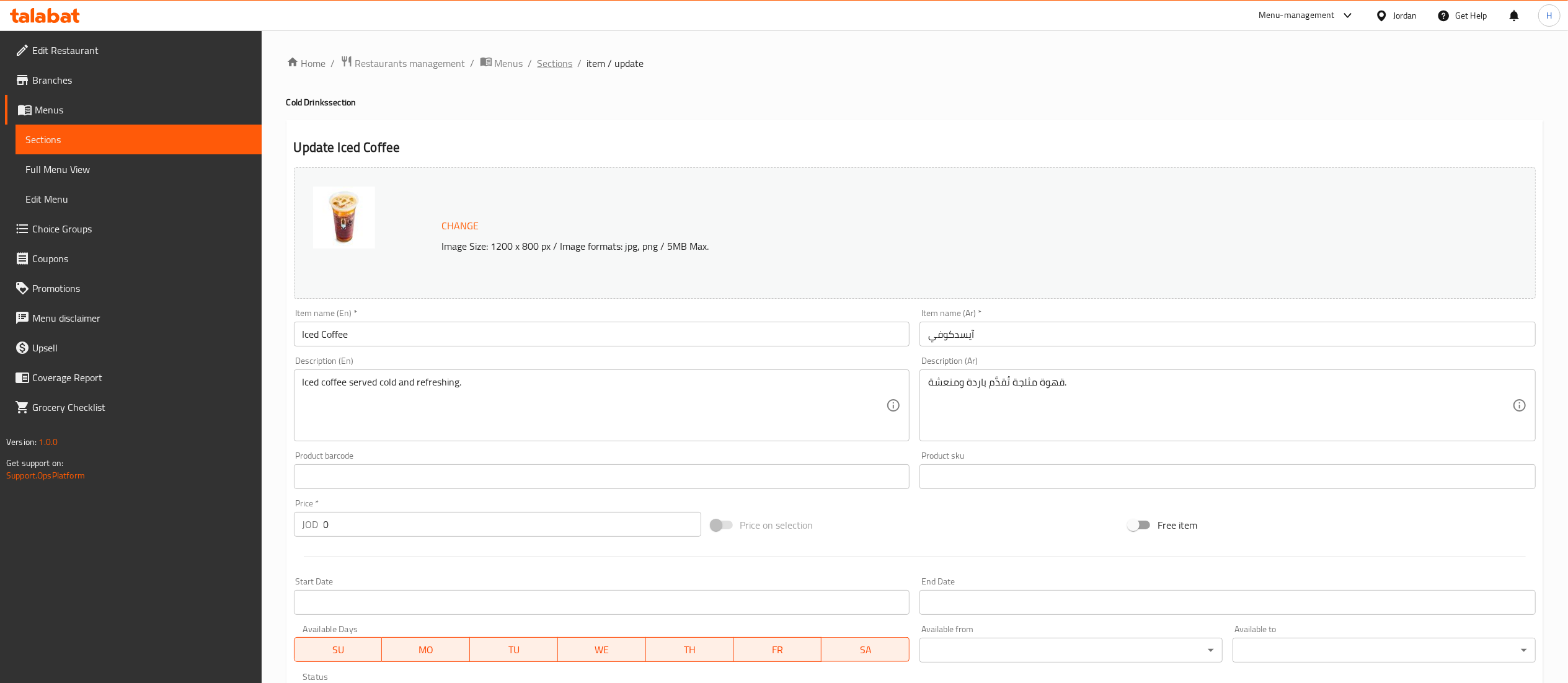
click at [559, 70] on span "Sections" at bounding box center [555, 63] width 36 height 15
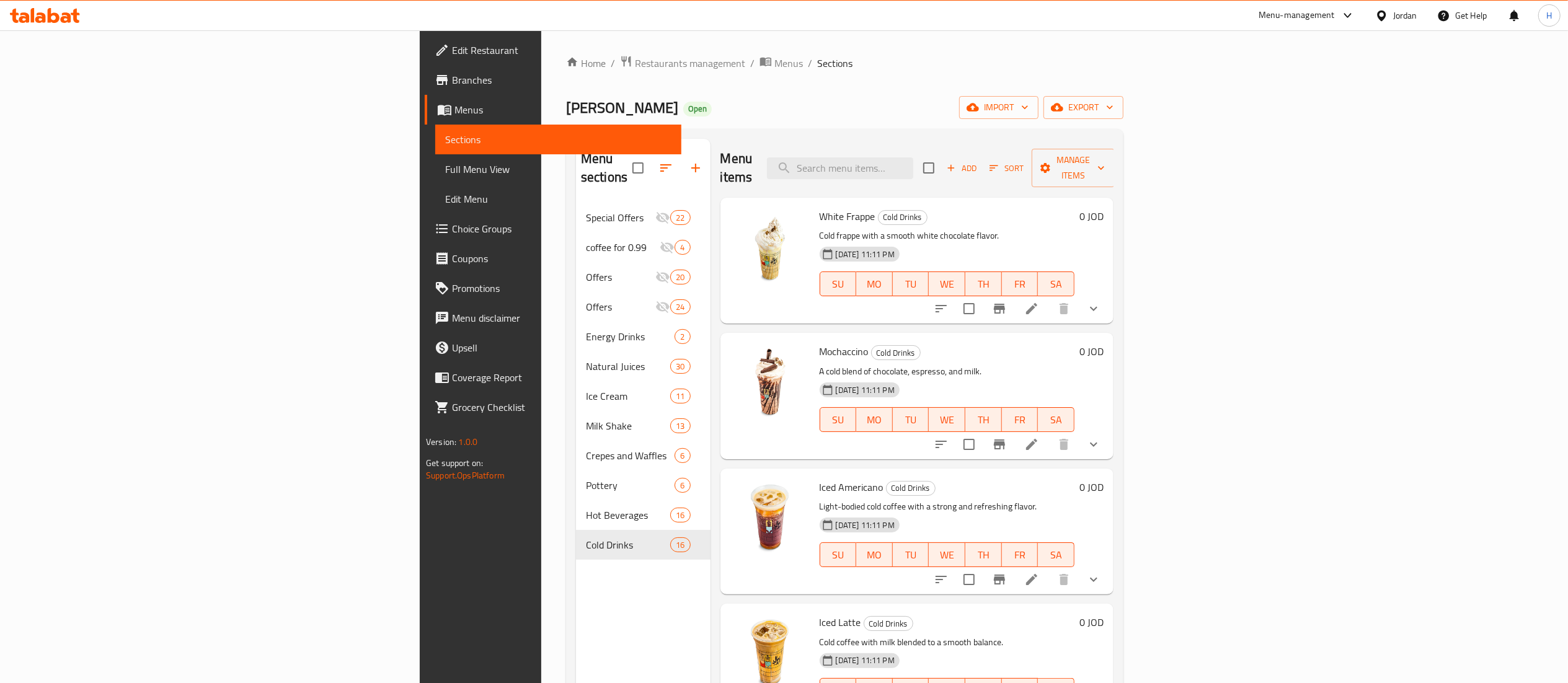
click at [1003, 176] on div "Menu items Add Sort Manage items" at bounding box center [917, 168] width 393 height 59
click at [913, 167] on input "search" at bounding box center [841, 168] width 147 height 21
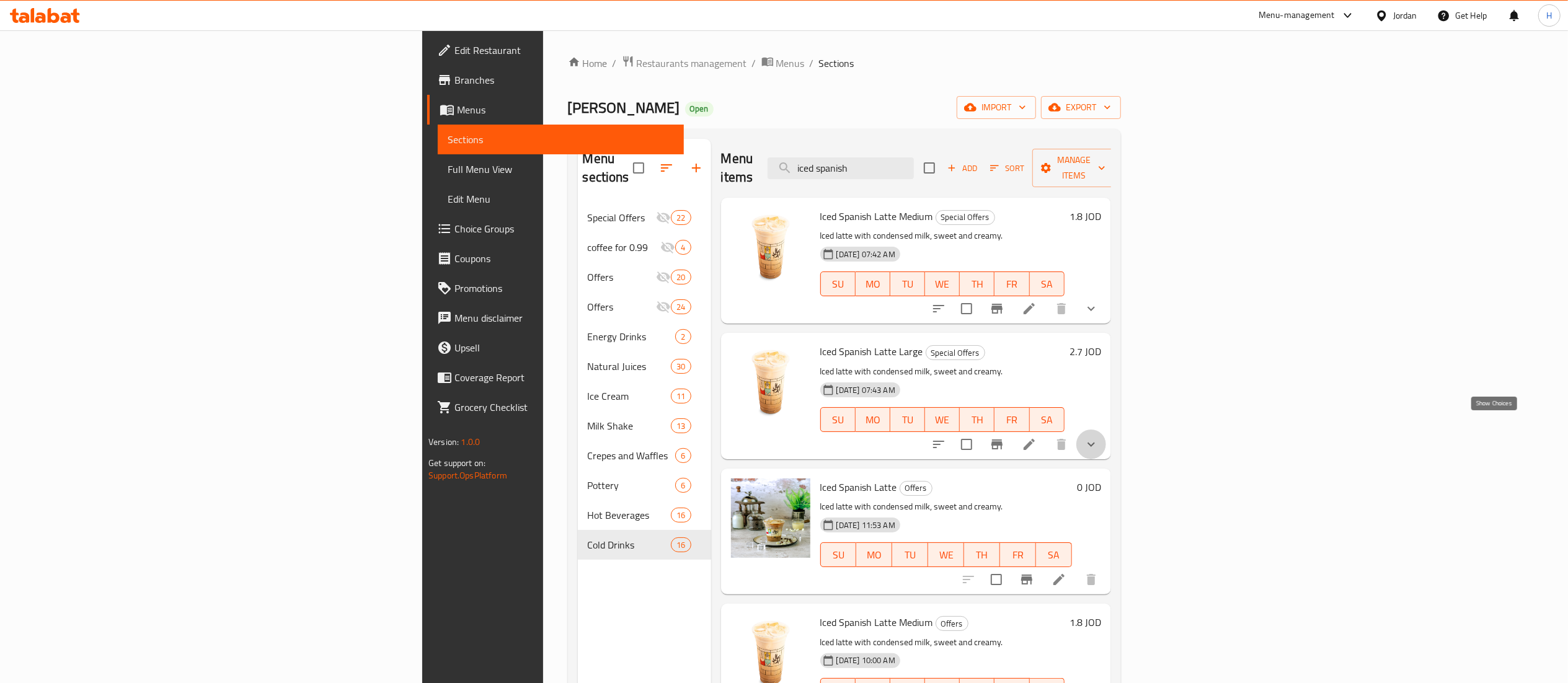
click at [1099, 437] on icon "show more" at bounding box center [1091, 444] width 15 height 15
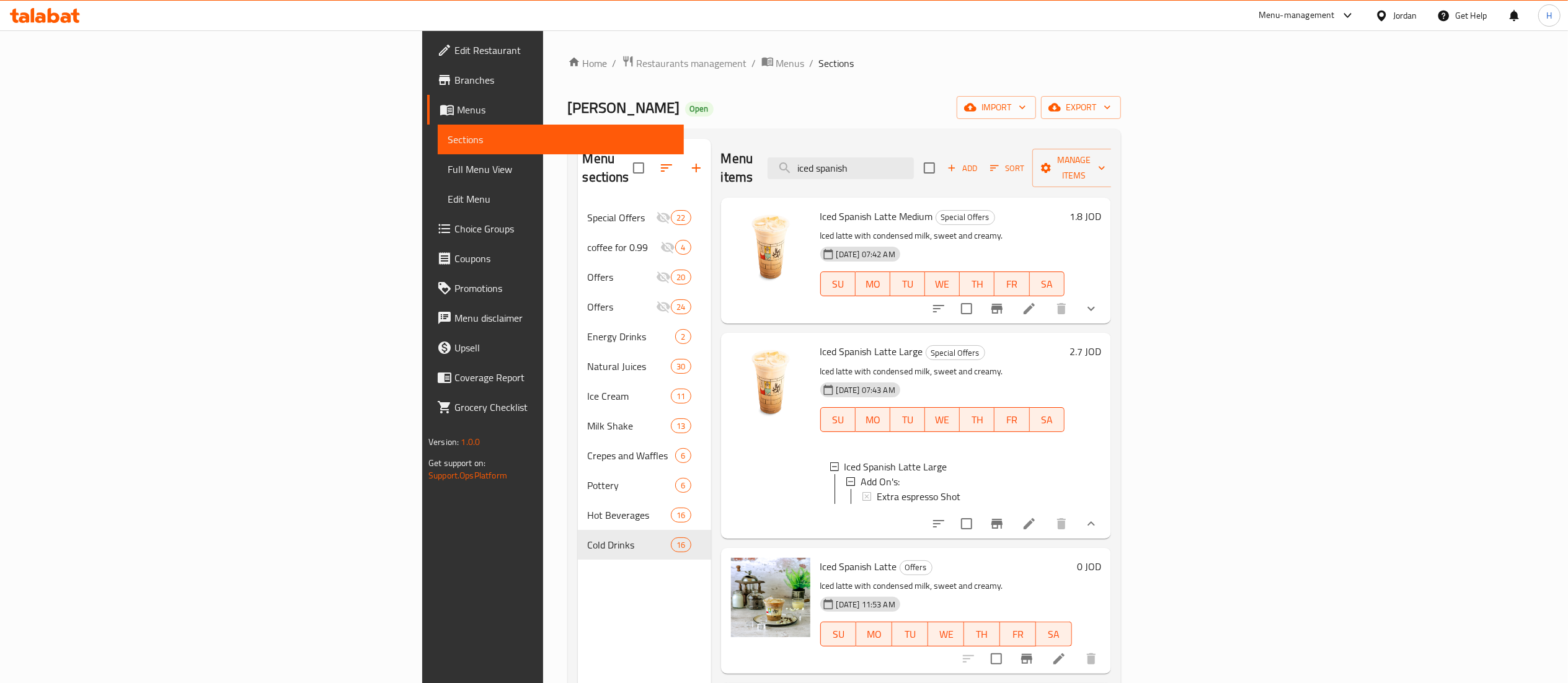
click at [1099, 521] on icon "show more" at bounding box center [1091, 524] width 15 height 15
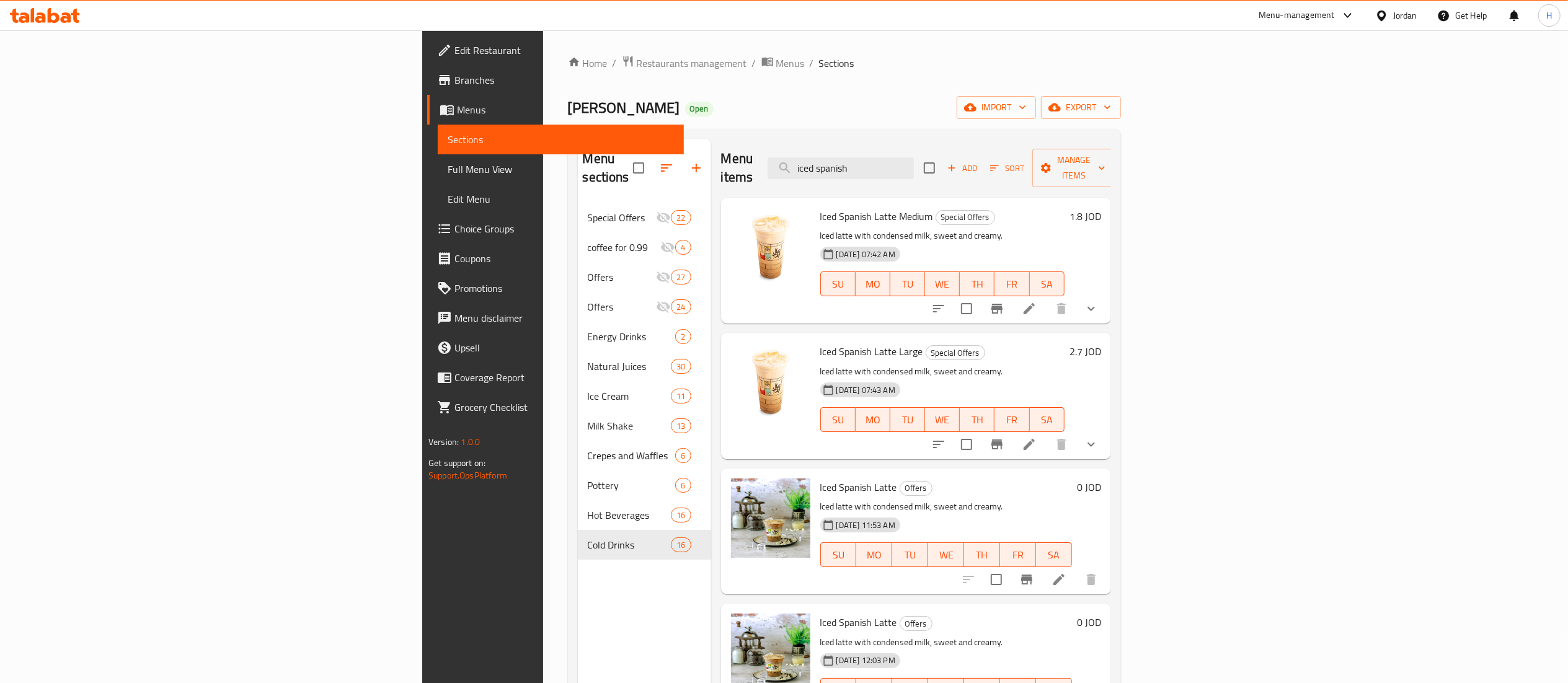
drag, startPoint x: 1014, startPoint y: 164, endPoint x: 656, endPoint y: 139, distance: 358.9
click at [721, 139] on div "Menu items iced spanish Add Sort Manage items" at bounding box center [916, 168] width 390 height 59
type input "a"
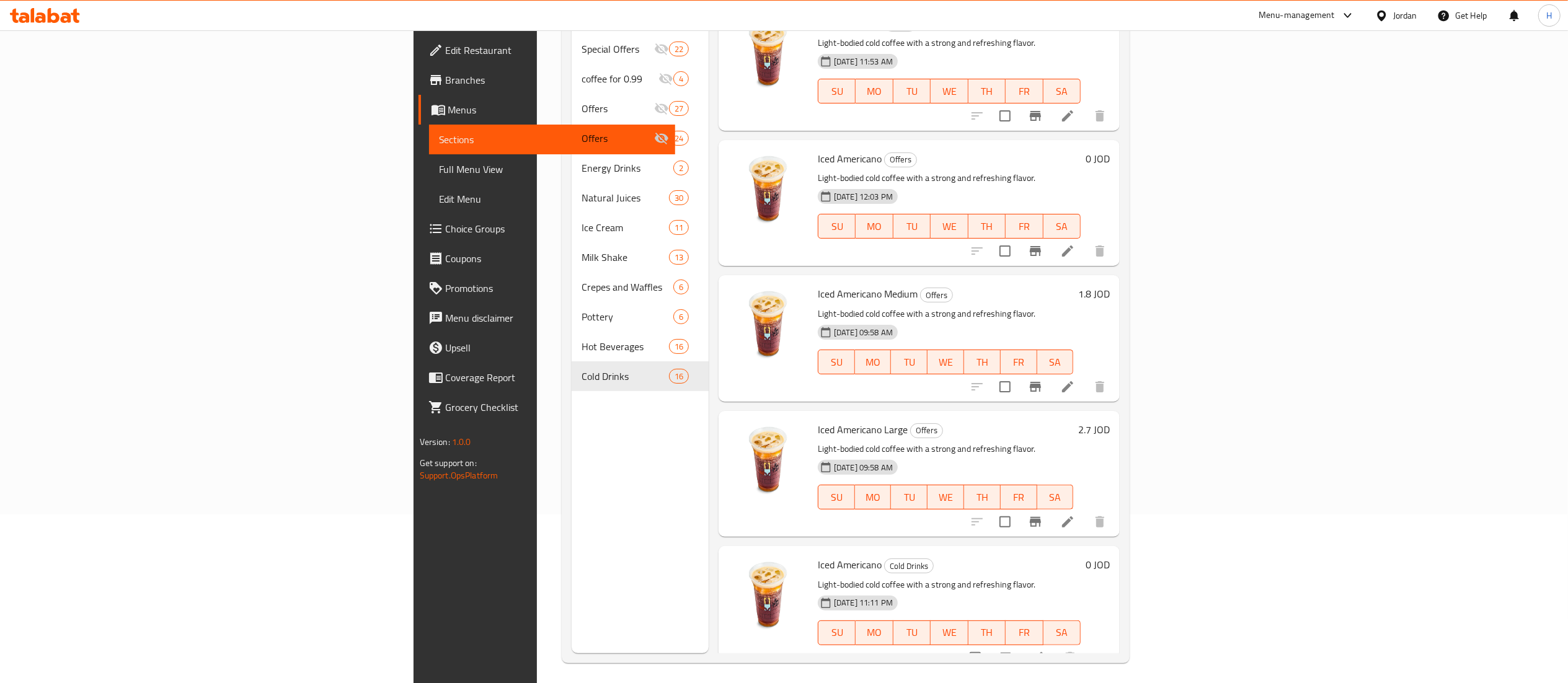
scroll to position [174, 0]
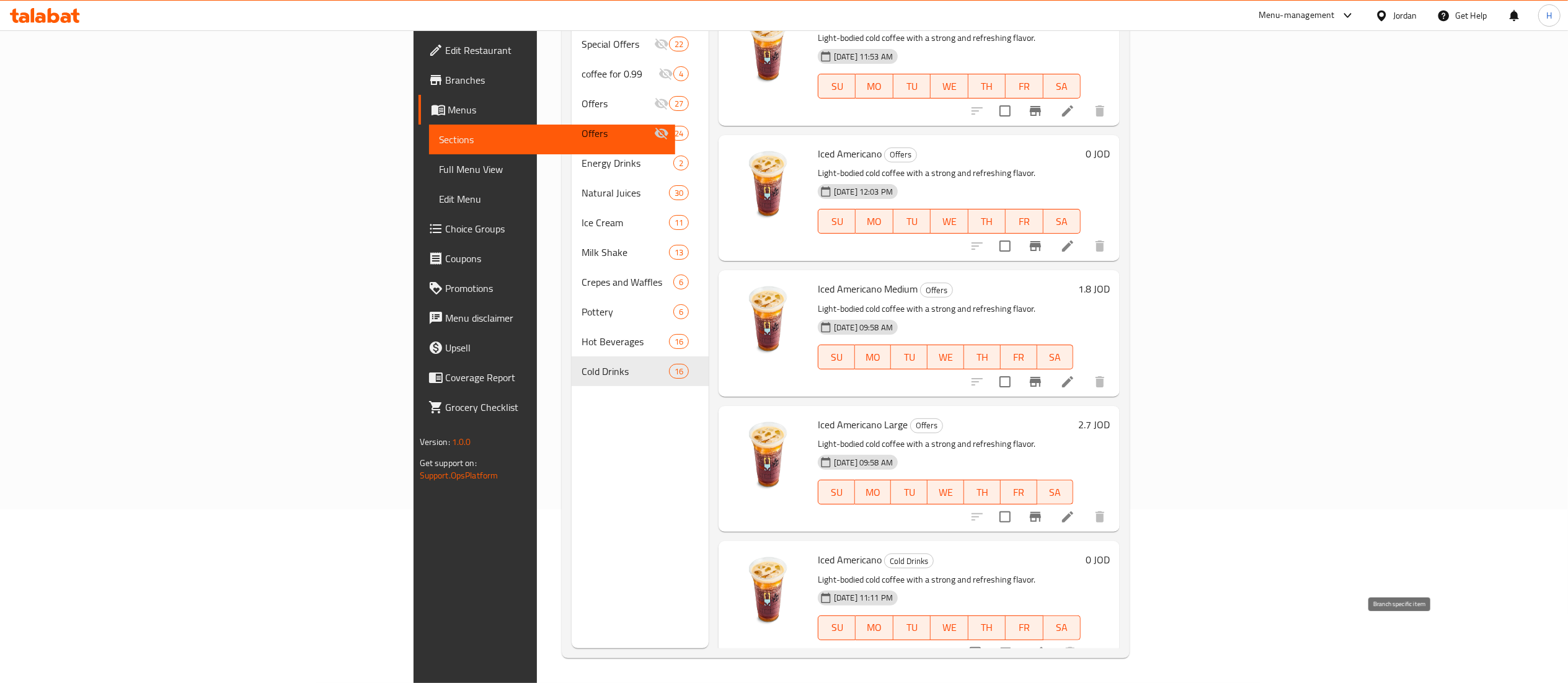
type input "iced americano"
click at [1046, 645] on icon at bounding box center [1038, 652] width 15 height 15
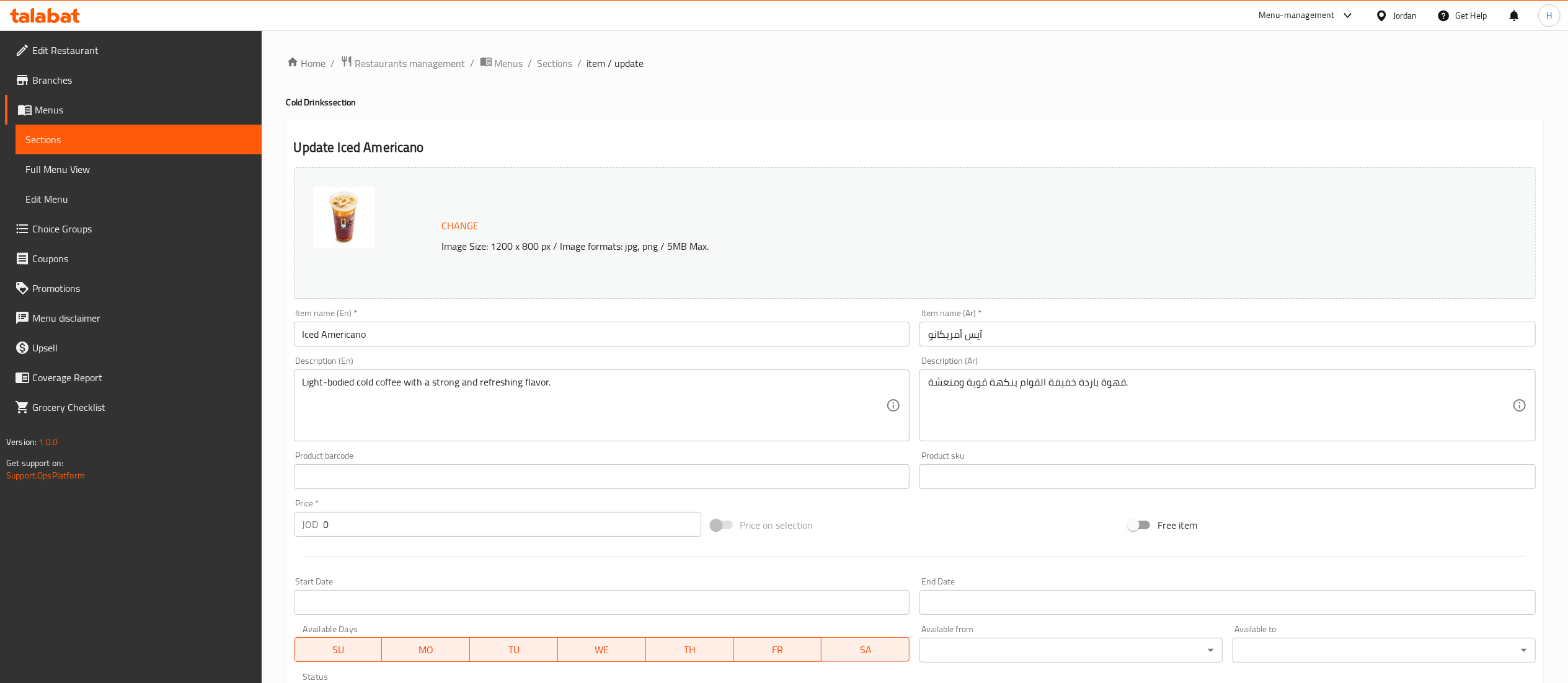
drag, startPoint x: 560, startPoint y: 65, endPoint x: 647, endPoint y: 77, distance: 87.8
click at [560, 65] on span "Sections" at bounding box center [555, 63] width 36 height 15
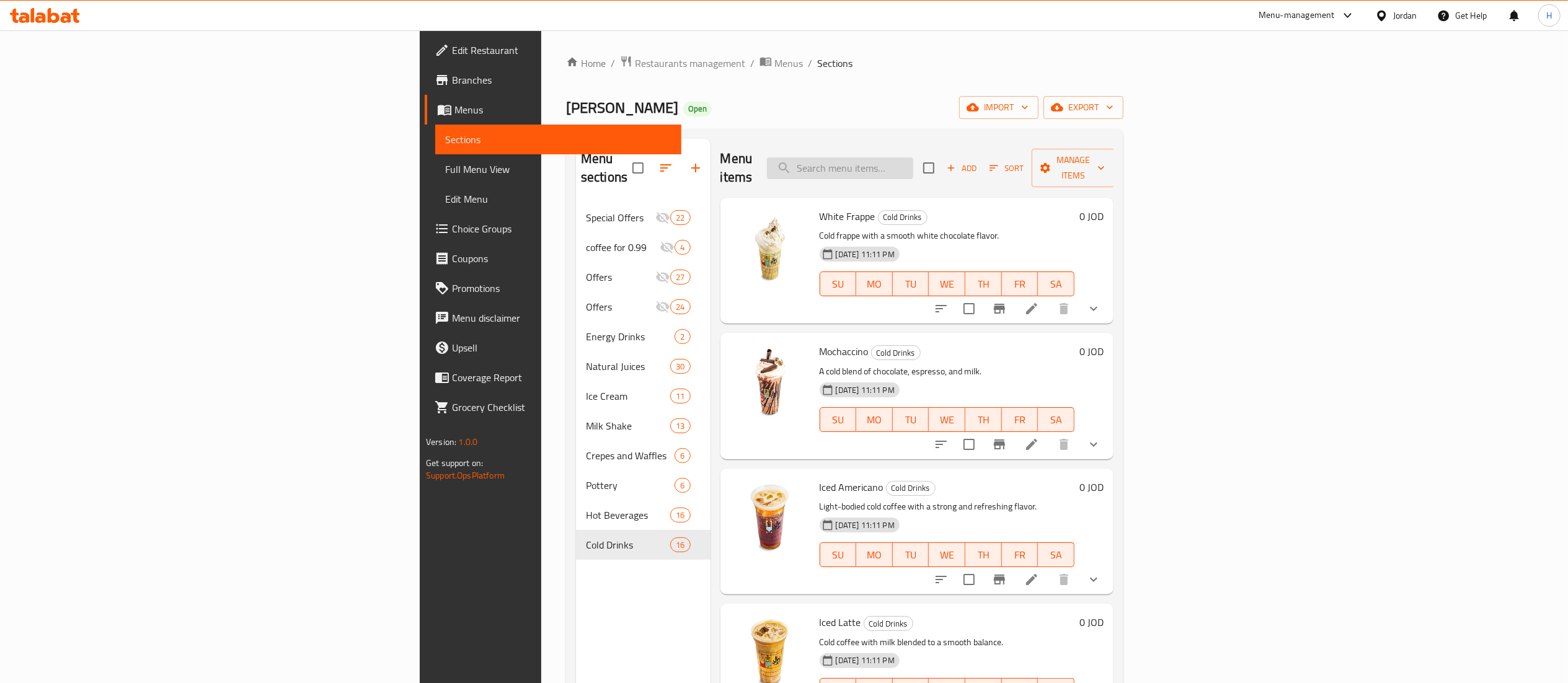
click at [913, 157] on input "search" at bounding box center [841, 168] width 147 height 21
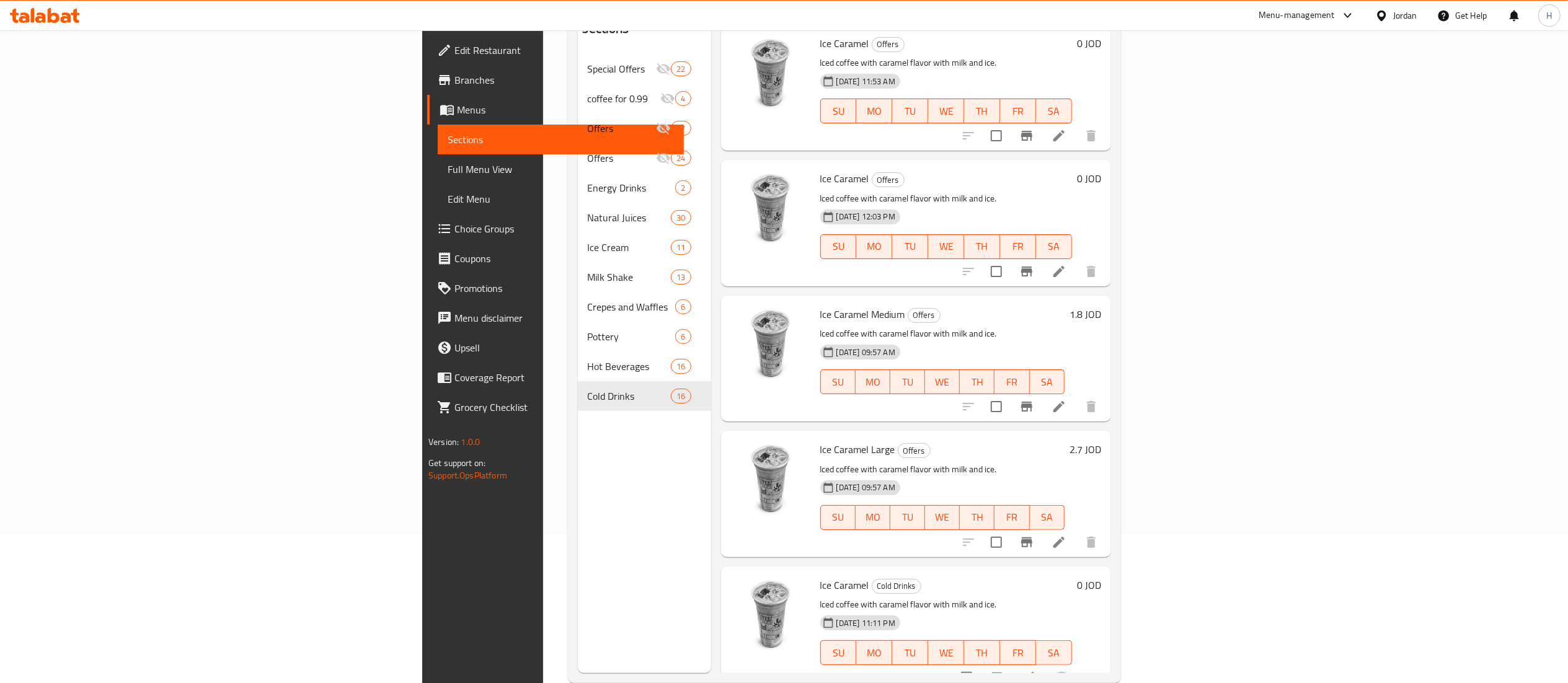
scroll to position [174, 0]
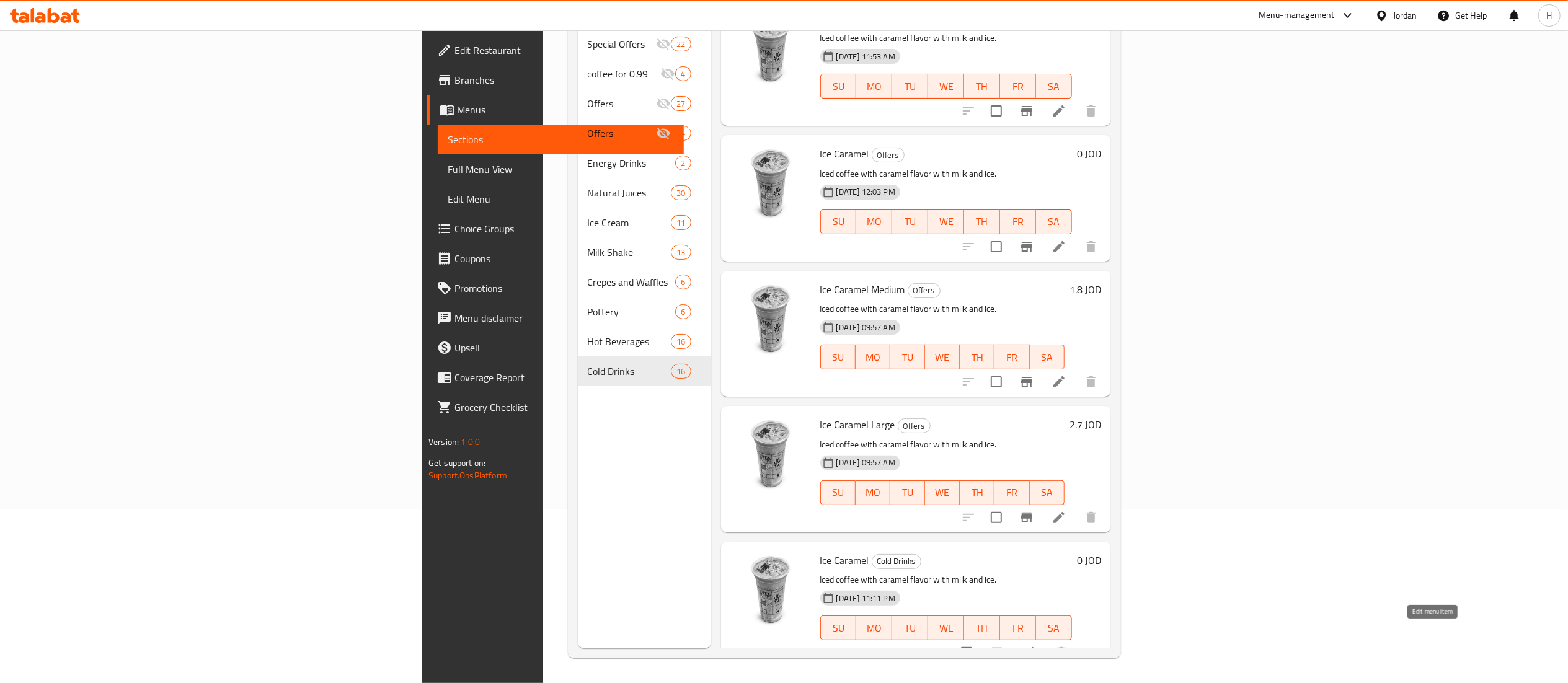
type input "ice [PERSON_NAME]"
click at [1035, 647] on icon at bounding box center [1029, 652] width 11 height 11
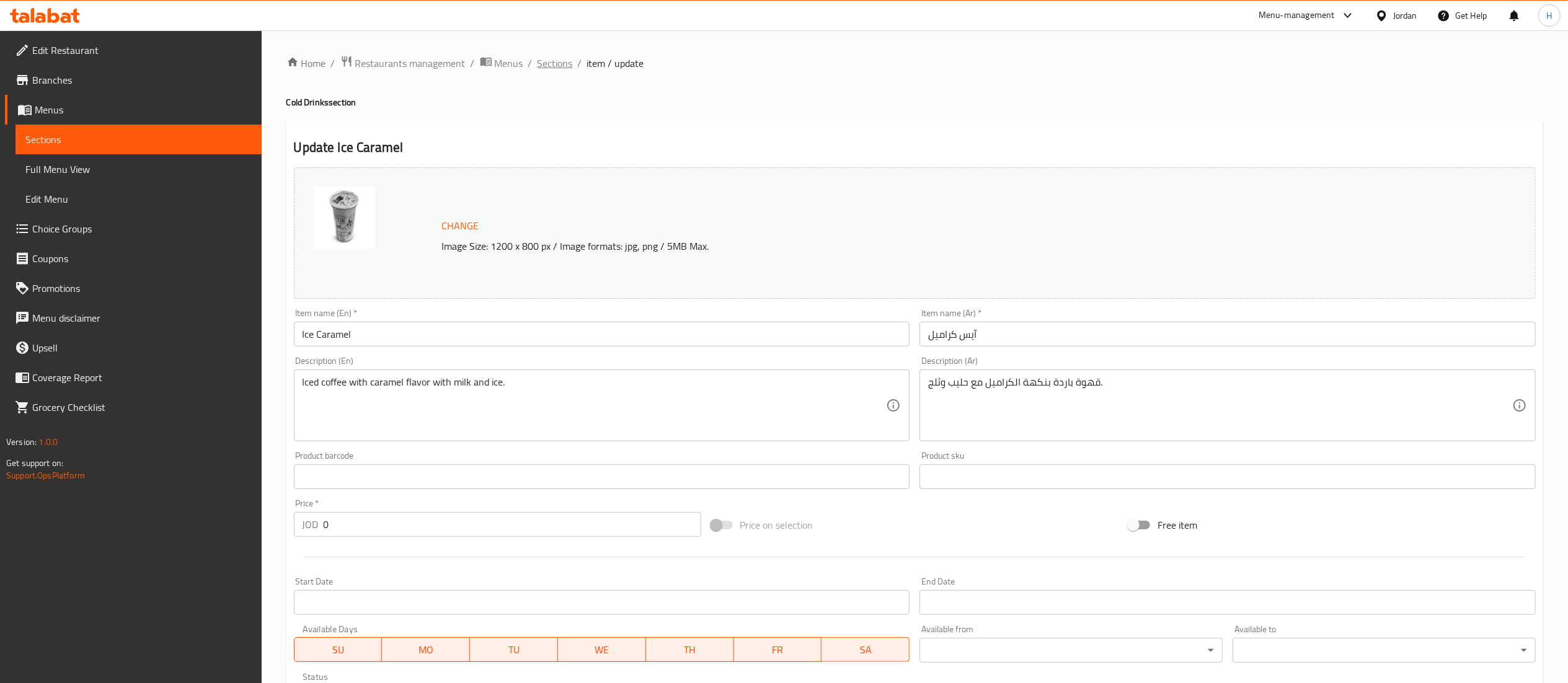
click at [554, 57] on span "Sections" at bounding box center [555, 63] width 36 height 15
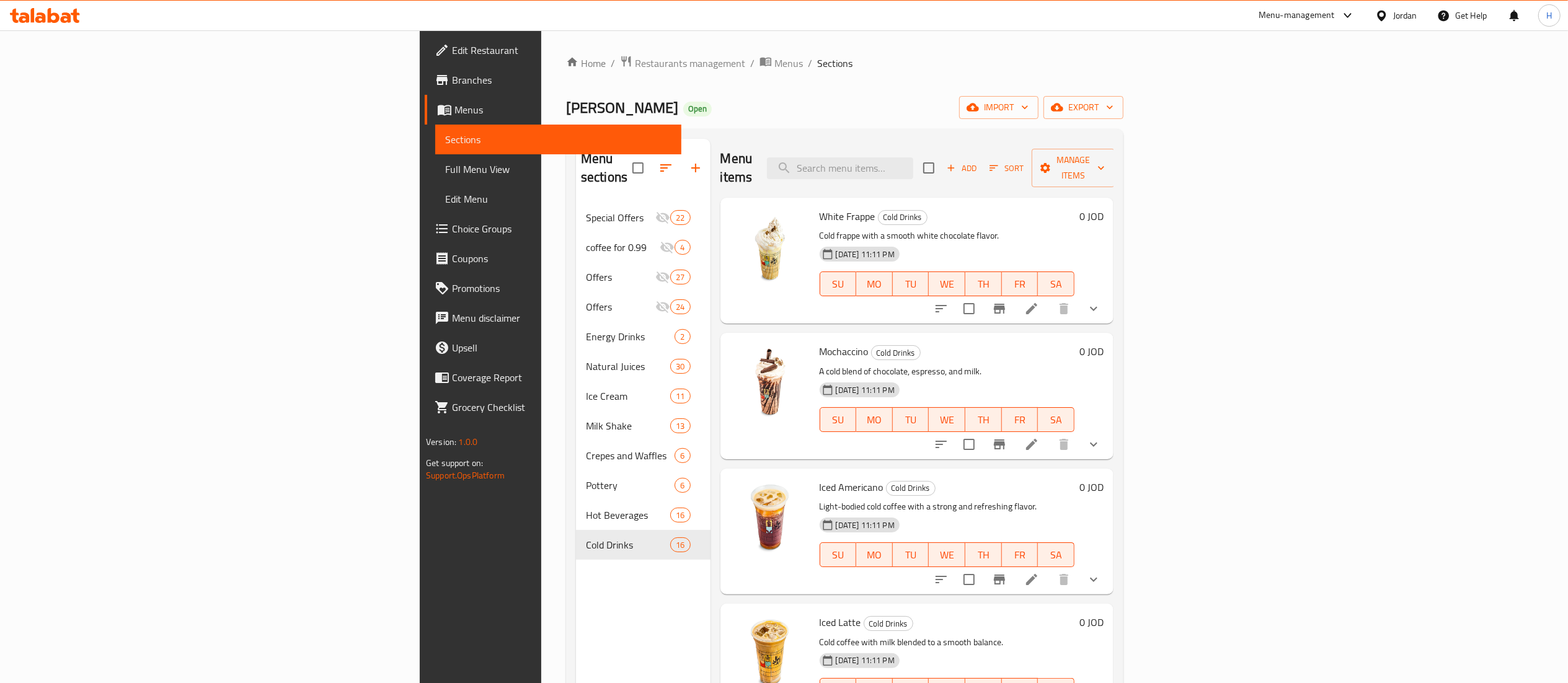
click at [989, 147] on div "Menu items Add Sort Manage items" at bounding box center [917, 168] width 393 height 59
click at [913, 163] on input "search" at bounding box center [841, 168] width 147 height 21
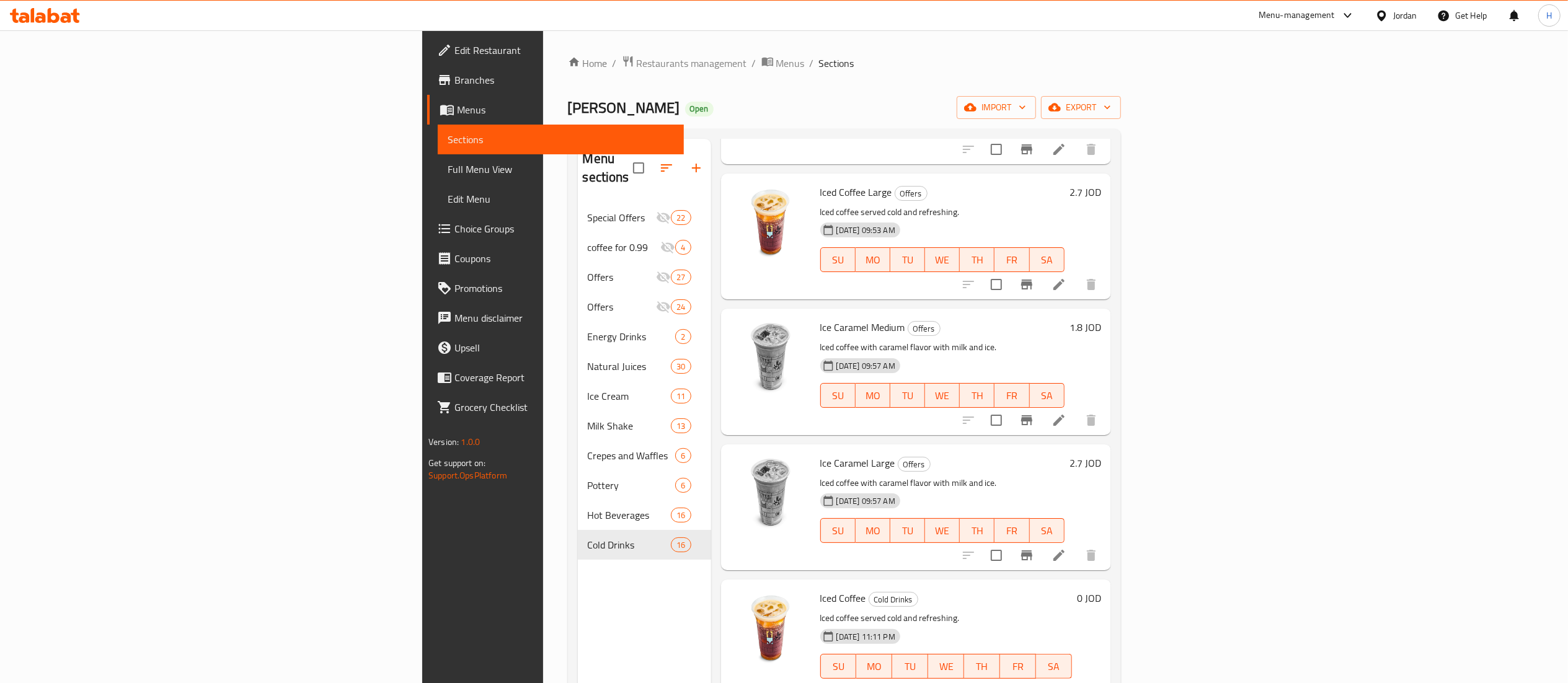
scroll to position [174, 0]
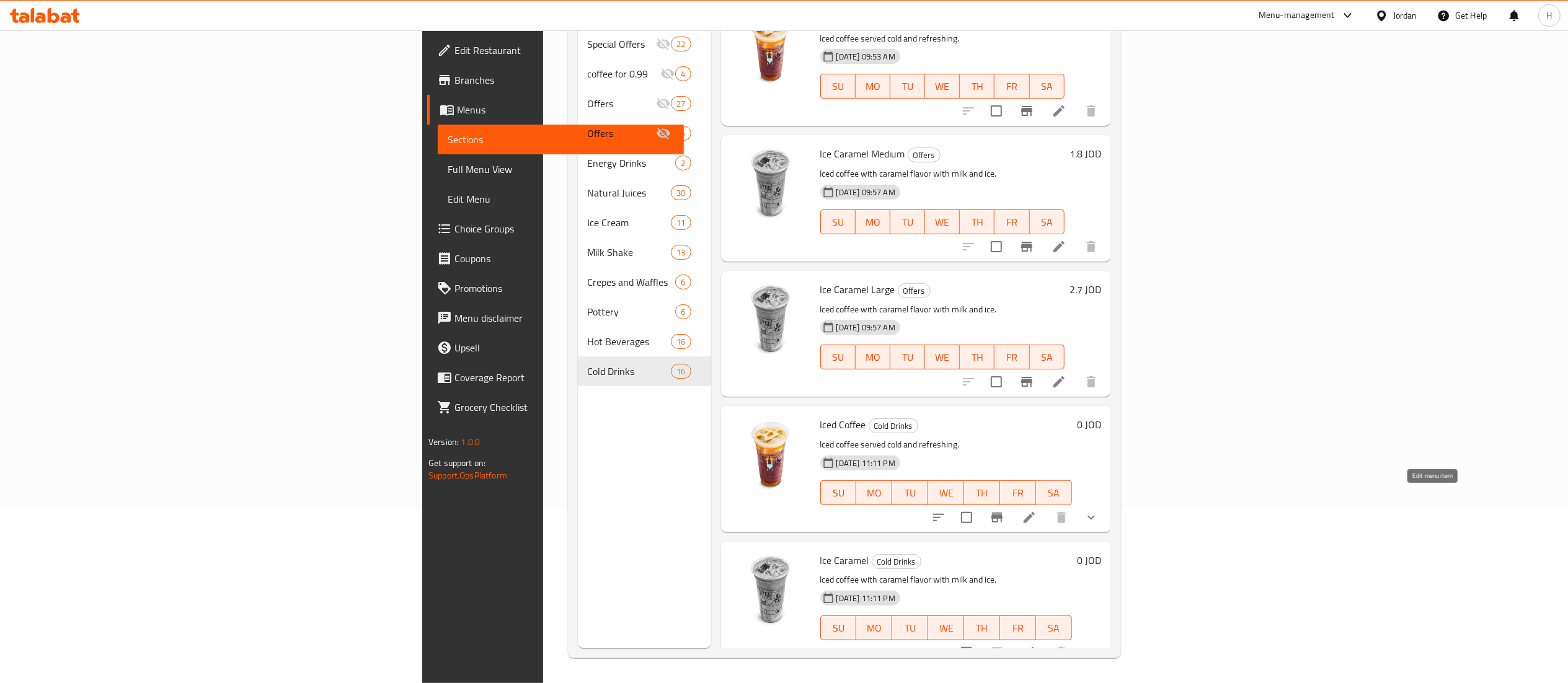
type input "iced coffee"
click at [1037, 510] on icon at bounding box center [1029, 517] width 15 height 15
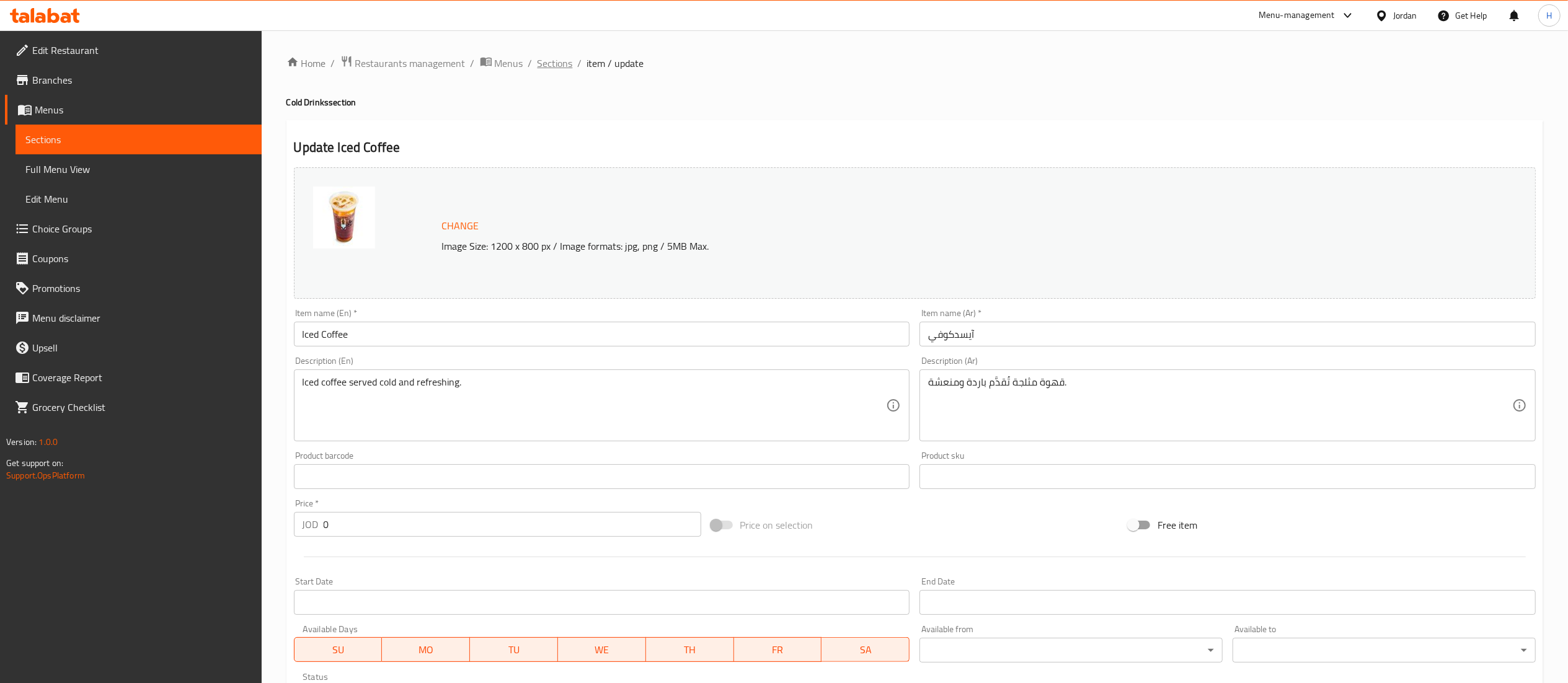
click at [561, 59] on span "Sections" at bounding box center [555, 63] width 36 height 15
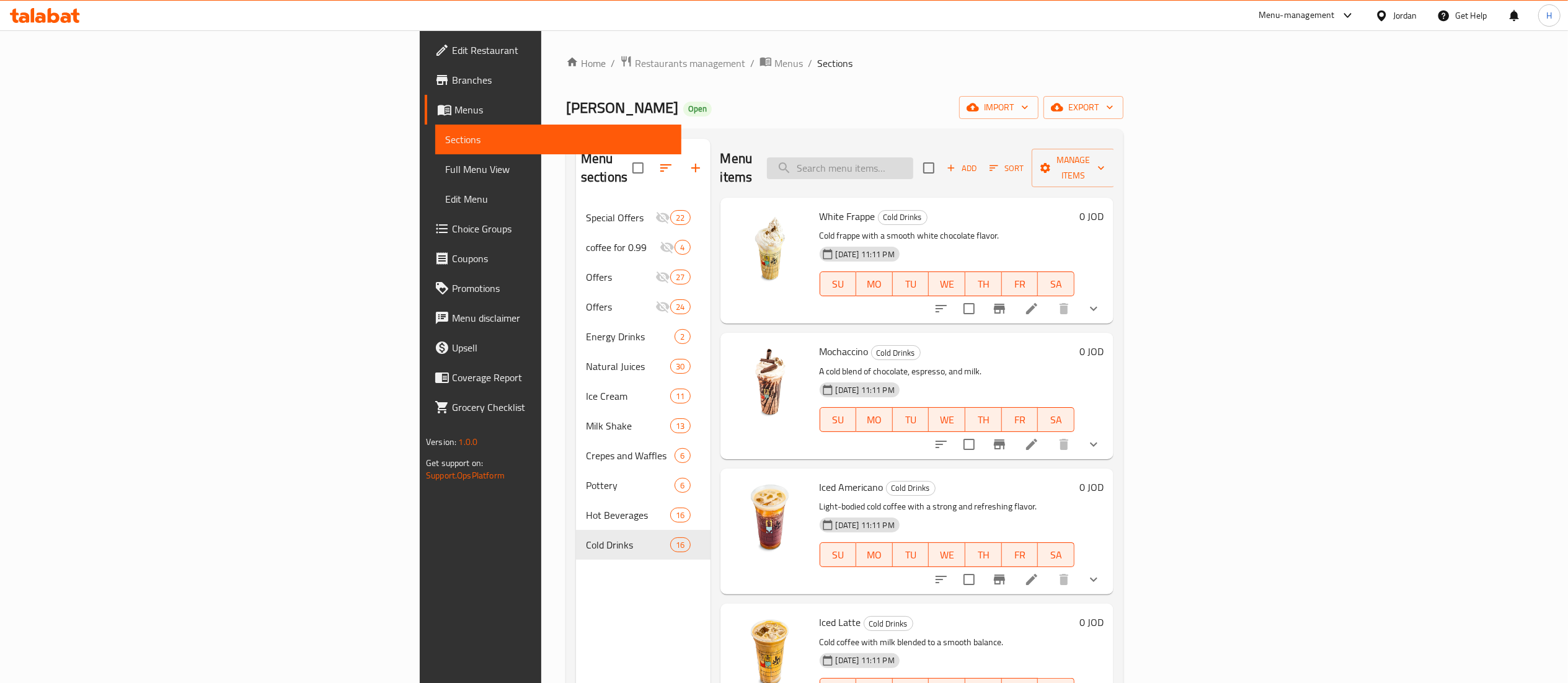
click at [913, 157] on input "search" at bounding box center [841, 168] width 147 height 21
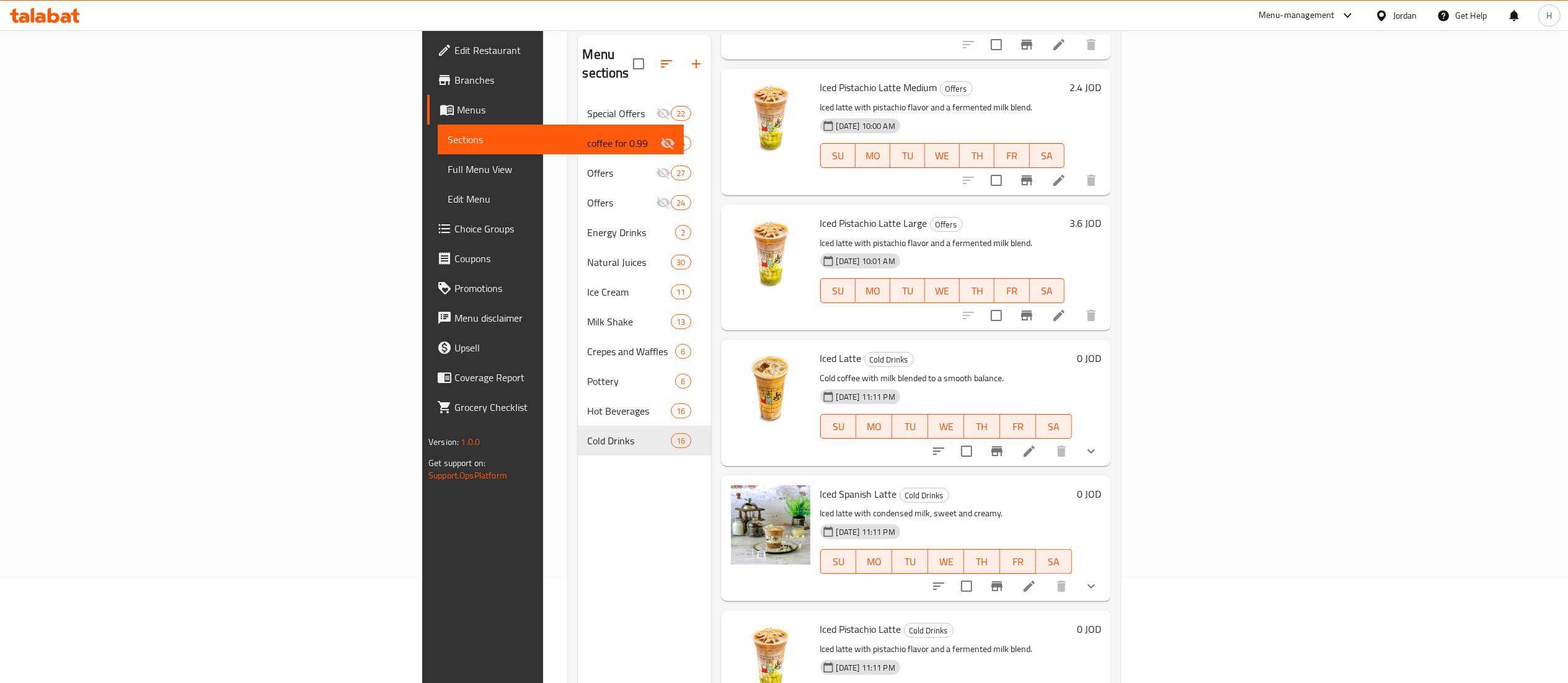
scroll to position [174, 0]
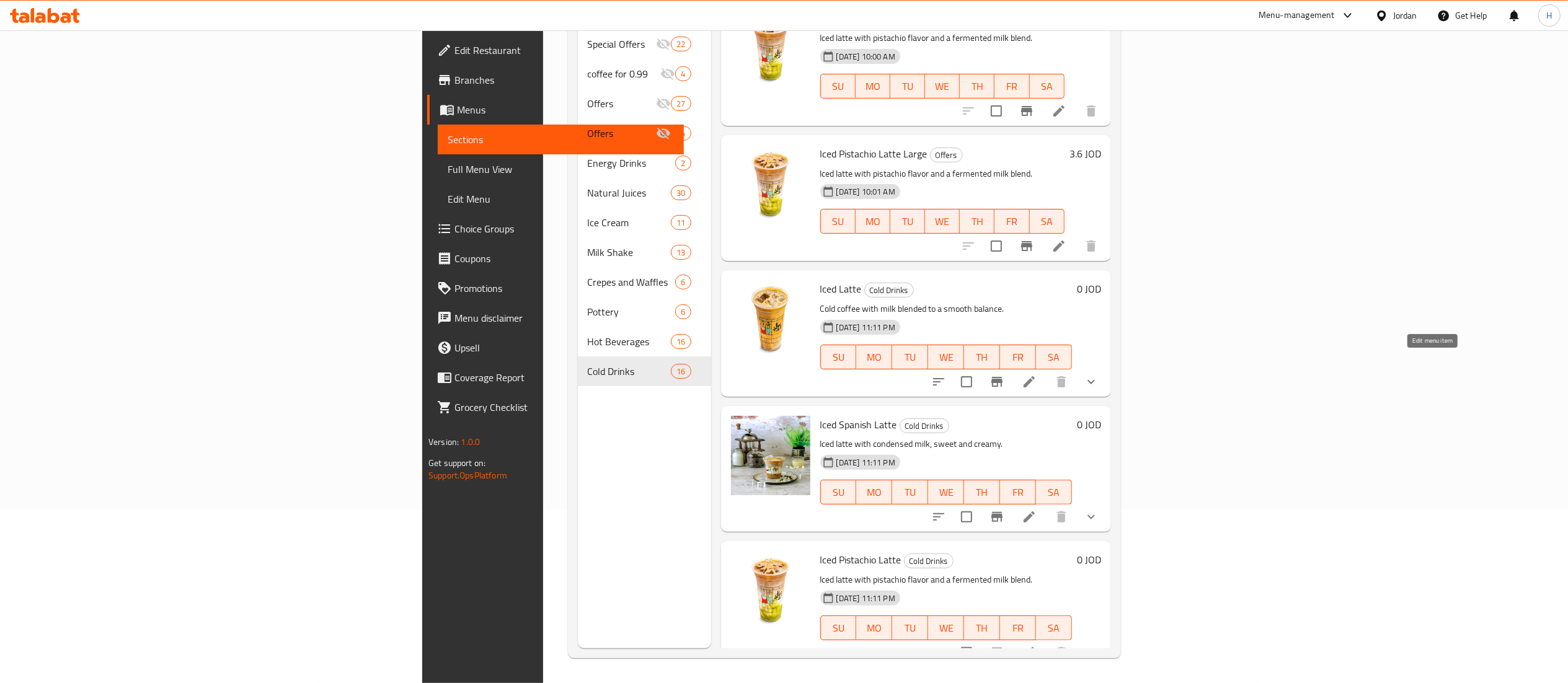
type input "iced latte"
click at [1035, 376] on icon at bounding box center [1029, 382] width 11 height 11
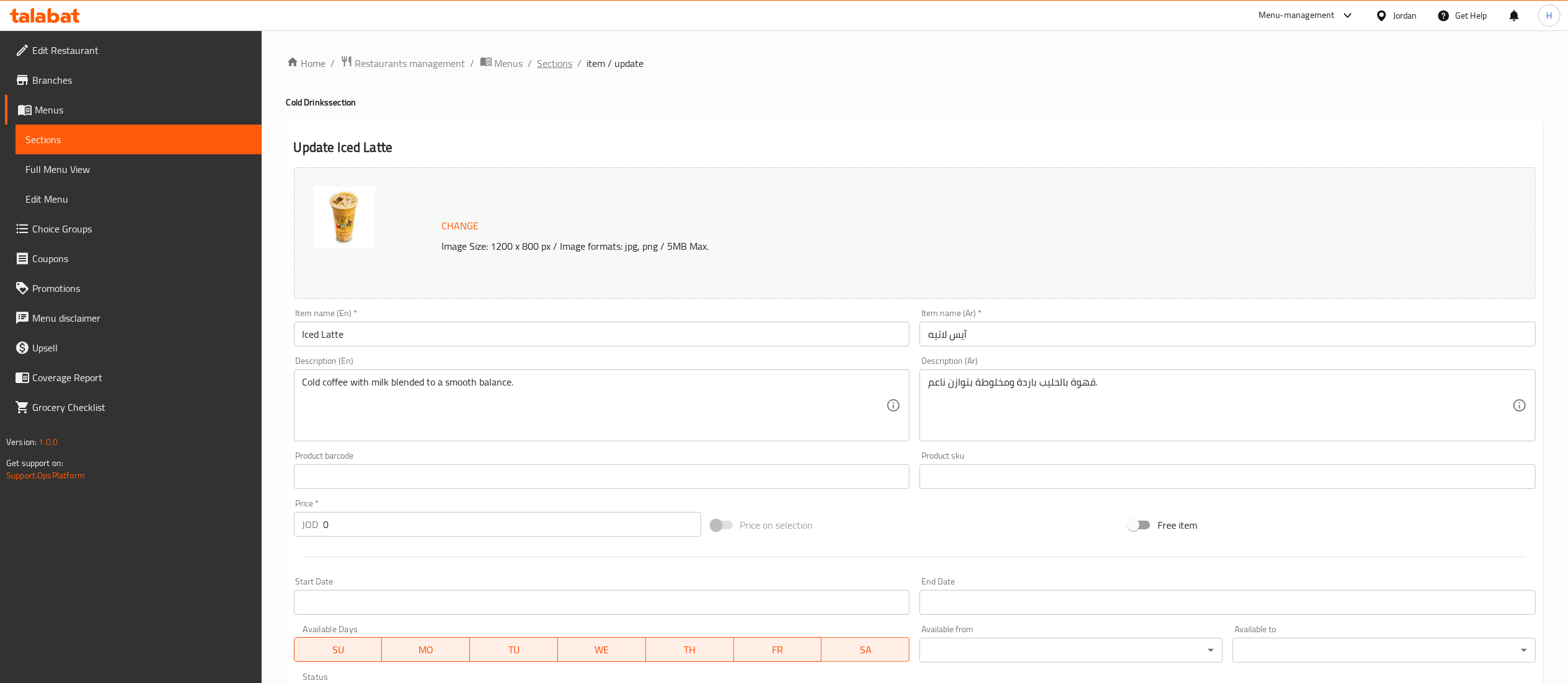
click at [551, 66] on span "Sections" at bounding box center [555, 63] width 36 height 15
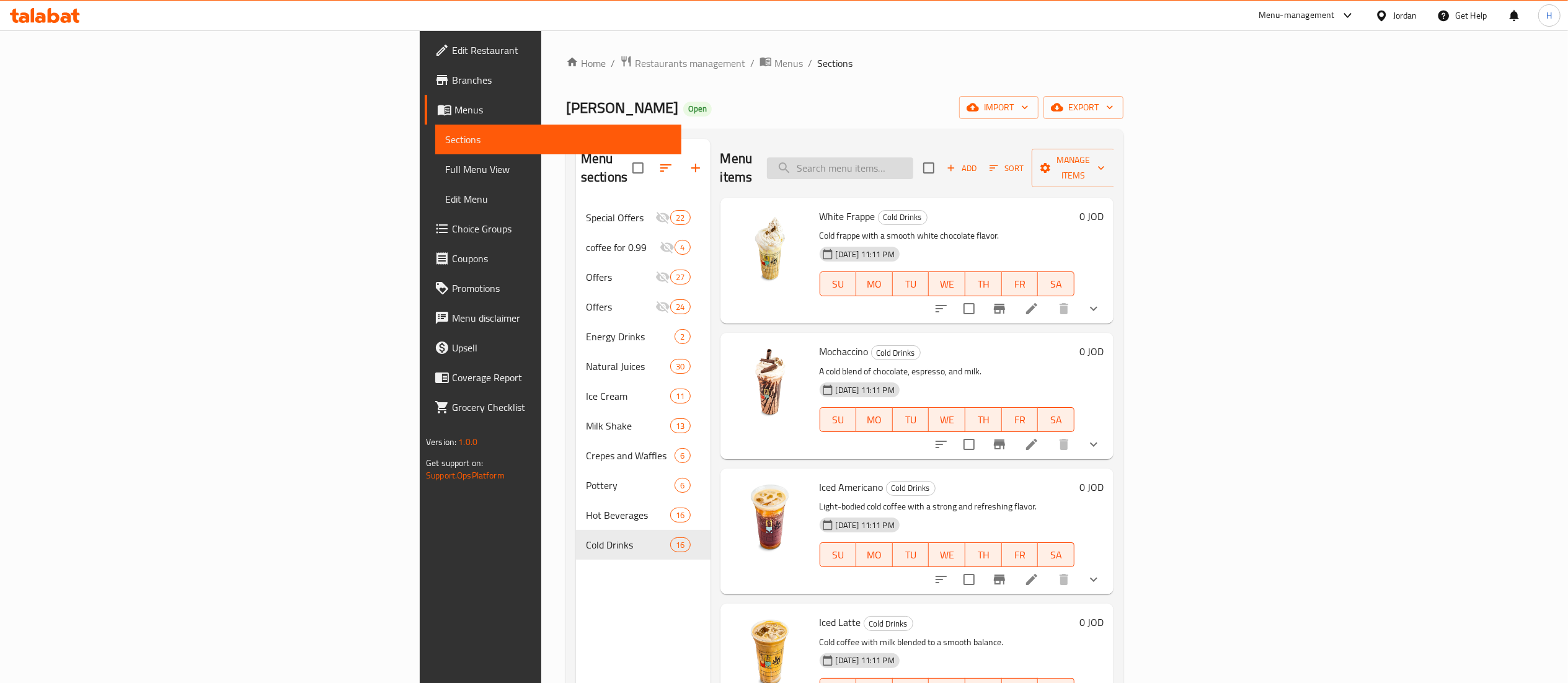
drag, startPoint x: 999, startPoint y: 145, endPoint x: 1003, endPoint y: 160, distance: 15.5
click at [1001, 152] on div "Menu items Add Sort Manage items" at bounding box center [917, 168] width 393 height 59
click at [913, 161] on input "search" at bounding box center [841, 168] width 147 height 21
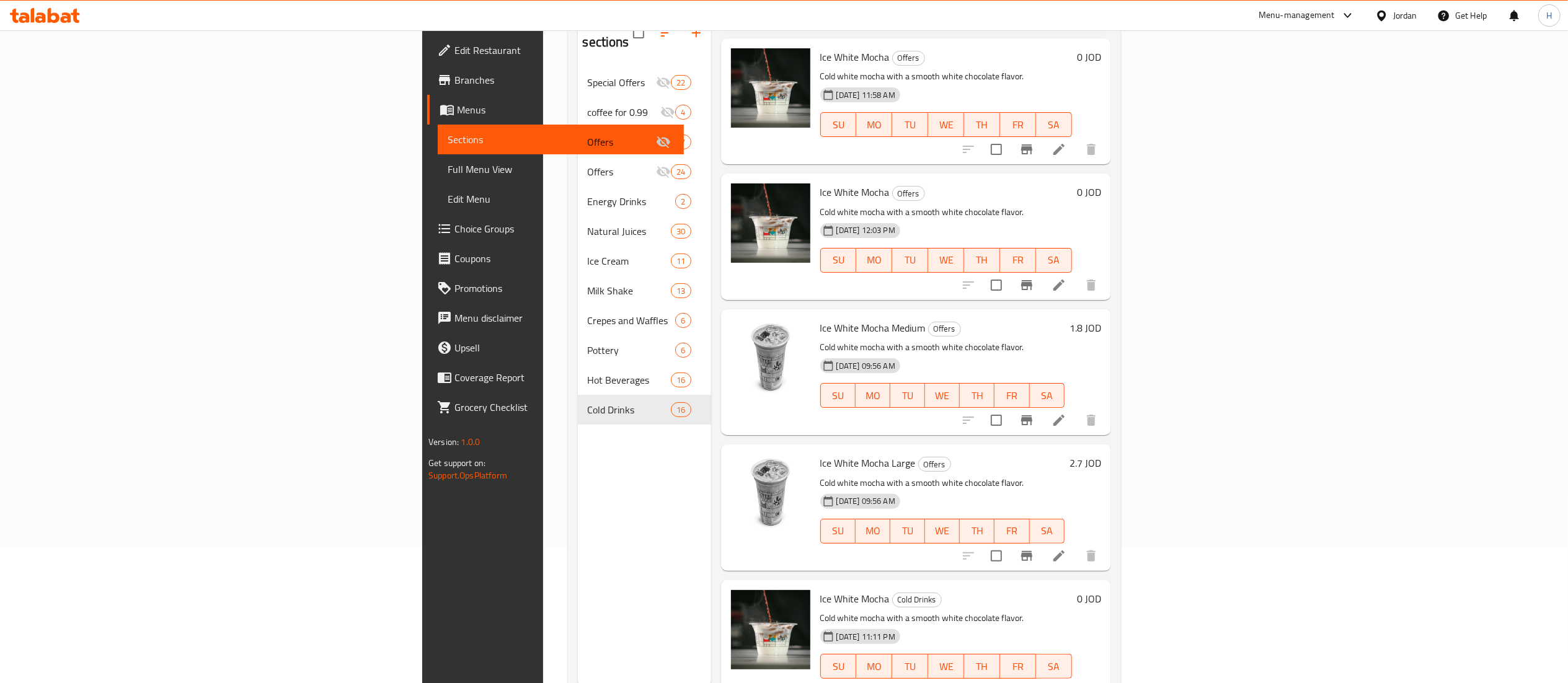
scroll to position [174, 0]
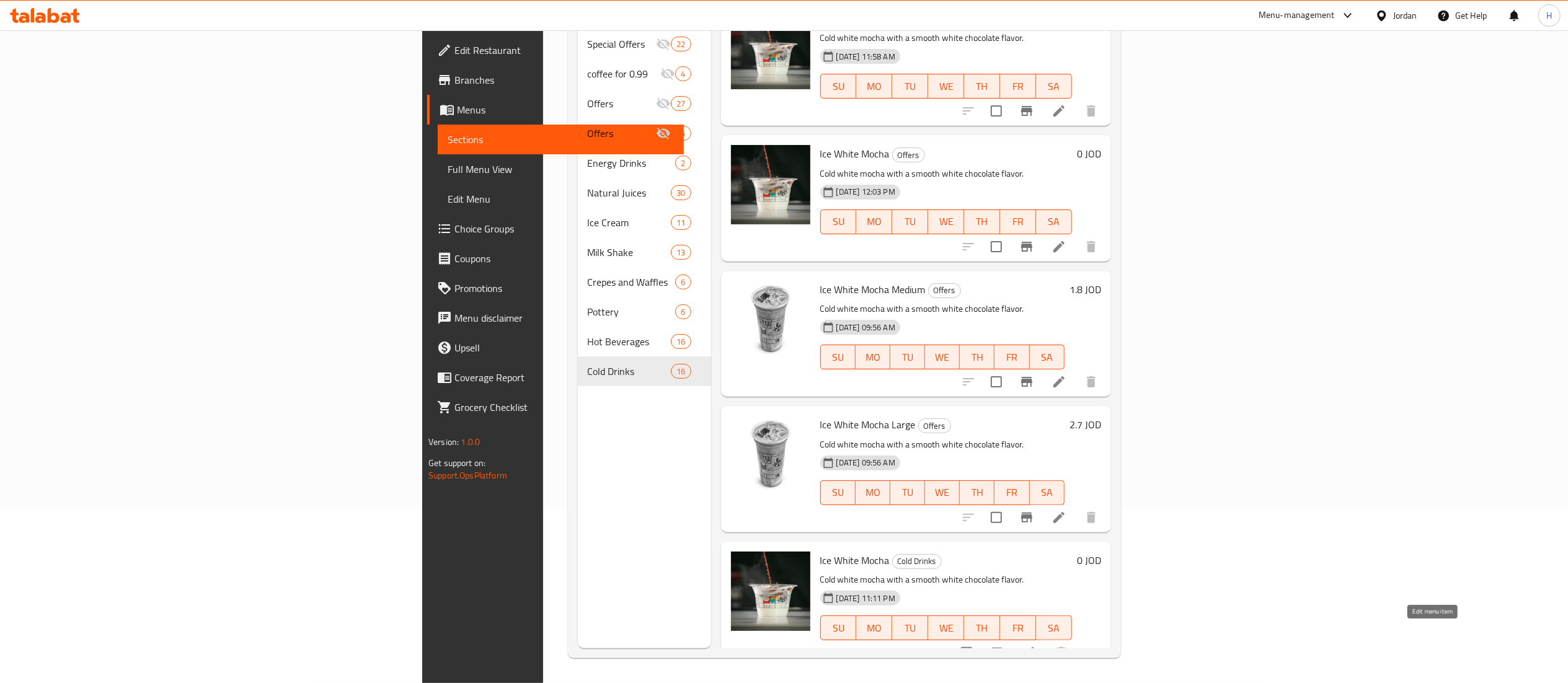
type input "ice white mocha"
click at [1037, 645] on icon at bounding box center [1029, 652] width 15 height 15
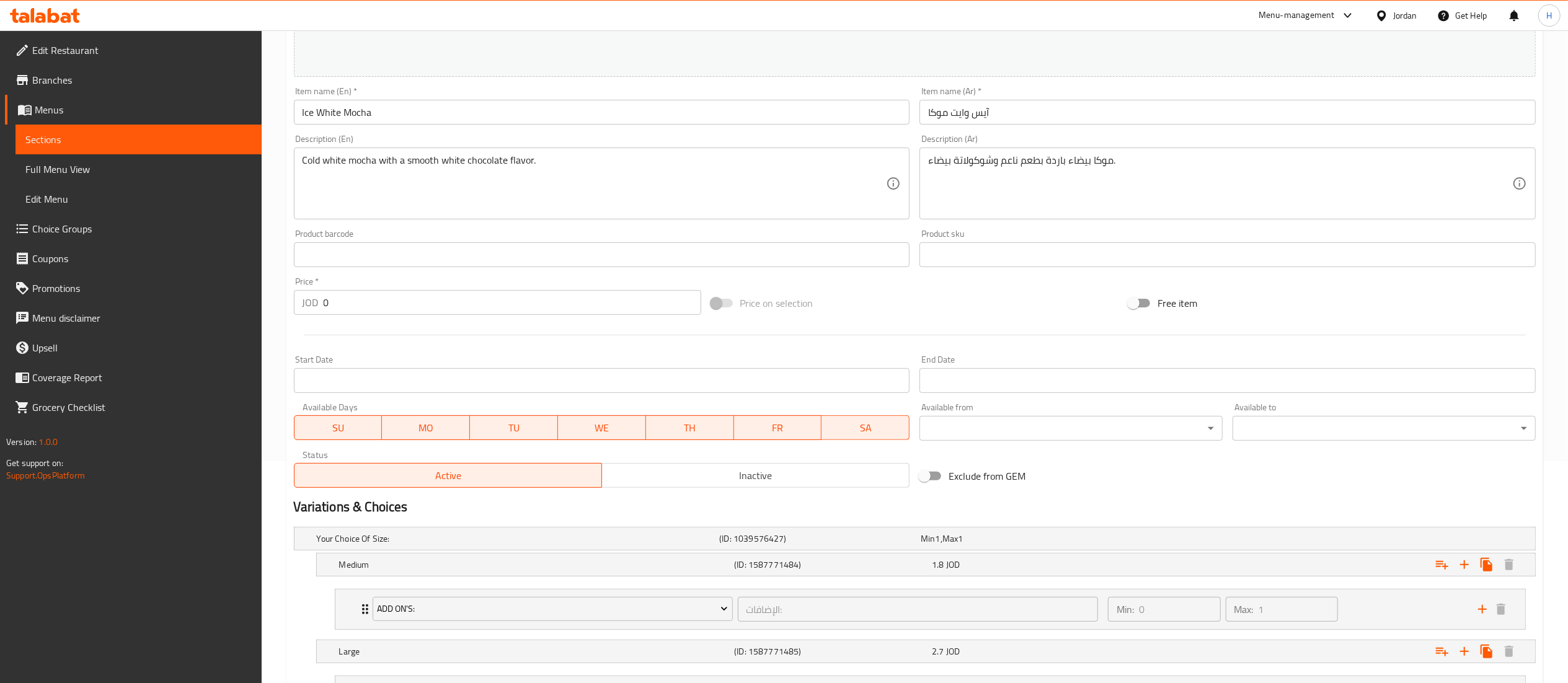
scroll to position [343, 0]
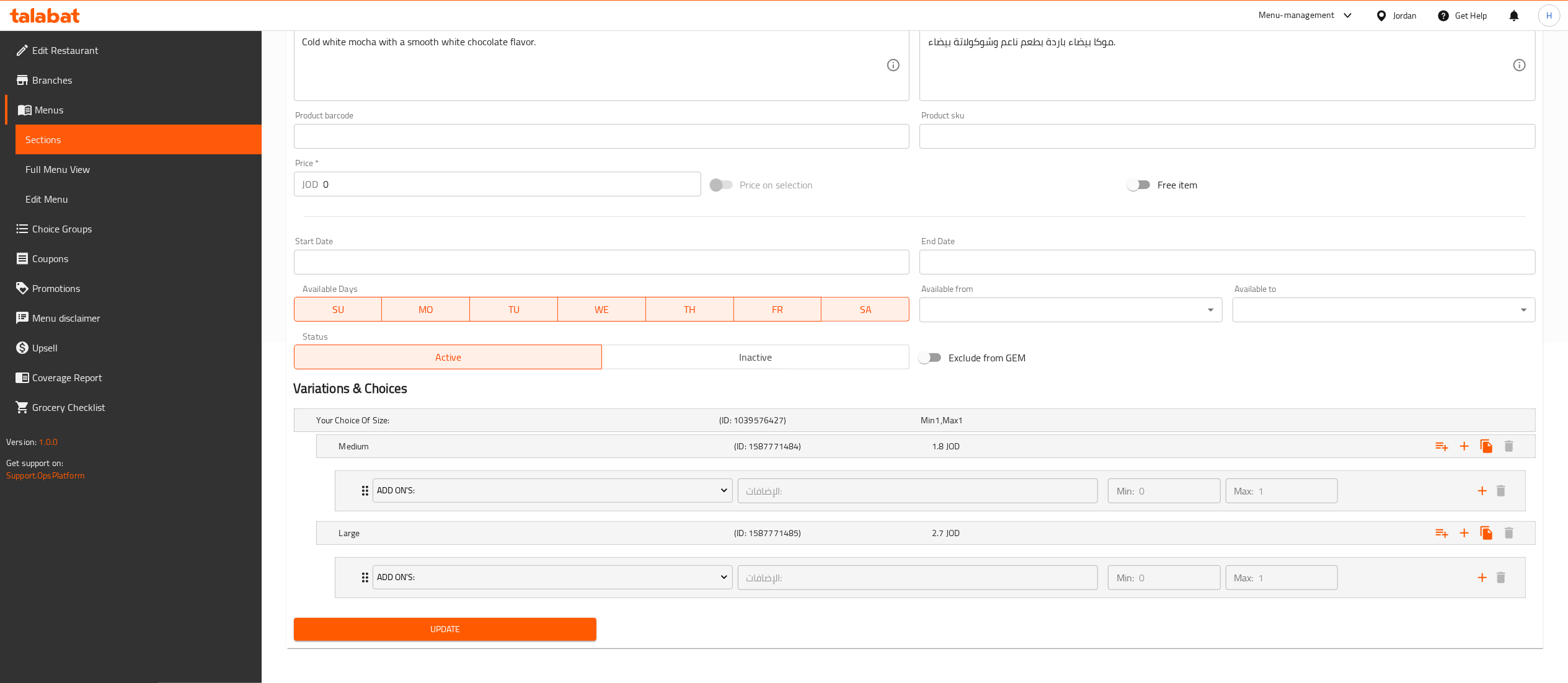
click at [162, 118] on link "Menus" at bounding box center [133, 110] width 257 height 30
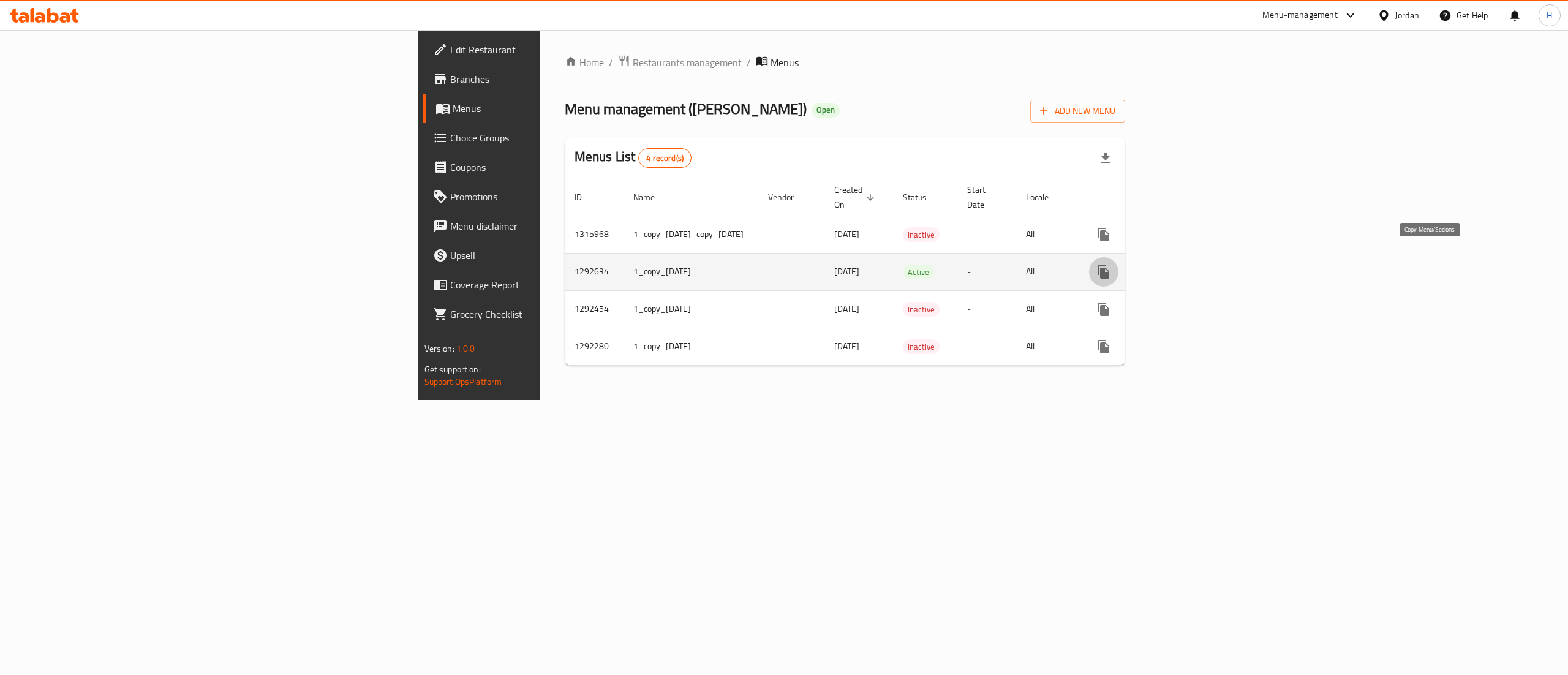
click at [1110, 265] on icon "more" at bounding box center [1103, 271] width 12 height 13
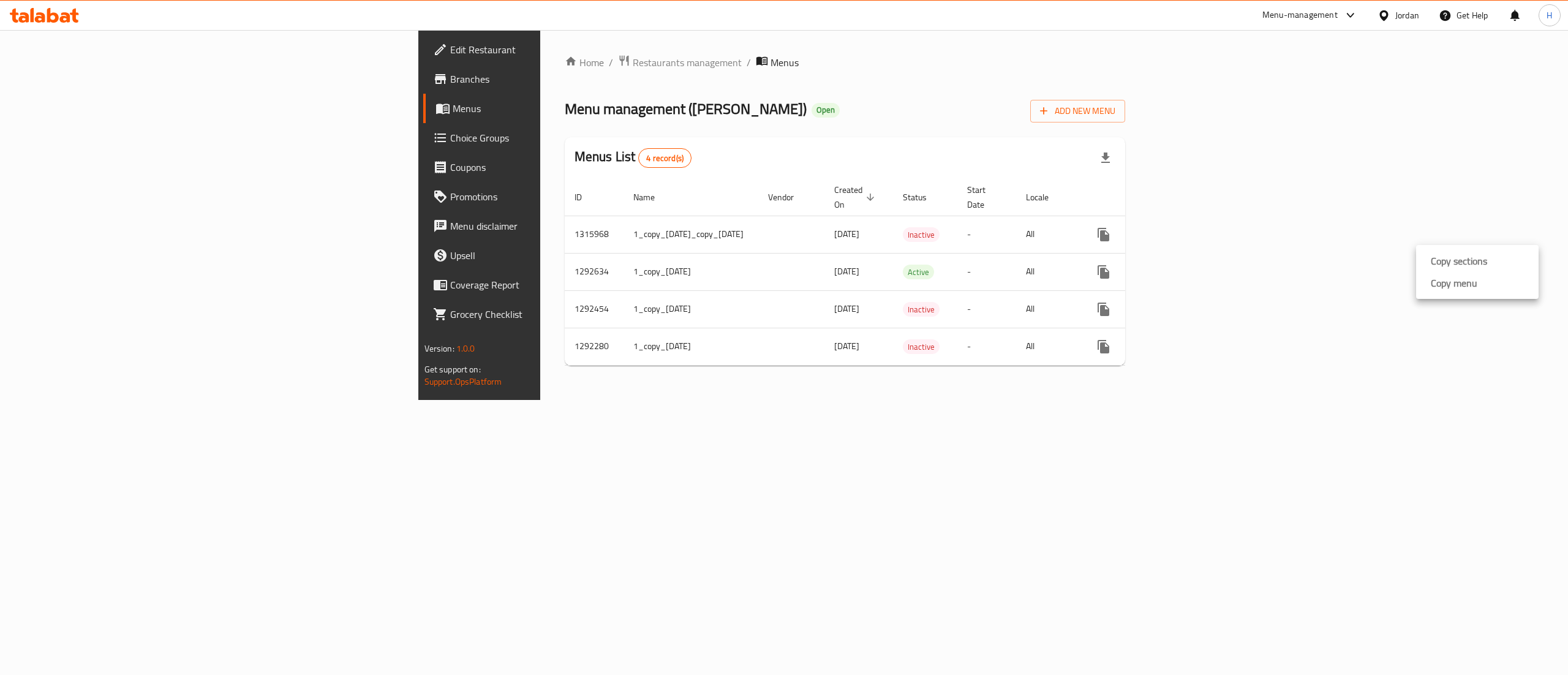
click at [1449, 290] on strong "Copy menu" at bounding box center [1454, 283] width 46 height 15
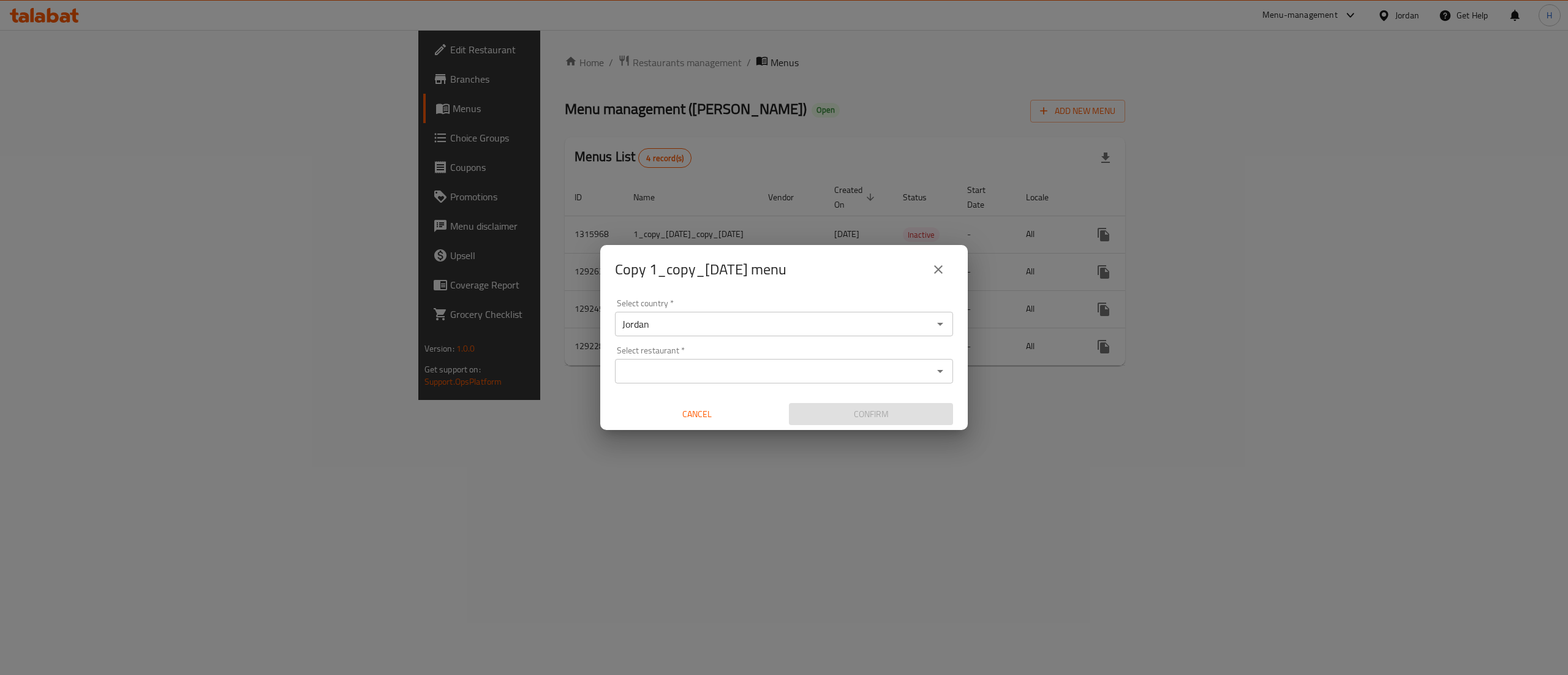
click at [677, 384] on div "Select country   * Jordan Select country * Select restaurant   * Select restaur…" at bounding box center [784, 362] width 368 height 136
click at [679, 383] on div "Select country   * Jordan Select country * Select restaurant   * Select restaur…" at bounding box center [784, 362] width 368 height 136
click at [681, 382] on div "Select restaurant *" at bounding box center [784, 371] width 338 height 25
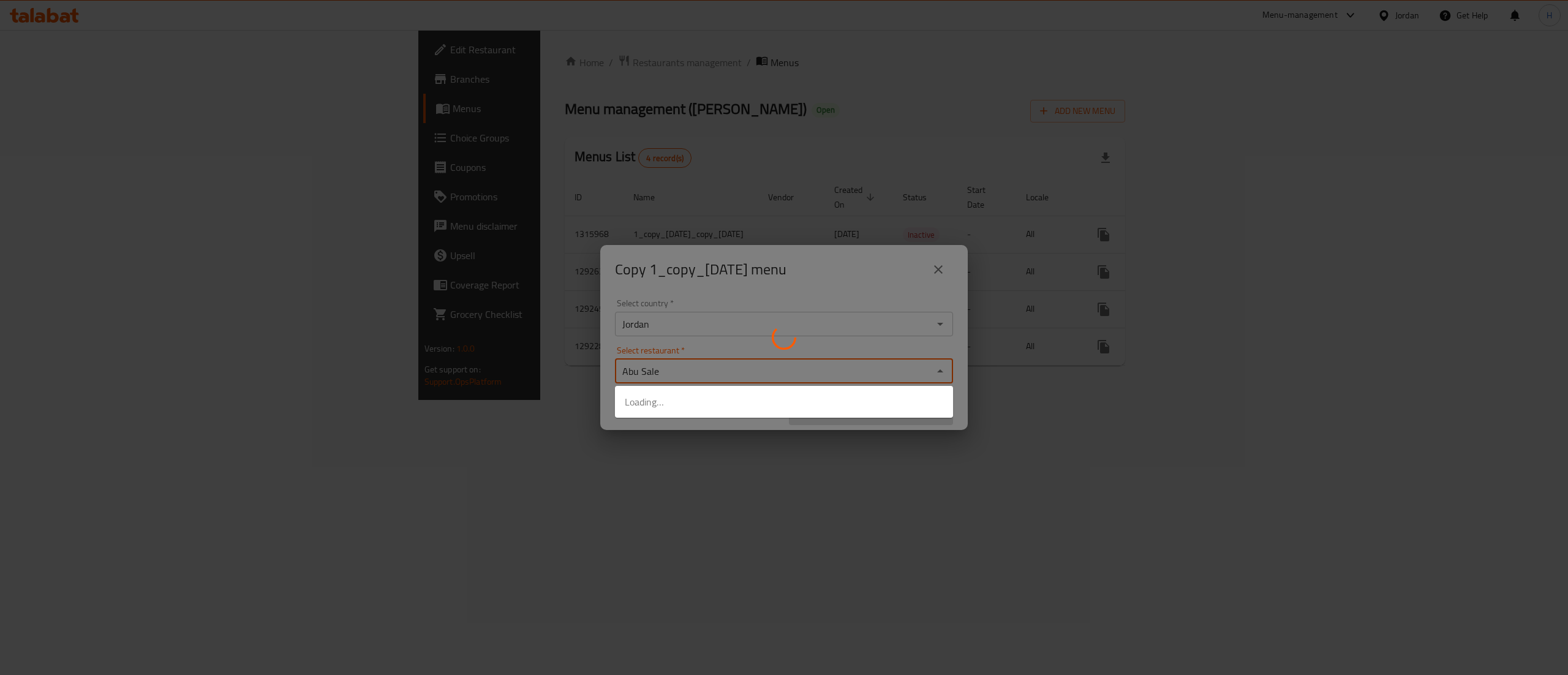
type input "[PERSON_NAME]"
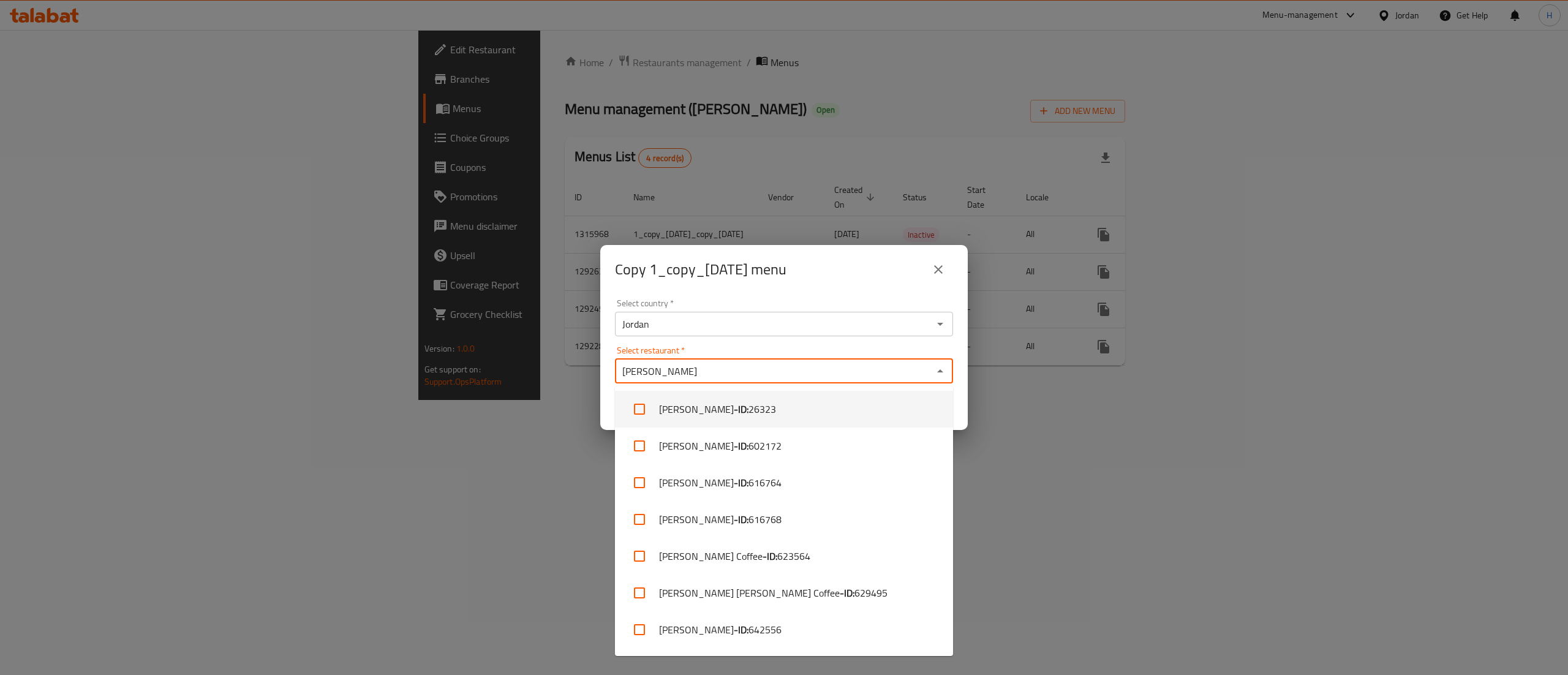
click at [632, 409] on input "checkbox" at bounding box center [640, 409] width 30 height 30
checkbox input "true"
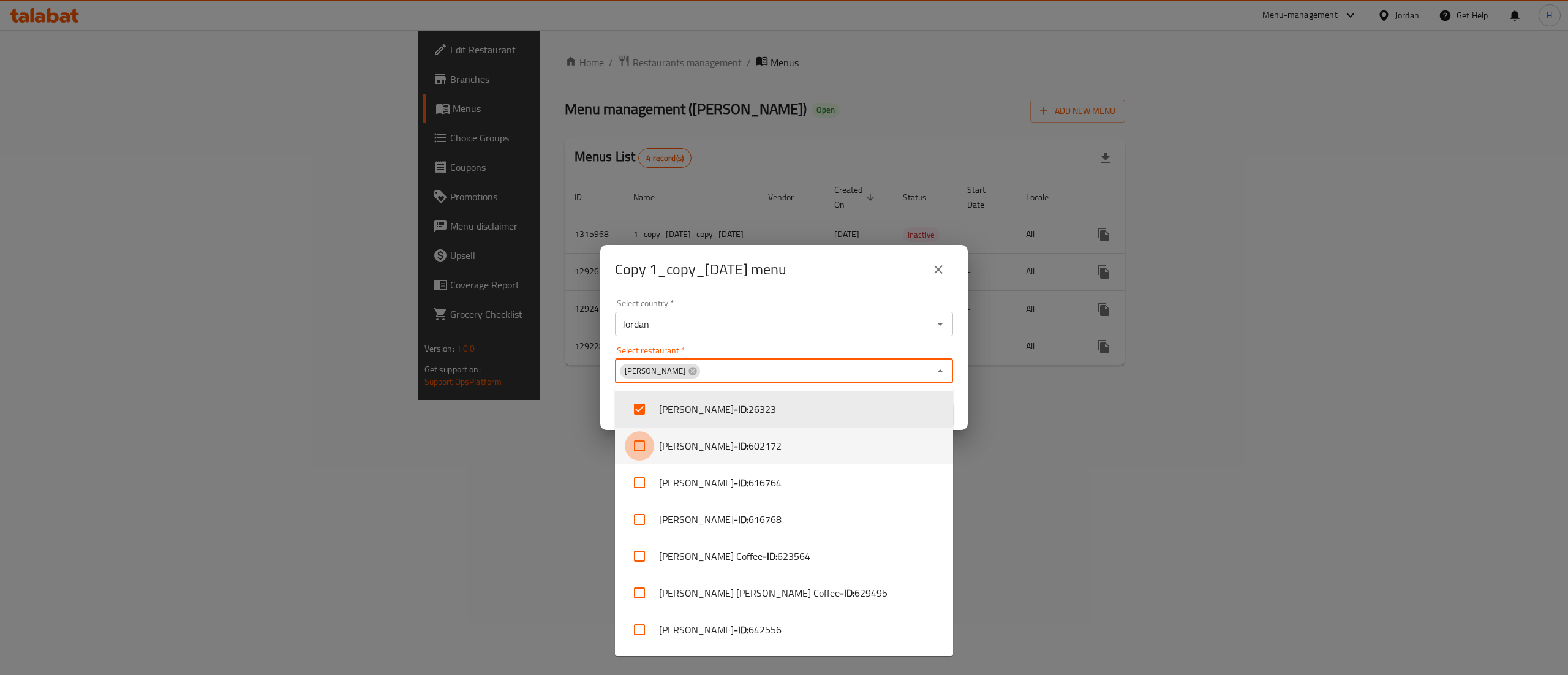
click at [634, 442] on input "checkbox" at bounding box center [640, 446] width 30 height 30
checkbox input "true"
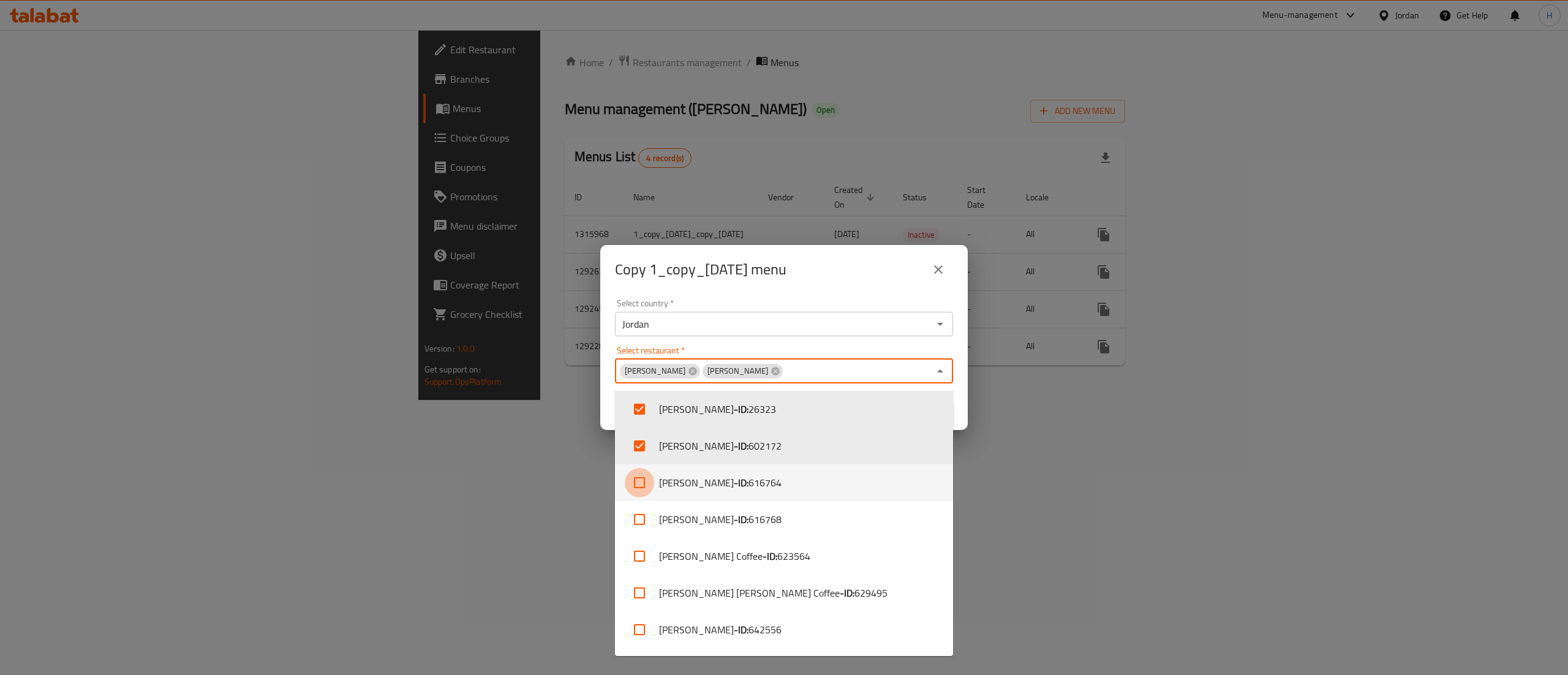
click at [637, 487] on input "checkbox" at bounding box center [640, 483] width 30 height 30
checkbox input "true"
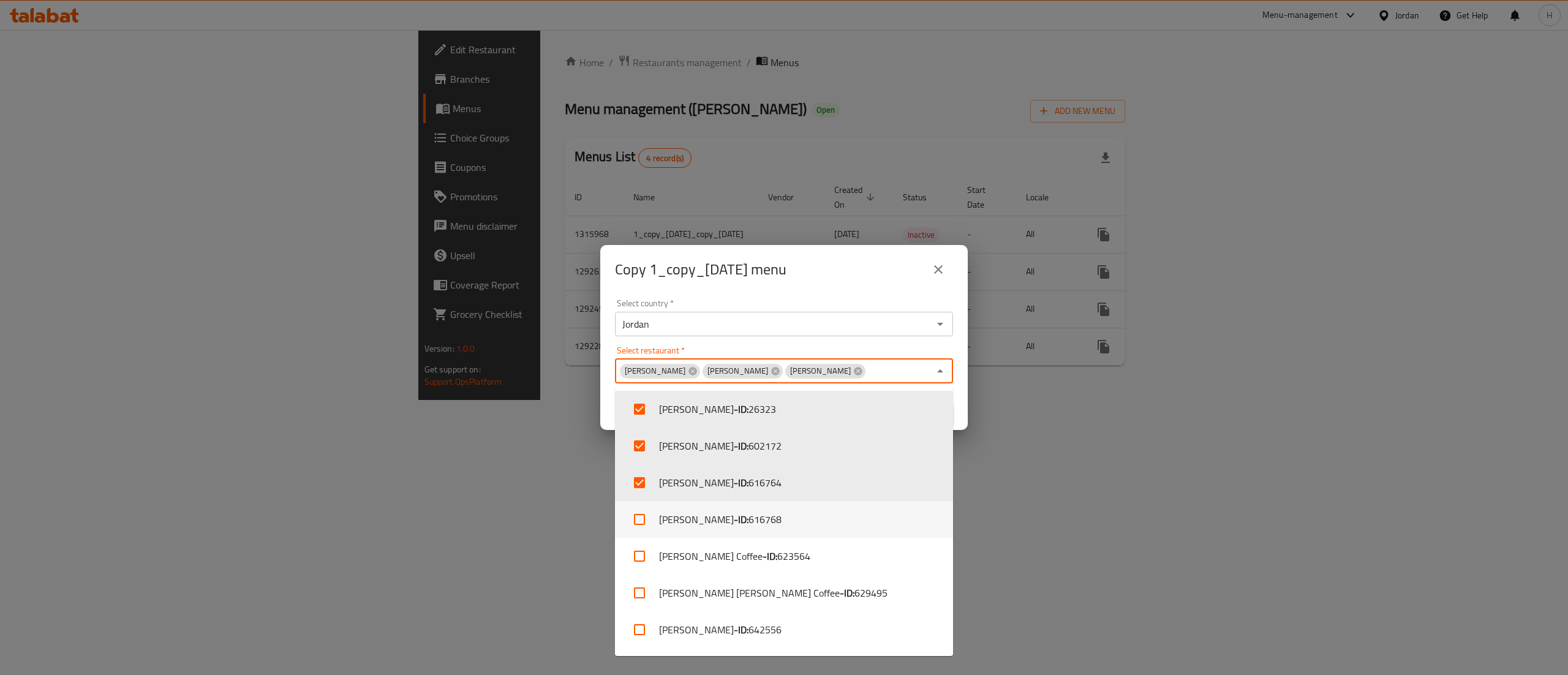
click at [634, 514] on input "checkbox" at bounding box center [640, 520] width 30 height 30
checkbox input "true"
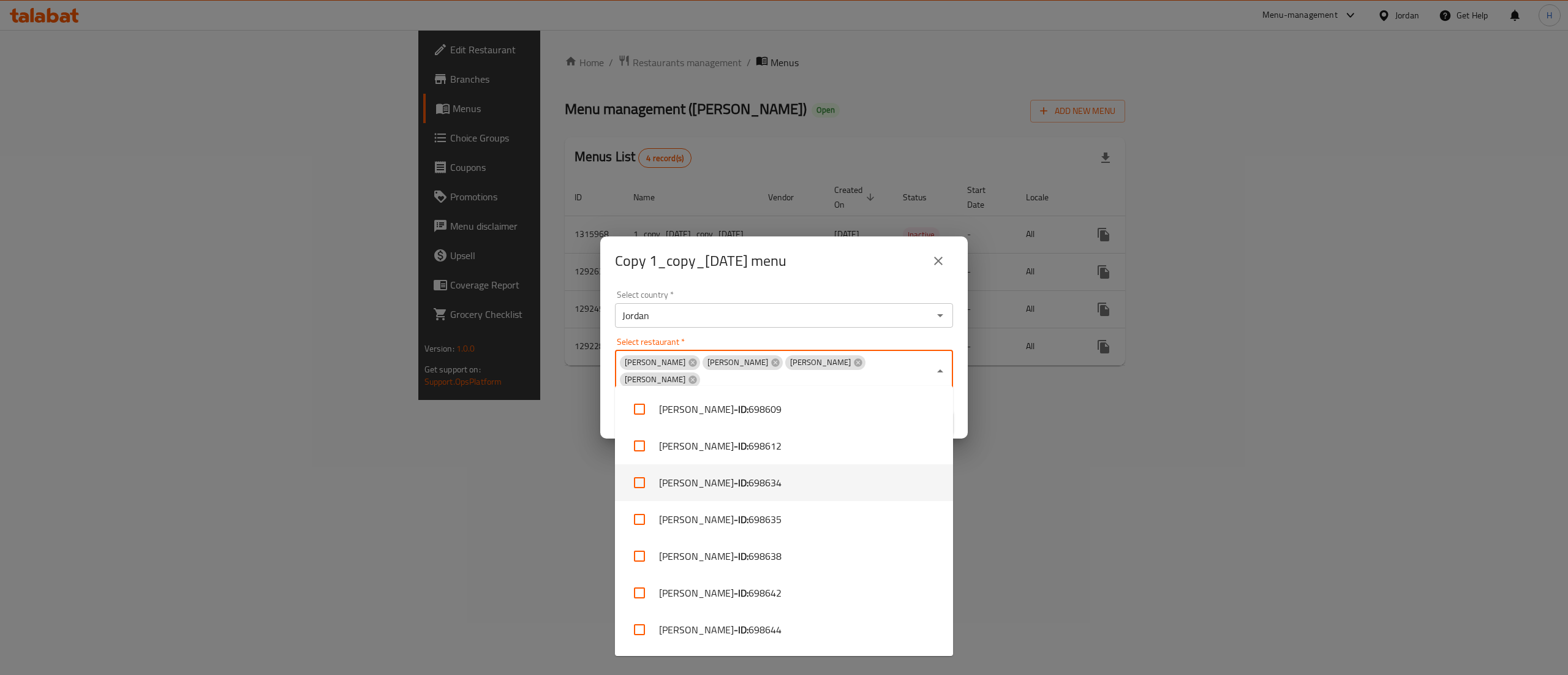
scroll to position [245, 0]
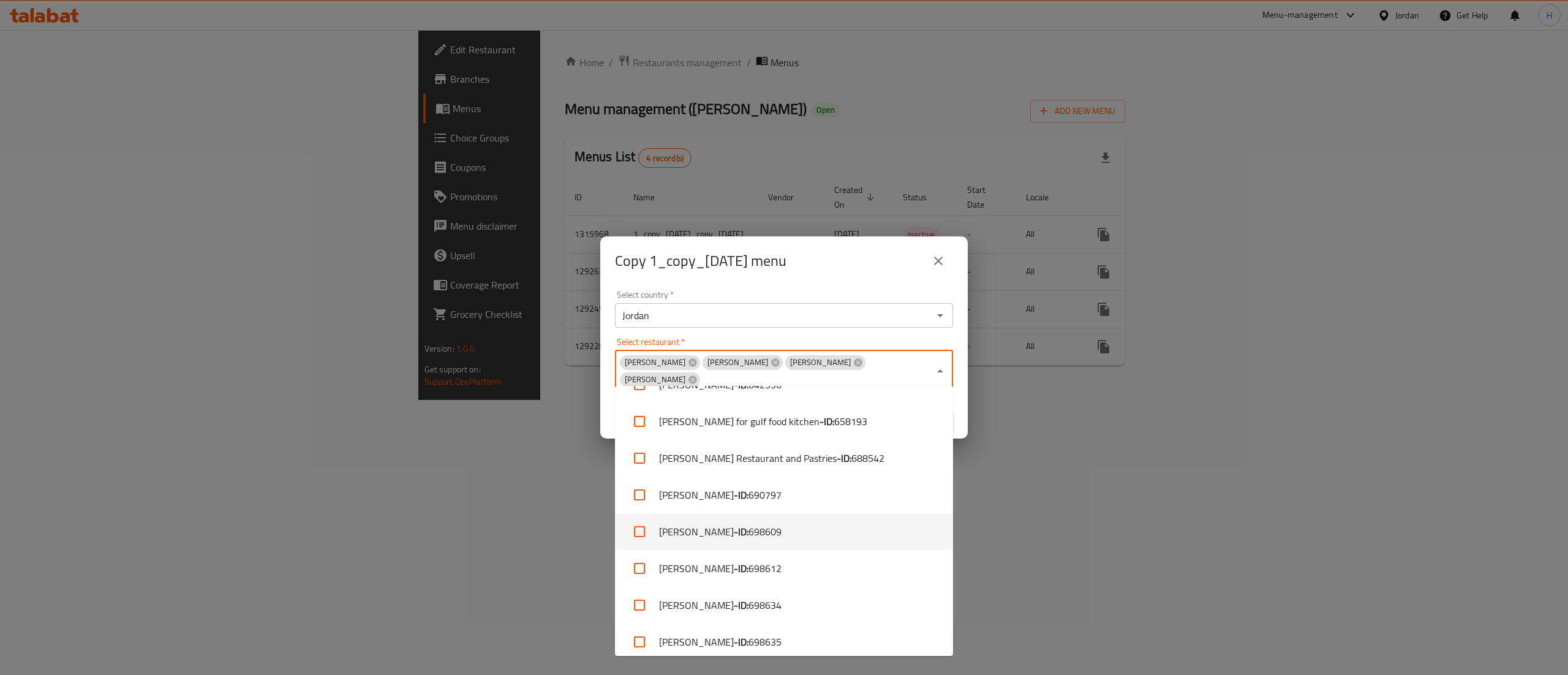
click at [645, 520] on input "checkbox" at bounding box center [640, 532] width 30 height 30
checkbox input "true"
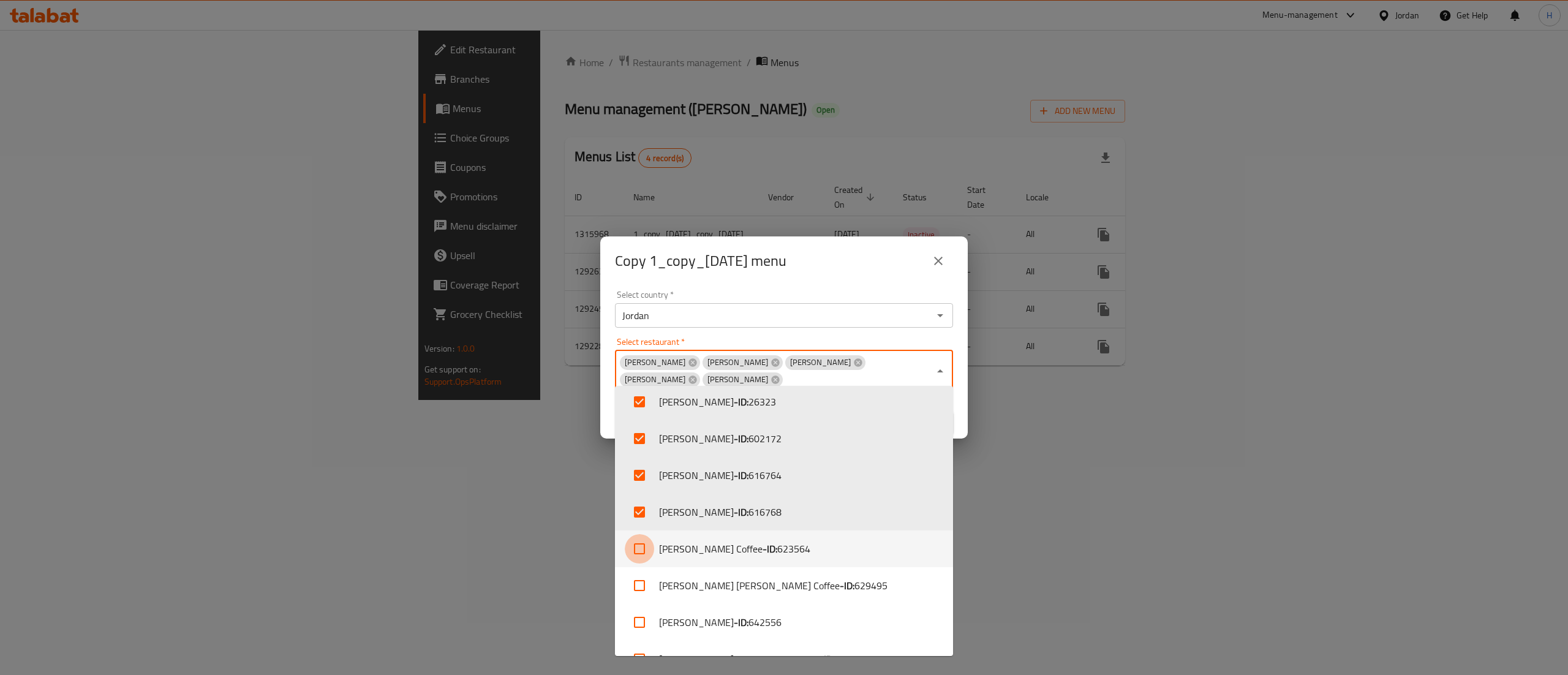
click at [641, 544] on input "checkbox" at bounding box center [640, 549] width 30 height 30
checkbox input "true"
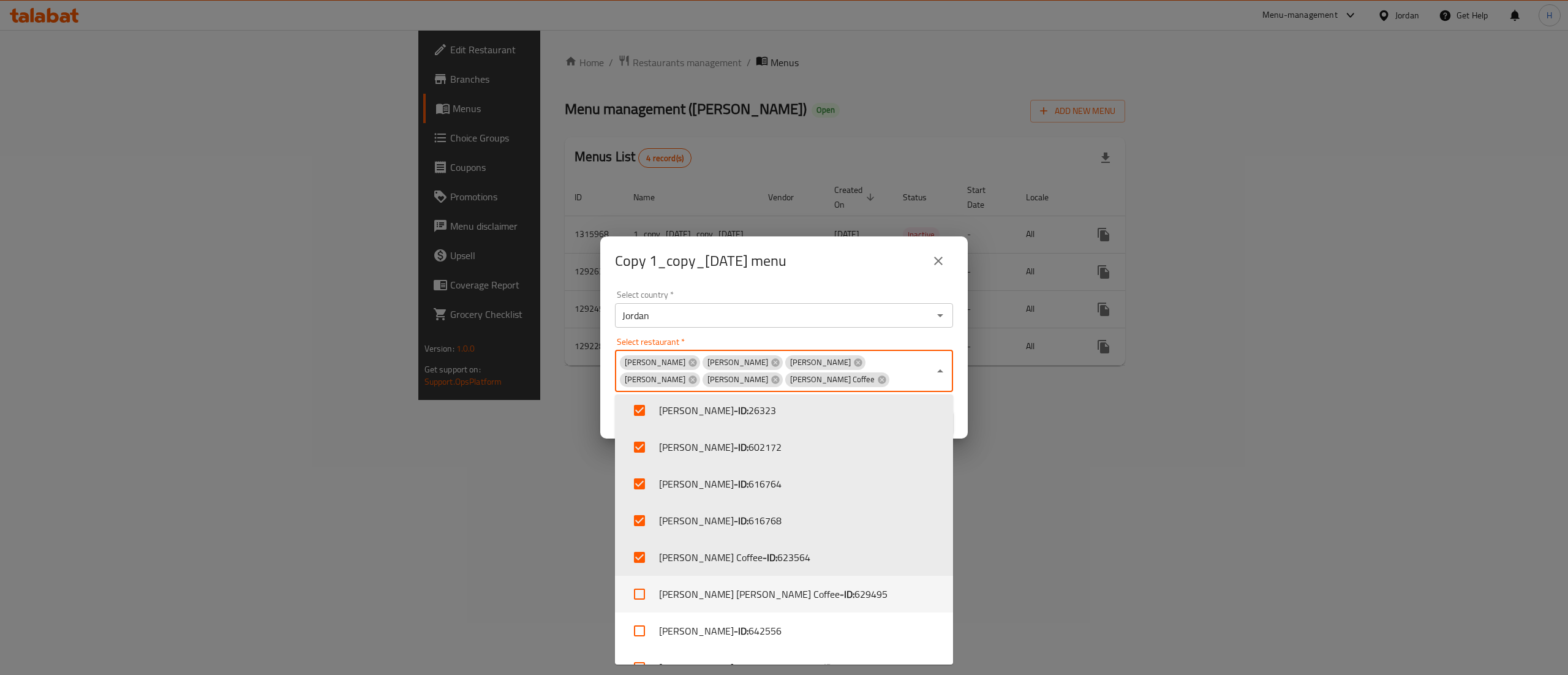
click at [647, 587] on input "checkbox" at bounding box center [640, 594] width 30 height 30
checkbox input "true"
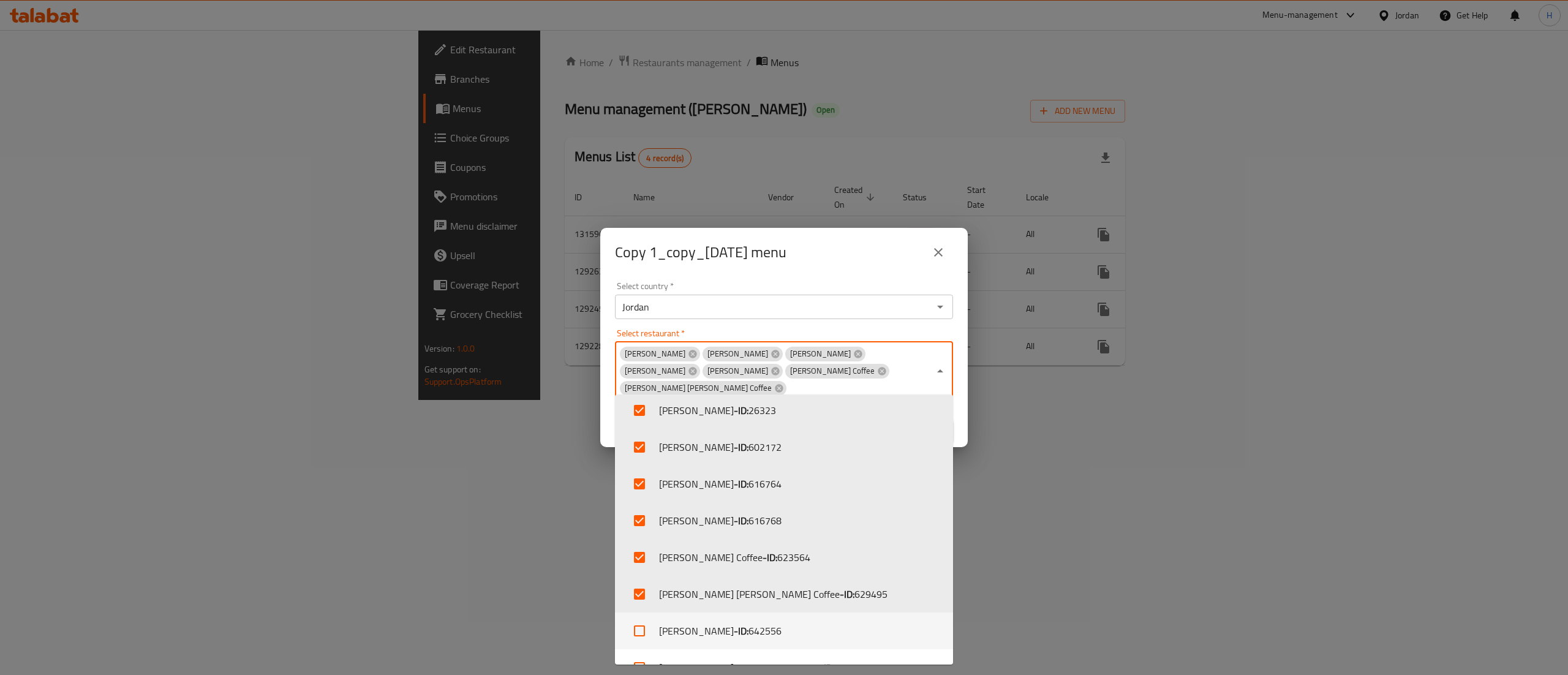
click at [647, 624] on input "checkbox" at bounding box center [640, 631] width 30 height 30
click at [645, 647] on li "[PERSON_NAME] - ID: 642556" at bounding box center [784, 631] width 338 height 37
checkbox input "false"
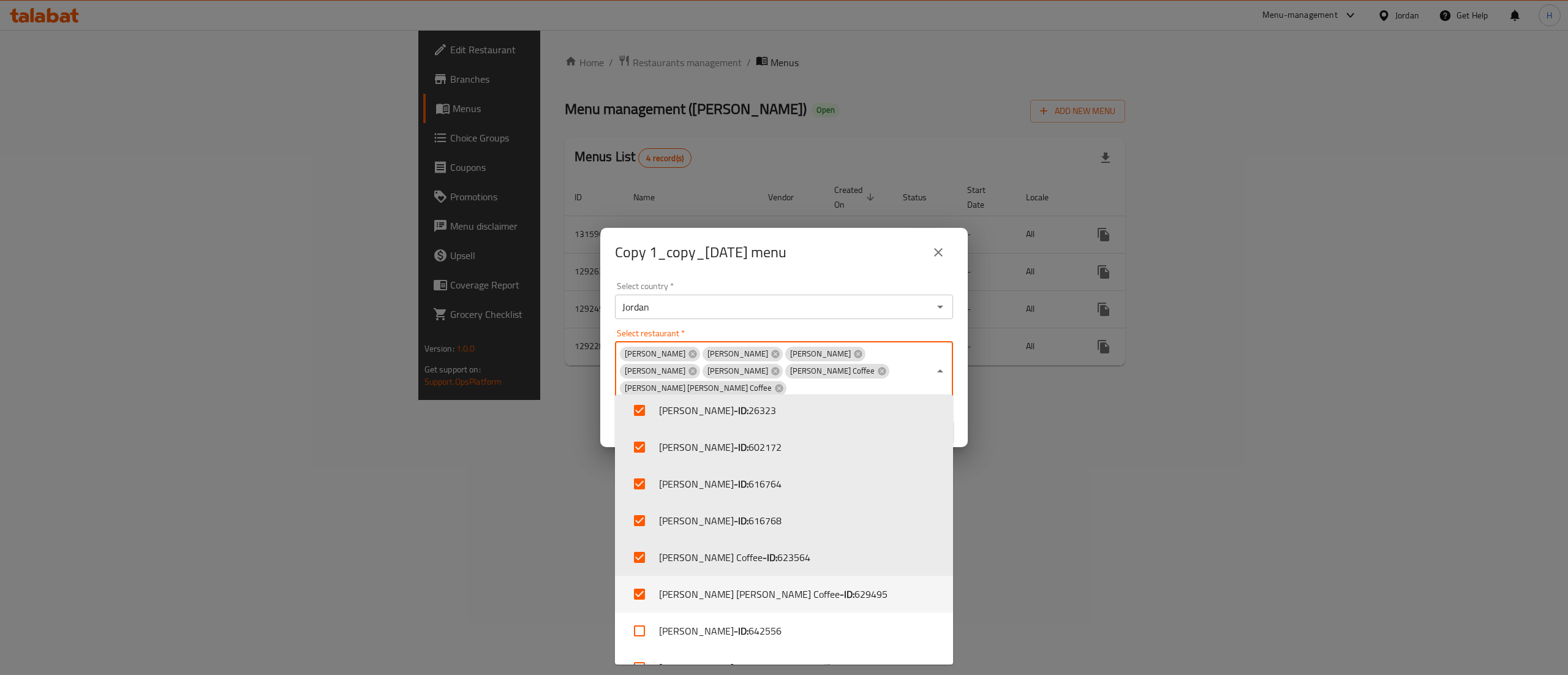
click at [637, 608] on input "checkbox" at bounding box center [640, 594] width 30 height 30
checkbox input "false"
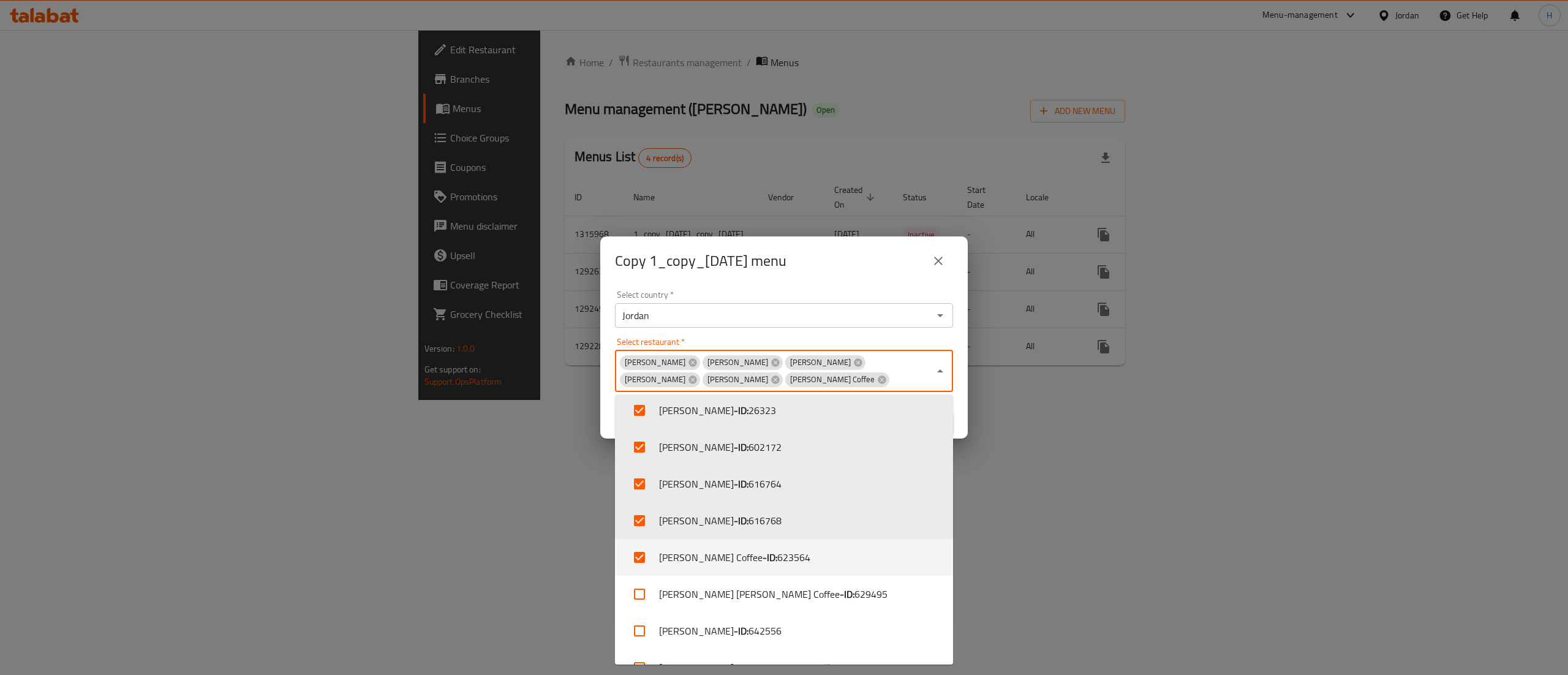
click at [641, 555] on input "checkbox" at bounding box center [640, 558] width 30 height 30
checkbox input "false"
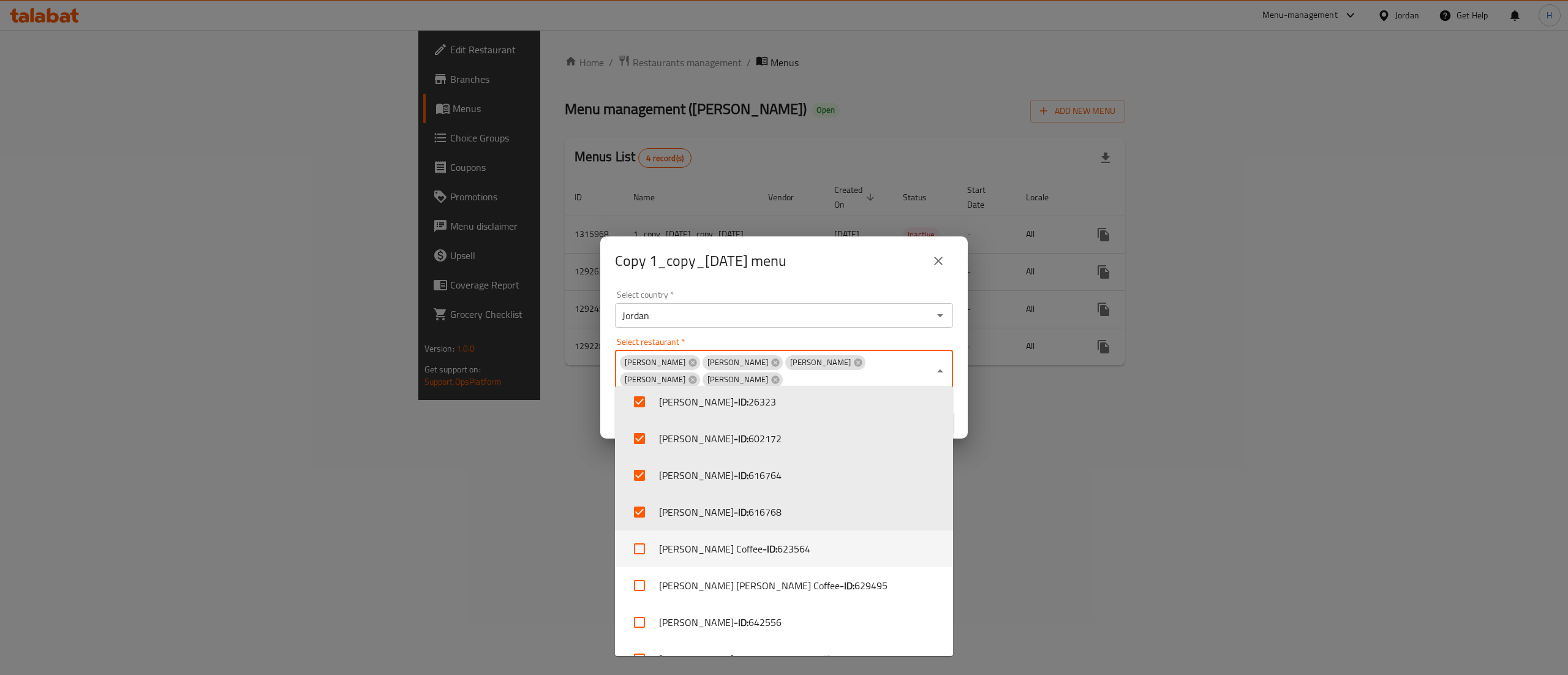
drag, startPoint x: 647, startPoint y: 505, endPoint x: 817, endPoint y: 544, distance: 174.4
click at [817, 544] on ul "[PERSON_NAME] - ID: 26323 [PERSON_NAME] - ID: 602172 [PERSON_NAME] - ID: 616764…" at bounding box center [784, 521] width 338 height 270
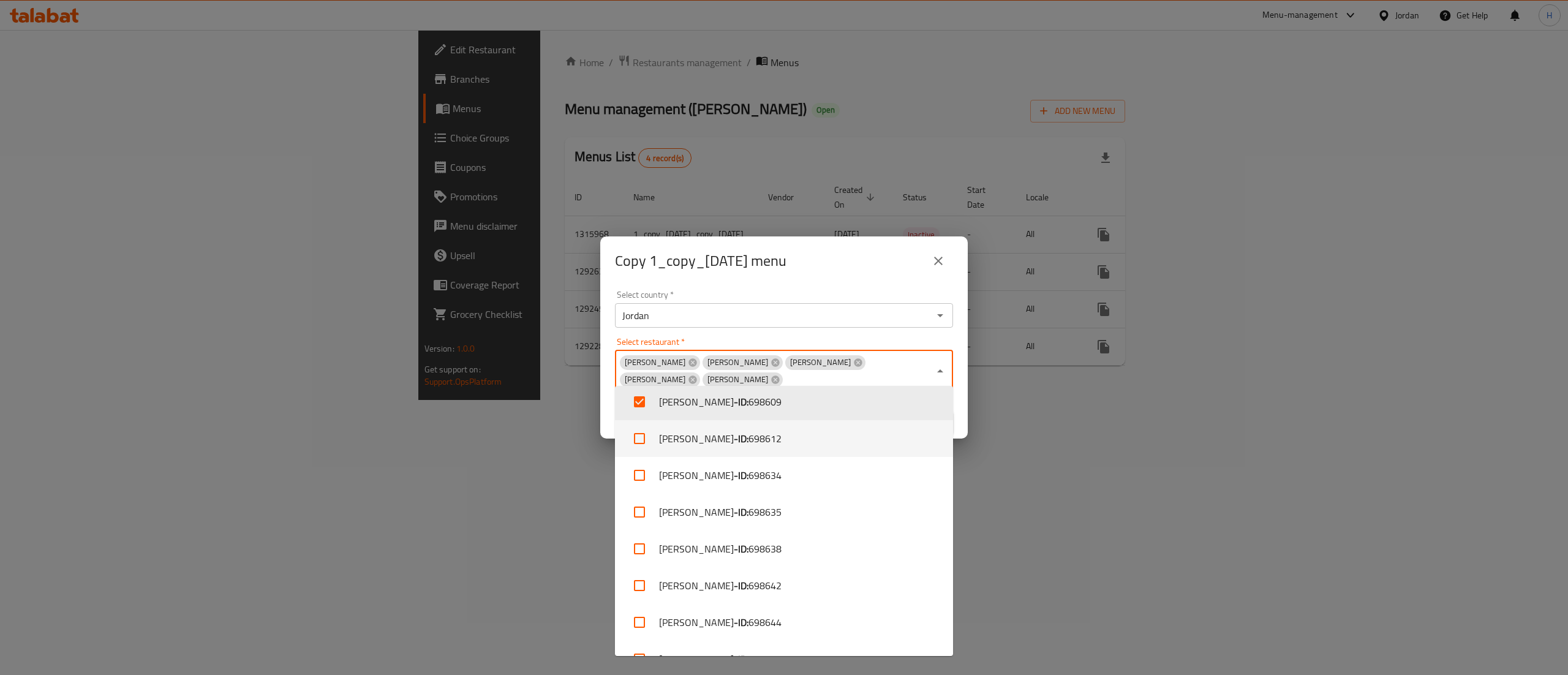
click at [638, 452] on input "checkbox" at bounding box center [640, 439] width 30 height 30
checkbox input "true"
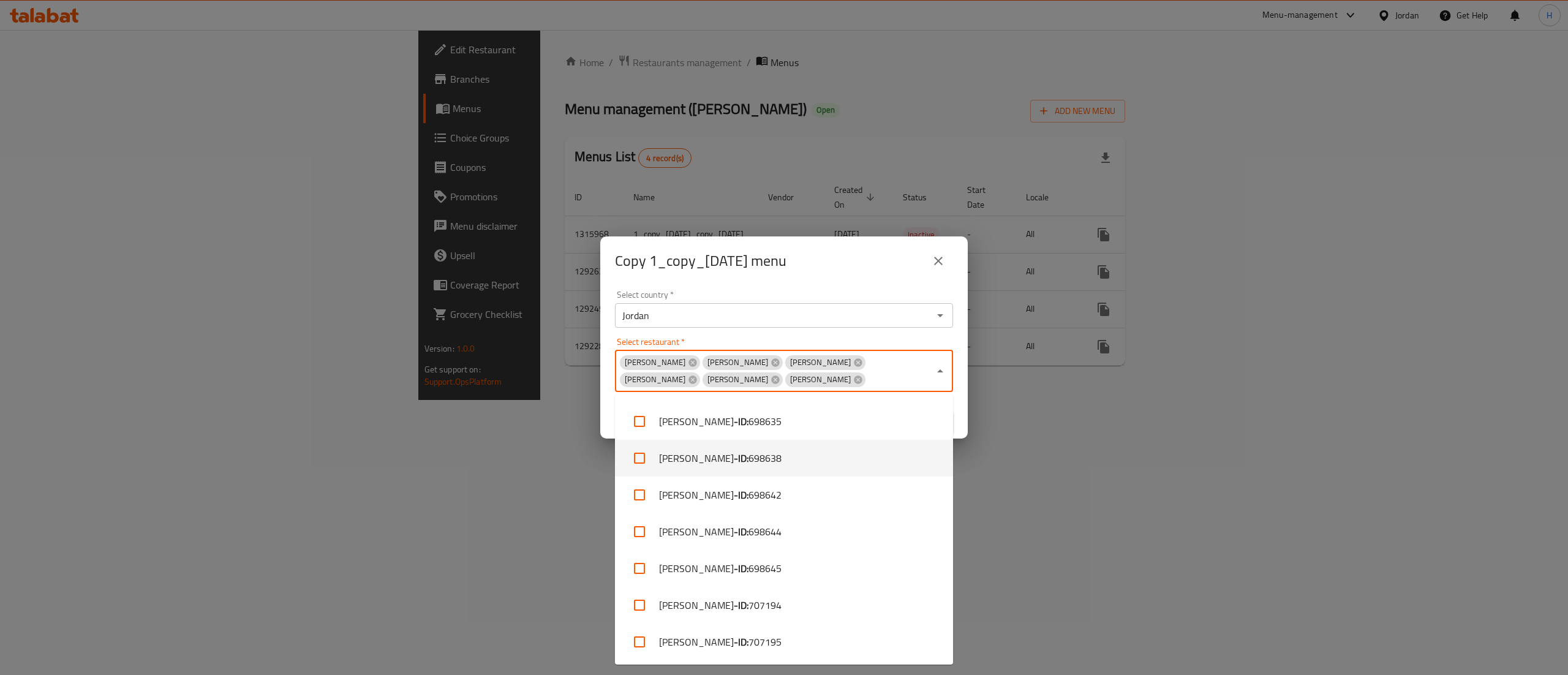
scroll to position [352, 0]
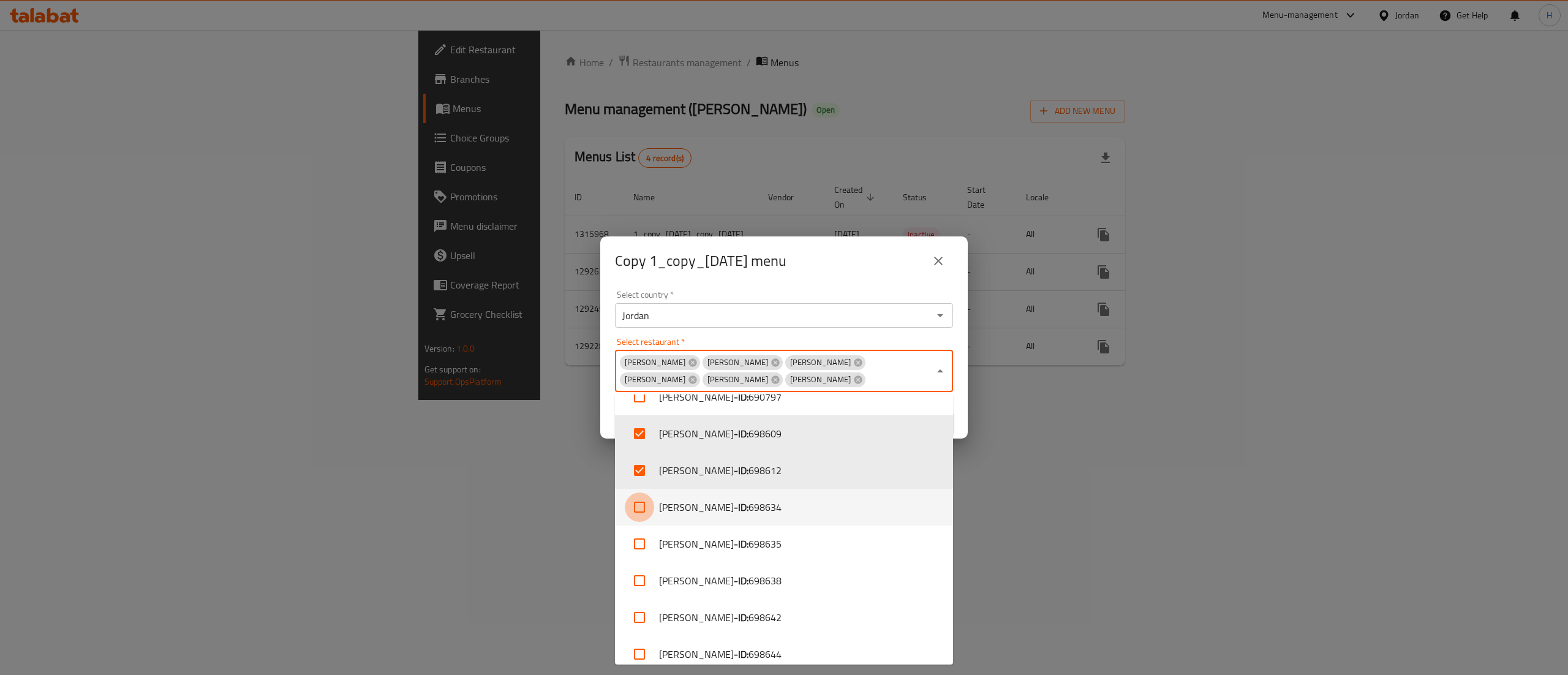
click at [648, 508] on input "checkbox" at bounding box center [640, 507] width 30 height 30
checkbox input "true"
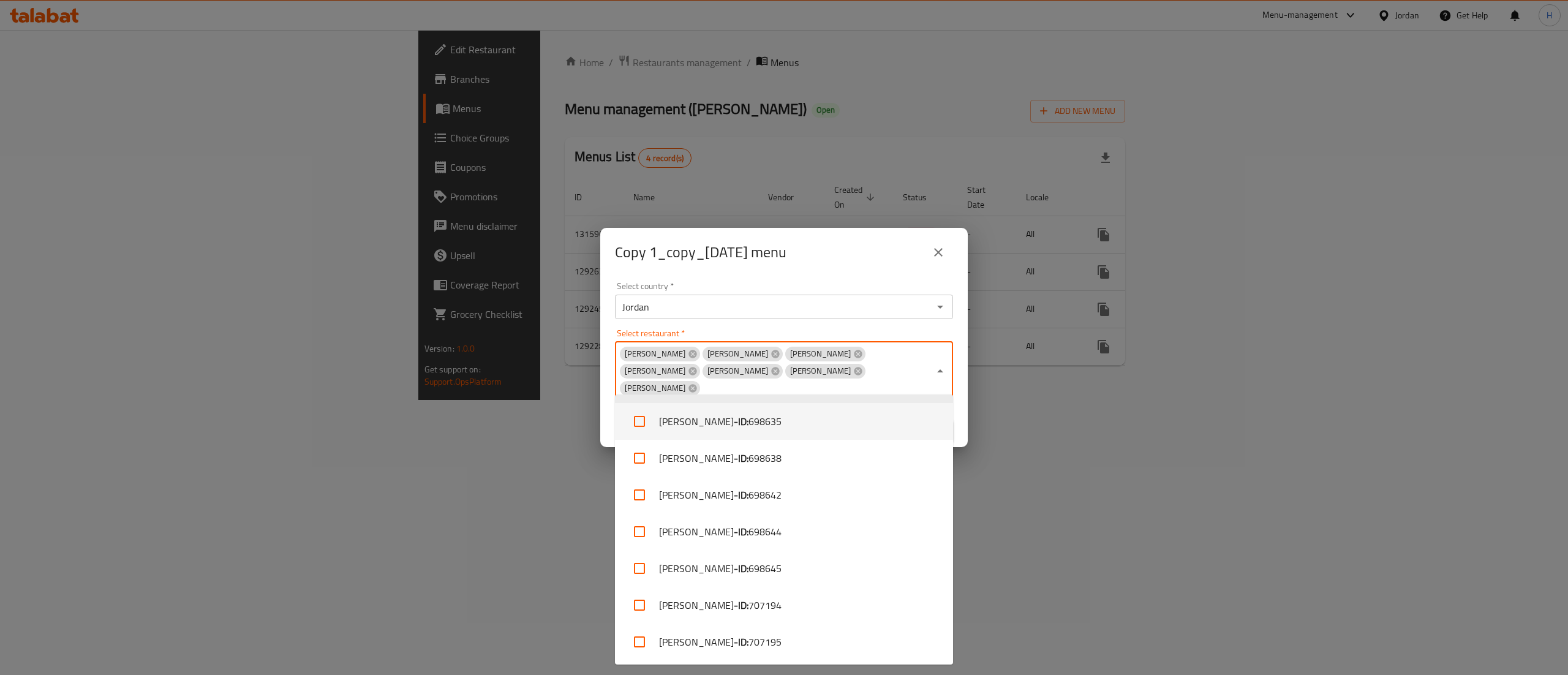
click at [650, 438] on li "[PERSON_NAME] - ID: 698635" at bounding box center [784, 421] width 338 height 37
checkbox input "true"
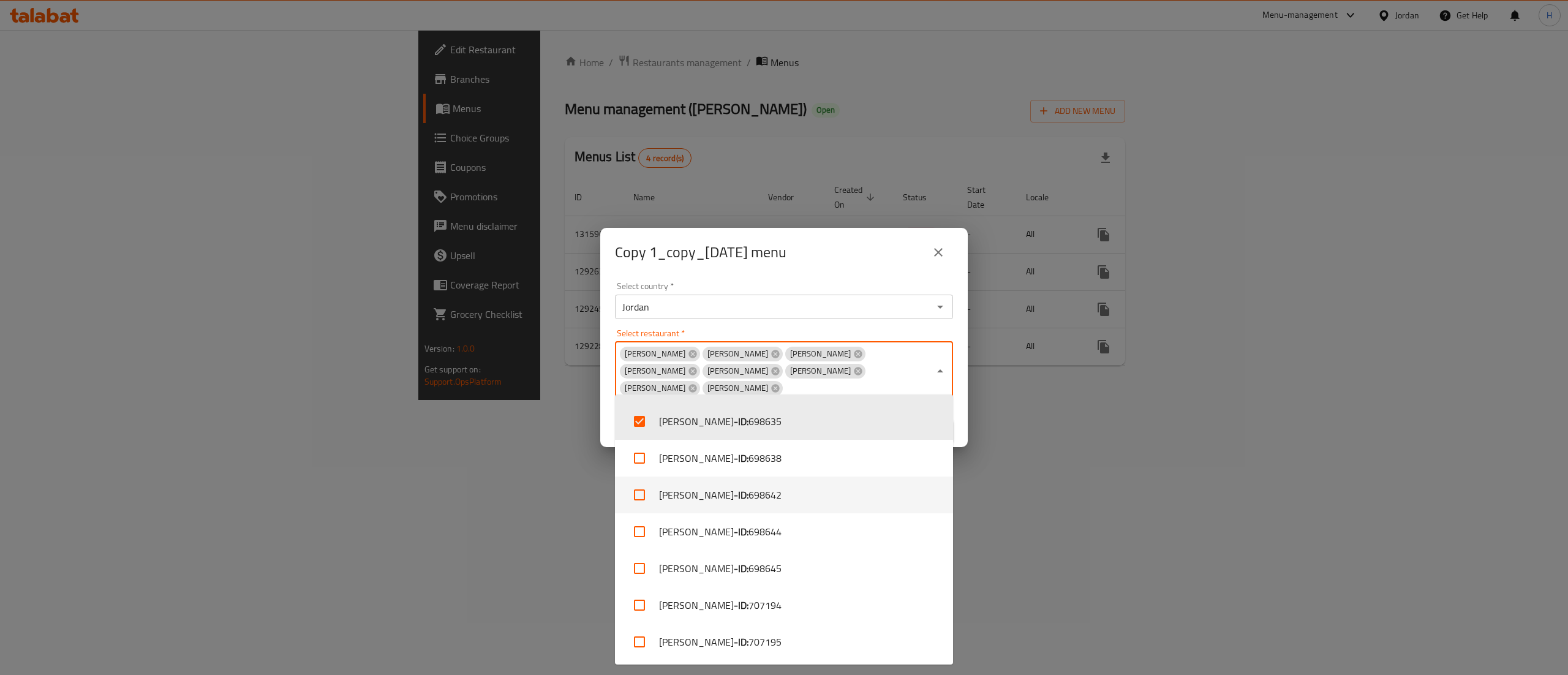
click at [643, 472] on li "[PERSON_NAME] - ID: 698638" at bounding box center [784, 458] width 338 height 37
checkbox input "true"
click at [655, 499] on li "[PERSON_NAME] - ID: 698642" at bounding box center [784, 495] width 338 height 37
checkbox input "true"
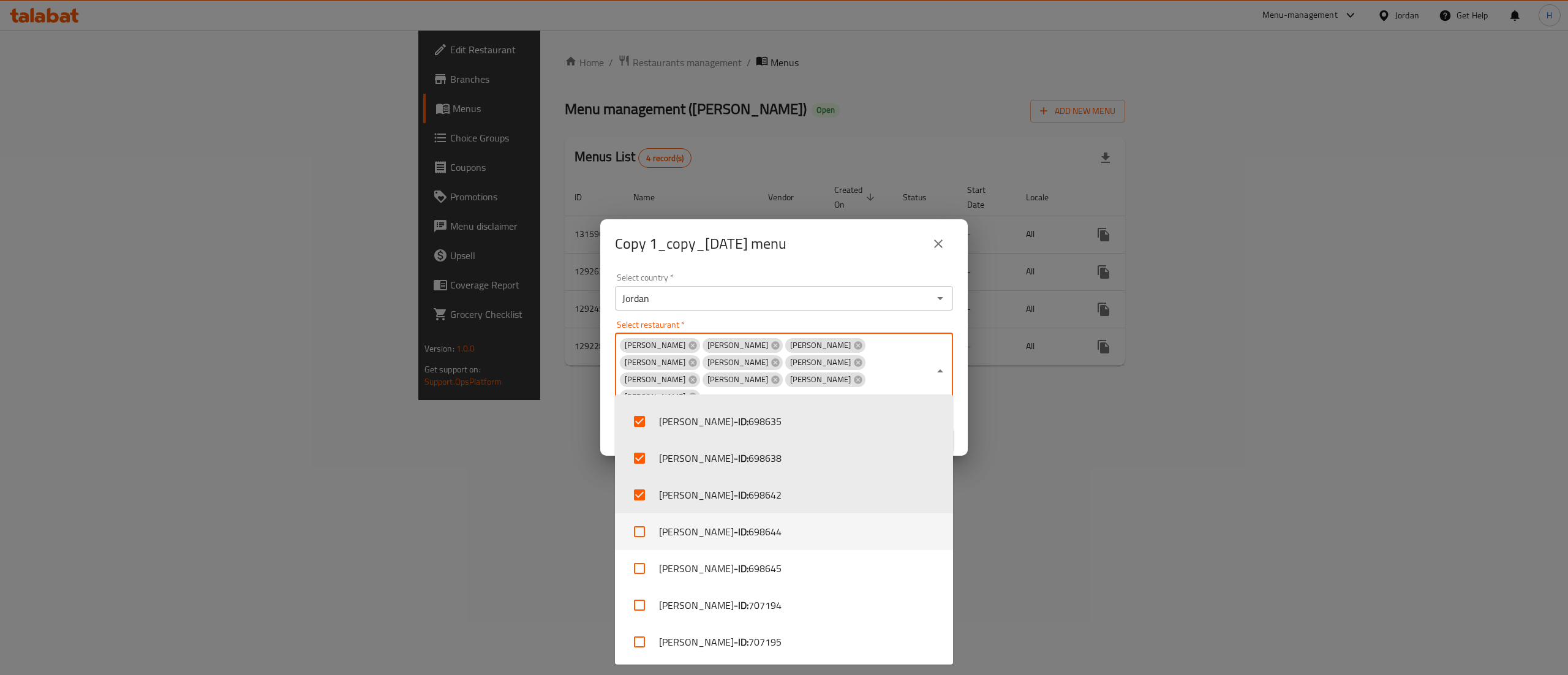
click at [639, 525] on input "checkbox" at bounding box center [640, 532] width 30 height 30
checkbox input "true"
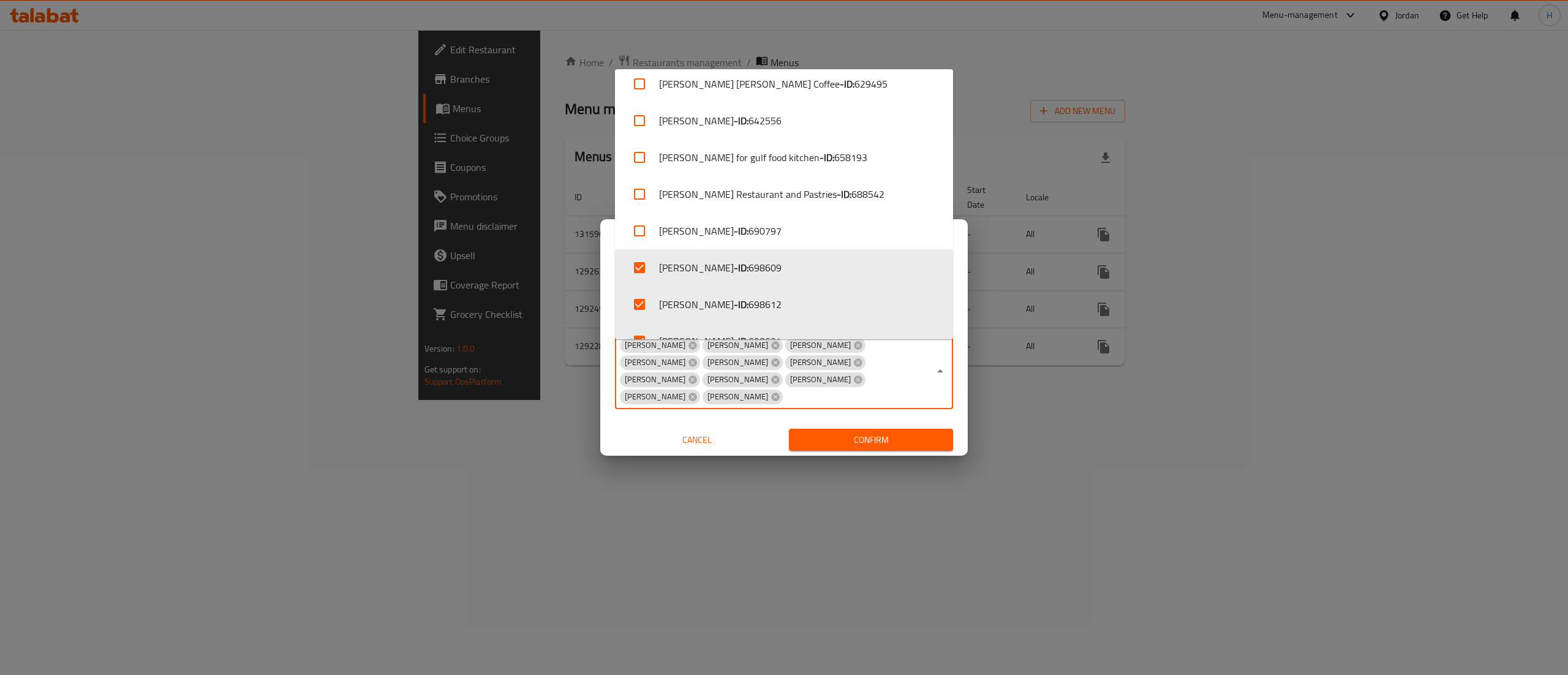
scroll to position [474, 0]
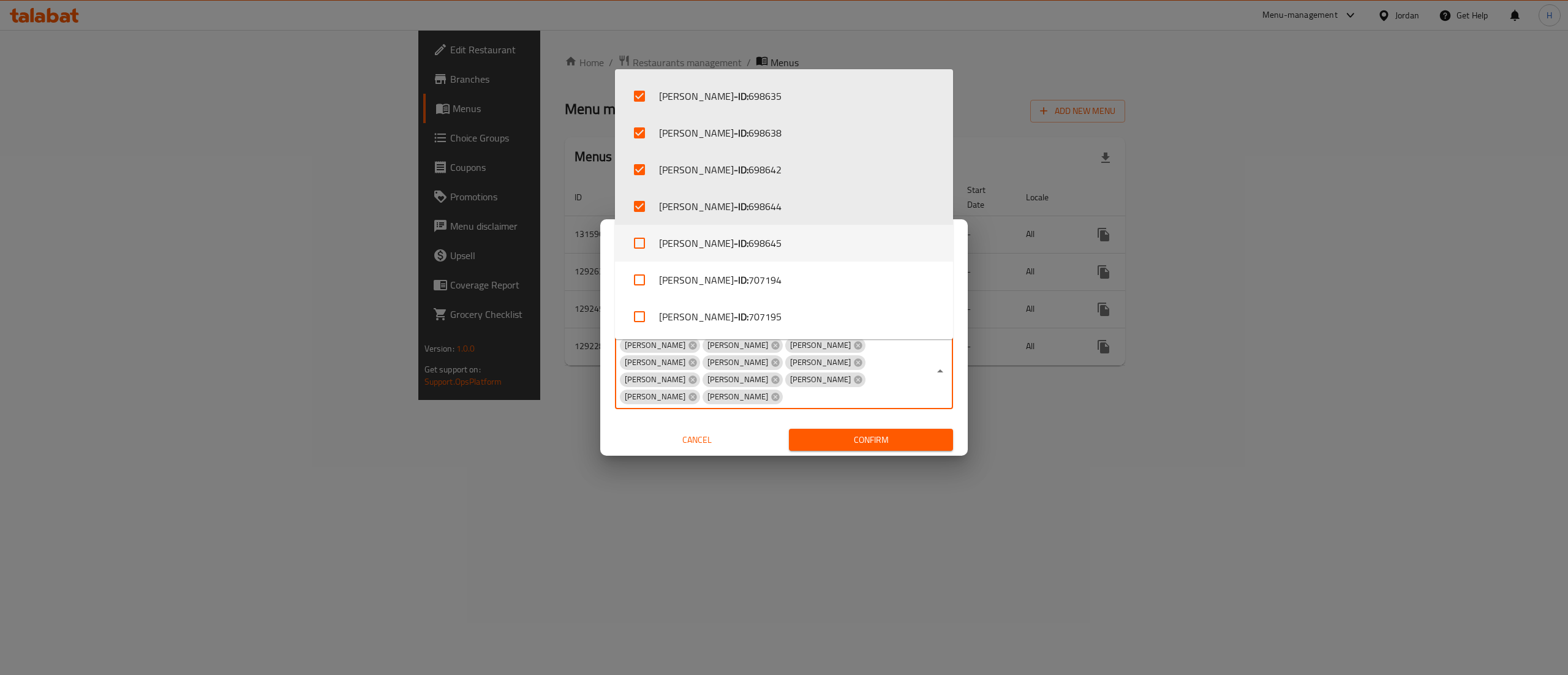
click at [645, 241] on input "checkbox" at bounding box center [640, 243] width 30 height 30
checkbox input "true"
click at [650, 302] on input "checkbox" at bounding box center [640, 316] width 30 height 30
checkbox input "true"
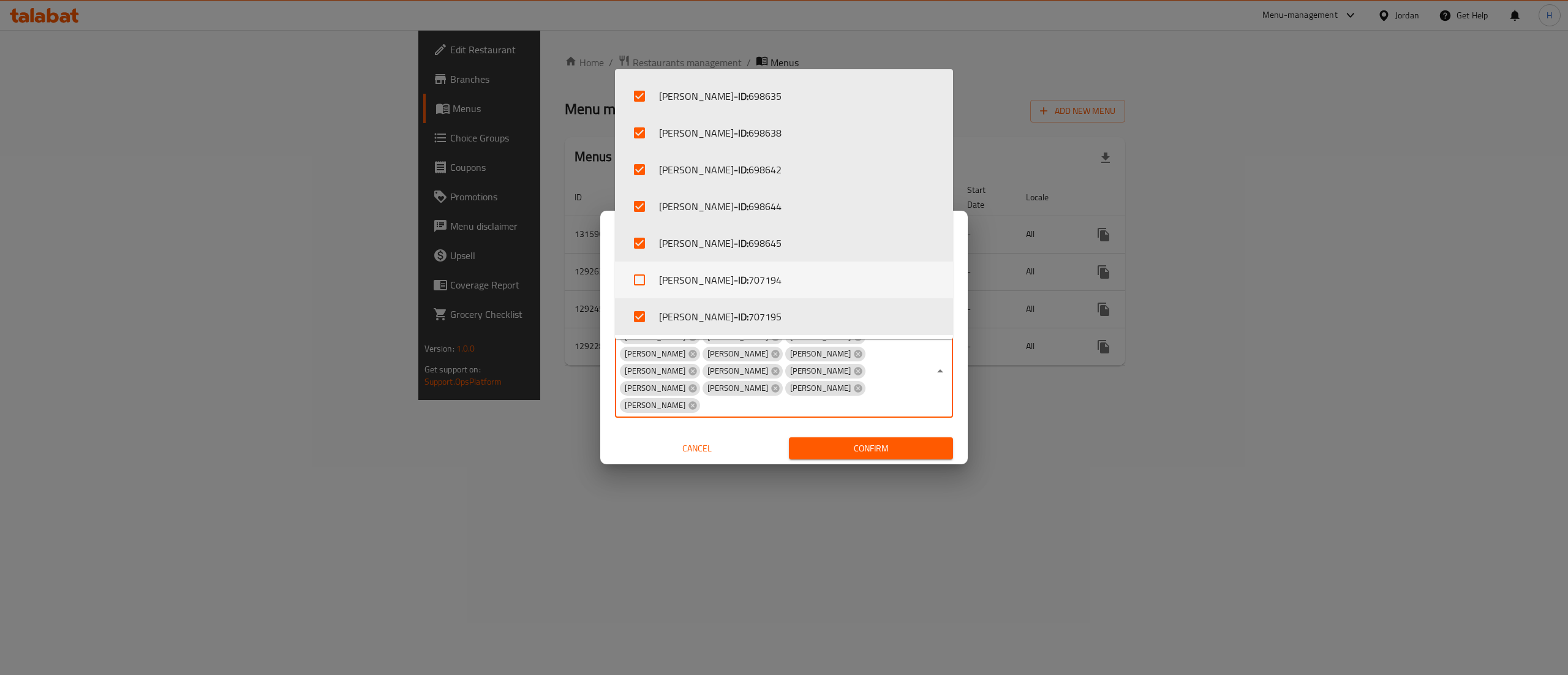
click at [667, 274] on li "[PERSON_NAME] - ID: 707194" at bounding box center [784, 280] width 338 height 37
checkbox input "true"
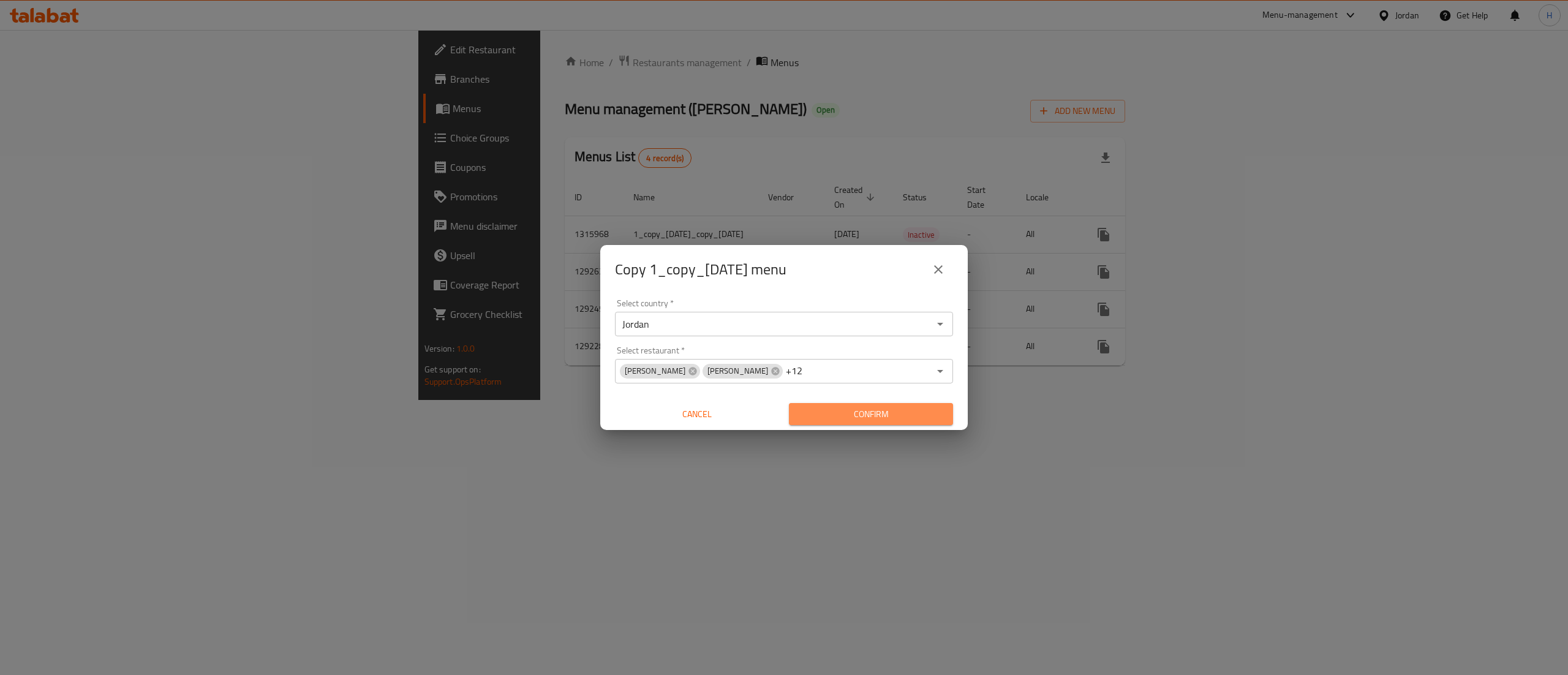
click at [832, 425] on button "Confirm" at bounding box center [870, 414] width 164 height 22
